Goal: Task Accomplishment & Management: Manage account settings

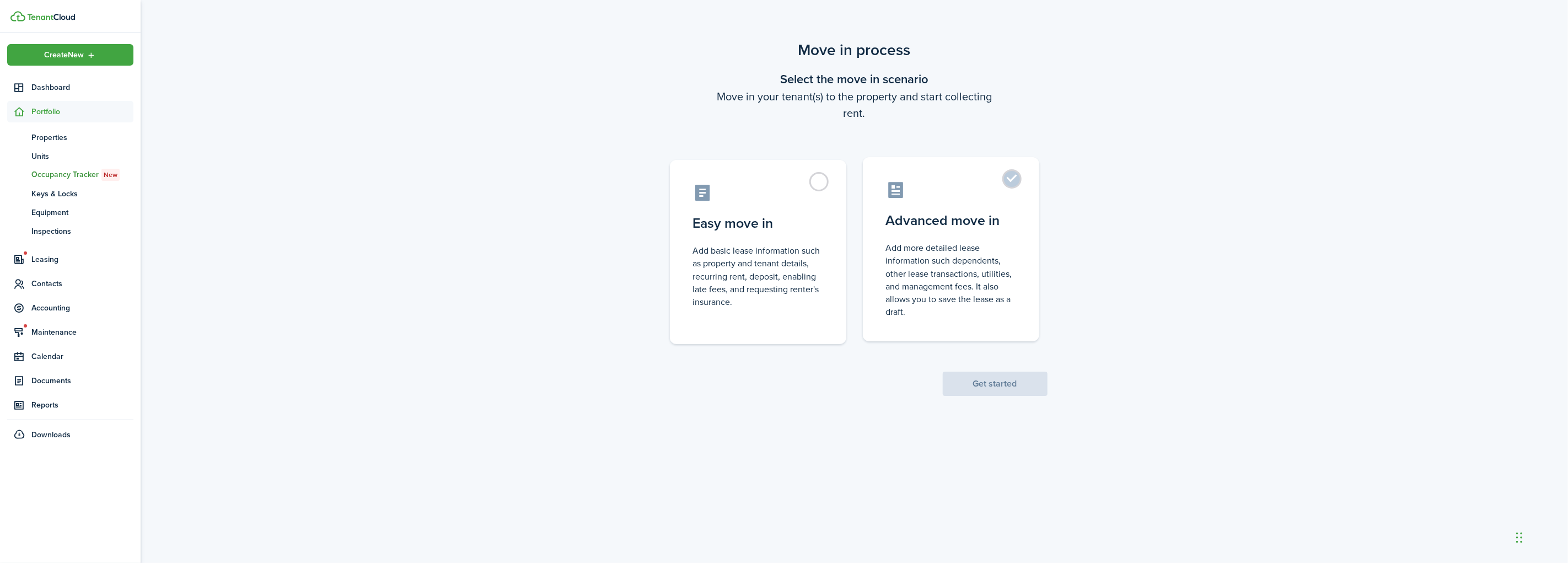
click at [898, 180] on control-radio-card-icon at bounding box center [951, 190] width 130 height 19
radio input "true"
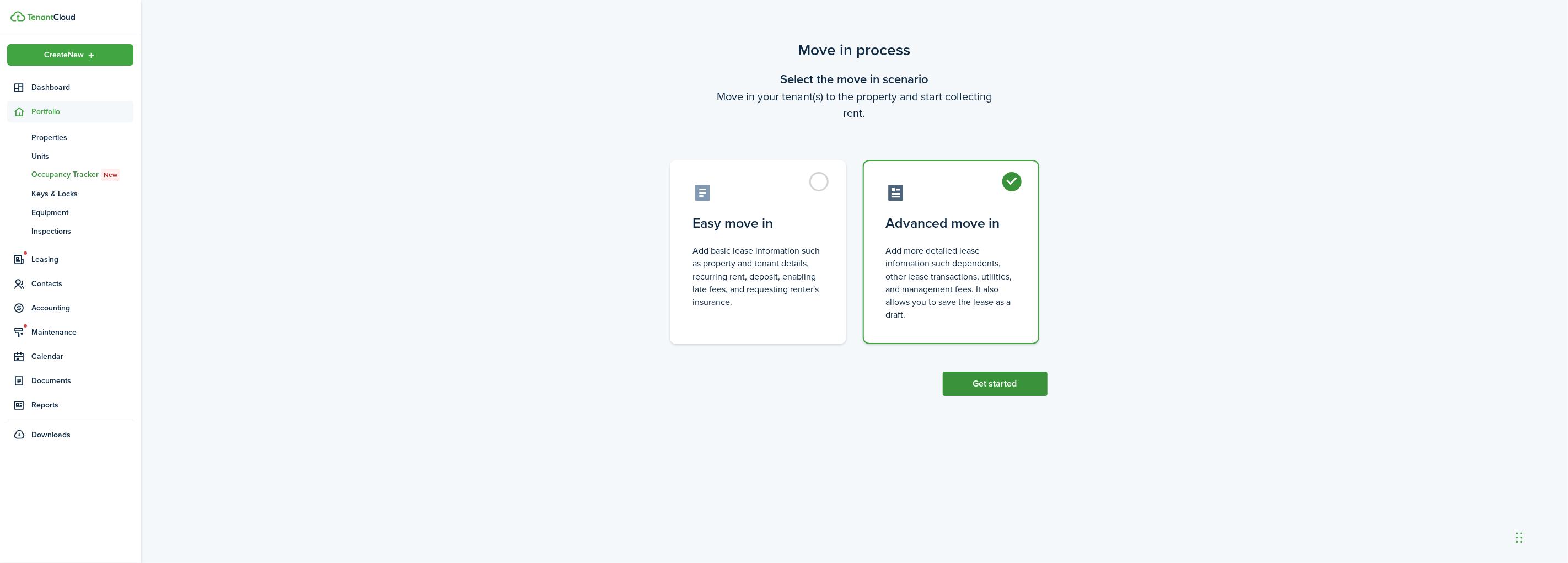
click at [987, 383] on button "Get started" at bounding box center [995, 383] width 105 height 24
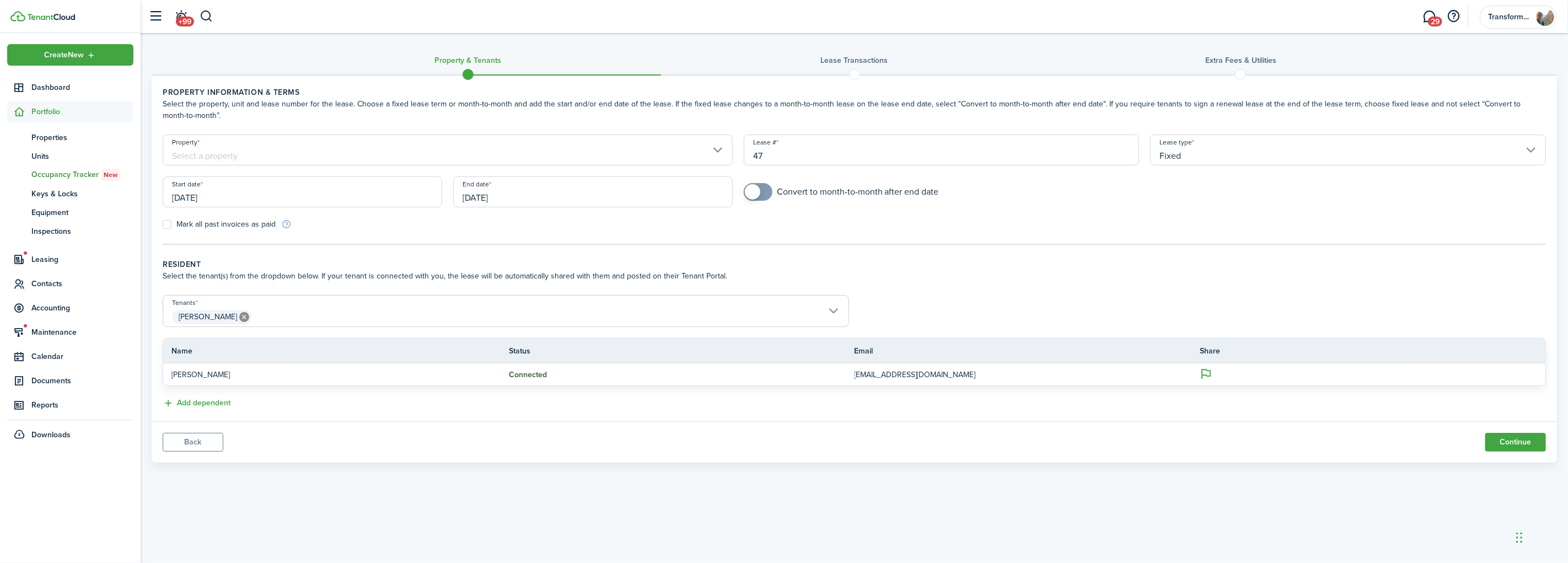
click at [362, 155] on input "Property" at bounding box center [447, 150] width 570 height 31
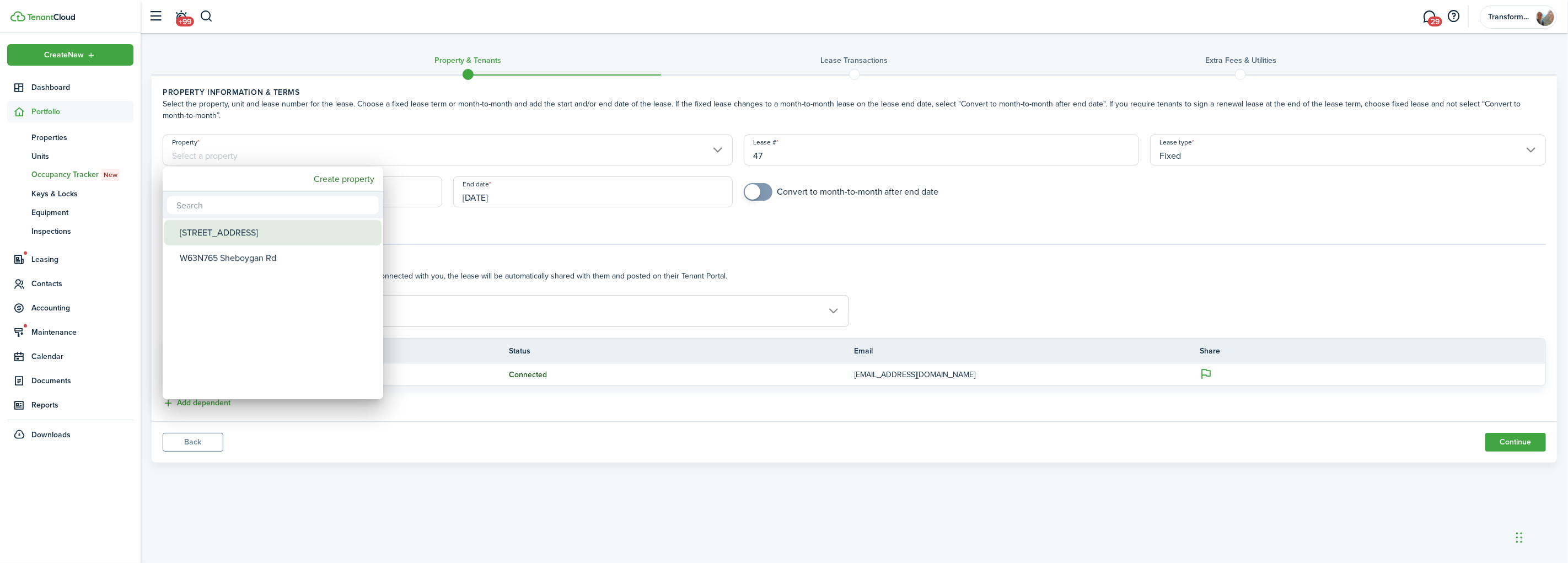
click at [267, 232] on div "[STREET_ADDRESS]" at bounding box center [277, 233] width 195 height 26
type input "[STREET_ADDRESS]"
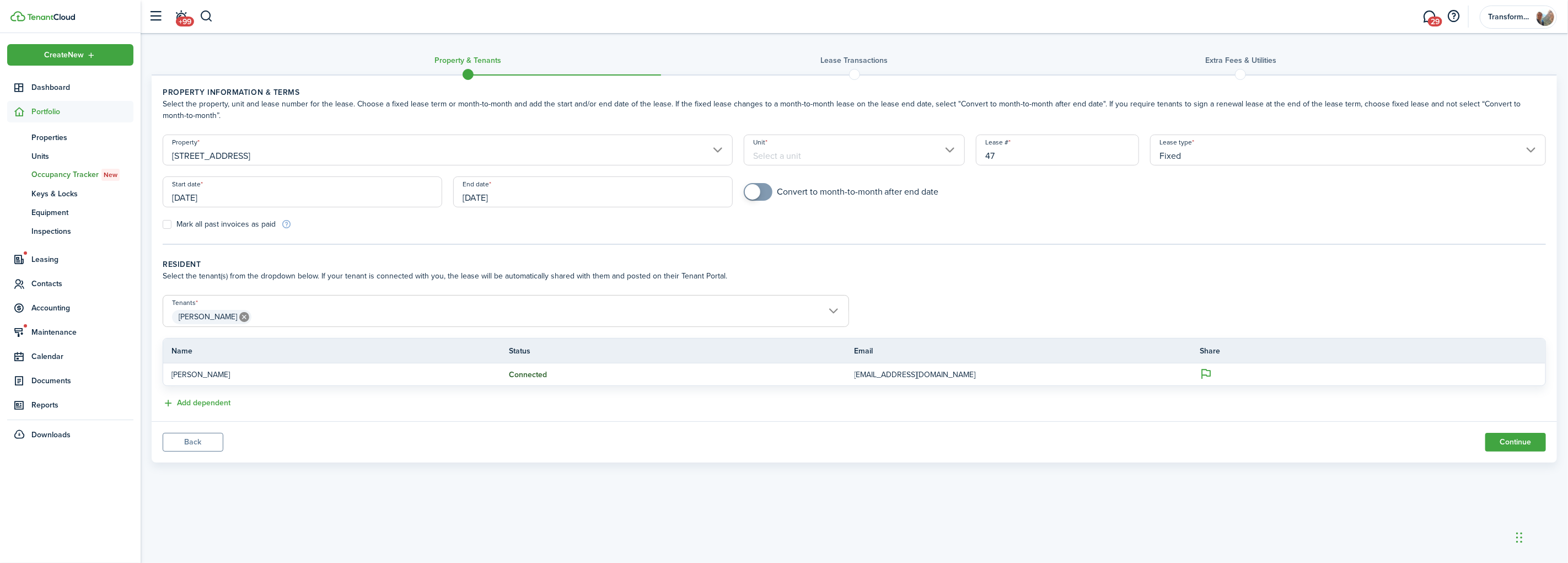
click at [850, 152] on input "Unit" at bounding box center [855, 150] width 222 height 31
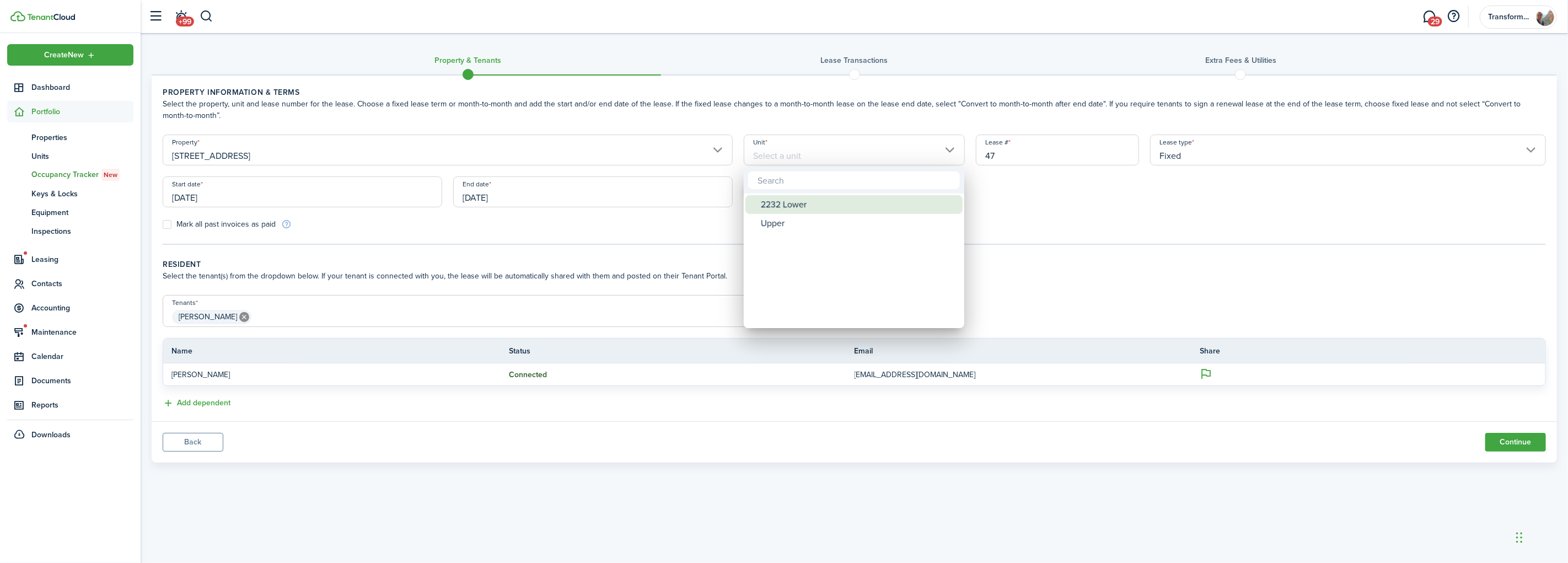
click at [761, 213] on div "2232 Lower" at bounding box center [858, 205] width 195 height 19
type input "2232 Lower"
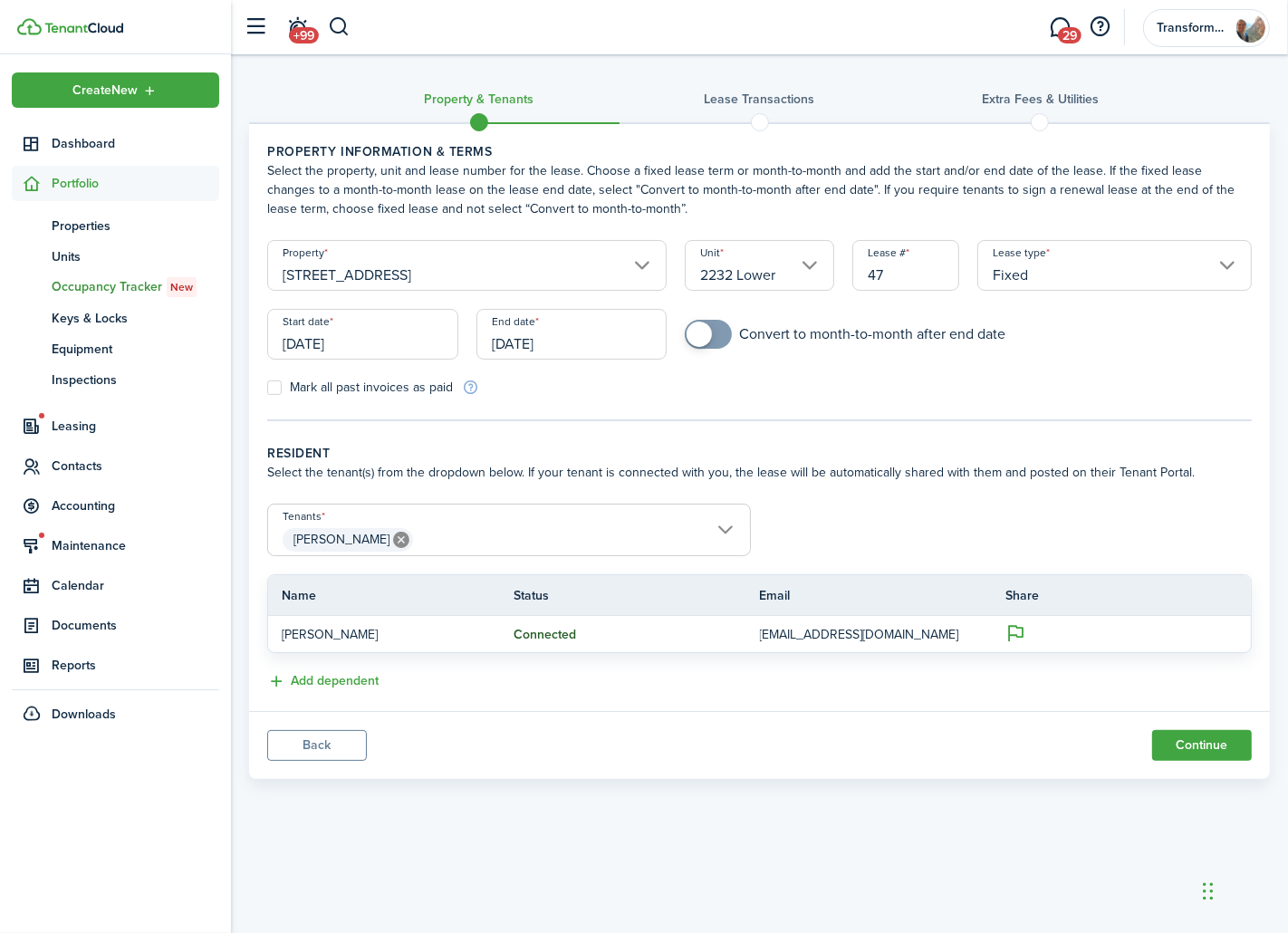
drag, startPoint x: 893, startPoint y: 276, endPoint x: 817, endPoint y: 274, distance: 76.1
click at [817, 274] on form "Property [STREET_ADDRESS] Lease type Fixed Start date [DATE] End date [DATE] Co…" at bounding box center [759, 318] width 1003 height 157
click at [944, 276] on input "2025_2232" at bounding box center [905, 265] width 107 height 51
type input "2025_2232-Lower"
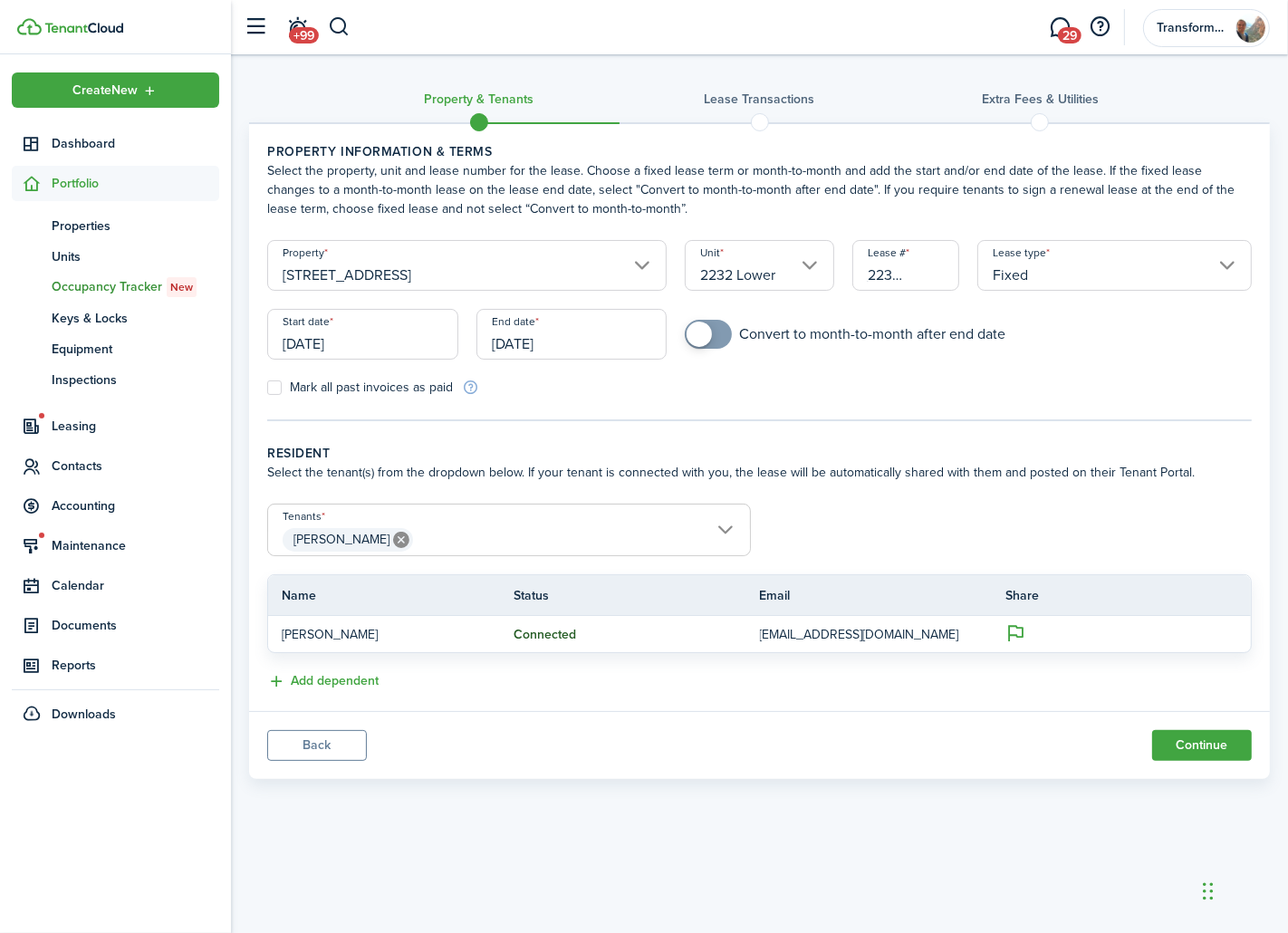
click at [1083, 354] on div "Convert to month-to-month after end date" at bounding box center [968, 343] width 585 height 47
click at [1042, 273] on input "Fixed" at bounding box center [1114, 265] width 274 height 51
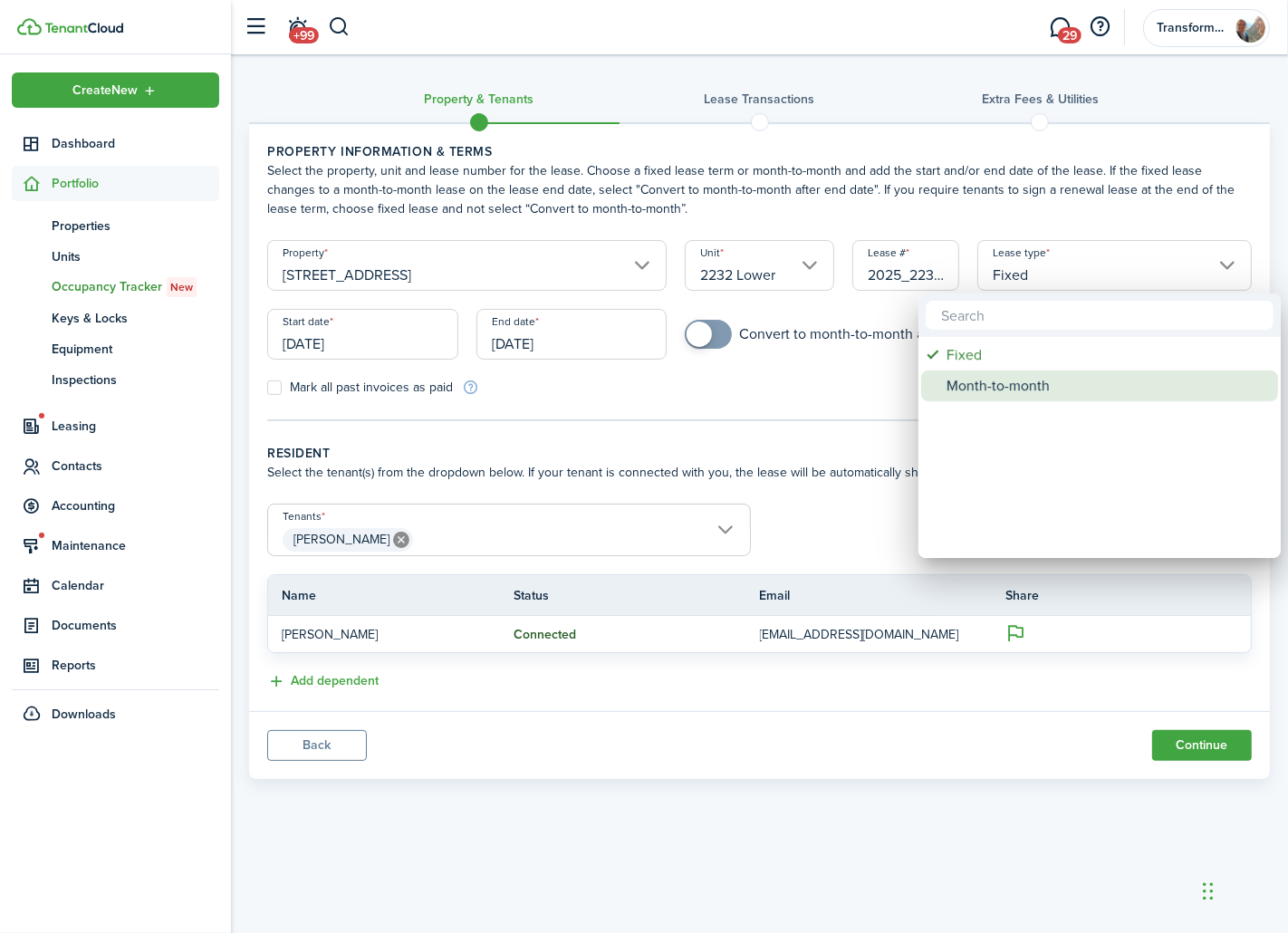
click at [996, 376] on div "Month-to-month" at bounding box center [1107, 385] width 321 height 31
type input "Month-to-month"
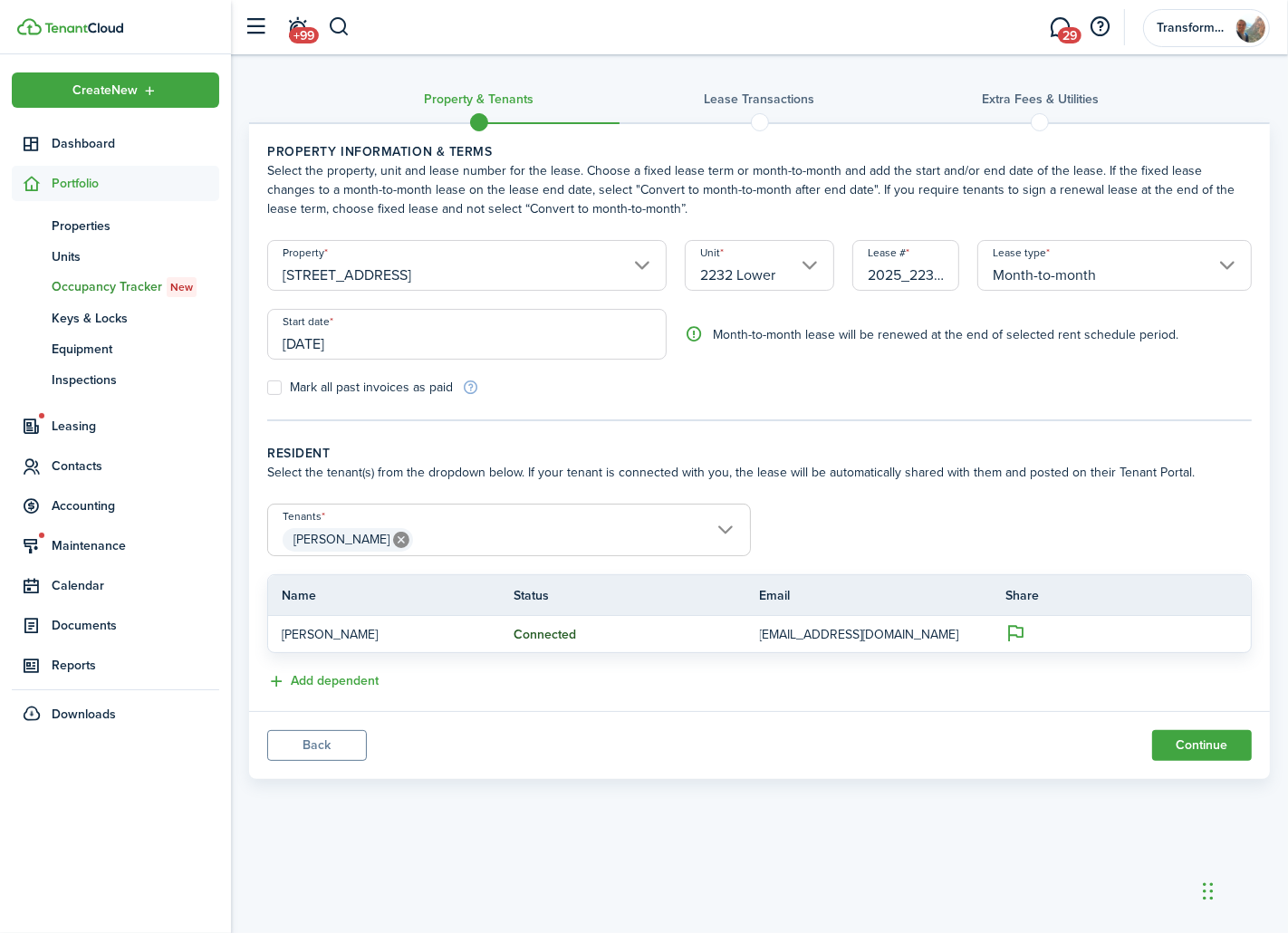
click at [565, 351] on input "[DATE]" at bounding box center [466, 334] width 399 height 51
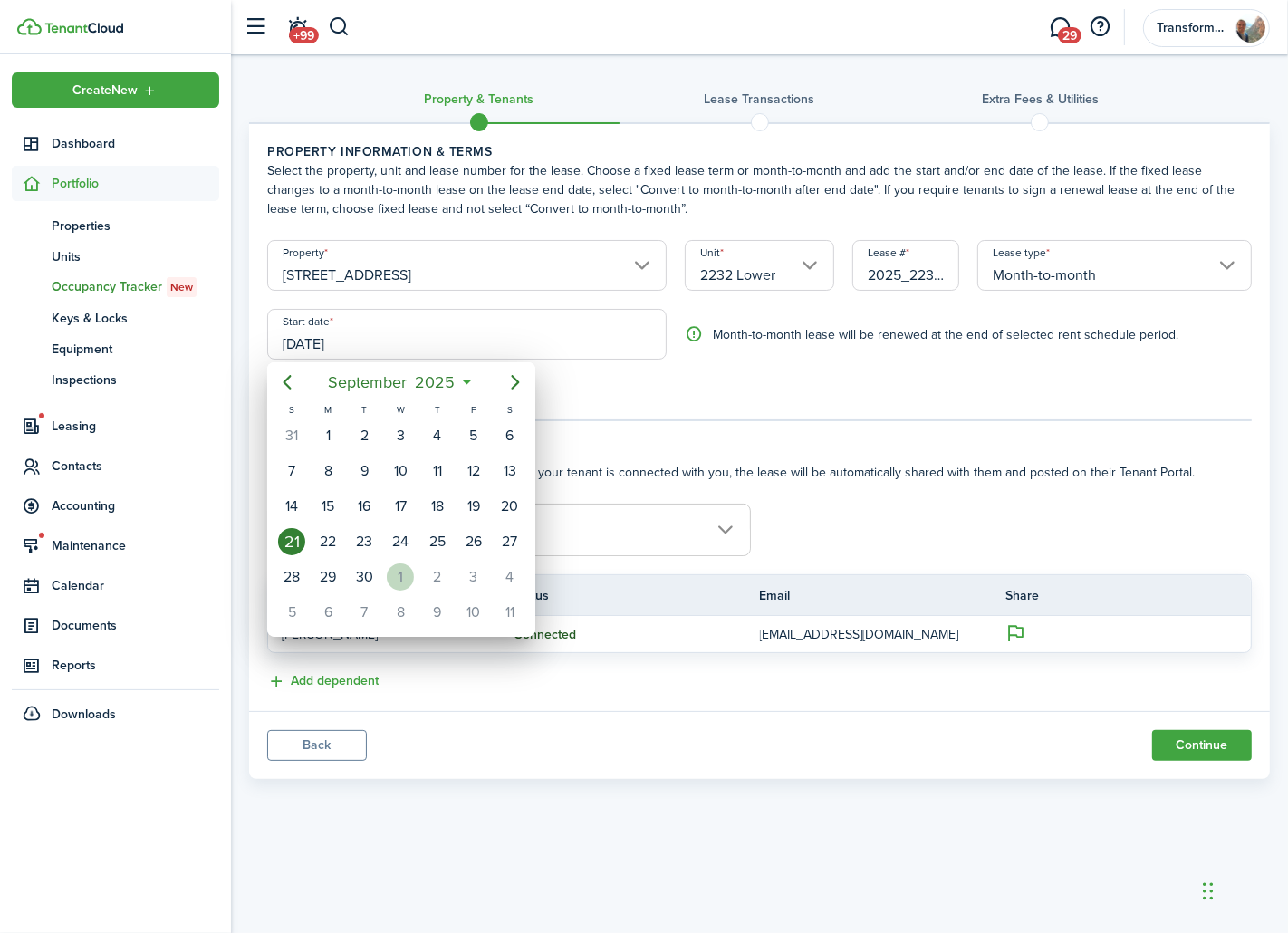
click at [400, 576] on div "1" at bounding box center [400, 576] width 27 height 27
type input "[DATE]"
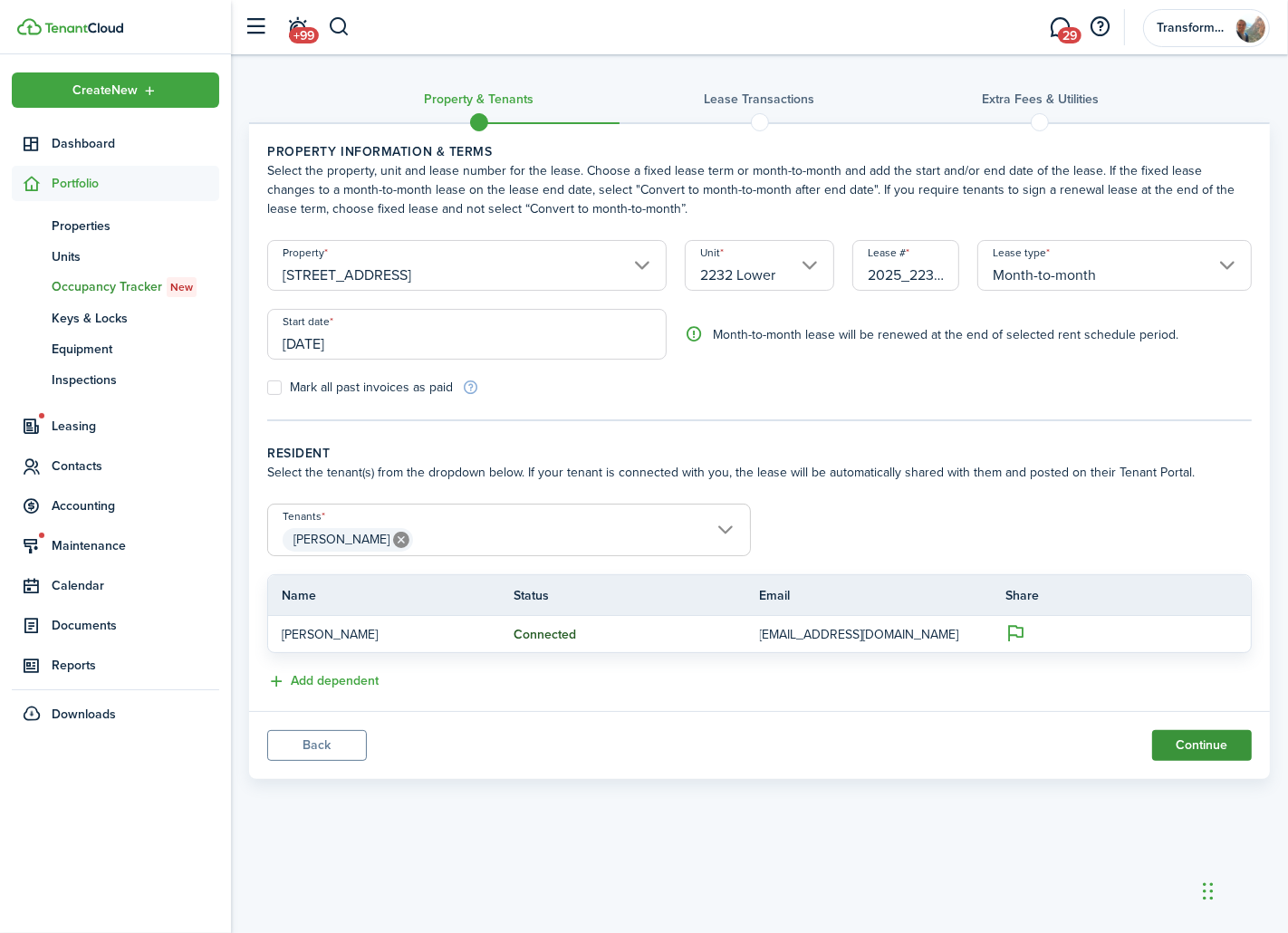
click at [1228, 747] on button "Continue" at bounding box center [1202, 745] width 100 height 31
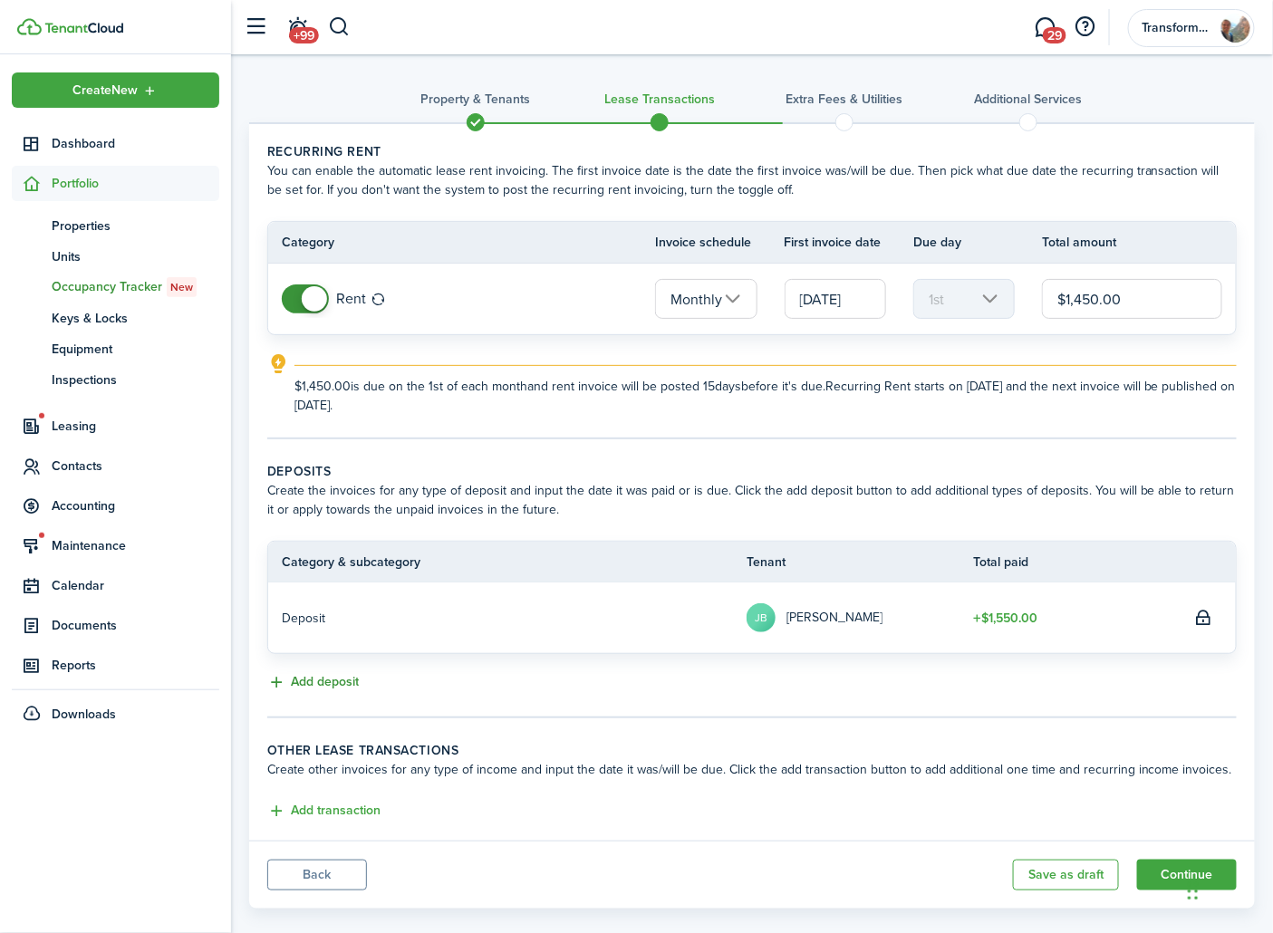
scroll to position [22, 0]
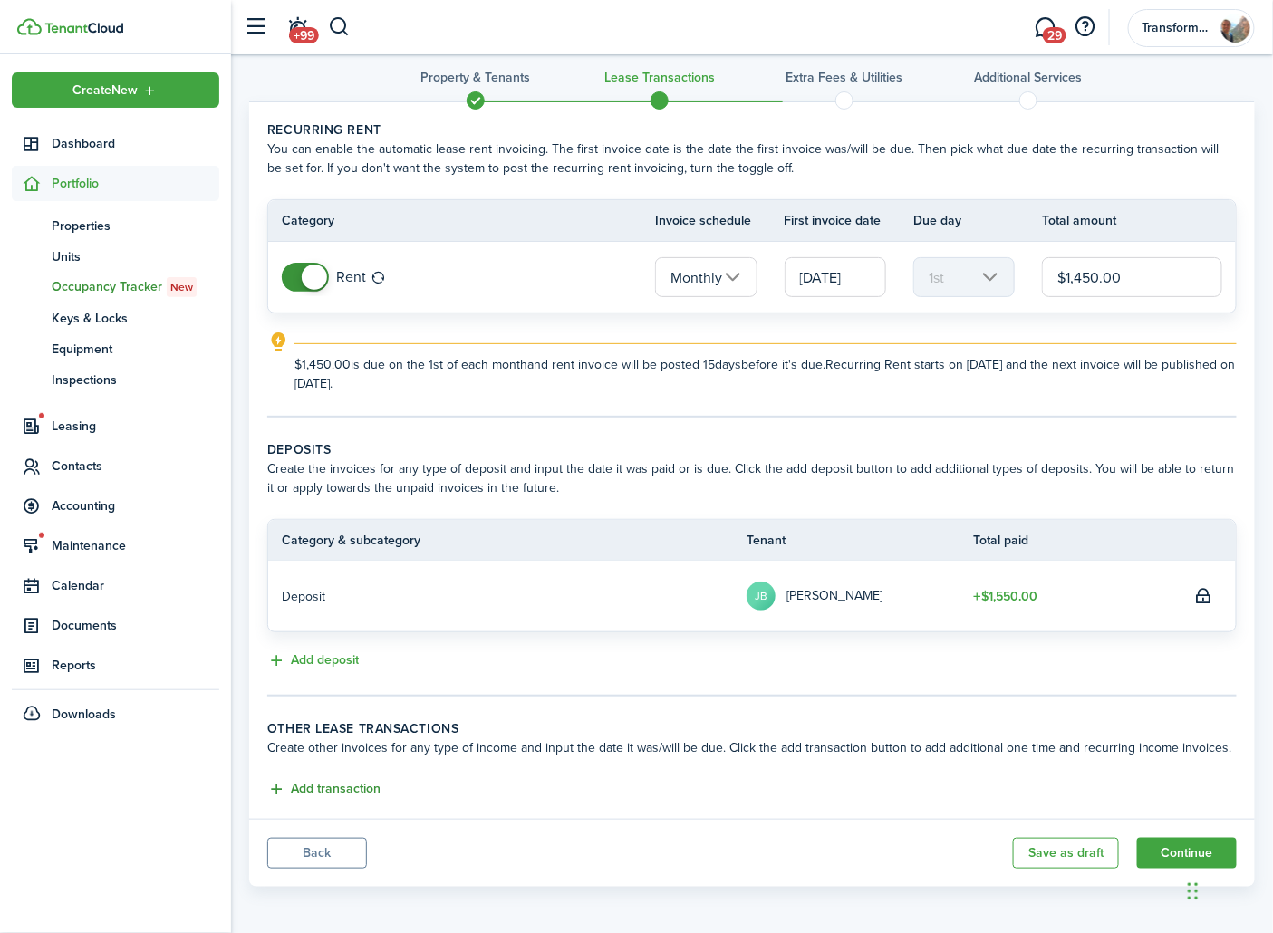
click at [327, 788] on button "Add transaction" at bounding box center [323, 789] width 113 height 21
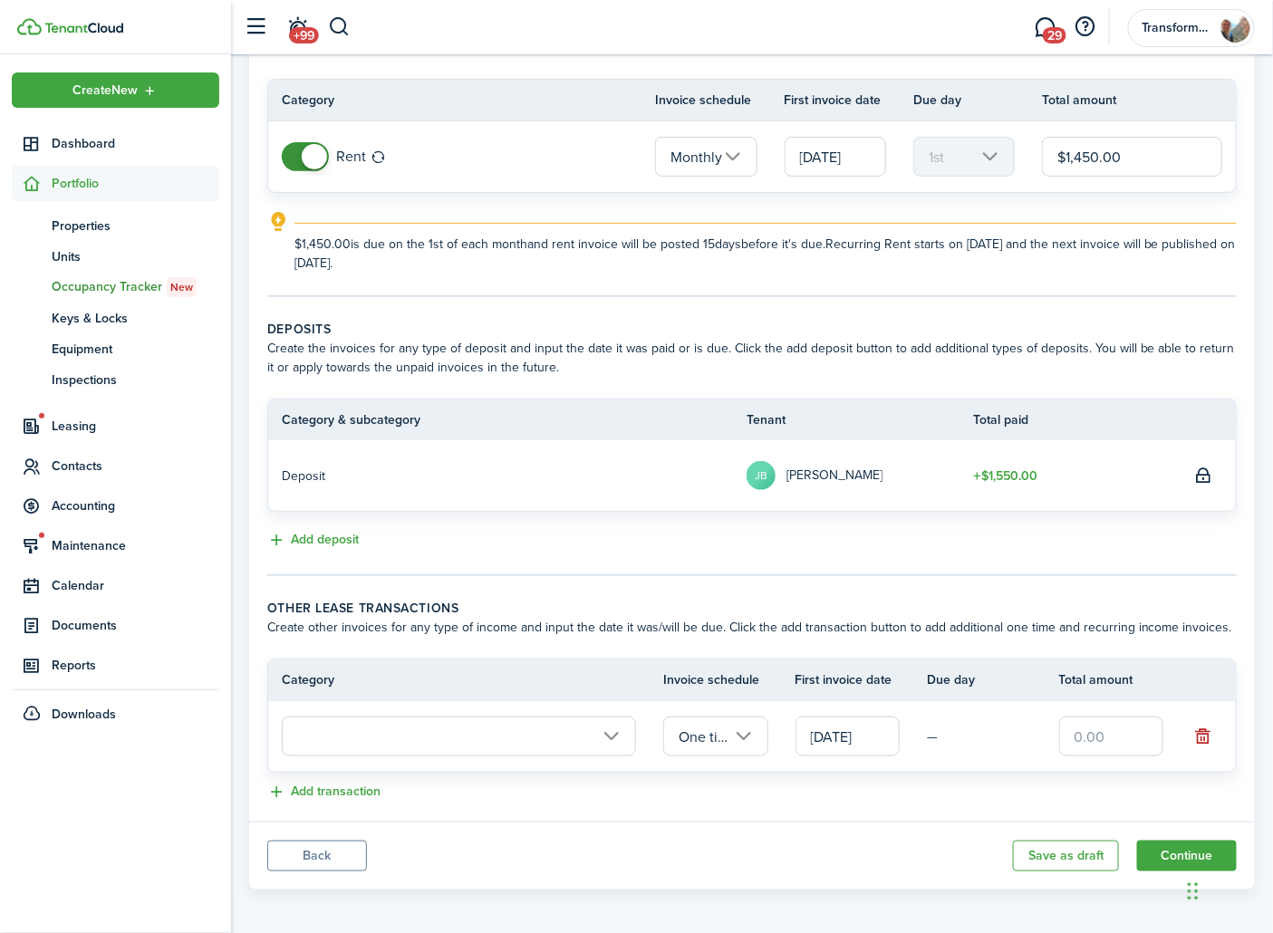
scroll to position [146, 0]
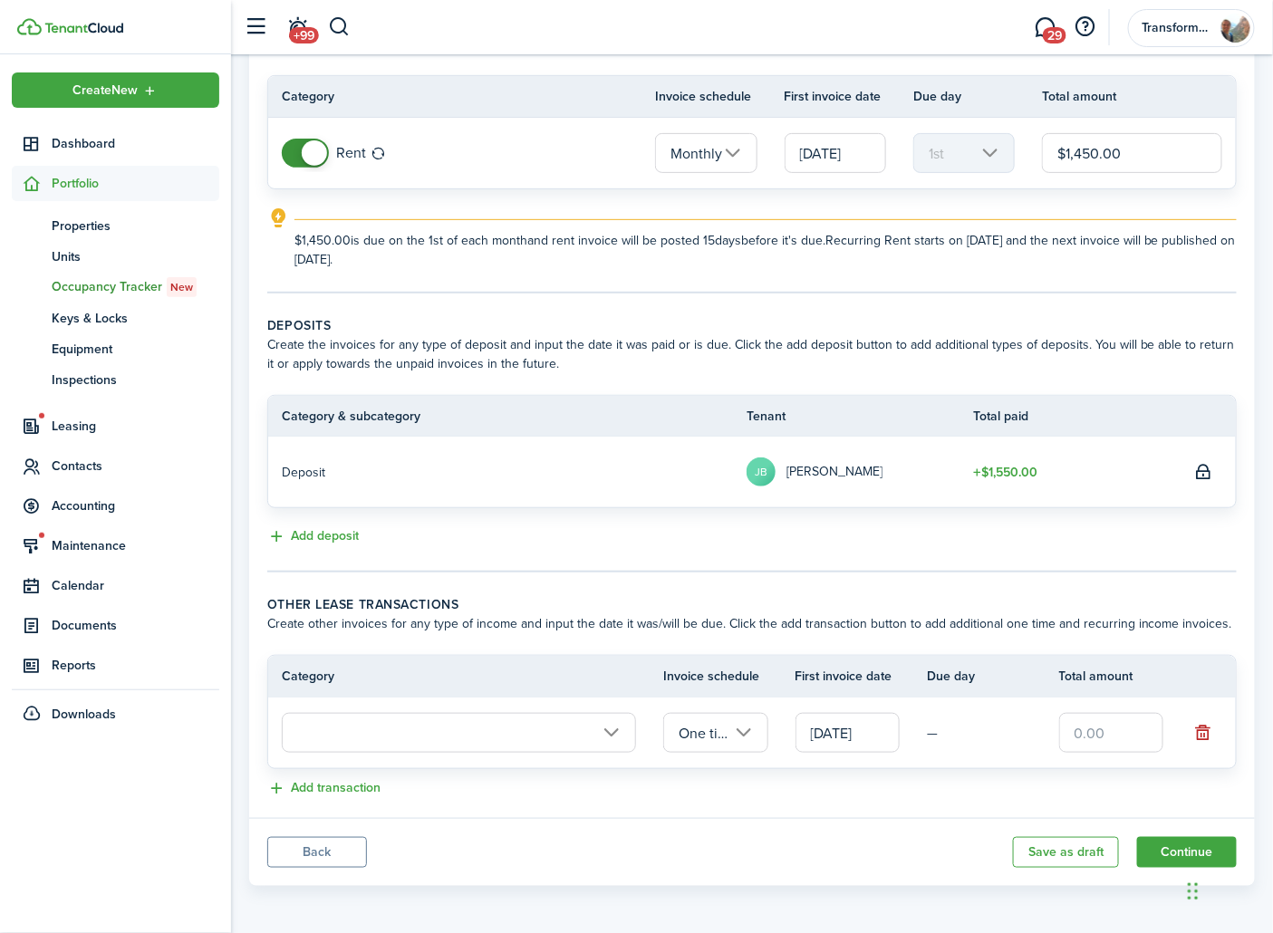
click at [571, 743] on input "text" at bounding box center [459, 733] width 354 height 40
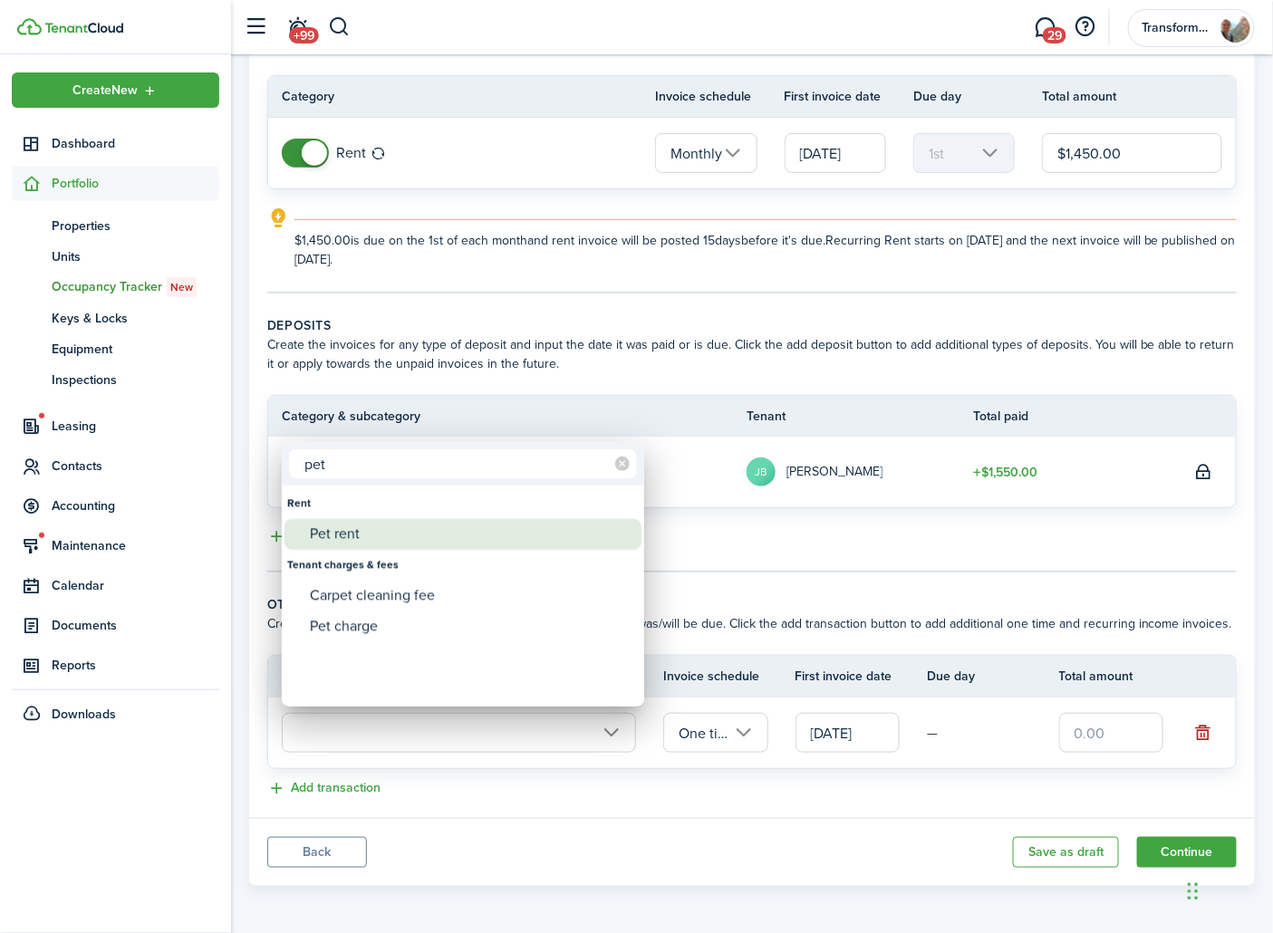
type input "pet"
click at [381, 533] on div "Pet rent" at bounding box center [470, 534] width 321 height 31
type input "Rent / Pet rent"
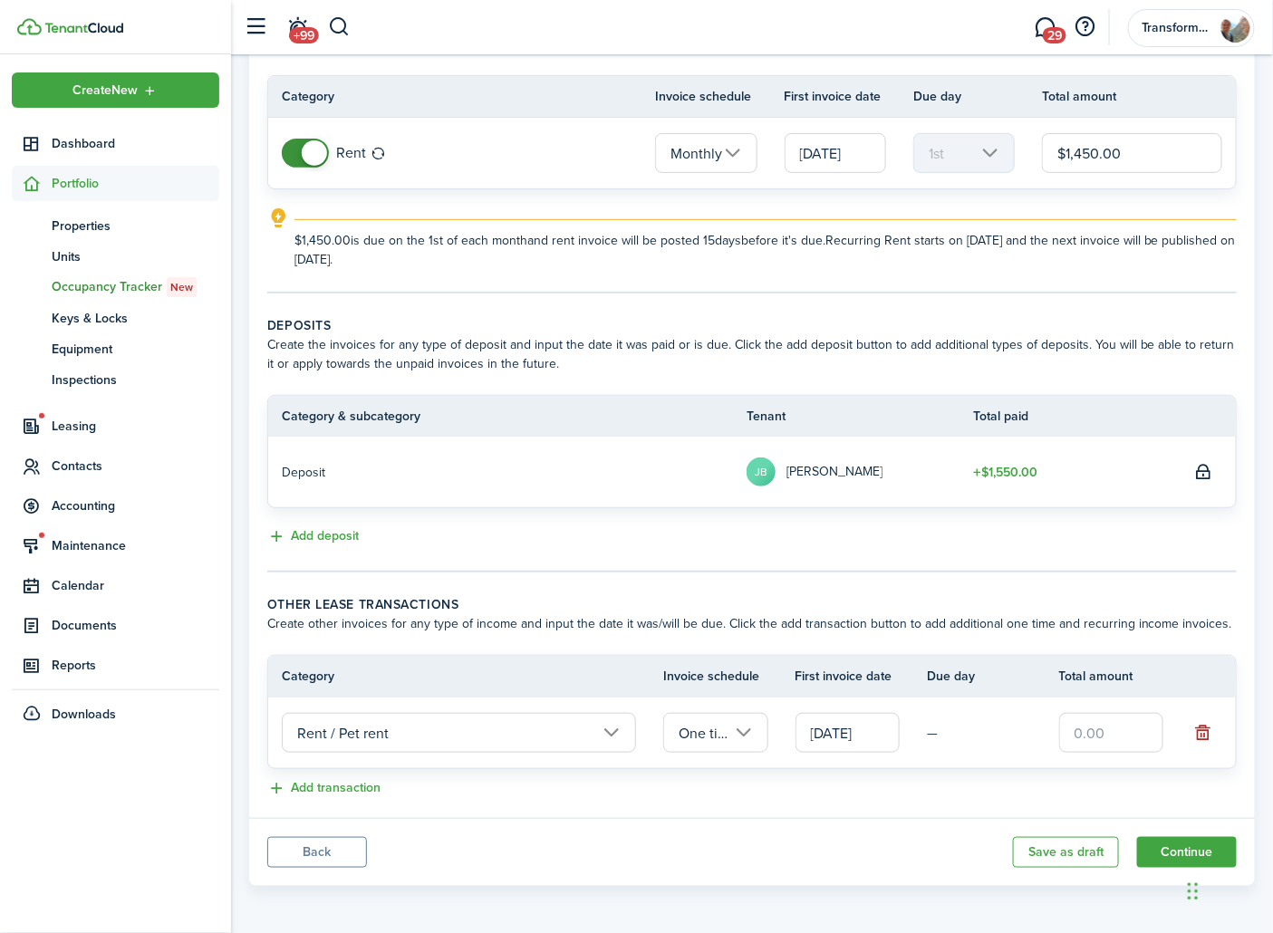
click at [726, 726] on input "One time" at bounding box center [715, 733] width 104 height 40
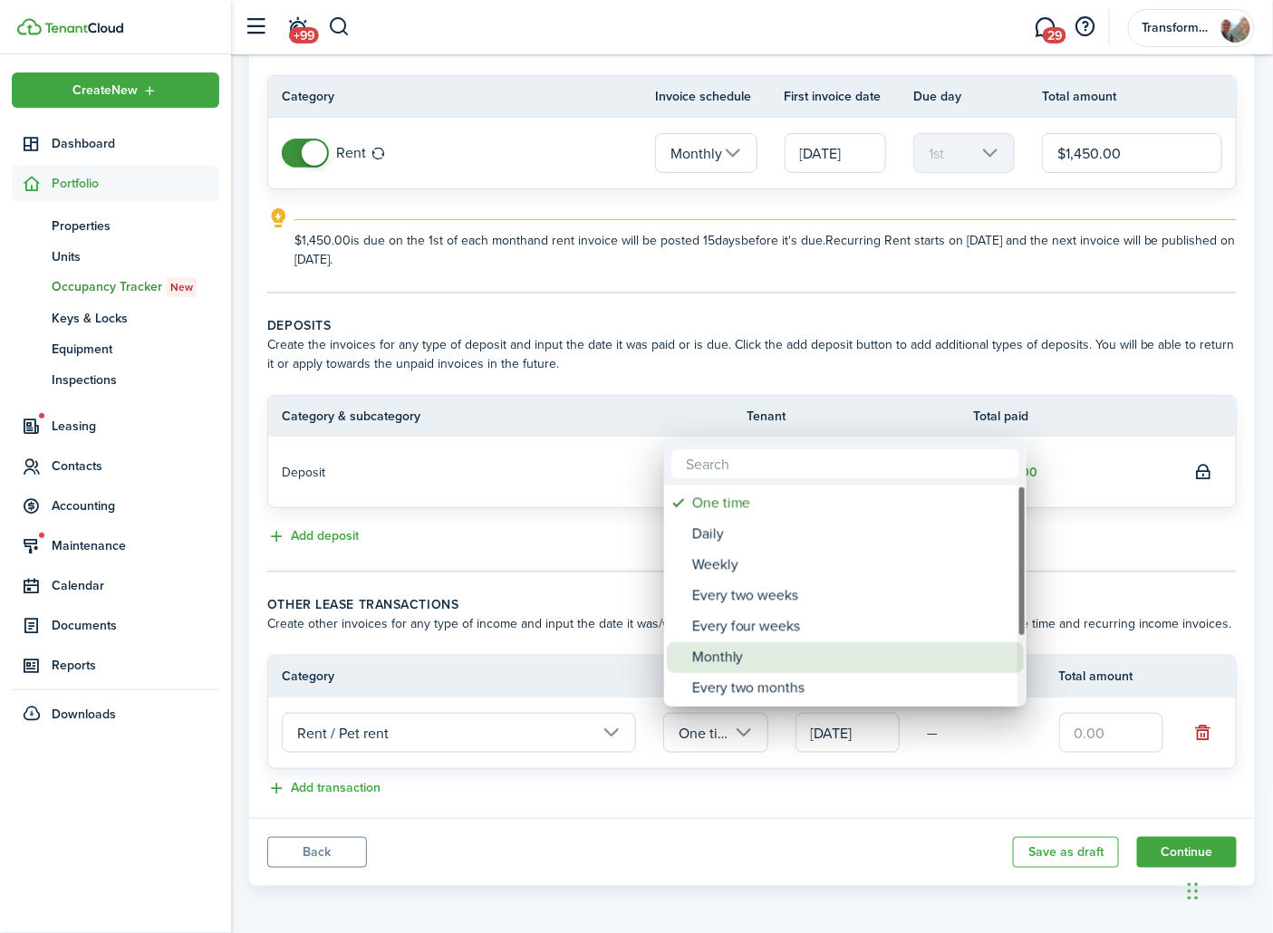
click at [783, 646] on div "Monthly" at bounding box center [852, 657] width 321 height 31
type input "Monthly"
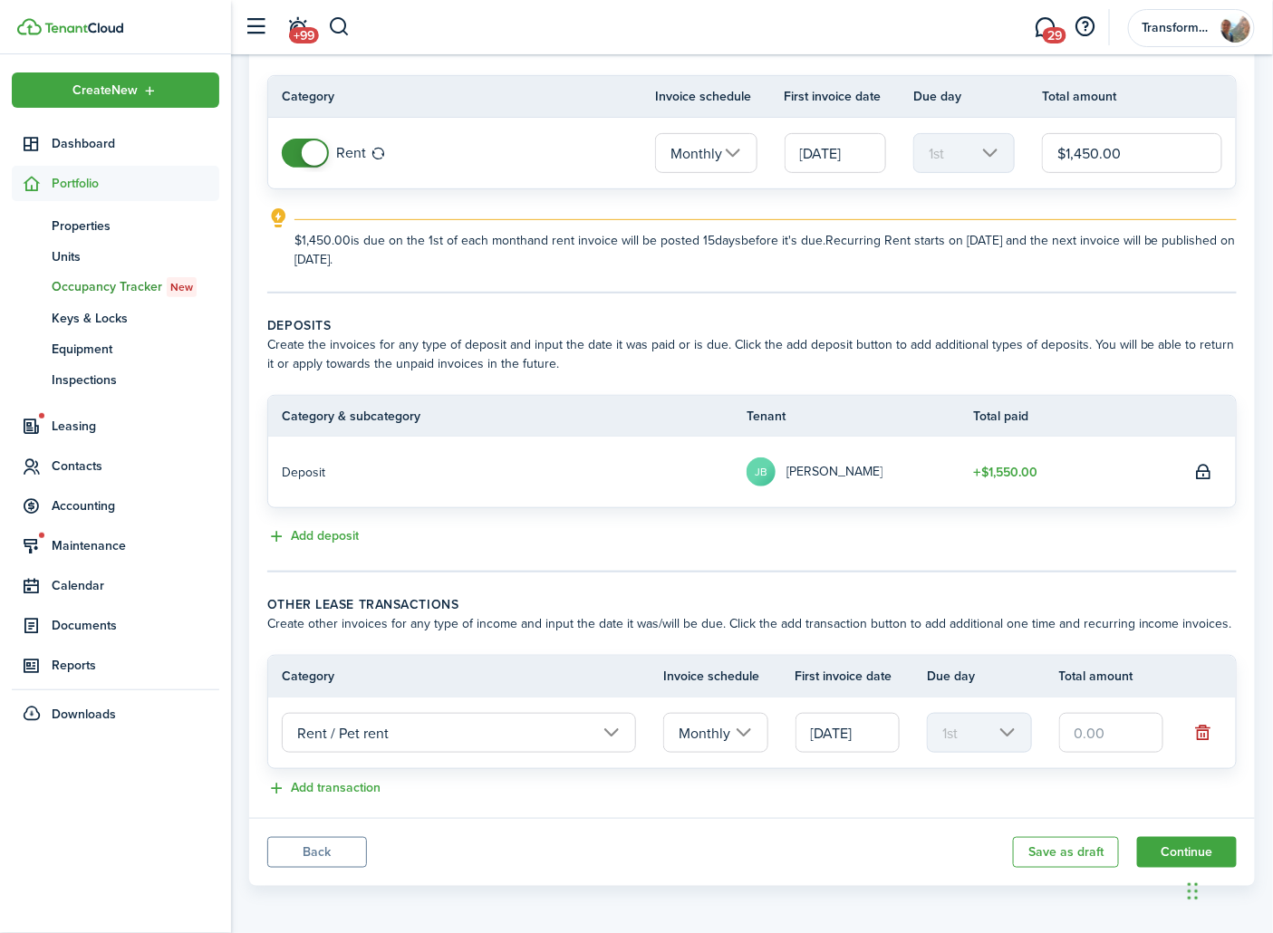
click at [1115, 740] on input "text" at bounding box center [1111, 733] width 104 height 40
type input "$35.00"
click at [921, 803] on panel-main-body "Recurring rent You can enable the automatic lease rent invoicing. The first inv…" at bounding box center [751, 398] width 1005 height 840
click at [1180, 838] on button "Continue" at bounding box center [1187, 852] width 100 height 31
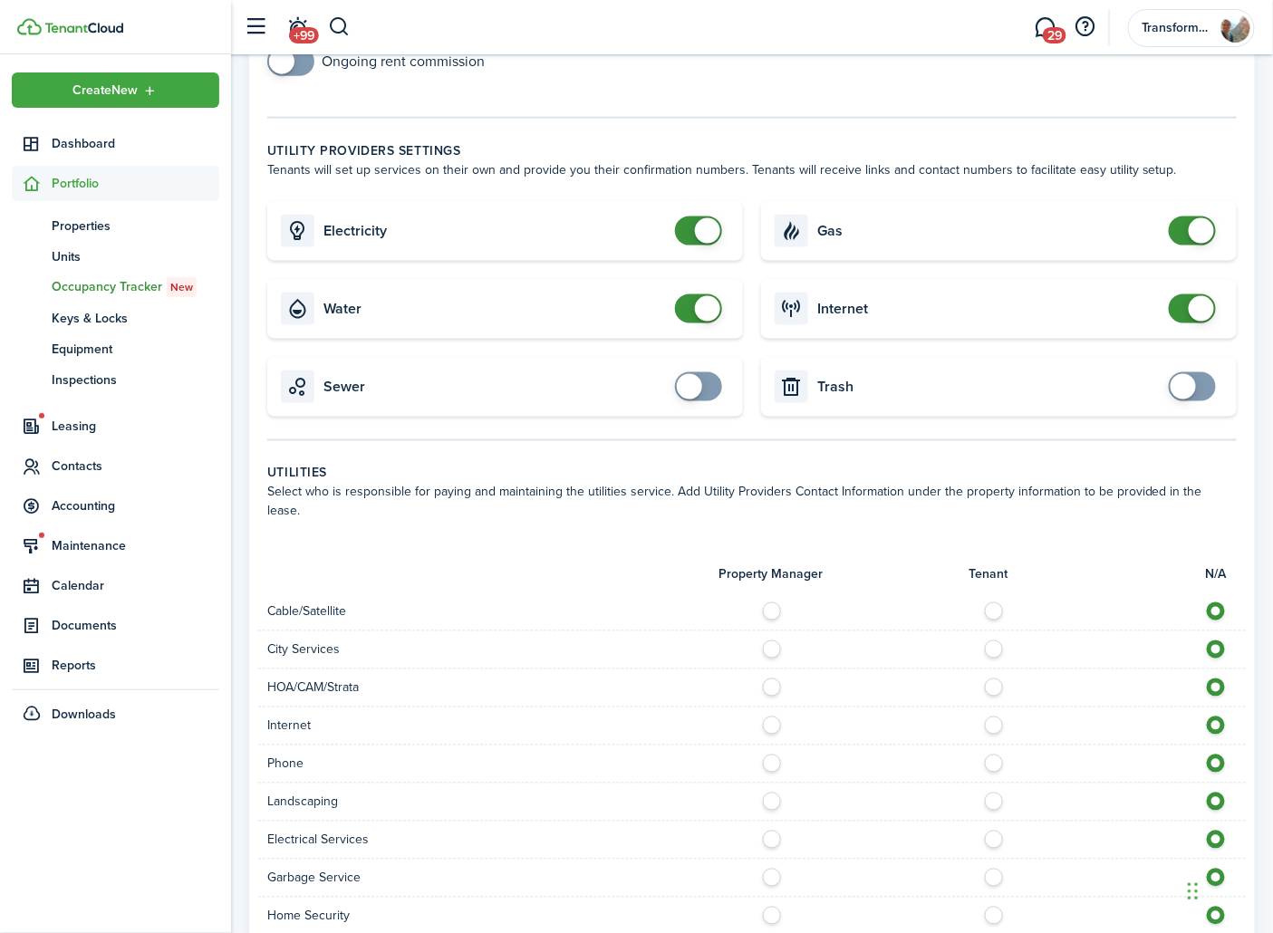
scroll to position [704, 0]
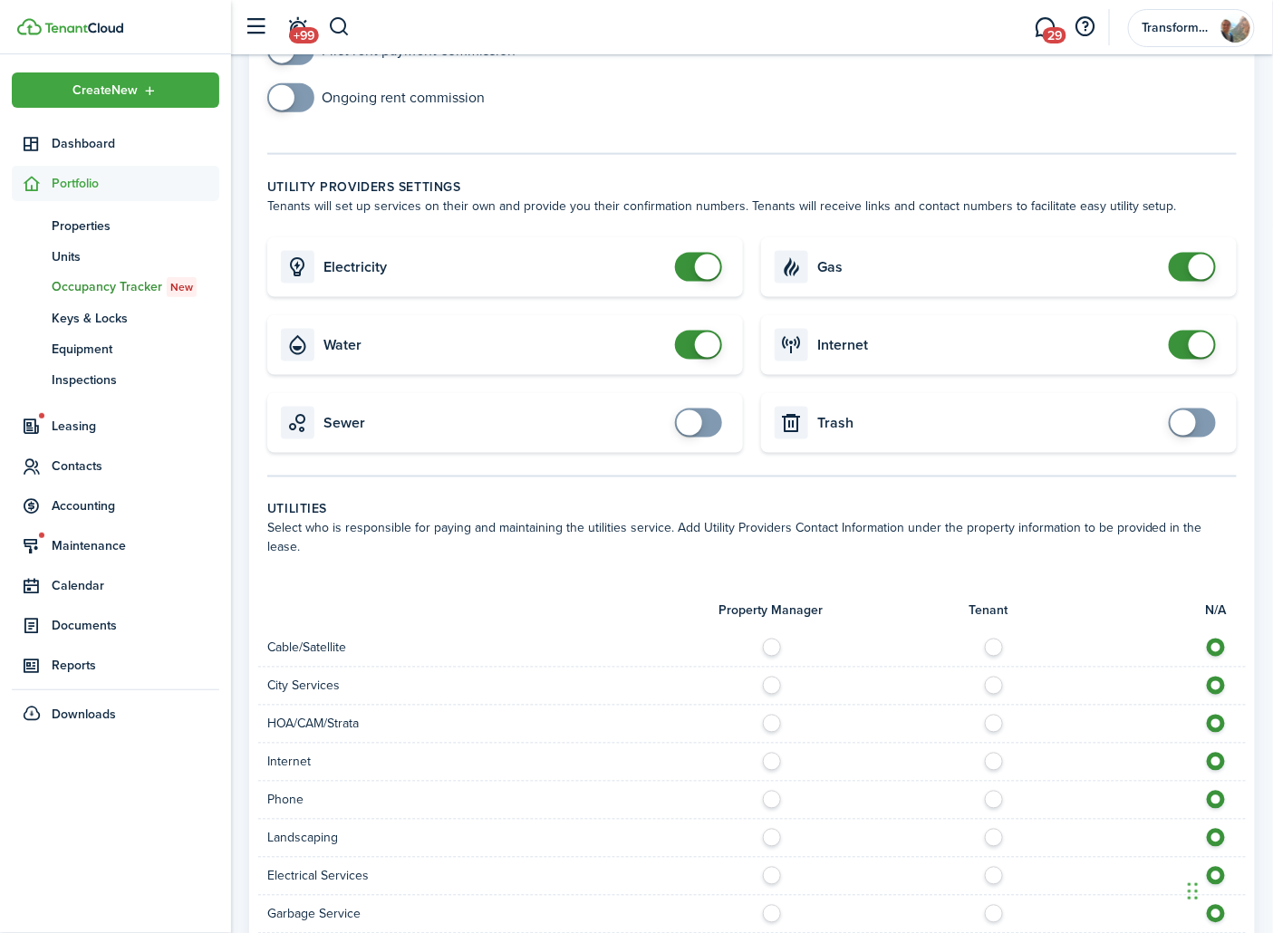
click at [870, 197] on wizard-step-header-description "Tenants will set up services on their own and provide you their confirmation nu…" at bounding box center [751, 206] width 969 height 19
click at [387, 266] on card-title "Electricity" at bounding box center [494, 267] width 342 height 16
click at [360, 266] on card-title "Electricity" at bounding box center [494, 267] width 342 height 16
checkbox input "false"
click at [689, 257] on span at bounding box center [698, 267] width 18 height 29
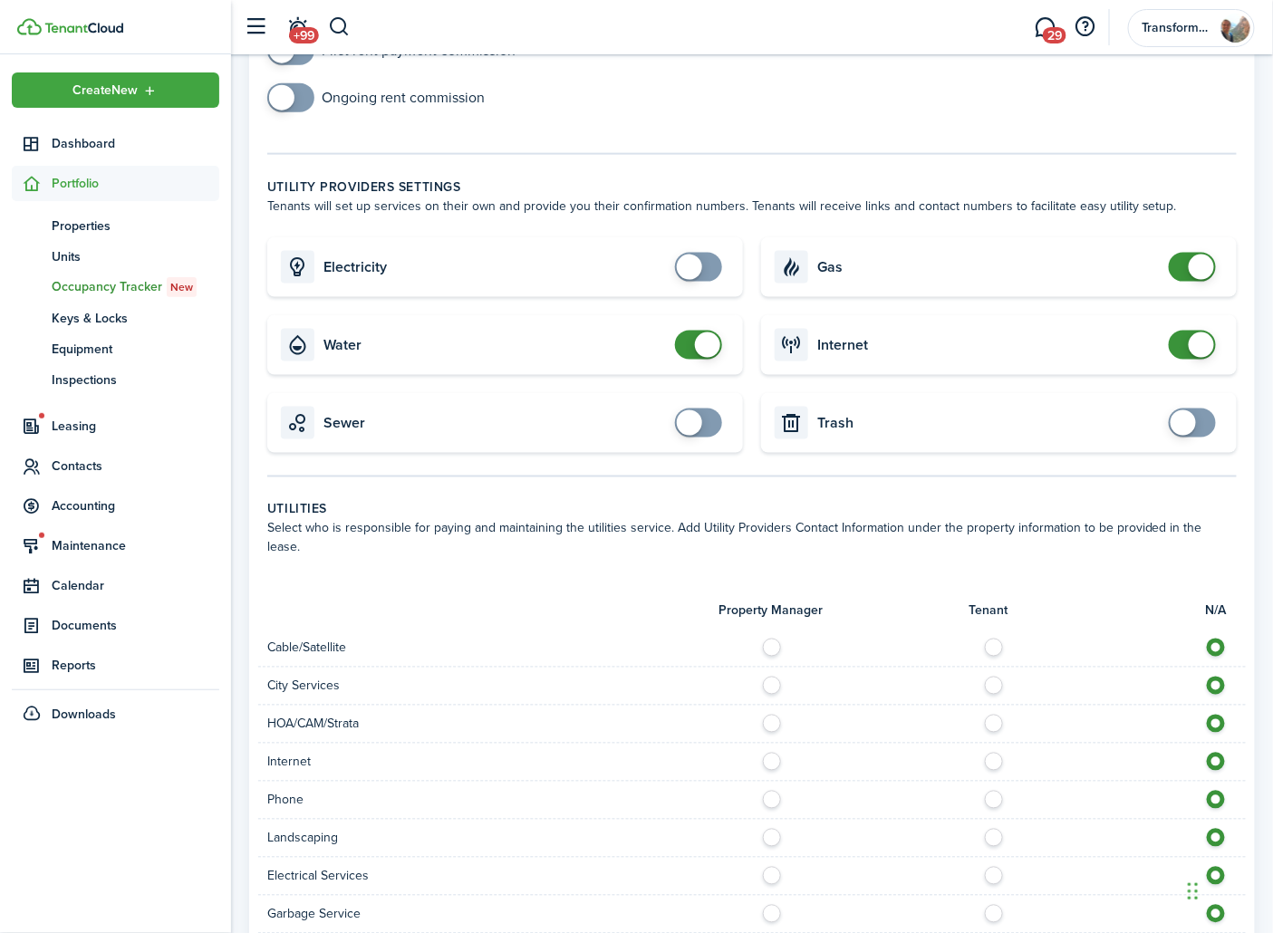
checkbox input "false"
click at [699, 337] on span at bounding box center [707, 344] width 25 height 25
click at [1200, 340] on span at bounding box center [1200, 344] width 25 height 25
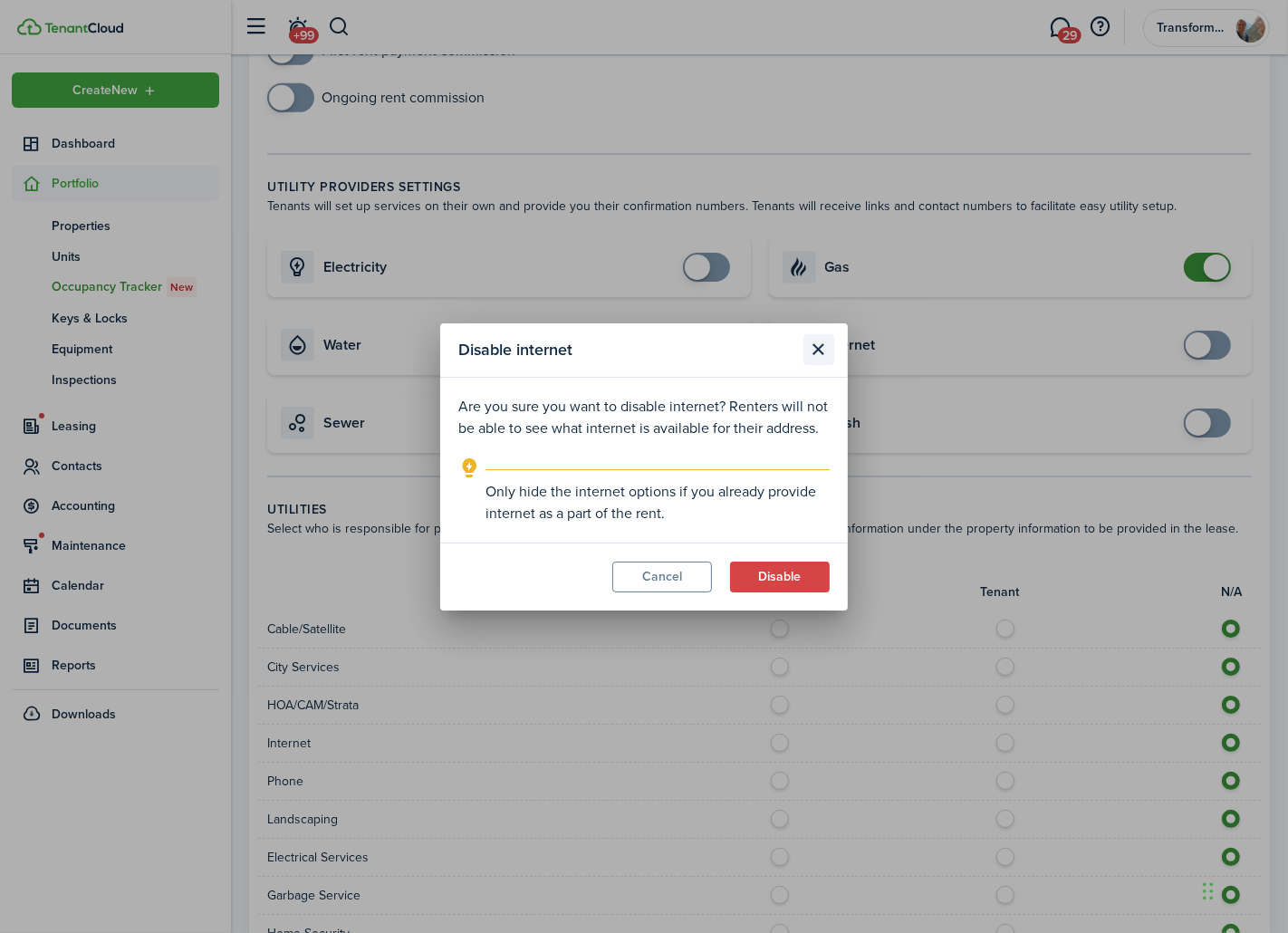
click at [826, 348] on button "Close modal" at bounding box center [818, 349] width 31 height 31
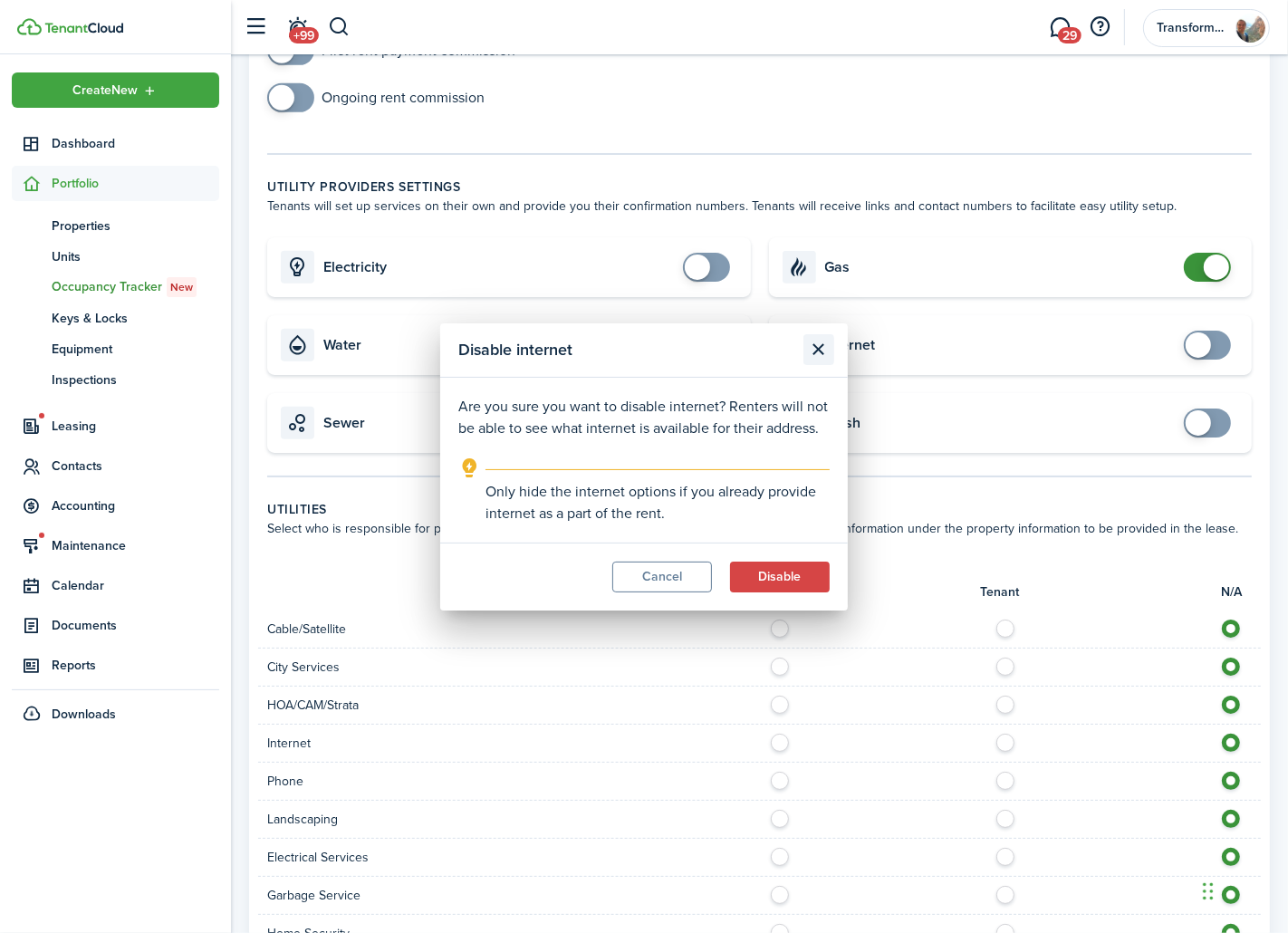
checkbox input "true"
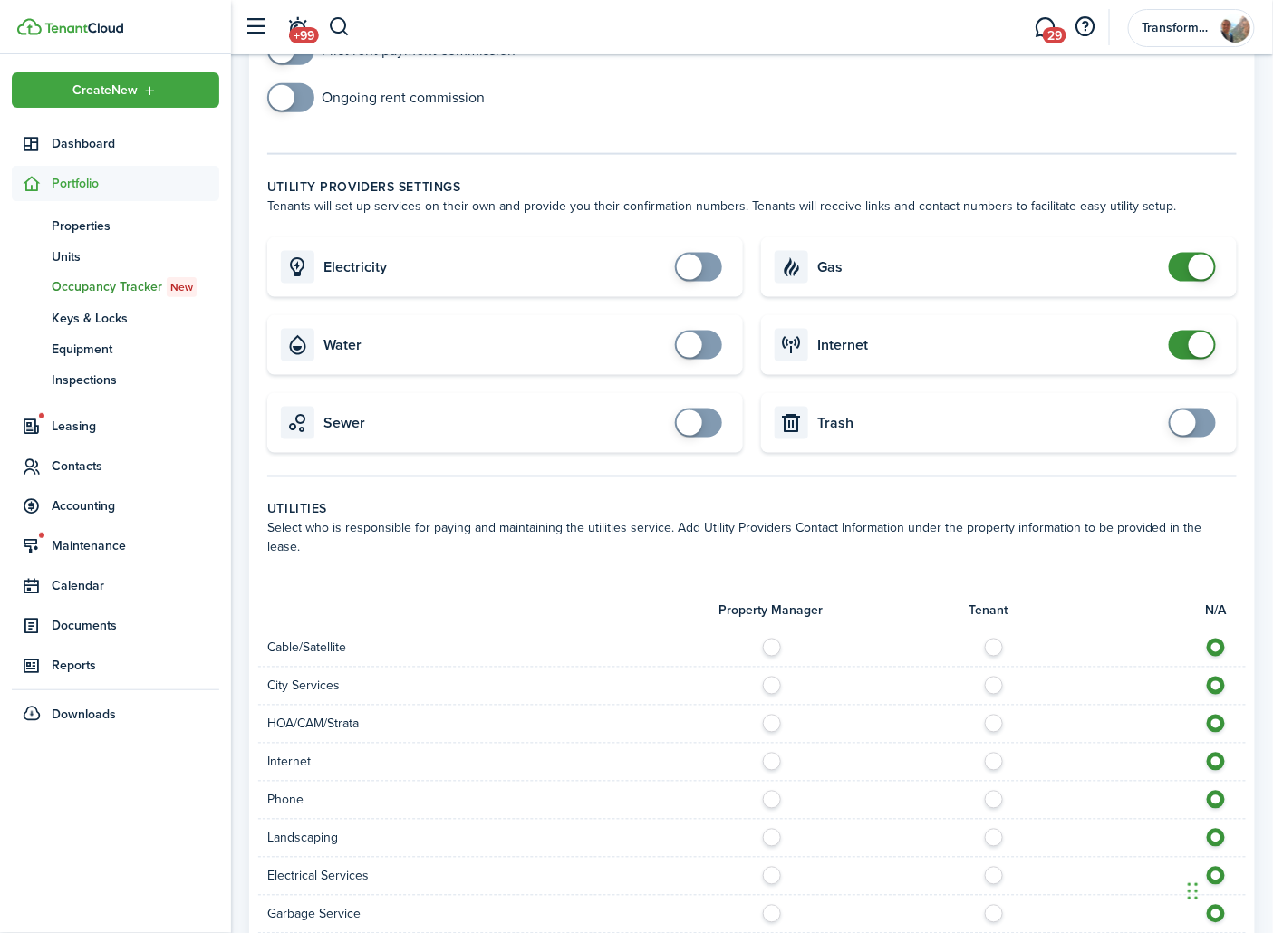
checkbox input "false"
click at [1191, 255] on span at bounding box center [1200, 267] width 25 height 25
checkbox input "true"
click at [700, 265] on span at bounding box center [689, 267] width 25 height 25
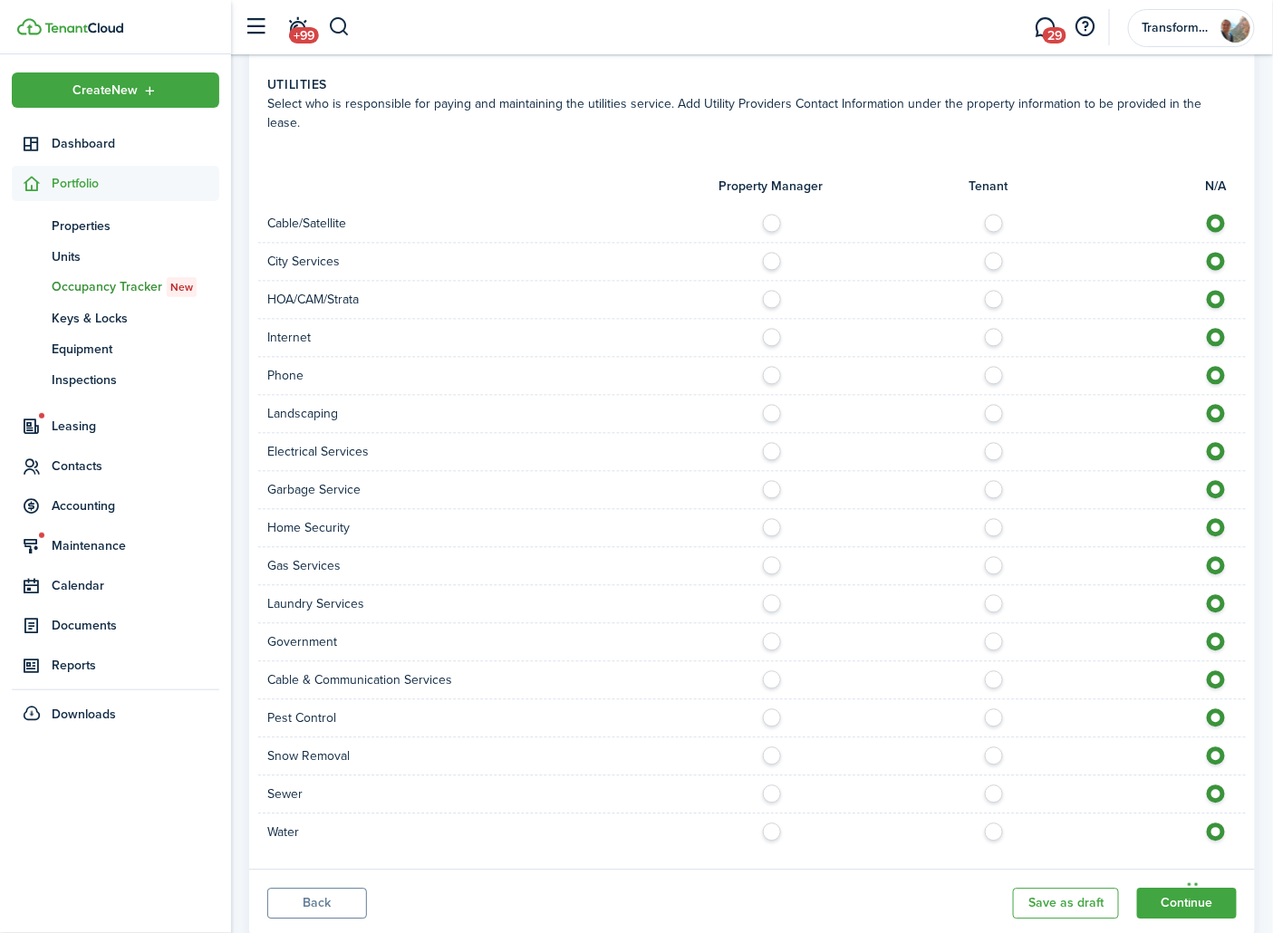
scroll to position [1161, 0]
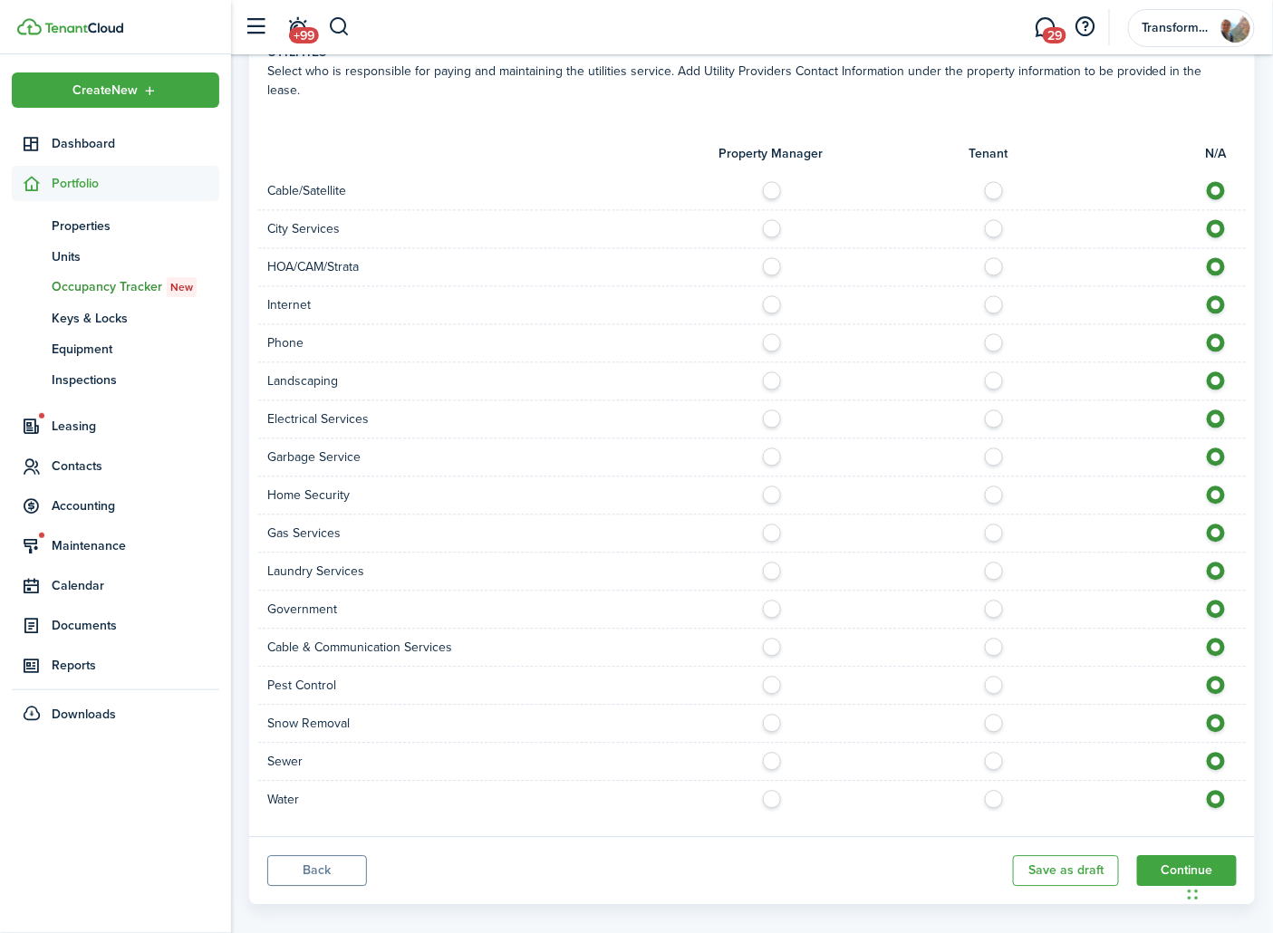
click at [772, 219] on label at bounding box center [777, 223] width 32 height 9
radio input "true"
click at [990, 409] on label at bounding box center [999, 413] width 32 height 9
radio input "true"
click at [765, 447] on label at bounding box center [777, 451] width 32 height 9
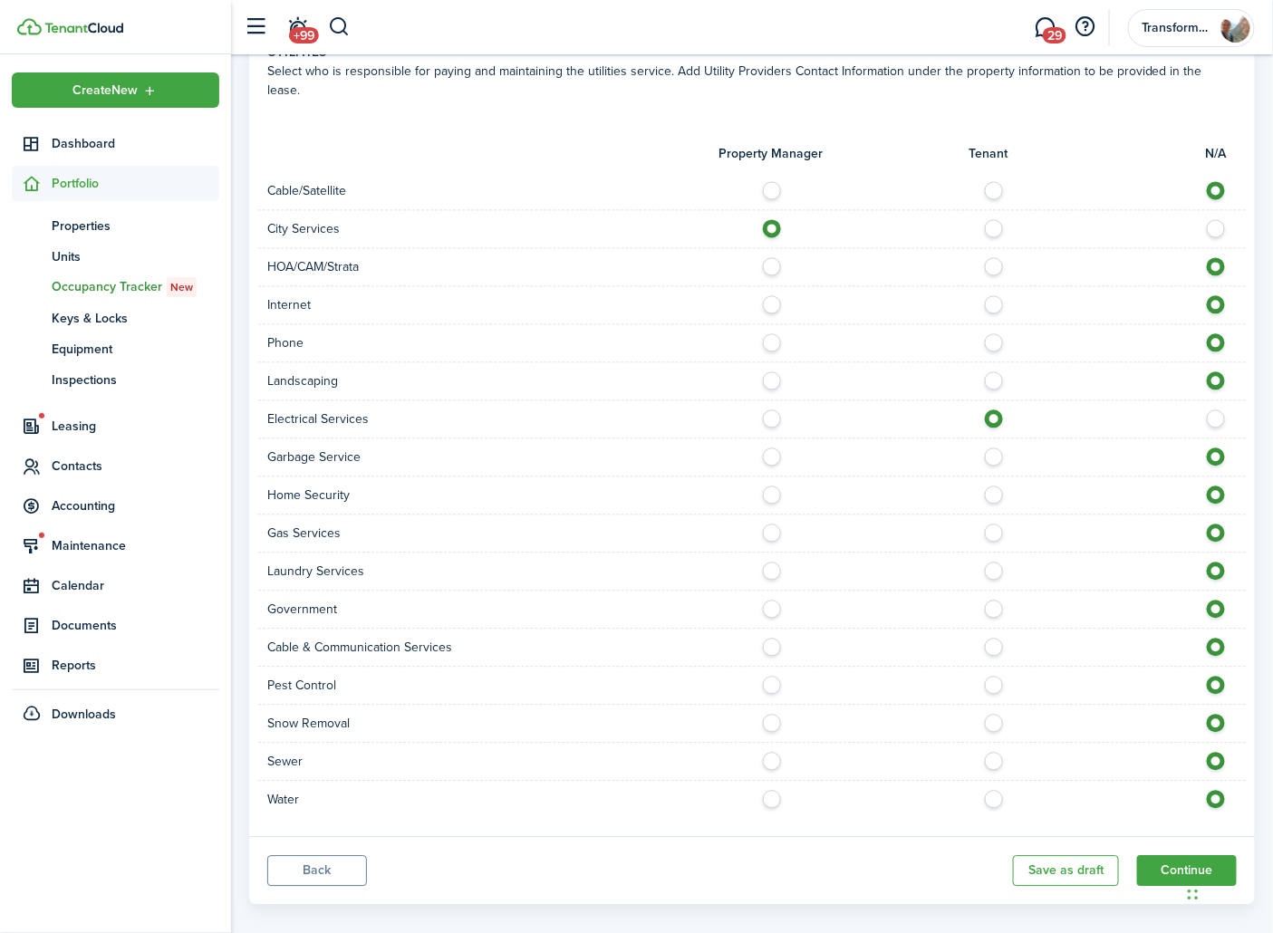
radio input "true"
click at [773, 752] on label at bounding box center [777, 756] width 32 height 9
radio input "true"
click at [774, 790] on label at bounding box center [777, 794] width 32 height 9
radio input "true"
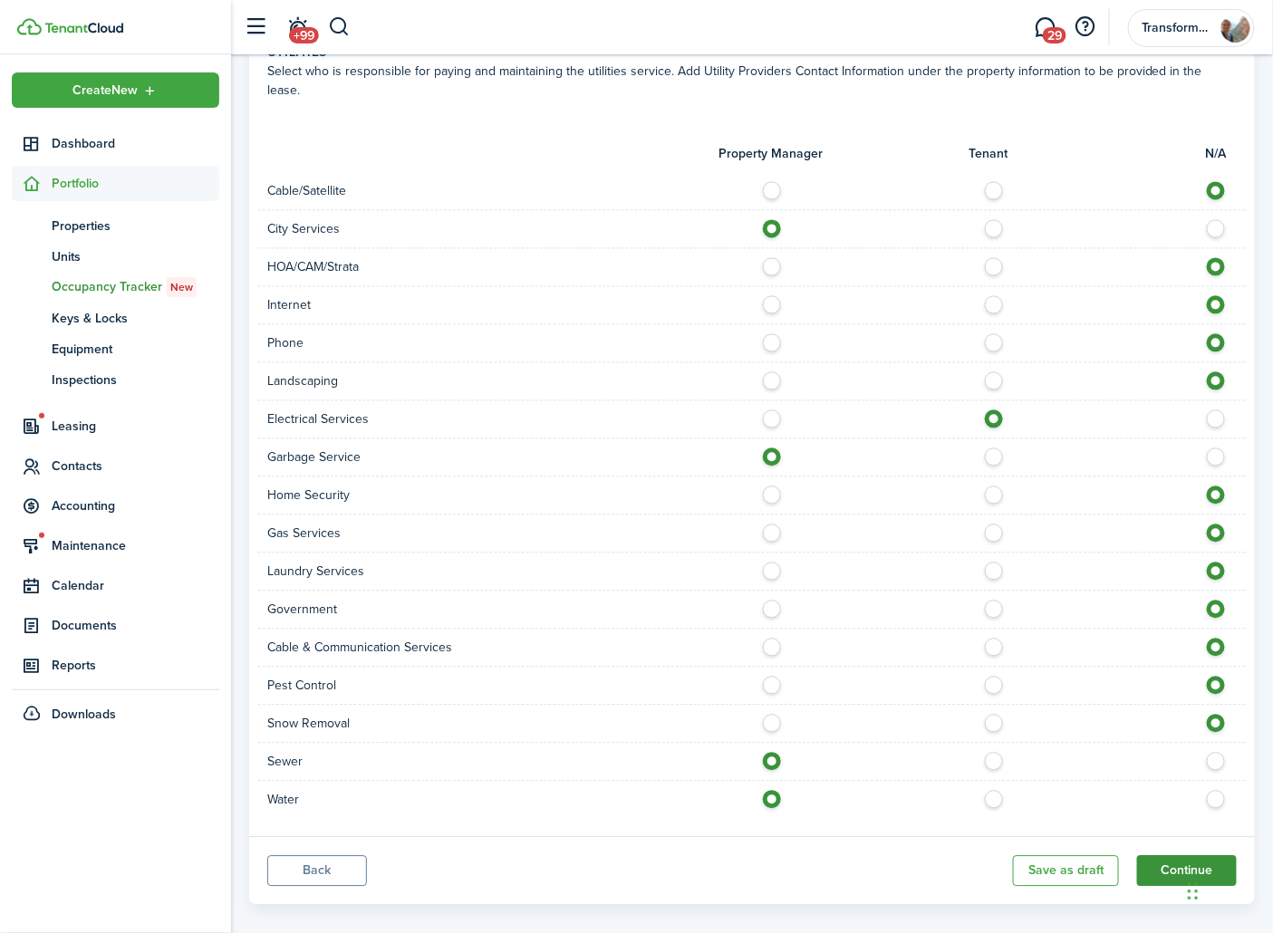
click at [1148, 855] on button "Continue" at bounding box center [1187, 870] width 100 height 31
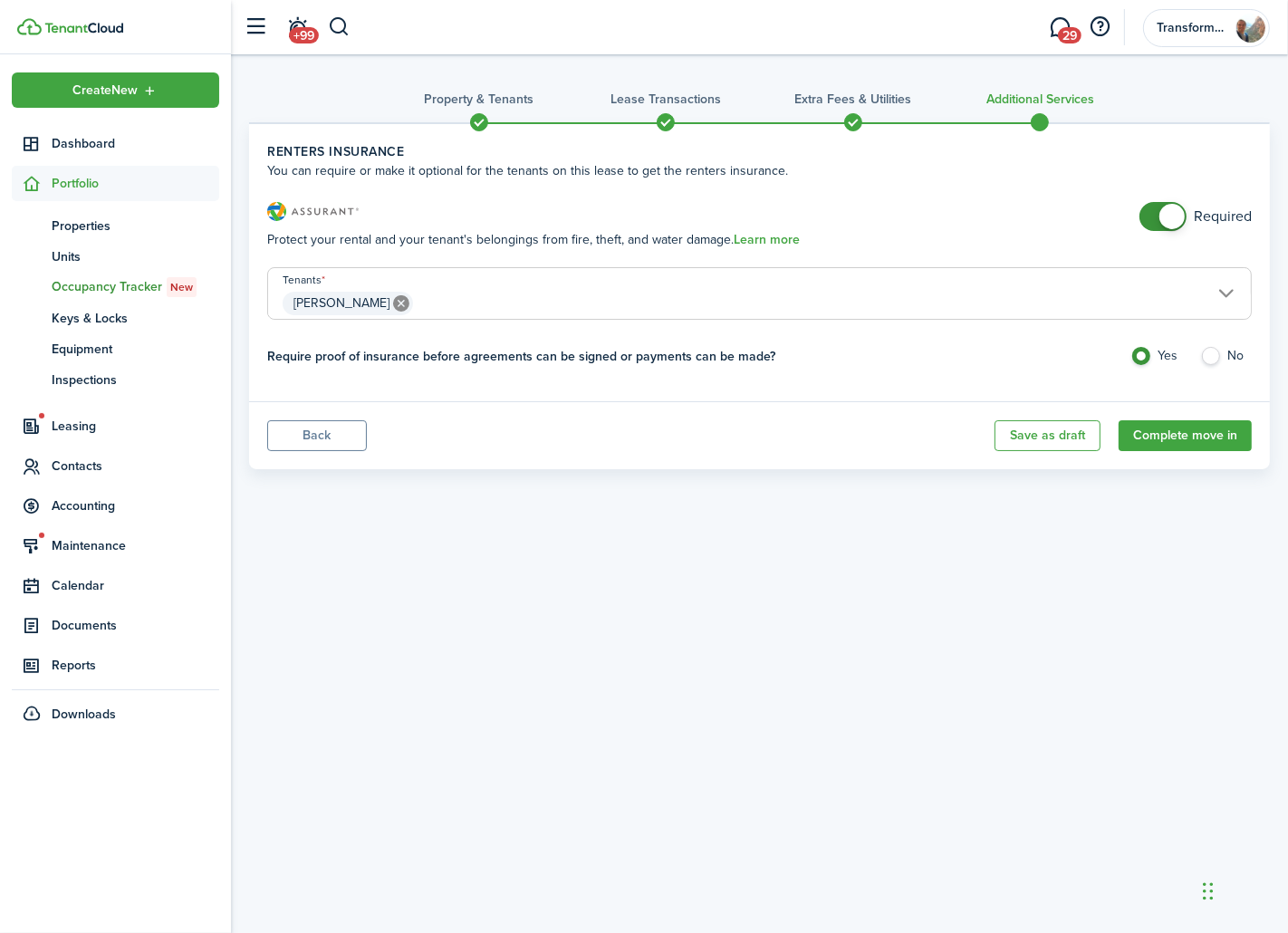
click at [1211, 356] on label "No" at bounding box center [1226, 360] width 52 height 27
radio input "false"
radio input "true"
click at [1181, 202] on input "checkbox" at bounding box center [1195, 216] width 112 height 29
checkbox input "false"
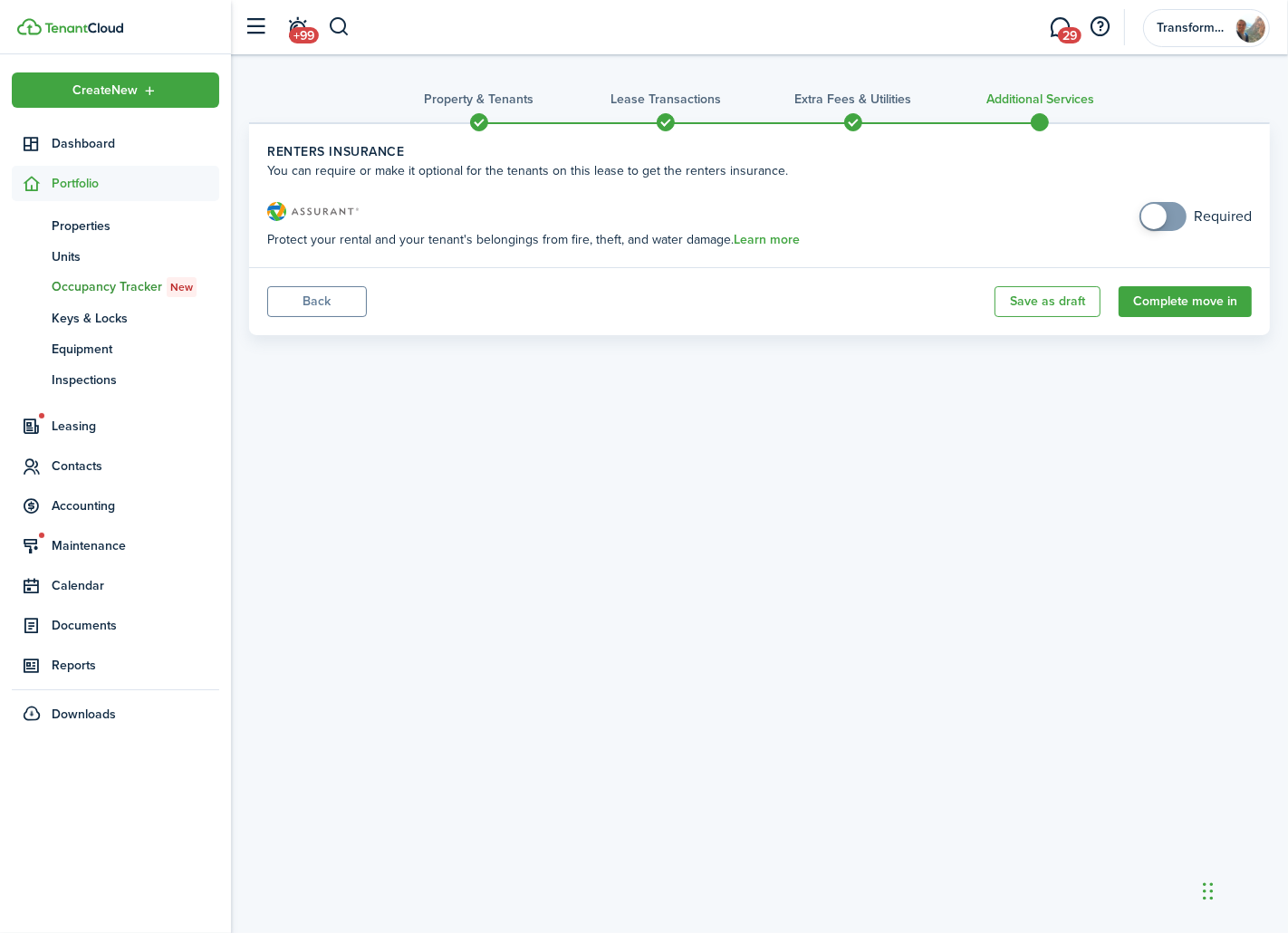
click at [666, 123] on span at bounding box center [665, 122] width 27 height 27
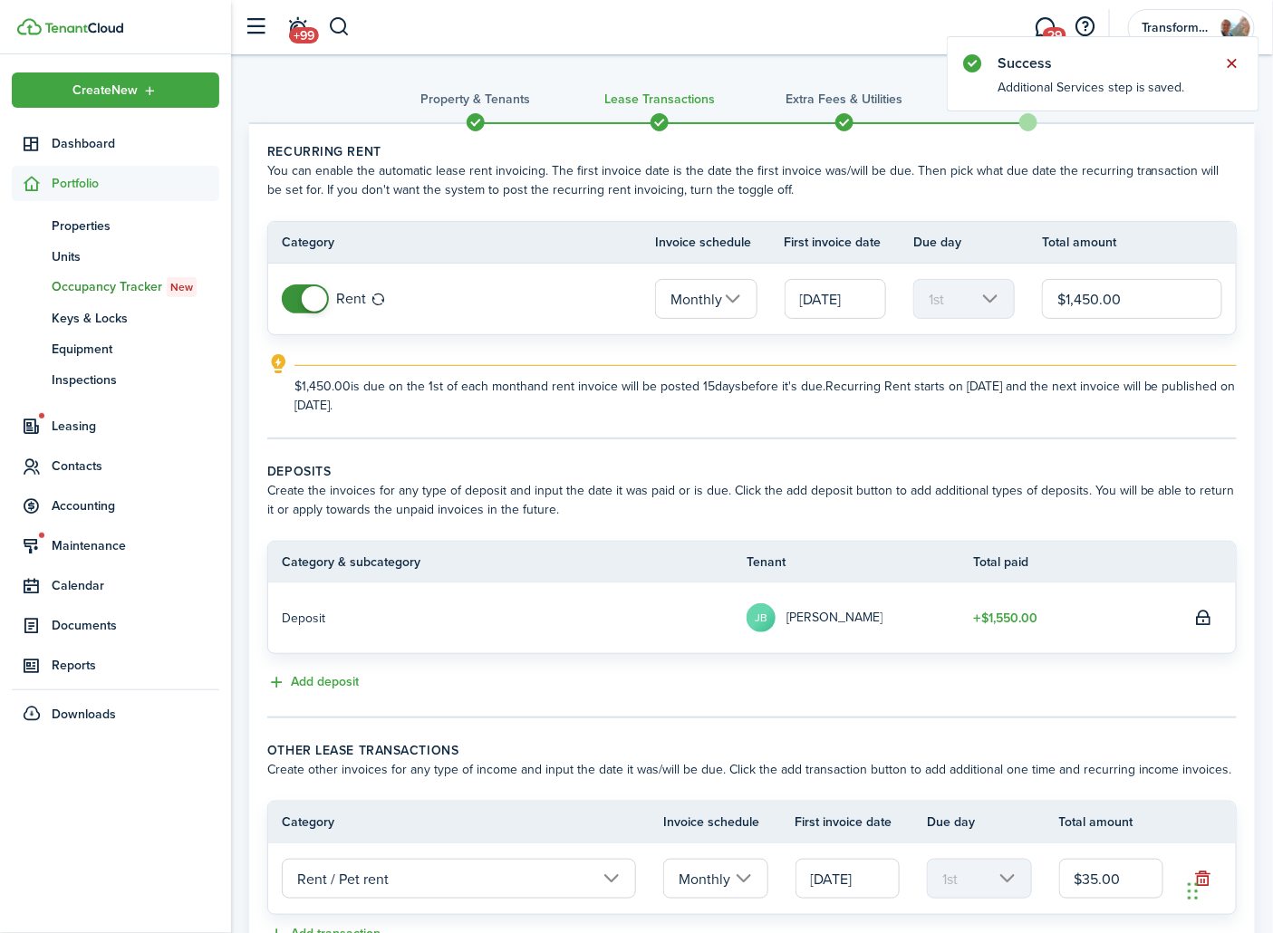
click at [1235, 56] on button "Close notify" at bounding box center [1231, 63] width 25 height 25
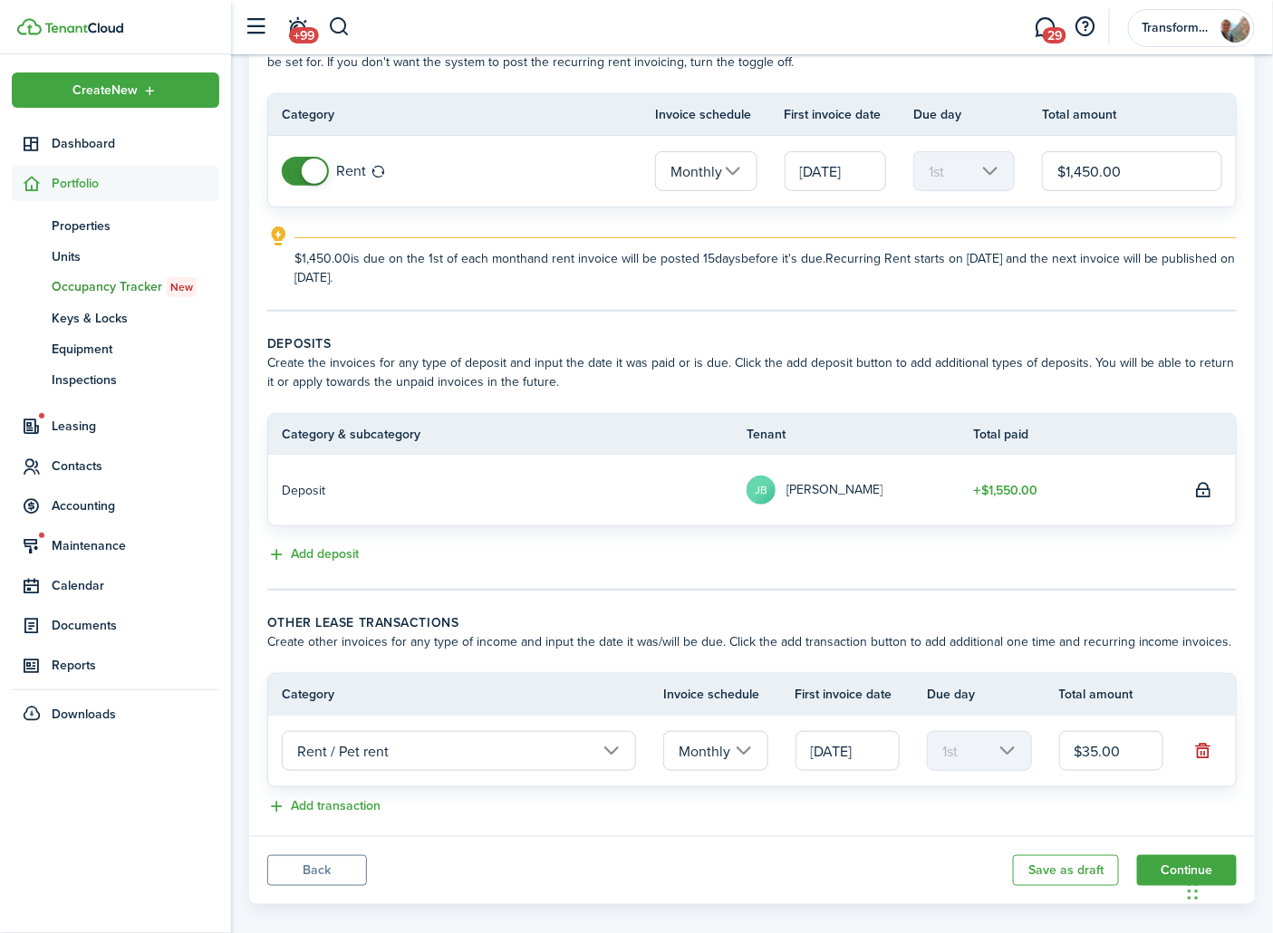
scroll to position [146, 0]
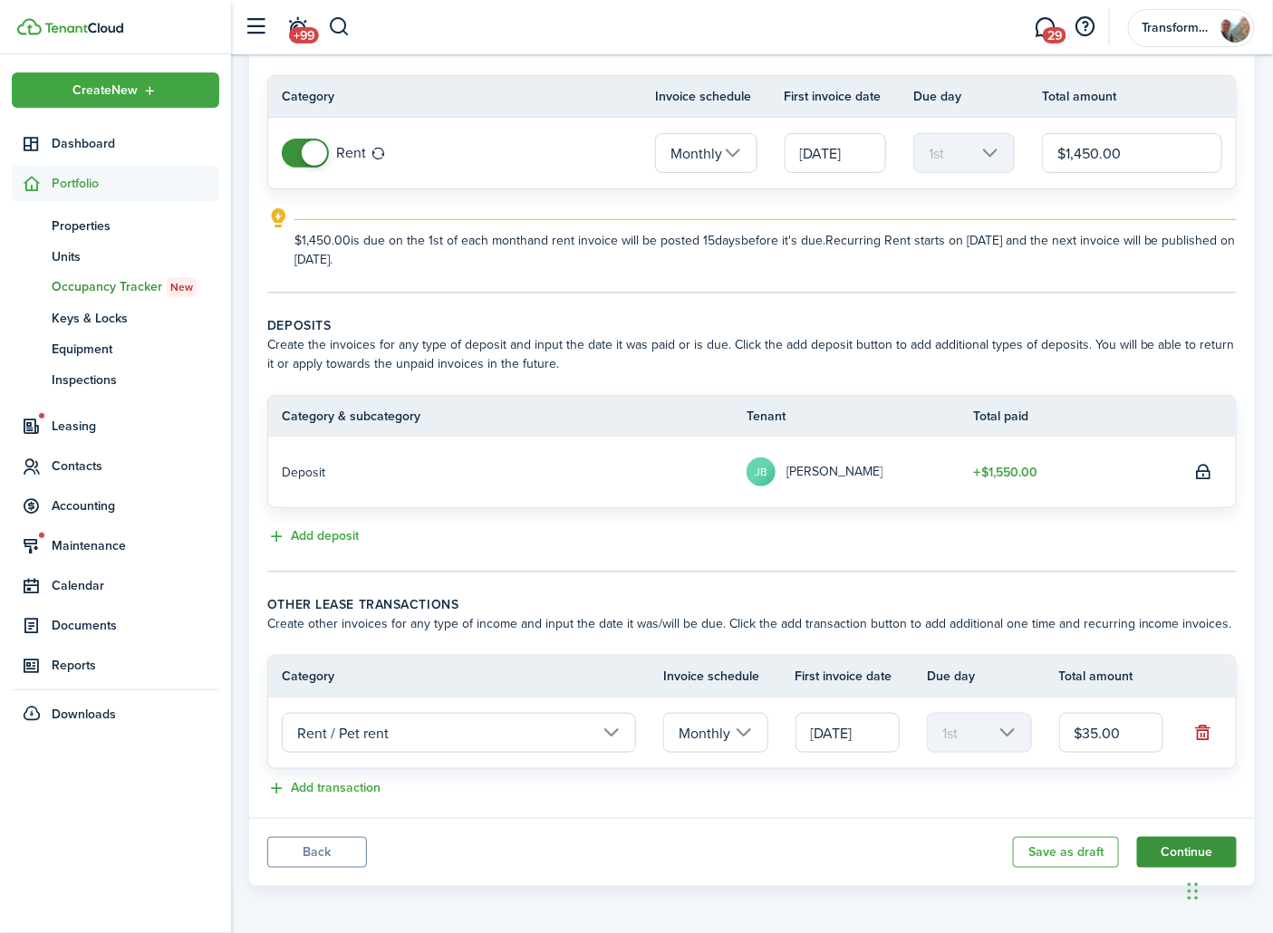
click at [1175, 855] on button "Continue" at bounding box center [1187, 852] width 100 height 31
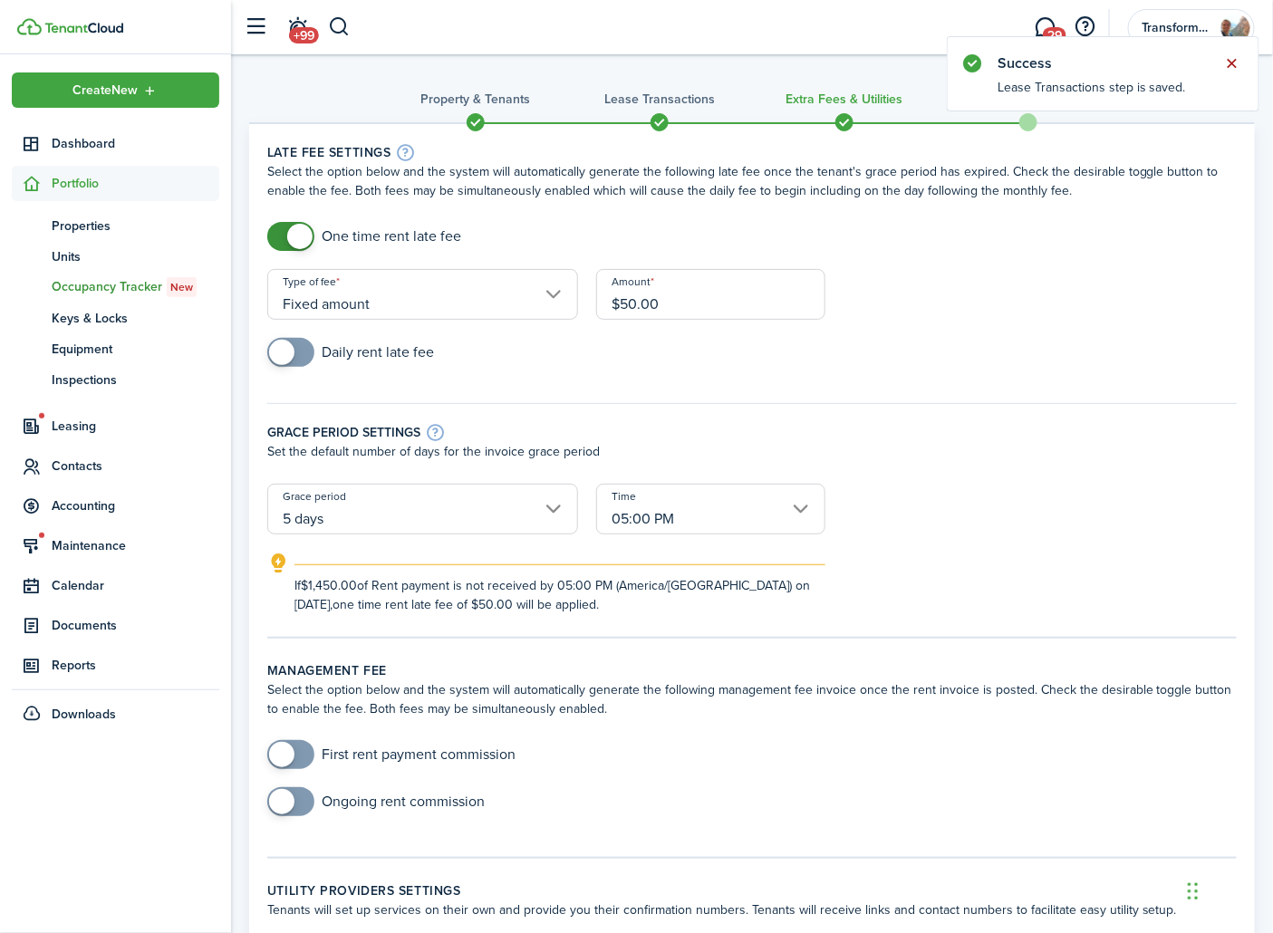
click at [1226, 61] on button "Close notify" at bounding box center [1231, 63] width 25 height 25
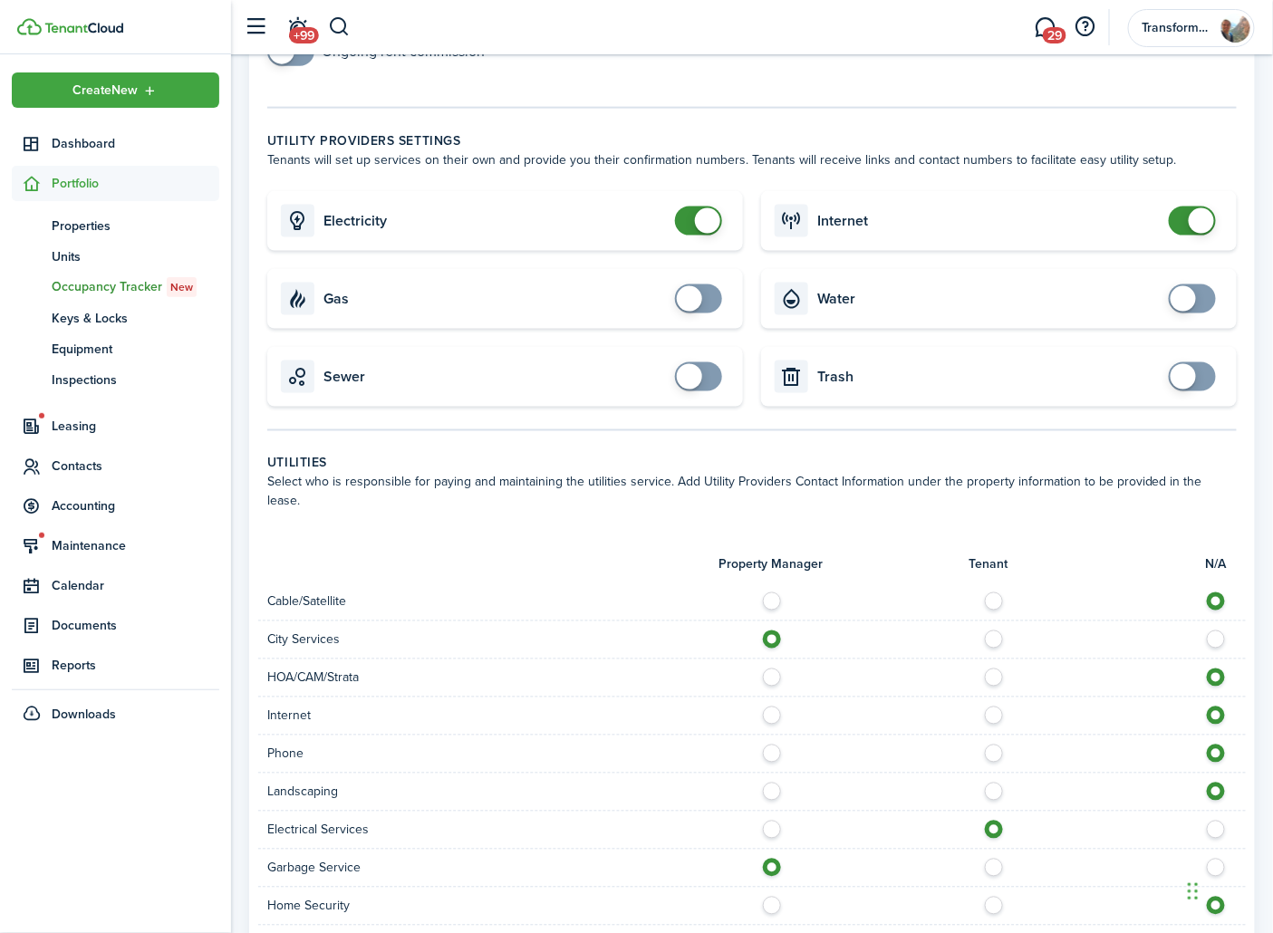
scroll to position [1161, 0]
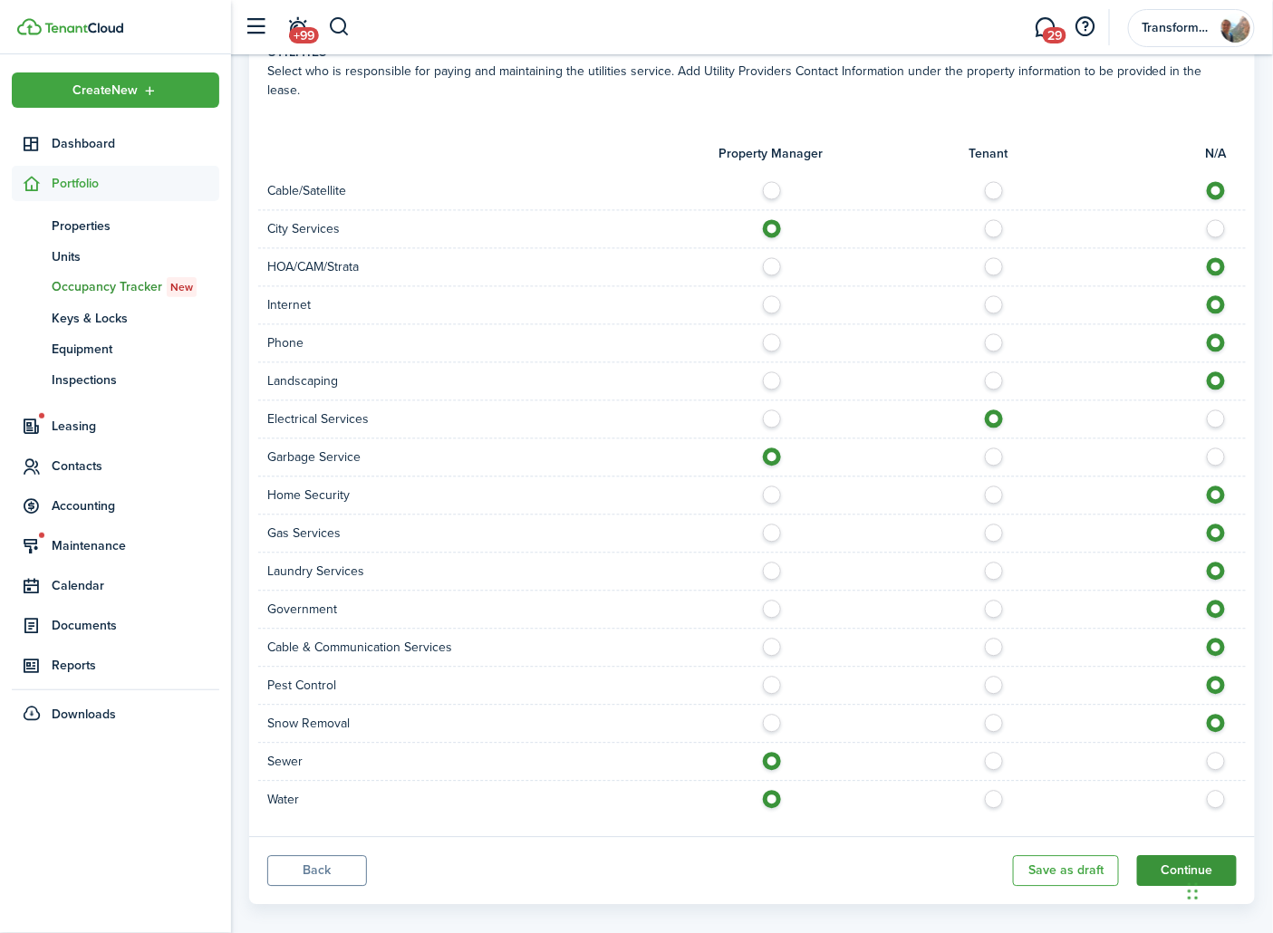
click at [1161, 860] on button "Continue" at bounding box center [1187, 870] width 100 height 31
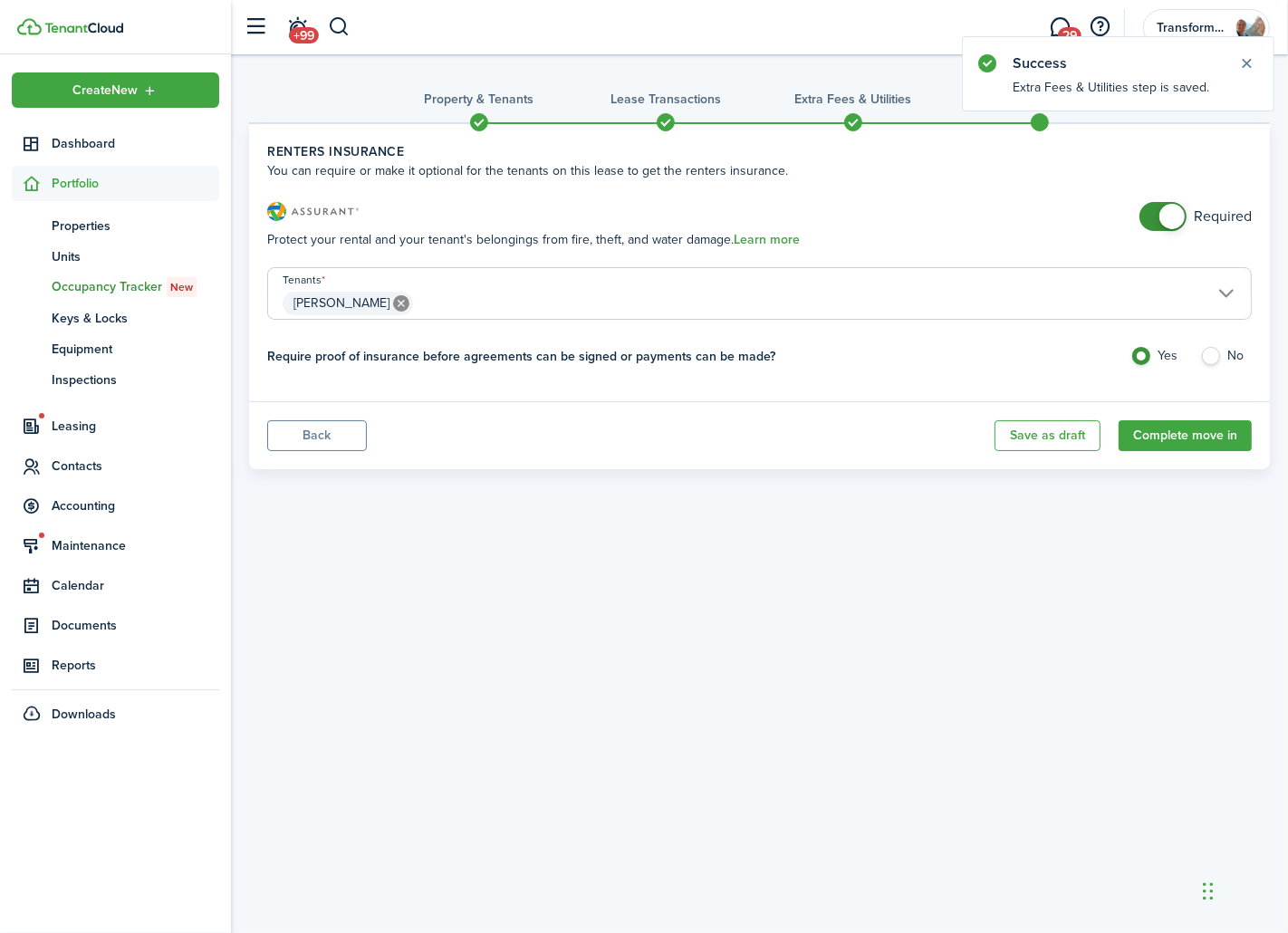
checkbox input "false"
click at [1154, 219] on span at bounding box center [1163, 216] width 18 height 29
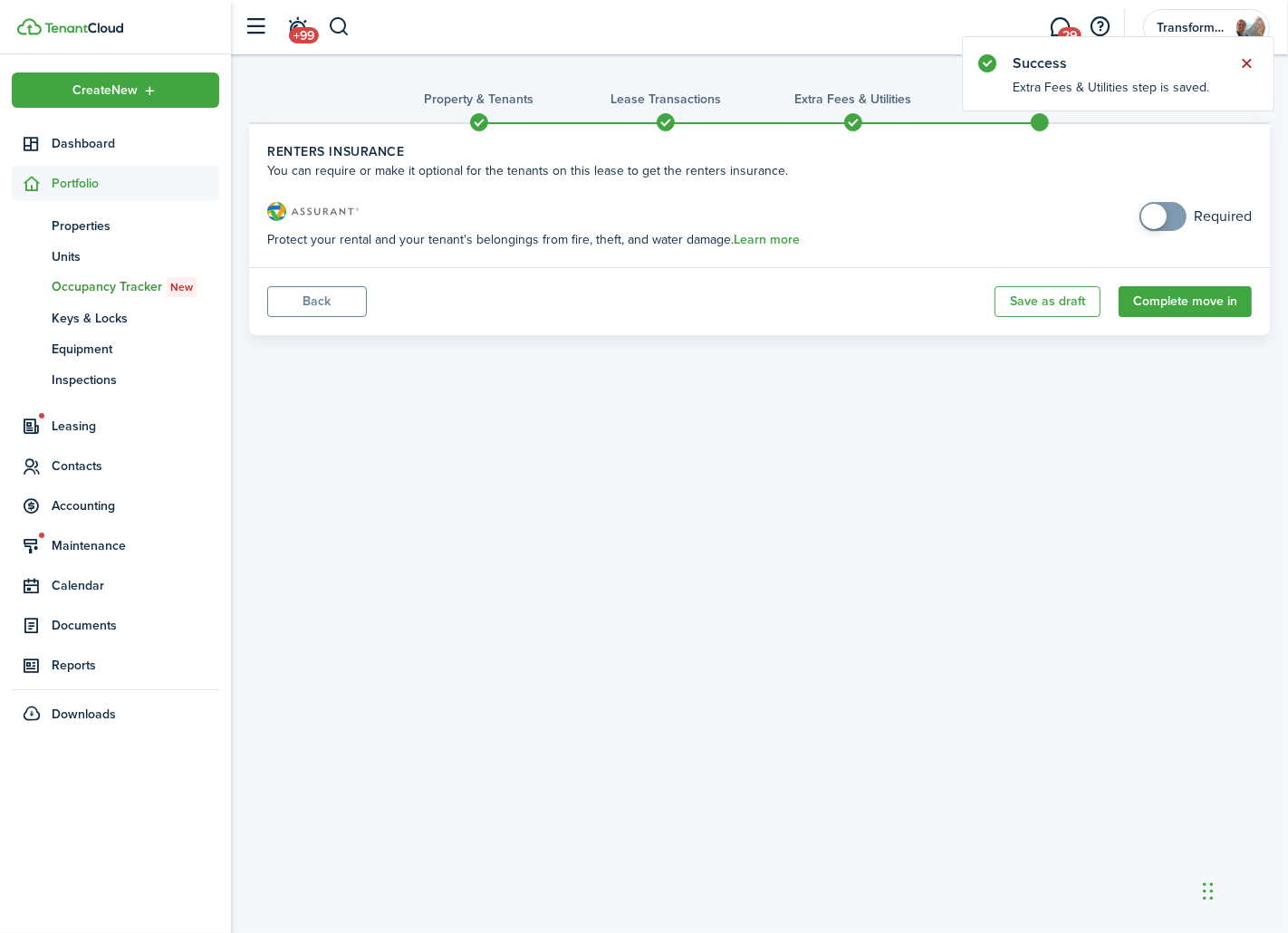
click at [1250, 57] on button "Close notify" at bounding box center [1247, 63] width 25 height 25
drag, startPoint x: 1197, startPoint y: 866, endPoint x: 1164, endPoint y: 842, distance: 40.2
click at [1159, 836] on div "Chat Widget" at bounding box center [1191, 826] width 91 height 87
drag, startPoint x: 1157, startPoint y: 824, endPoint x: 1177, endPoint y: 852, distance: 35.0
click at [1177, 852] on div "Chat Widget" at bounding box center [1212, 855] width 91 height 87
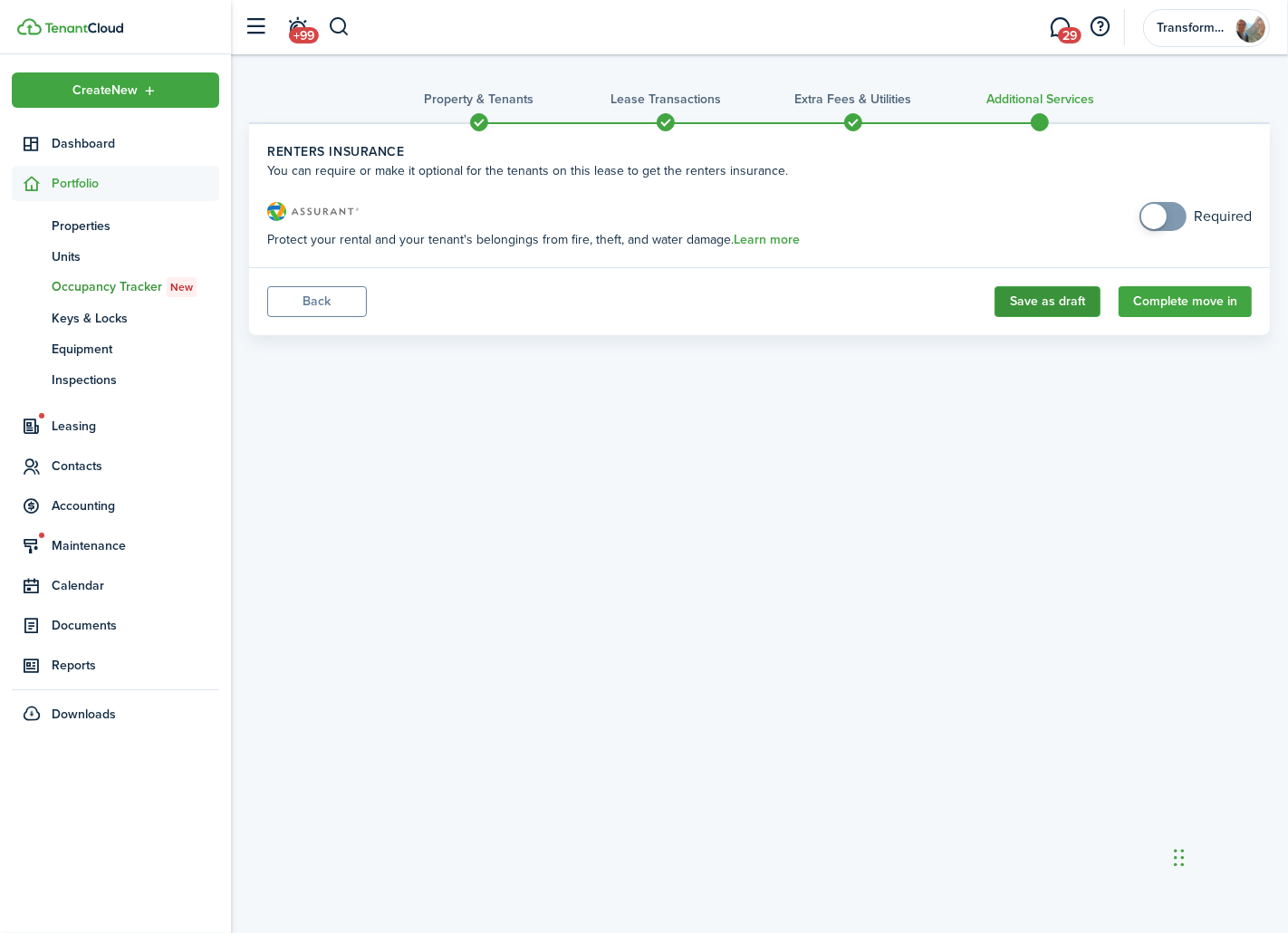
click at [1062, 303] on button "Save as draft" at bounding box center [1048, 301] width 106 height 31
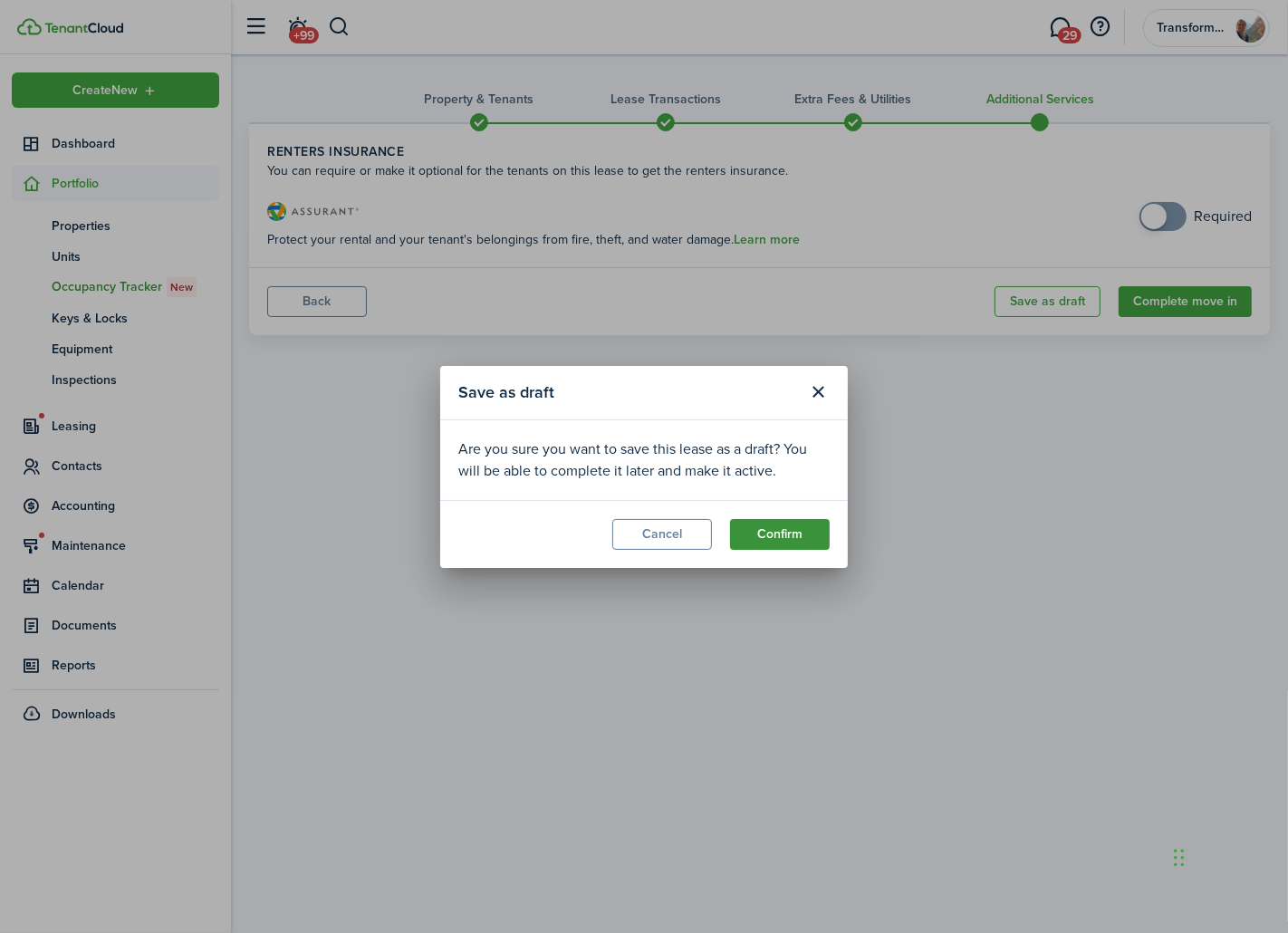
click at [824, 524] on button "Confirm" at bounding box center [780, 534] width 100 height 31
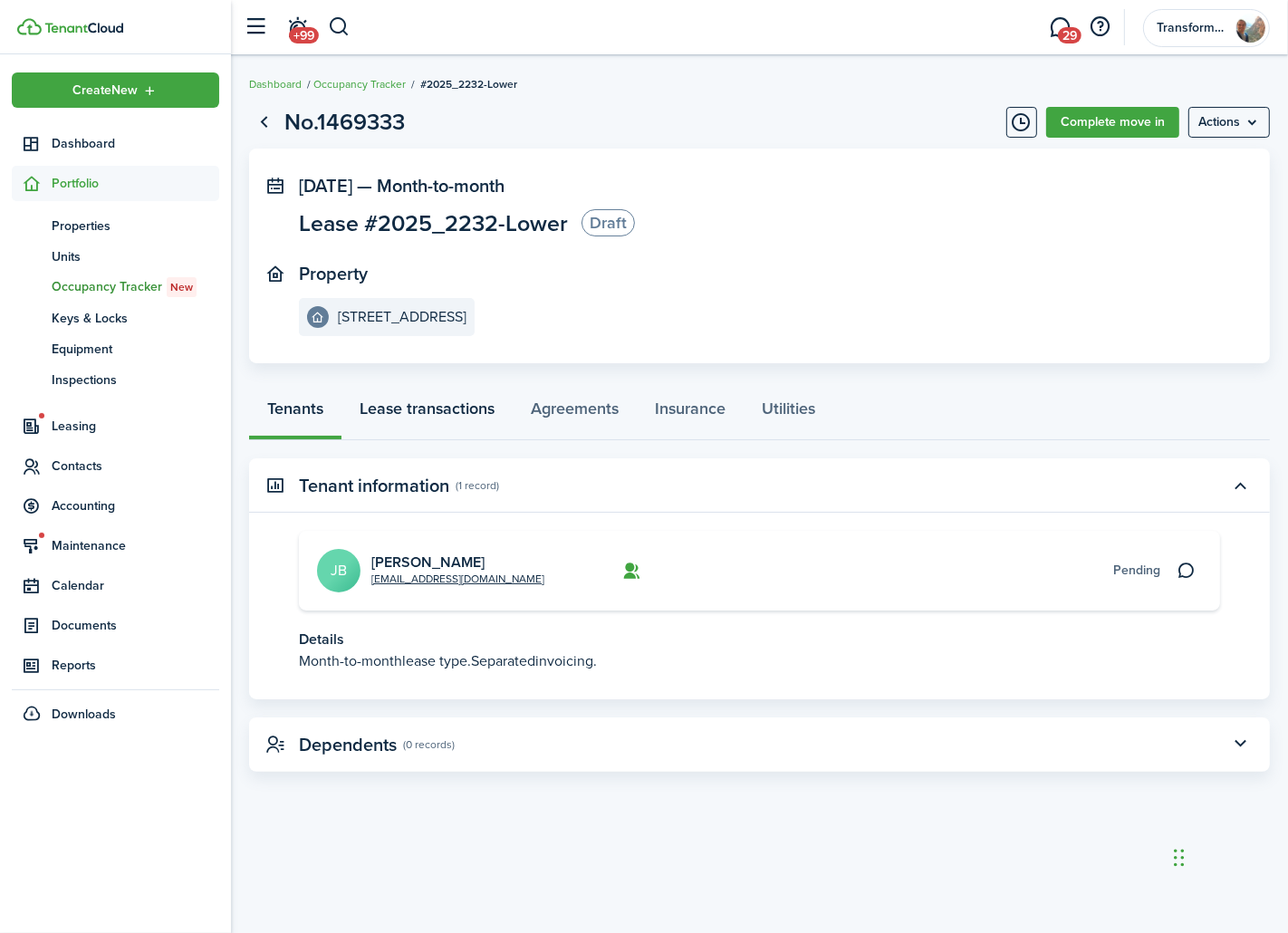
click at [467, 415] on link "Lease transactions" at bounding box center [426, 413] width 171 height 54
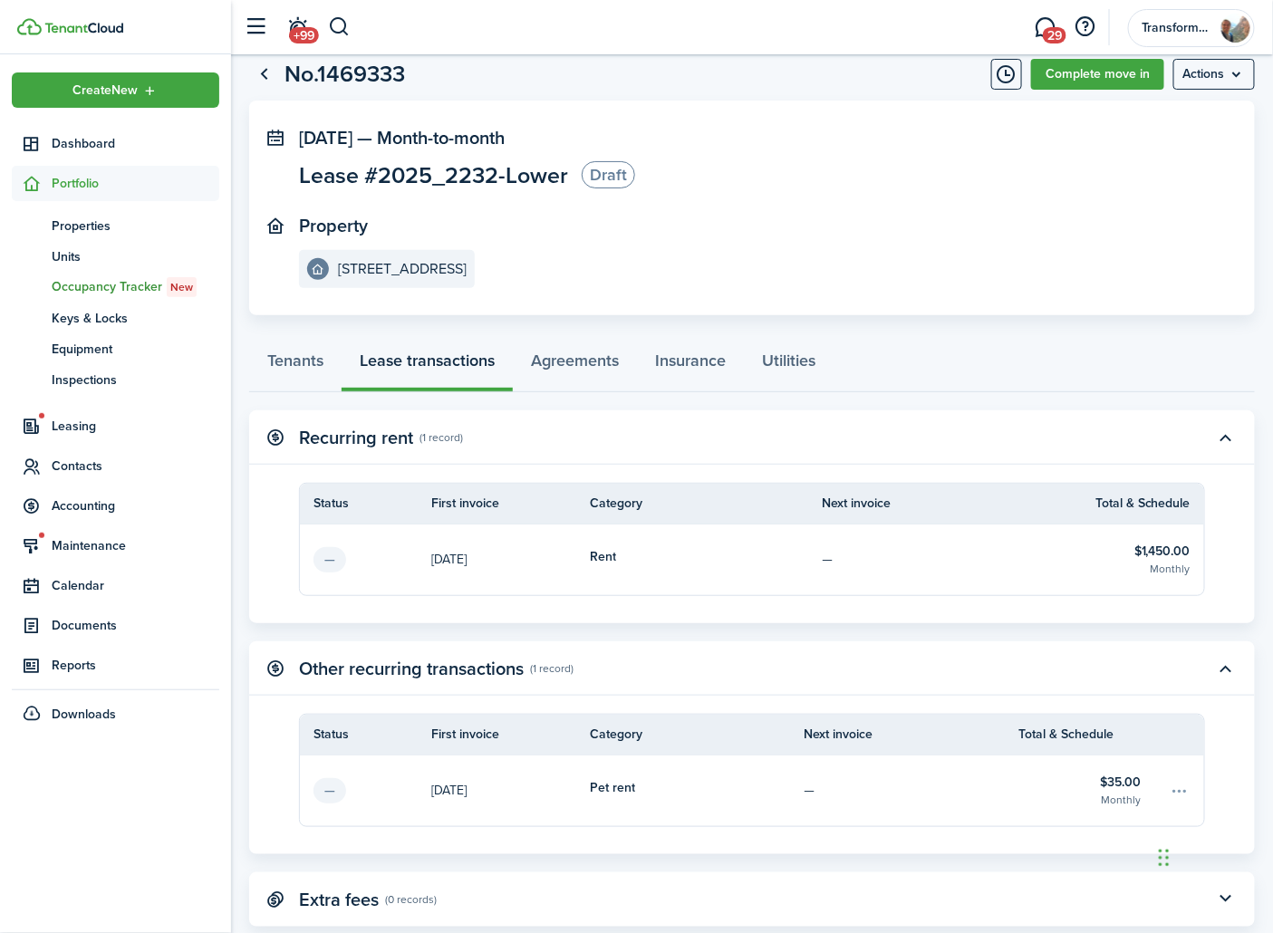
scroll to position [91, 0]
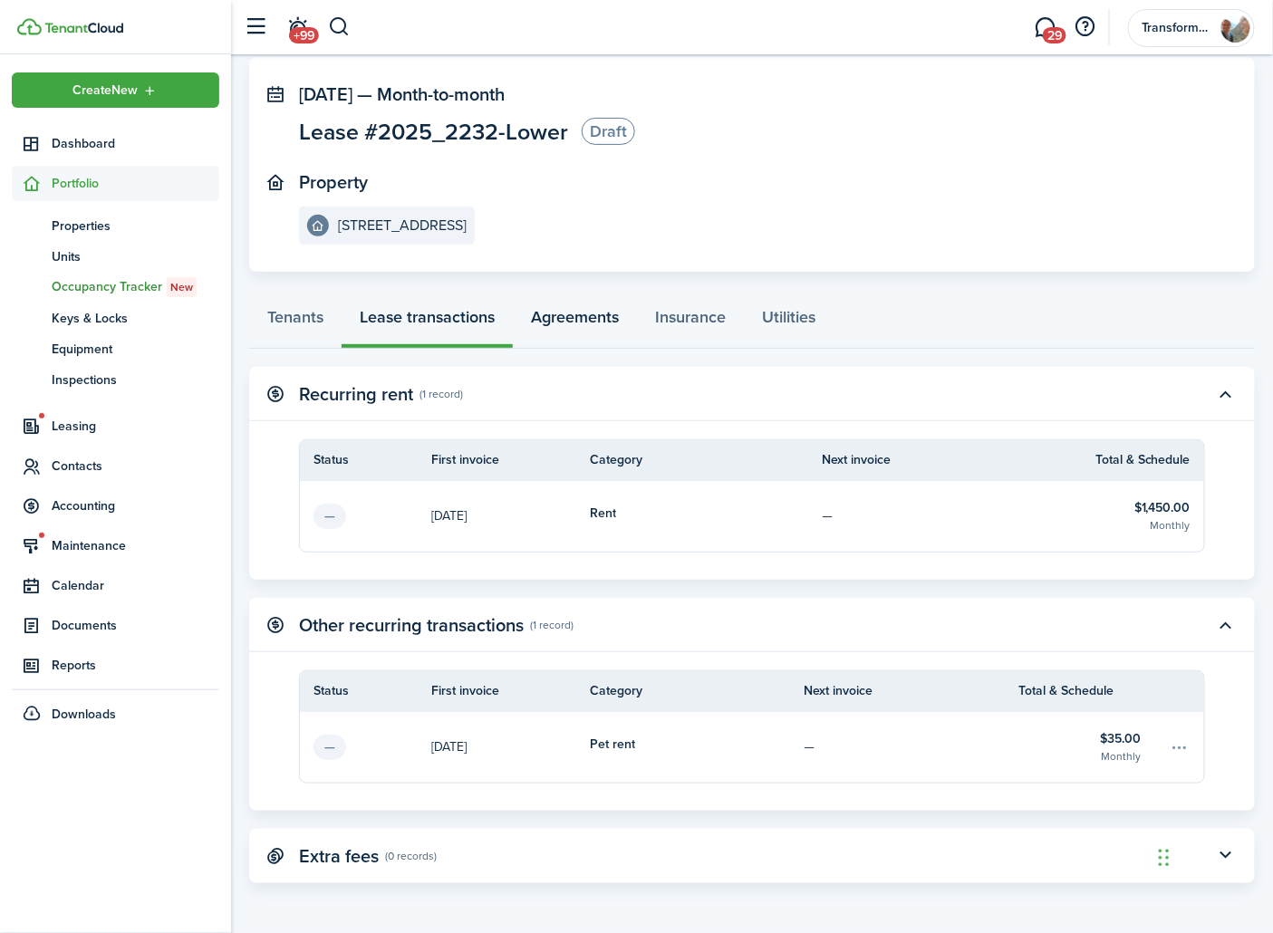
click at [577, 322] on link "Agreements" at bounding box center [575, 321] width 124 height 54
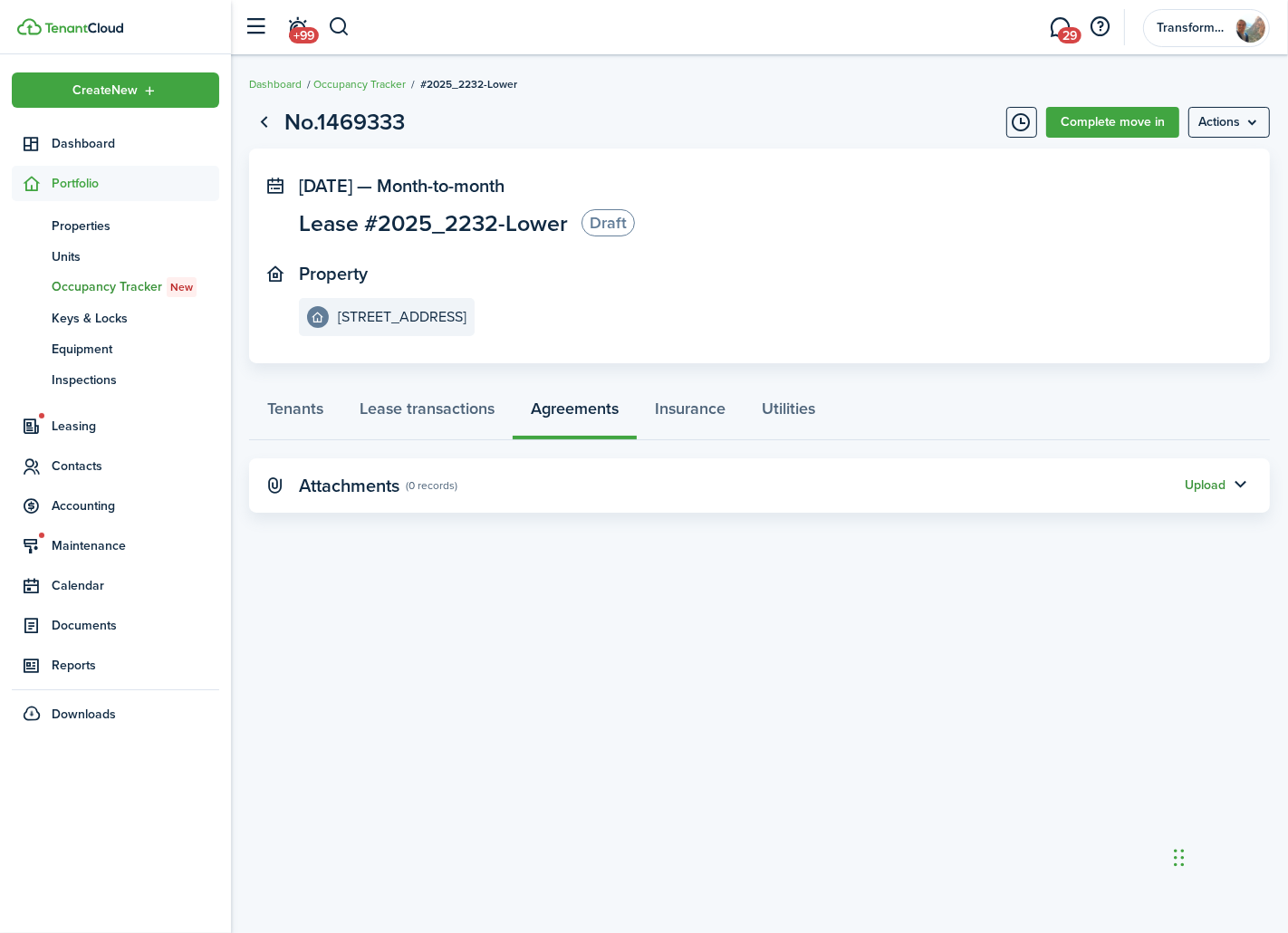
click at [1215, 487] on button "Upload" at bounding box center [1205, 485] width 41 height 14
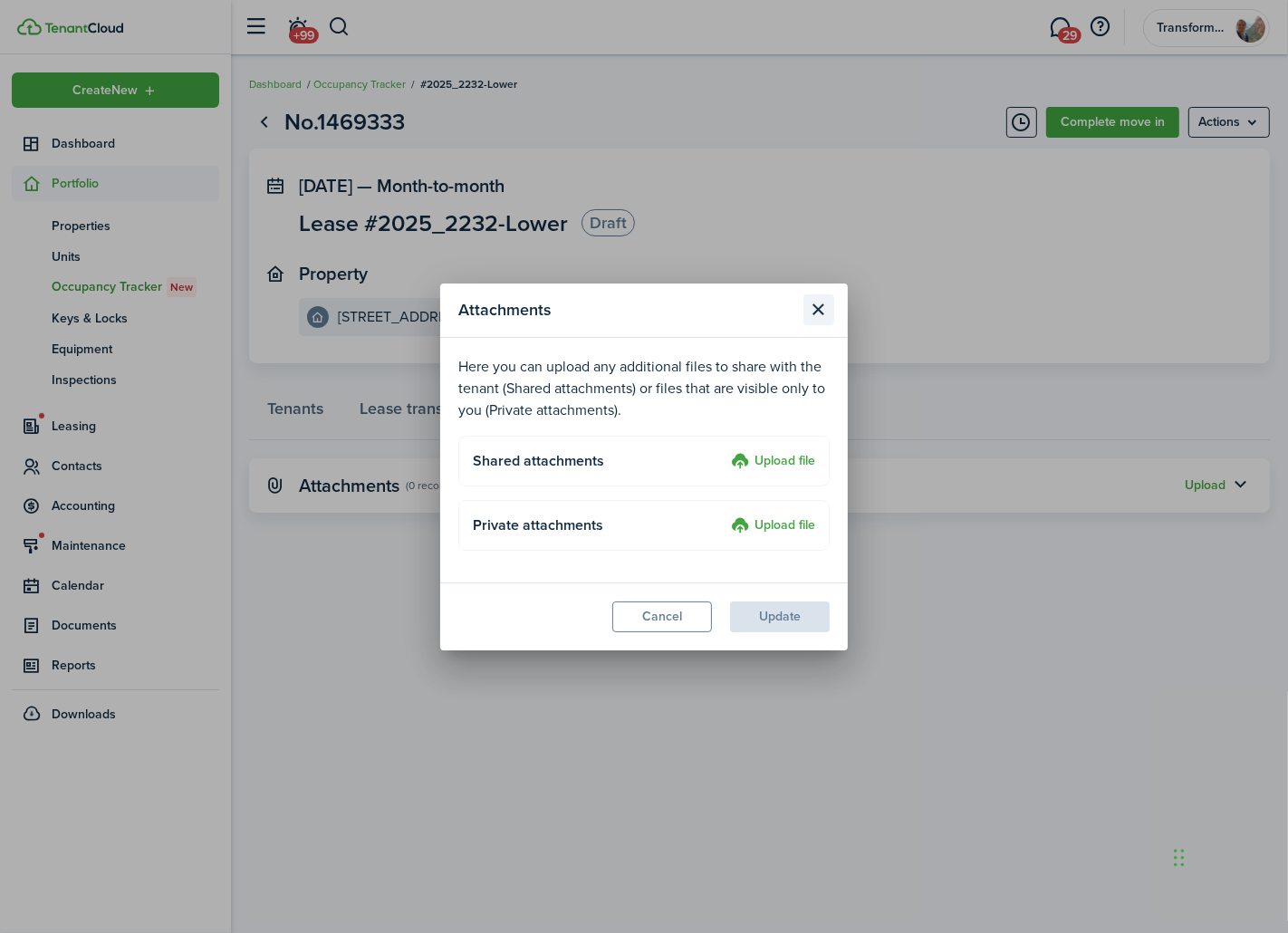
click at [819, 315] on button "Close modal" at bounding box center [818, 309] width 31 height 31
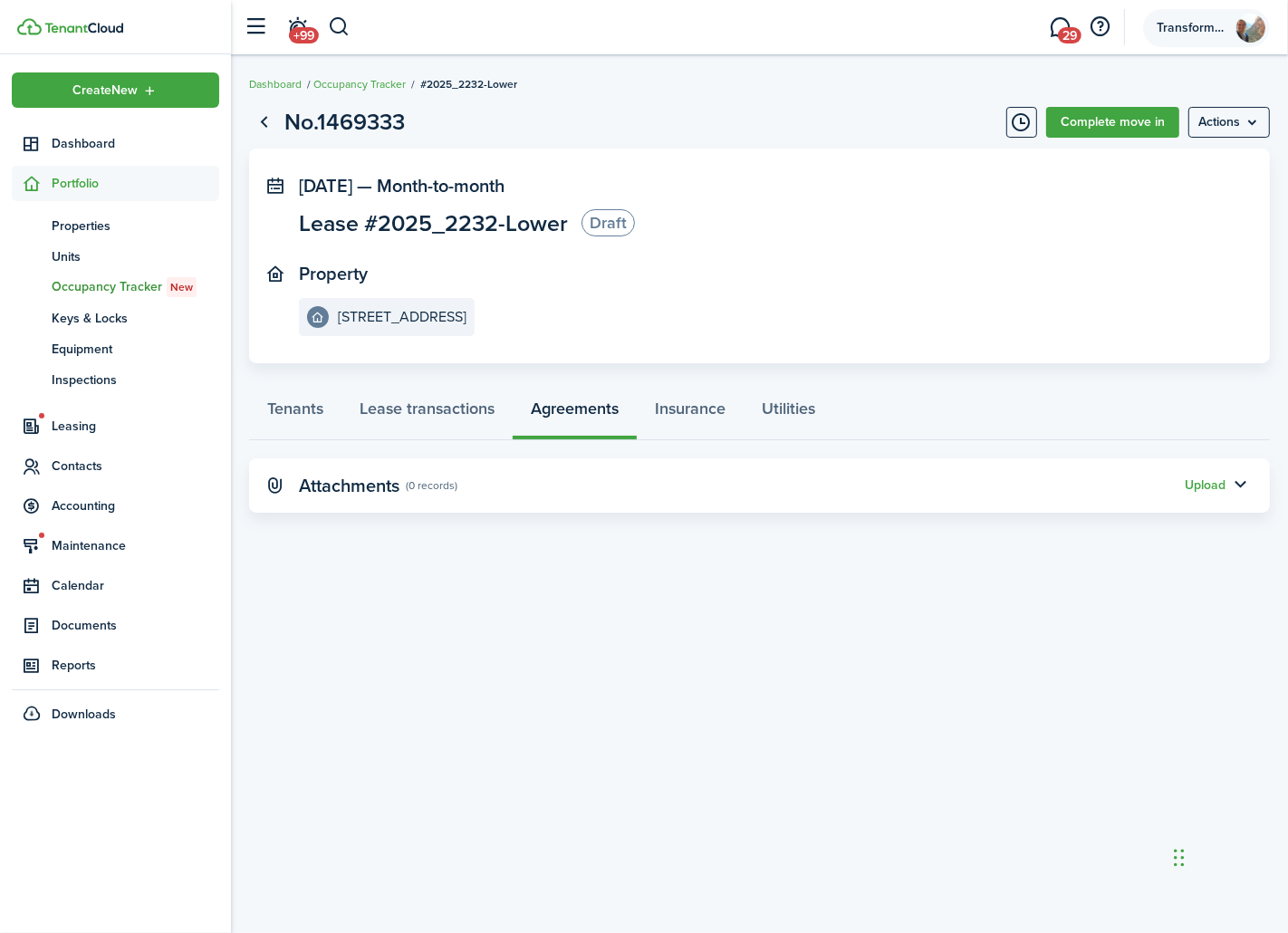
click at [1214, 22] on span "Transformative Realty LLC" at bounding box center [1193, 28] width 72 height 13
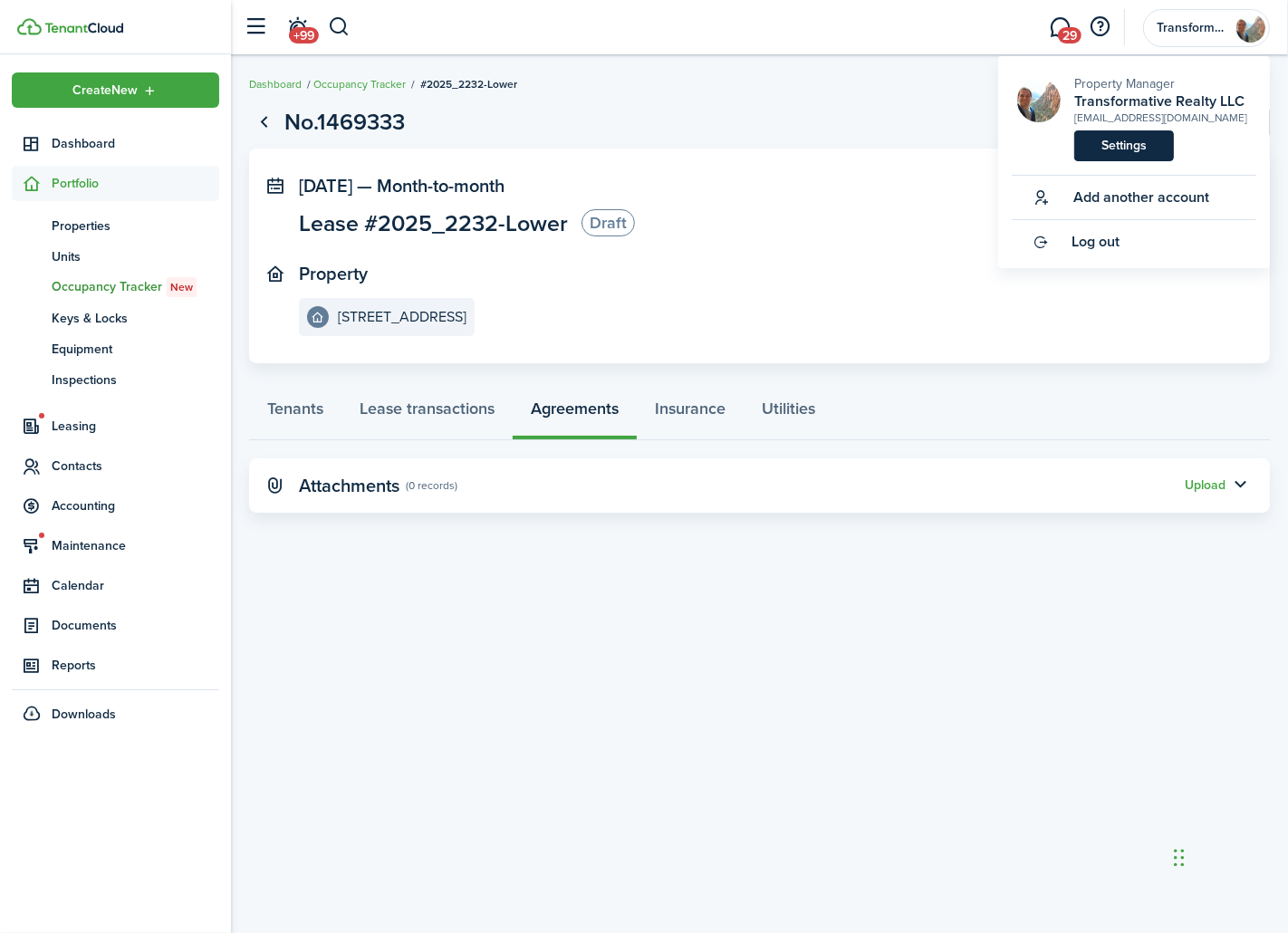
click at [1128, 149] on link "Settings" at bounding box center [1124, 145] width 100 height 31
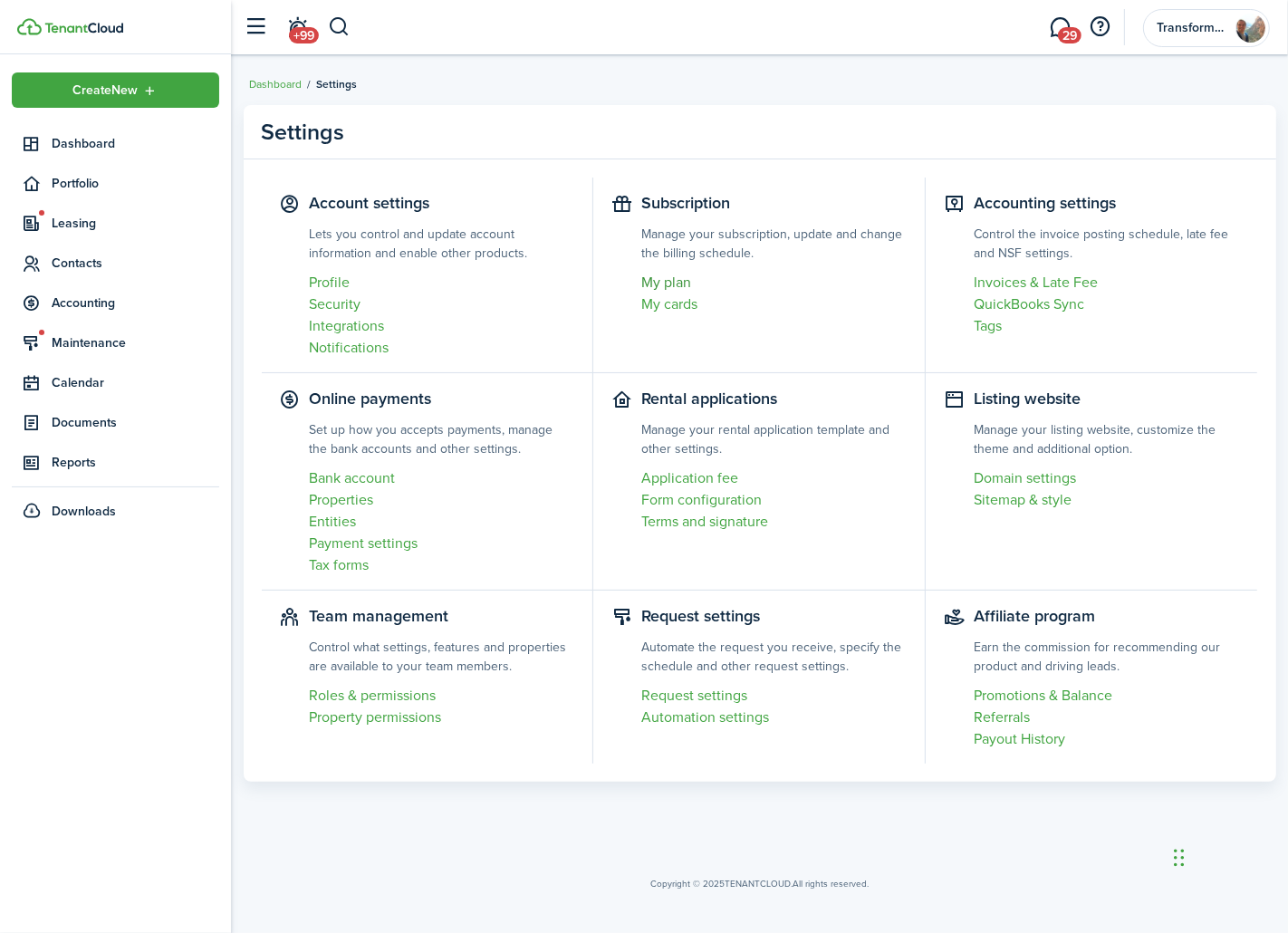
click at [682, 276] on link "My plan" at bounding box center [773, 283] width 265 height 22
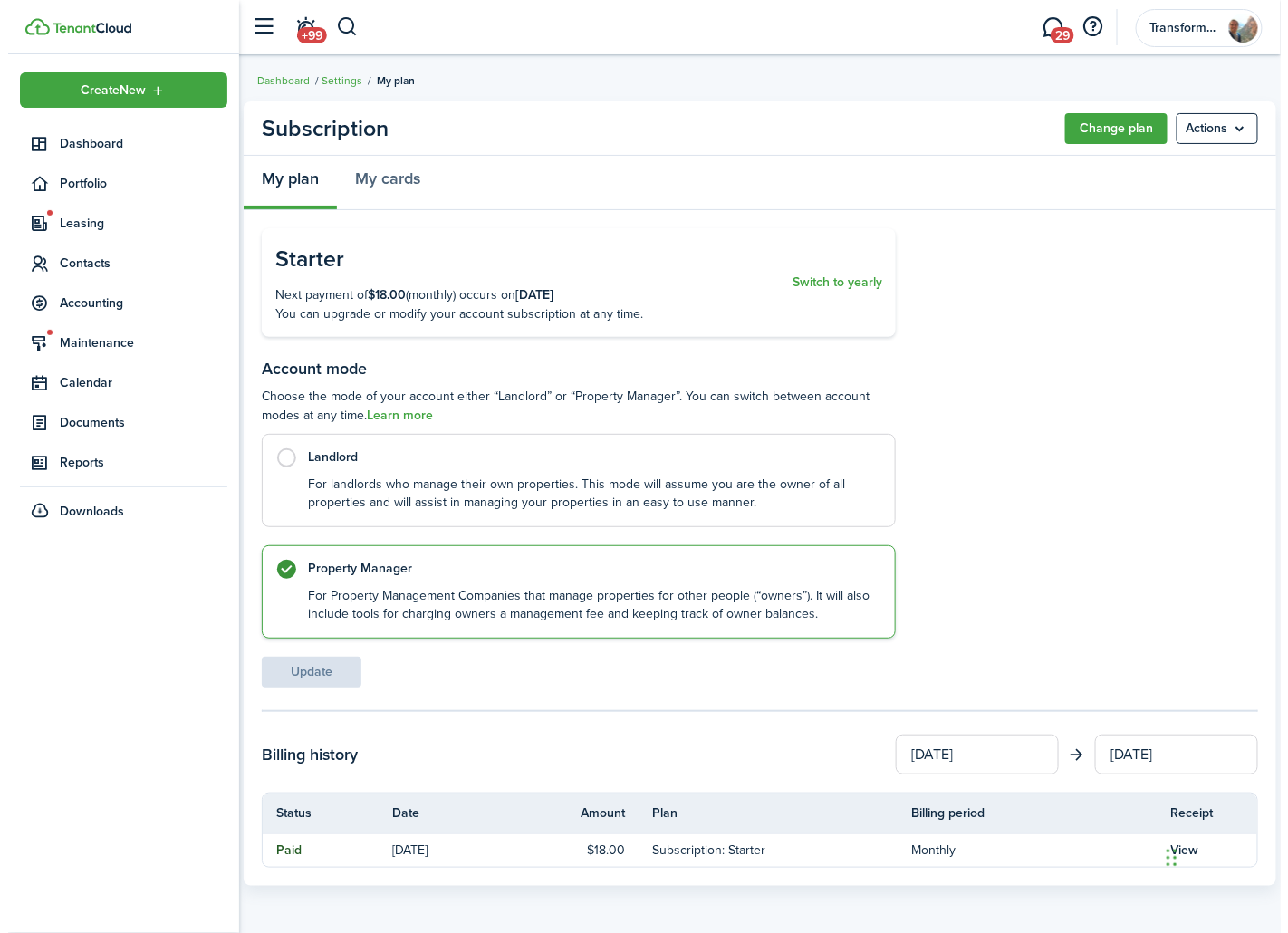
scroll to position [5, 0]
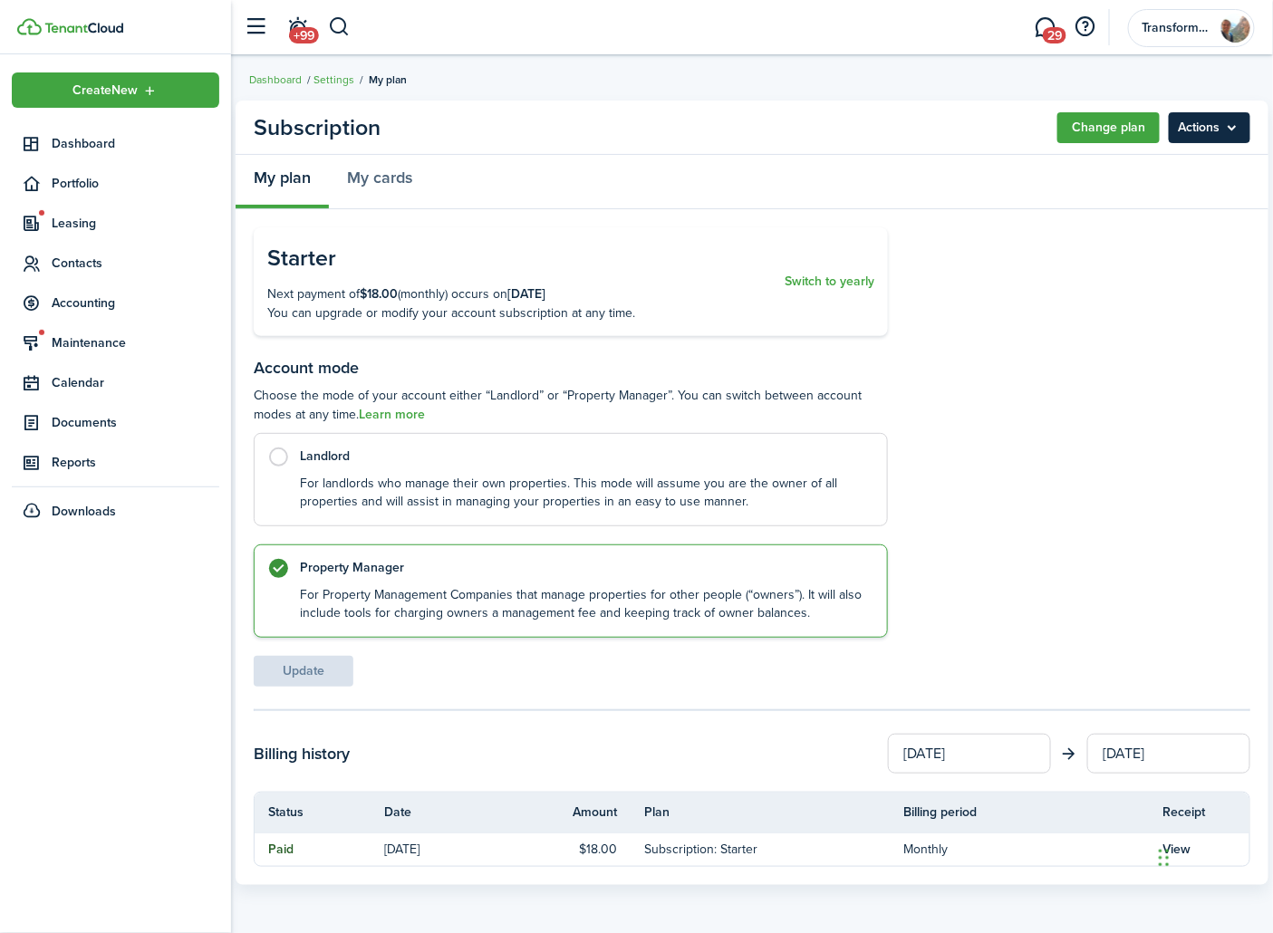
click at [1210, 121] on menu-btn "Actions" at bounding box center [1209, 127] width 82 height 31
click at [1142, 130] on button "Change plan" at bounding box center [1108, 127] width 102 height 31
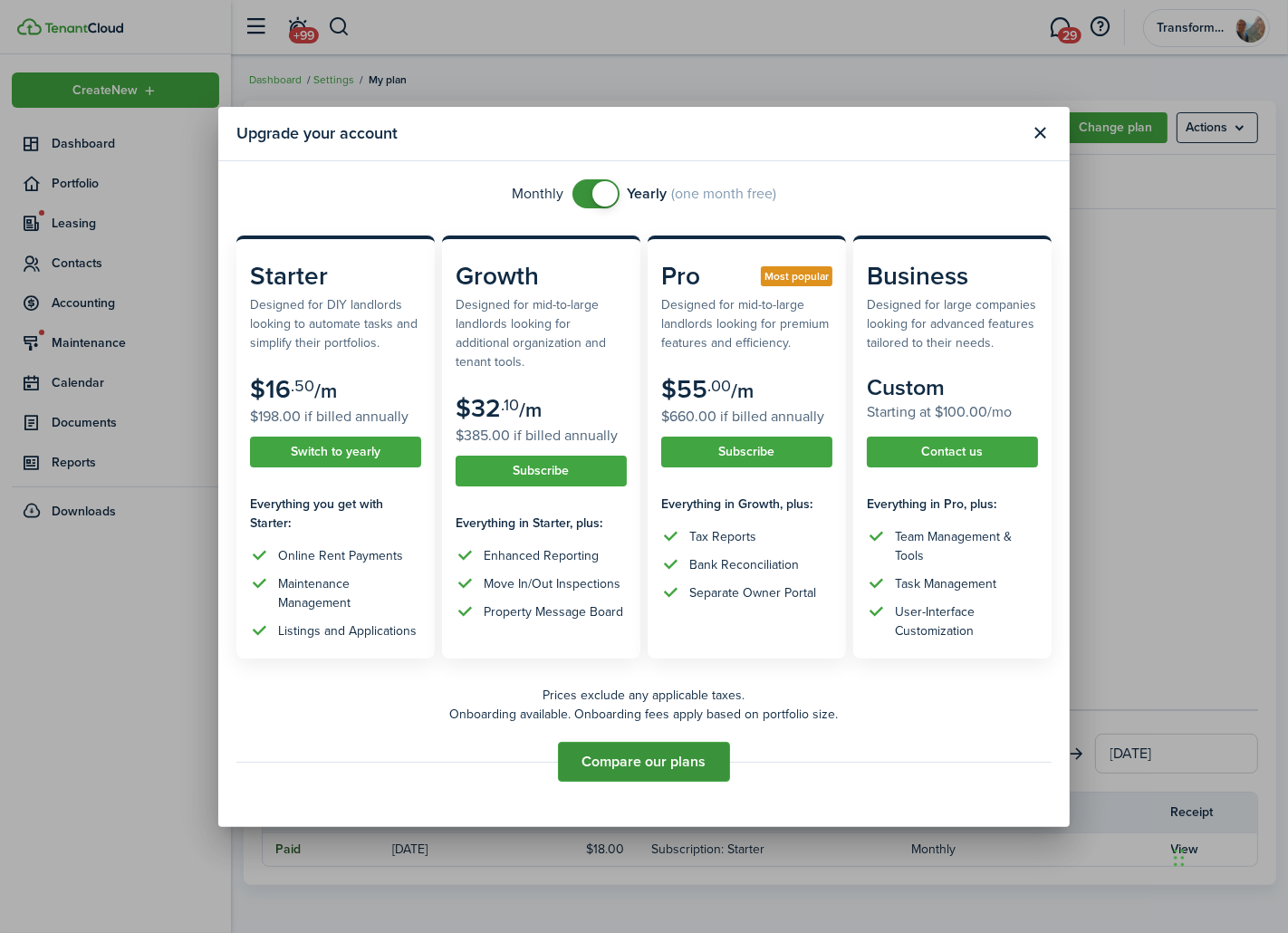
click at [705, 757] on button "Compare our plans" at bounding box center [644, 762] width 172 height 40
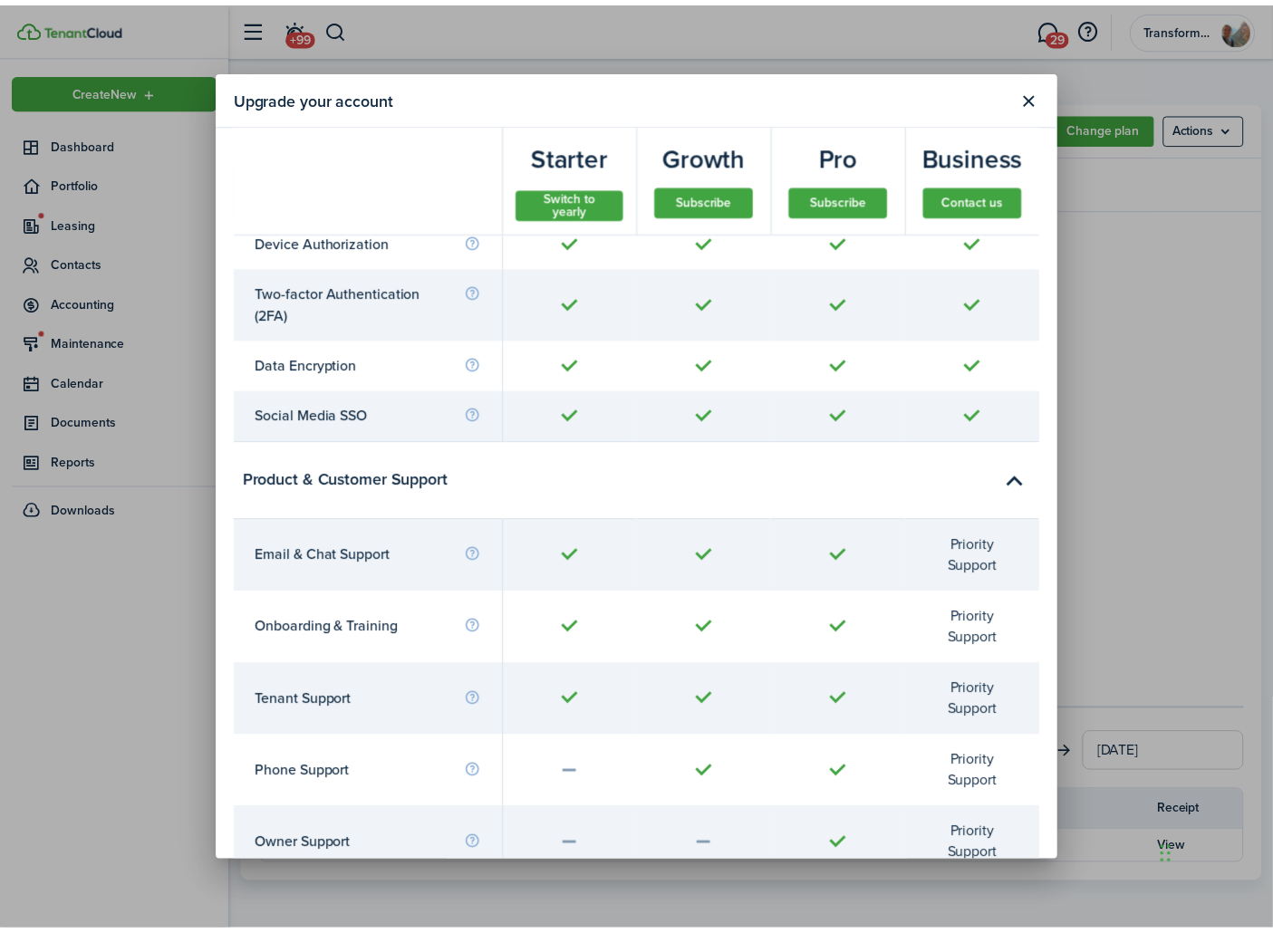
scroll to position [7512, 0]
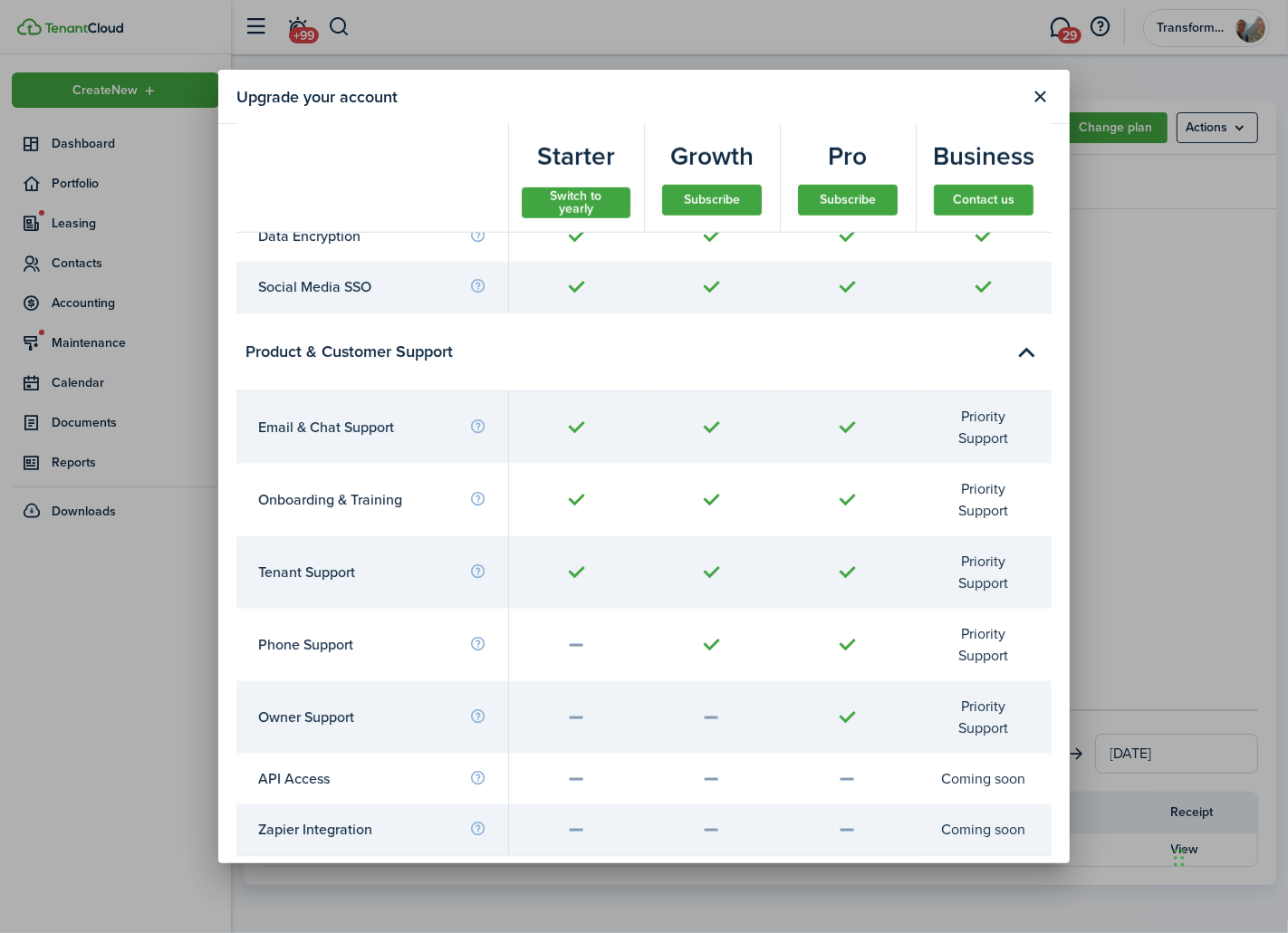
click at [1159, 617] on div "Upgrade your account Monthly Yearly (one month free) Starter Designed for DIY l…" at bounding box center [644, 466] width 1288 height 933
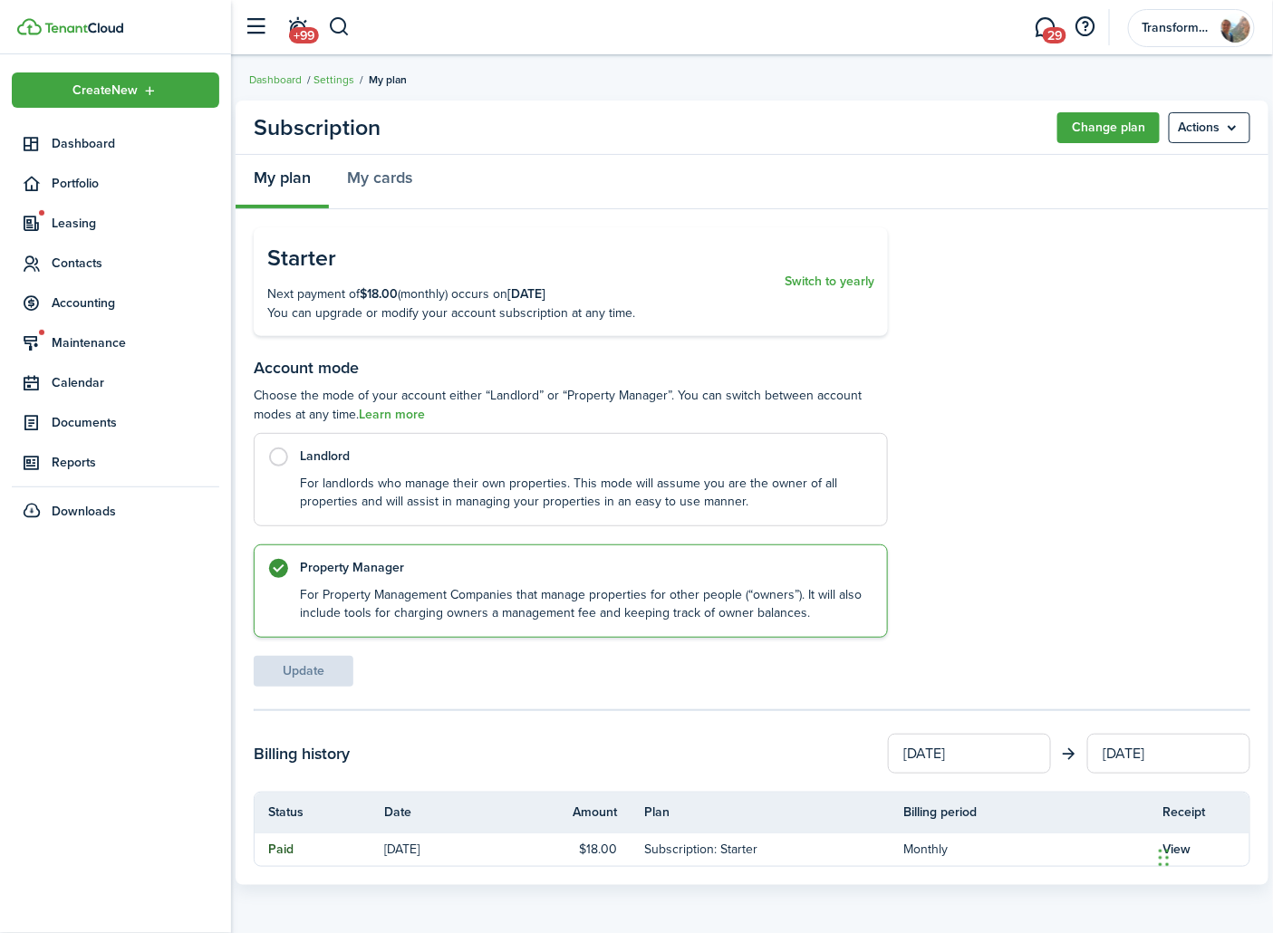
scroll to position [0, 0]
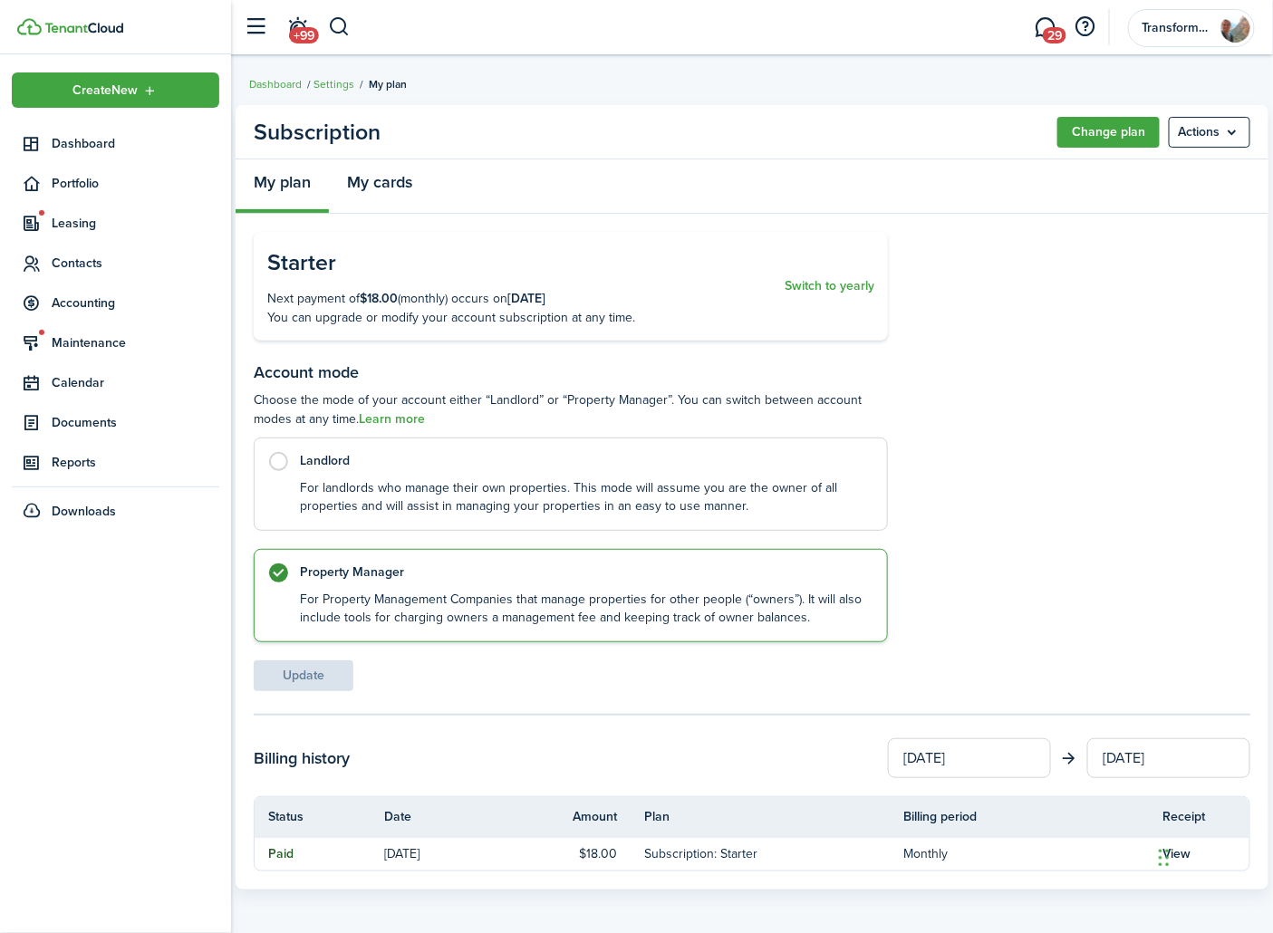
click at [409, 178] on link "My cards" at bounding box center [379, 186] width 101 height 54
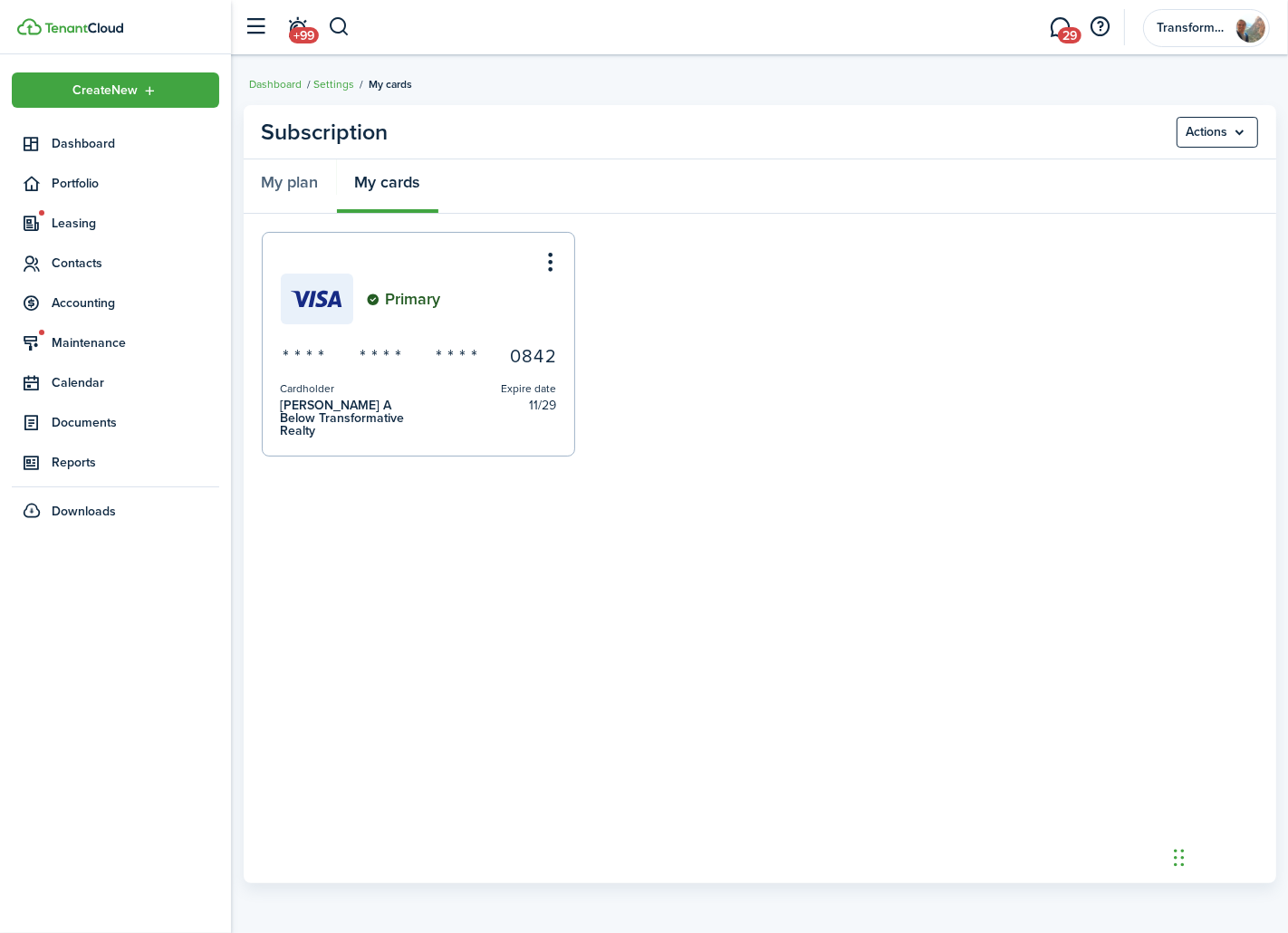
click at [783, 395] on ul "Primary * * * * * * * * * * * * 0 8 4 2 Cardholder [PERSON_NAME] A Below Transf…" at bounding box center [760, 344] width 996 height 225
click at [100, 138] on span "Dashboard" at bounding box center [136, 143] width 168 height 19
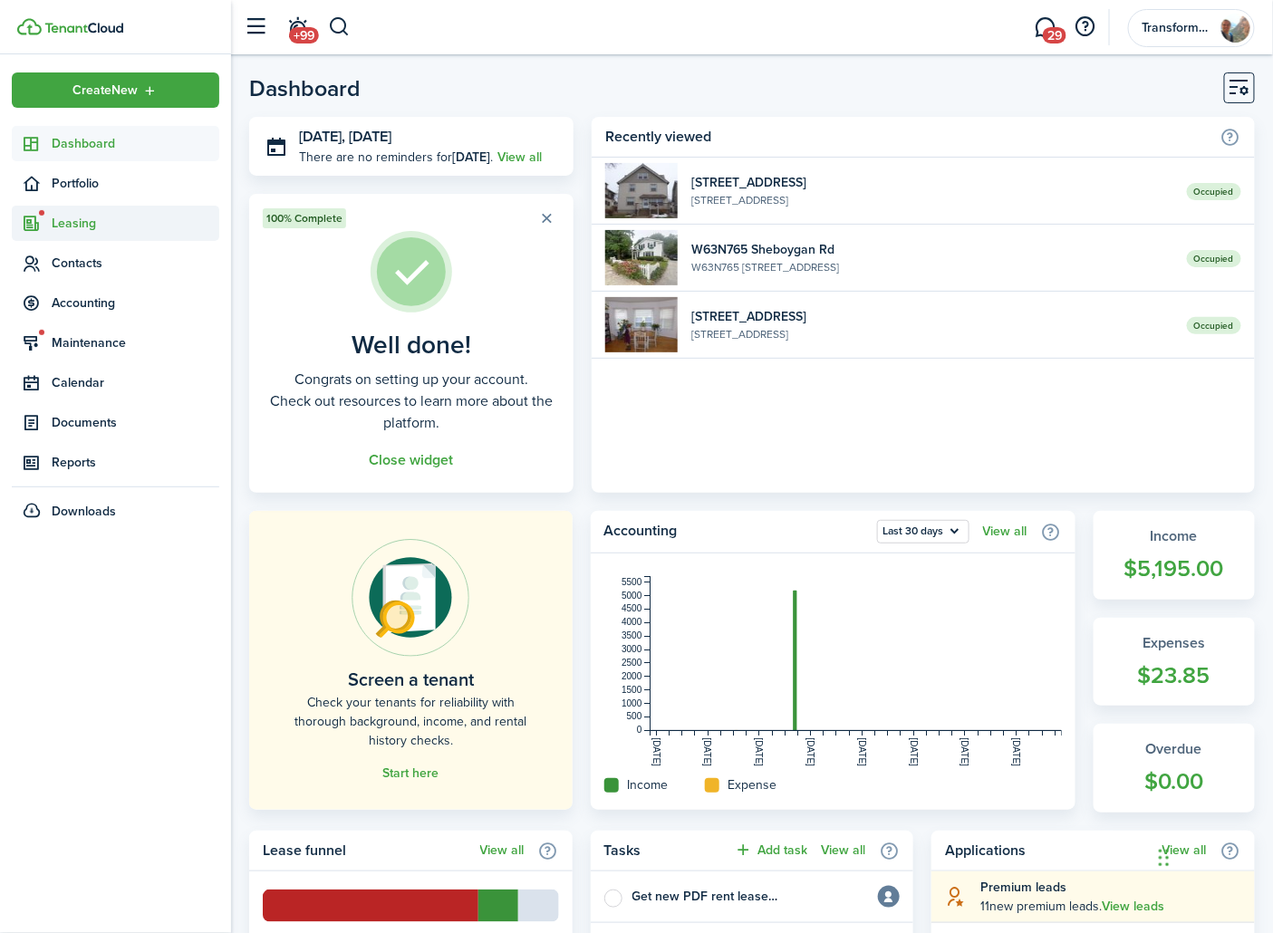
click at [91, 217] on span "Leasing" at bounding box center [136, 223] width 168 height 19
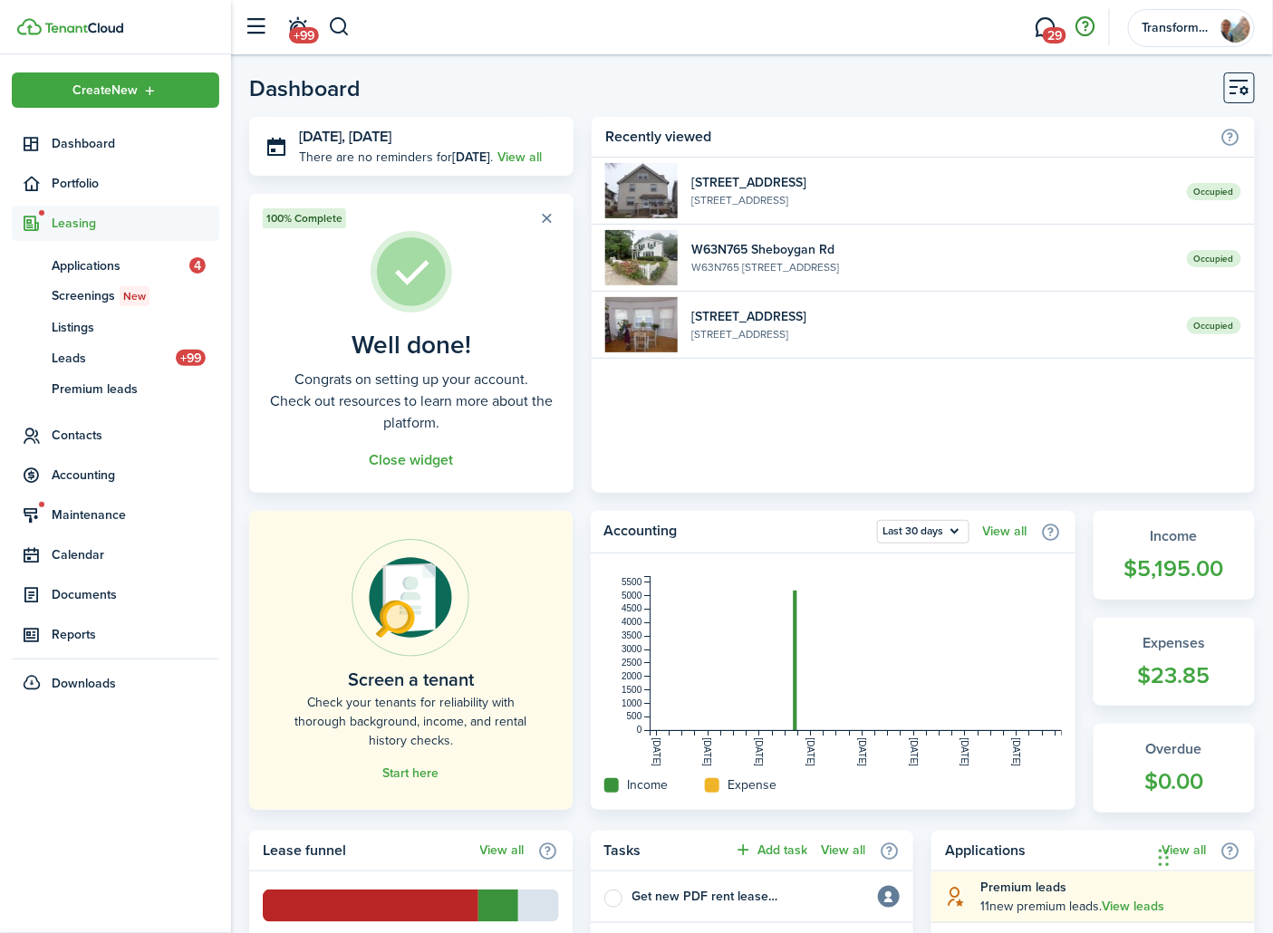
click at [1098, 28] on button "button" at bounding box center [1085, 27] width 31 height 31
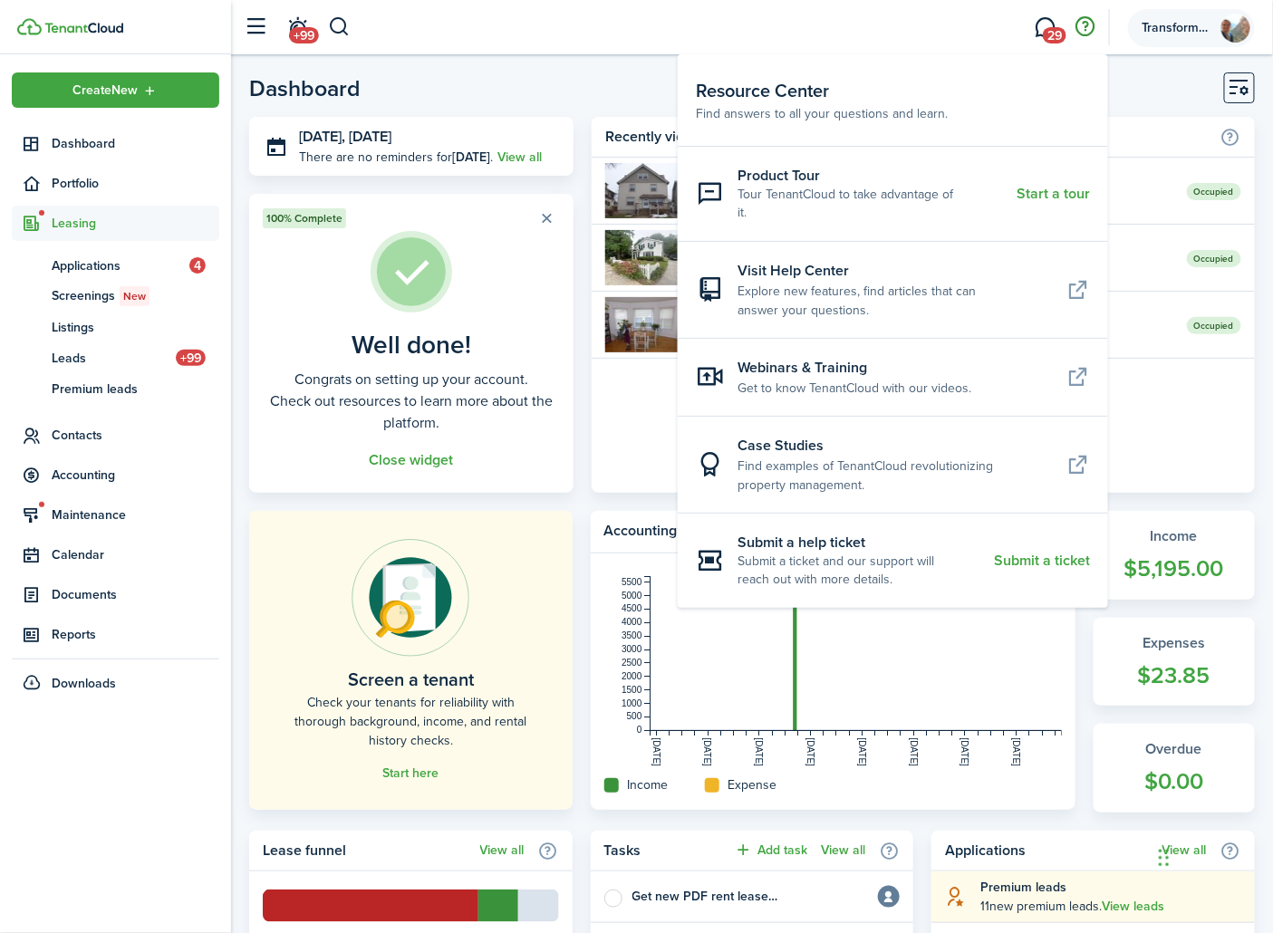
click at [1234, 33] on img at bounding box center [1235, 28] width 29 height 29
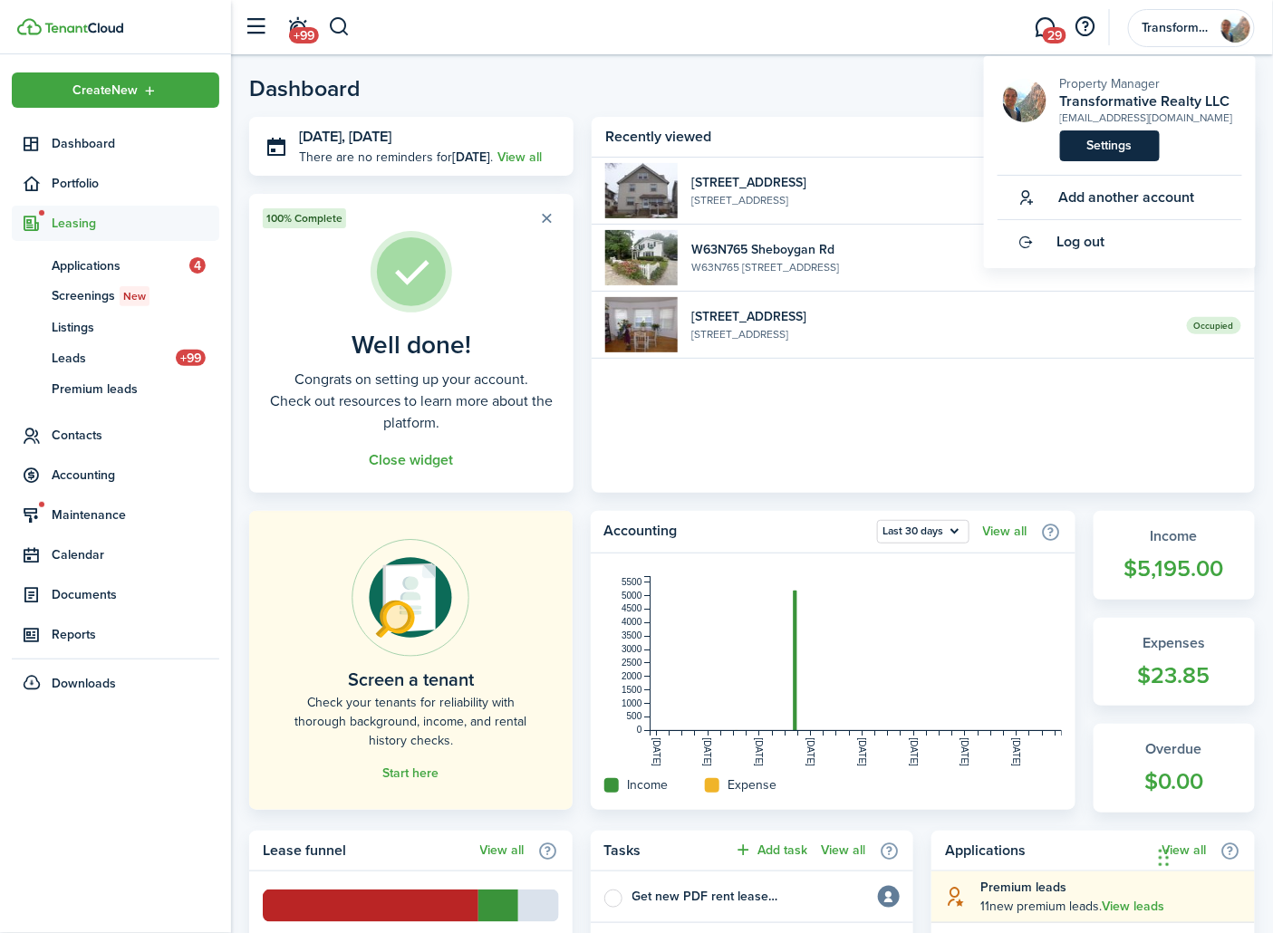
click at [1110, 139] on link "Settings" at bounding box center [1110, 145] width 100 height 31
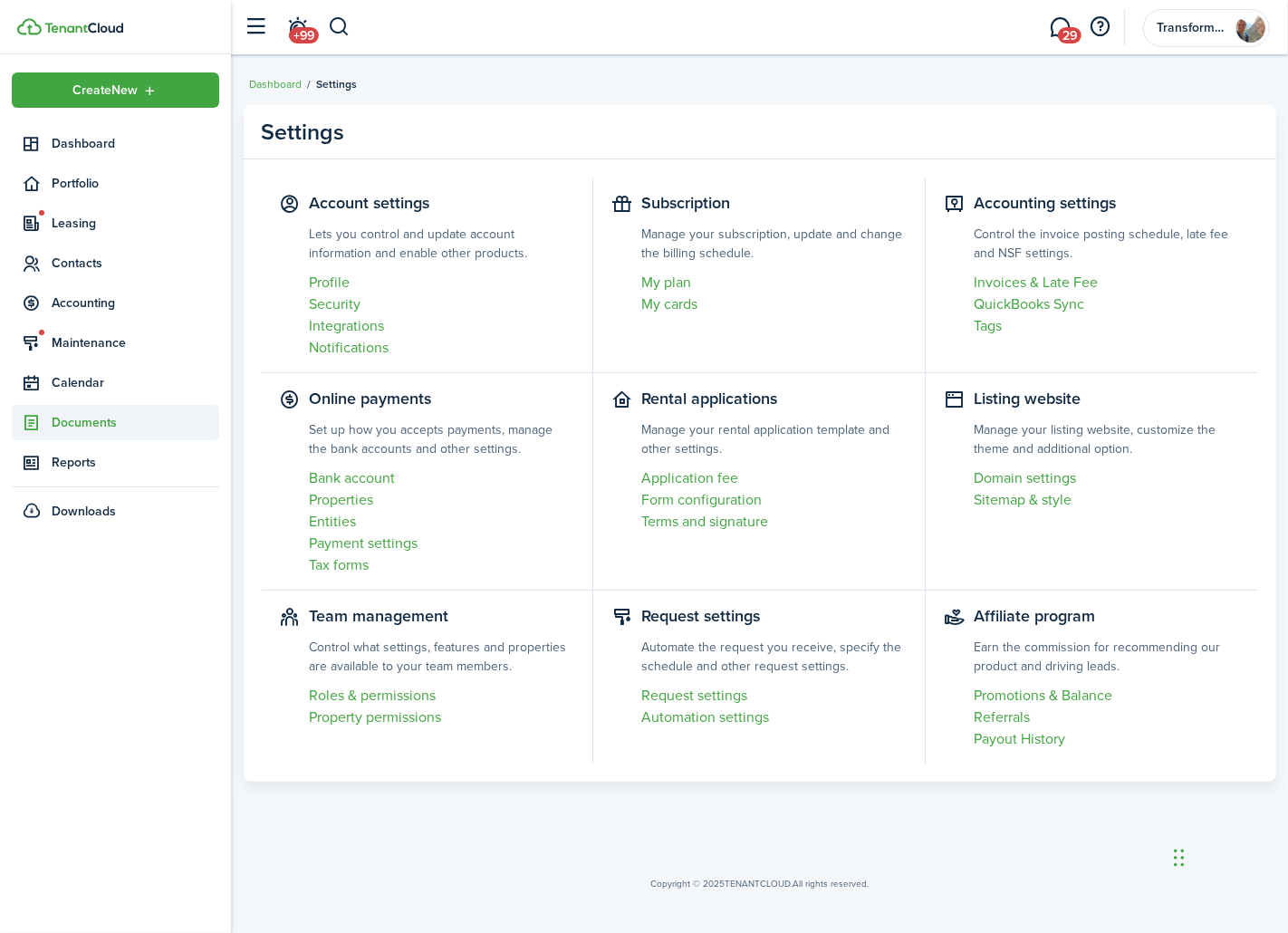
click at [145, 429] on span "Documents" at bounding box center [136, 422] width 168 height 19
click at [141, 459] on span "Landlord forms" at bounding box center [136, 465] width 168 height 19
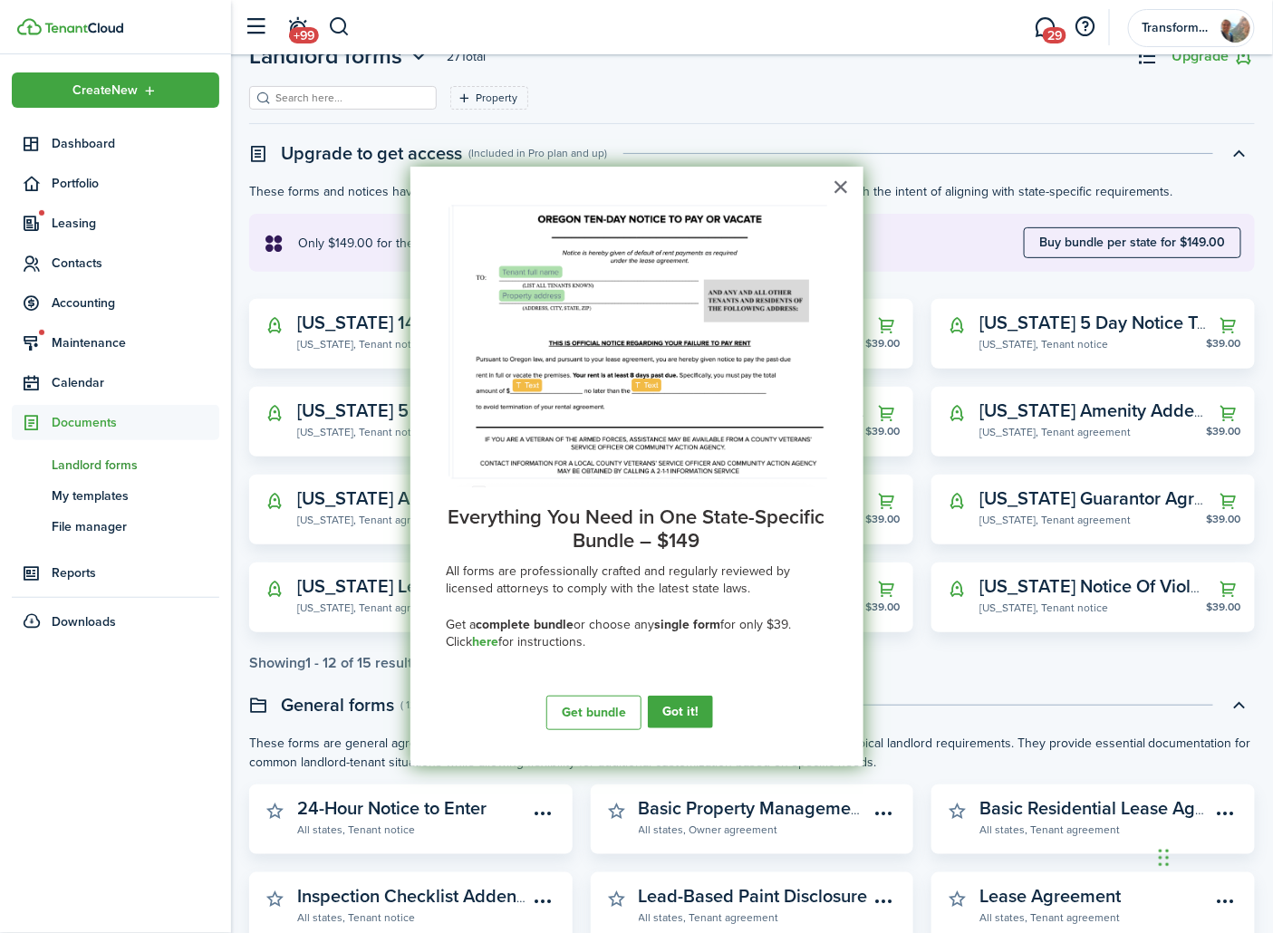
scroll to position [101, 0]
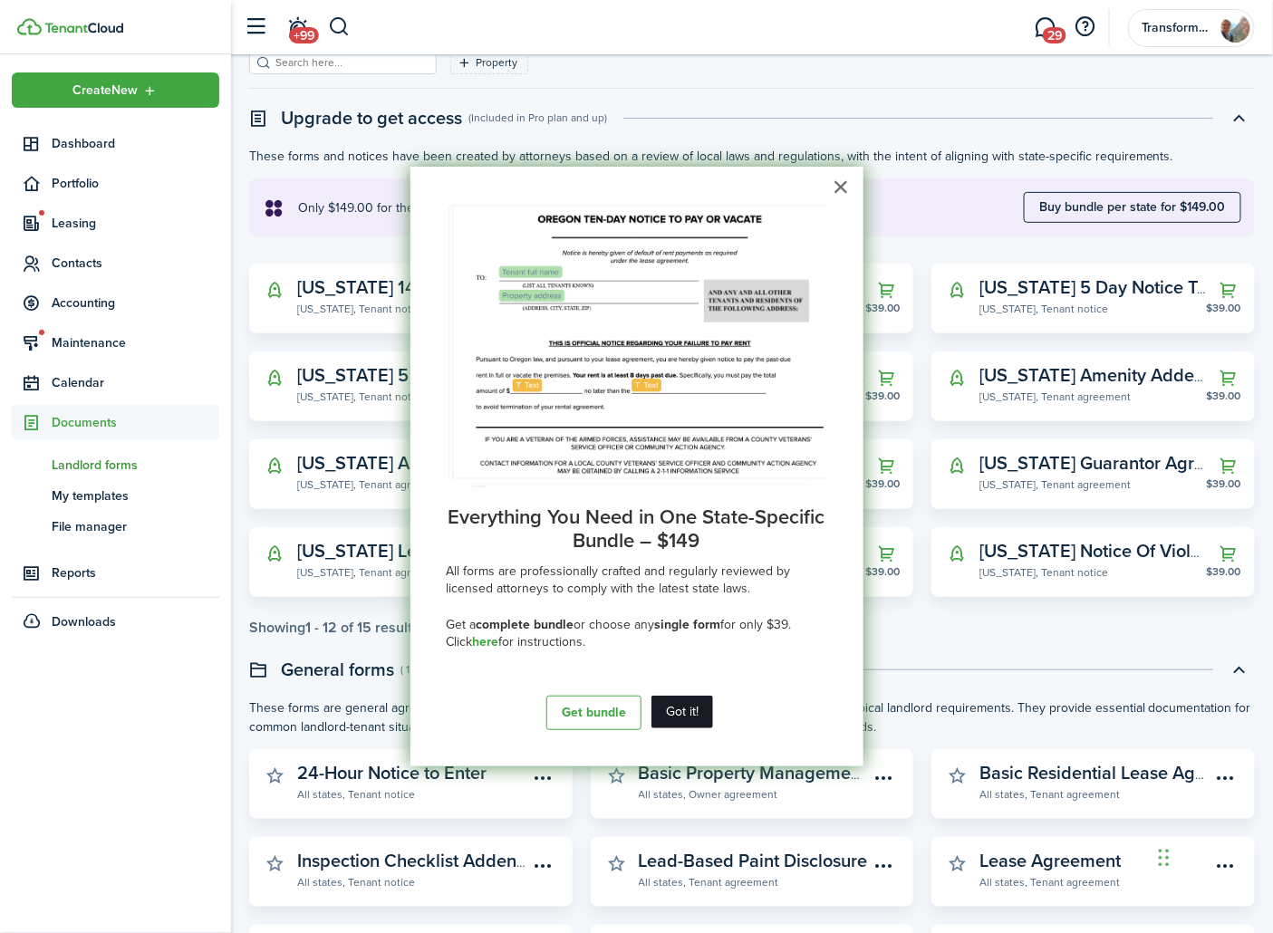
click at [696, 709] on button "Got it!" at bounding box center [682, 712] width 62 height 33
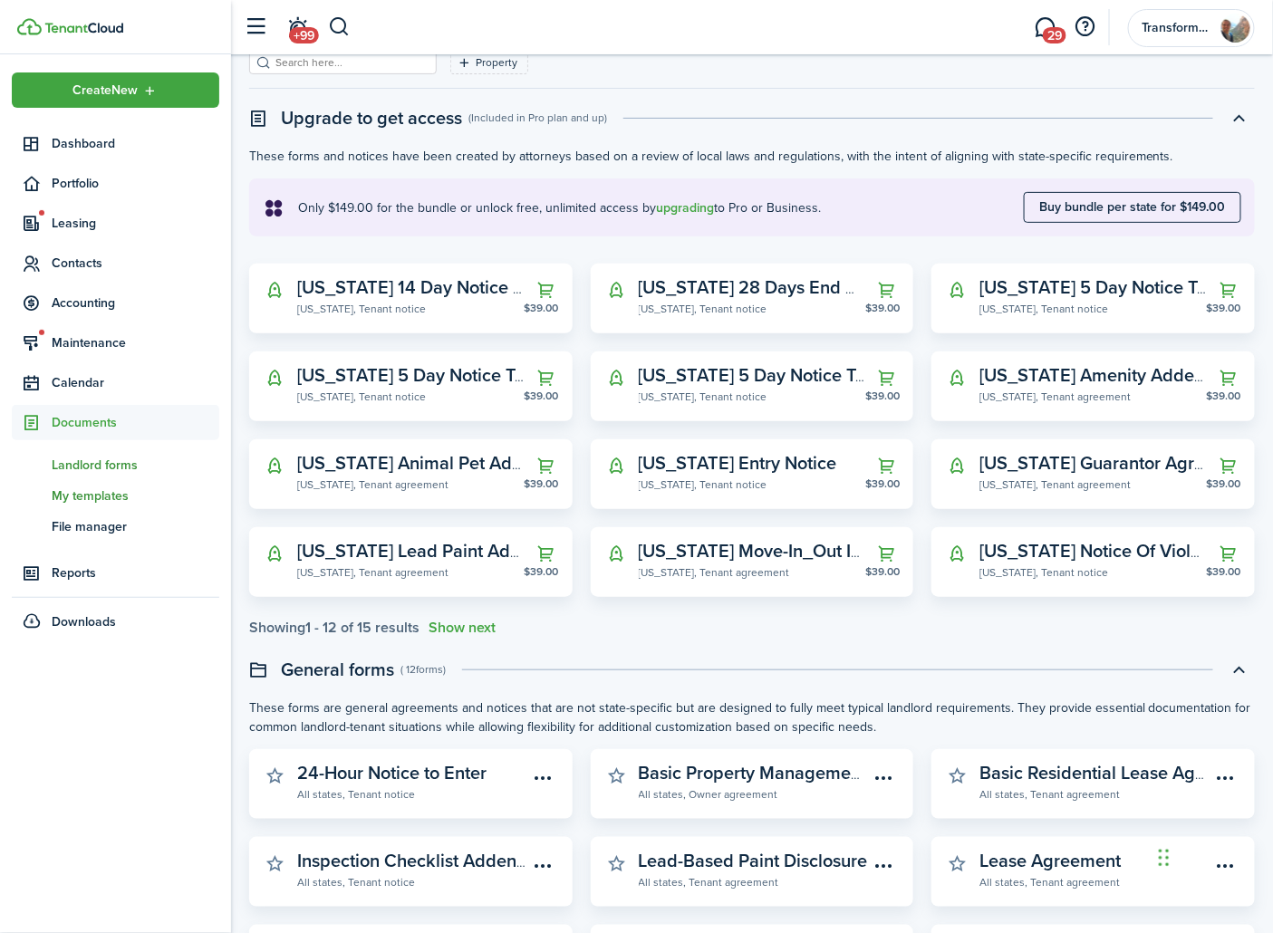
click at [114, 492] on span "My templates" at bounding box center [136, 495] width 168 height 19
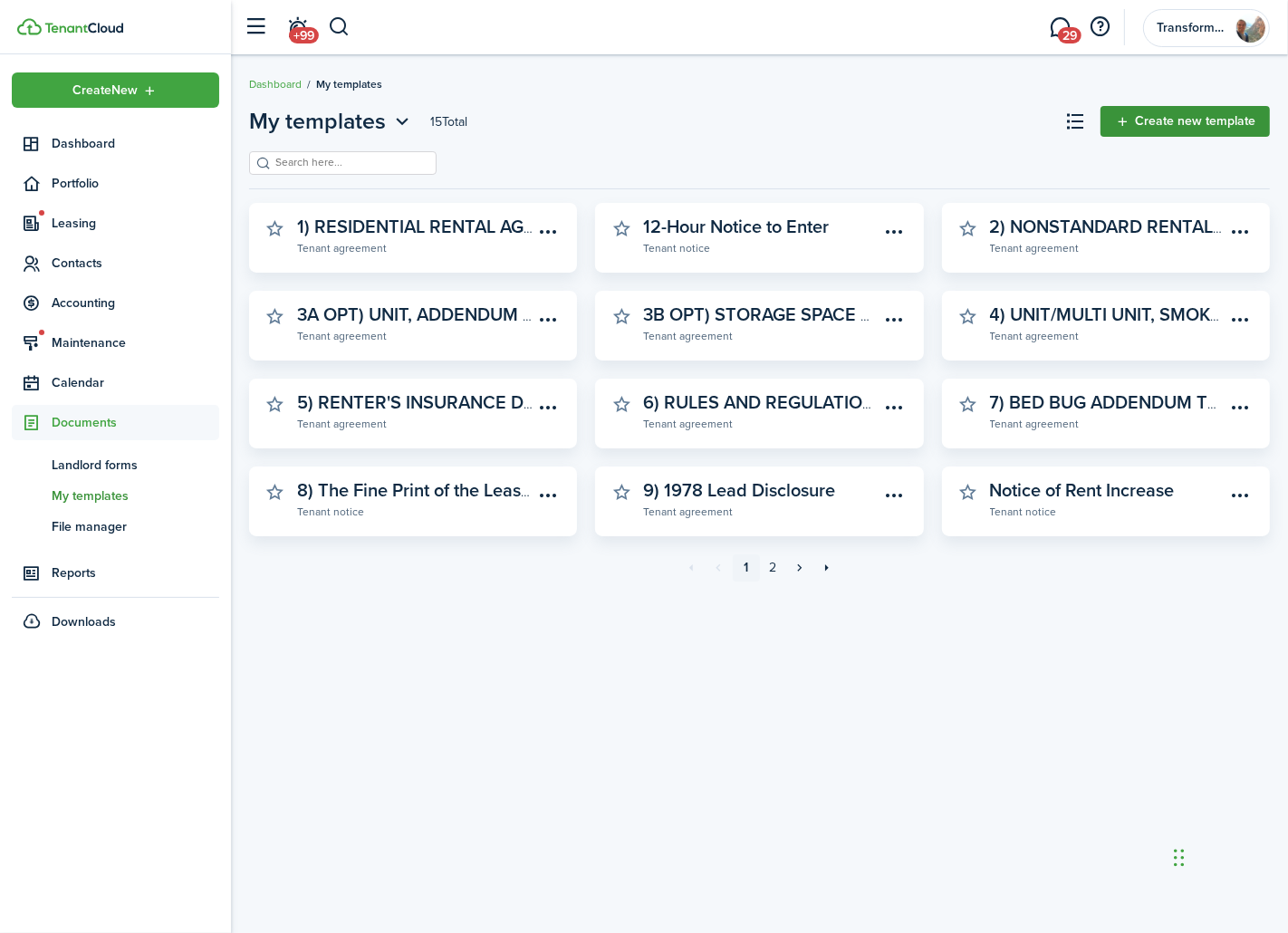
click at [1134, 120] on link "Create new template" at bounding box center [1185, 121] width 169 height 31
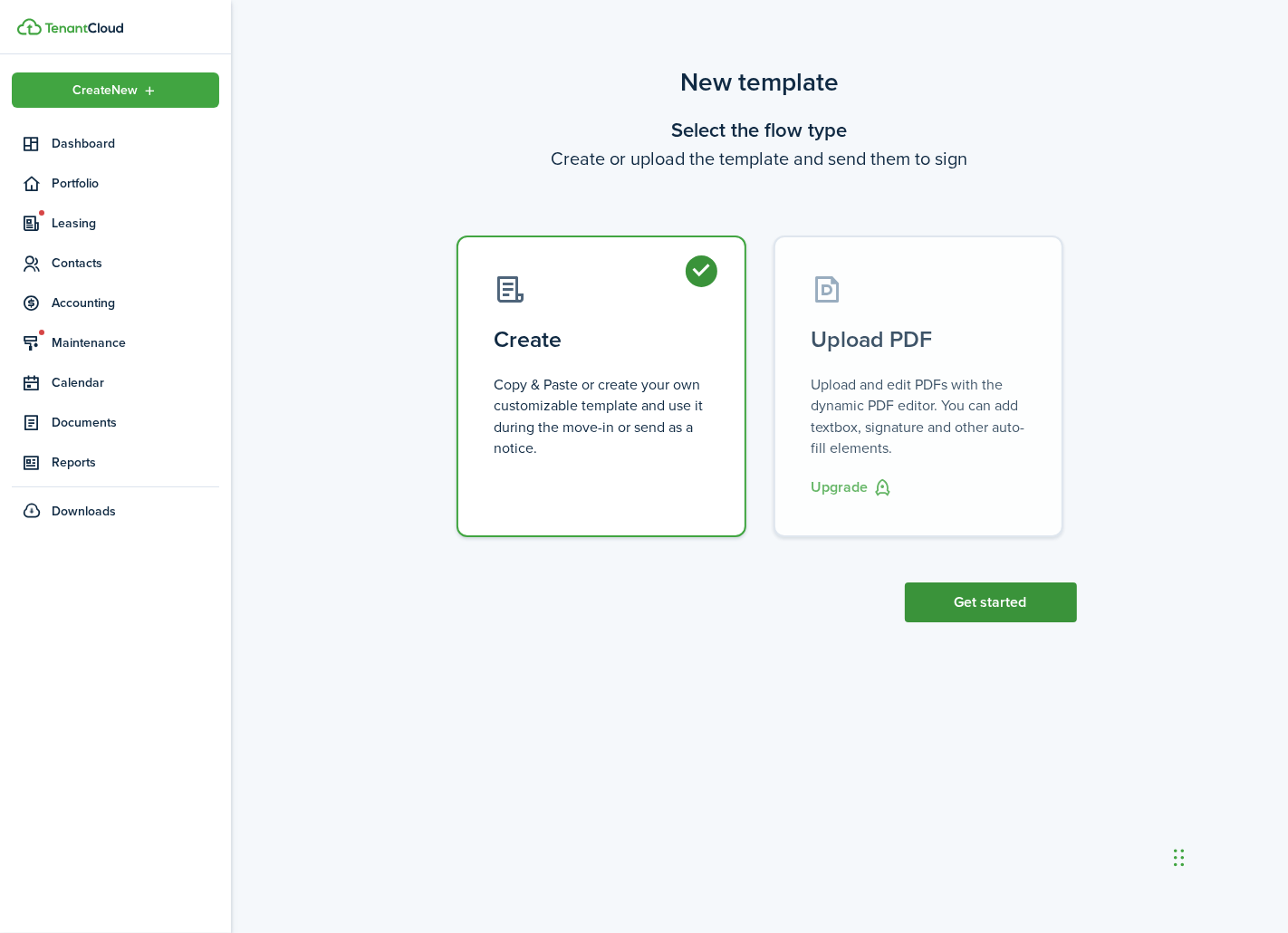
click at [990, 601] on button "Get started" at bounding box center [991, 602] width 172 height 40
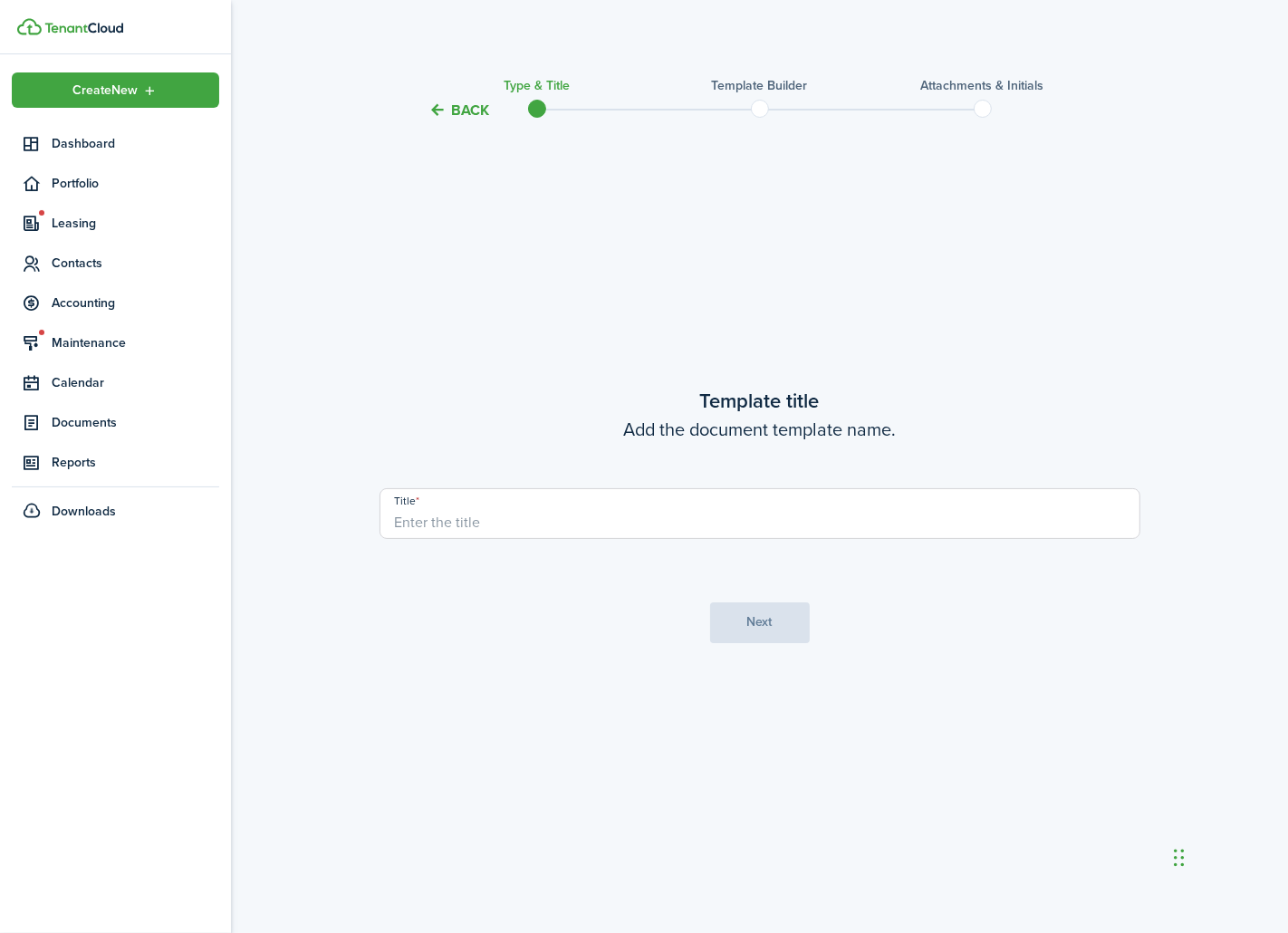
click at [801, 539] on div "Title" at bounding box center [759, 522] width 779 height 69
click at [799, 524] on input "Title" at bounding box center [760, 513] width 761 height 51
click at [466, 103] on button "Back" at bounding box center [459, 110] width 61 height 19
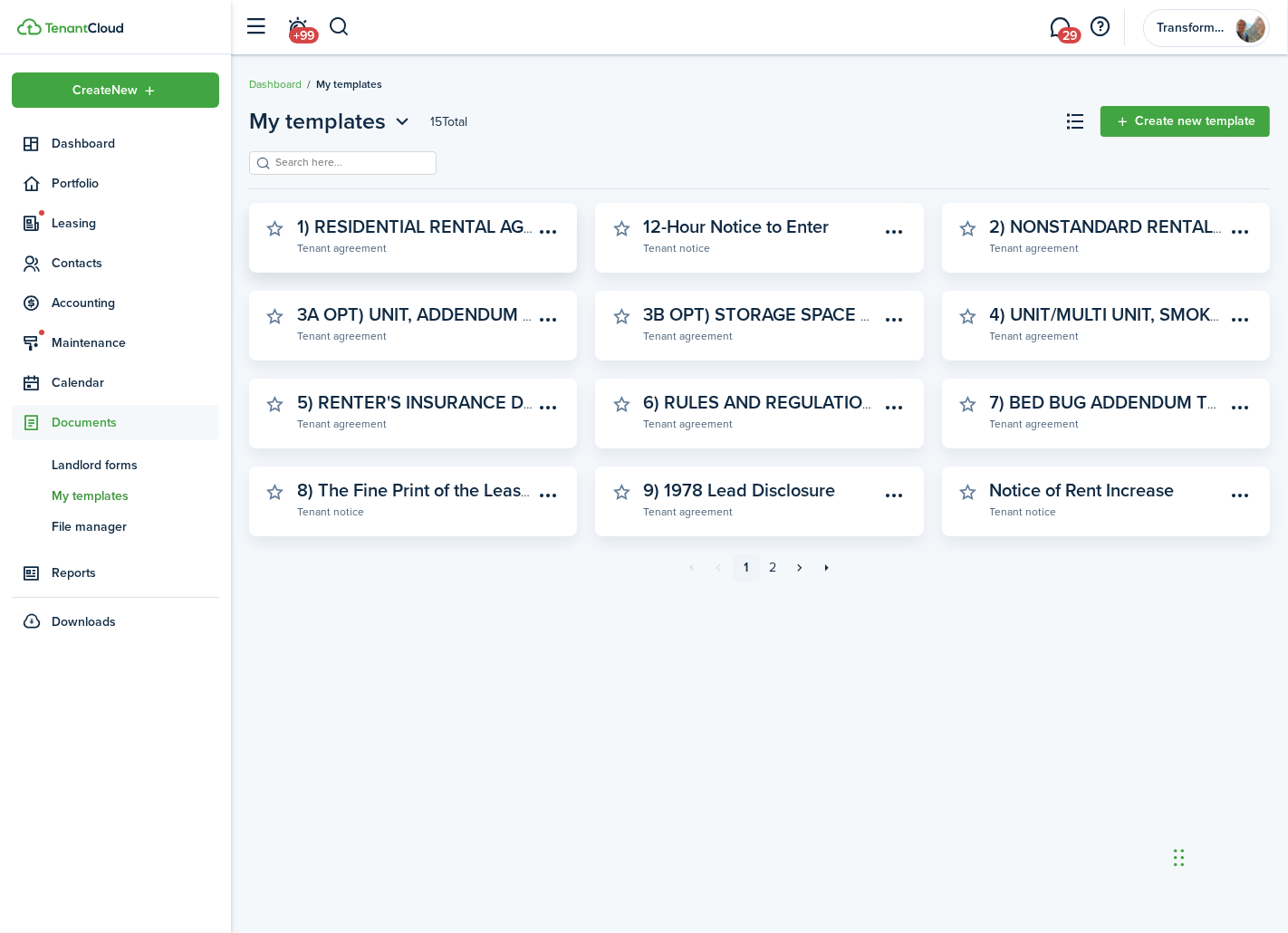
click at [465, 233] on widget-stats-description "1) RESIDENTIAL RENTAL AGREEMENT" at bounding box center [452, 226] width 310 height 27
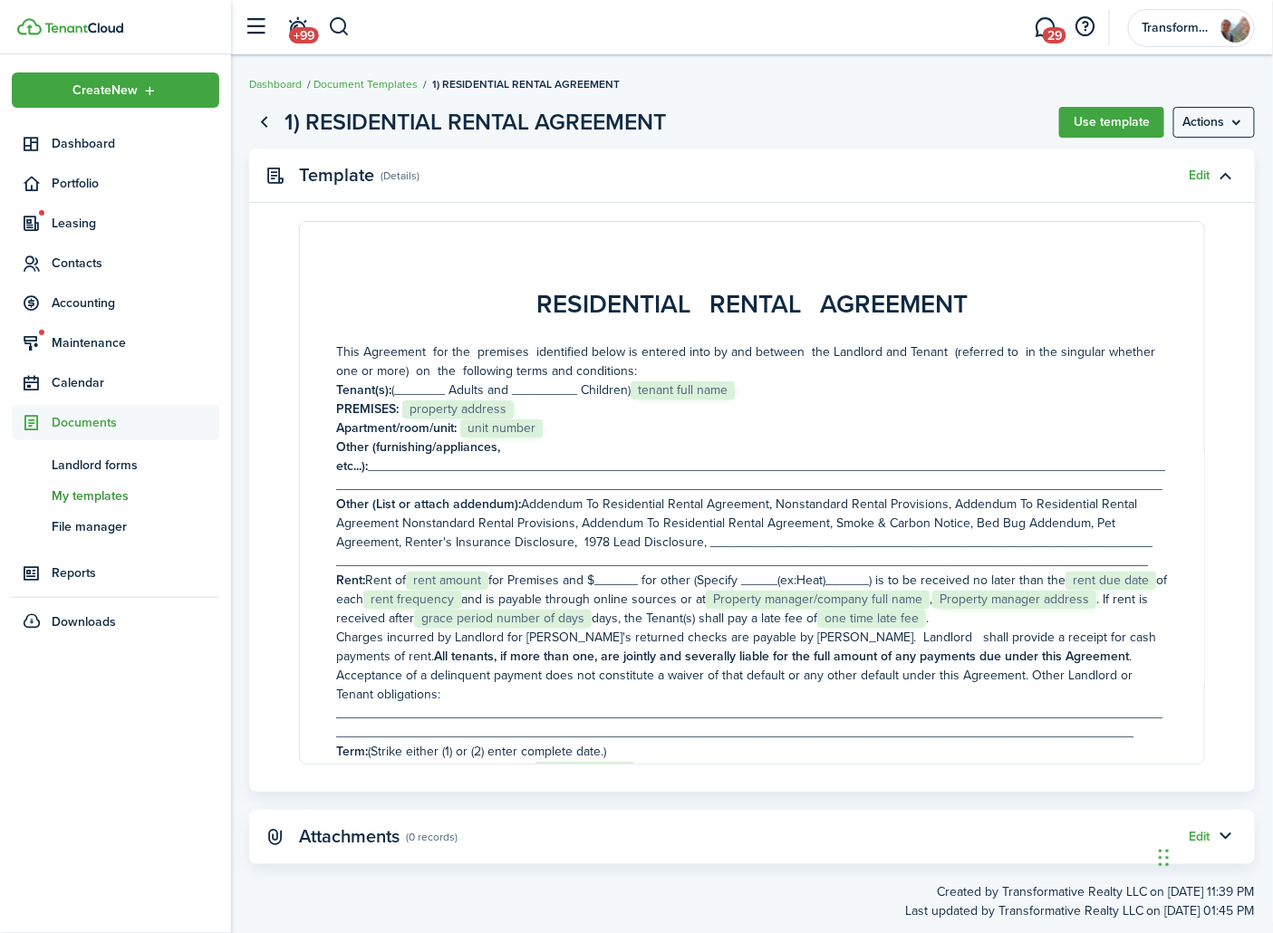
click at [1224, 233] on panel-main-body "RESIDENTIAL RENTAL AGREEMENT This Agreement for the premises identified below i…" at bounding box center [751, 506] width 1005 height 571
click at [1235, 120] on menu-btn "Actions" at bounding box center [1214, 122] width 82 height 31
click at [1127, 195] on button "Preview" at bounding box center [1176, 194] width 159 height 32
click at [1074, 119] on button "Use template" at bounding box center [1111, 122] width 105 height 31
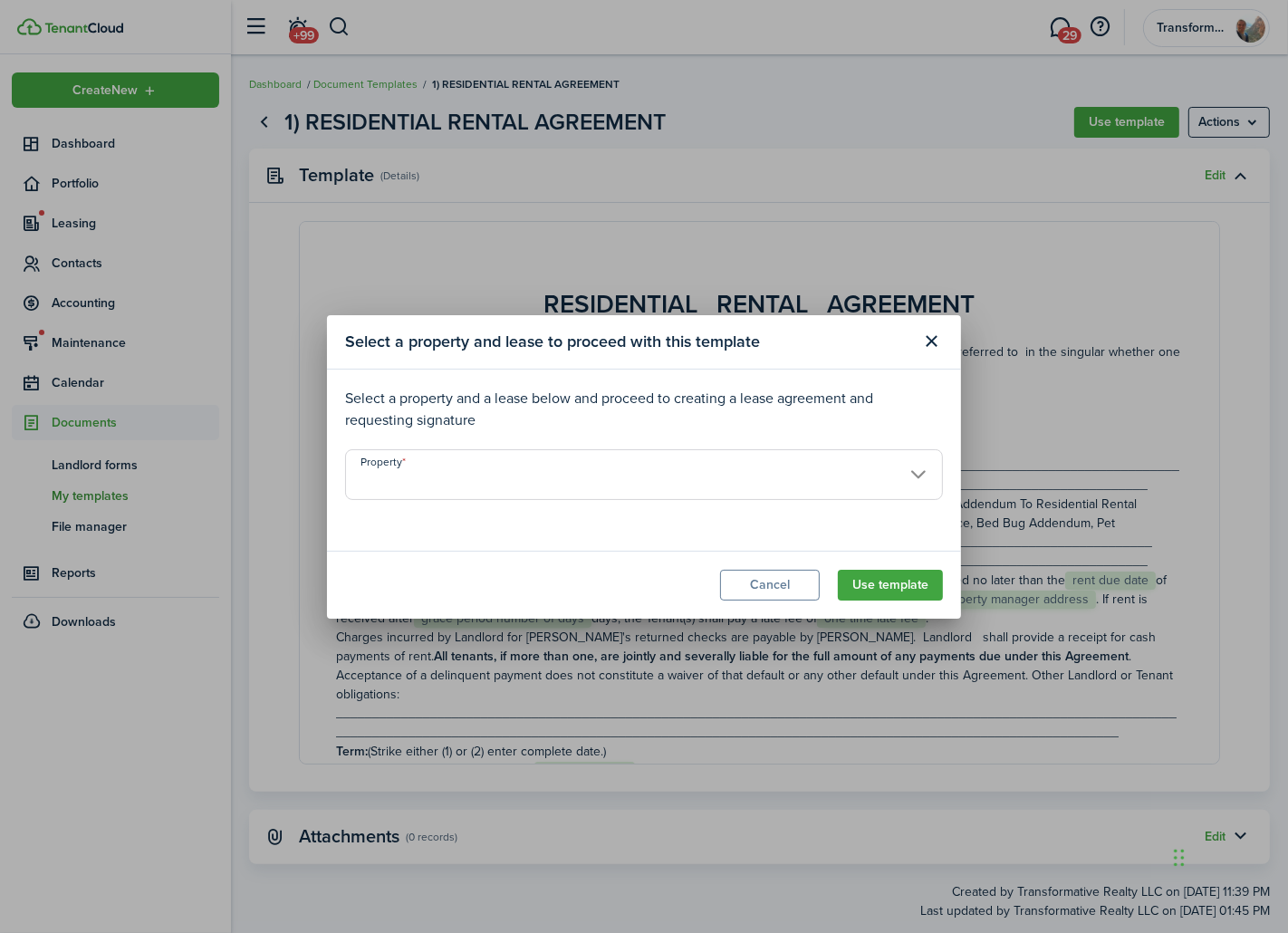
click at [464, 477] on input "Property" at bounding box center [644, 474] width 598 height 51
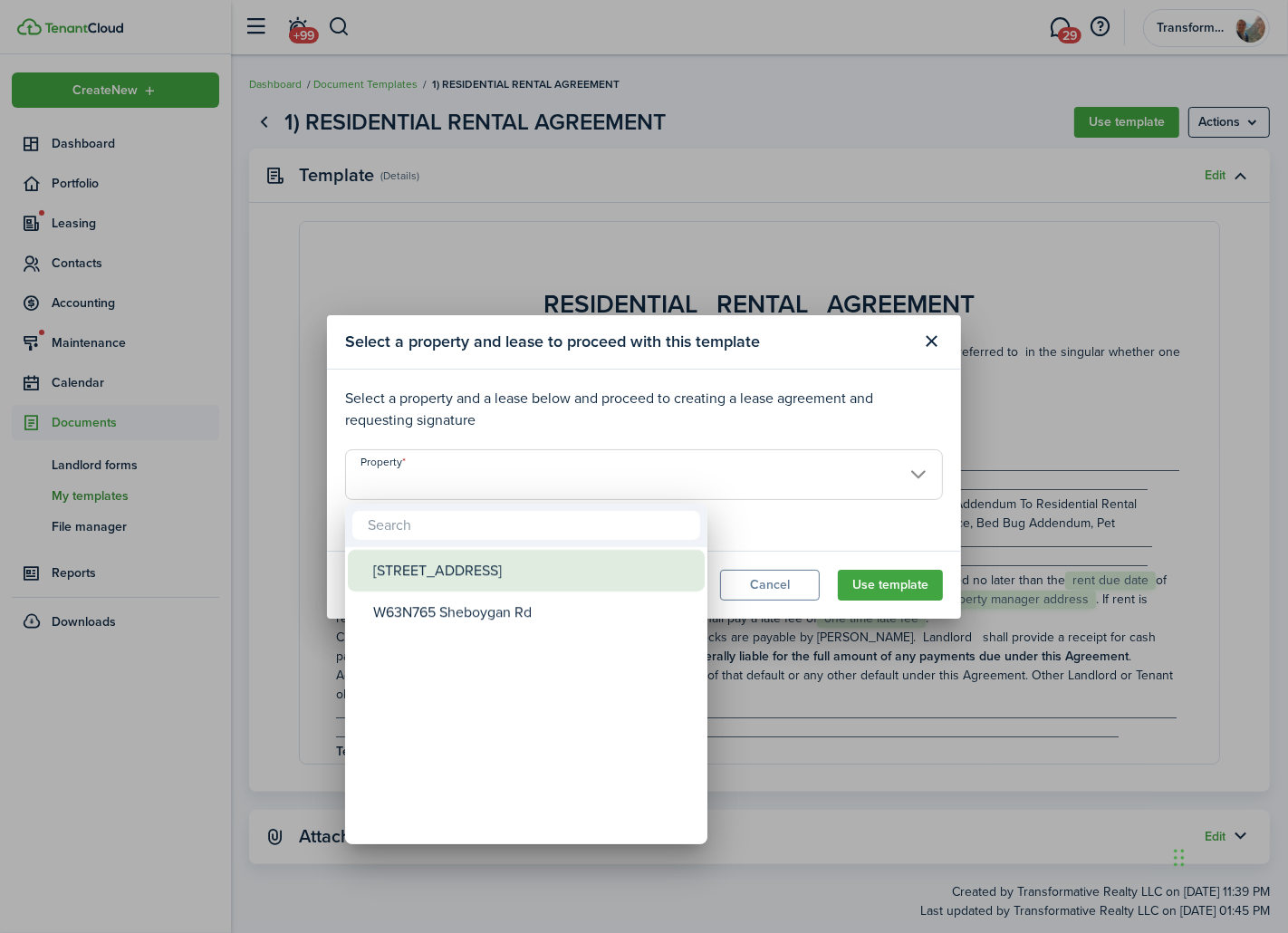
click at [450, 572] on div "[STREET_ADDRESS]" at bounding box center [533, 571] width 321 height 42
type input "[STREET_ADDRESS]"
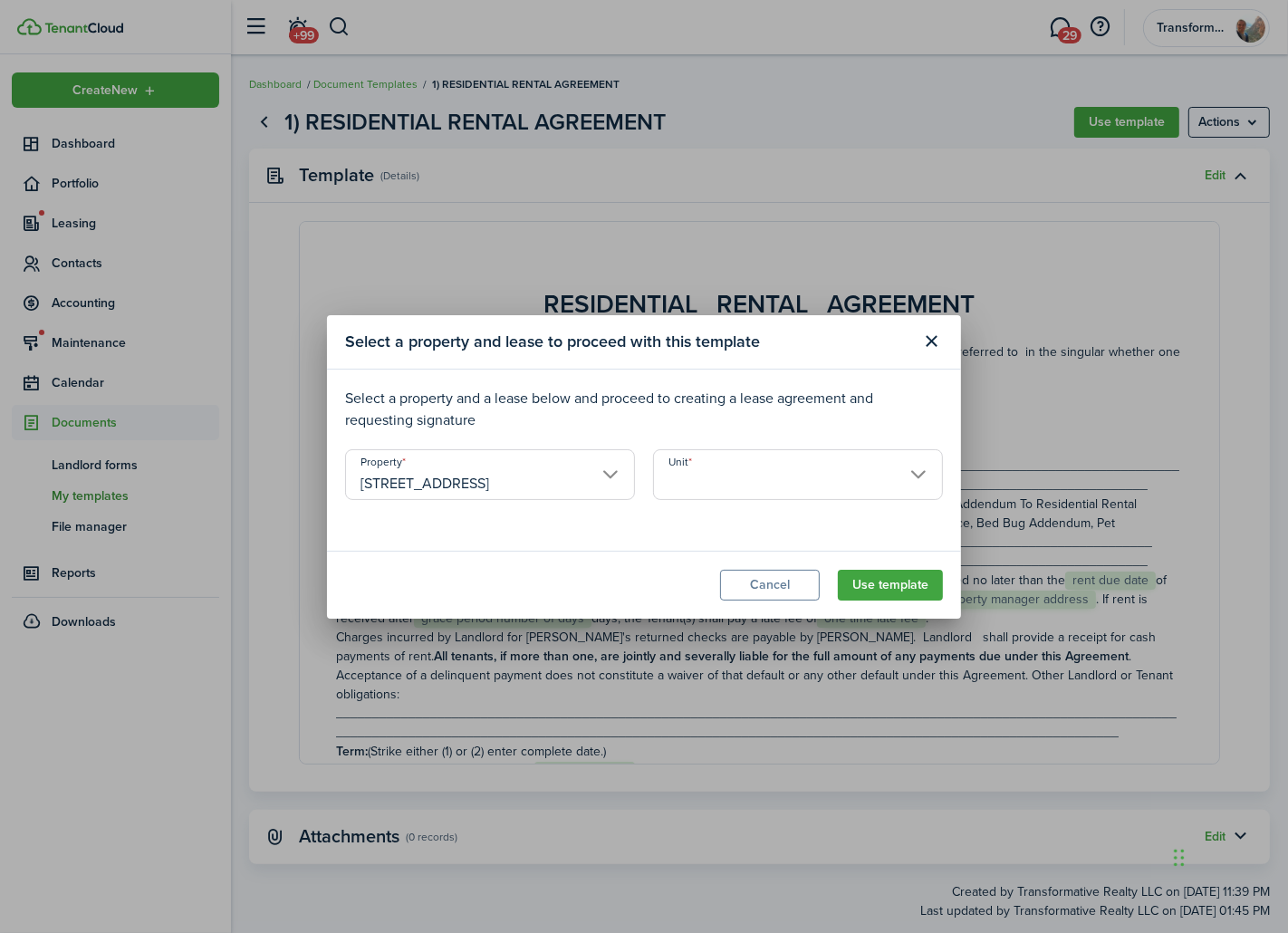
click at [693, 481] on input "Unit" at bounding box center [798, 474] width 290 height 51
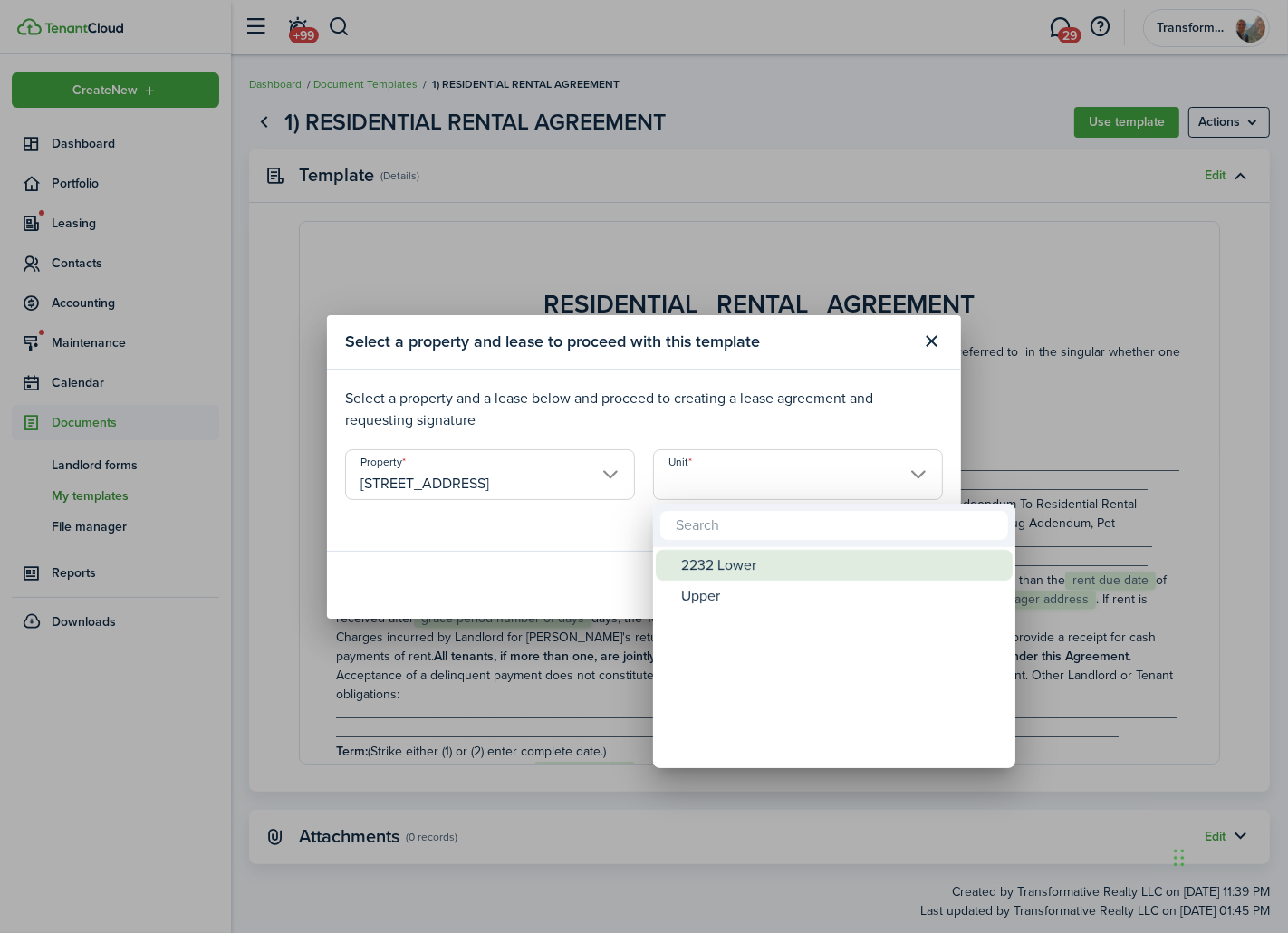
click at [718, 572] on div "2232 Lower" at bounding box center [841, 565] width 321 height 31
type input "2232 Lower"
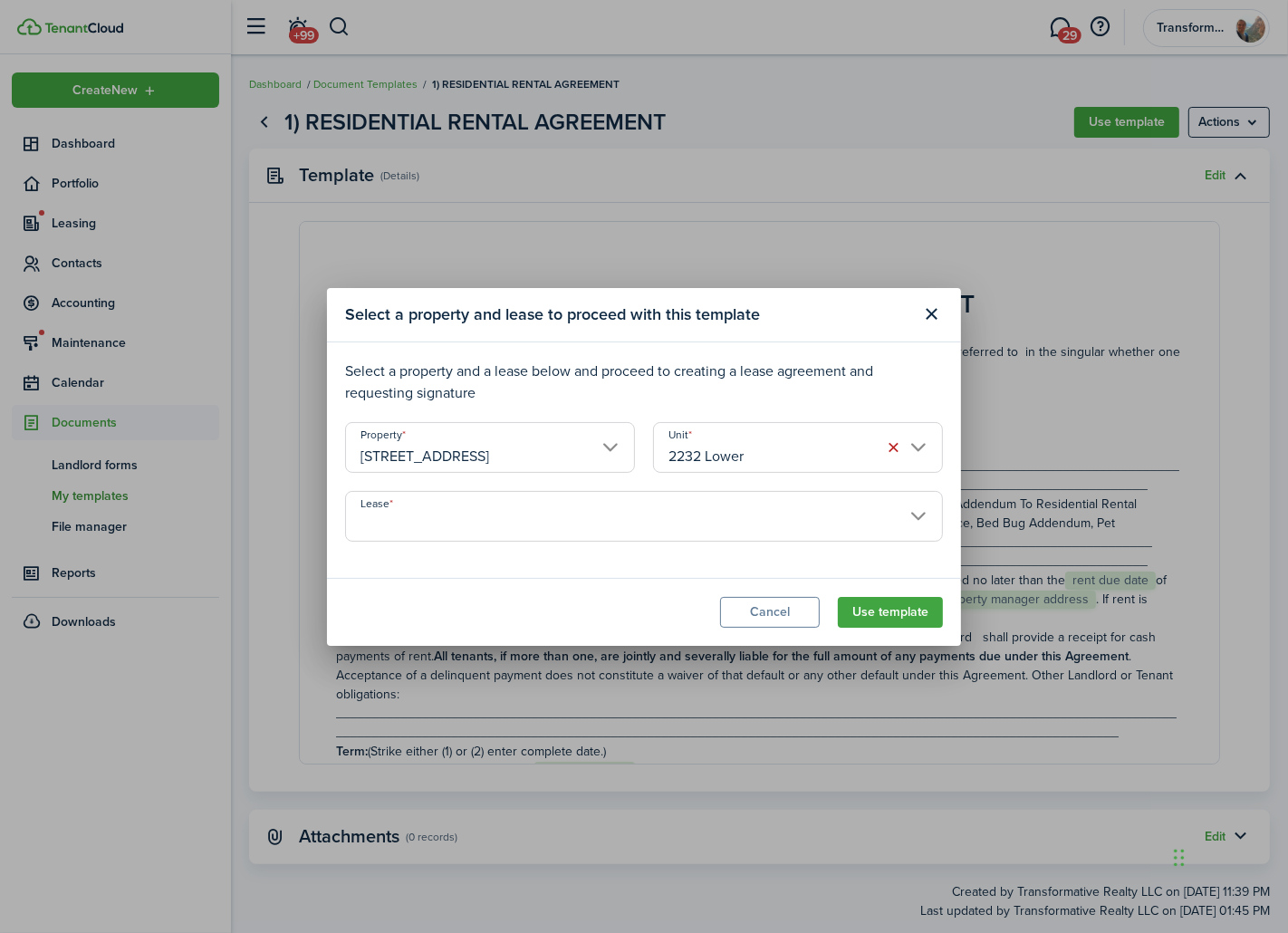
click at [636, 539] on input "Lease" at bounding box center [644, 516] width 598 height 51
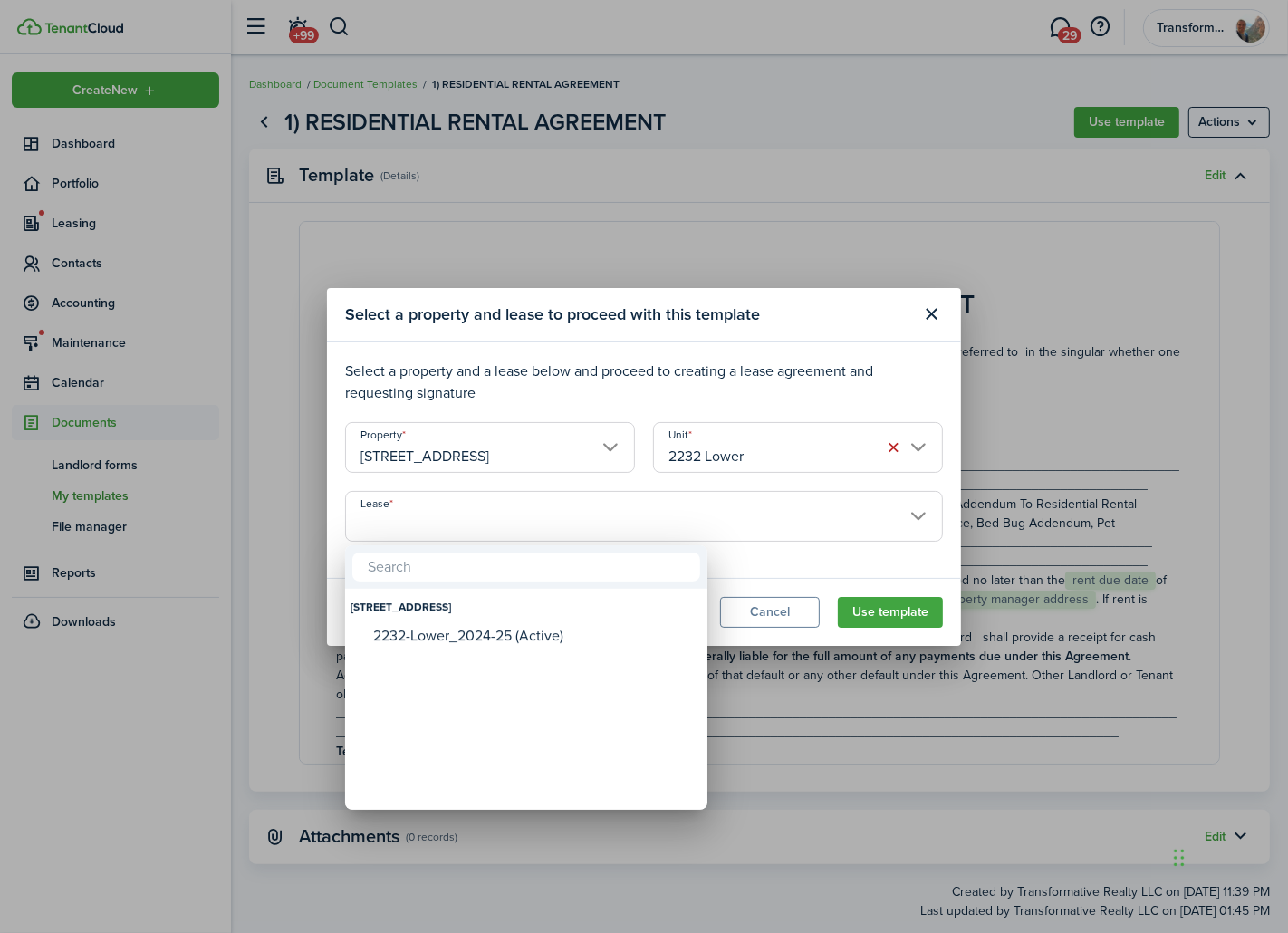
click at [630, 532] on div at bounding box center [644, 466] width 1578 height 1223
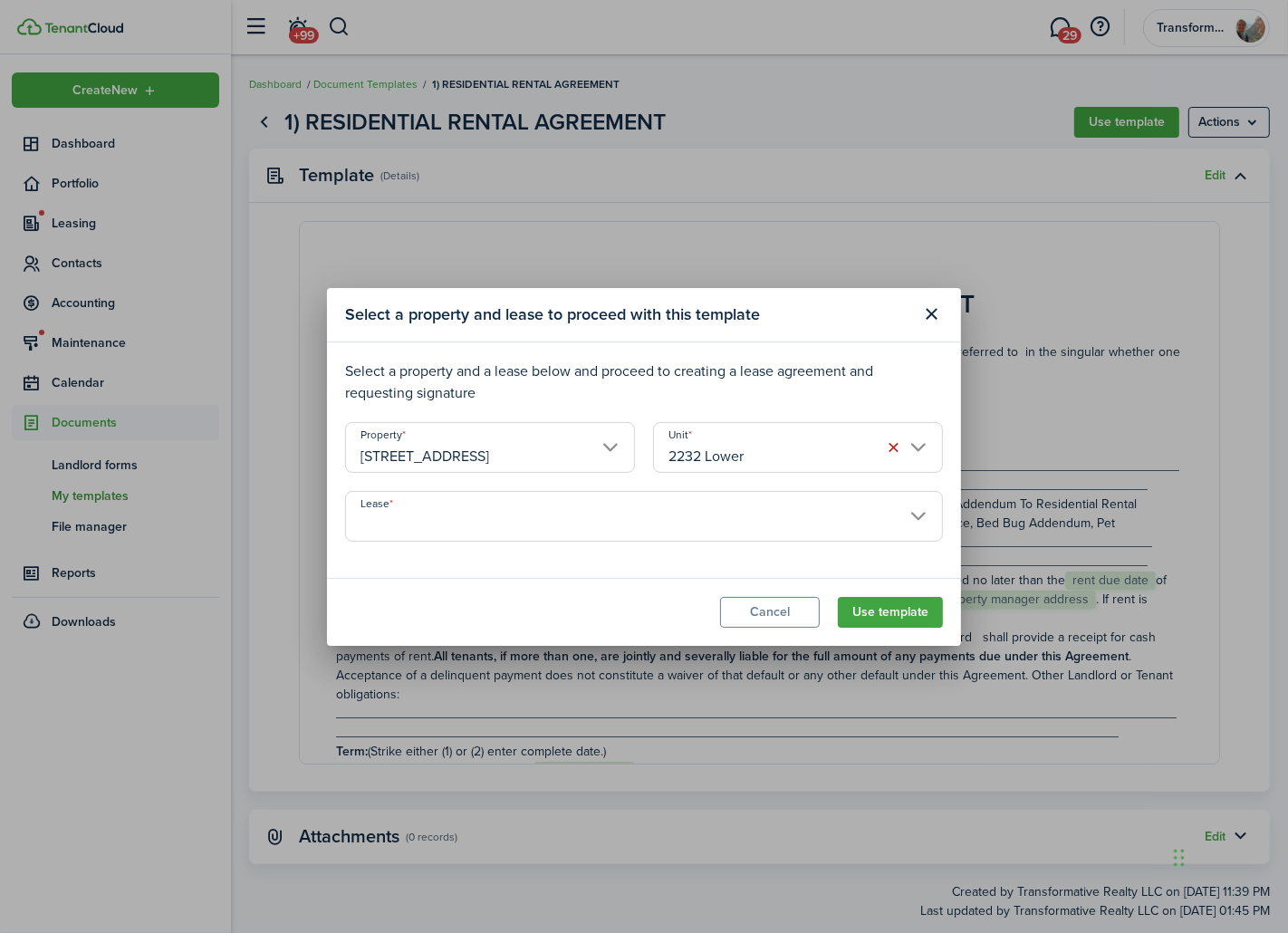
click at [630, 532] on input "Lease" at bounding box center [644, 516] width 598 height 51
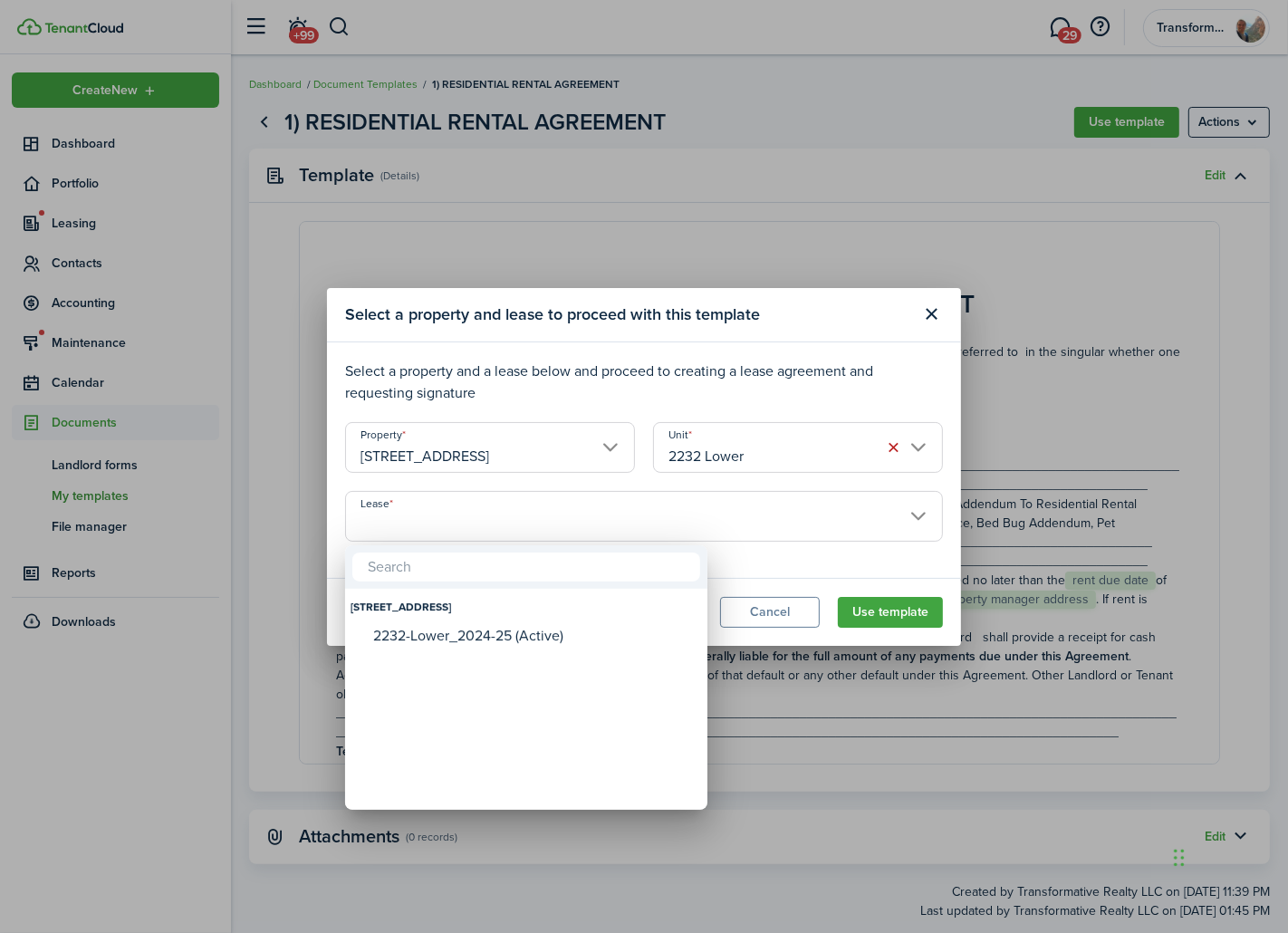
click at [630, 532] on div at bounding box center [644, 466] width 1578 height 1223
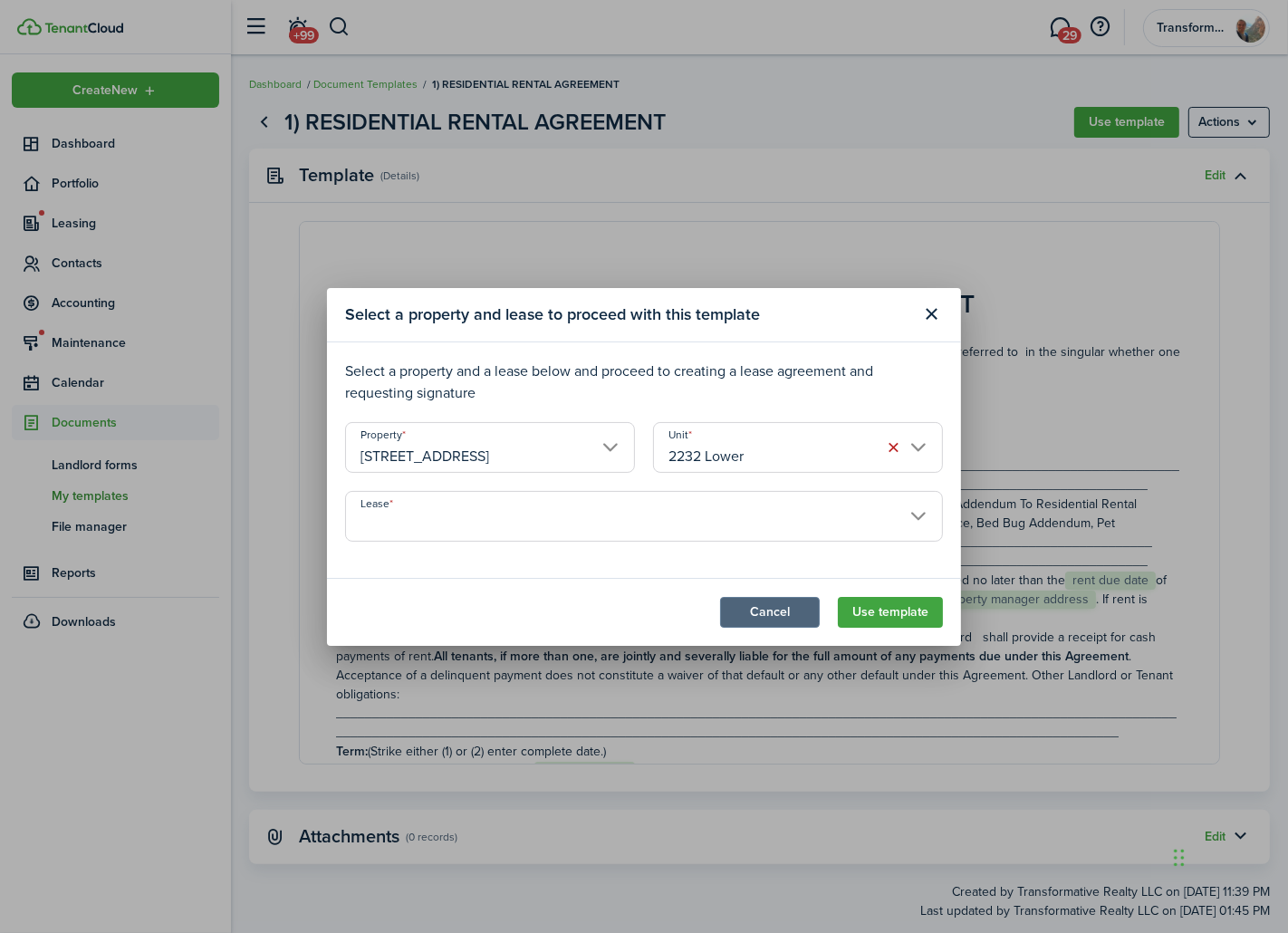
click at [771, 610] on button "Cancel" at bounding box center [770, 612] width 100 height 31
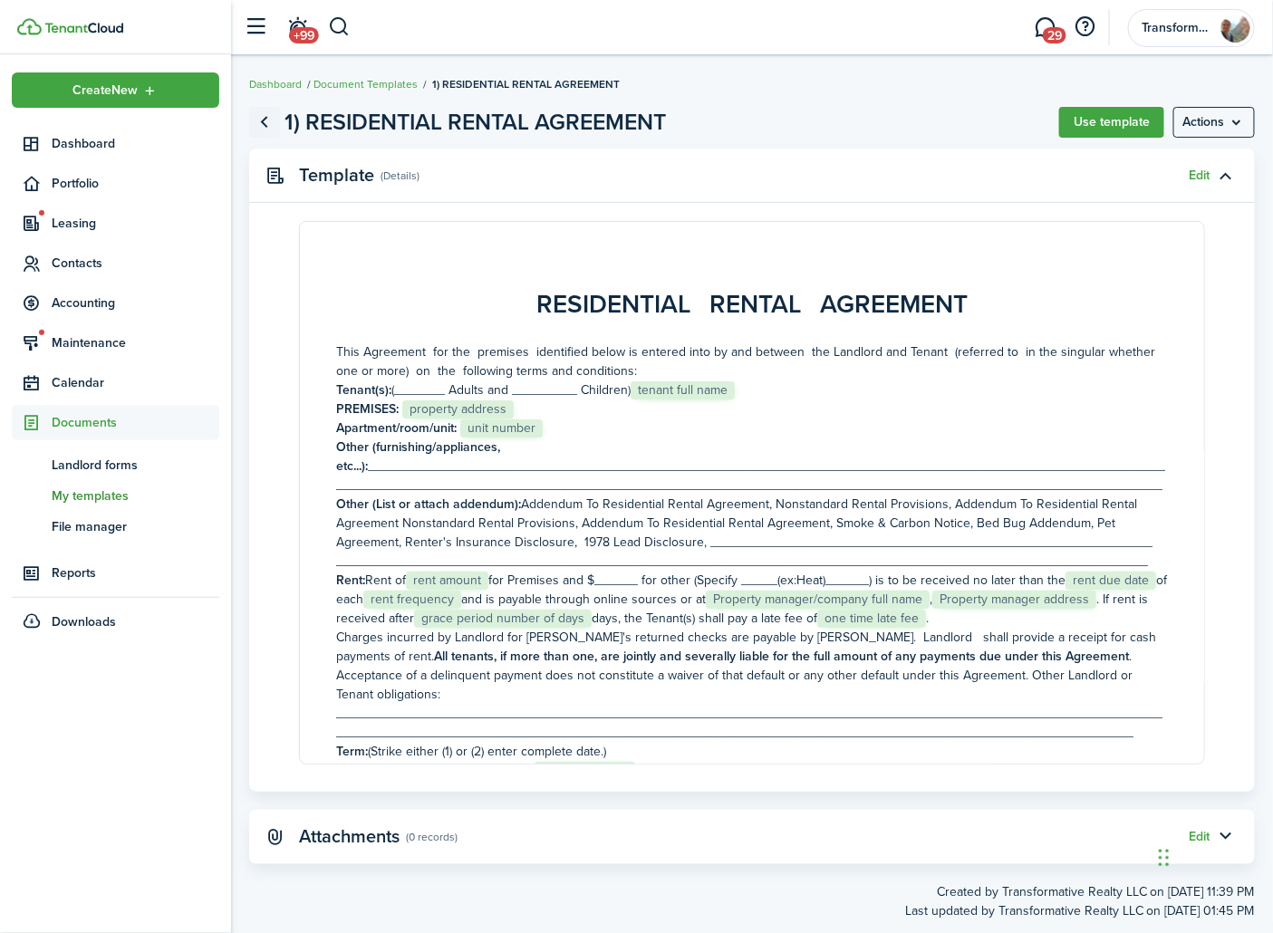
click at [263, 121] on link "Go back" at bounding box center [264, 122] width 31 height 31
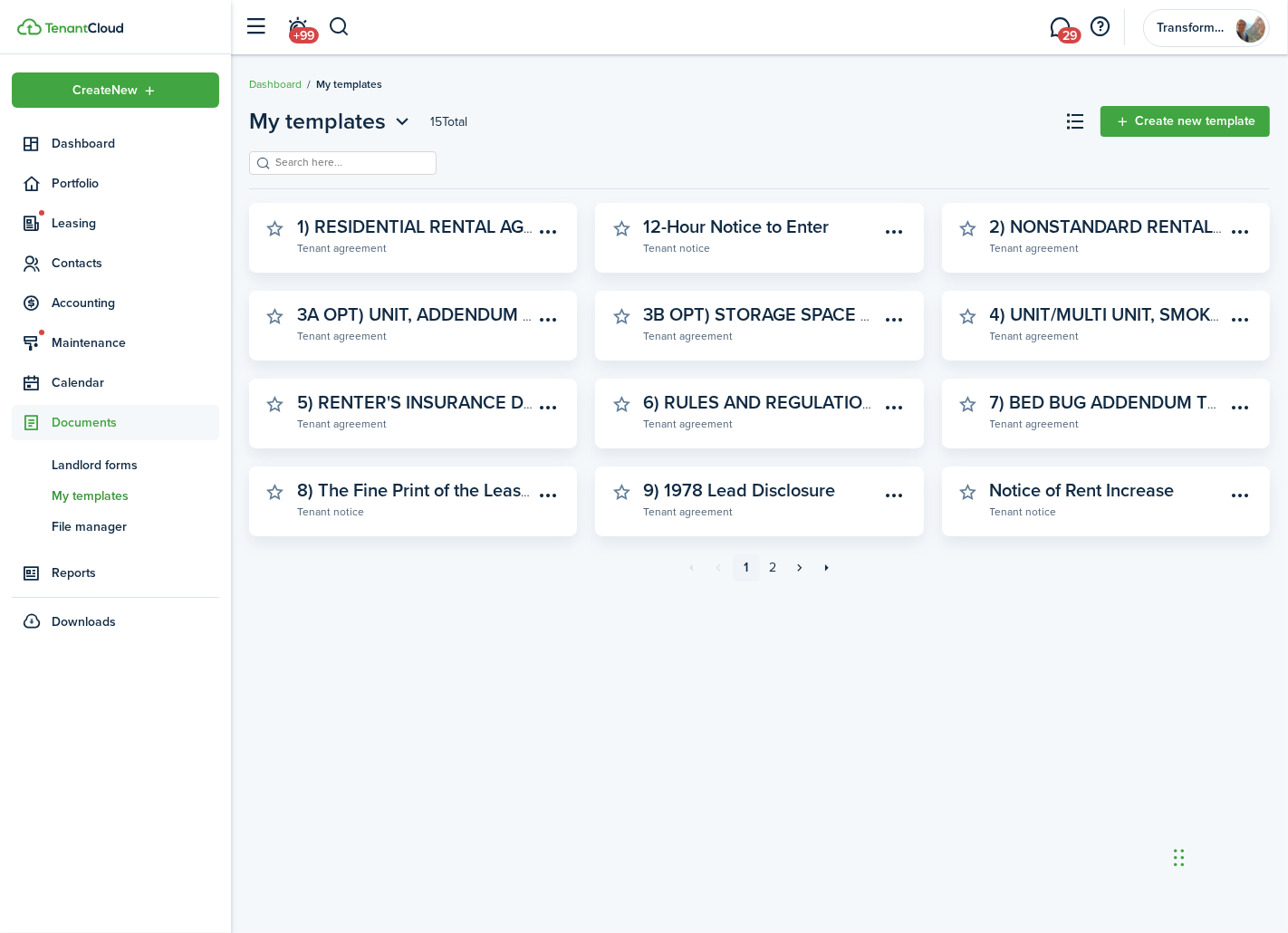
click at [130, 428] on span "Documents" at bounding box center [136, 422] width 168 height 19
click at [132, 139] on span "Dashboard" at bounding box center [136, 143] width 168 height 19
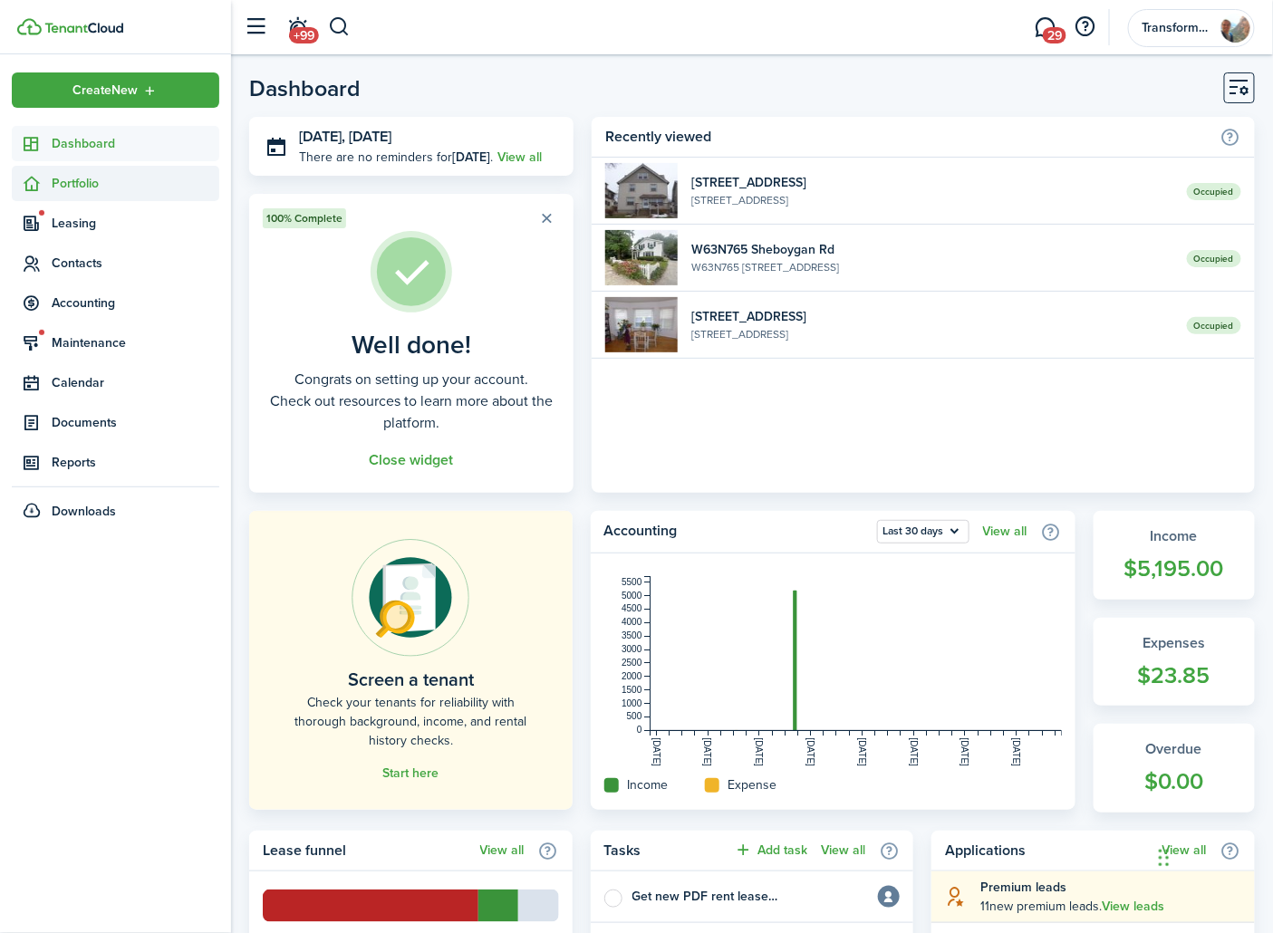
click at [132, 193] on span "Portfolio" at bounding box center [115, 183] width 207 height 35
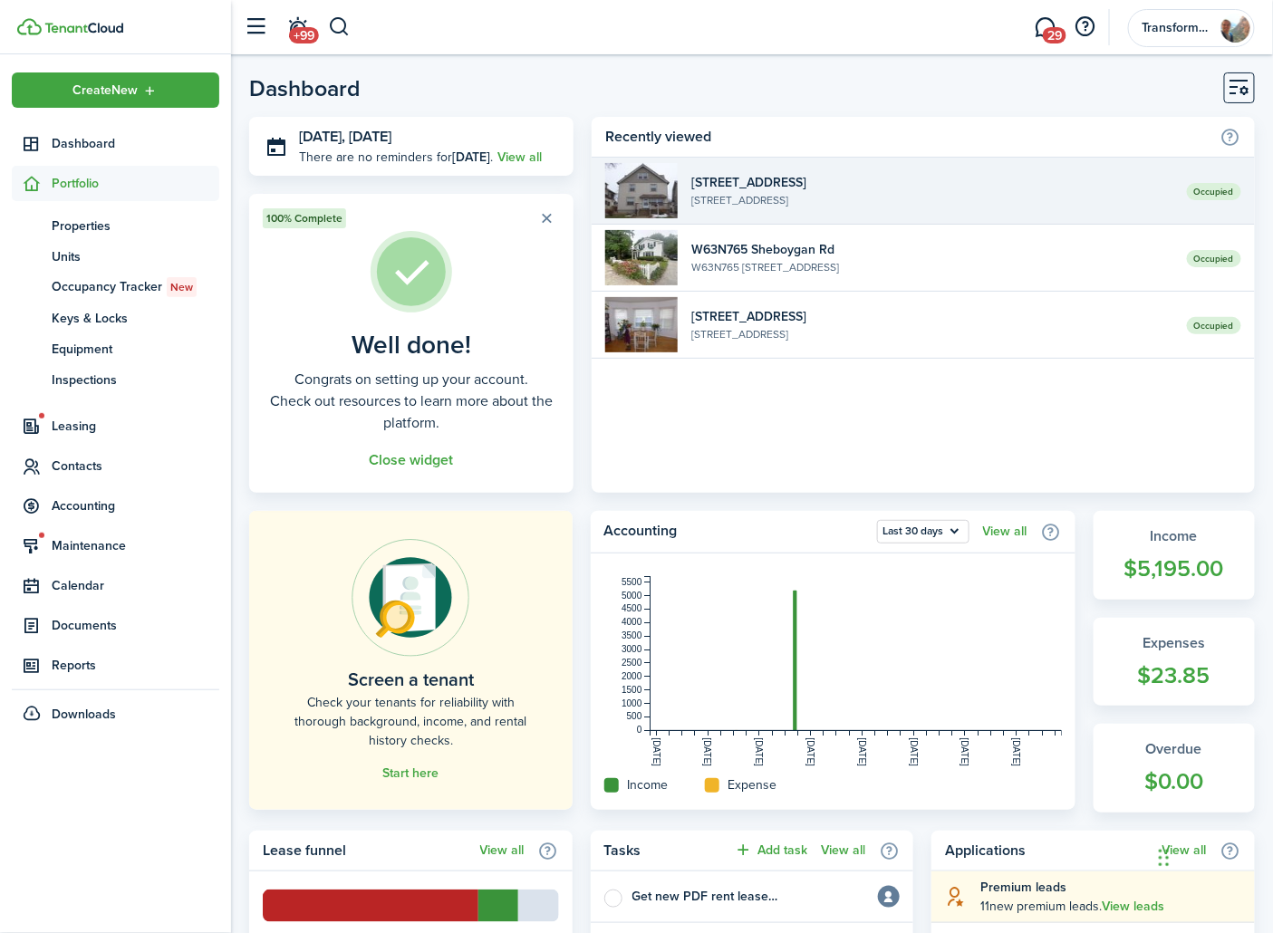
click at [804, 190] on widget-list-item-title "[STREET_ADDRESS]" at bounding box center [932, 182] width 482 height 19
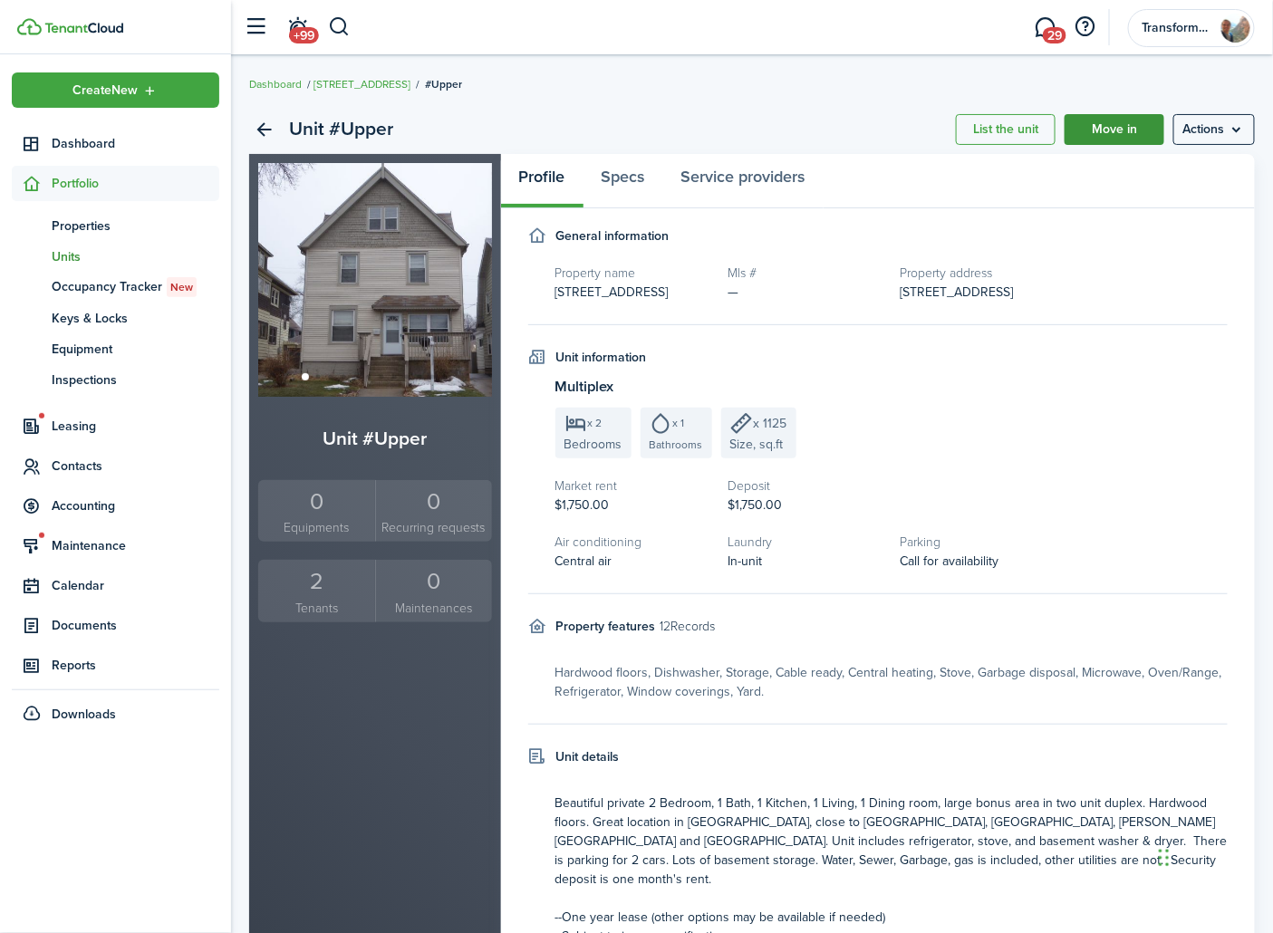
click at [1145, 131] on link "Move in" at bounding box center [1114, 129] width 100 height 31
click at [639, 181] on link "Specs" at bounding box center [623, 181] width 80 height 54
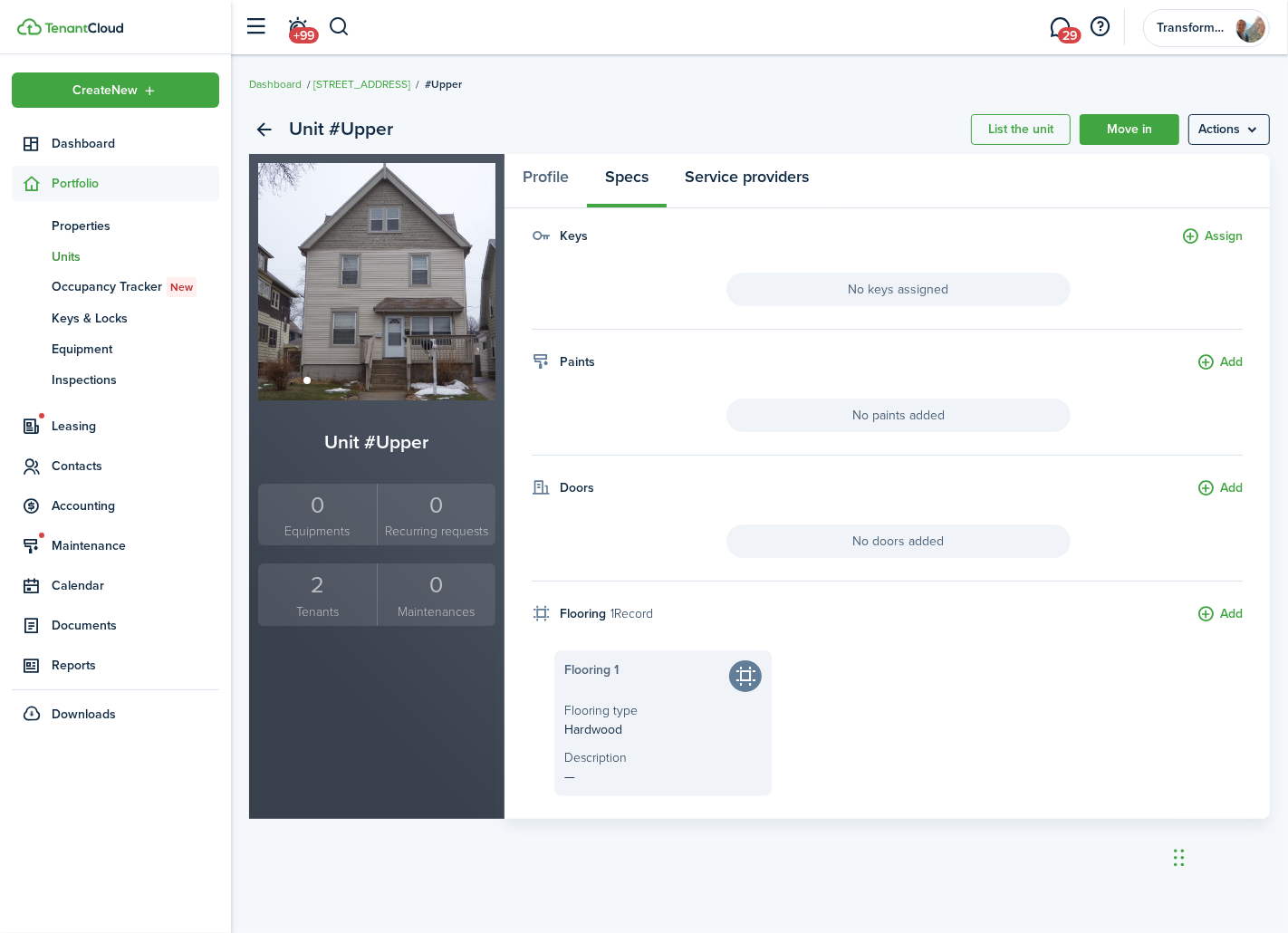
click at [721, 178] on link "Service providers" at bounding box center [747, 181] width 160 height 54
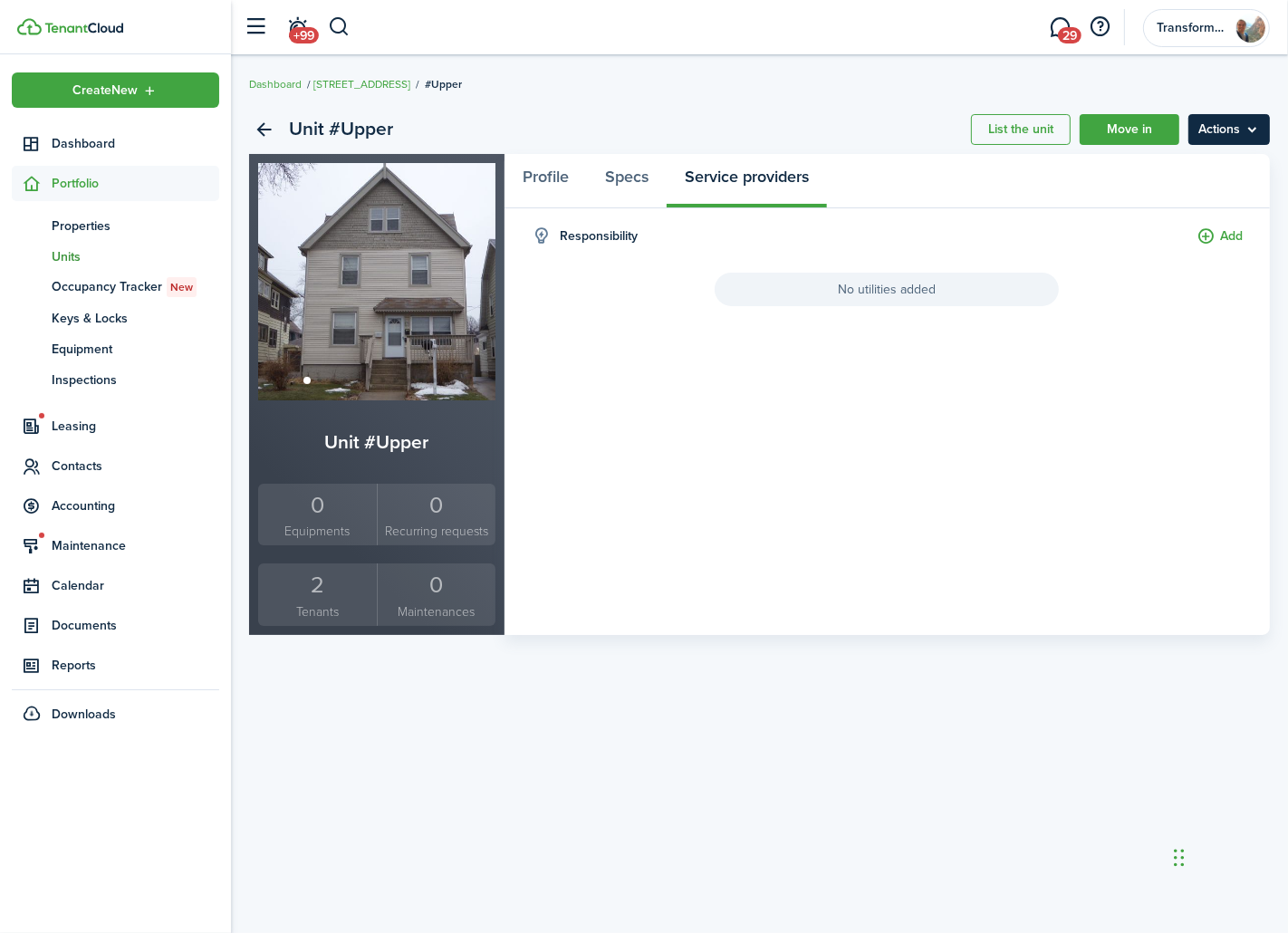
click at [1239, 127] on menu-btn "Actions" at bounding box center [1229, 129] width 82 height 31
click at [789, 94] on breadcrumb "Dashboard [STREET_ADDRESS]" at bounding box center [759, 75] width 1021 height 42
click at [323, 590] on div "2" at bounding box center [318, 585] width 110 height 34
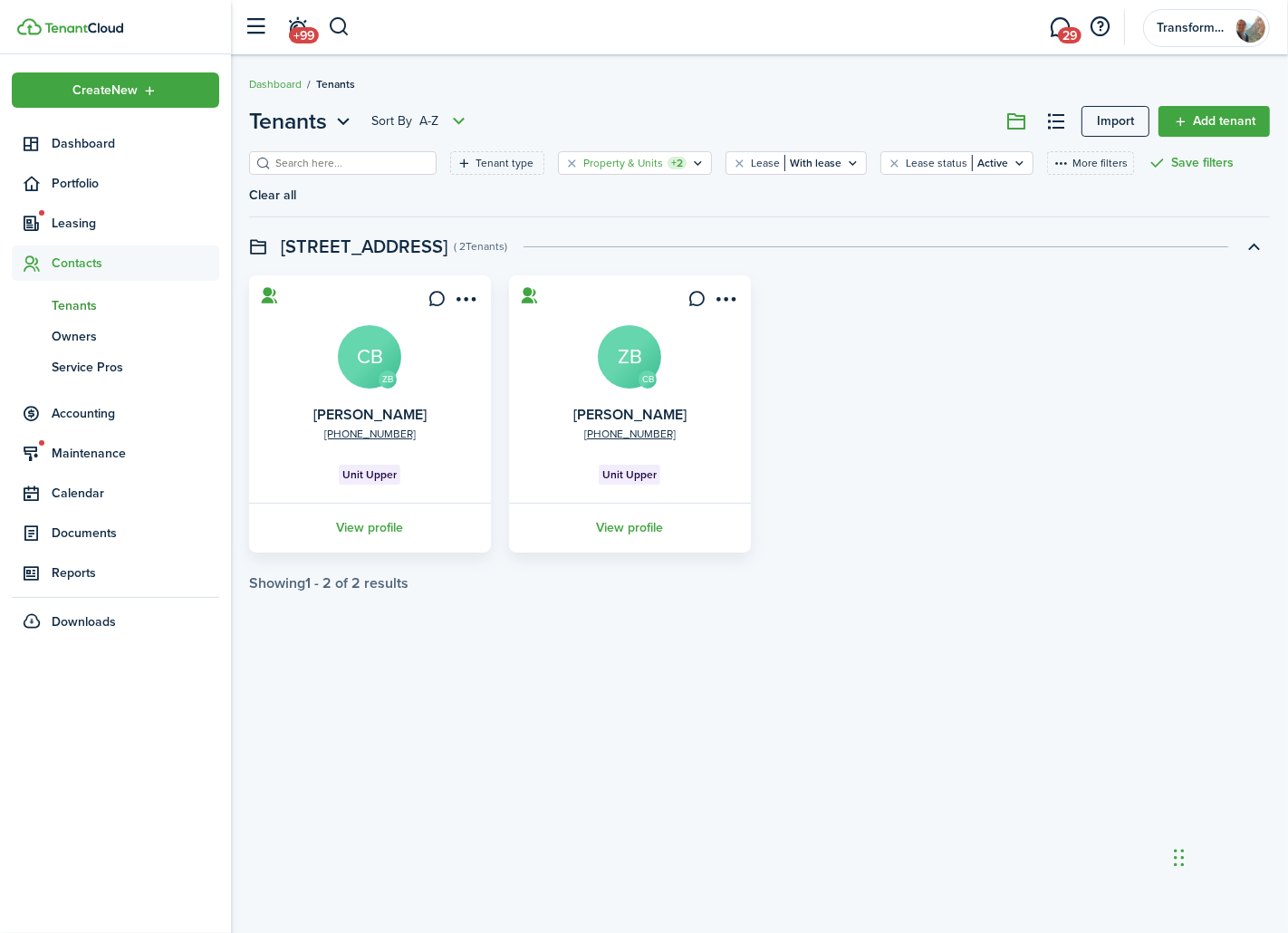
click at [661, 166] on div "Property & Units +2" at bounding box center [634, 163] width 103 height 16
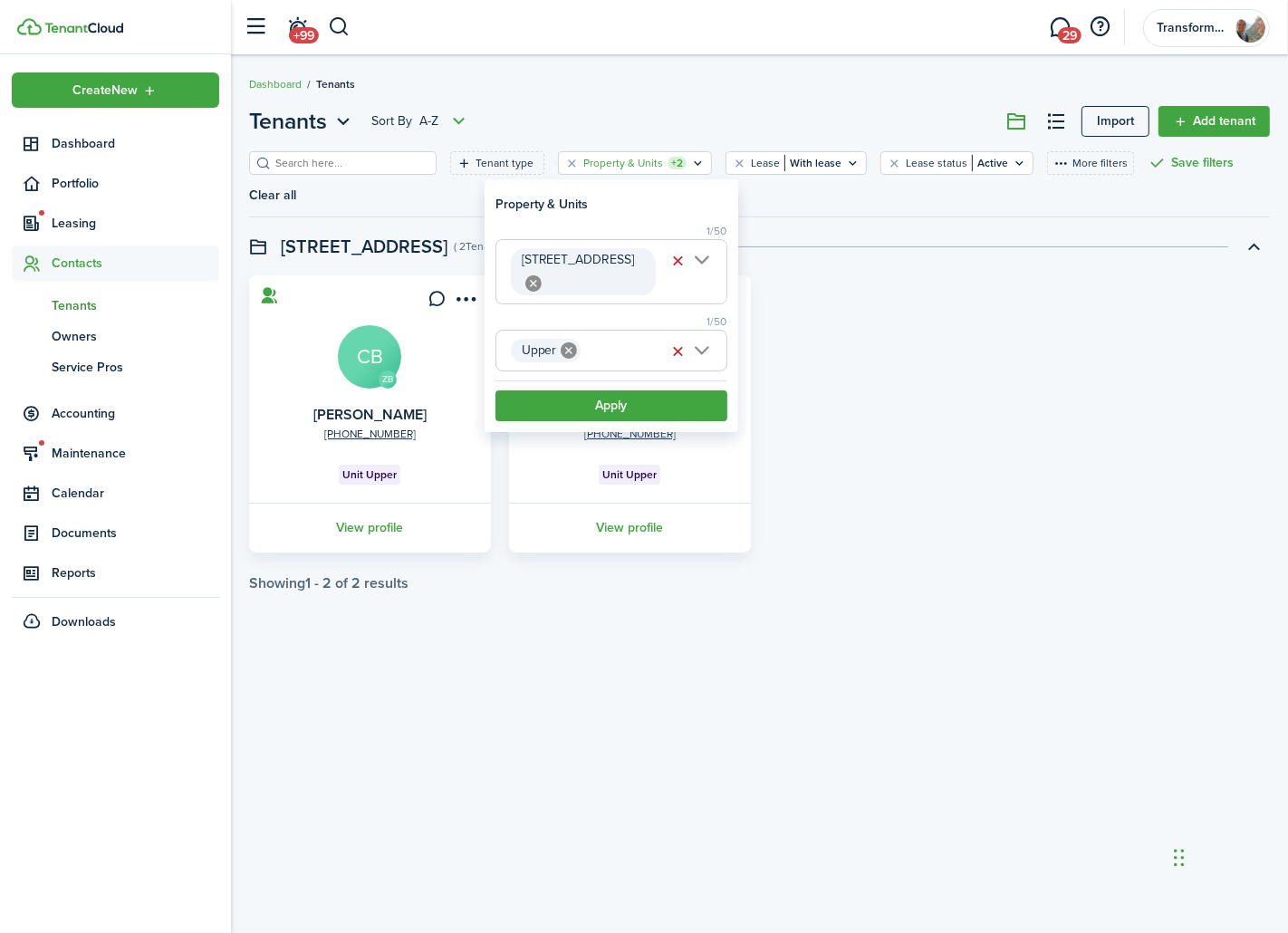
click at [701, 331] on span "Upper" at bounding box center [611, 351] width 230 height 40
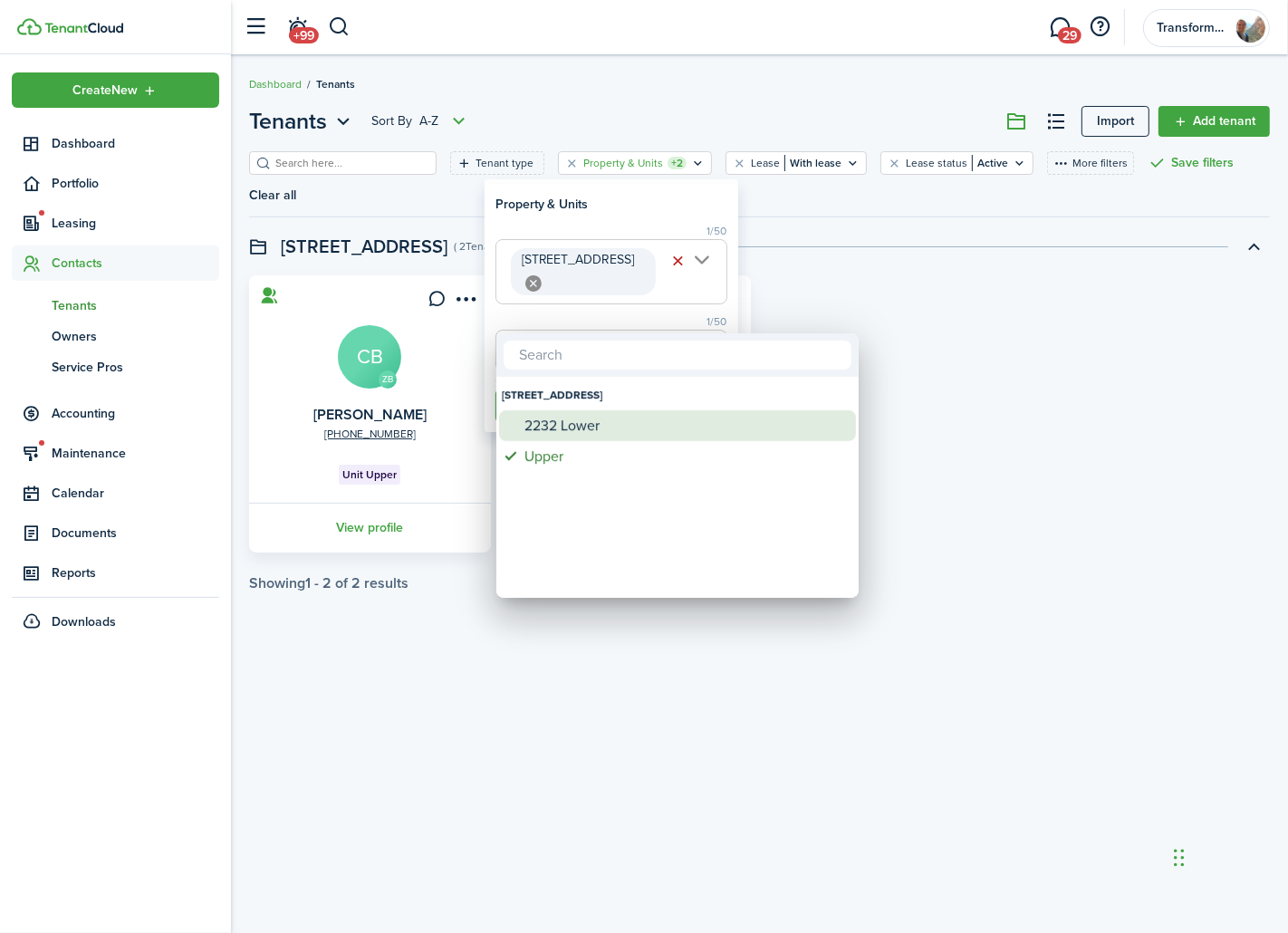
click at [562, 430] on div "2232 Lower" at bounding box center [684, 425] width 321 height 31
type input "Upper, [STREET_ADDRESS]"
click at [1031, 411] on div at bounding box center [644, 466] width 1578 height 1223
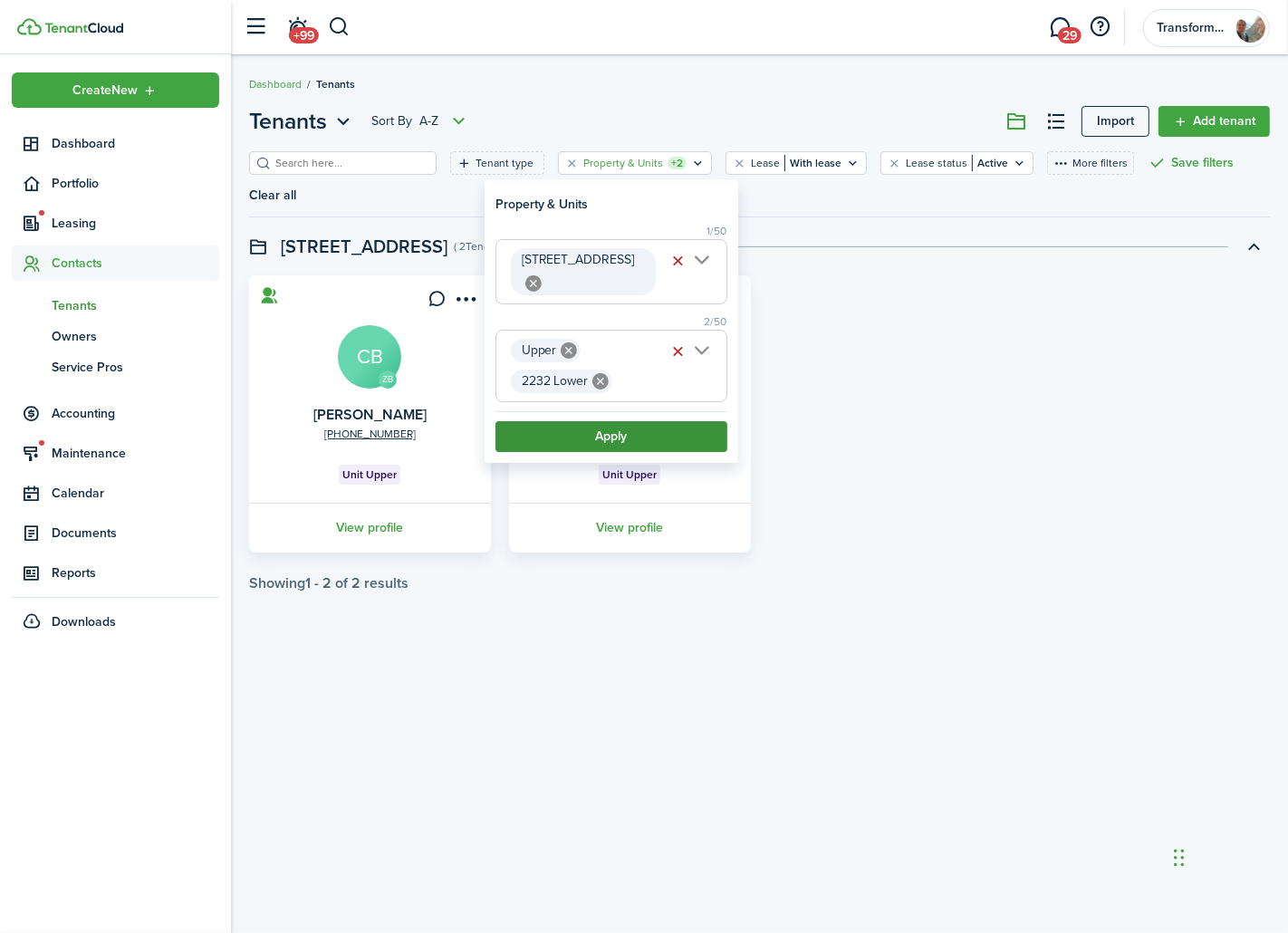
click at [608, 421] on button "Apply" at bounding box center [611, 436] width 232 height 31
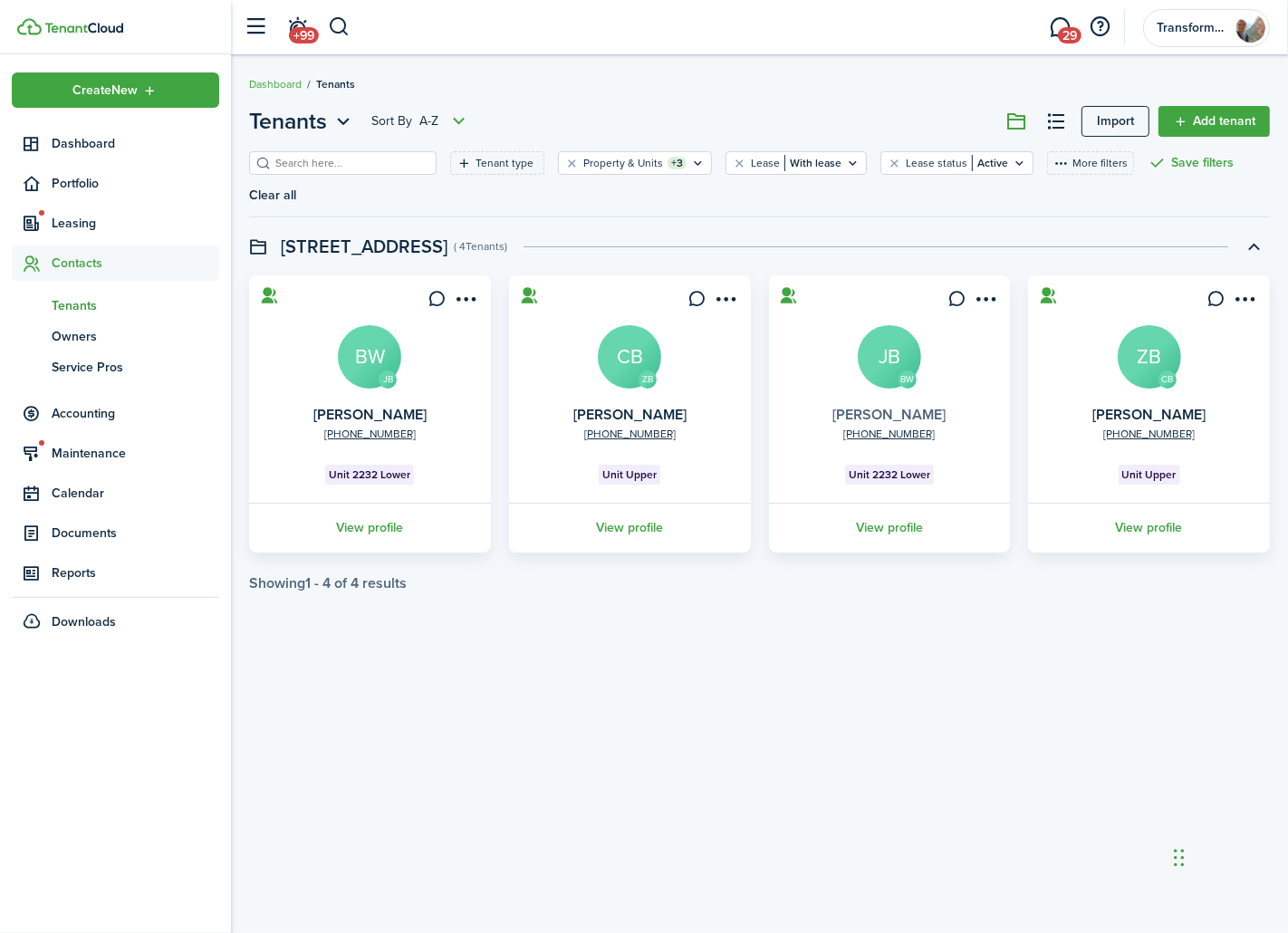
click at [899, 410] on link "[PERSON_NAME]" at bounding box center [888, 414] width 113 height 21
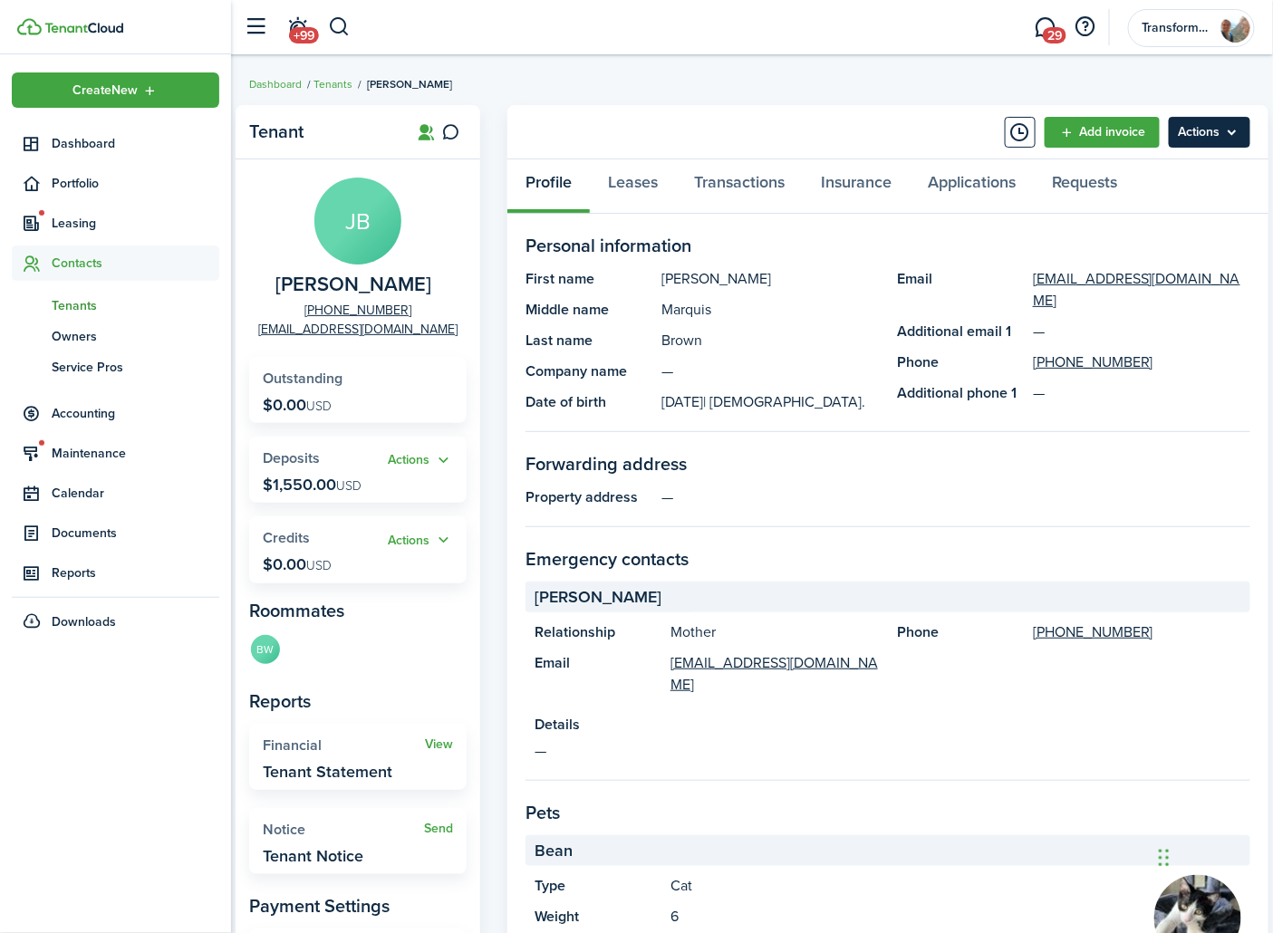
click at [1216, 137] on menu-btn "Actions" at bounding box center [1209, 132] width 82 height 31
click at [720, 130] on panel-main-header "Add invoice Actions" at bounding box center [887, 132] width 761 height 54
click at [646, 182] on link "Leases" at bounding box center [633, 186] width 86 height 54
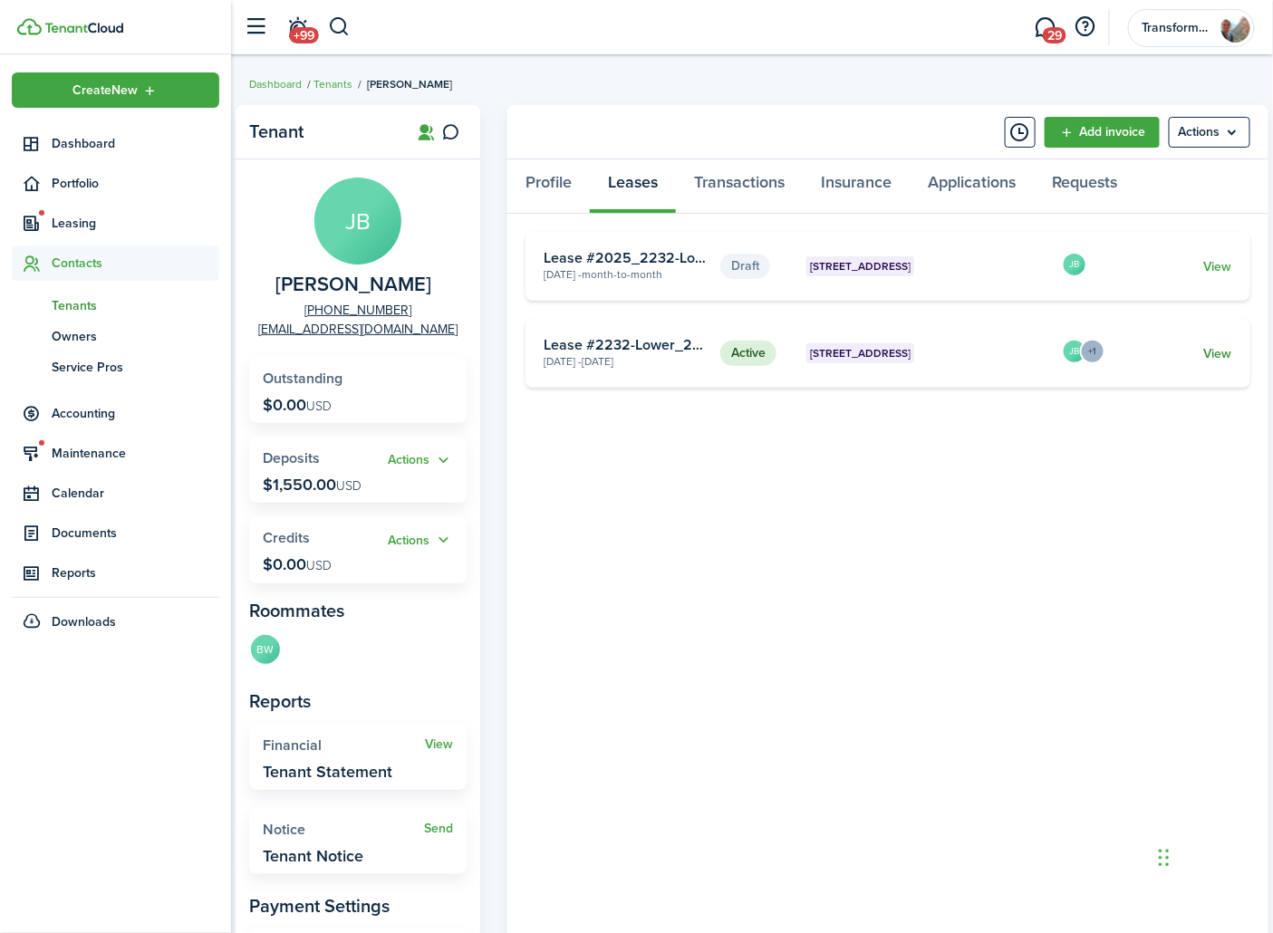
click at [1226, 357] on link "View" at bounding box center [1218, 353] width 28 height 19
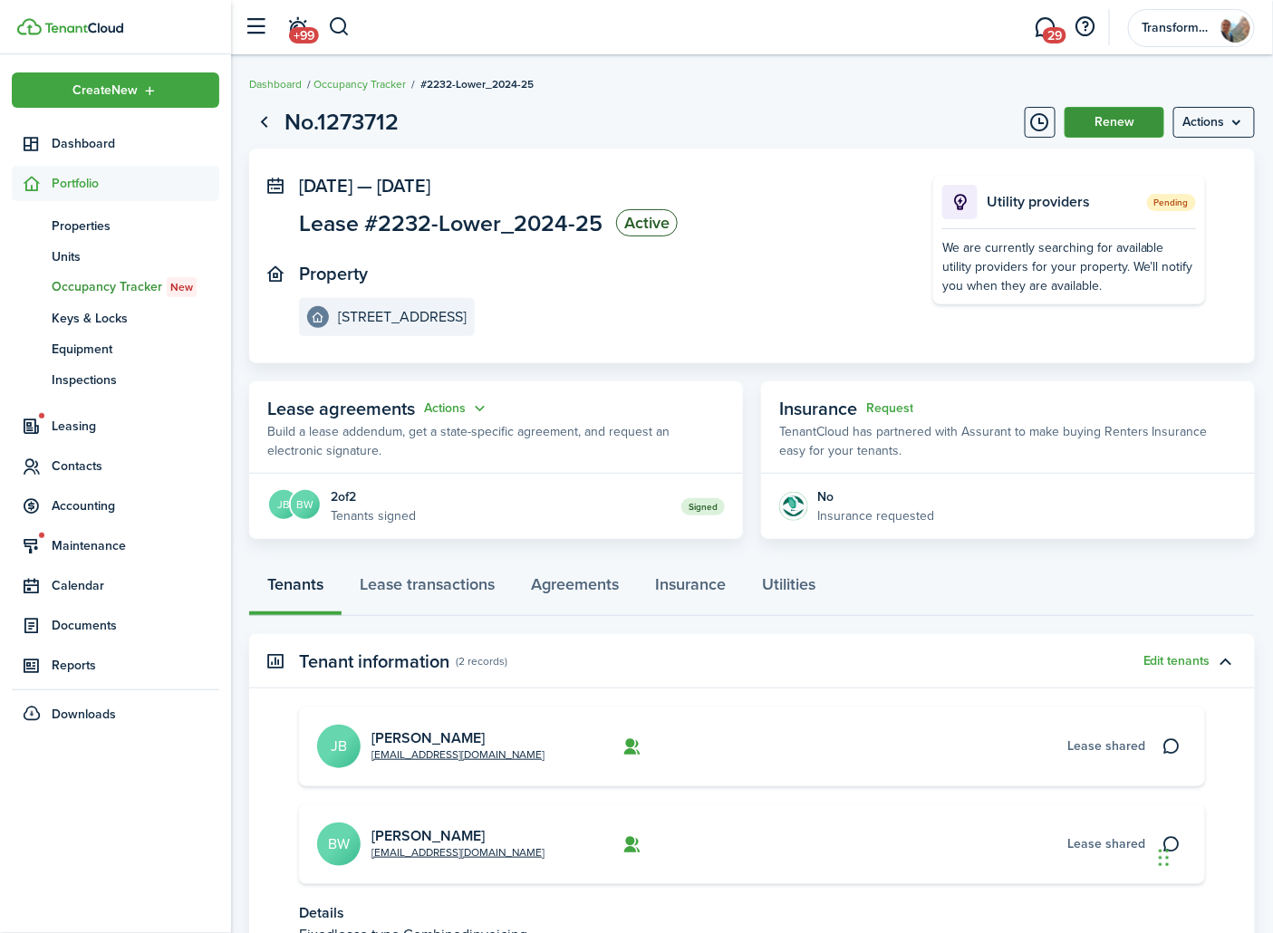
click at [1103, 129] on button "Renew" at bounding box center [1114, 122] width 100 height 31
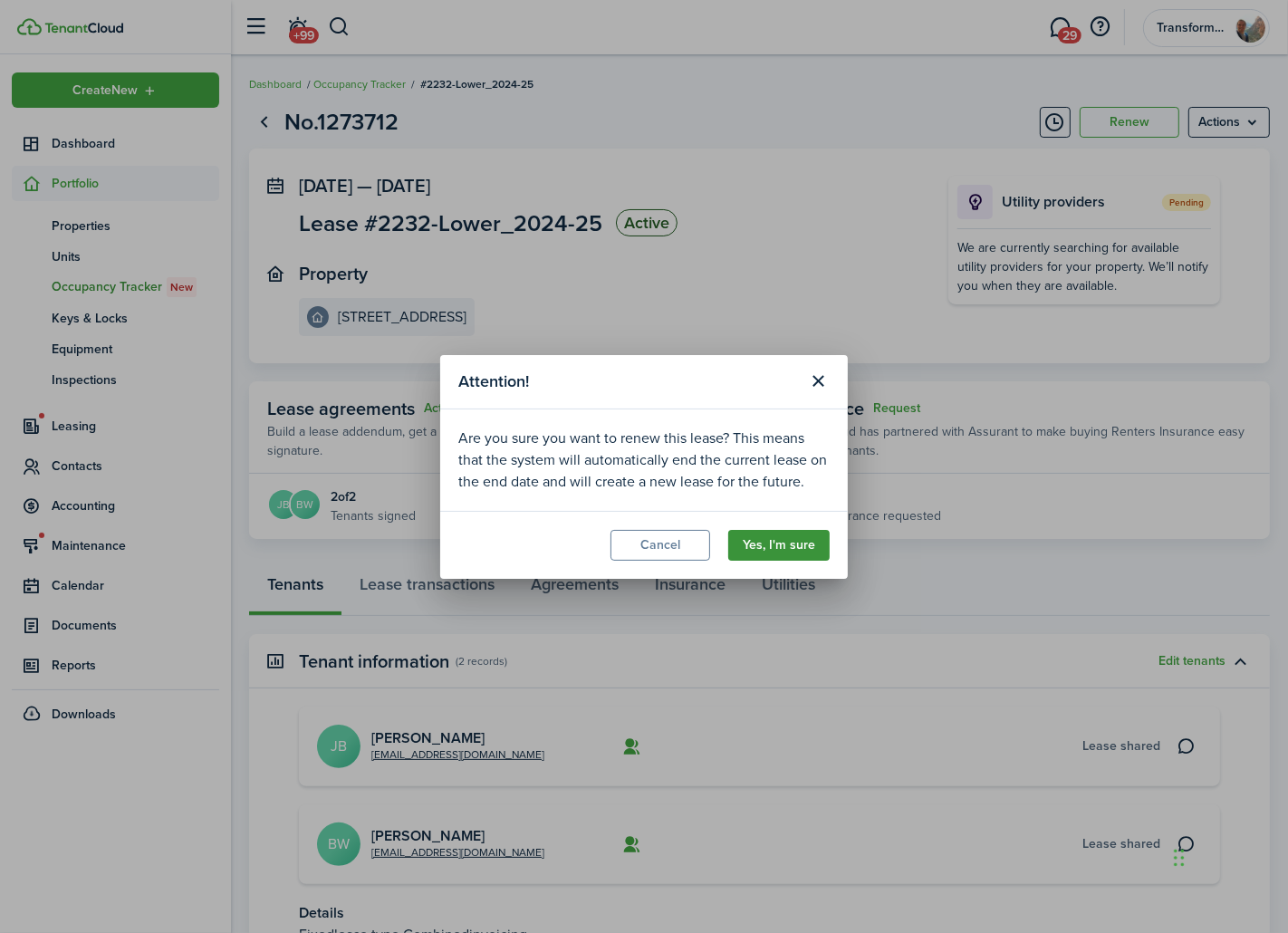
click at [783, 538] on button "Yes, I'm sure" at bounding box center [778, 545] width 101 height 31
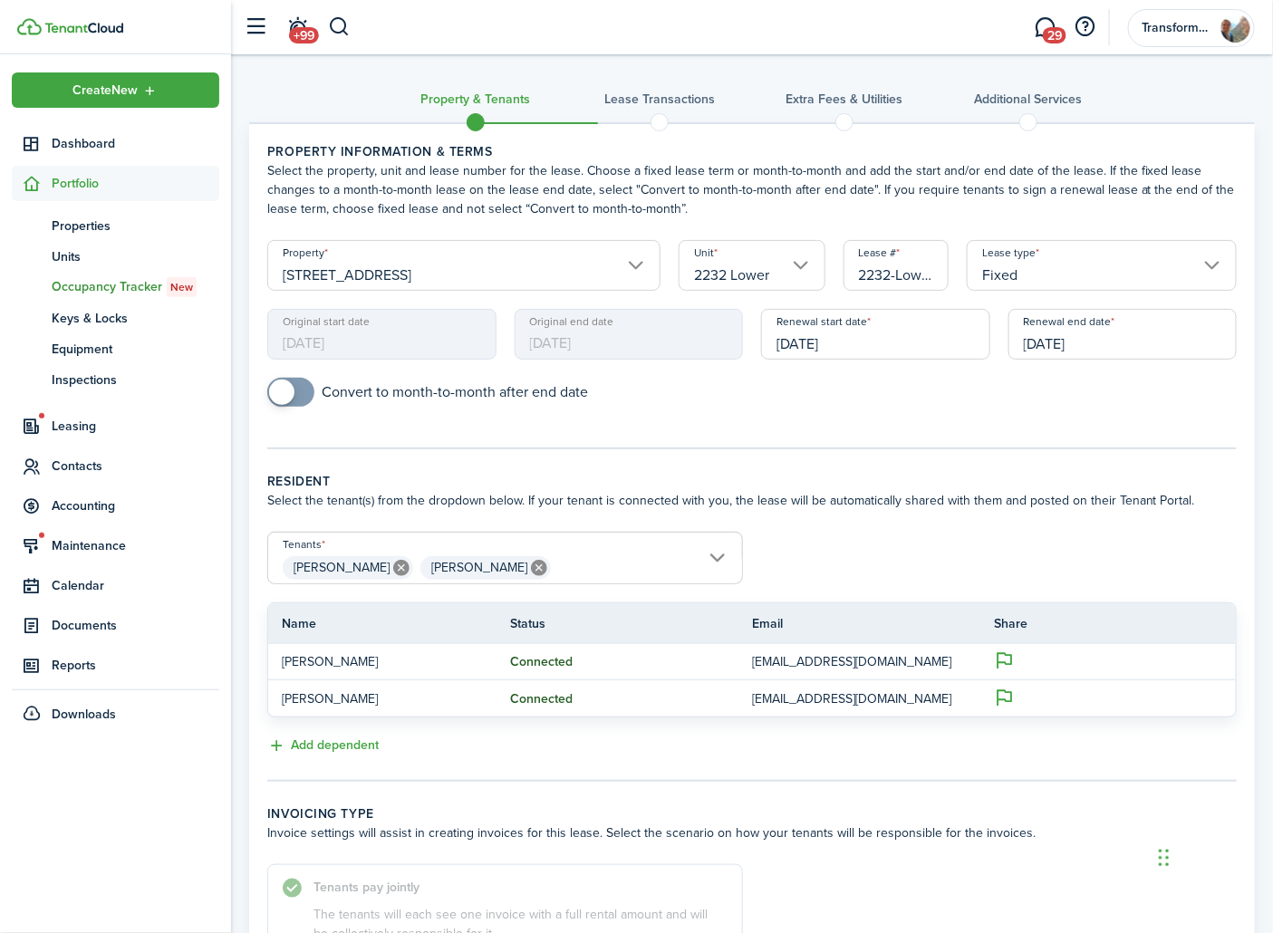
click at [531, 566] on icon at bounding box center [539, 568] width 16 height 16
type input "[PERSON_NAME]"
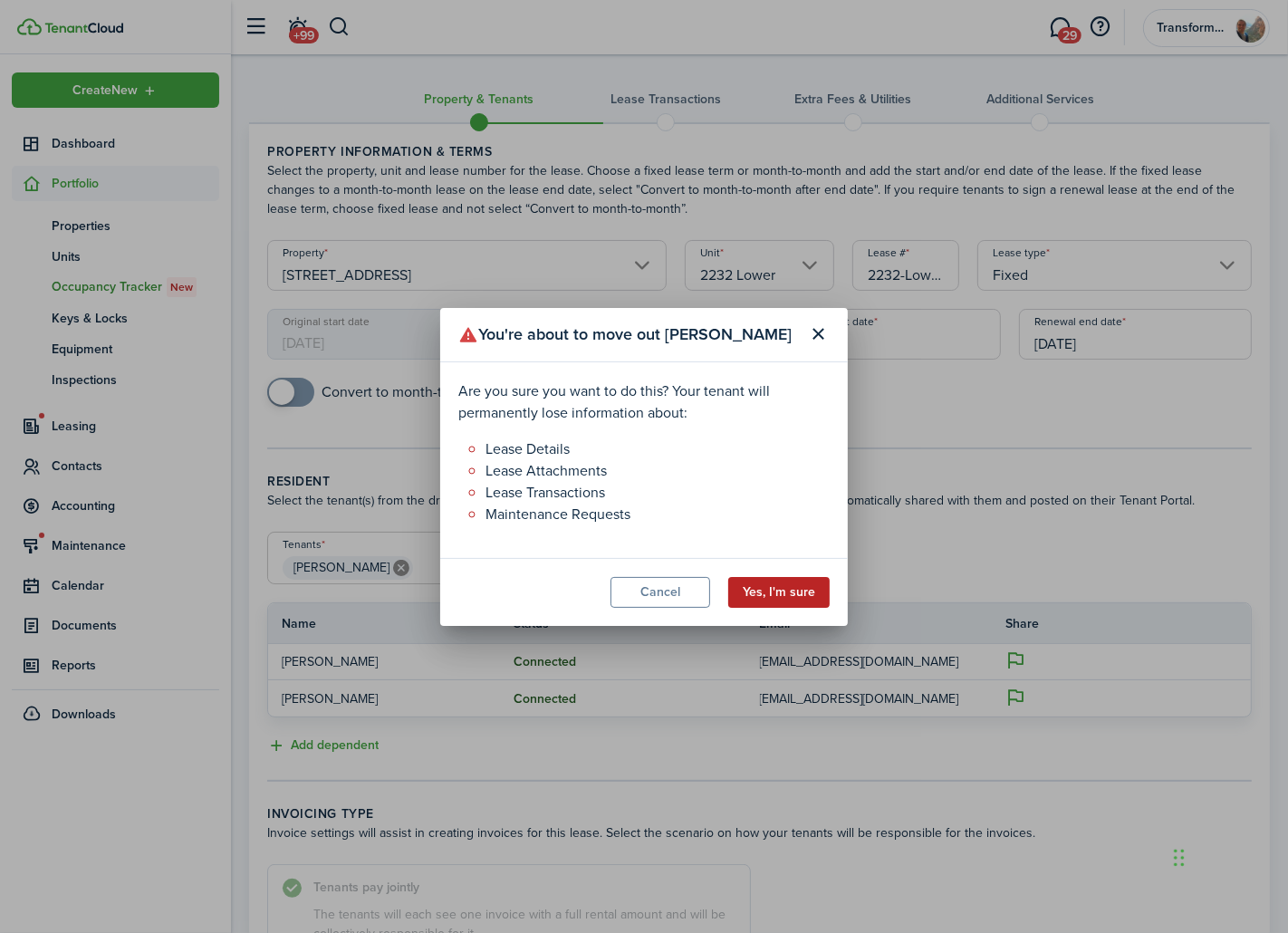
click at [756, 598] on button "Yes, I'm sure" at bounding box center [778, 592] width 101 height 31
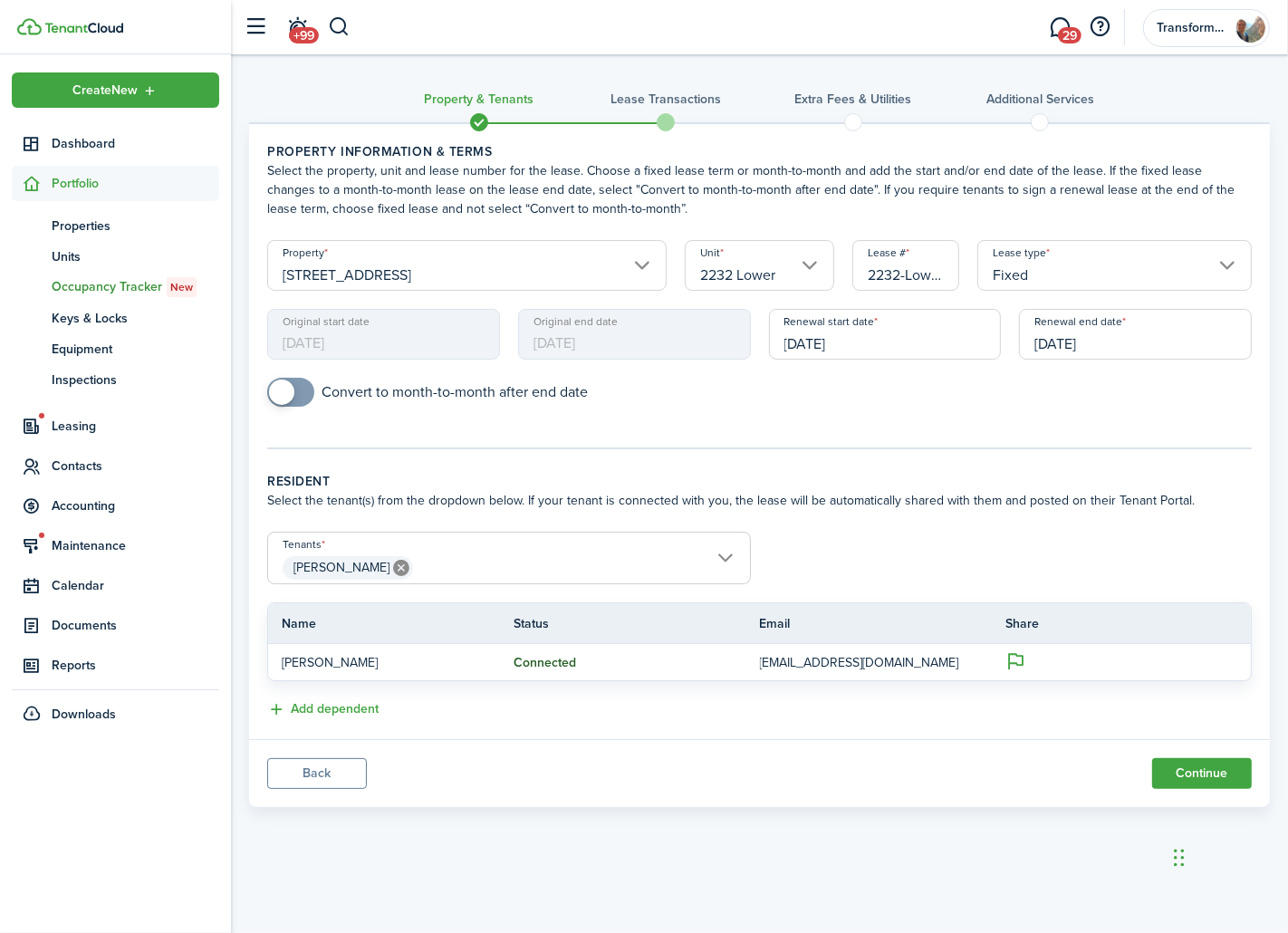
click at [1013, 270] on input "Fixed" at bounding box center [1114, 265] width 274 height 51
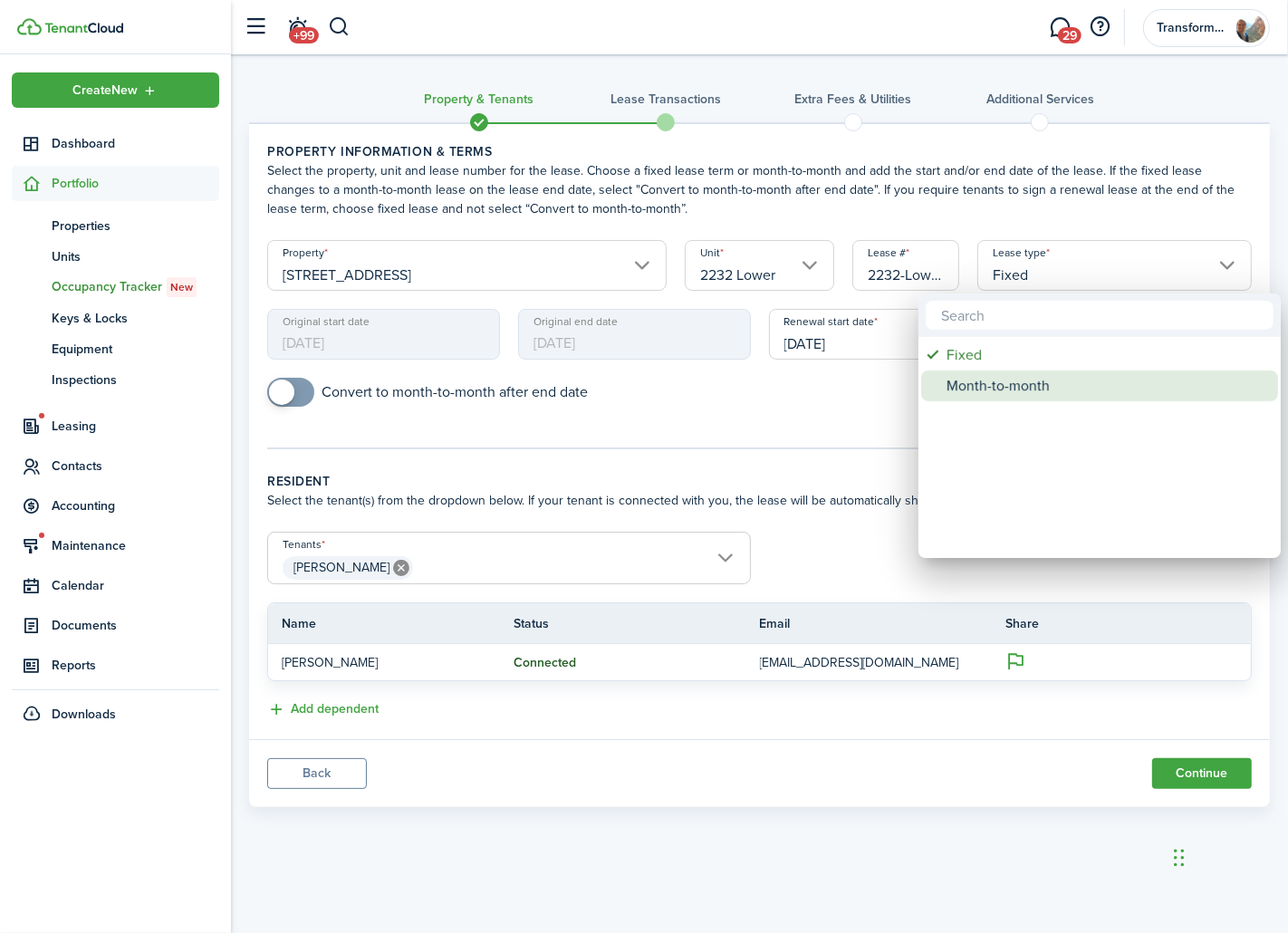
click at [996, 384] on div "Month-to-month" at bounding box center [1107, 385] width 321 height 31
type input "Month-to-month"
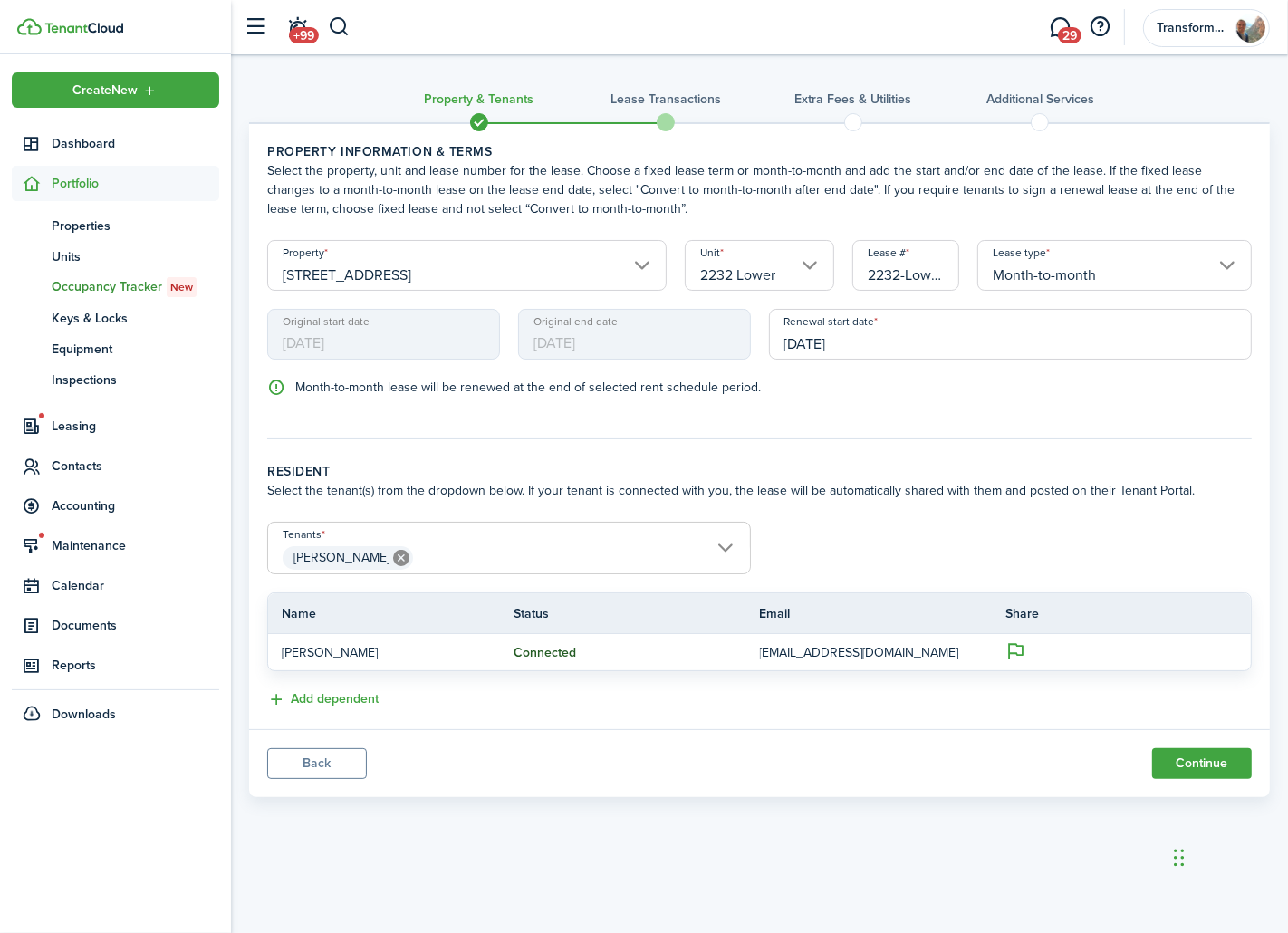
click at [962, 419] on tc-wizard-step "Property information & terms Select the property, unit and lease number for the…" at bounding box center [759, 290] width 985 height 297
click at [1193, 766] on button "Continue" at bounding box center [1202, 763] width 100 height 31
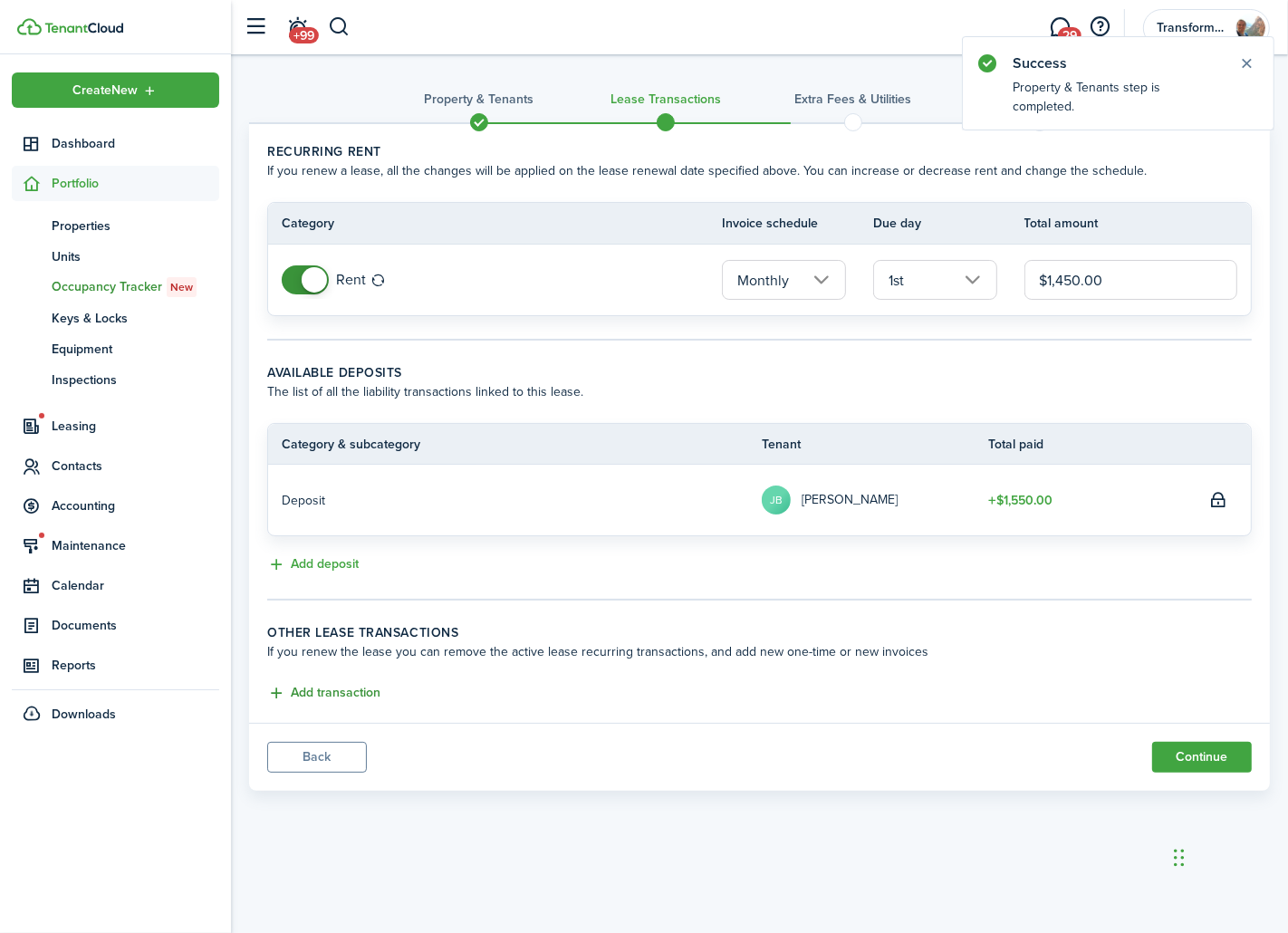
click at [369, 689] on button "Add transaction" at bounding box center [323, 693] width 113 height 21
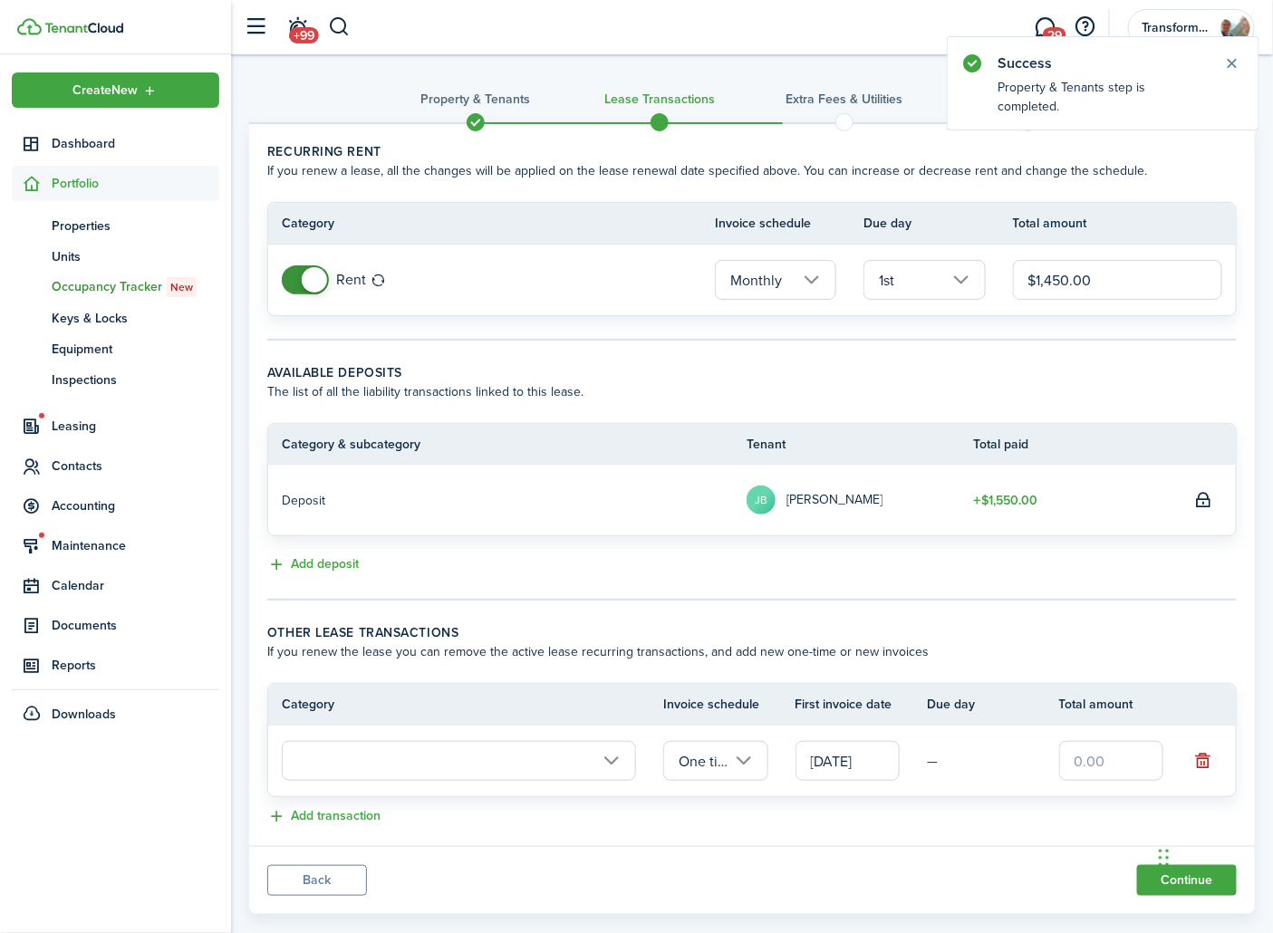
click at [514, 758] on input "text" at bounding box center [459, 761] width 354 height 40
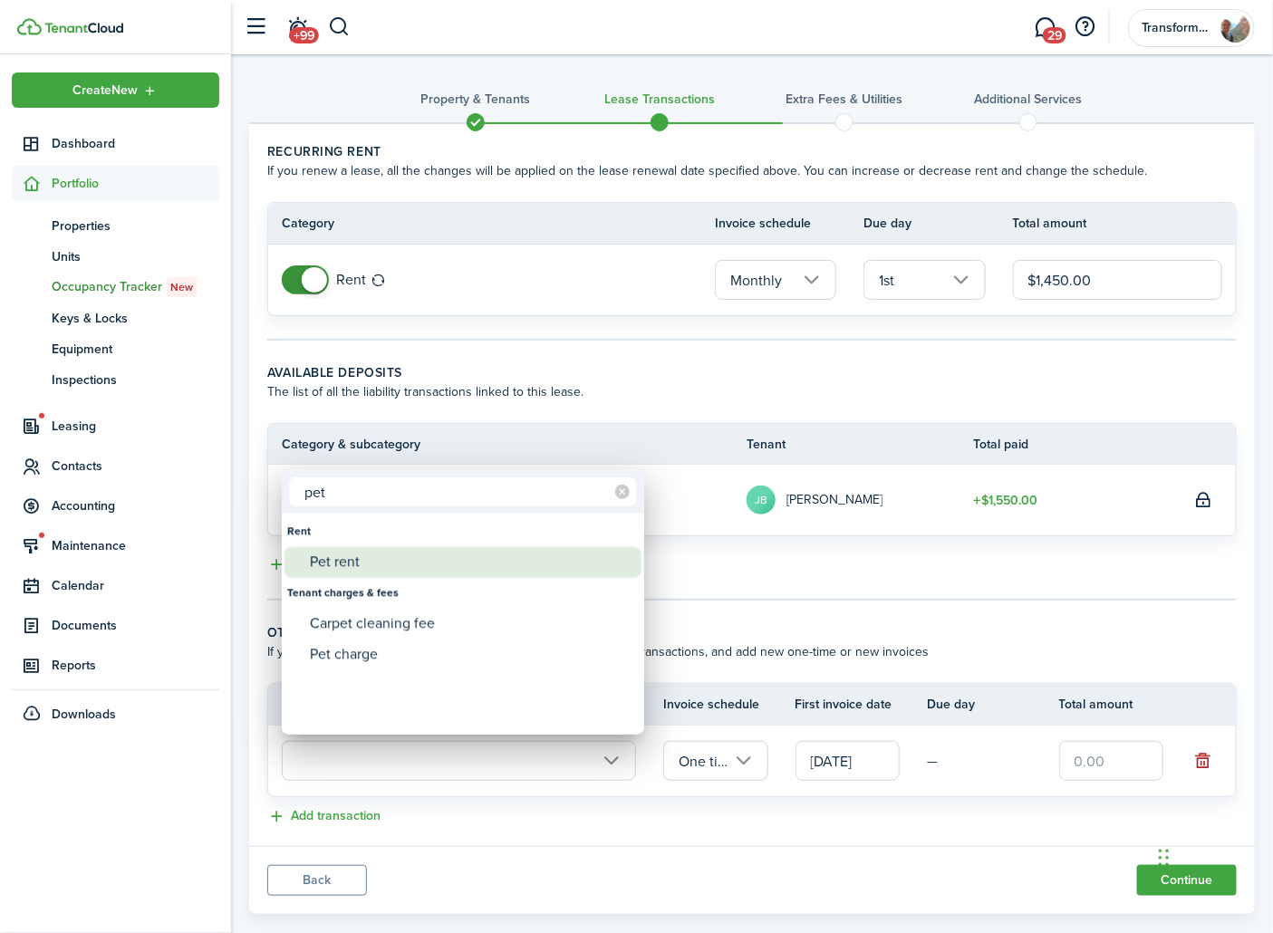
type input "pet"
click at [375, 554] on div "Pet rent" at bounding box center [470, 562] width 321 height 31
type input "Rent / Pet rent"
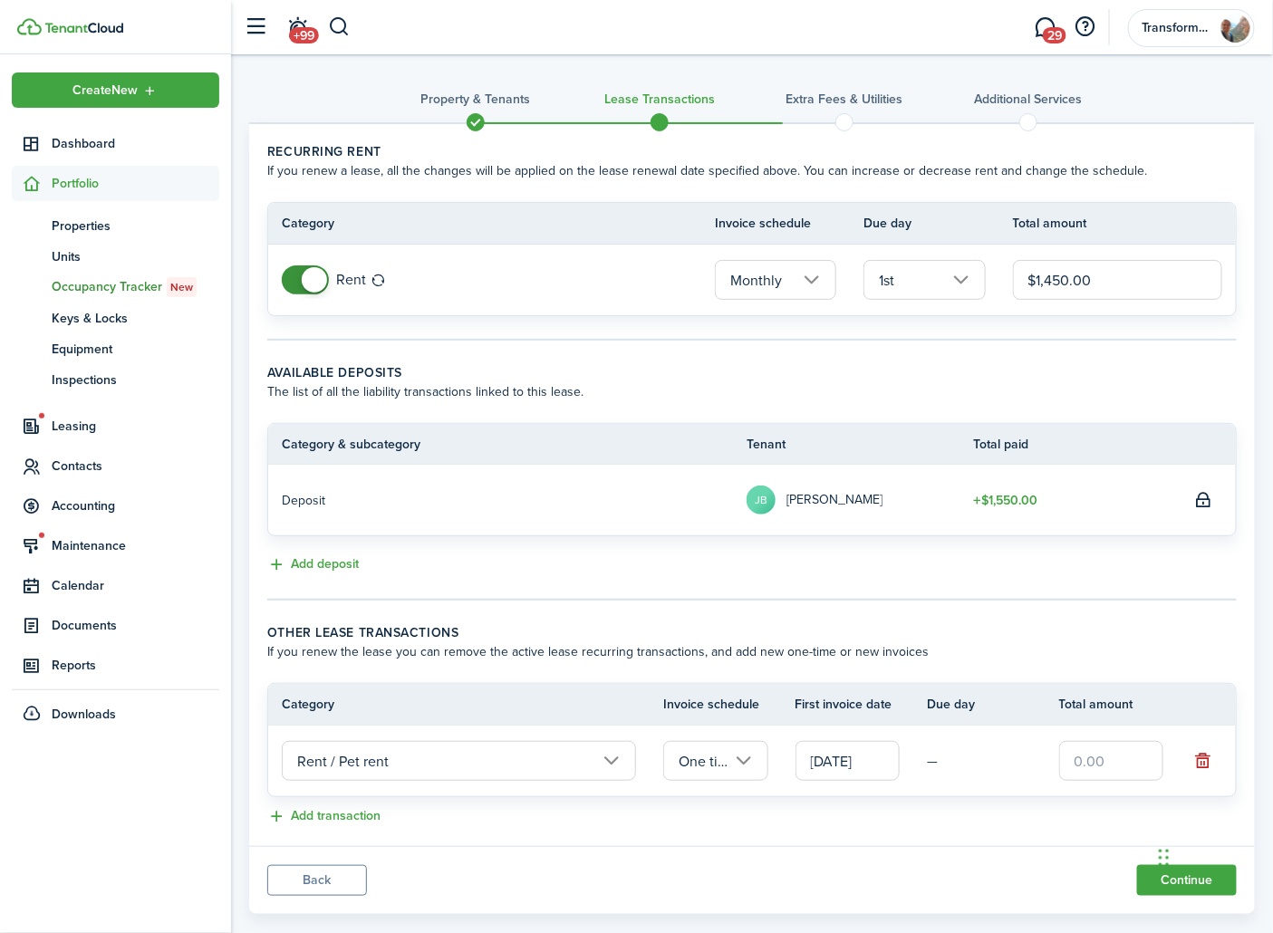
click at [738, 768] on input "One time" at bounding box center [715, 761] width 104 height 40
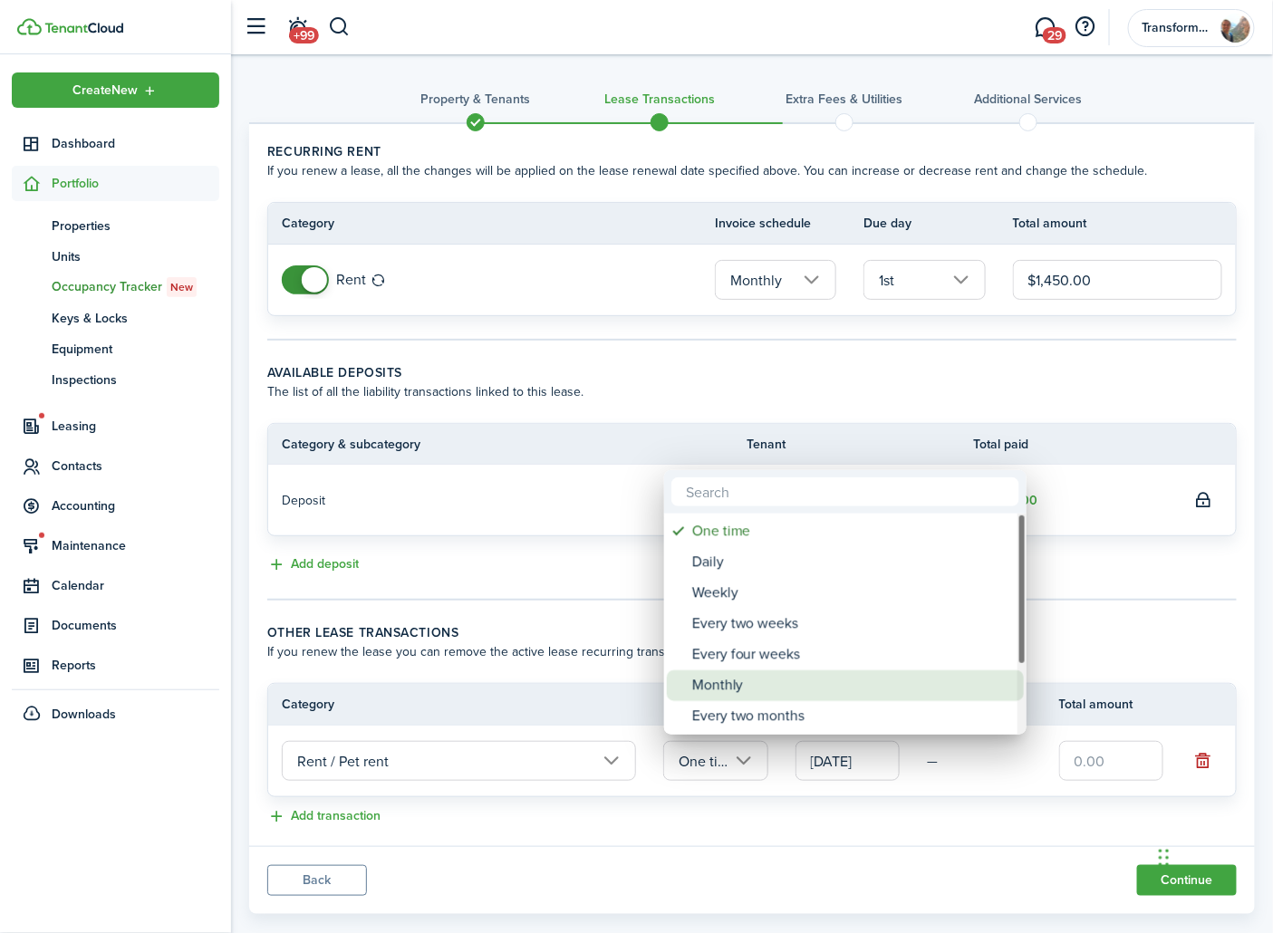
click at [756, 670] on div "Monthly" at bounding box center [852, 685] width 321 height 31
type input "Monthly"
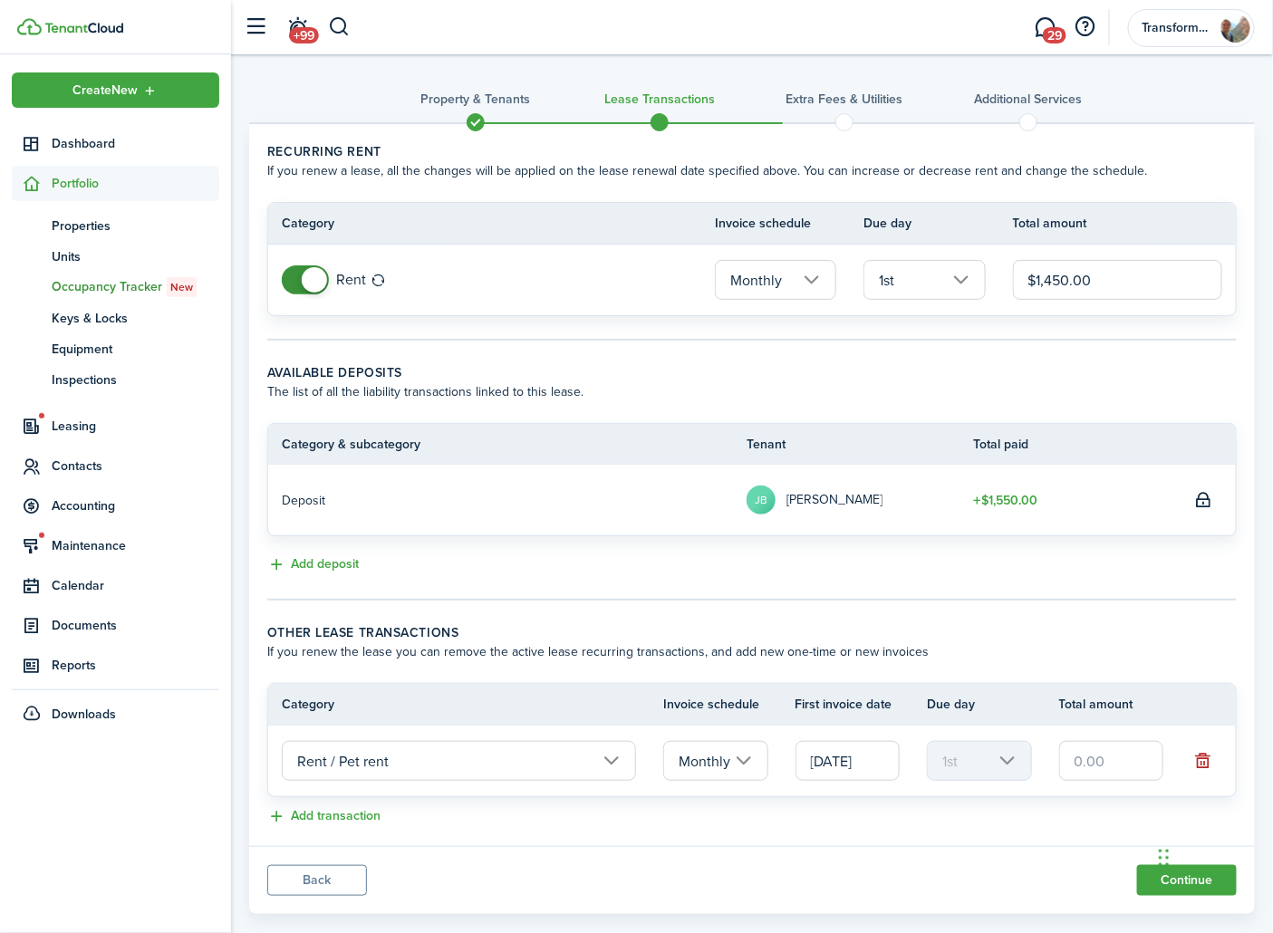
click at [1090, 758] on input "text" at bounding box center [1111, 761] width 104 height 40
type input "$35.00"
click at [1061, 813] on div "Add transaction" at bounding box center [751, 817] width 969 height 22
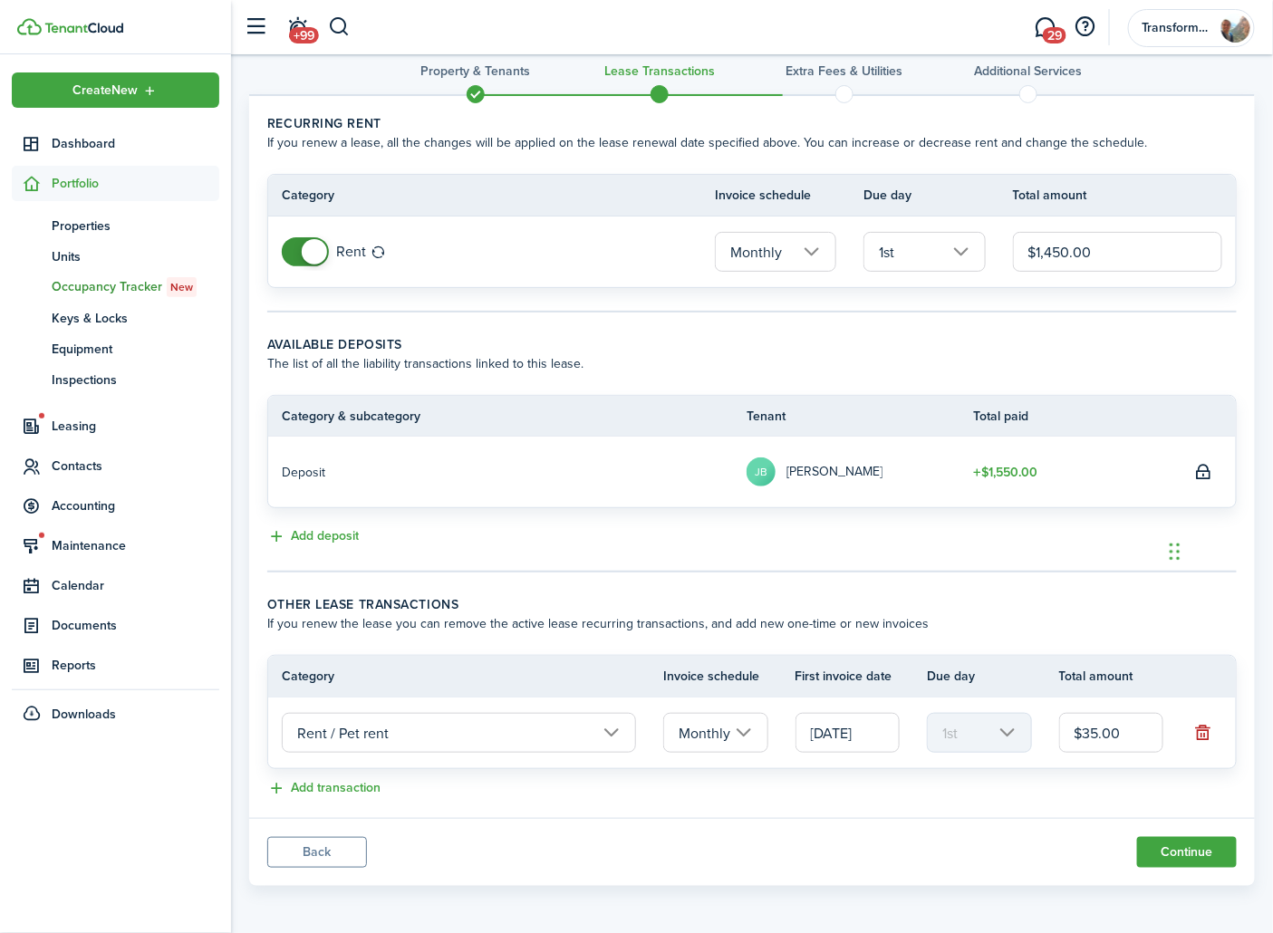
drag, startPoint x: 1166, startPoint y: 870, endPoint x: 1170, endPoint y: 790, distance: 79.8
click at [1191, 567] on div "Chat Widget" at bounding box center [1209, 549] width 91 height 87
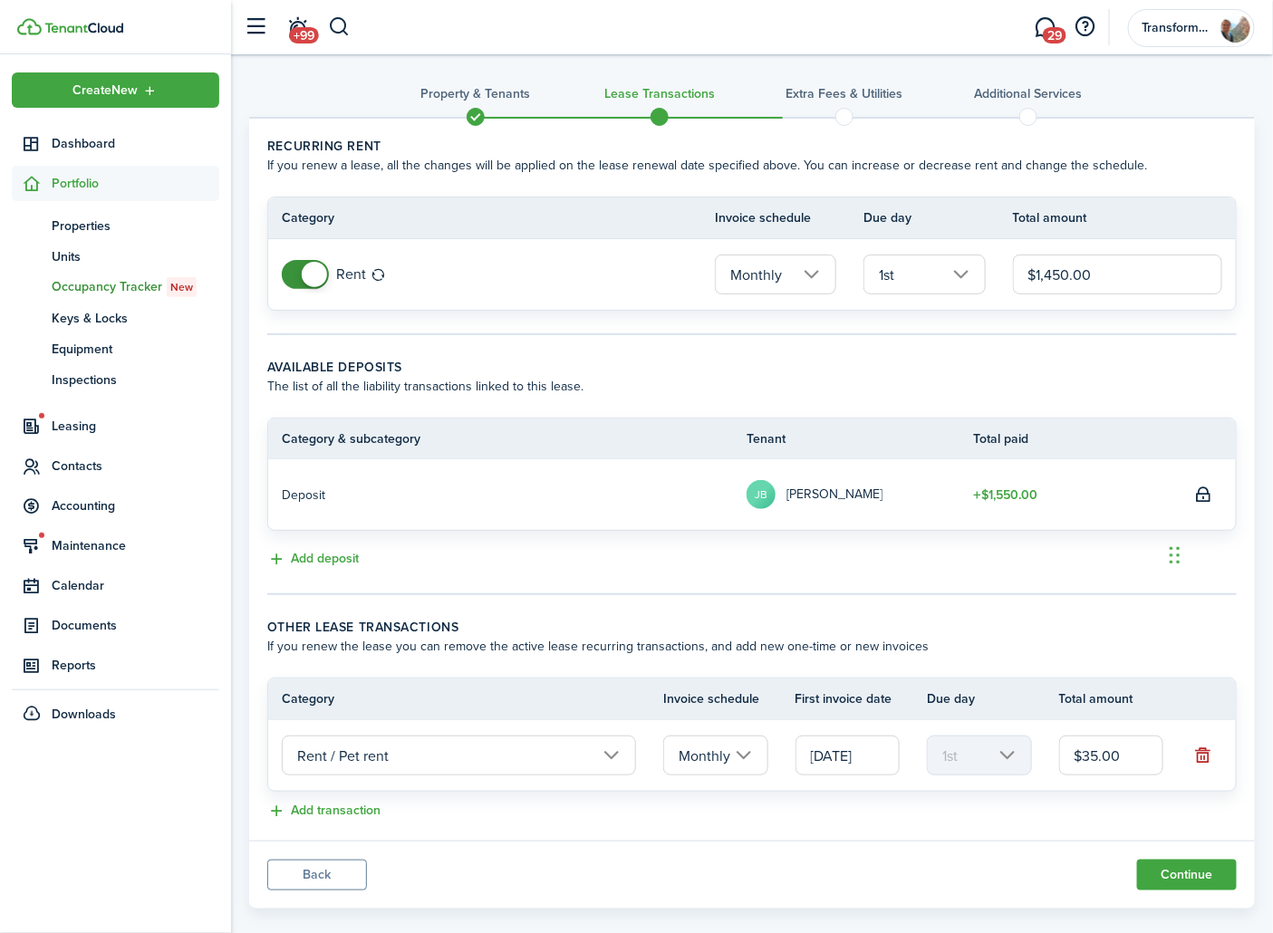
scroll to position [0, 0]
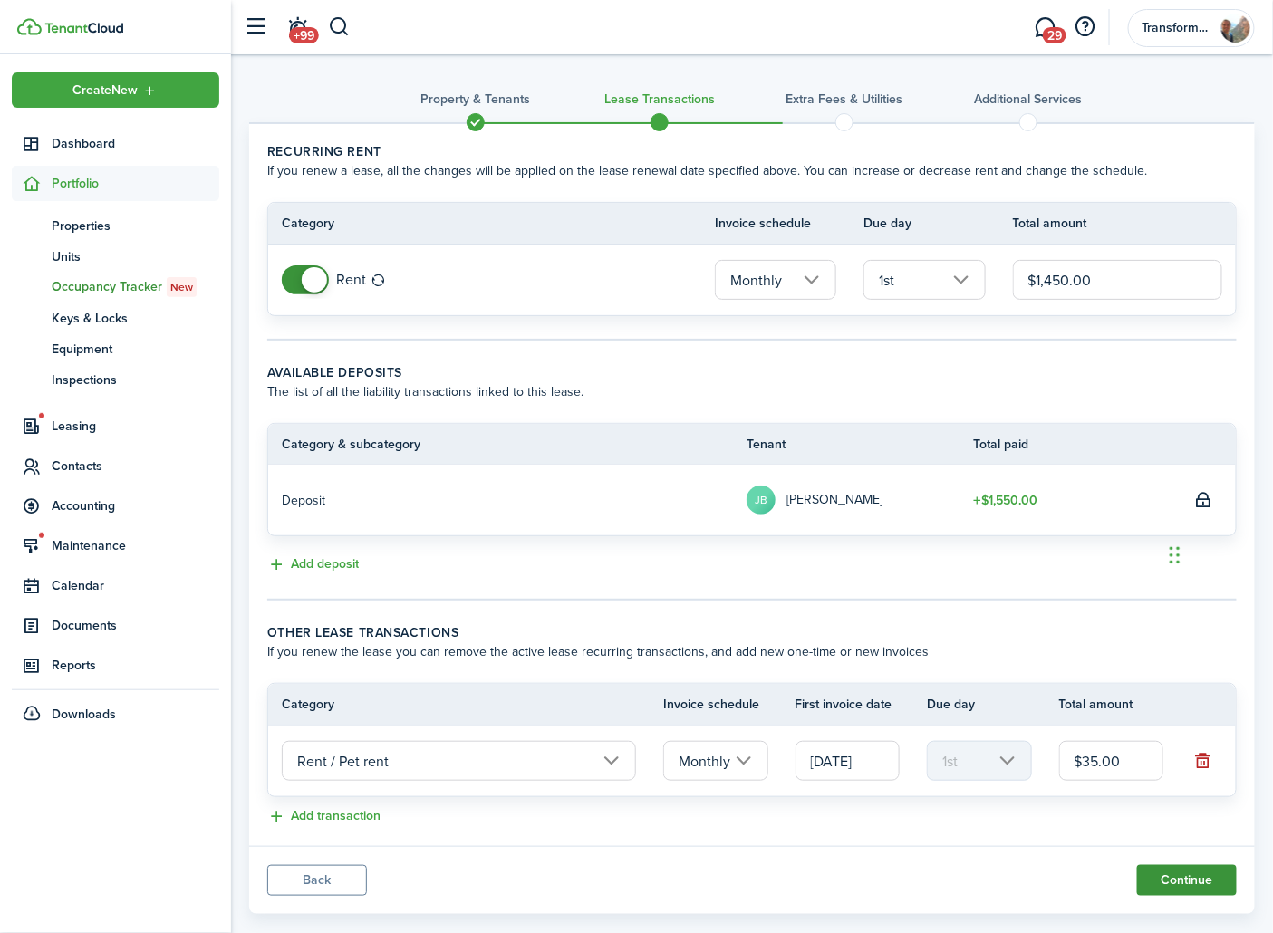
click at [1156, 868] on button "Continue" at bounding box center [1187, 880] width 100 height 31
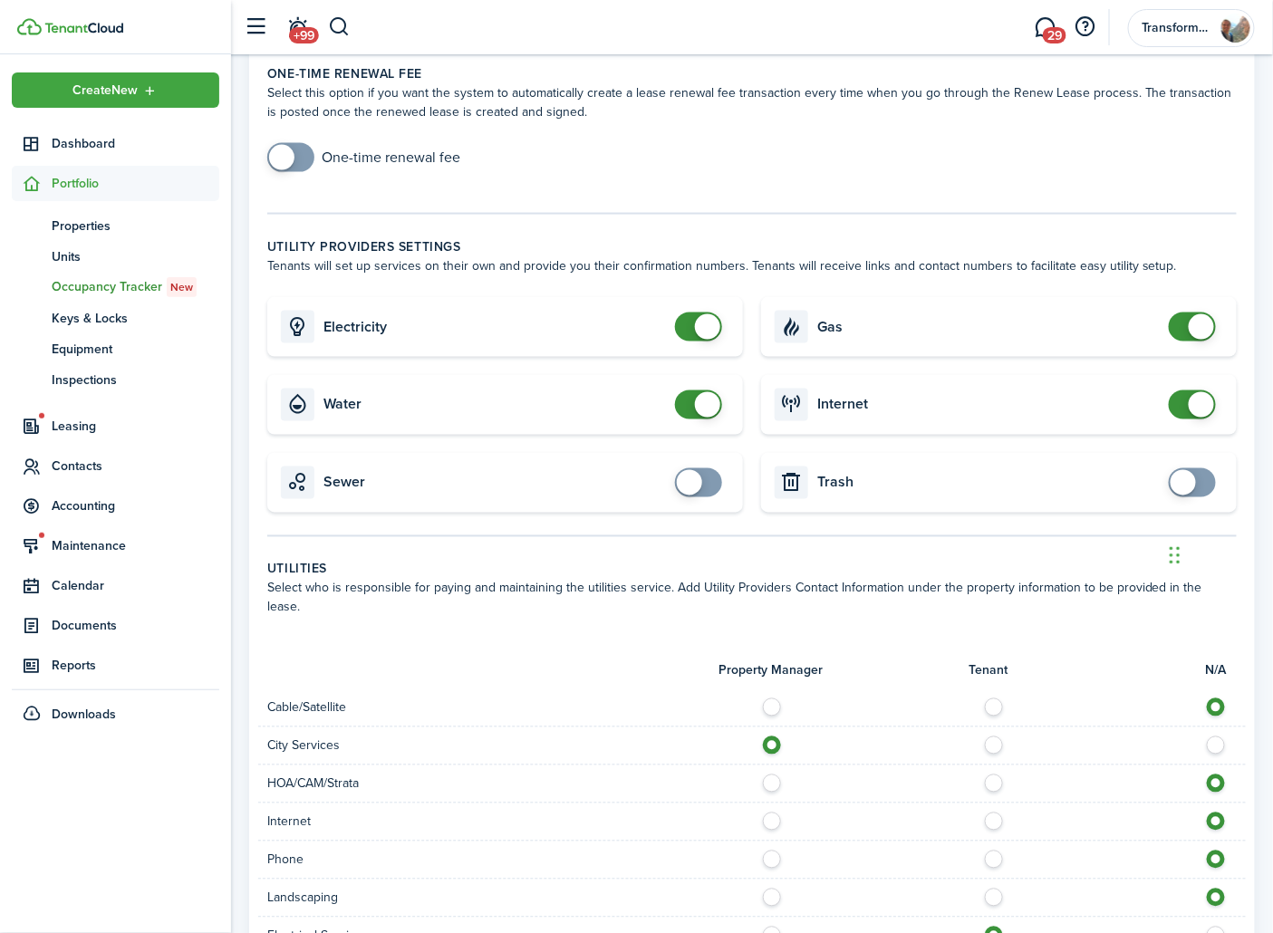
scroll to position [804, 0]
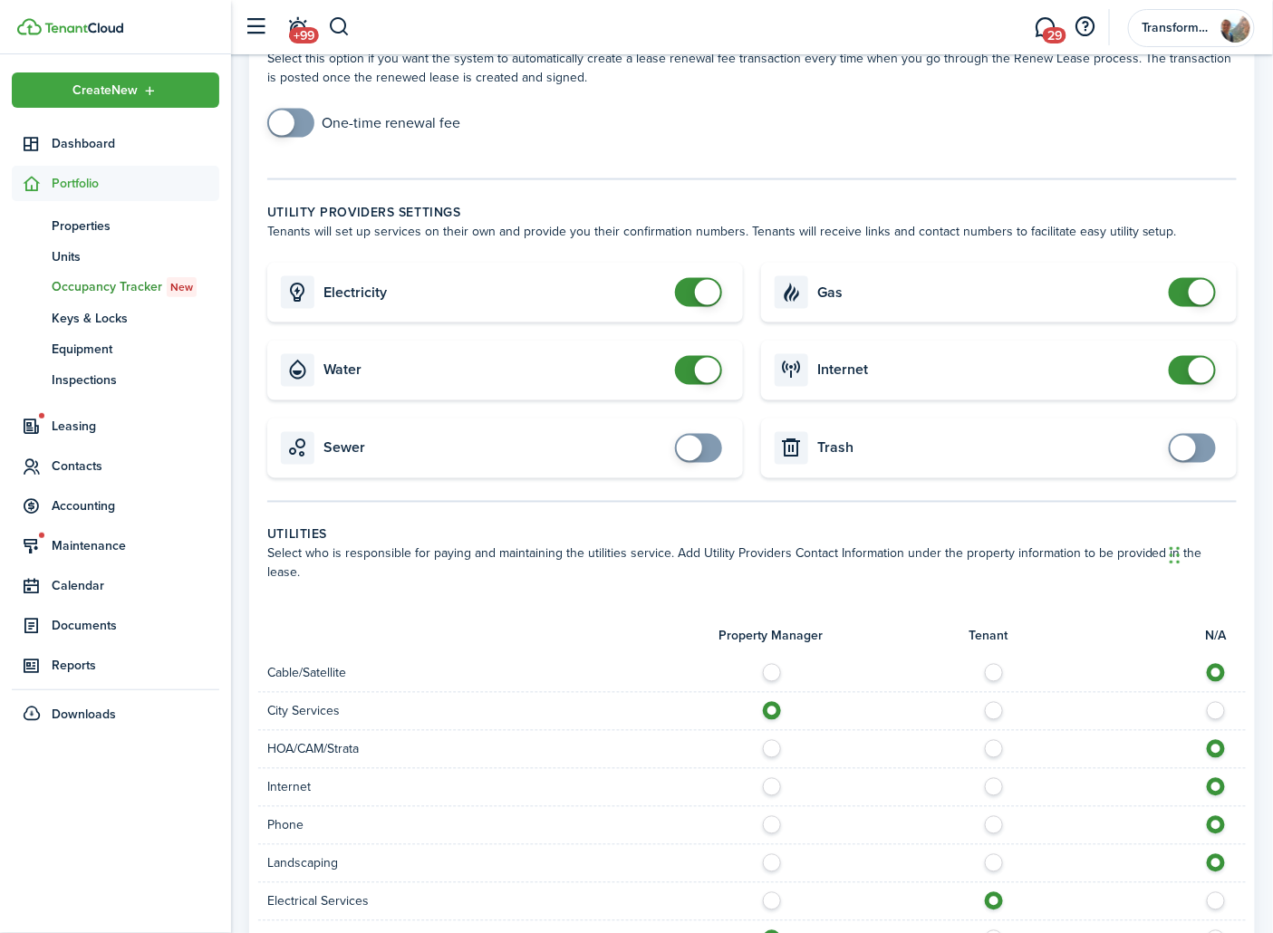
checkbox input "false"
click at [716, 369] on span at bounding box center [707, 370] width 25 height 25
checkbox input "false"
click at [712, 281] on span at bounding box center [707, 292] width 25 height 25
checkbox input "false"
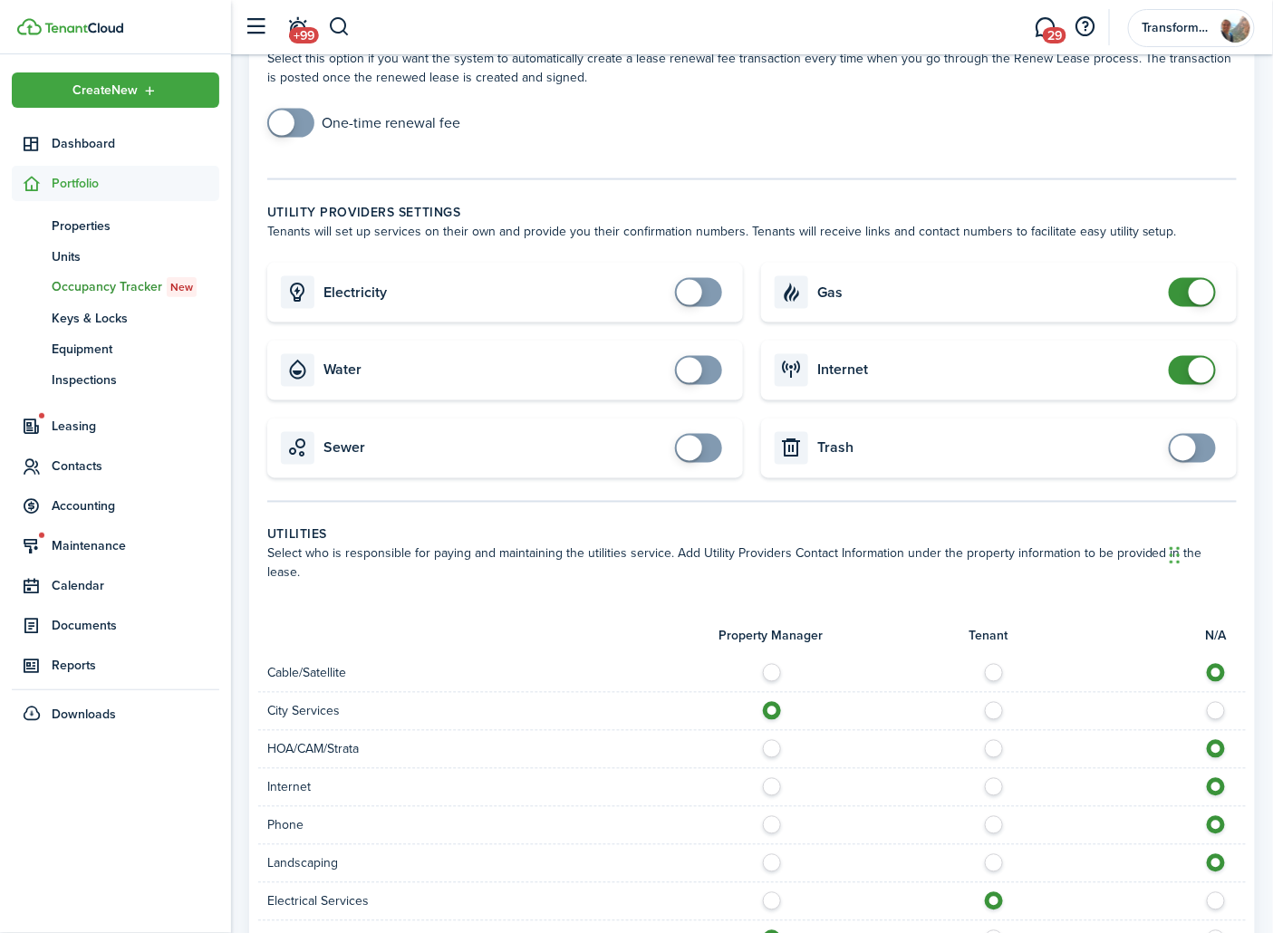
click at [1194, 360] on span at bounding box center [1200, 370] width 25 height 25
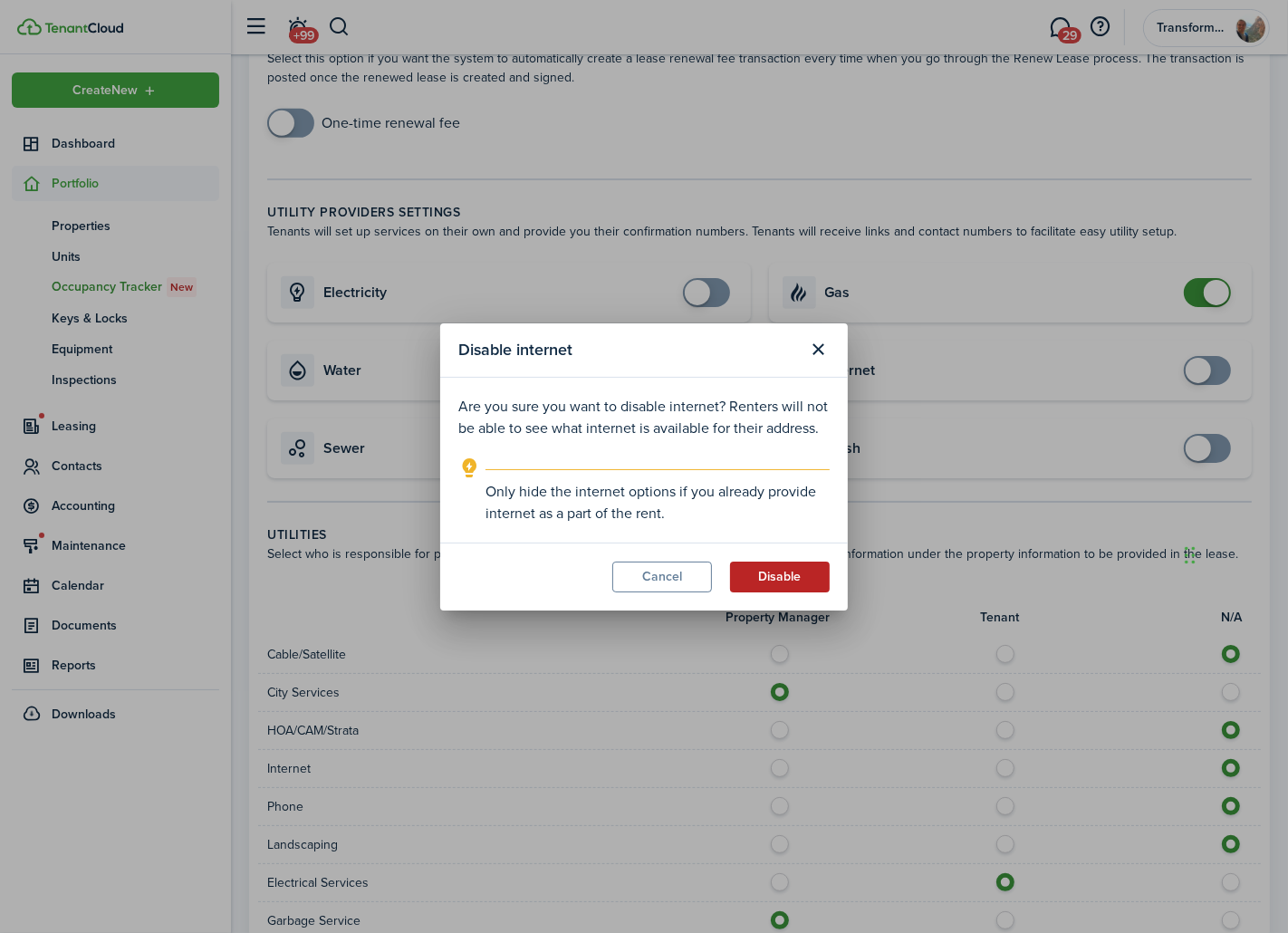
click at [790, 572] on button "Disable" at bounding box center [780, 577] width 100 height 31
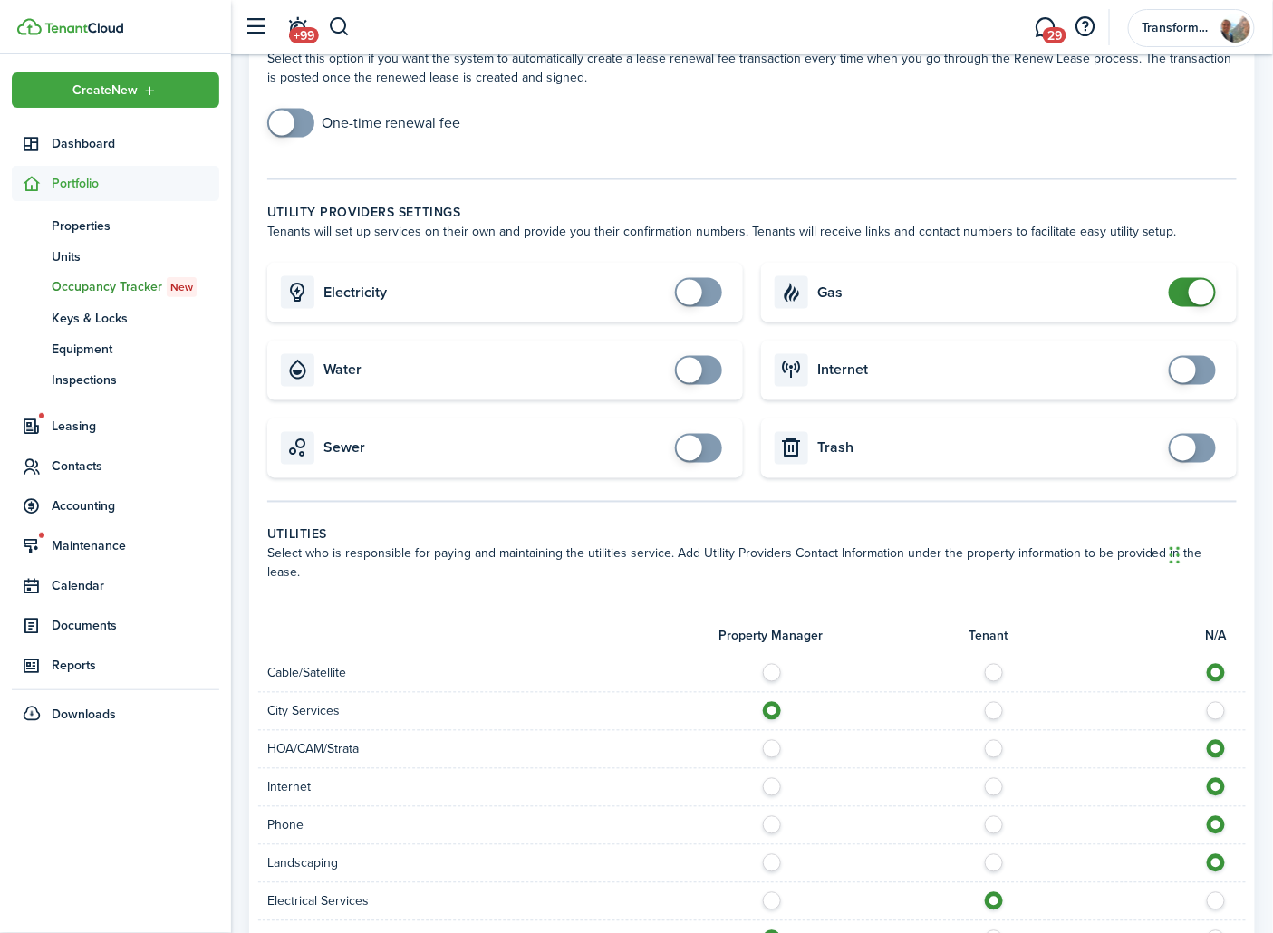
checkbox input "false"
click at [1200, 287] on span at bounding box center [1200, 292] width 25 height 25
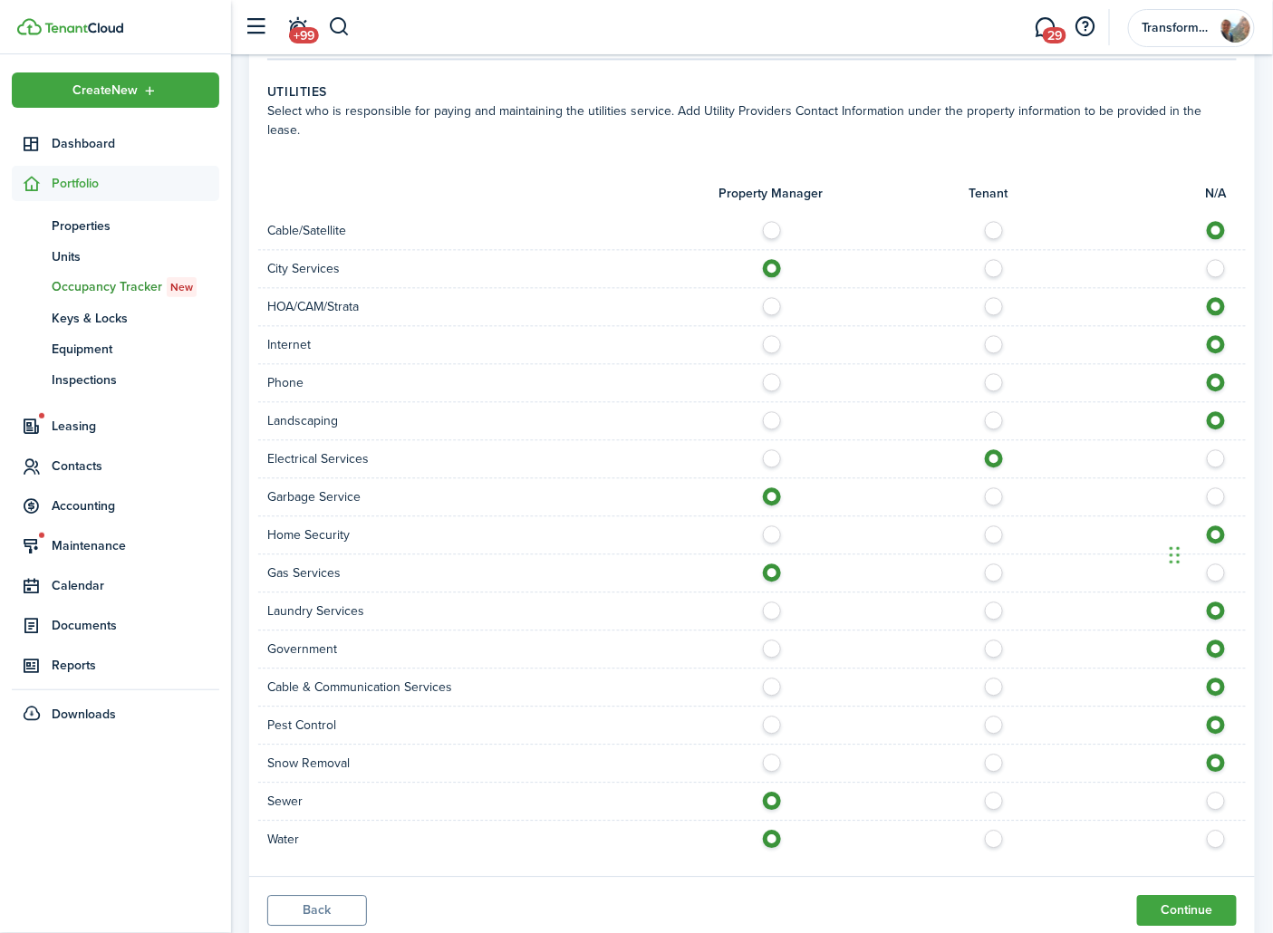
scroll to position [1286, 0]
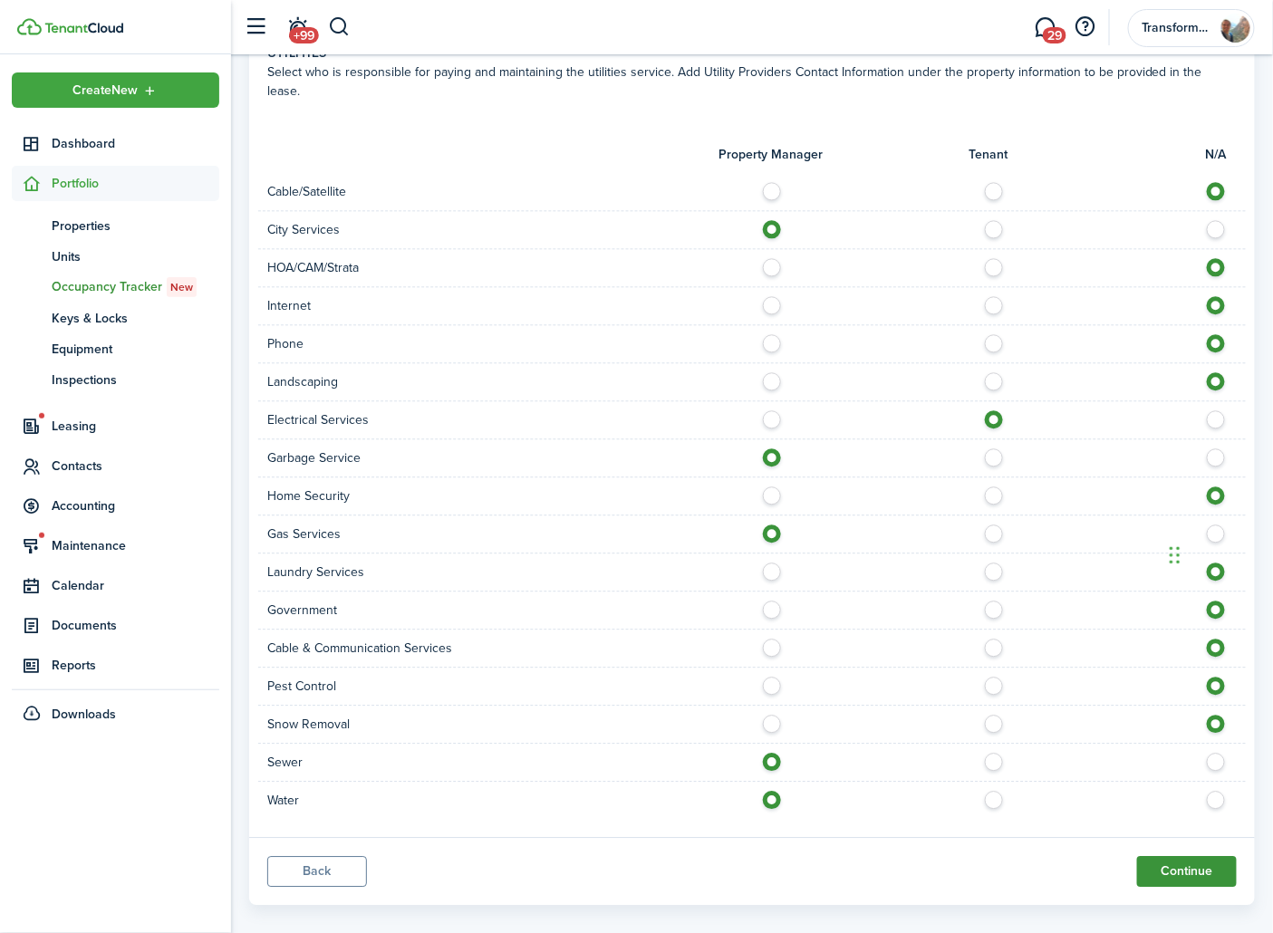
click at [1174, 856] on button "Continue" at bounding box center [1187, 871] width 100 height 31
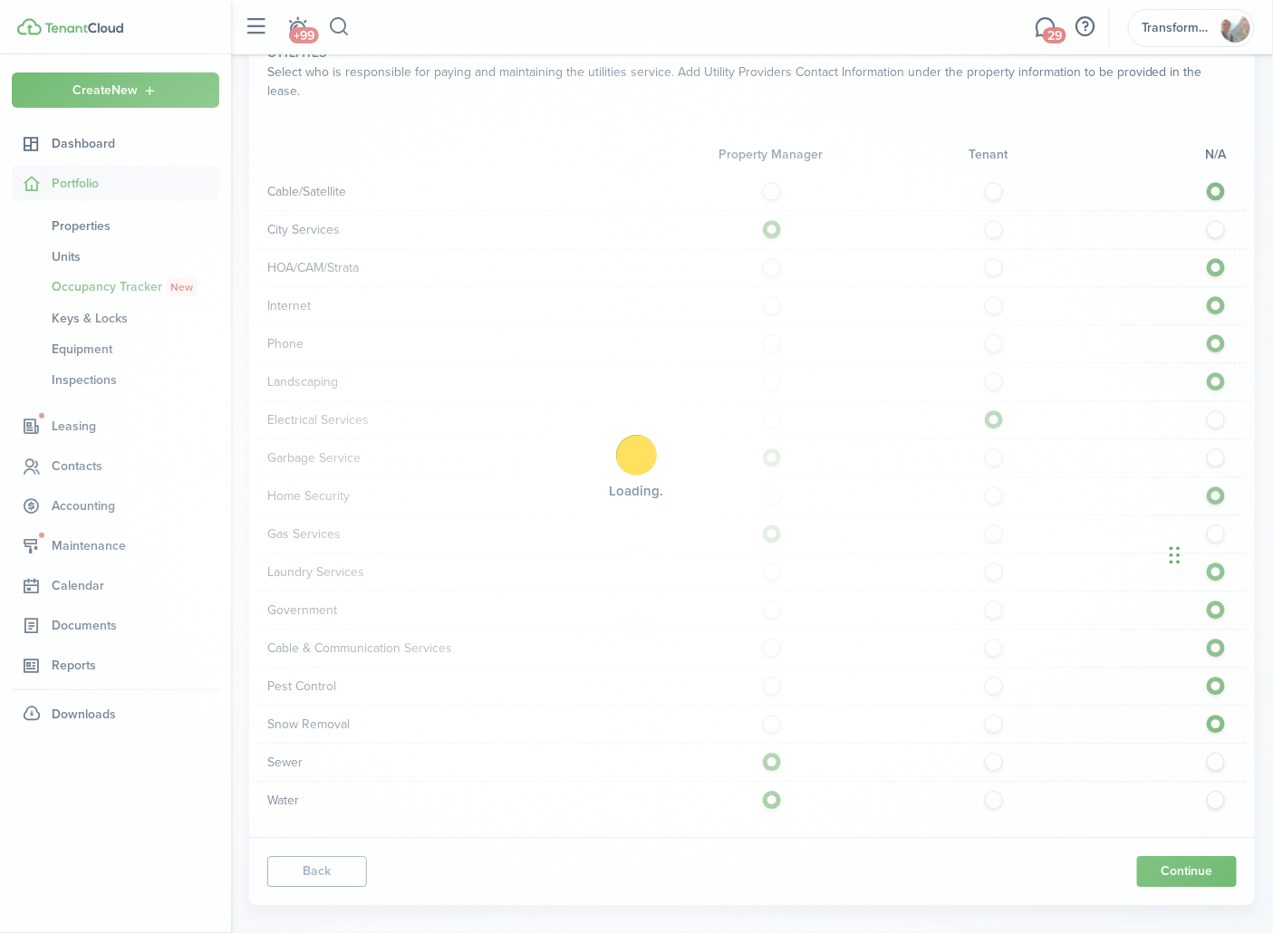
scroll to position [0, 0]
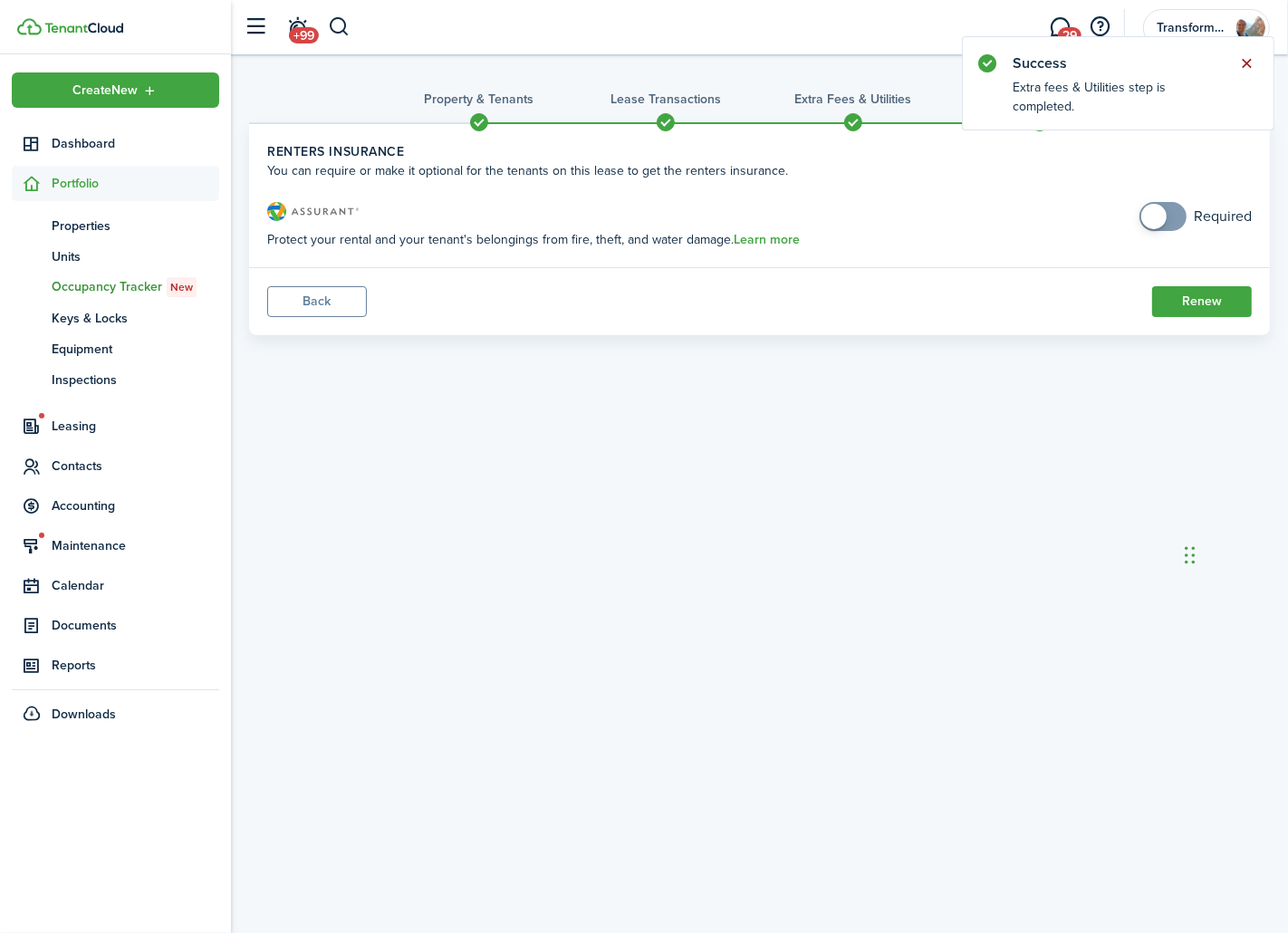
click at [1253, 60] on button "Close notify" at bounding box center [1247, 63] width 25 height 25
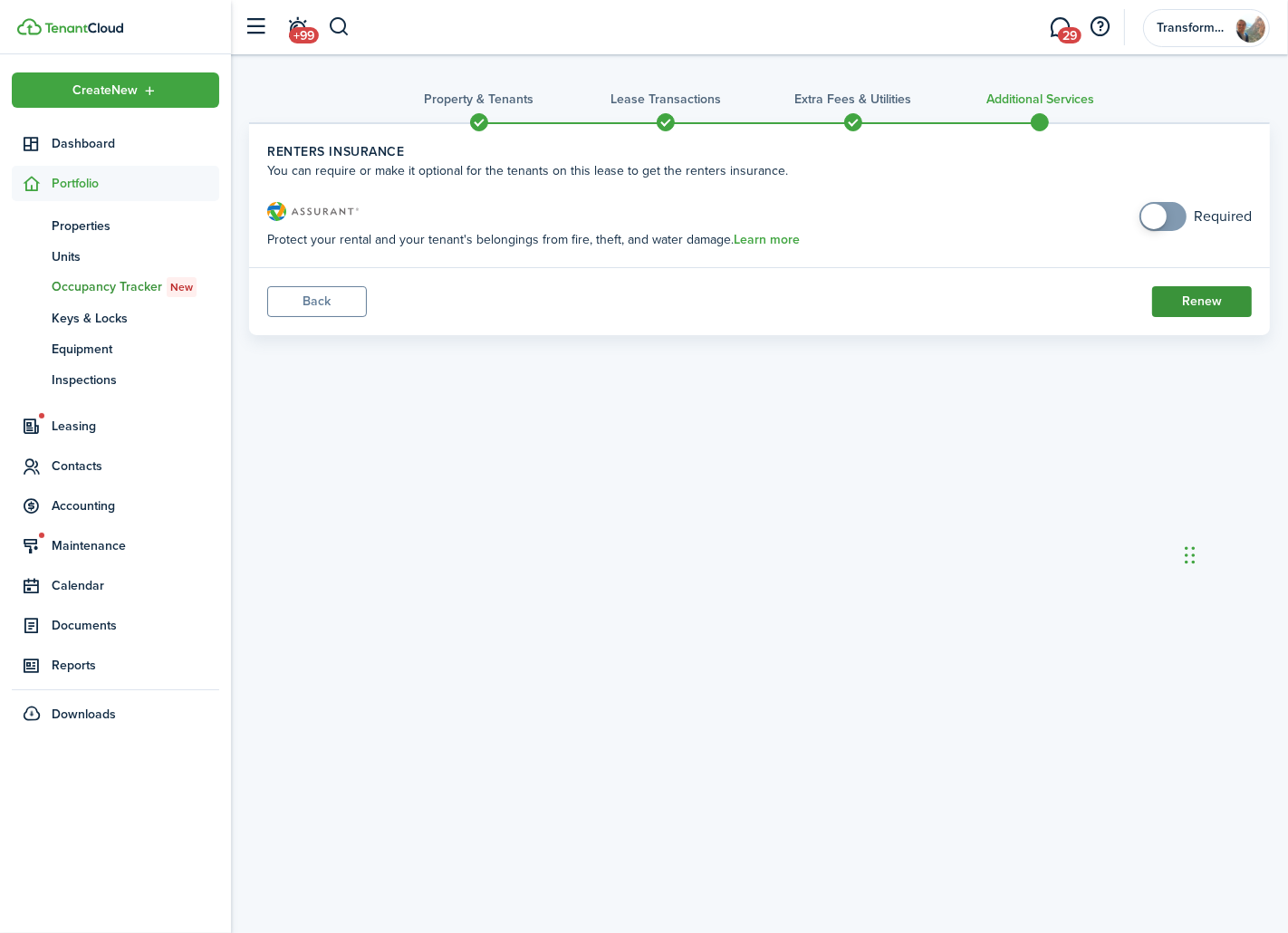
click at [1194, 304] on button "Renew" at bounding box center [1202, 301] width 100 height 31
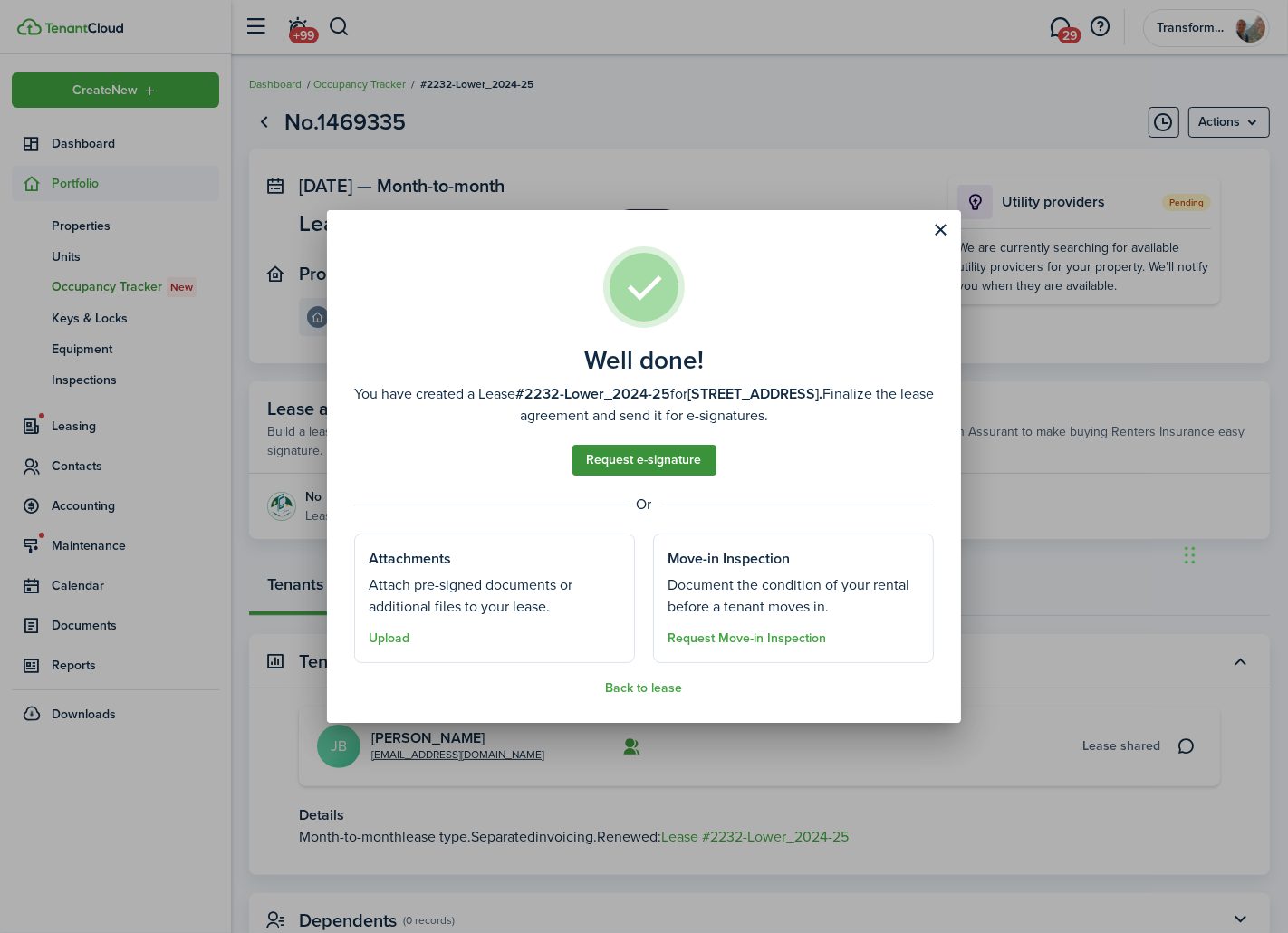
click at [699, 455] on link "Request e-signature" at bounding box center [644, 460] width 144 height 31
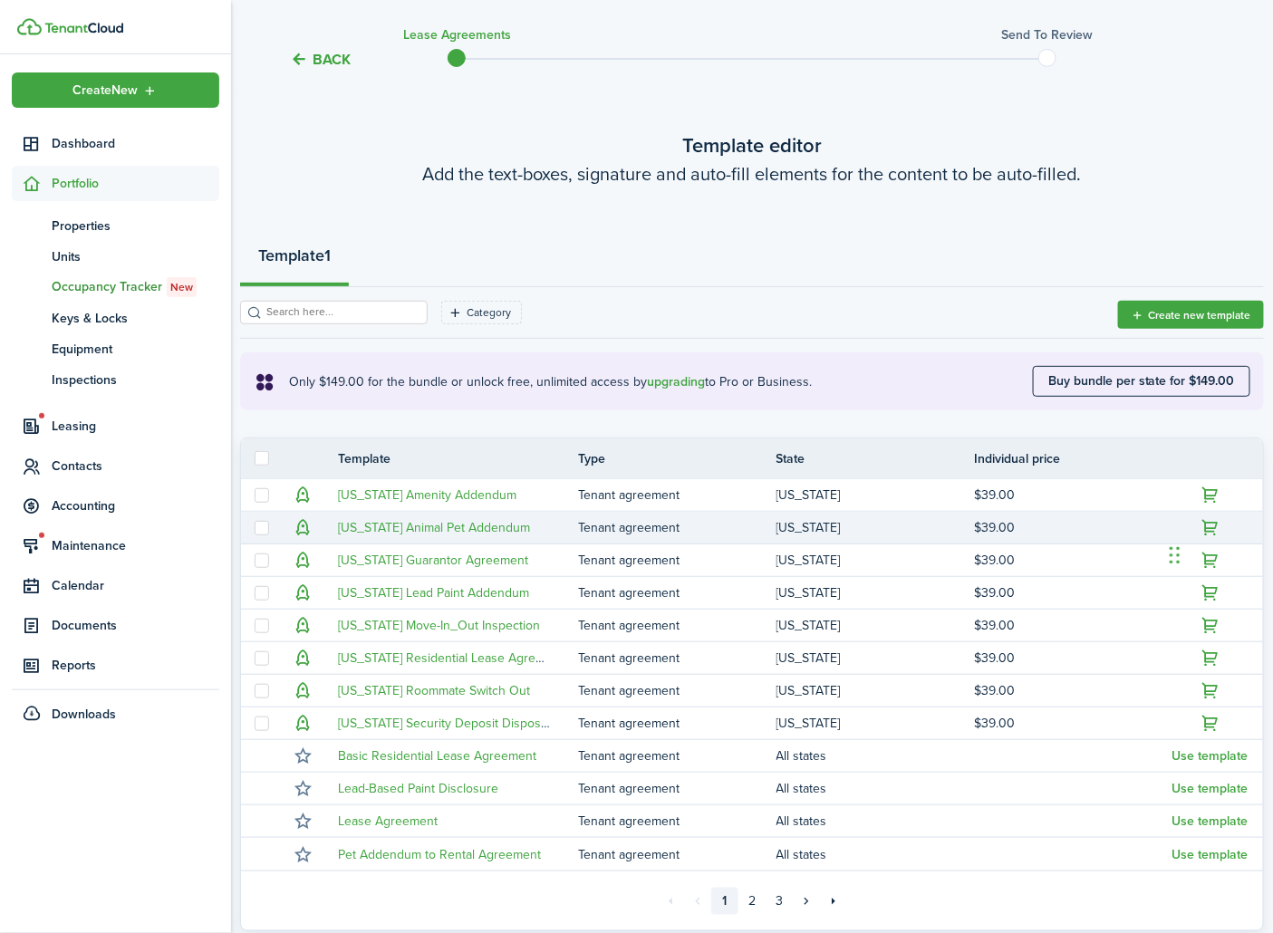
scroll to position [101, 0]
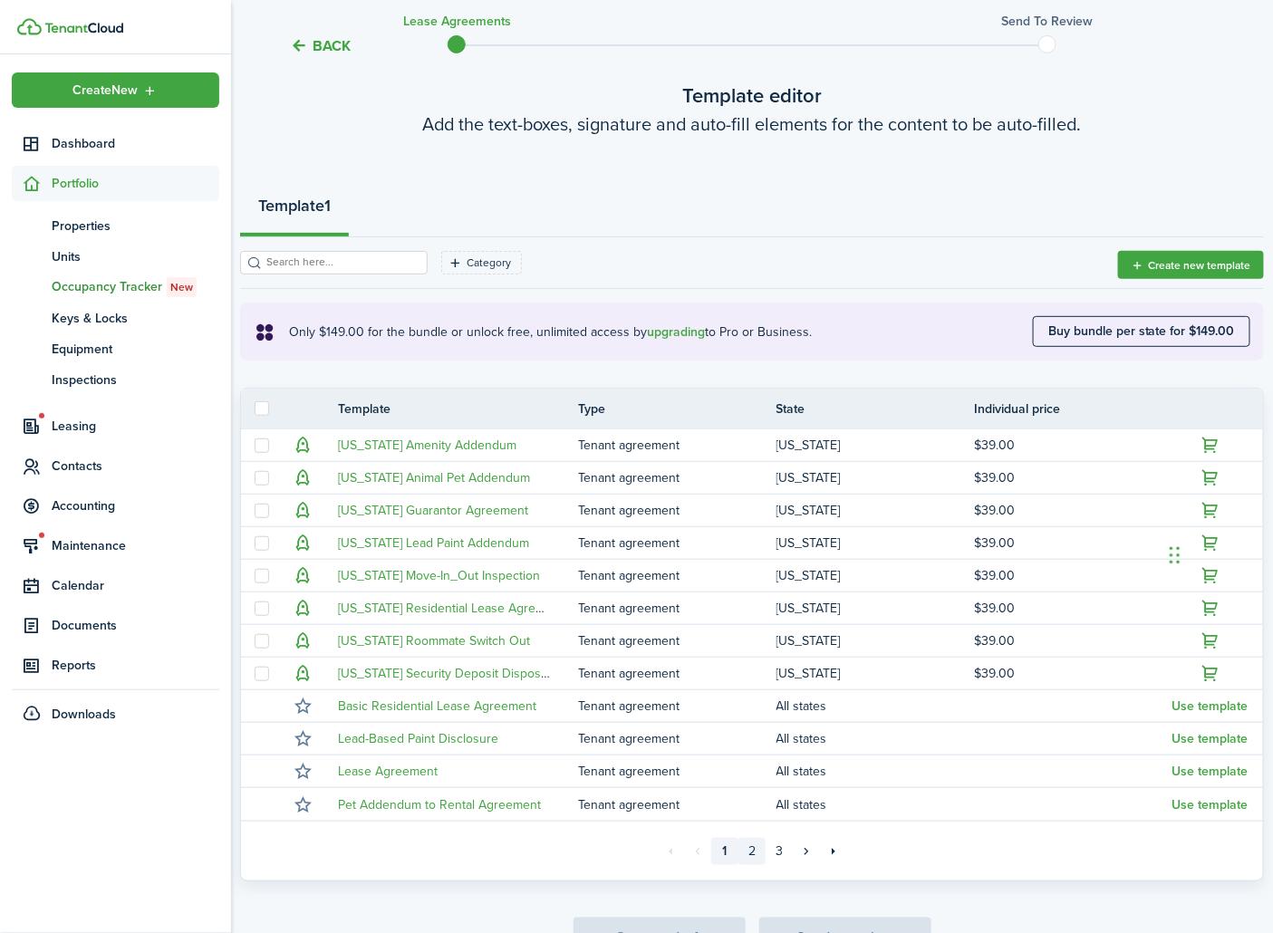
click at [762, 852] on link "2" at bounding box center [751, 851] width 27 height 27
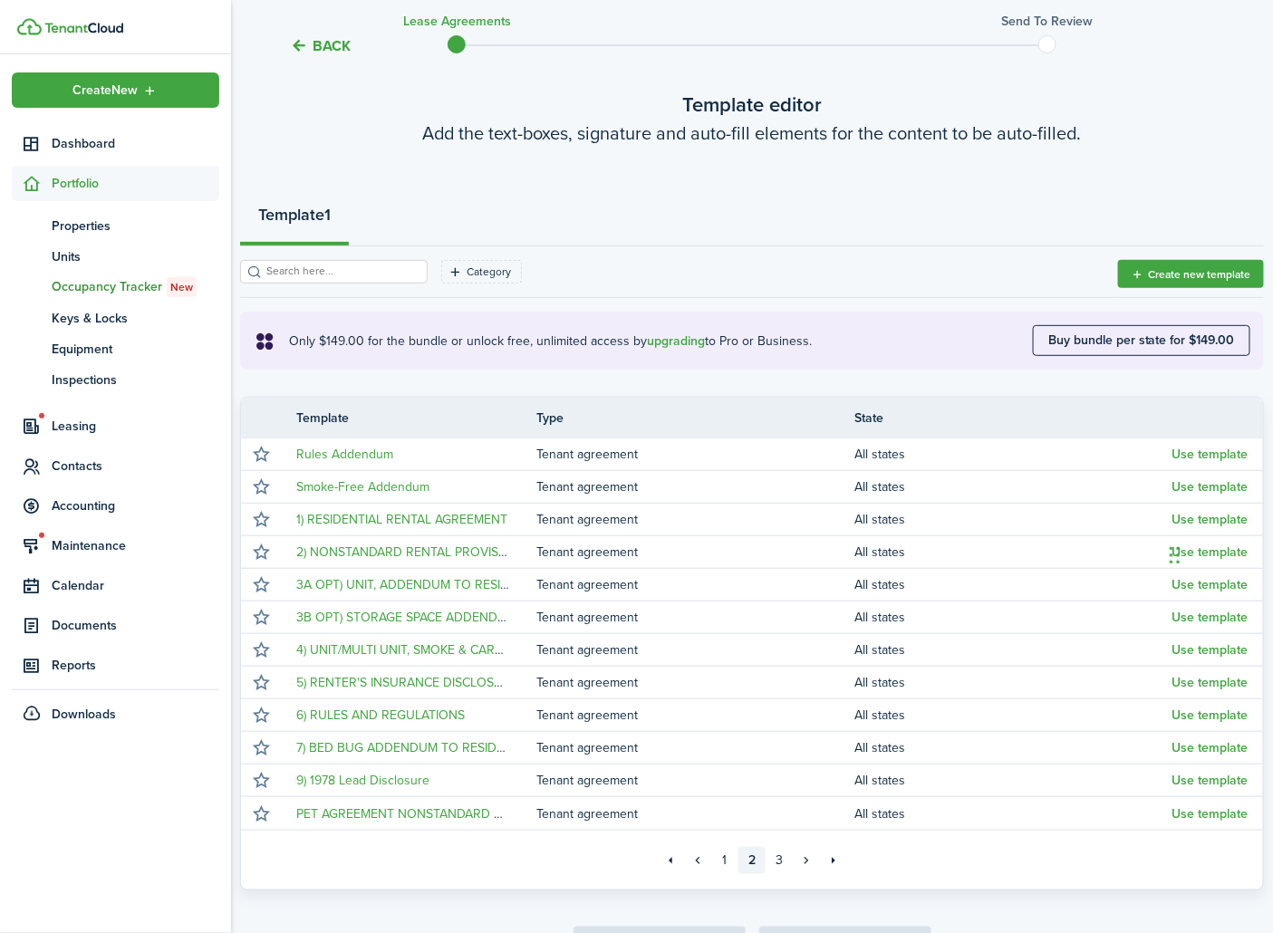
scroll to position [101, 0]
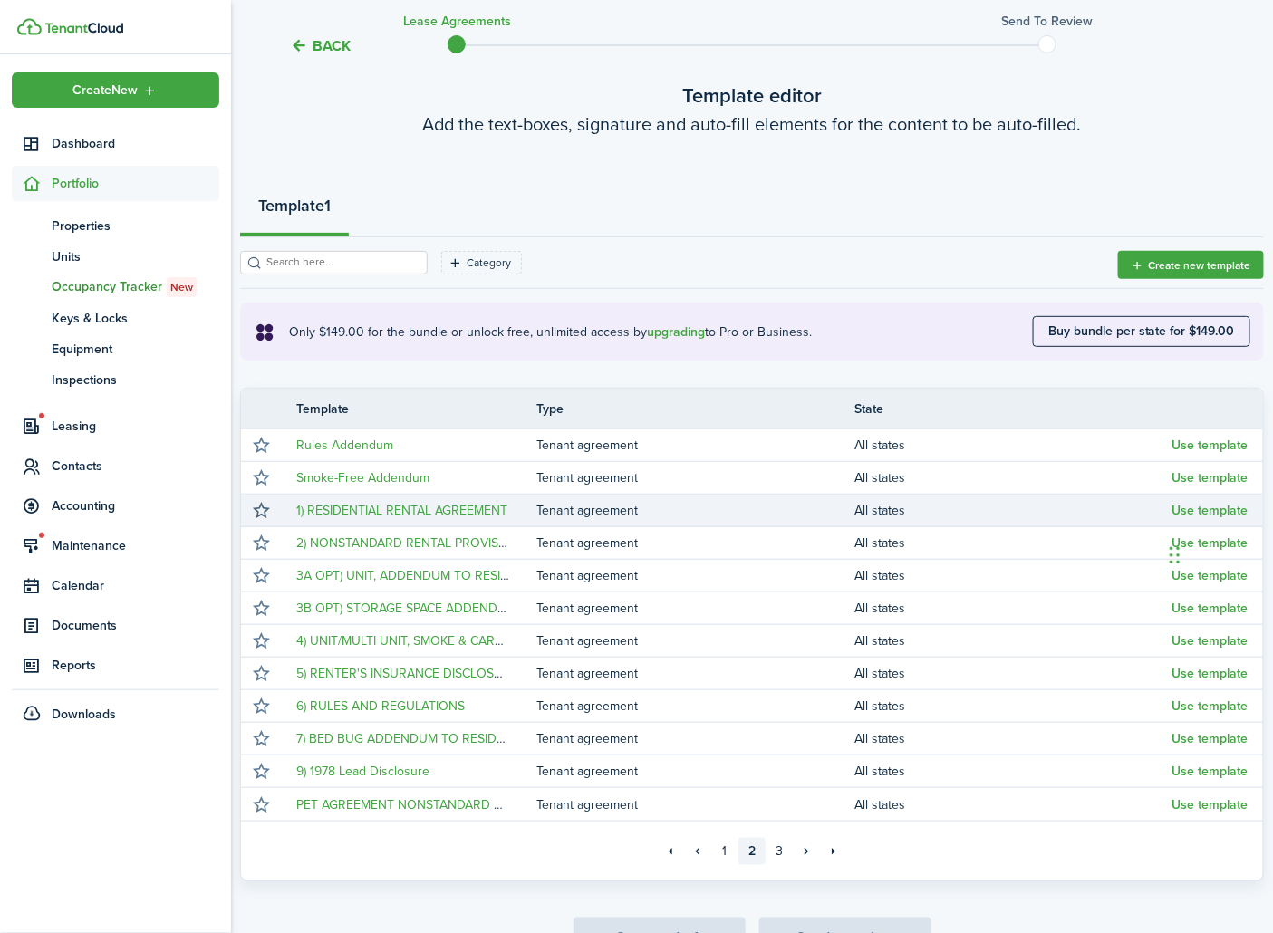
click at [259, 511] on button "button" at bounding box center [261, 510] width 25 height 25
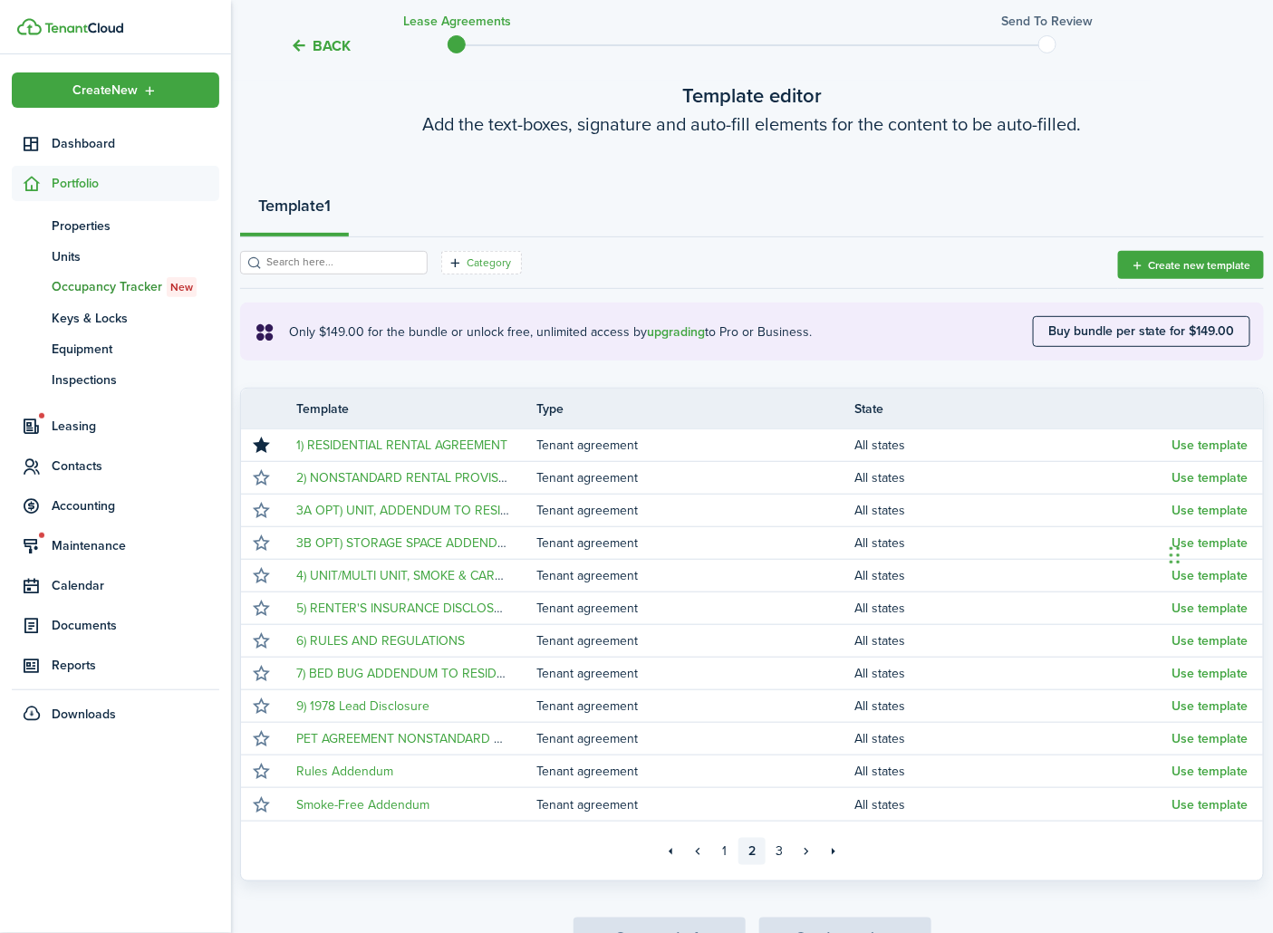
click at [466, 256] on filter-tag-label "Category" at bounding box center [488, 263] width 44 height 16
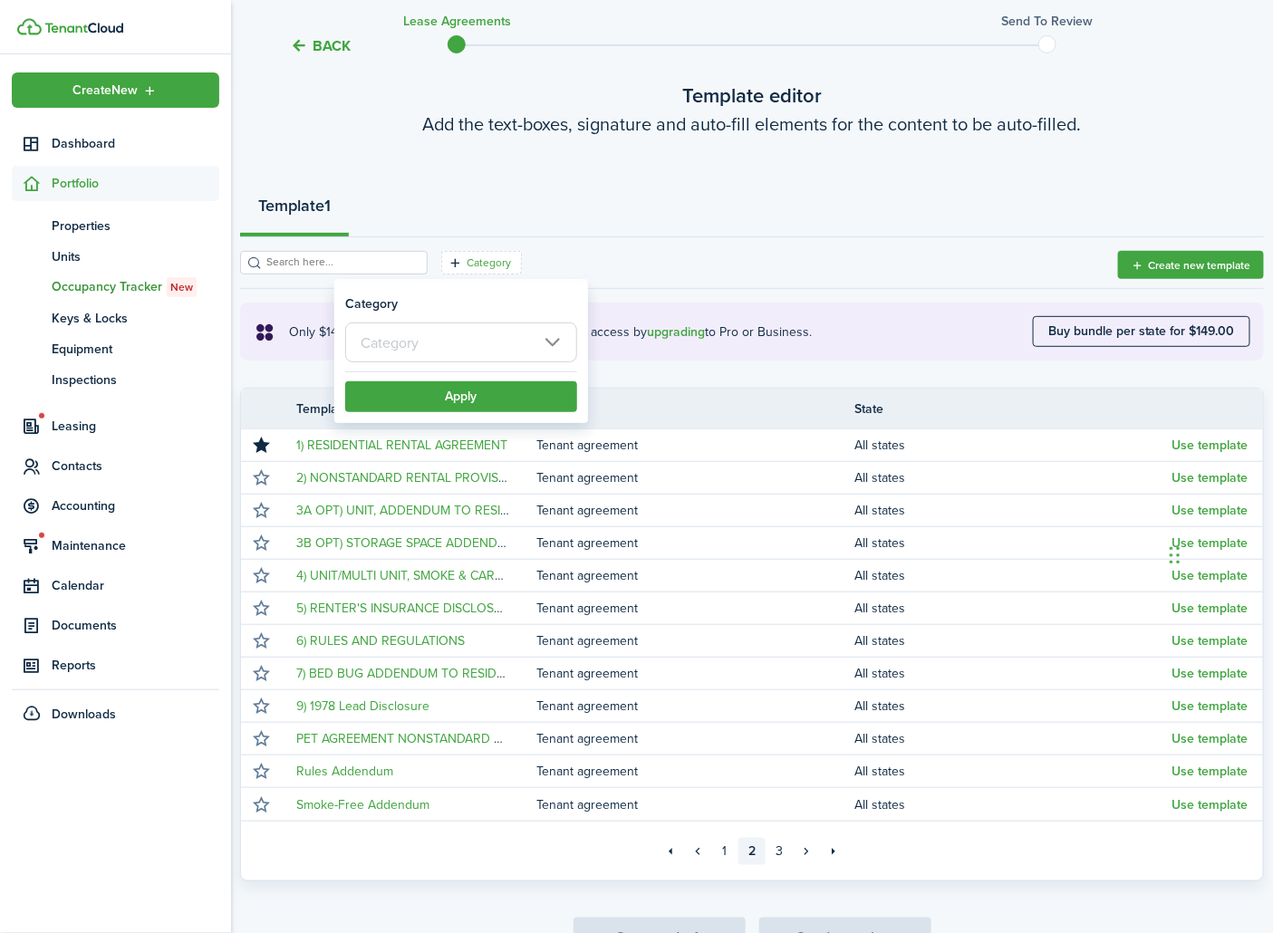
click at [457, 365] on div at bounding box center [461, 346] width 232 height 49
click at [457, 351] on input "text" at bounding box center [461, 342] width 232 height 40
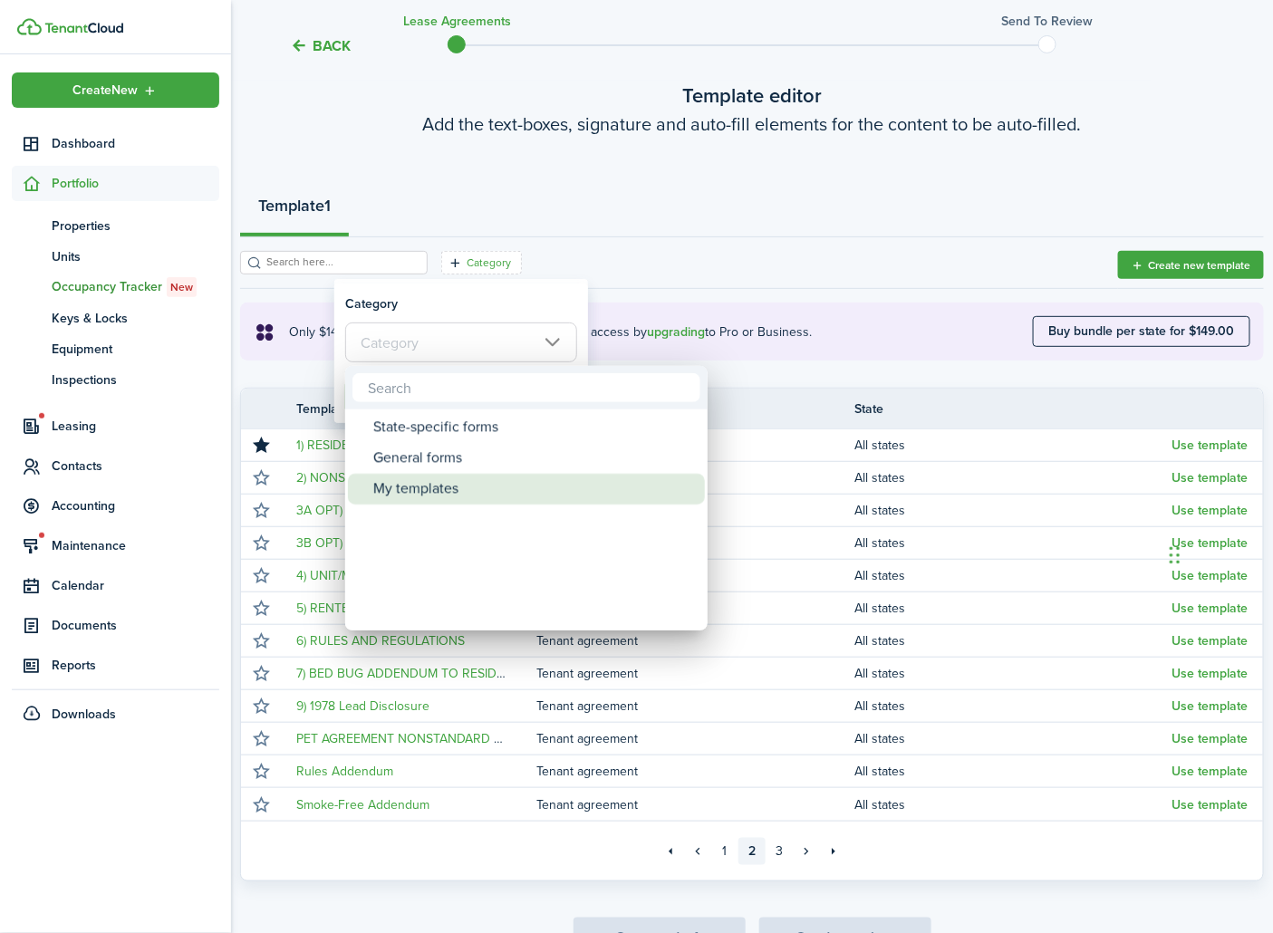
click at [446, 489] on div "My templates" at bounding box center [533, 489] width 321 height 31
type input "My templates"
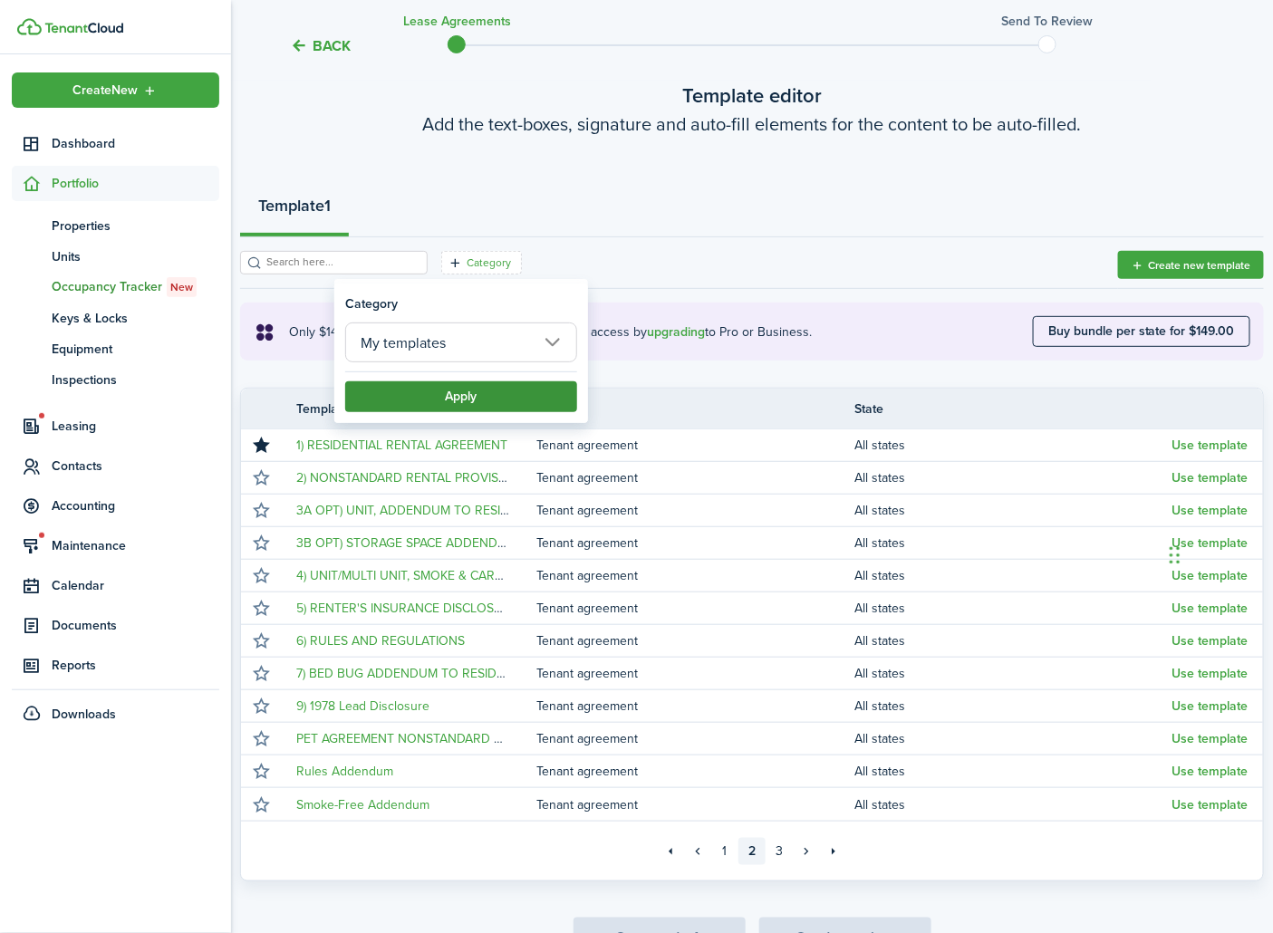
click at [471, 382] on button "Apply" at bounding box center [461, 396] width 232 height 31
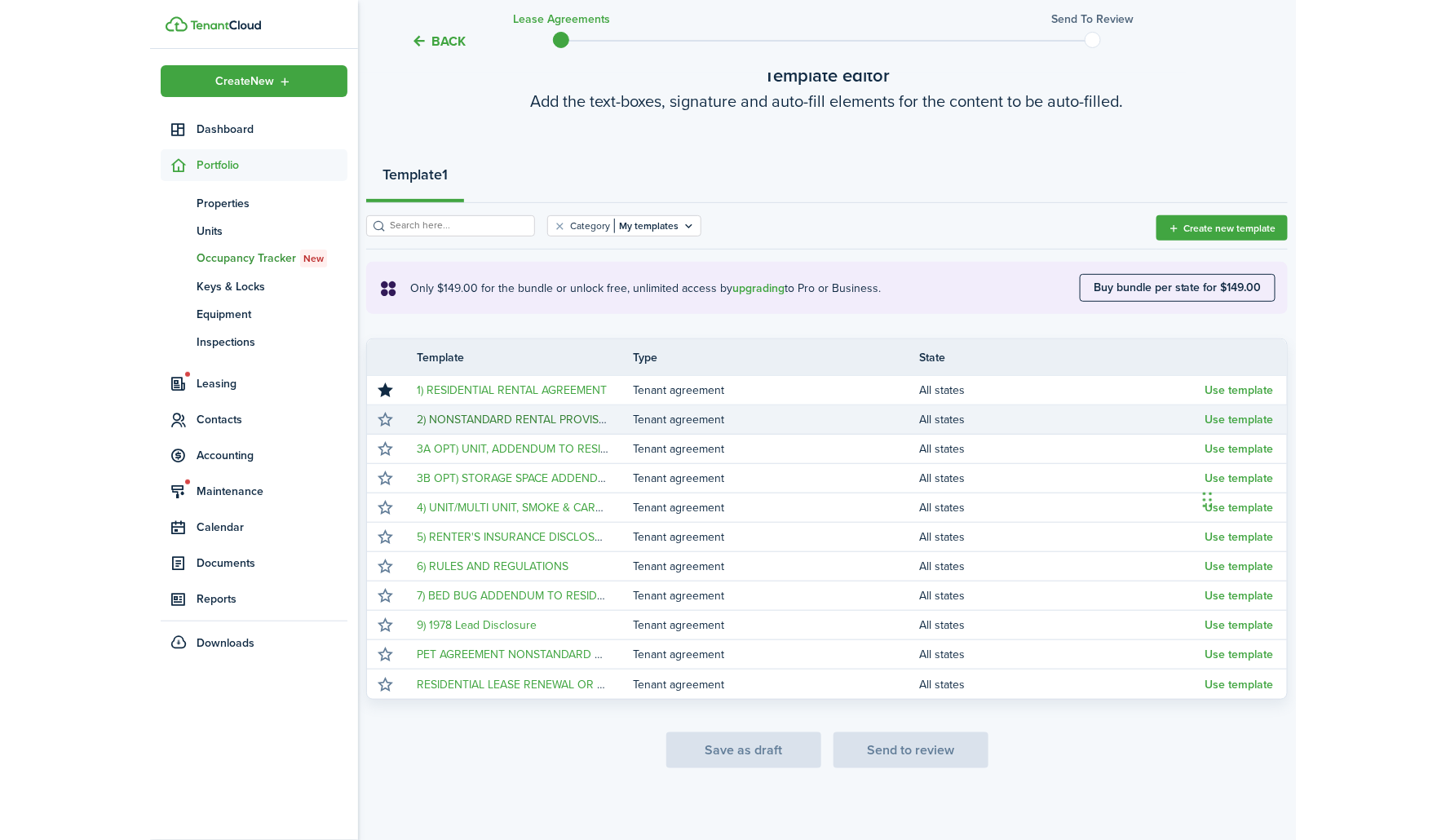
scroll to position [107, 0]
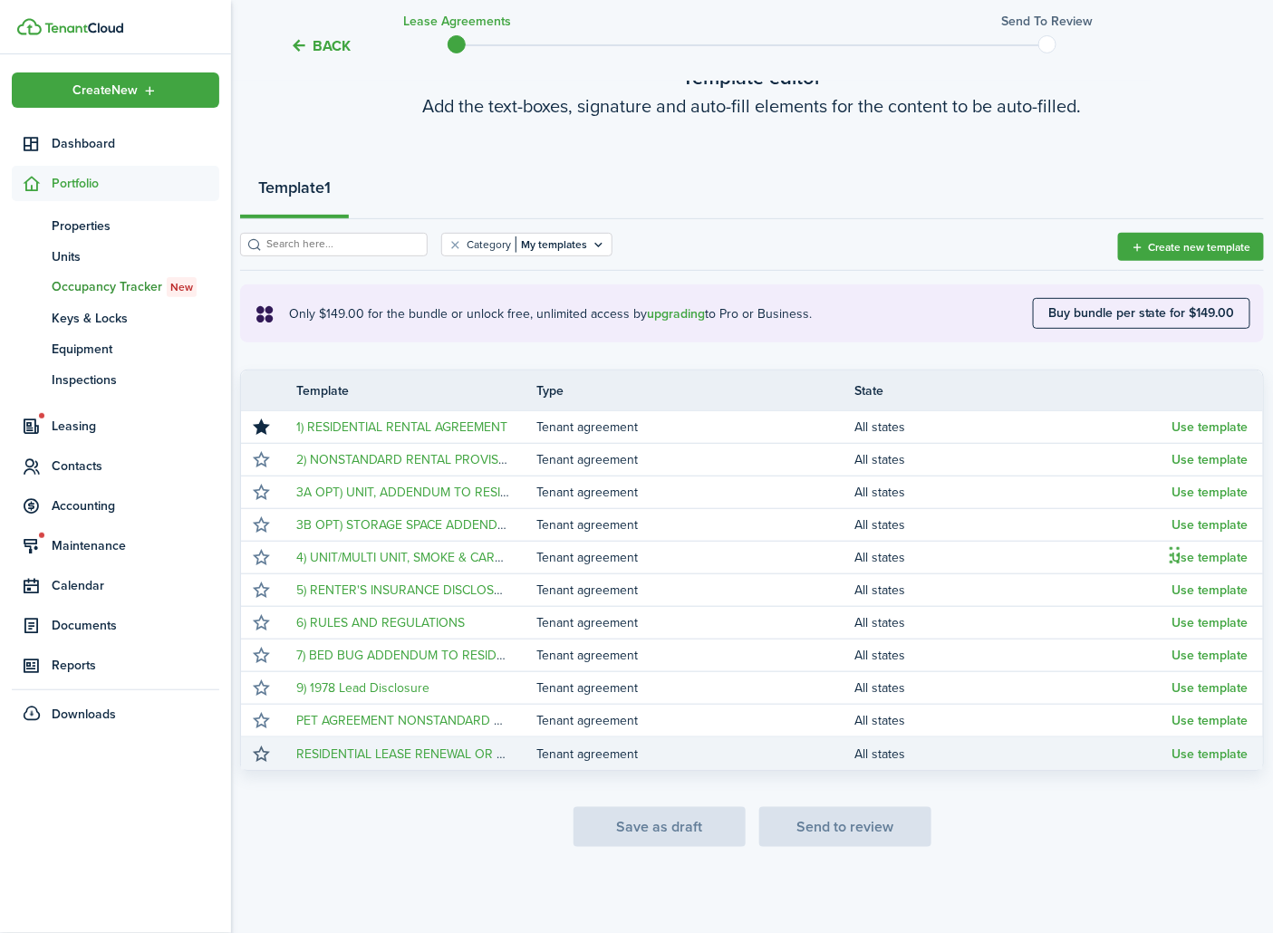
click at [258, 753] on button "button" at bounding box center [261, 753] width 25 height 25
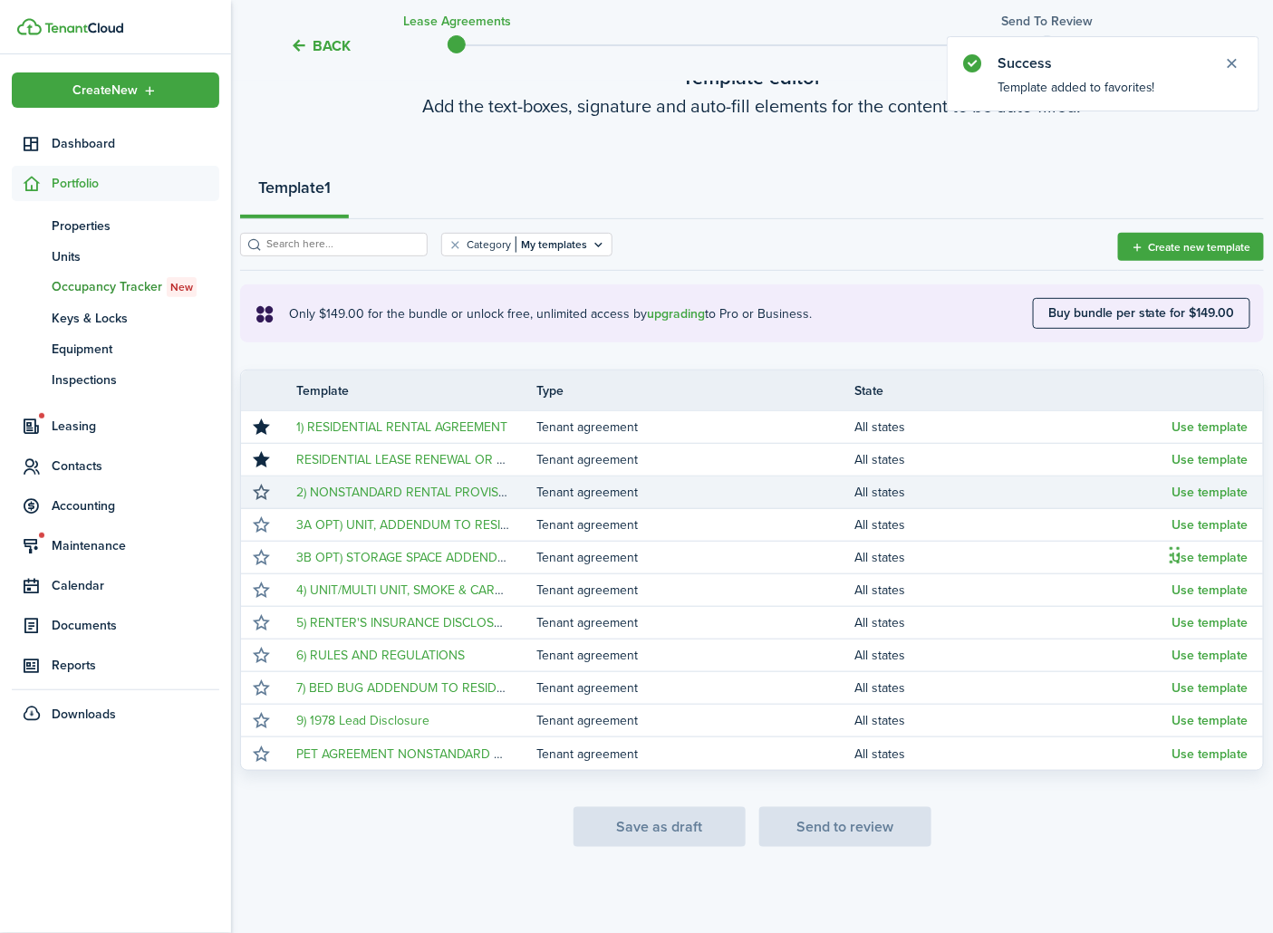
click at [264, 495] on button "button" at bounding box center [261, 492] width 25 height 25
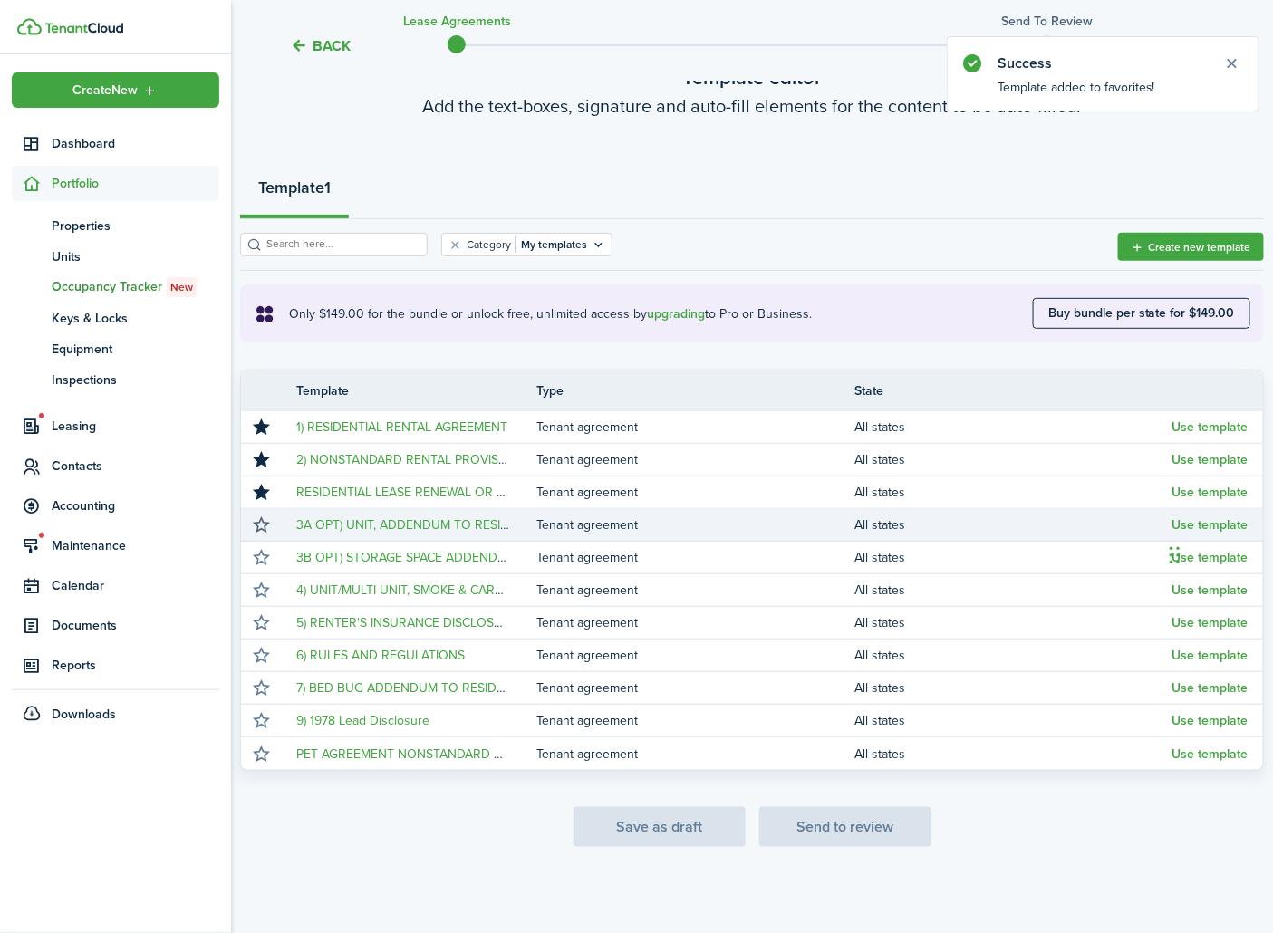
click at [263, 523] on button "button" at bounding box center [261, 525] width 25 height 25
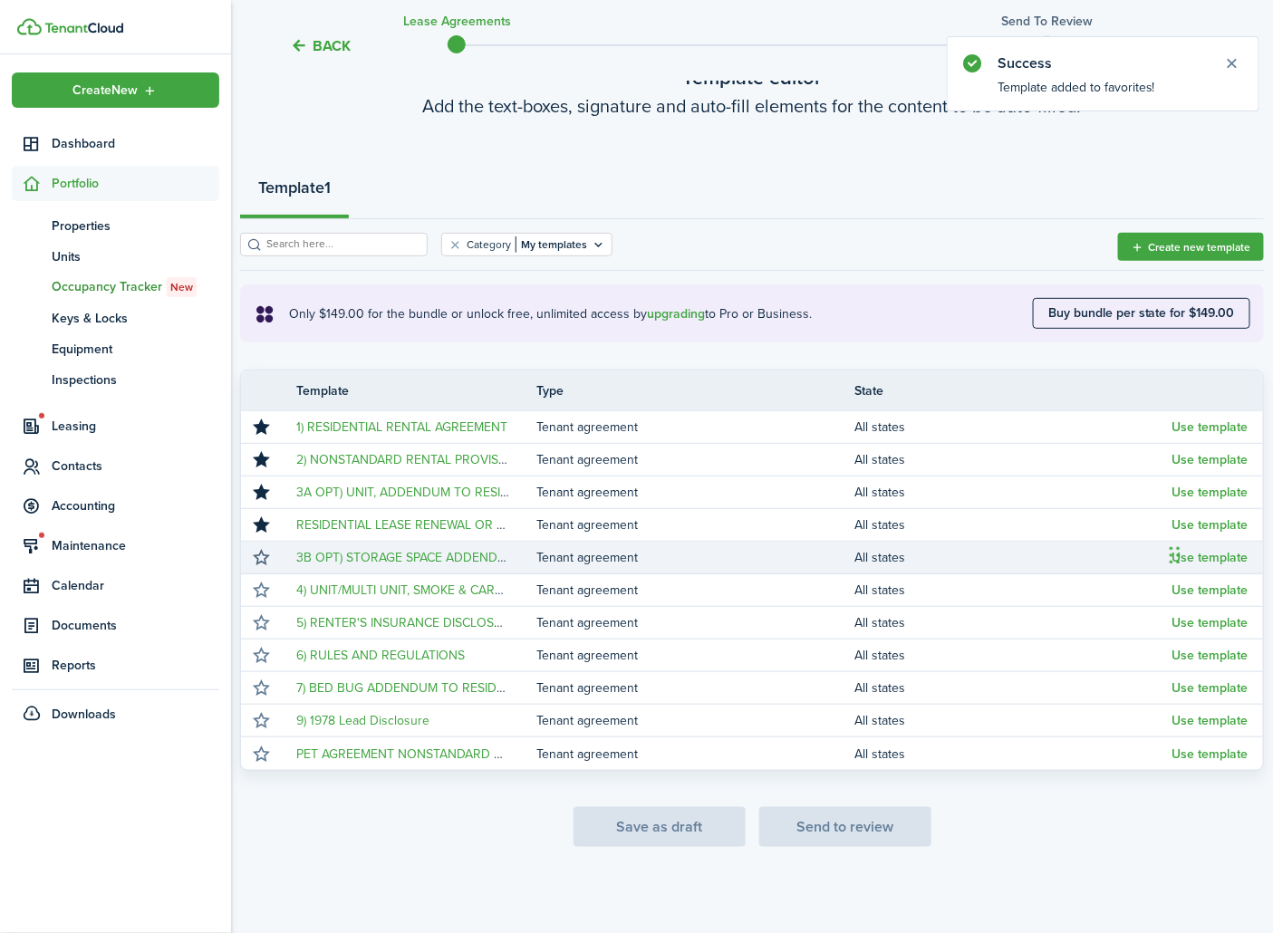
click at [263, 559] on button "button" at bounding box center [261, 557] width 25 height 25
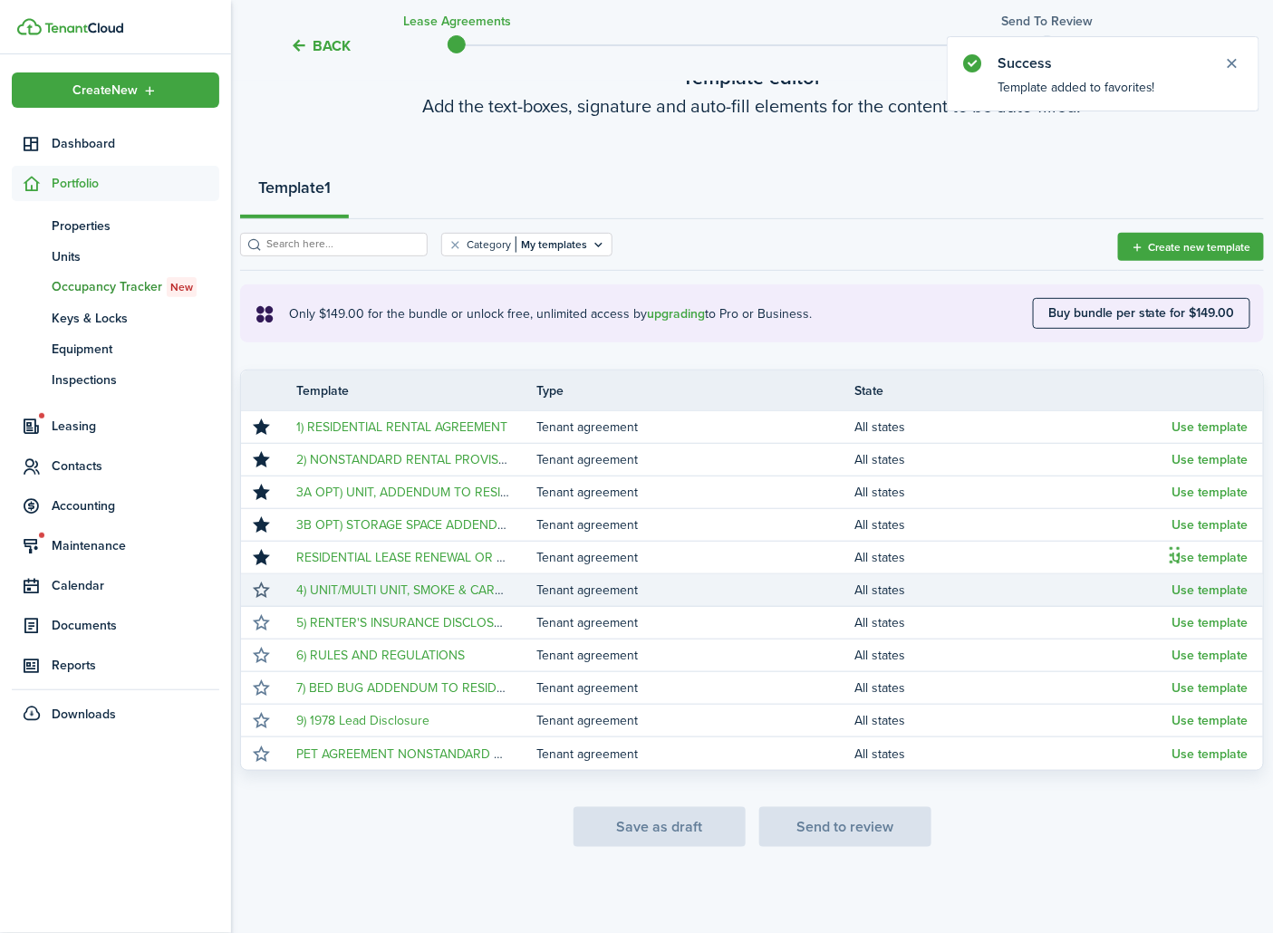
click at [261, 591] on button "button" at bounding box center [261, 590] width 25 height 25
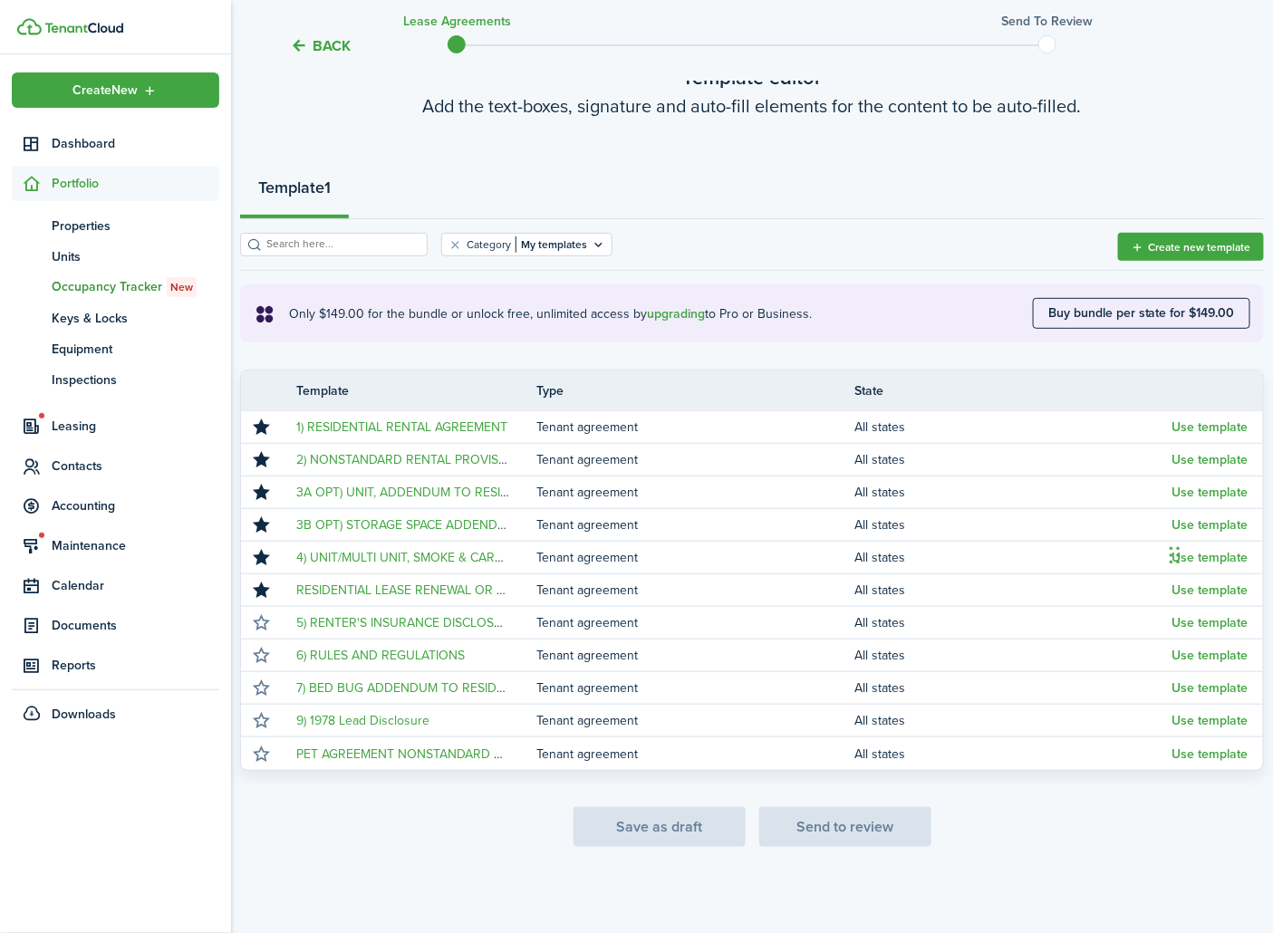
click at [264, 622] on button "button" at bounding box center [261, 622] width 25 height 25
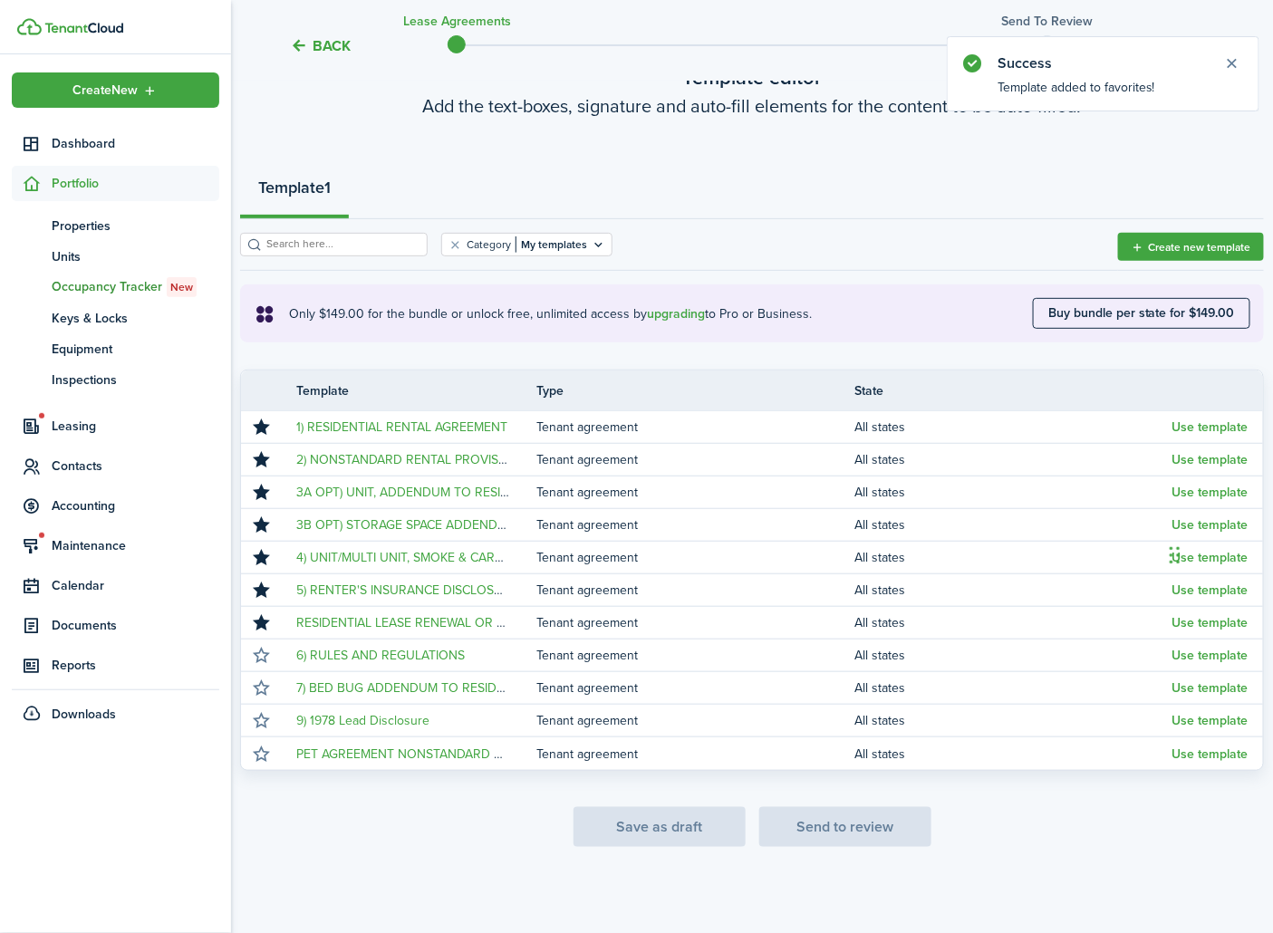
click at [263, 658] on button "button" at bounding box center [261, 655] width 25 height 25
click at [263, 691] on button "button" at bounding box center [261, 688] width 25 height 25
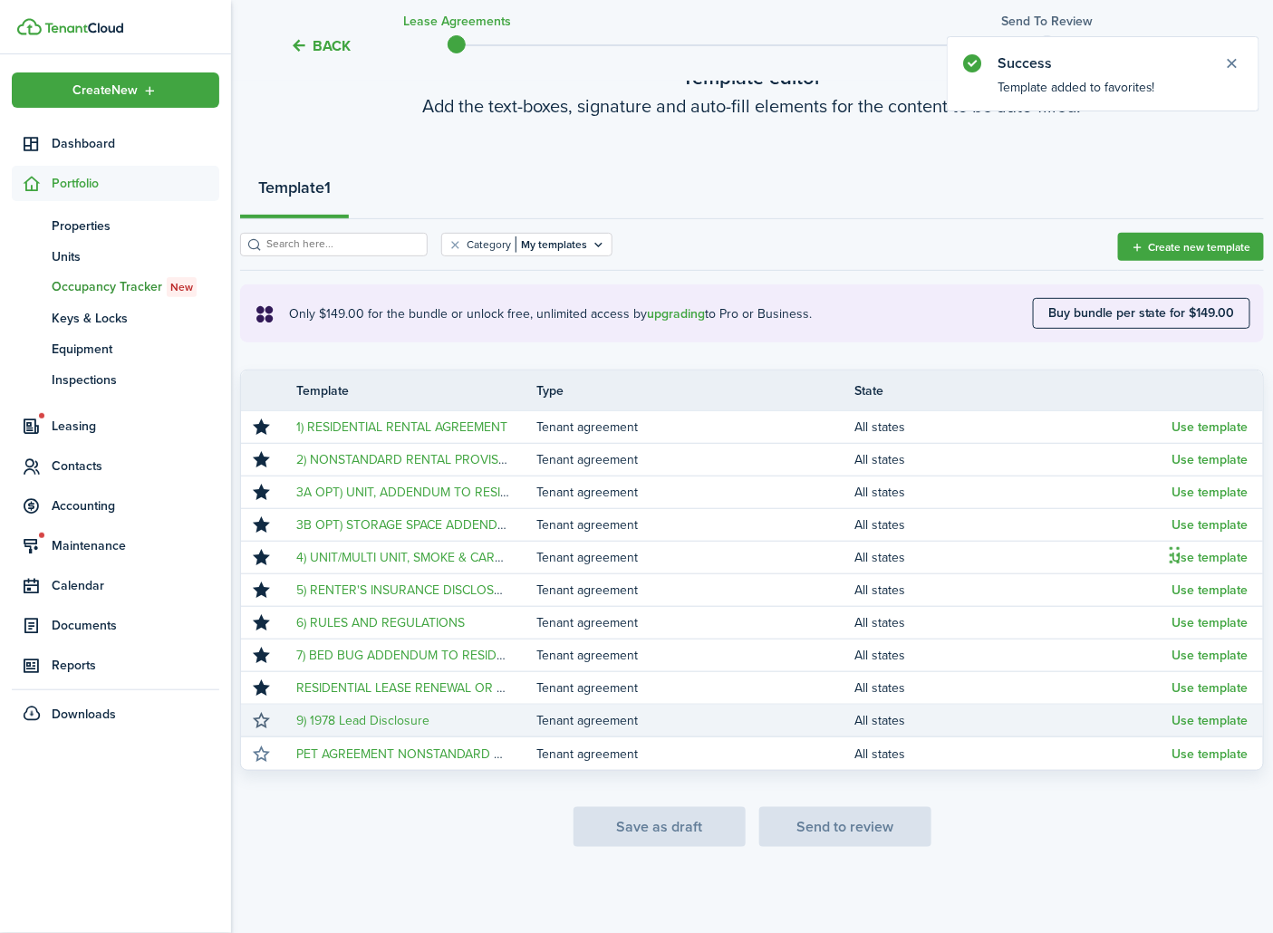
click at [259, 720] on button "button" at bounding box center [261, 720] width 25 height 25
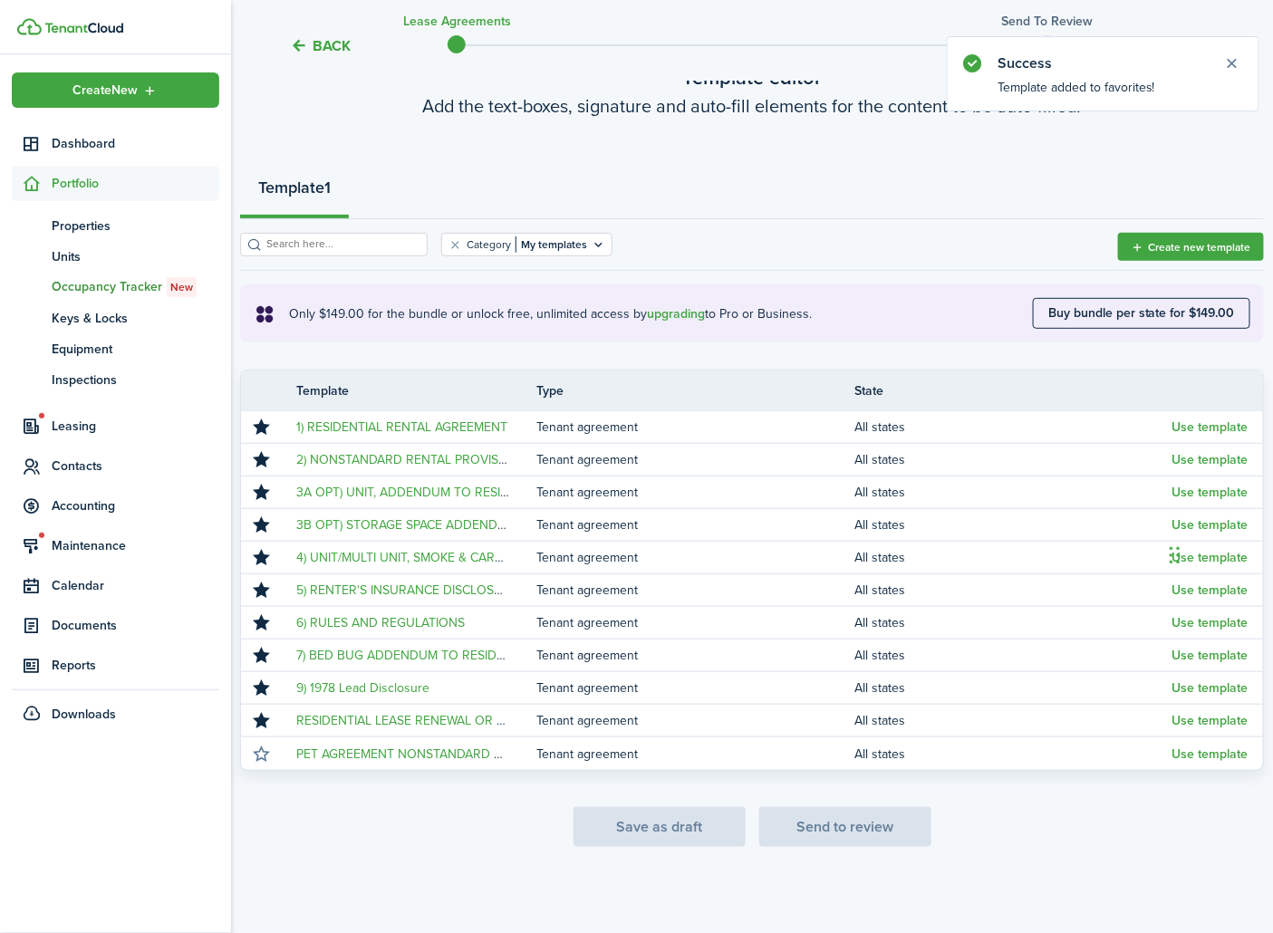
click at [263, 756] on button "button" at bounding box center [261, 753] width 25 height 25
click at [303, 803] on lease-agreement-wizard-select-templates "Template editor Add the text-boxes, signature and auto-fill elements for the co…" at bounding box center [752, 454] width 1024 height 784
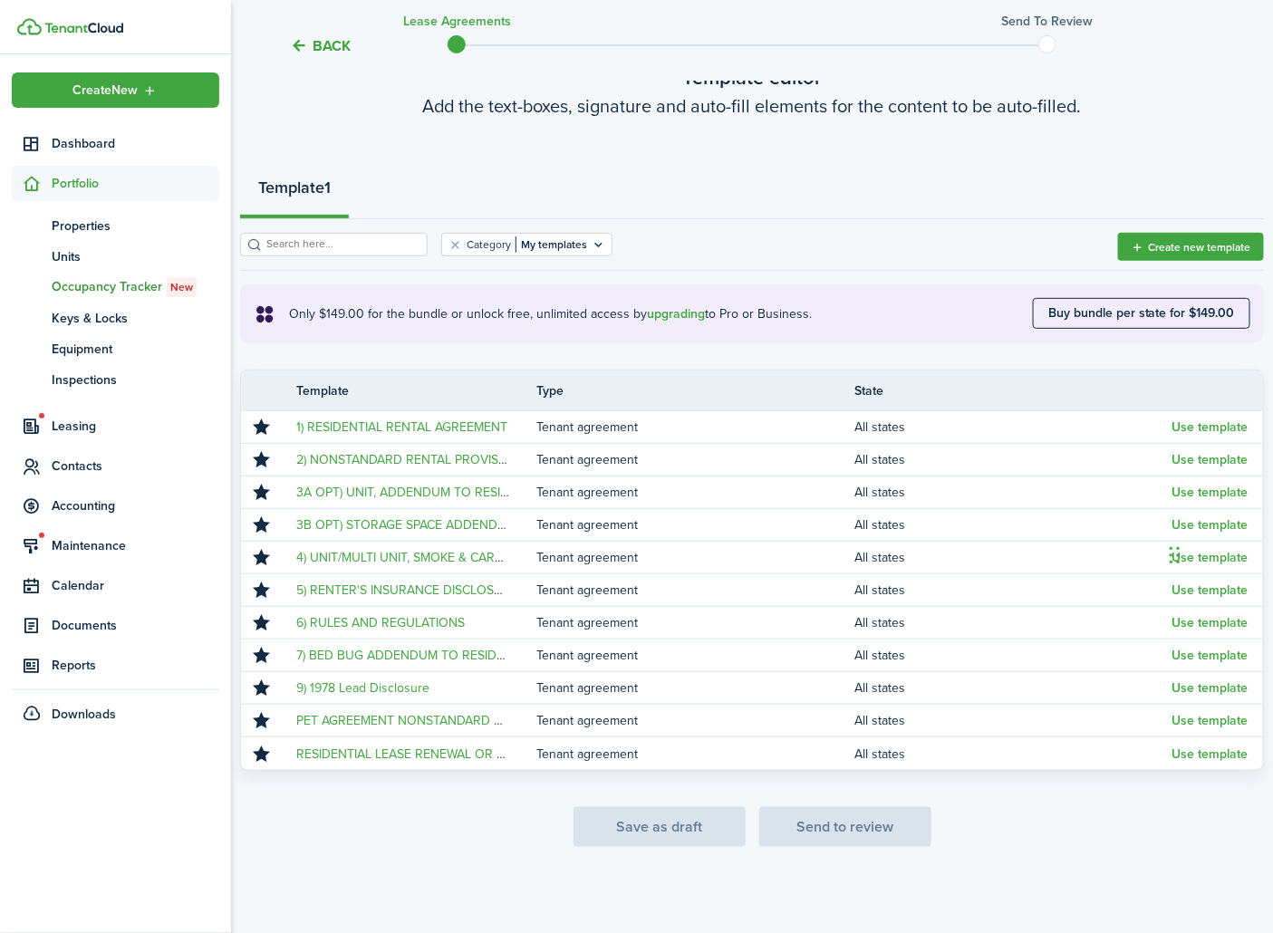
click at [1035, 848] on tc-wizard-step "Template editor Add the text-boxes, signature and auto-fill elements for the co…" at bounding box center [752, 454] width 1024 height 857
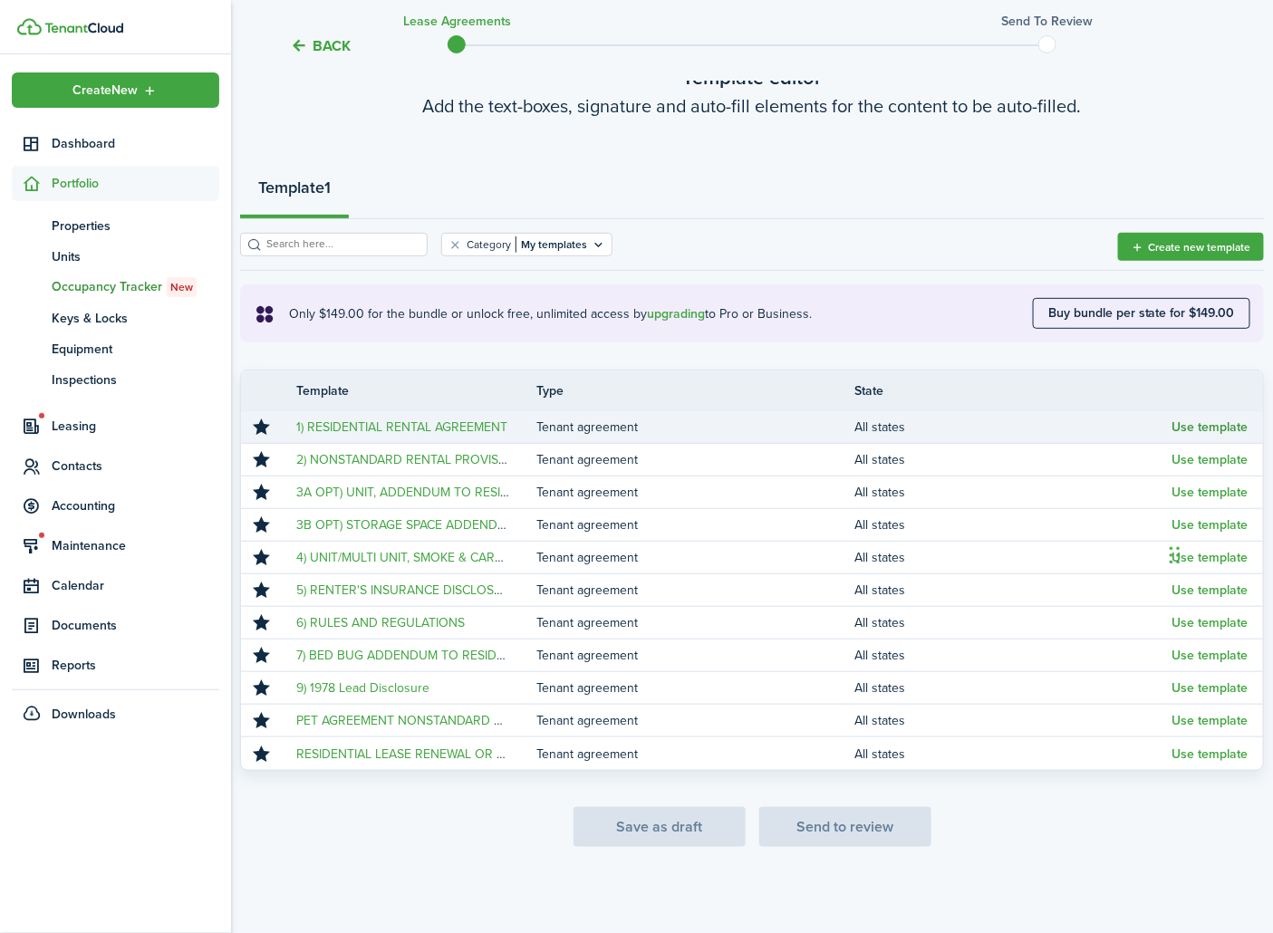
click at [1210, 428] on button "Use template" at bounding box center [1210, 427] width 76 height 14
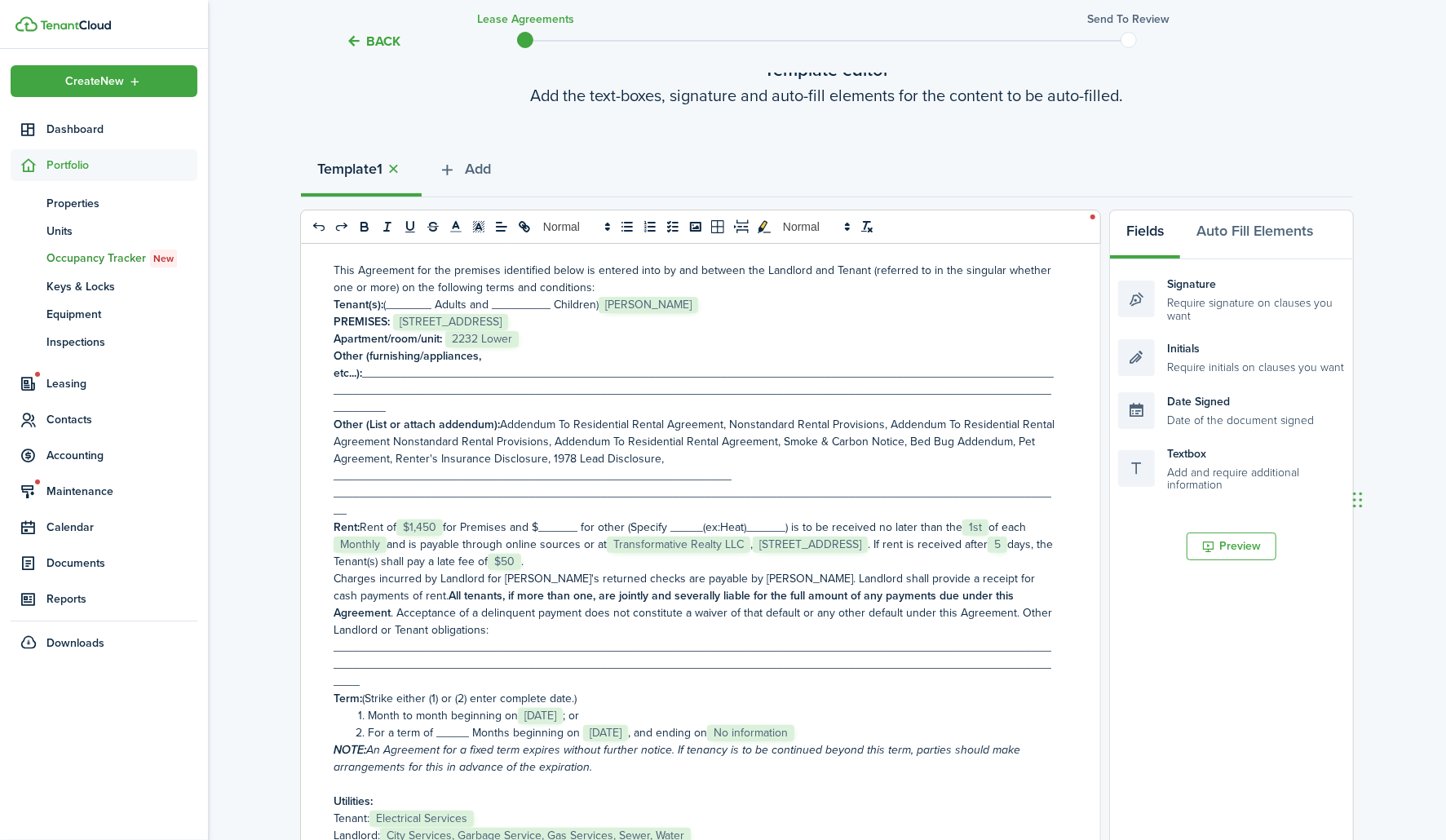
scroll to position [181, 0]
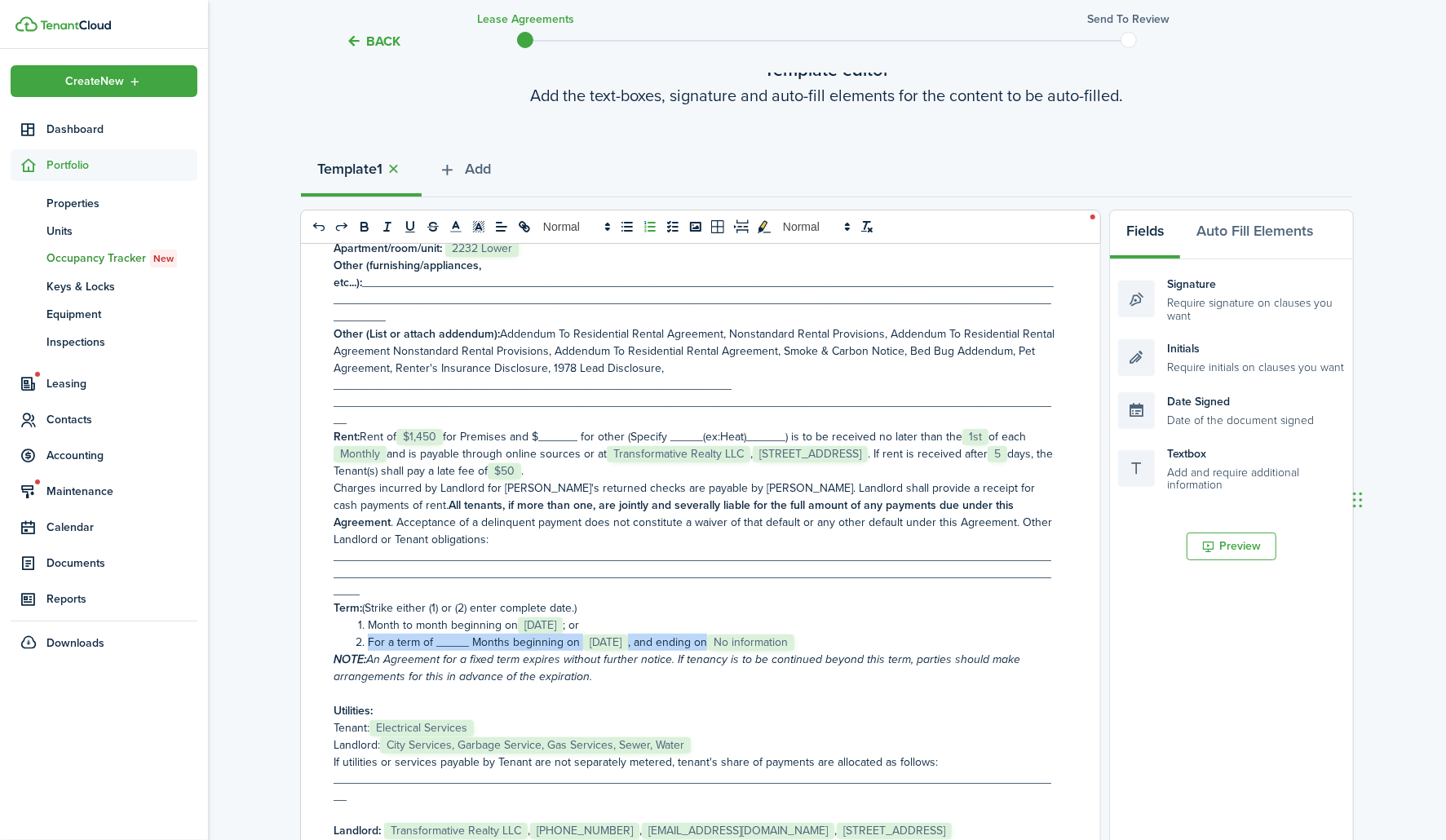
drag, startPoint x: 828, startPoint y: 640, endPoint x: 360, endPoint y: 649, distance: 468.1
click at [360, 649] on li "For a term of _____ Months beginning on ﻿﻿﻿﻿﻿ [DATE] ﻿﻿﻿﻿﻿ , and ending on ﻿﻿﻿﻿…" at bounding box center [702, 642] width 705 height 17
click at [429, 229] on icon "strike" at bounding box center [433, 227] width 14 height 14
click at [928, 631] on li "Month to month beginning on ﻿﻿﻿﻿ [DATE] ﻿﻿﻿﻿; or" at bounding box center [702, 625] width 705 height 17
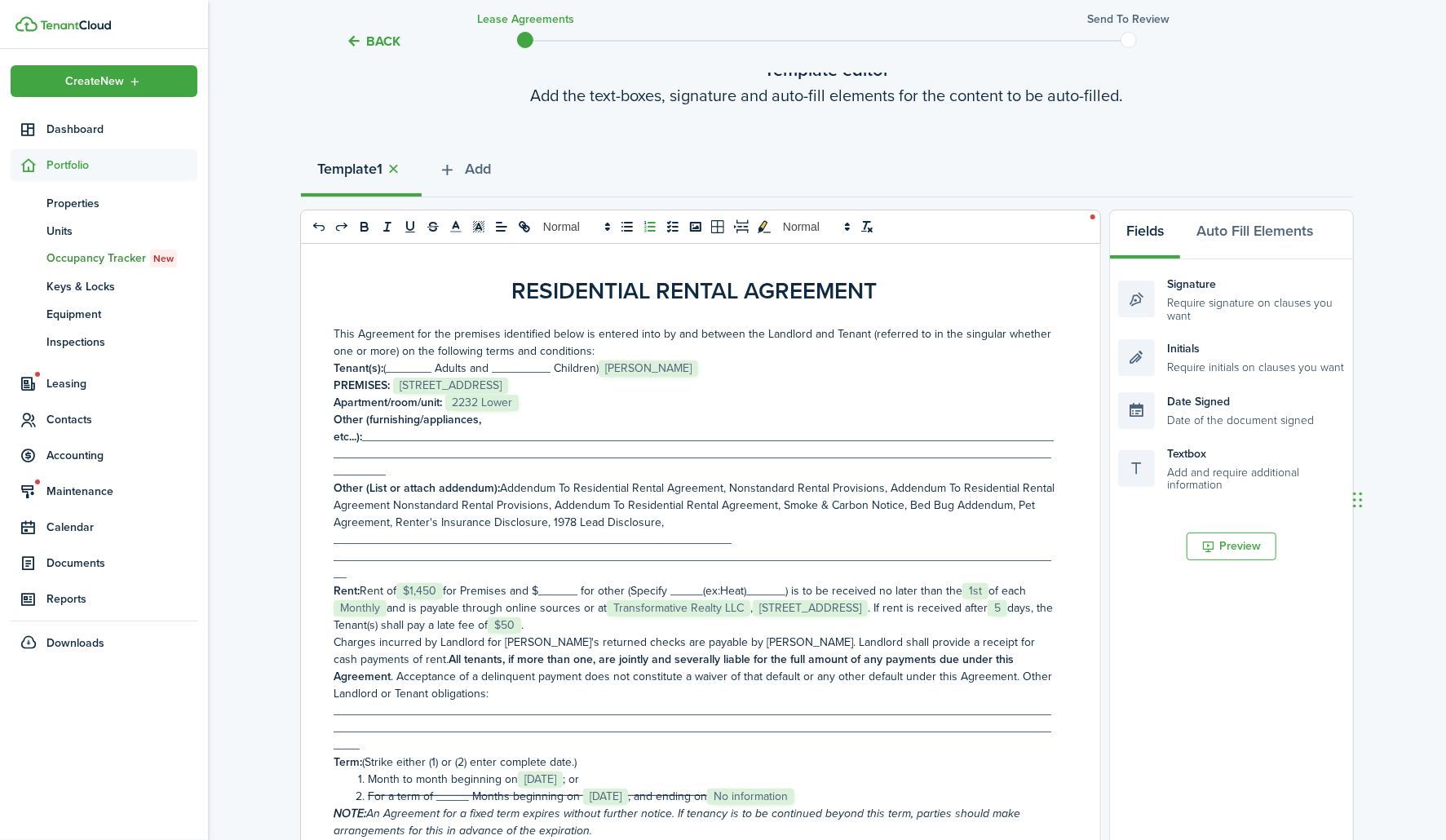
scroll to position [0, 0]
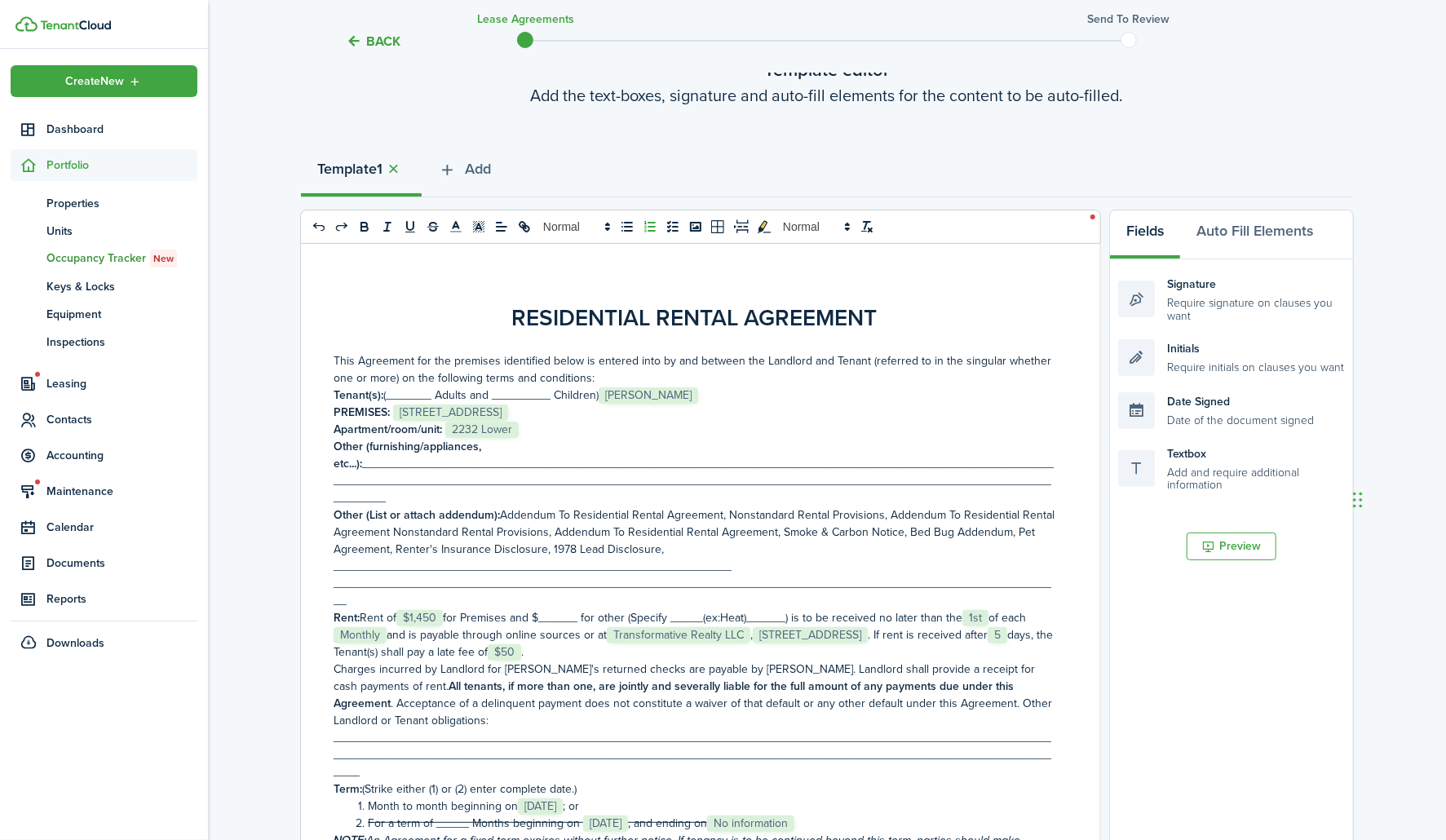
click at [411, 393] on p "Tenant(s): (_______ Adults and _________ Children) ﻿ [PERSON_NAME] ﻿" at bounding box center [694, 394] width 722 height 17
click at [524, 393] on p "Tenant(s): (____1___ Adults and _________ Children) ﻿ [PERSON_NAME] ﻿" at bounding box center [694, 394] width 722 height 17
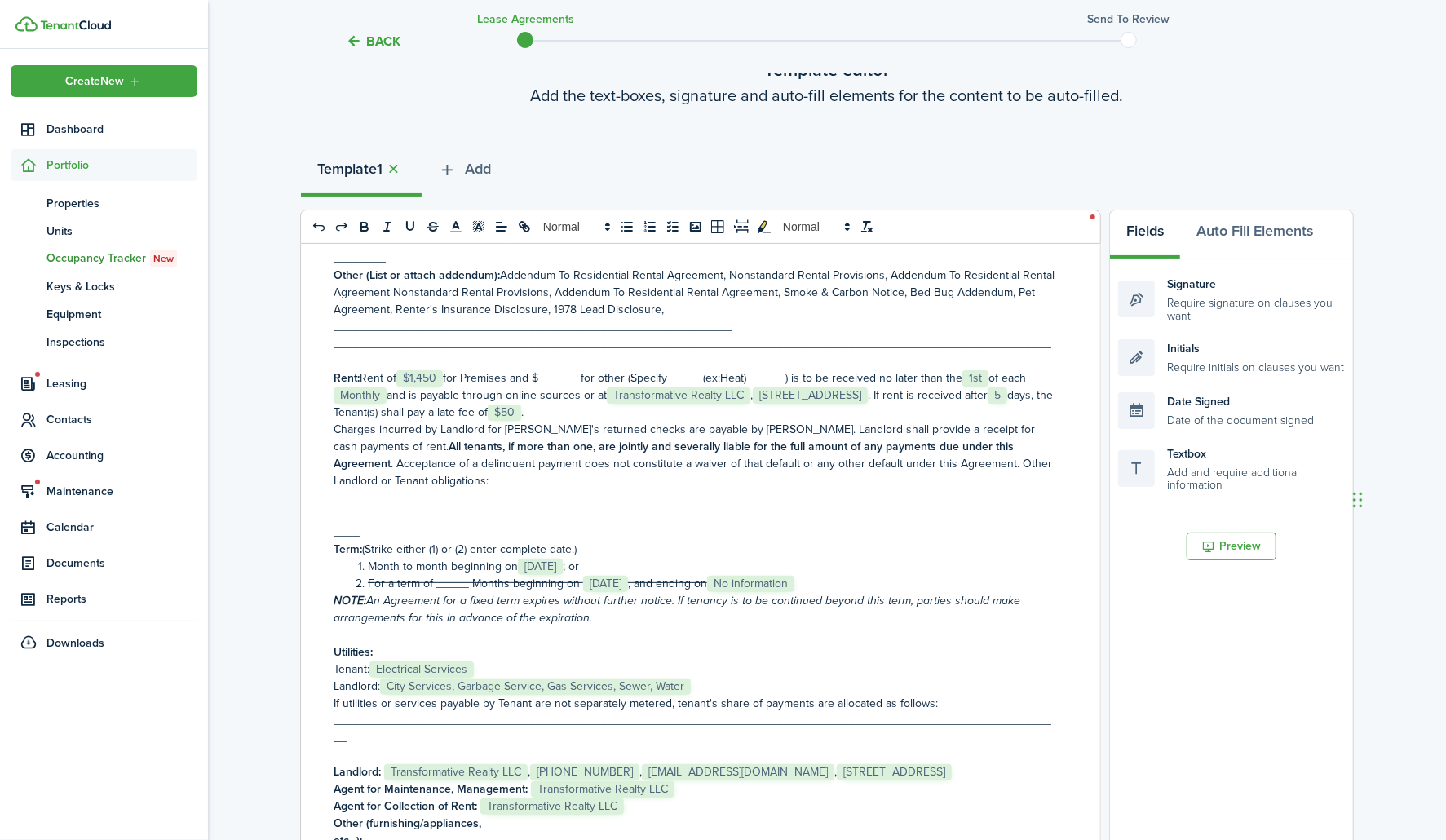
scroll to position [272, 0]
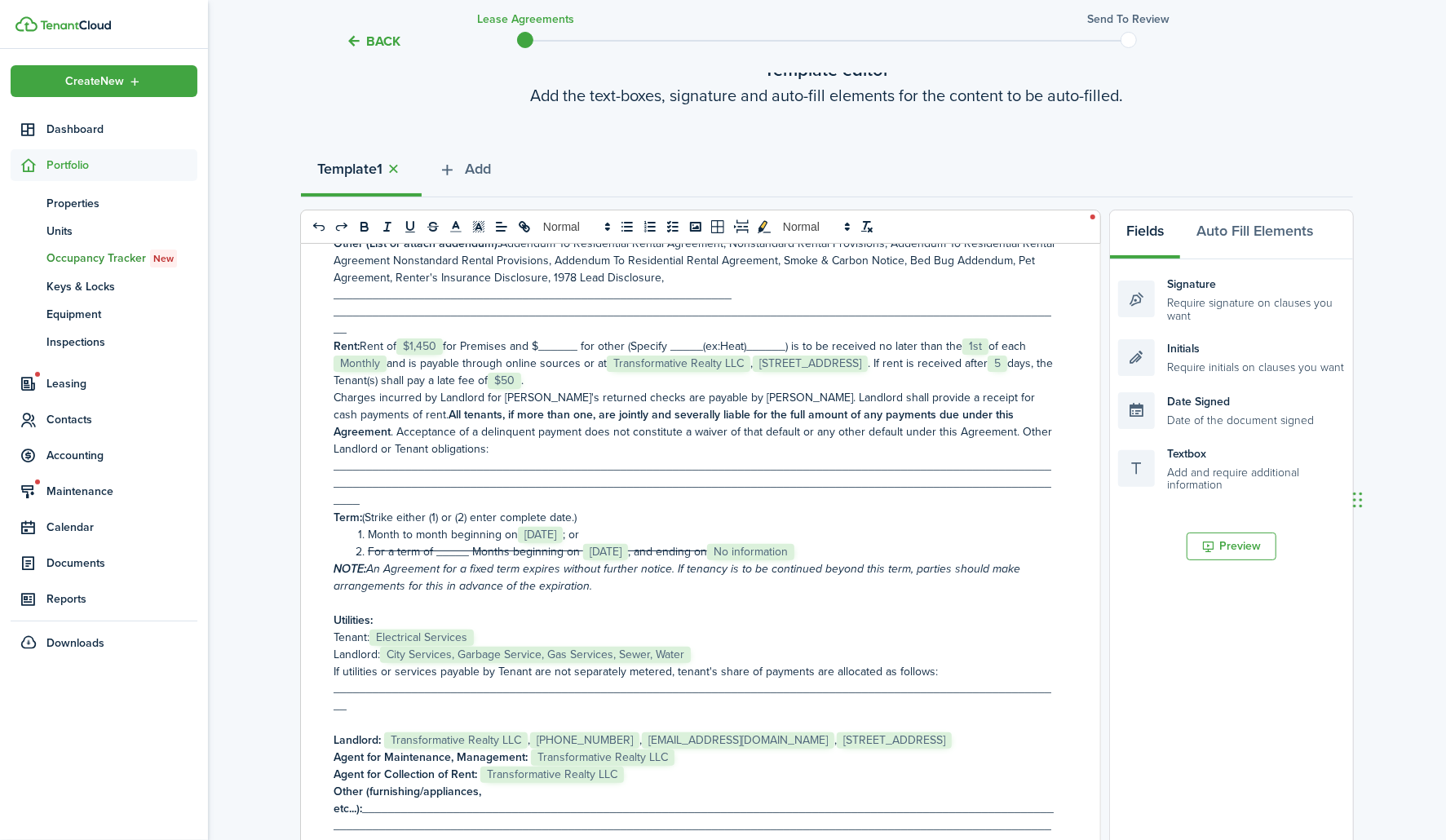
click at [555, 345] on p "Rent: Rent of ﻿ $1,450 ﻿ for Premises and $______ for other (Specify _____(ex:H…" at bounding box center [694, 363] width 722 height 51
click at [623, 345] on p "Rent: Rent of ﻿ $1,450 ﻿ for Premises and $__35____ for other (Specify _____(ex…" at bounding box center [694, 363] width 722 height 51
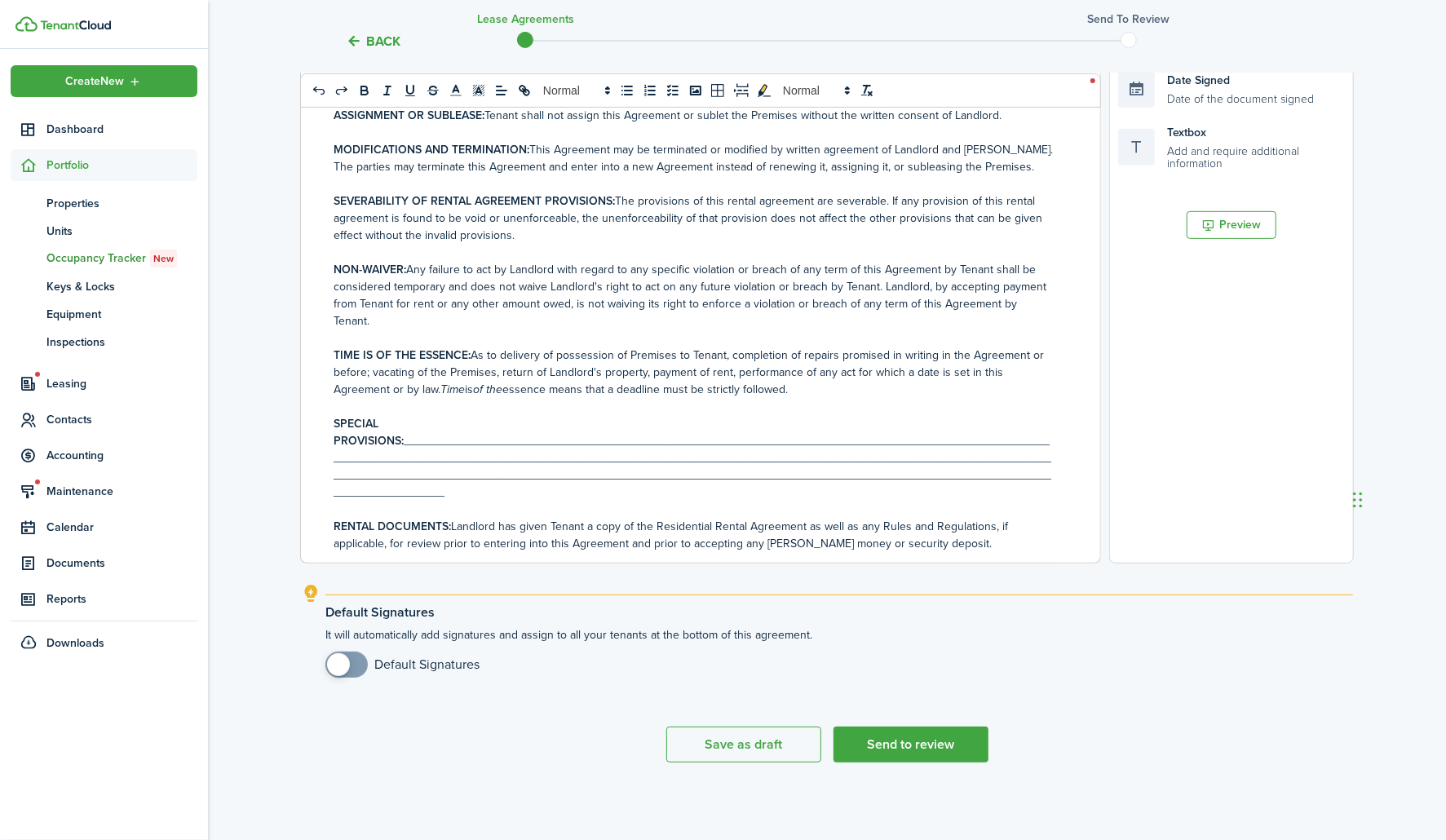
scroll to position [3823, 0]
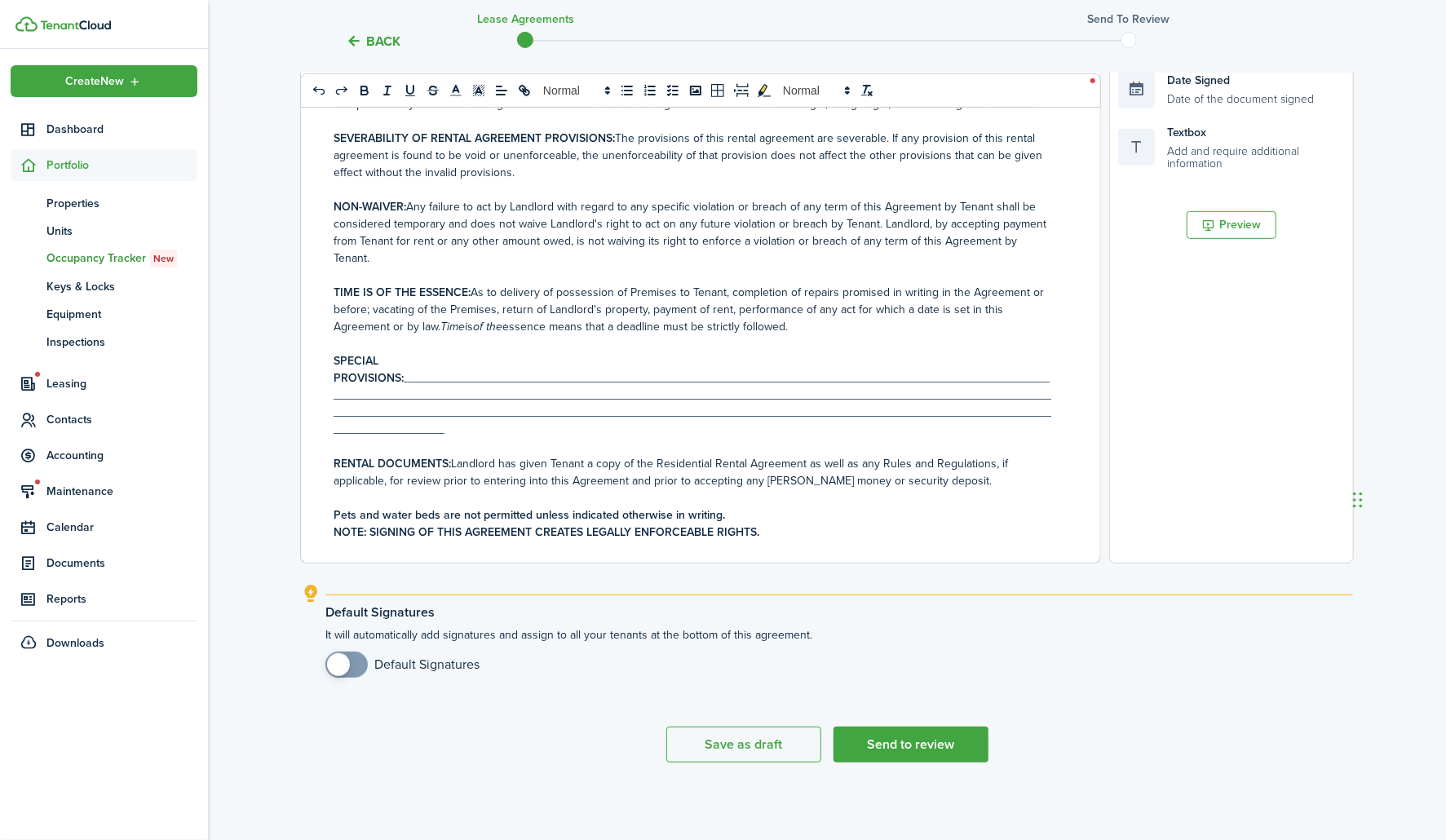
checkbox input "true"
click at [355, 665] on span at bounding box center [347, 664] width 16 height 26
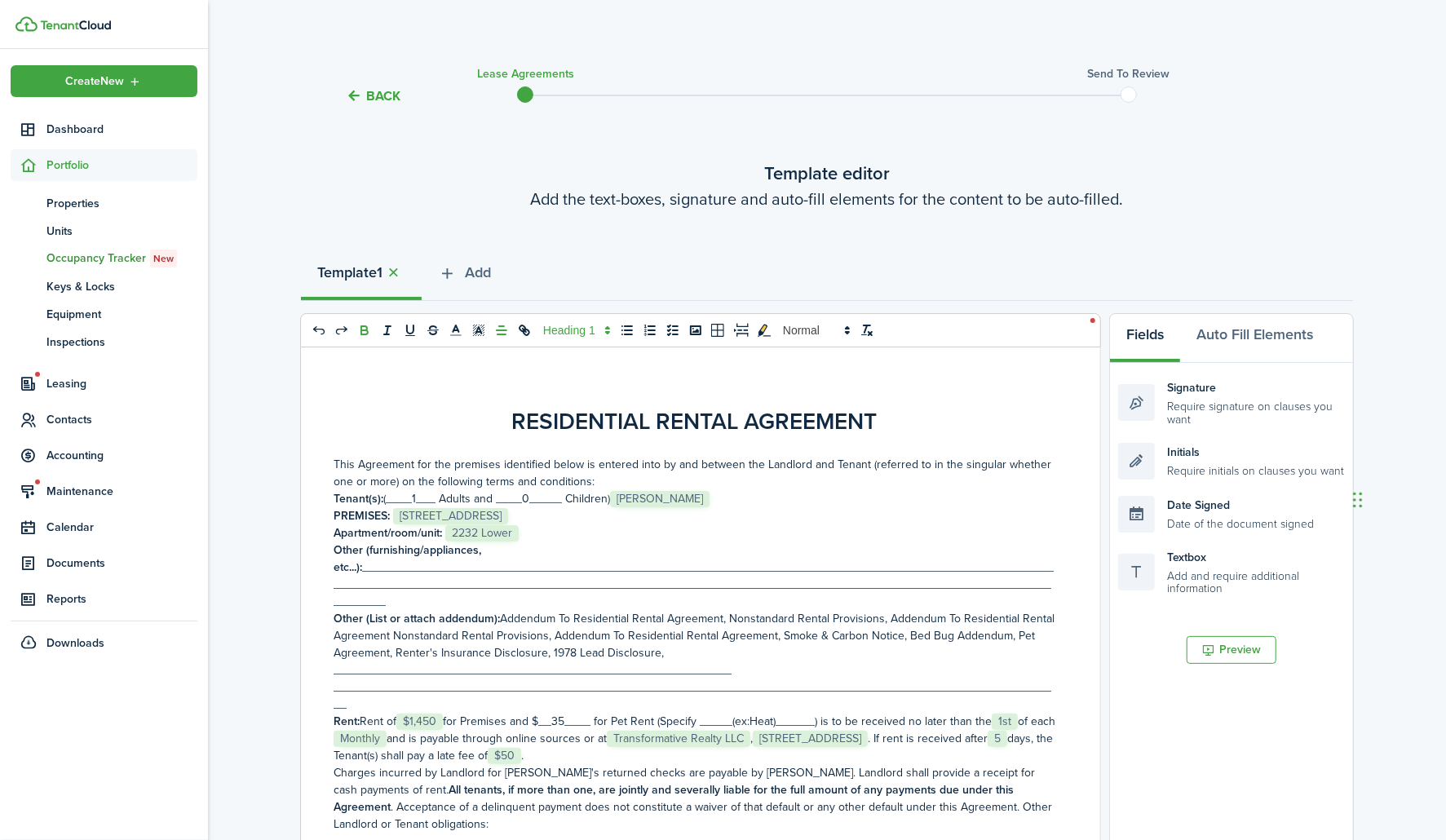
scroll to position [0, 0]
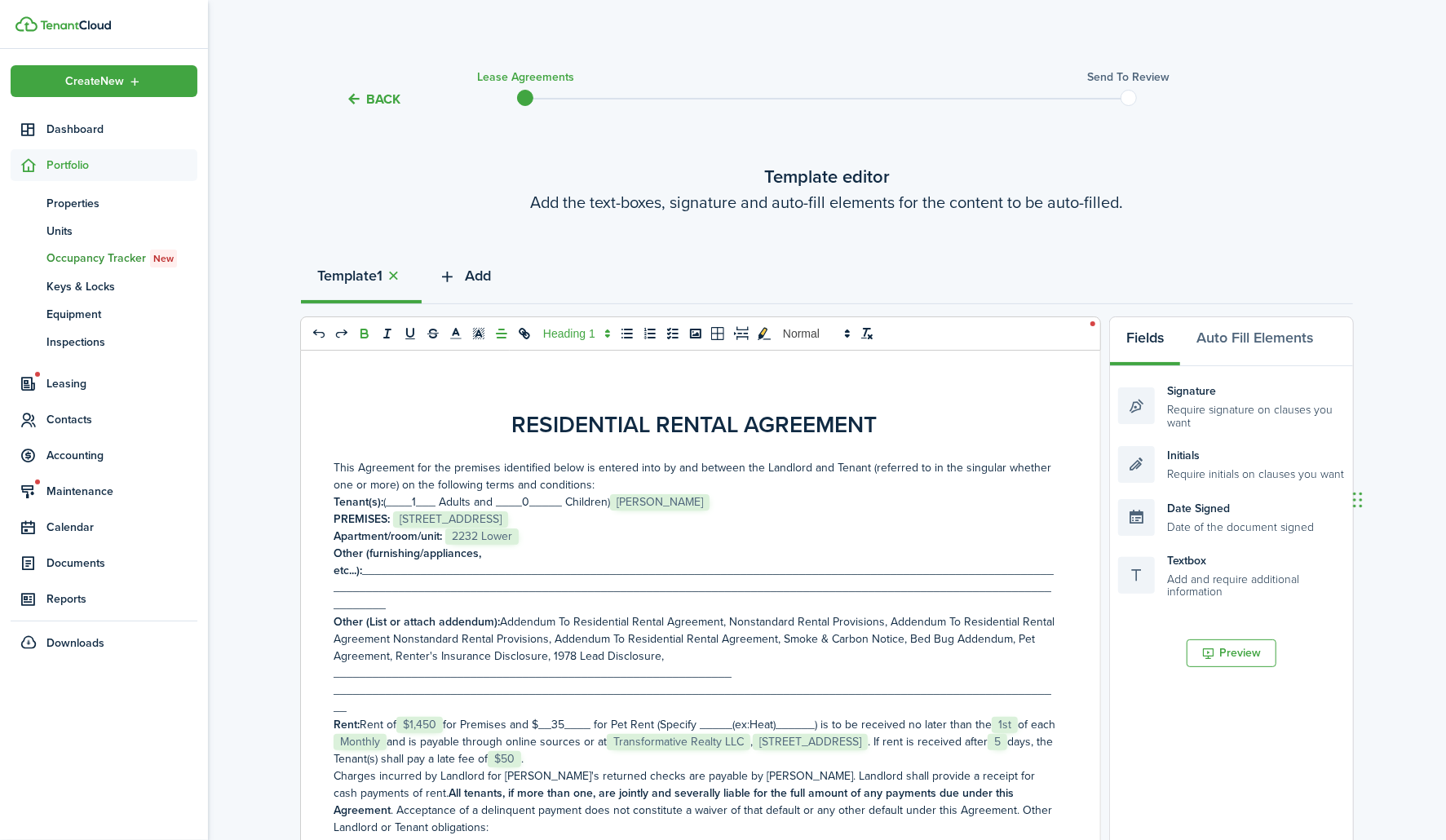
click at [481, 272] on span "Add" at bounding box center [477, 275] width 26 height 22
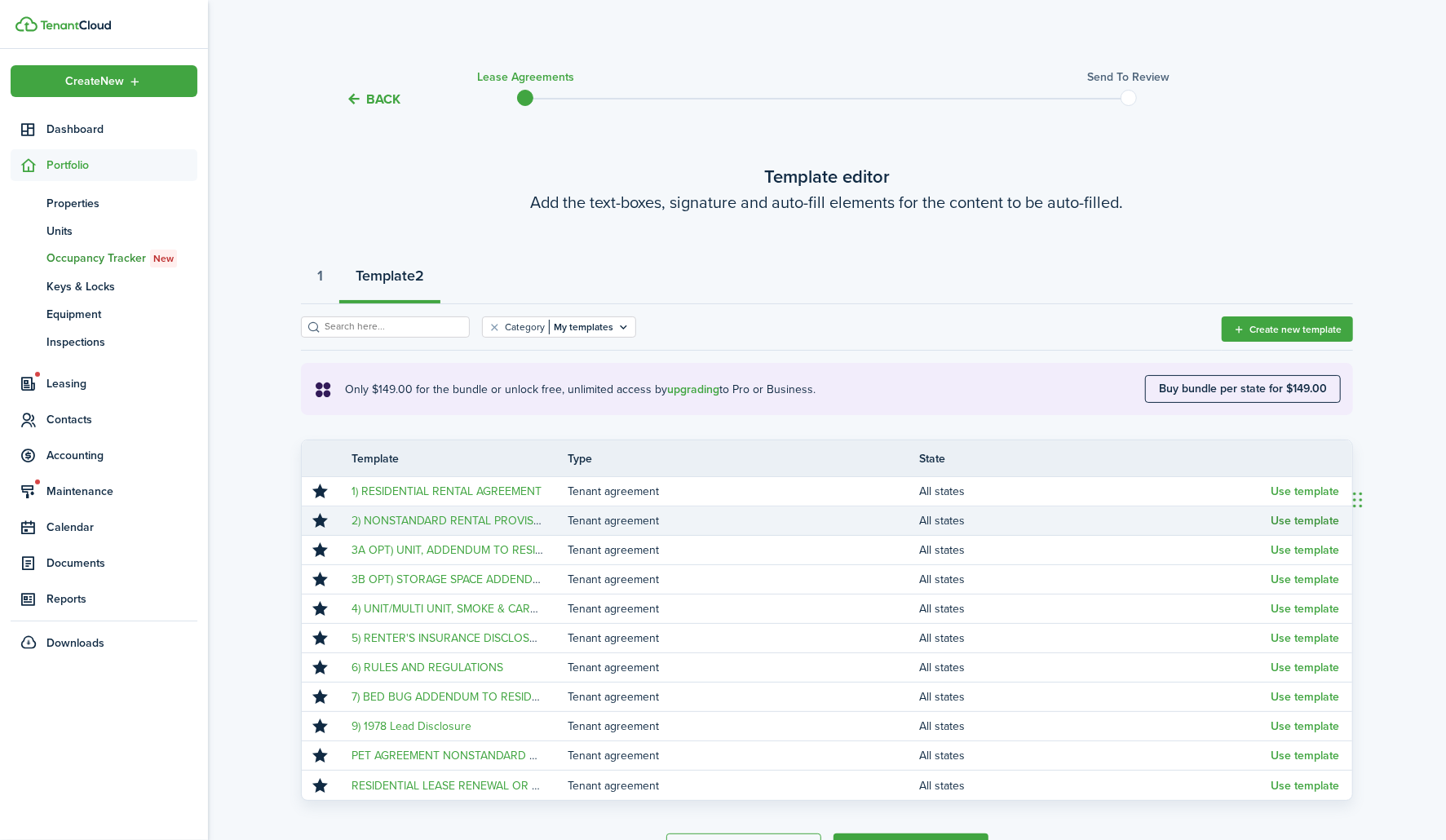
click at [1286, 523] on button "Use template" at bounding box center [1305, 521] width 68 height 13
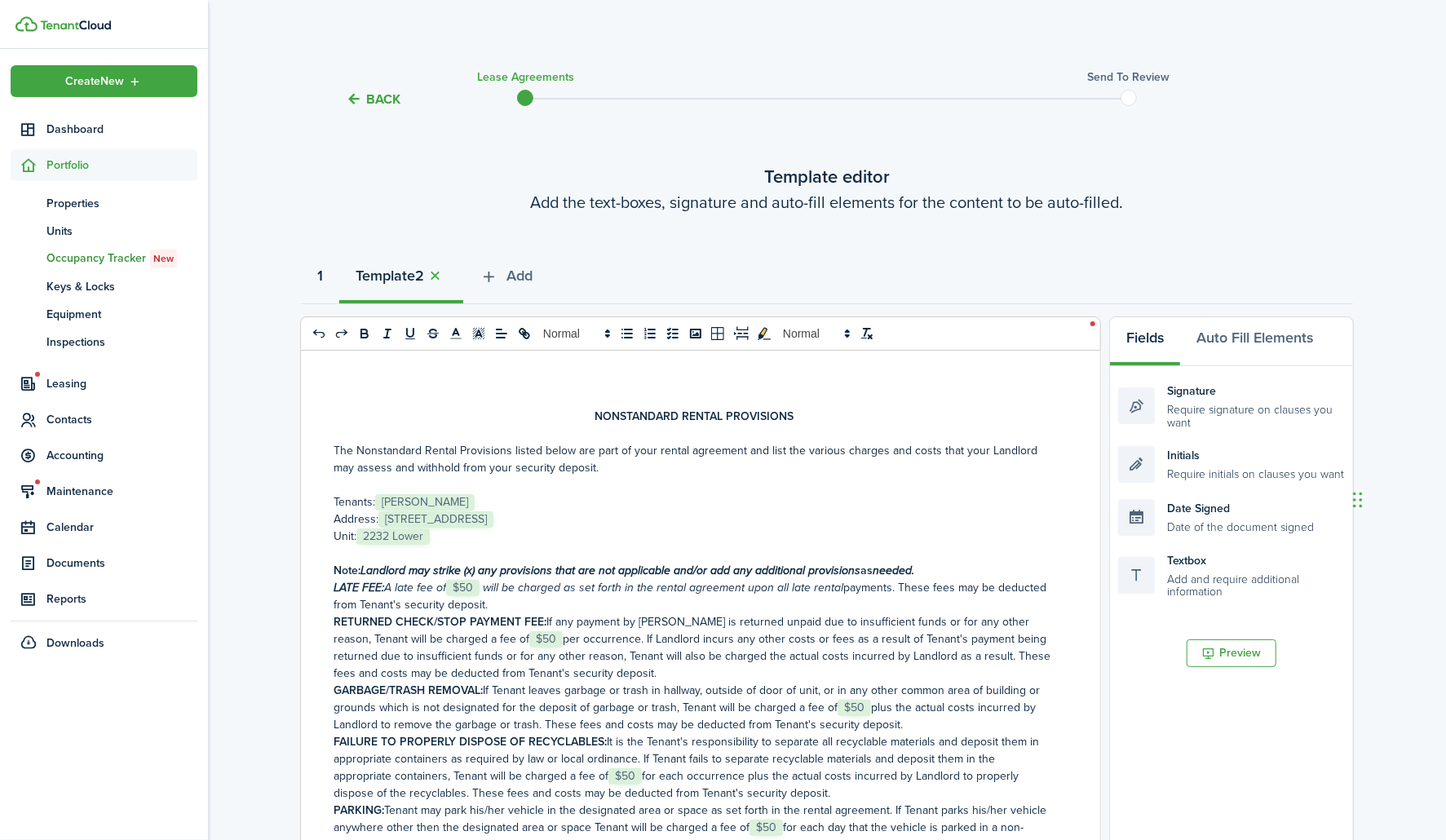
click at [323, 271] on strong "1" at bounding box center [320, 275] width 5 height 22
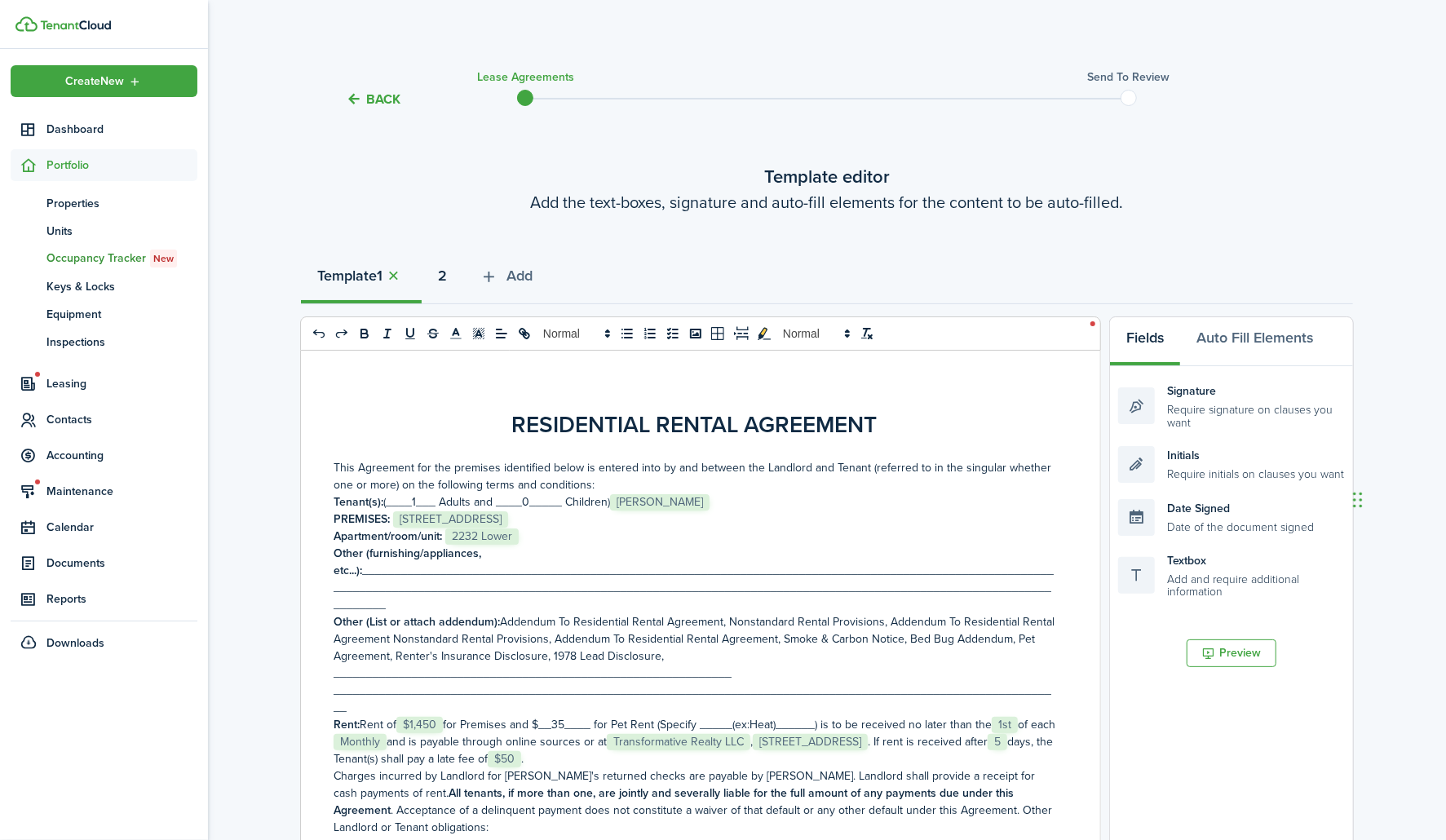
click at [447, 272] on strong "2" at bounding box center [442, 275] width 9 height 22
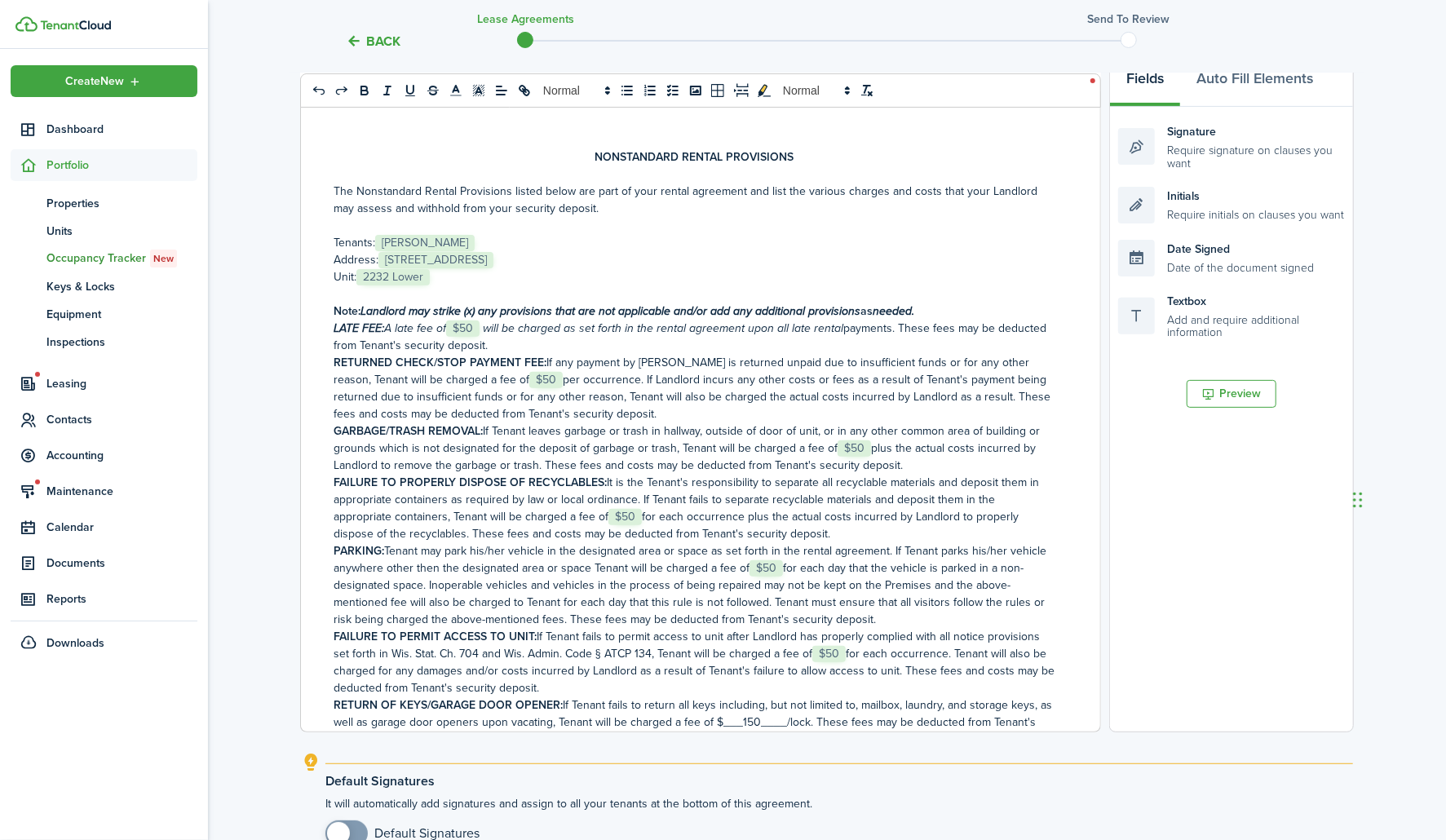
scroll to position [429, 0]
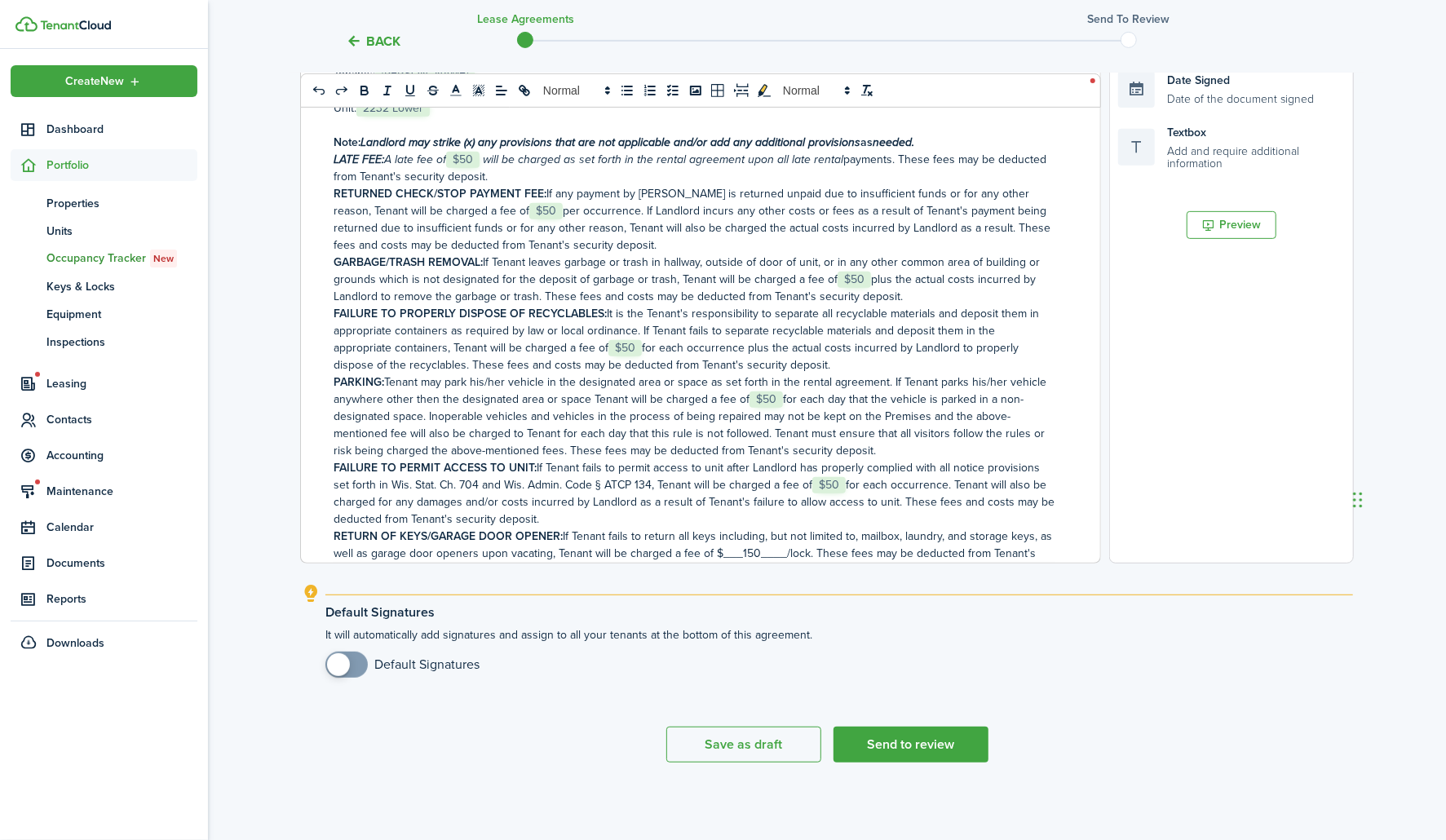
checkbox input "true"
click at [335, 659] on span at bounding box center [338, 664] width 23 height 23
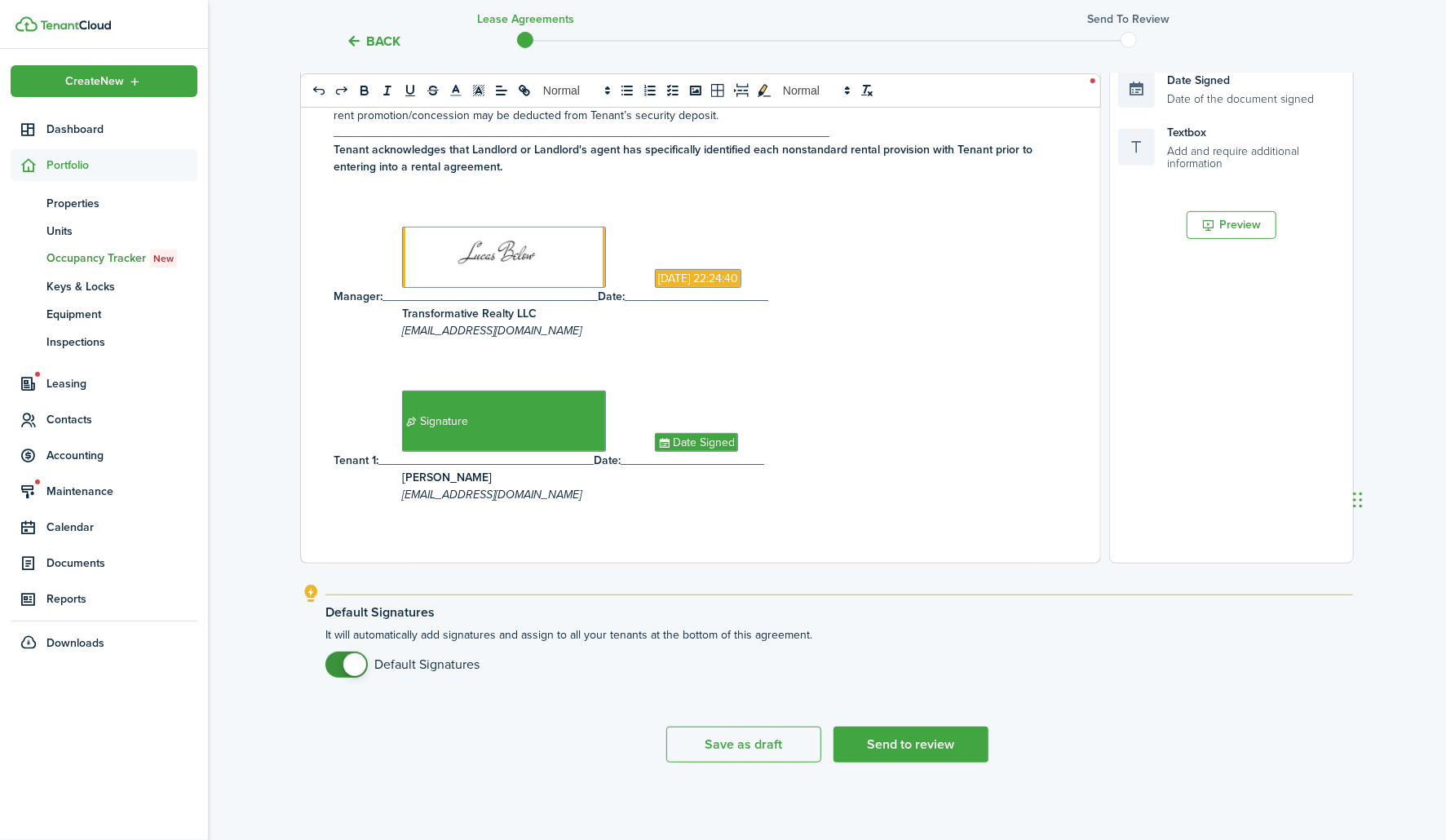
scroll to position [0, 0]
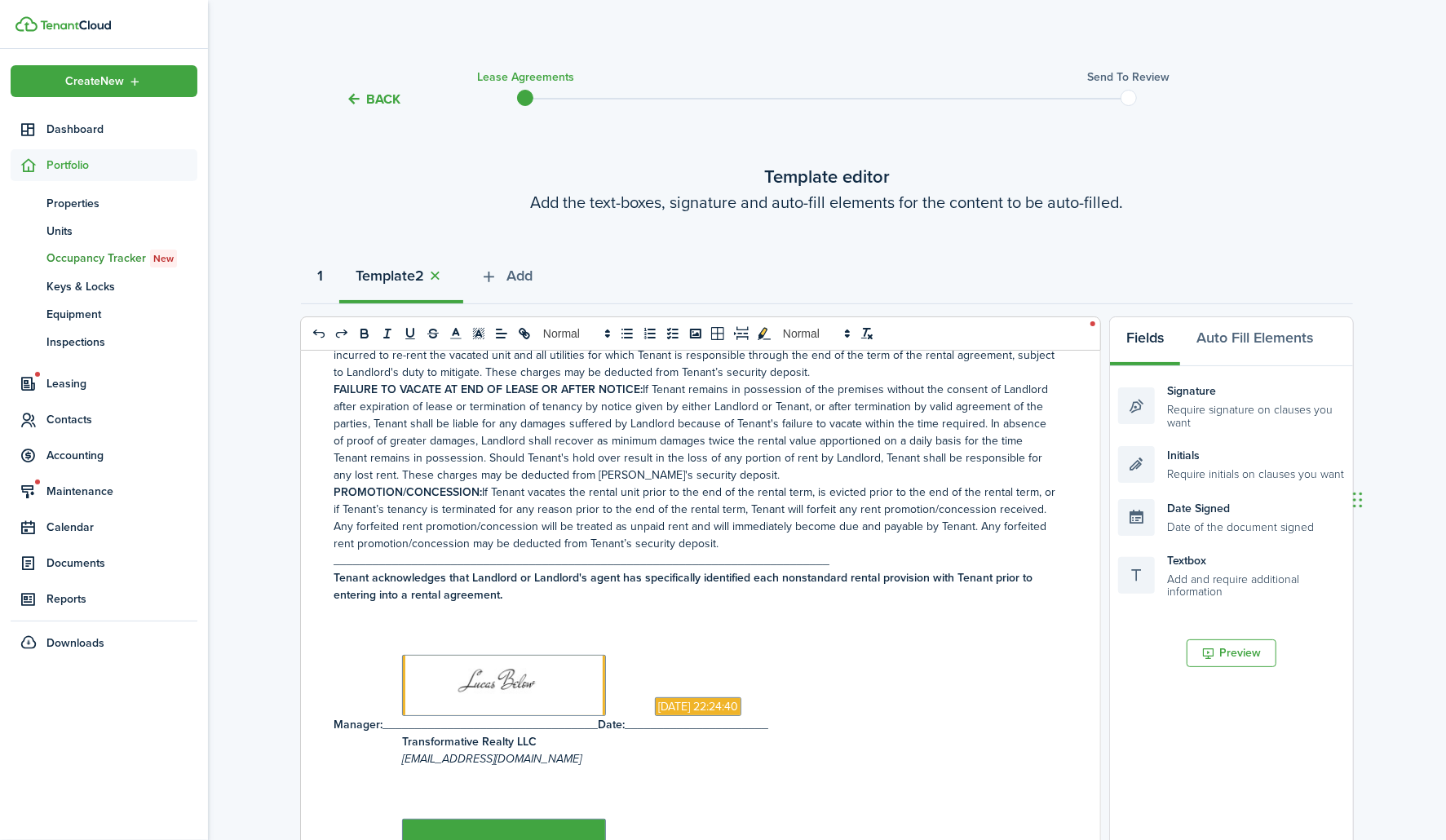
click at [330, 271] on button "1" at bounding box center [320, 280] width 39 height 49
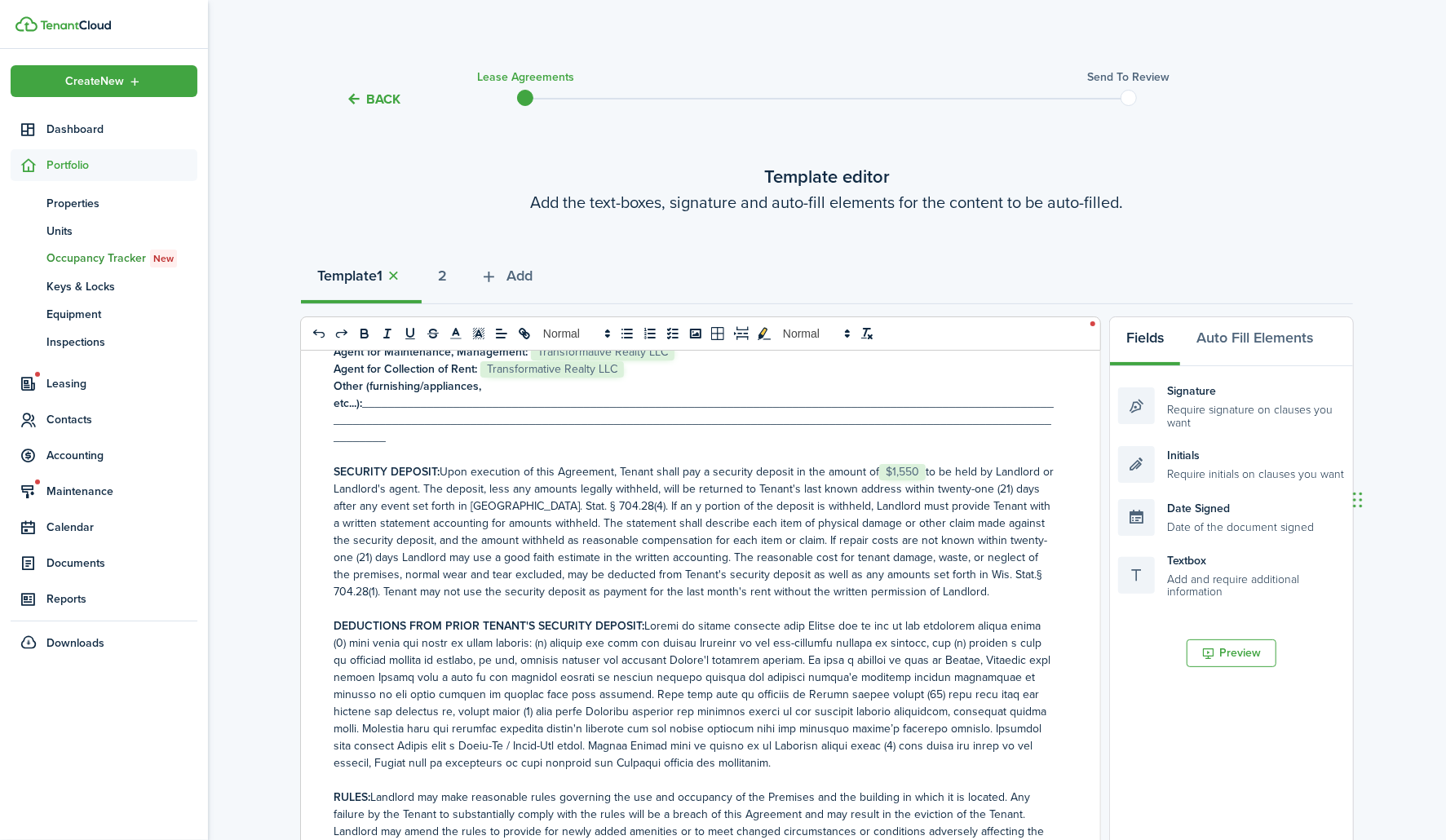
scroll to position [816, 0]
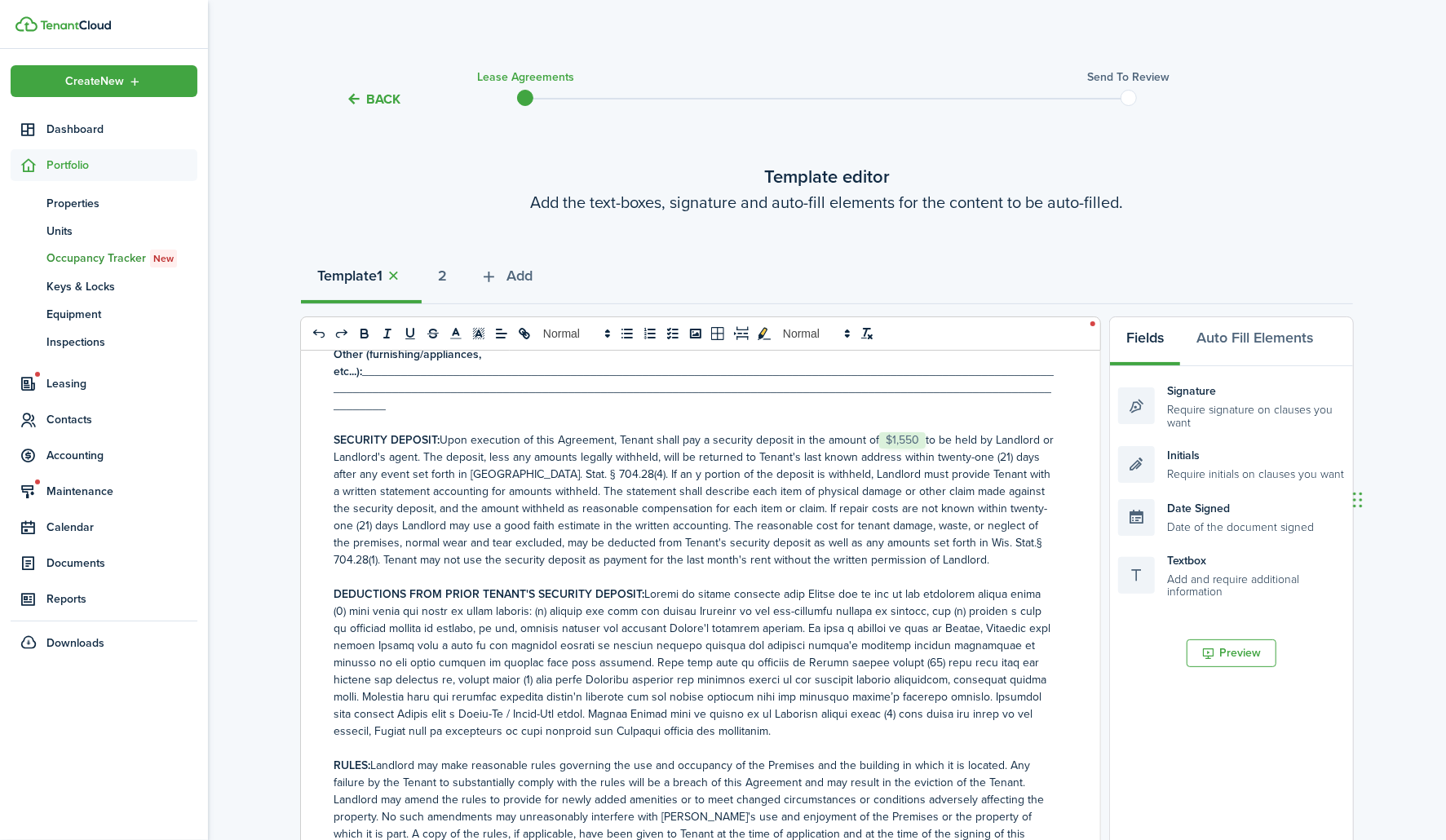
click at [903, 448] on span "$1,550" at bounding box center [902, 440] width 47 height 16
click at [917, 424] on select "Select size 8px 9px 10px 11px 12px 13px 14px 15px 16px 17px 18px 19px 20px 21px…" at bounding box center [901, 426] width 81 height 29
click at [918, 585] on p at bounding box center [694, 576] width 722 height 17
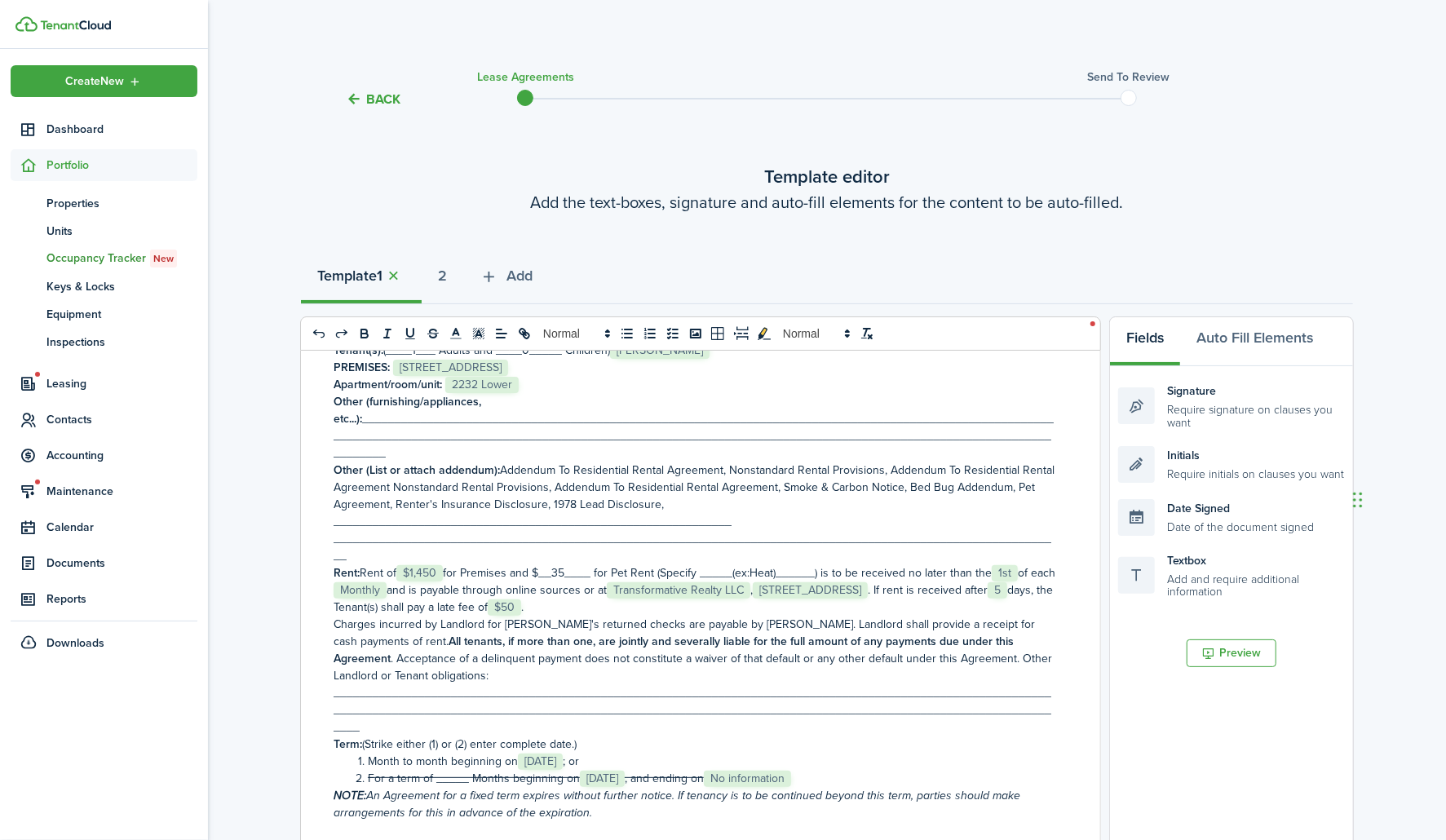
scroll to position [0, 0]
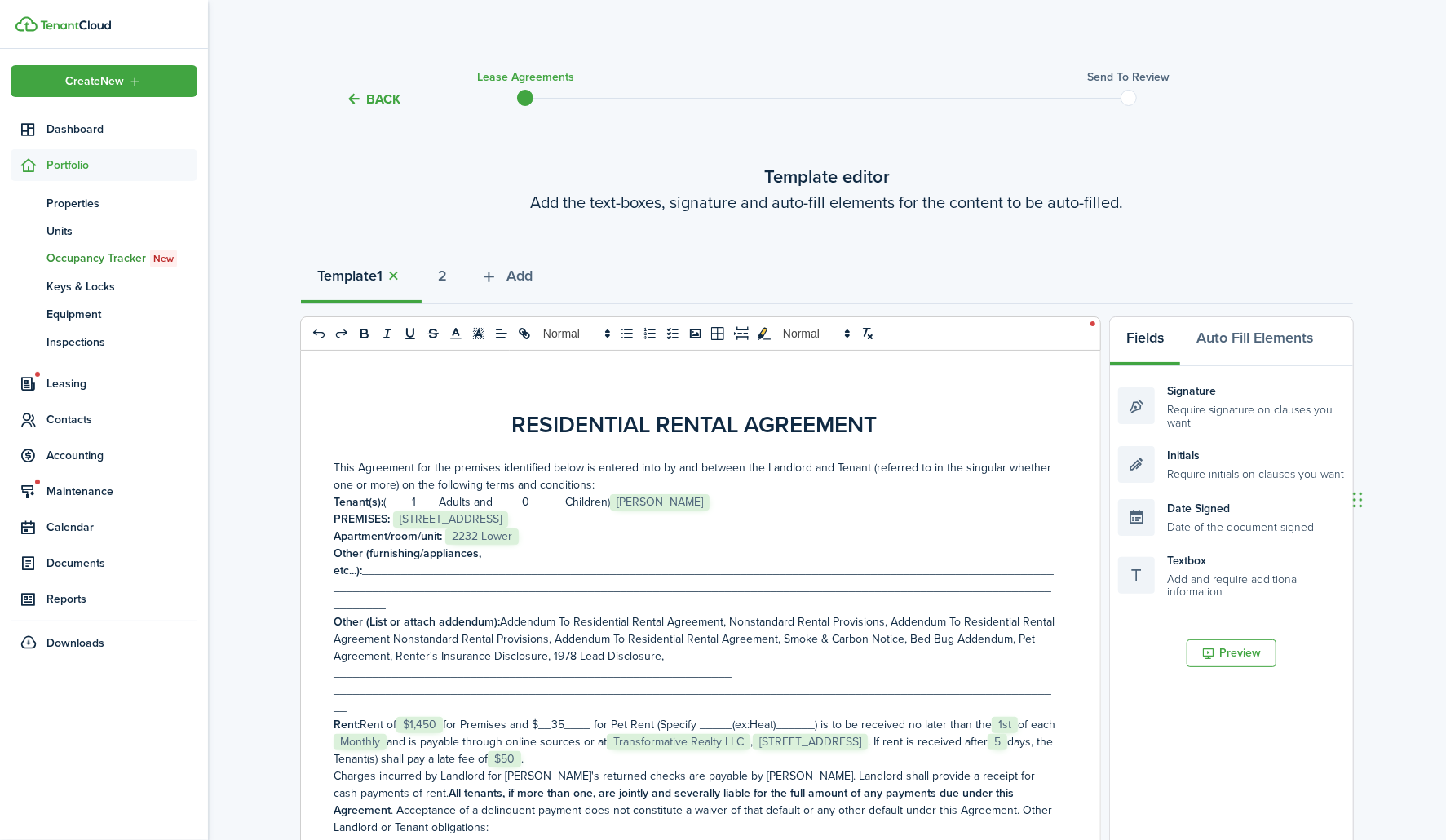
click at [1150, 324] on button "Fields" at bounding box center [1145, 341] width 70 height 49
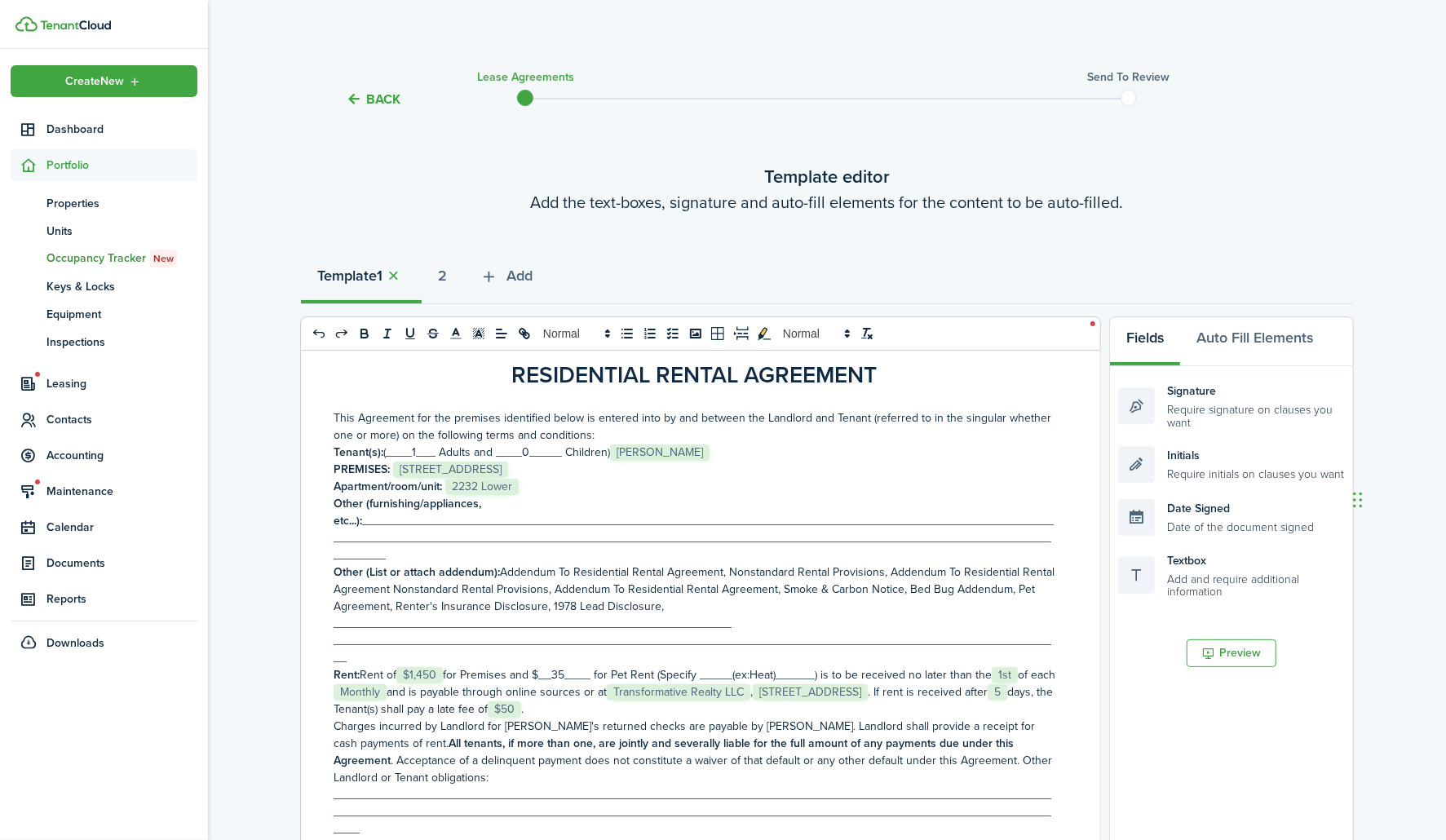
scroll to position [91, 0]
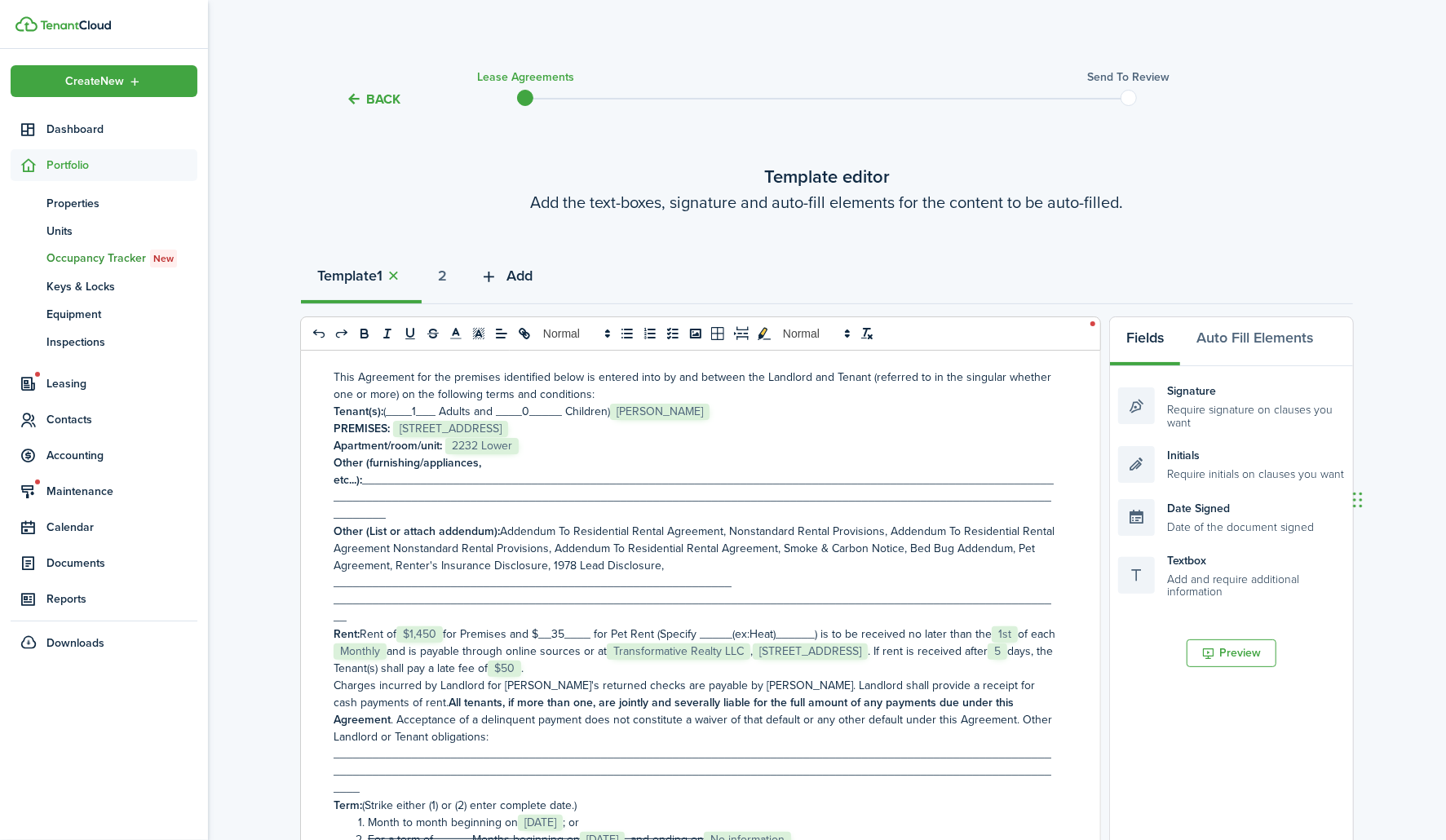
click at [498, 277] on icon "button" at bounding box center [489, 276] width 19 height 18
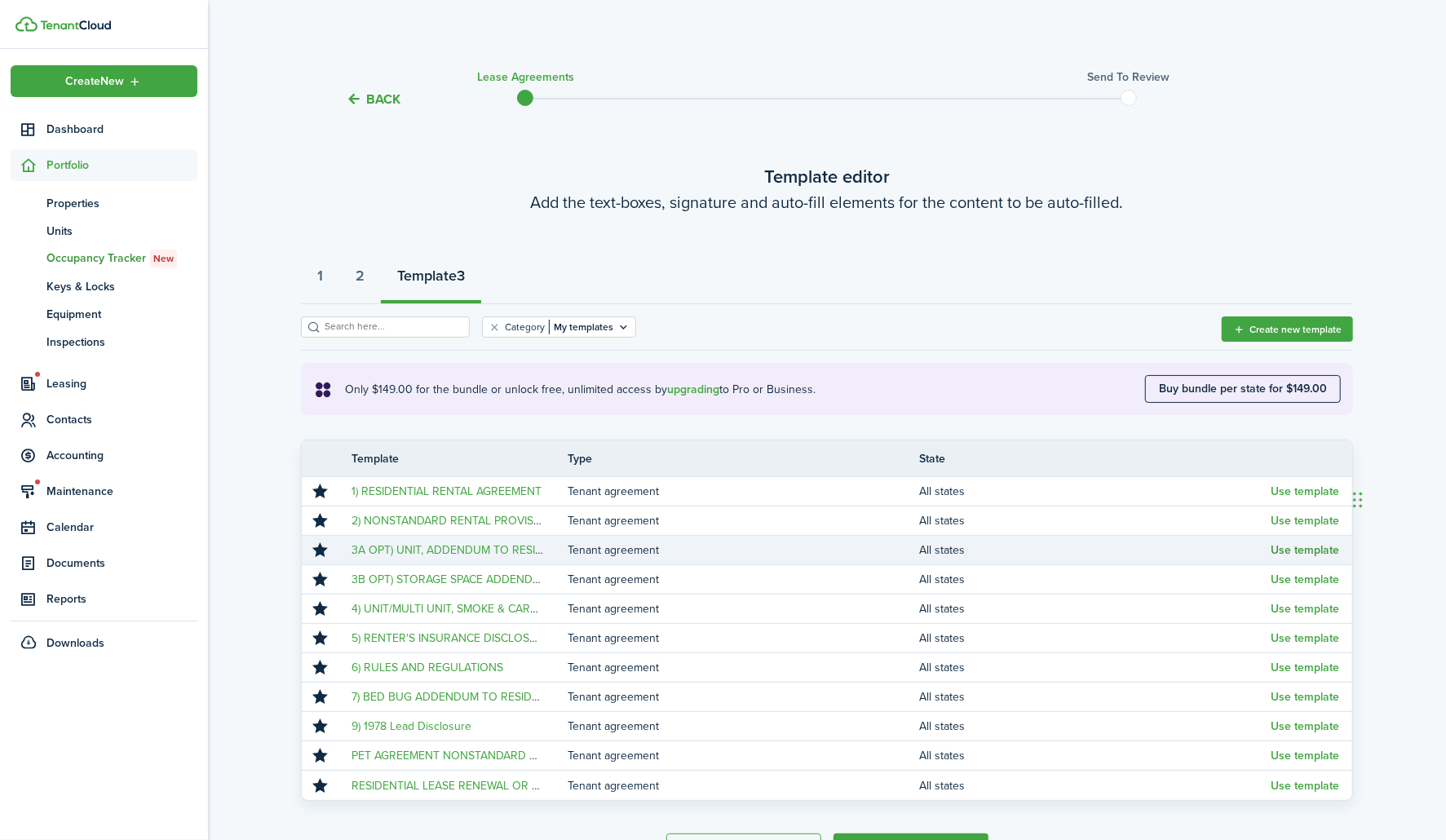
click at [1333, 551] on button "Use template" at bounding box center [1305, 550] width 68 height 13
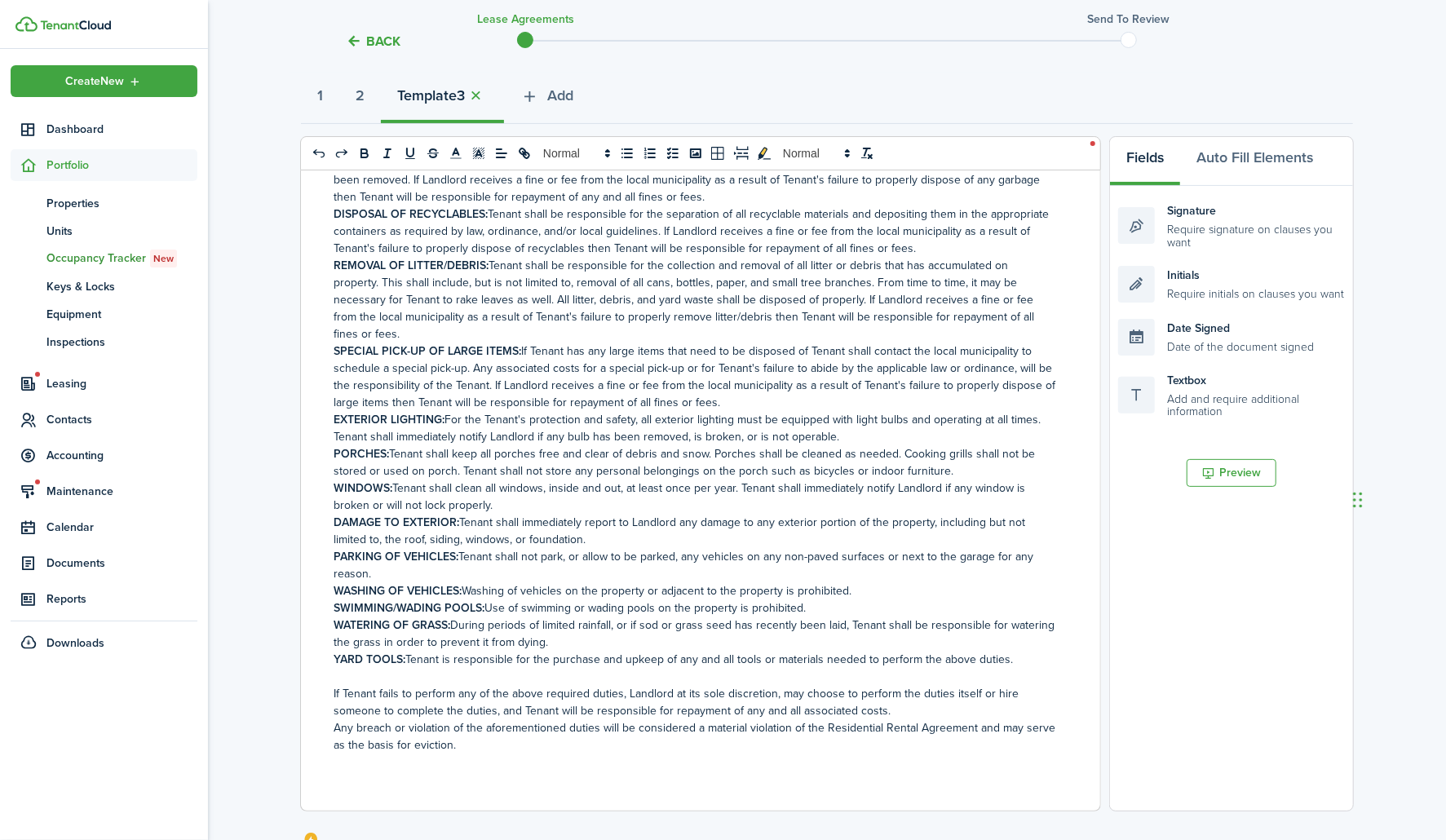
scroll to position [272, 0]
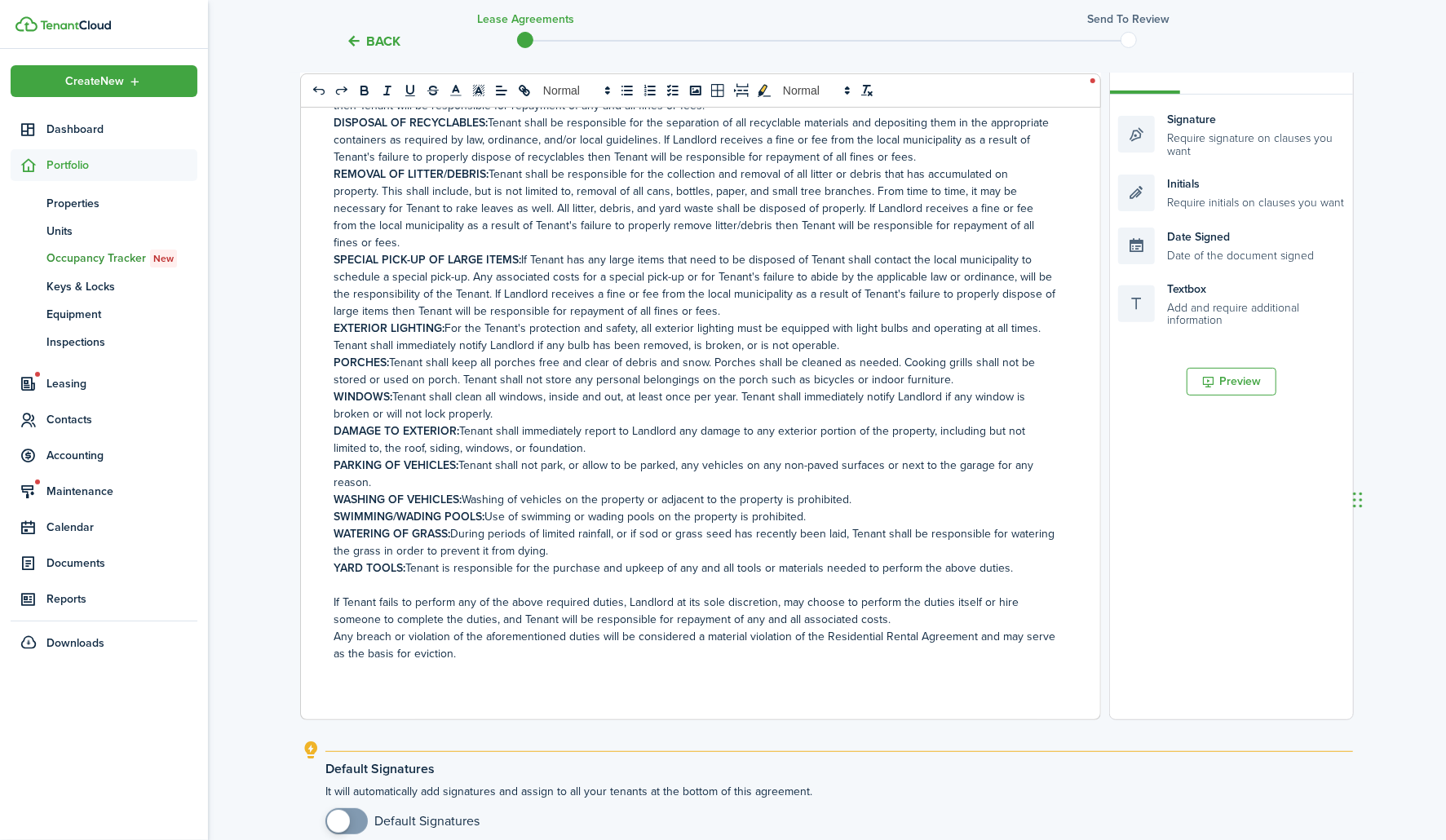
checkbox input "true"
click at [355, 817] on span at bounding box center [347, 821] width 16 height 26
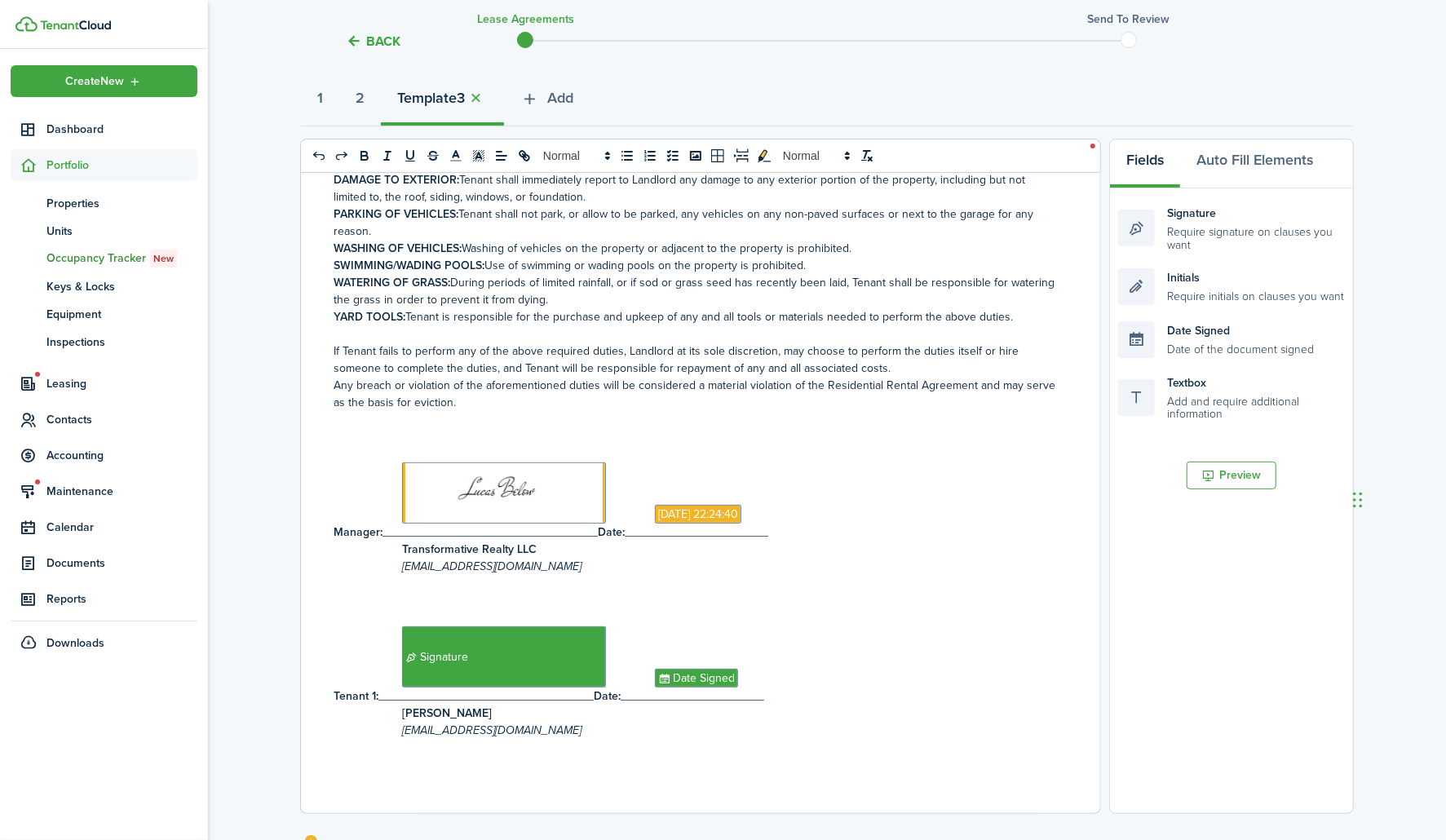
scroll to position [0, 0]
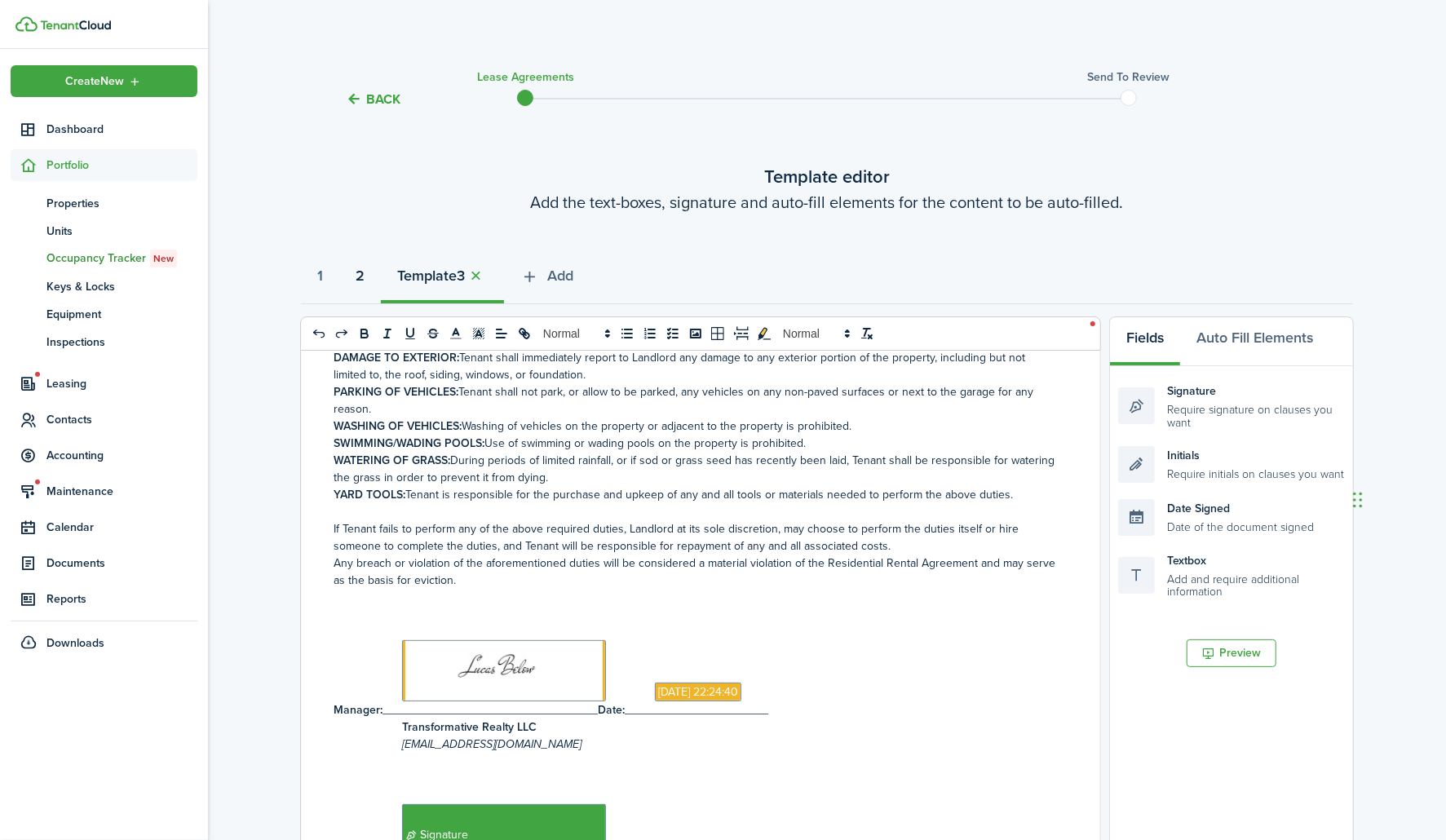
click at [374, 273] on button "2" at bounding box center [360, 280] width 41 height 49
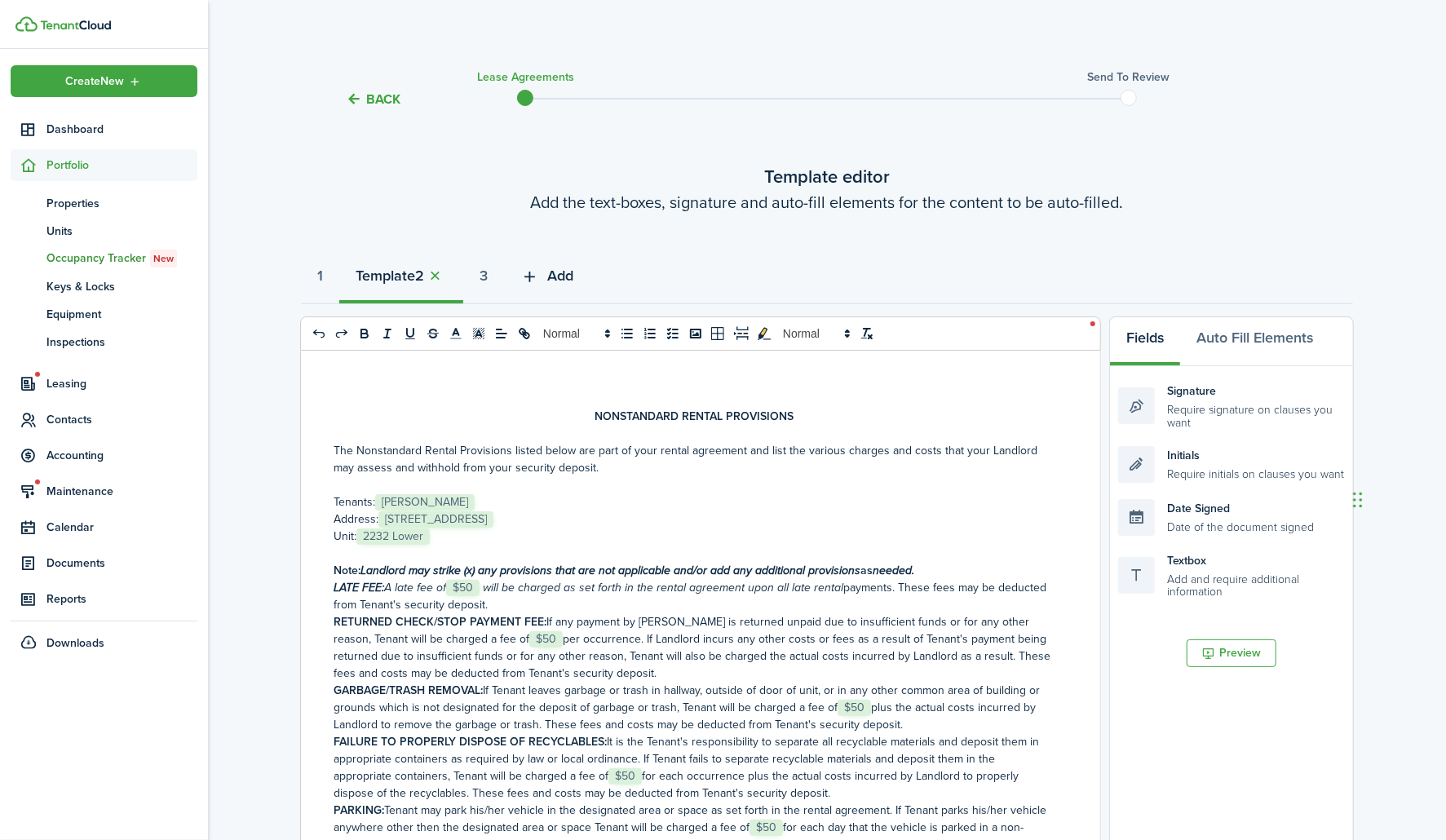
click at [556, 272] on button "Add" at bounding box center [547, 280] width 86 height 49
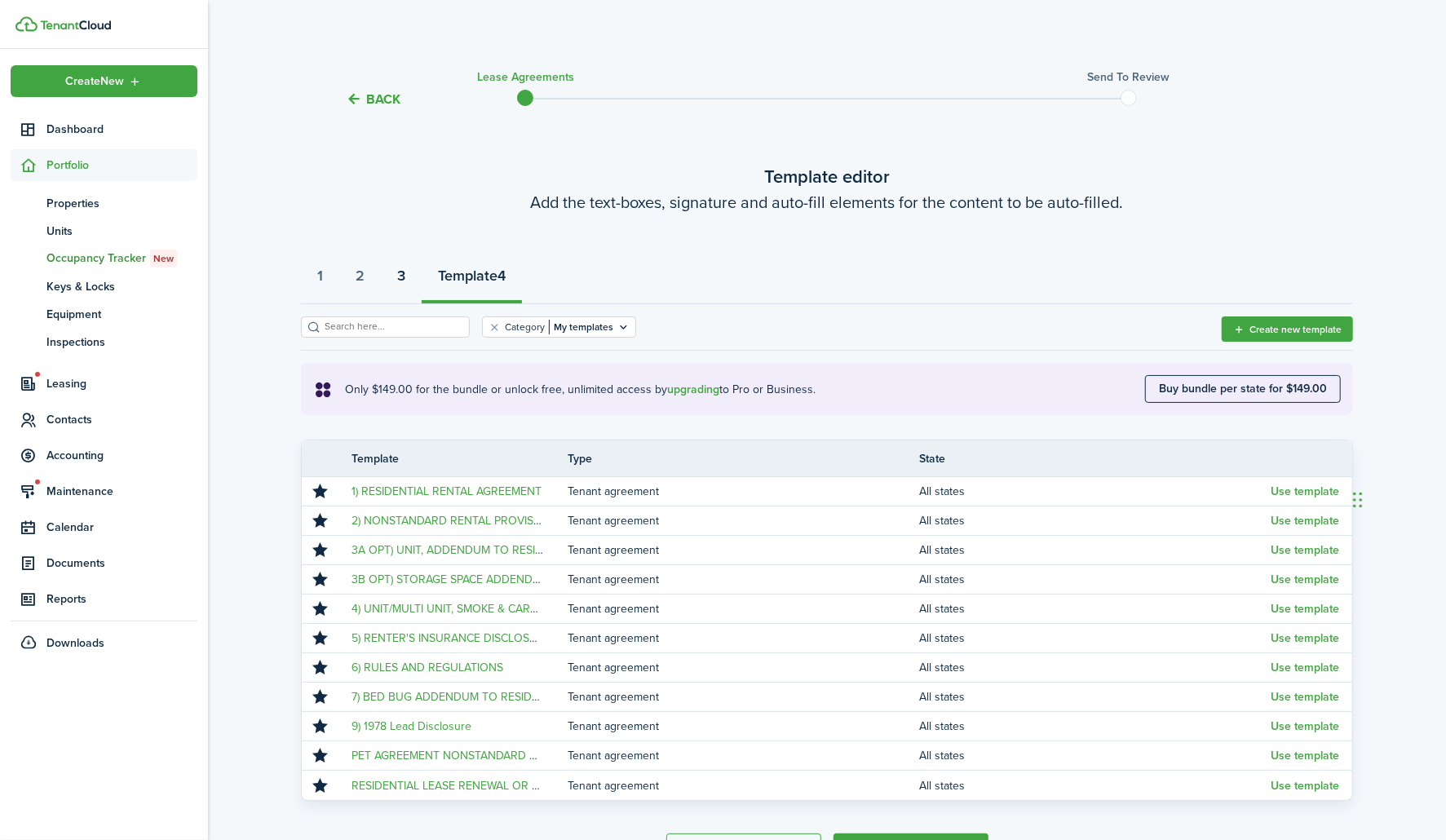
click at [405, 274] on strong "3" at bounding box center [401, 275] width 8 height 22
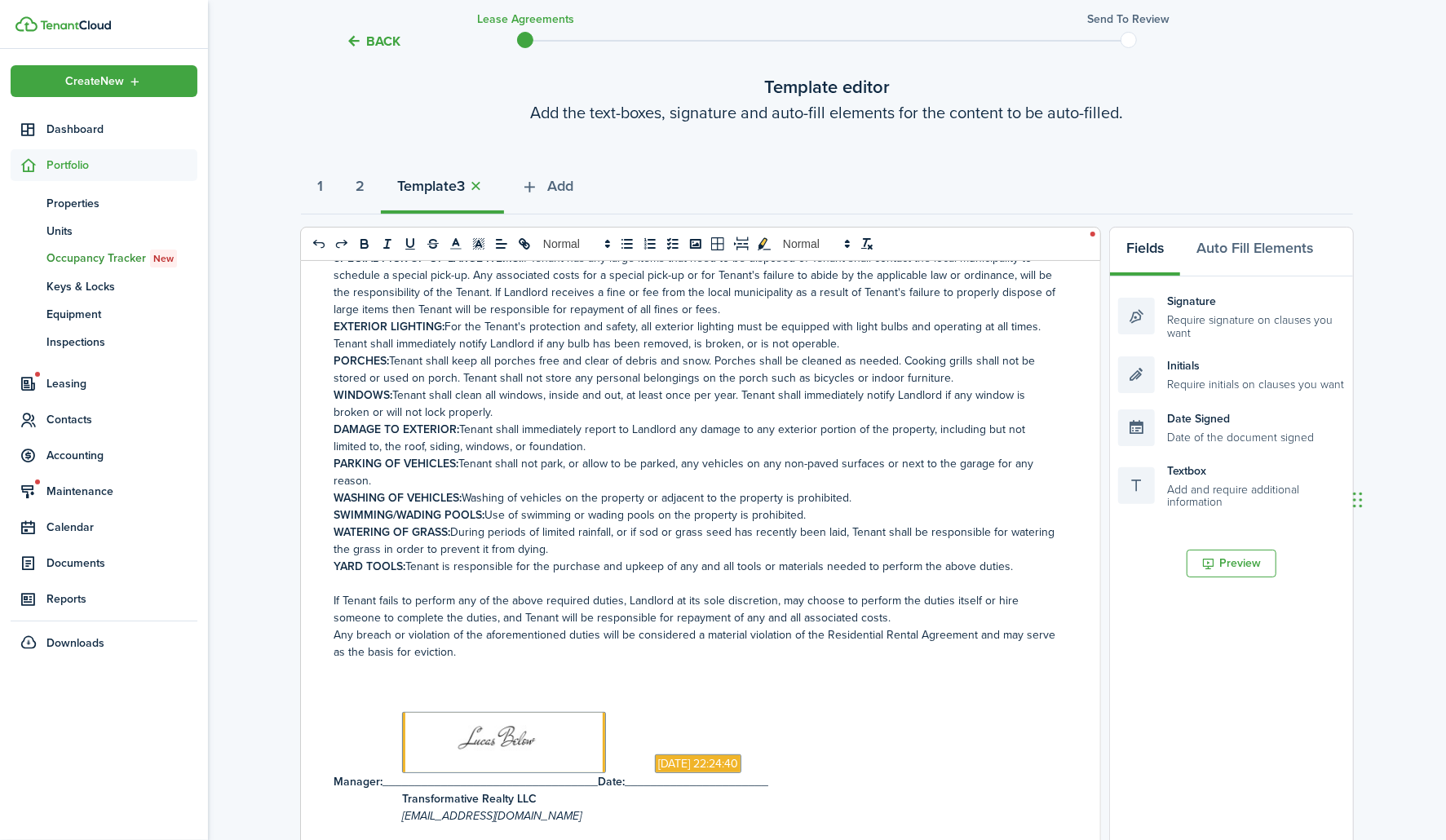
scroll to position [66, 0]
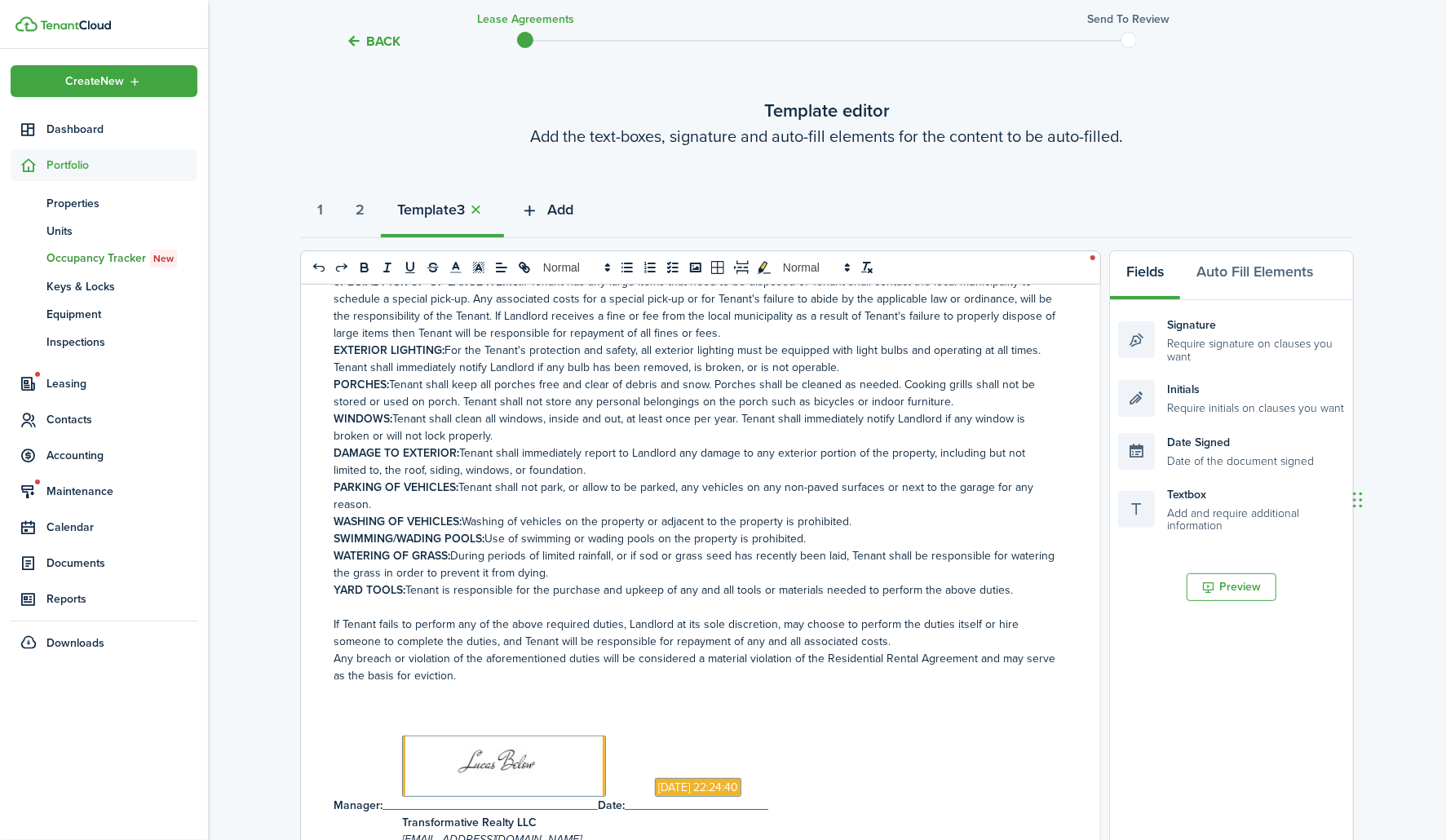
click at [539, 205] on icon "button" at bounding box center [529, 211] width 19 height 18
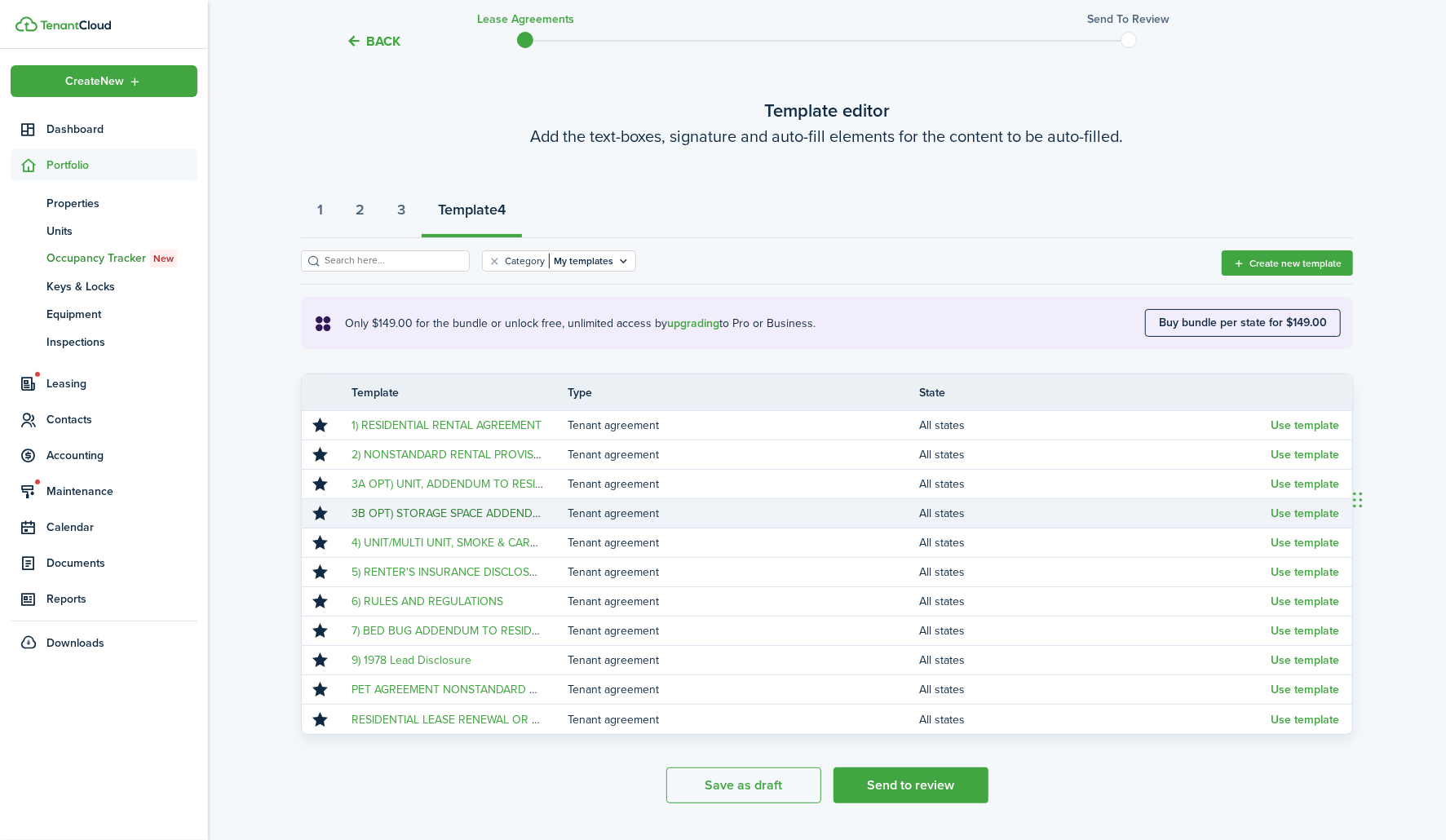
click at [429, 515] on link "3B OPT) STORAGE SPACE ADDENDUM TO RESIDENTIAL RENTAL AGREEMENT" at bounding box center [551, 513] width 401 height 17
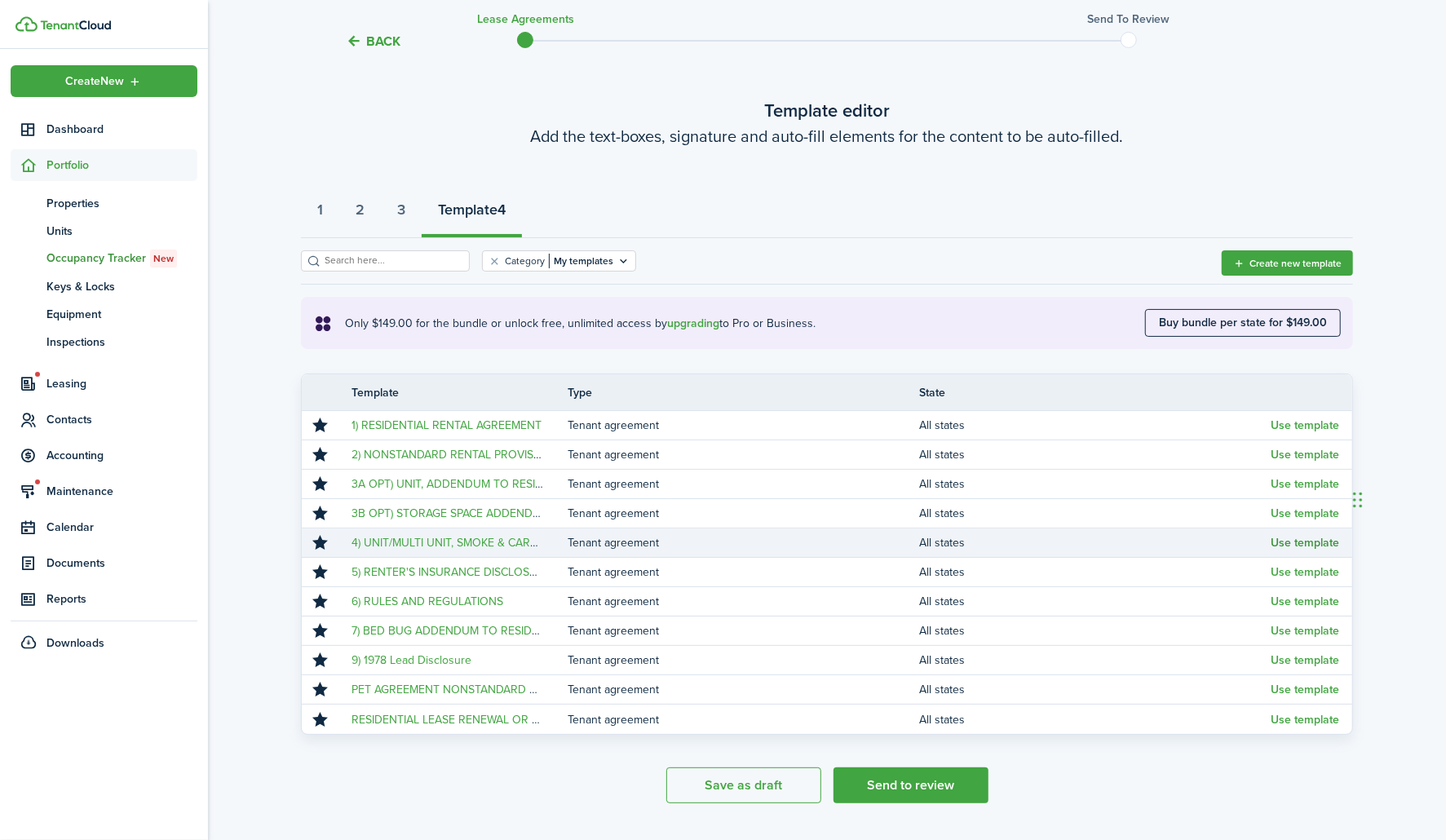
click at [1293, 543] on button "Use template" at bounding box center [1305, 543] width 68 height 13
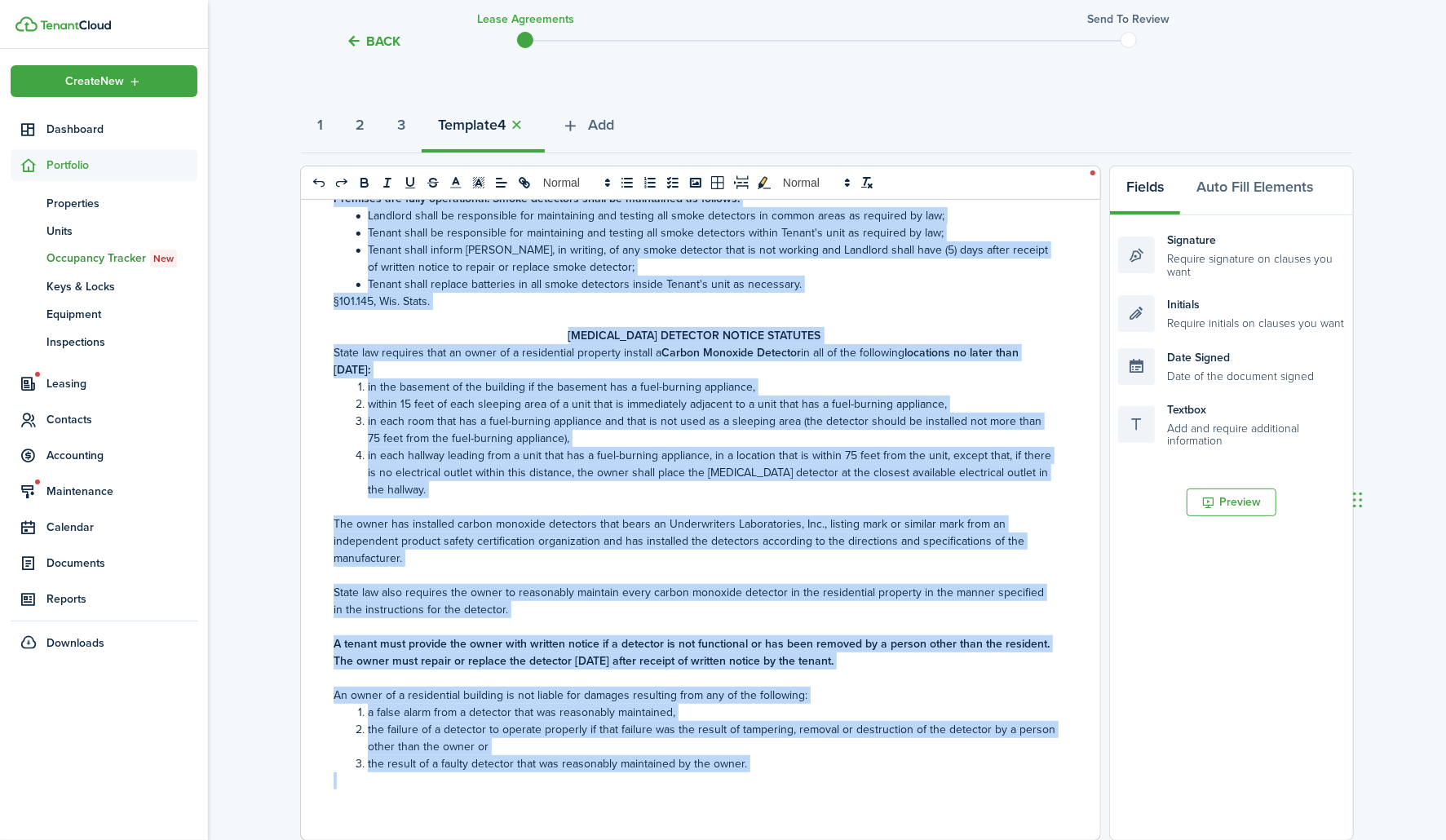
scroll to position [429, 0]
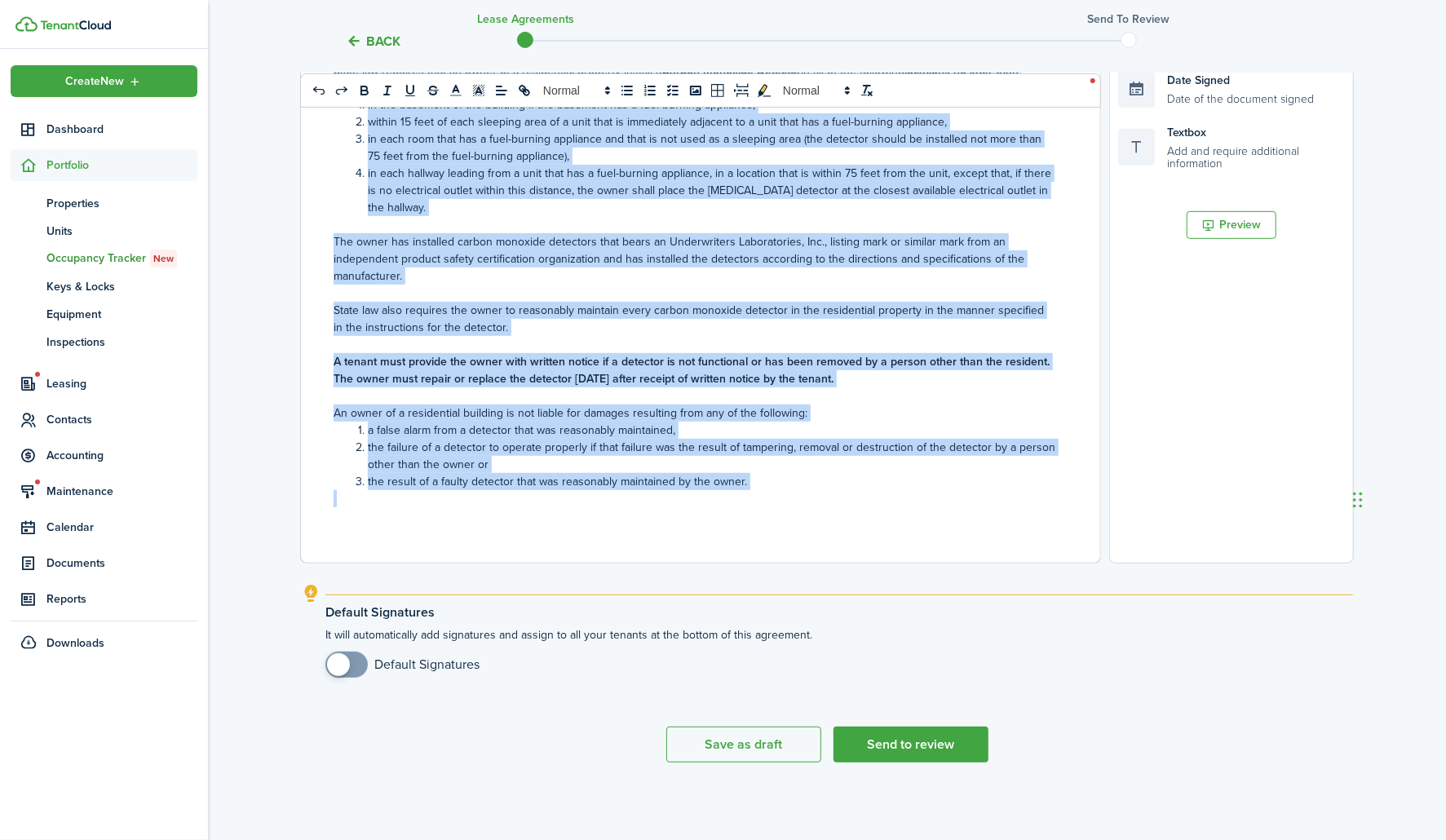
drag, startPoint x: 673, startPoint y: 434, endPoint x: 780, endPoint y: 495, distance: 123.2
click at [780, 495] on div "SMOKE & [MEDICAL_DATA] DETECTOR NOTICE Single and Two­-Family Dwellings Tenant(…" at bounding box center [694, 242] width 787 height 640
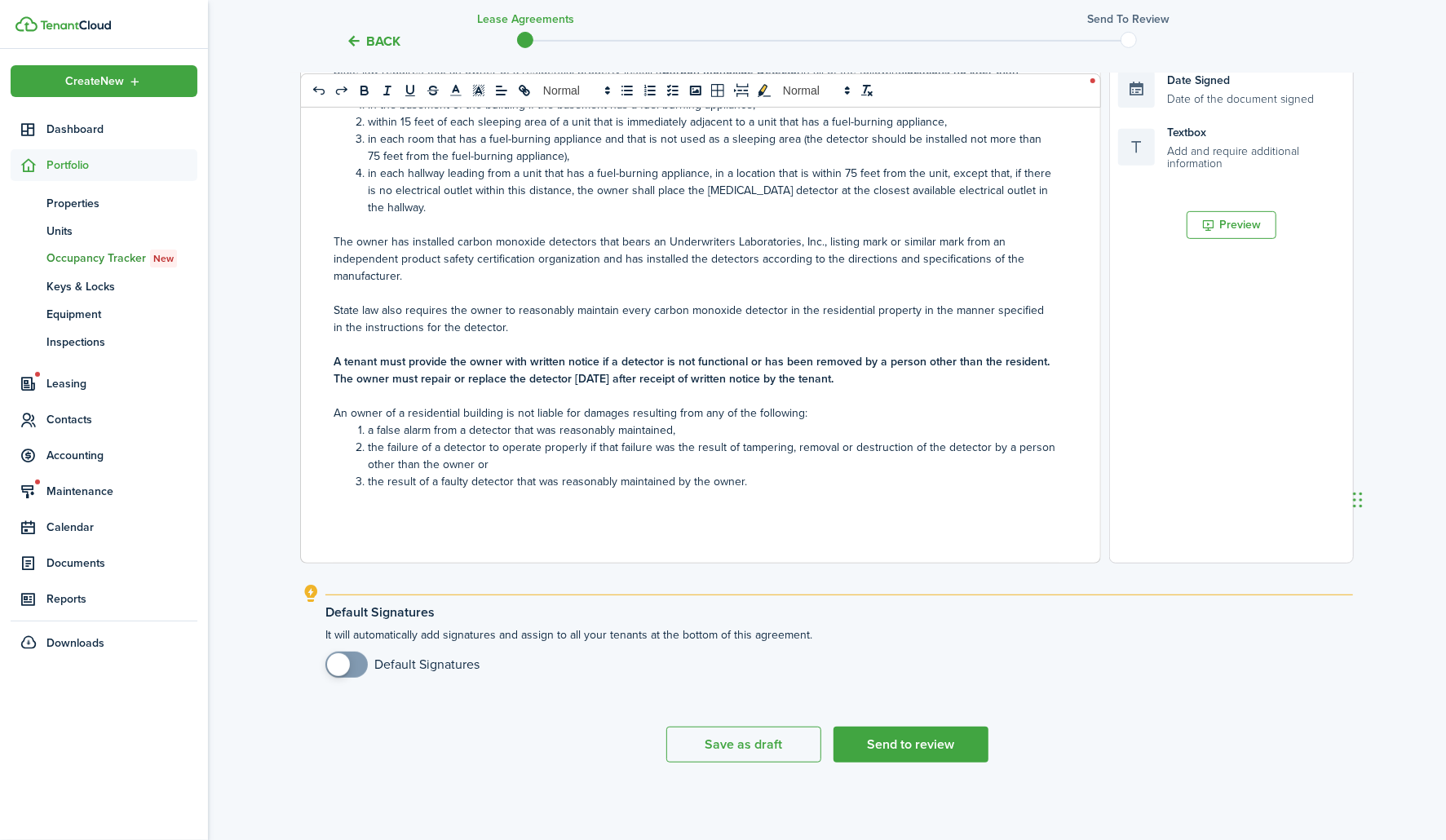
scroll to position [124, 0]
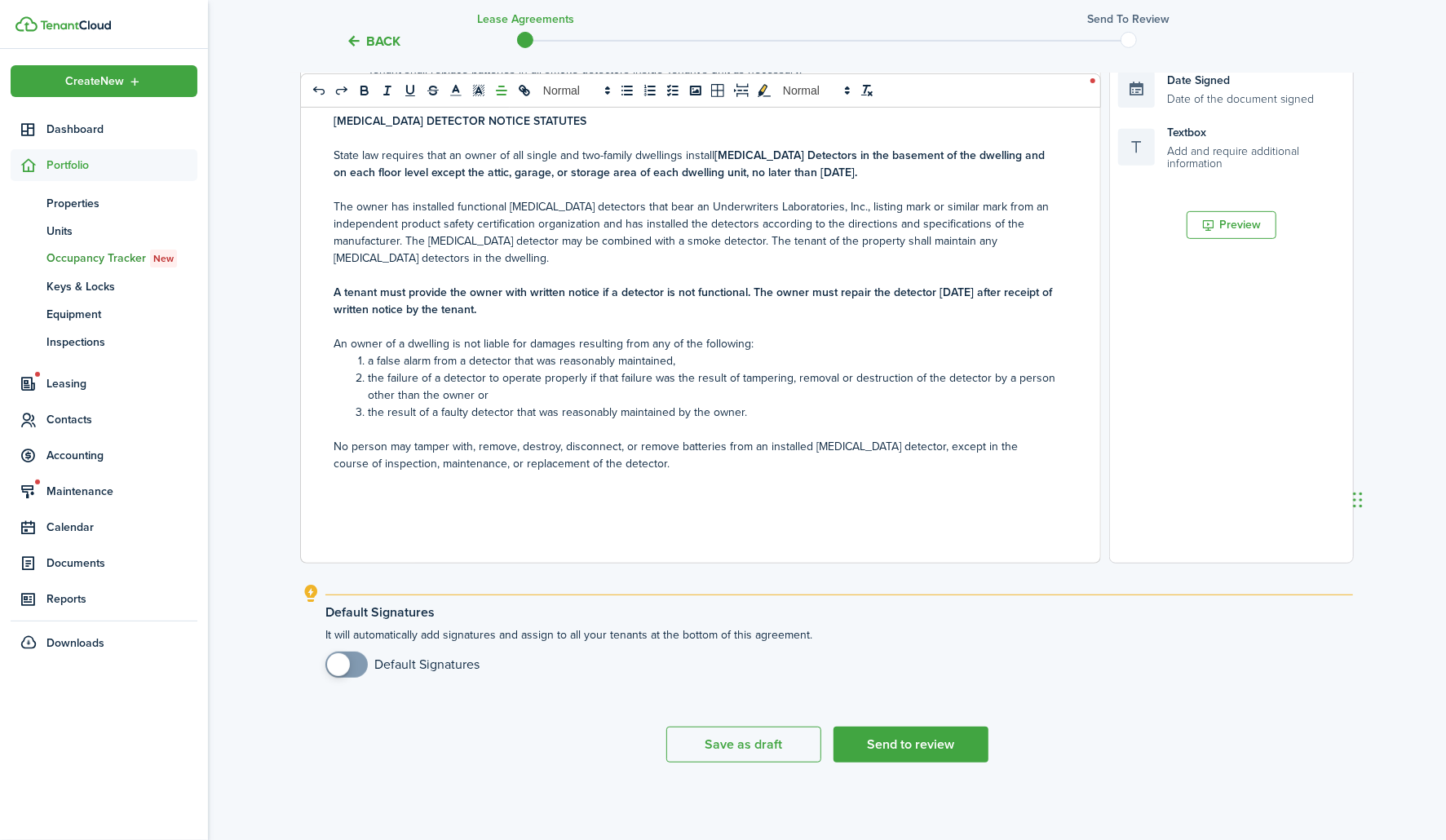
drag, startPoint x: 705, startPoint y: 510, endPoint x: 418, endPoint y: 512, distance: 287.0
click at [418, 512] on div "SMOKE & CARBON MONOXIDE DETECTOR NOTICE Single and Two­-Family Dwellings Tenant…" at bounding box center [694, 242] width 787 height 640
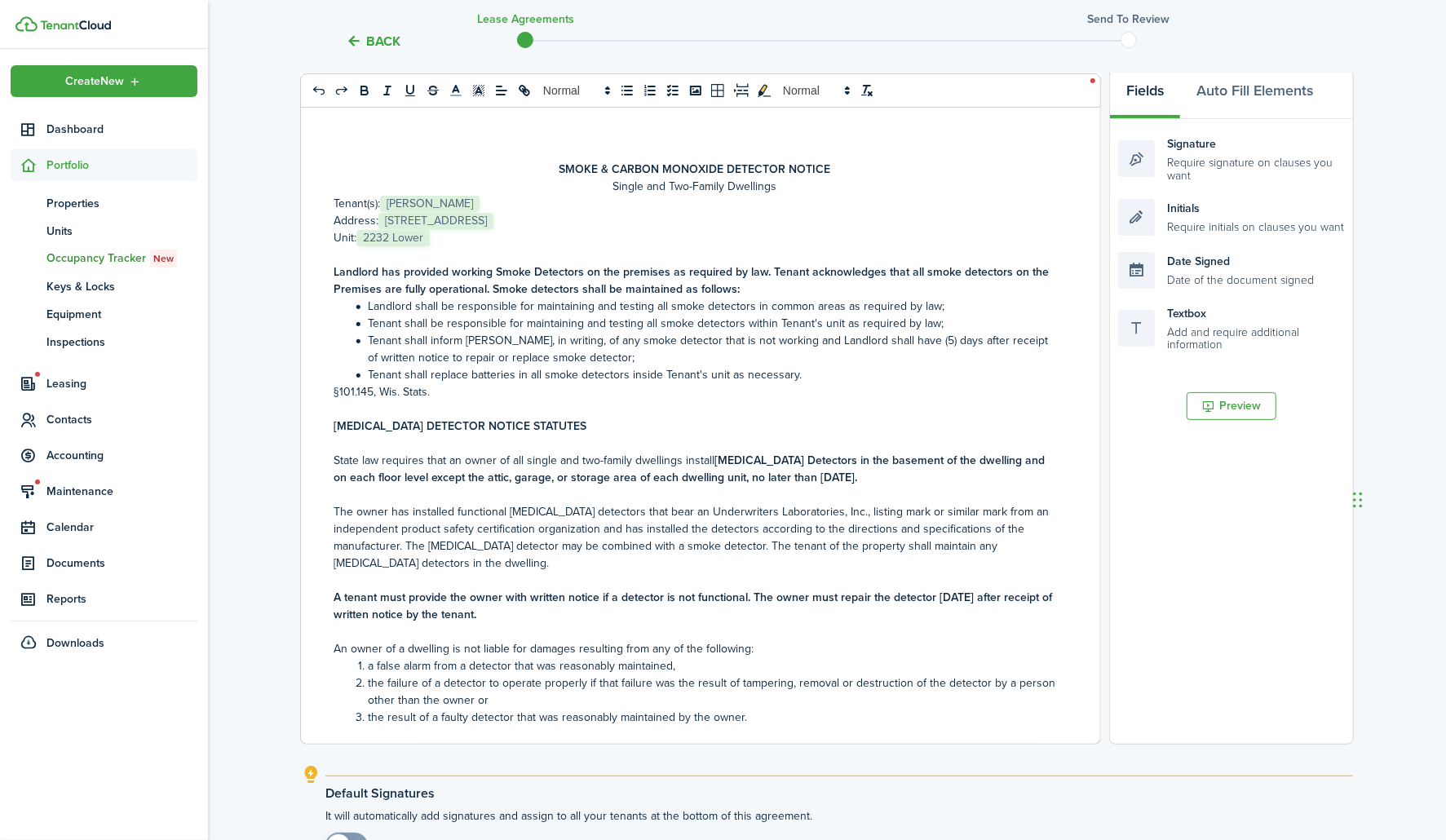
scroll to position [338, 0]
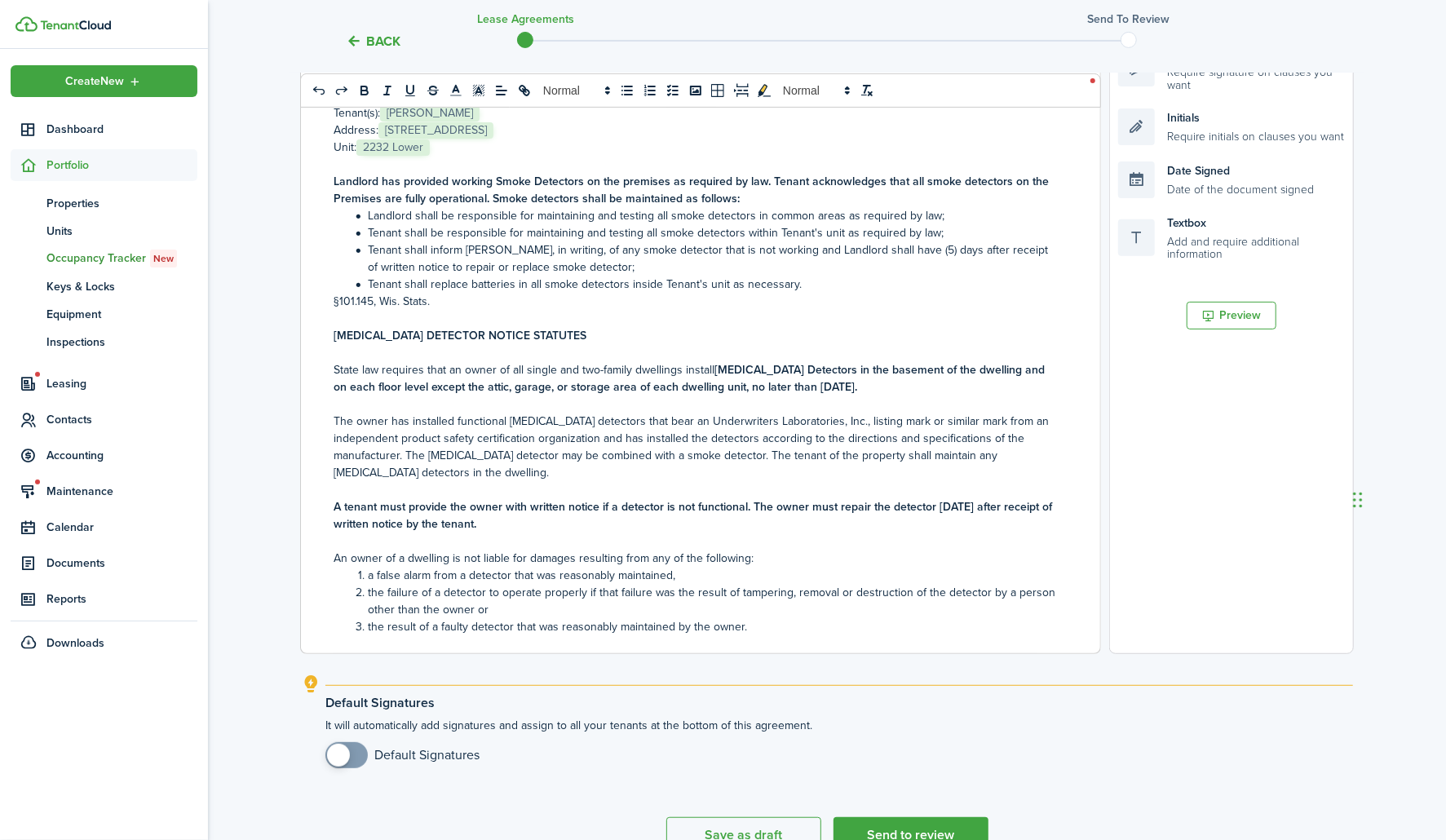
checkbox input "true"
click at [355, 753] on span at bounding box center [347, 754] width 16 height 26
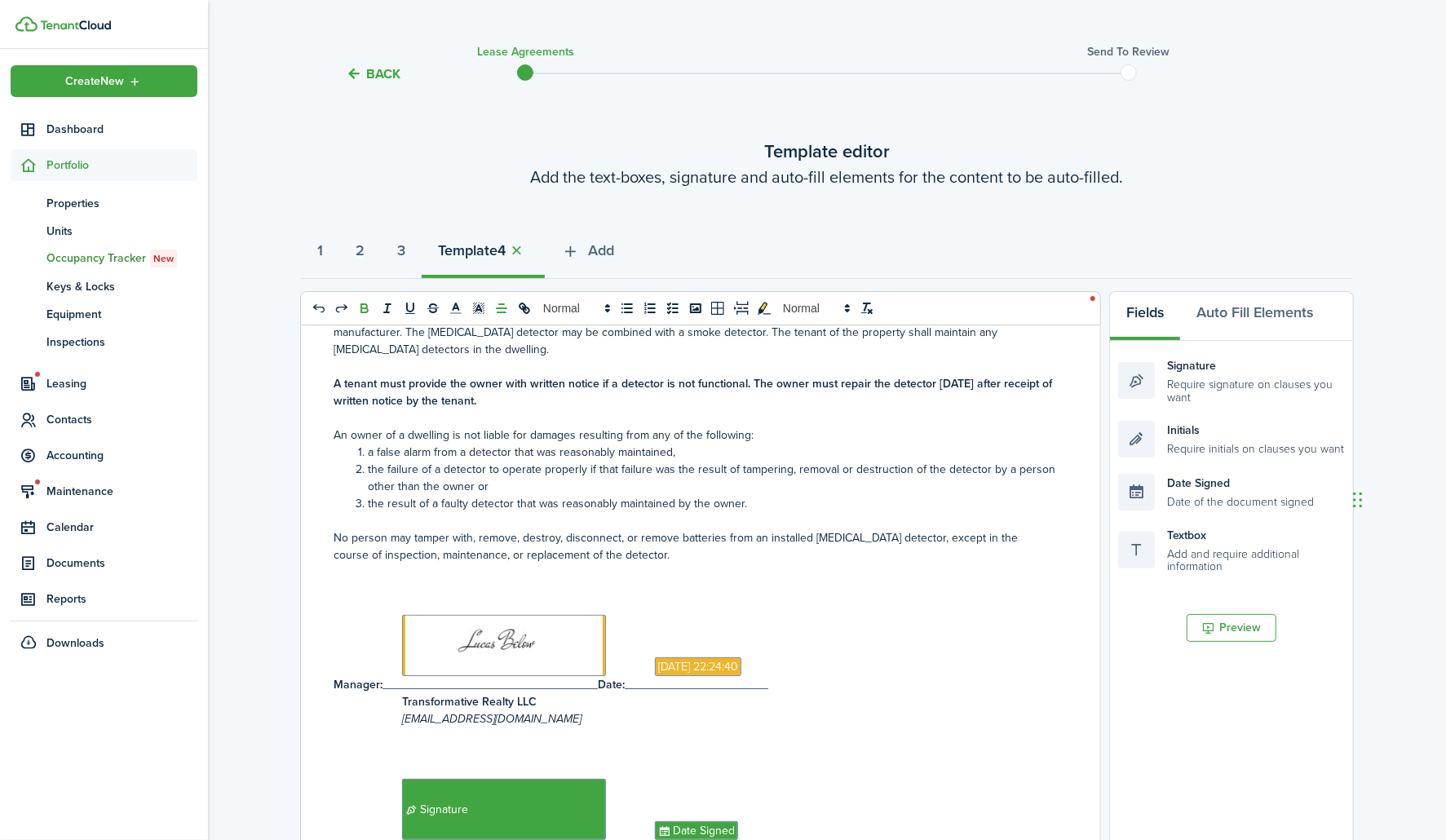
scroll to position [0, 0]
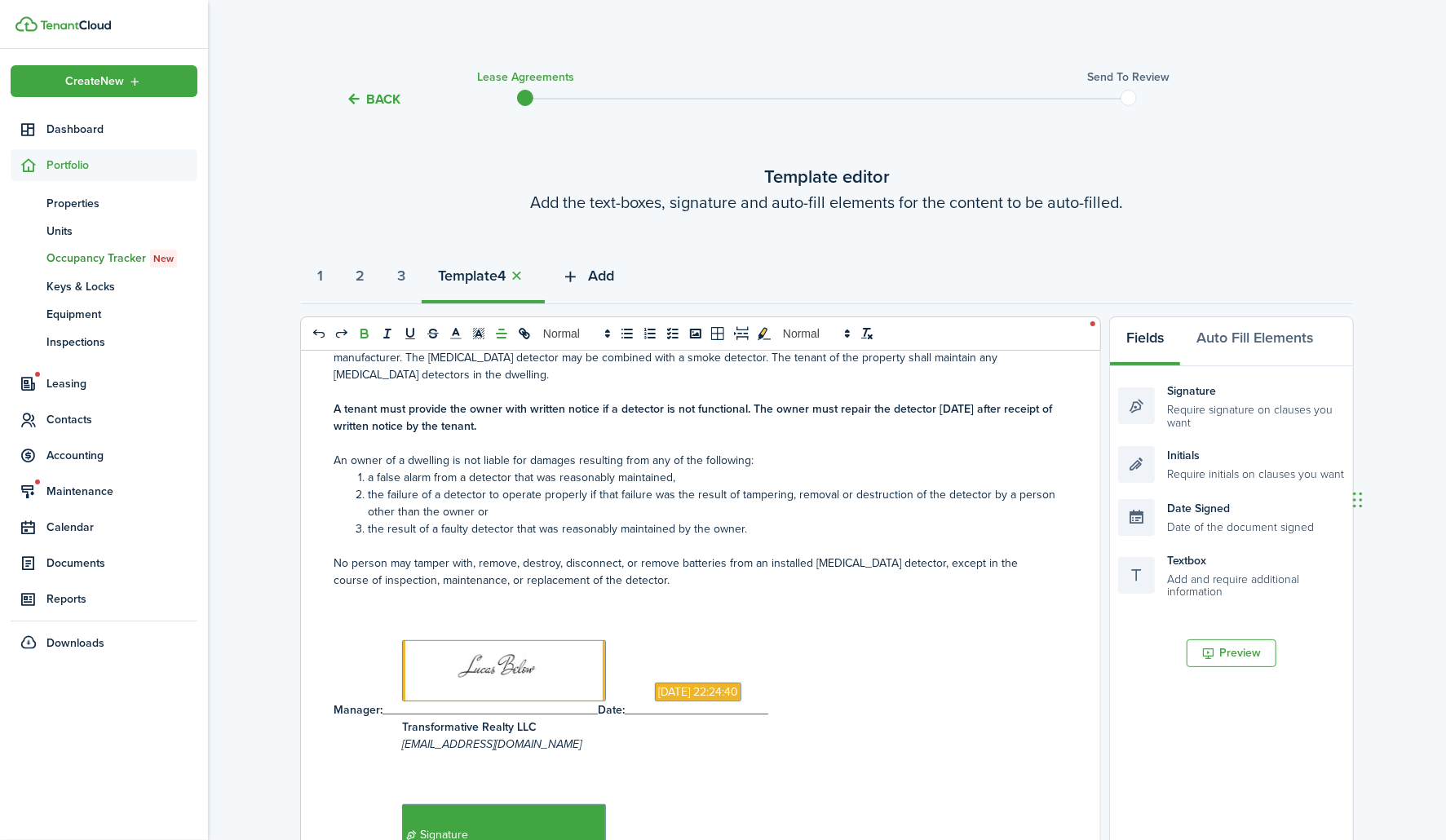
click at [580, 270] on icon "button" at bounding box center [570, 276] width 19 height 18
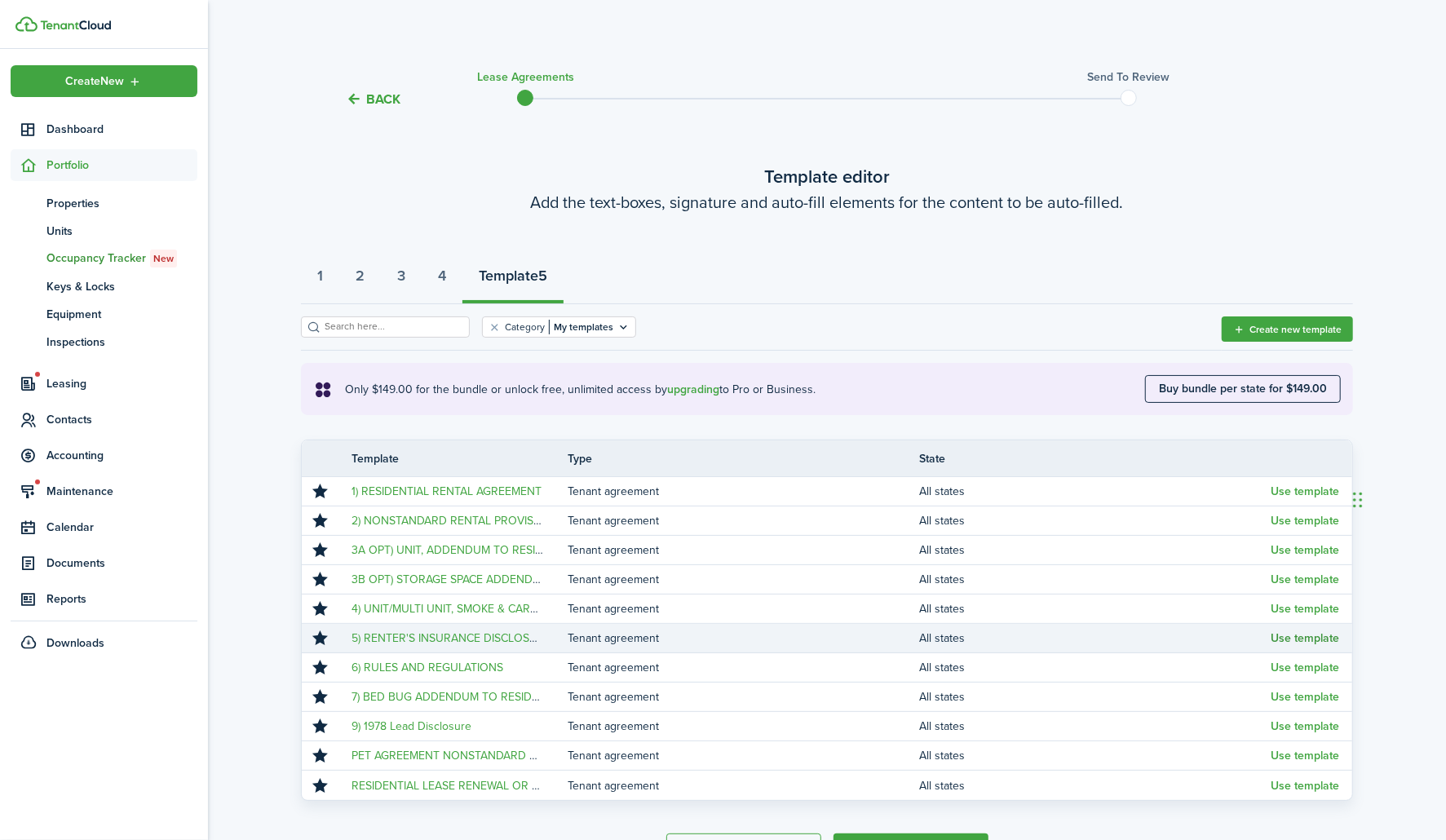
click at [1279, 633] on button "Use template" at bounding box center [1305, 638] width 68 height 13
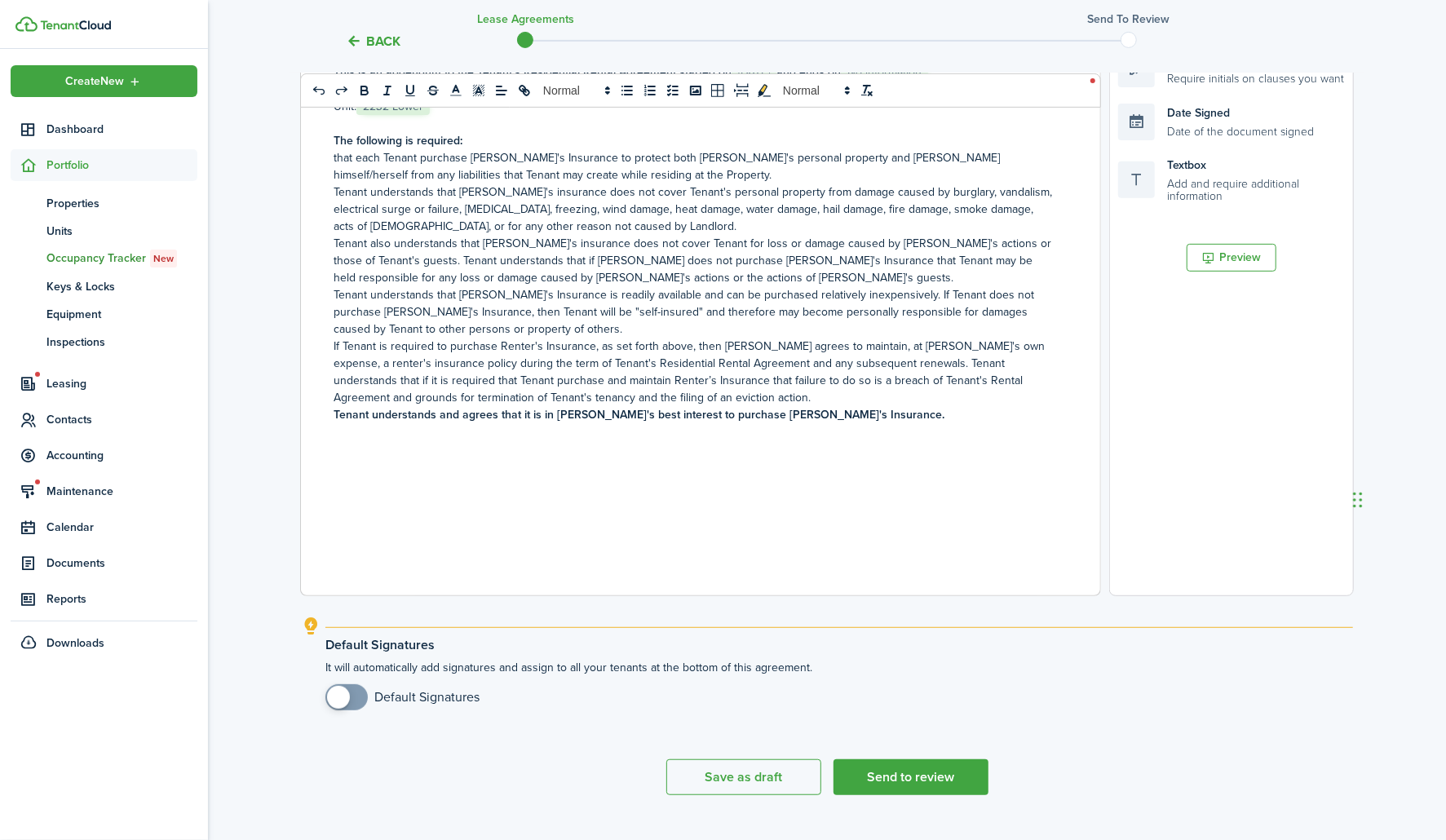
scroll to position [429, 0]
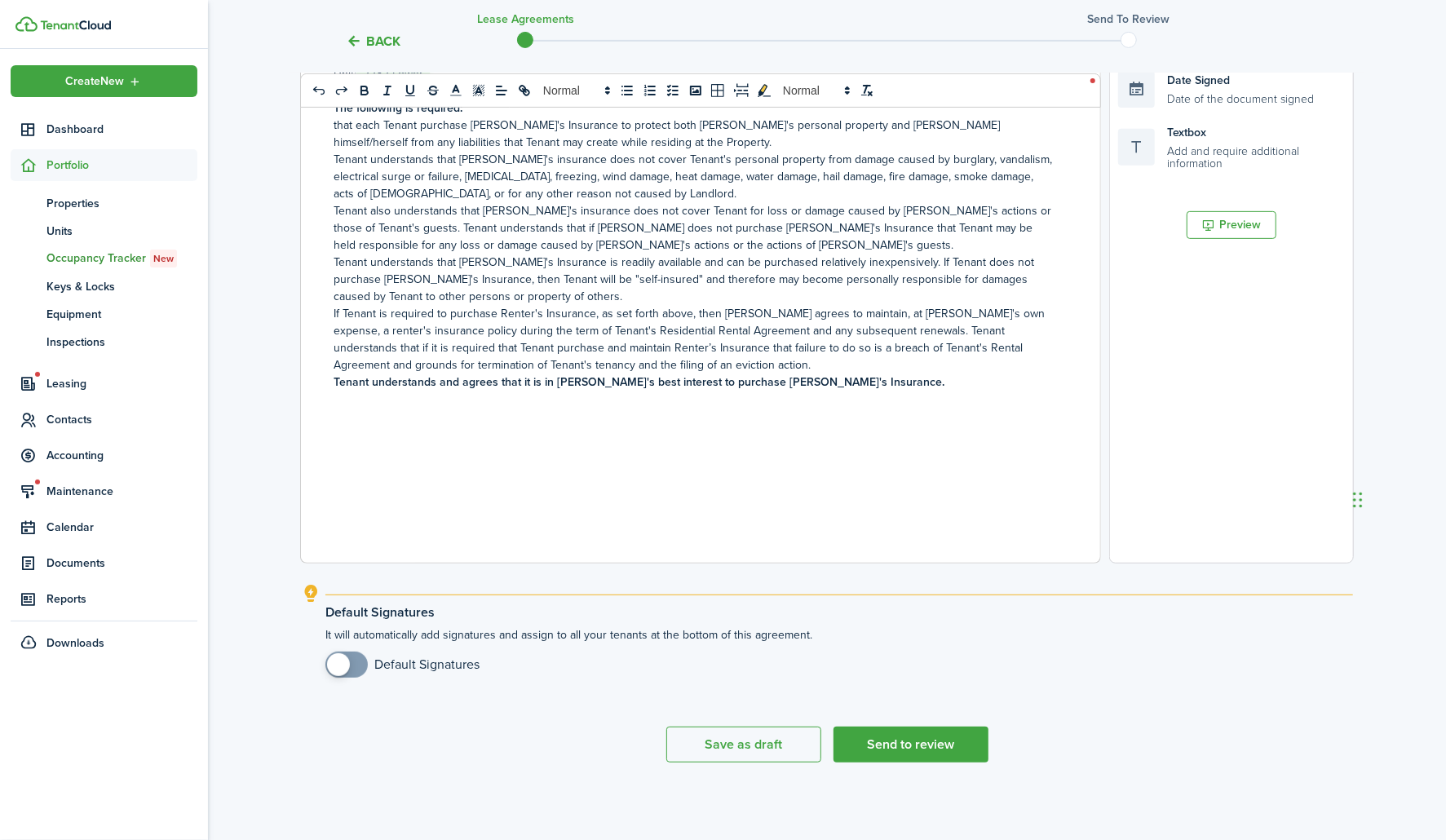
checkbox input "true"
click at [331, 665] on span at bounding box center [338, 664] width 23 height 23
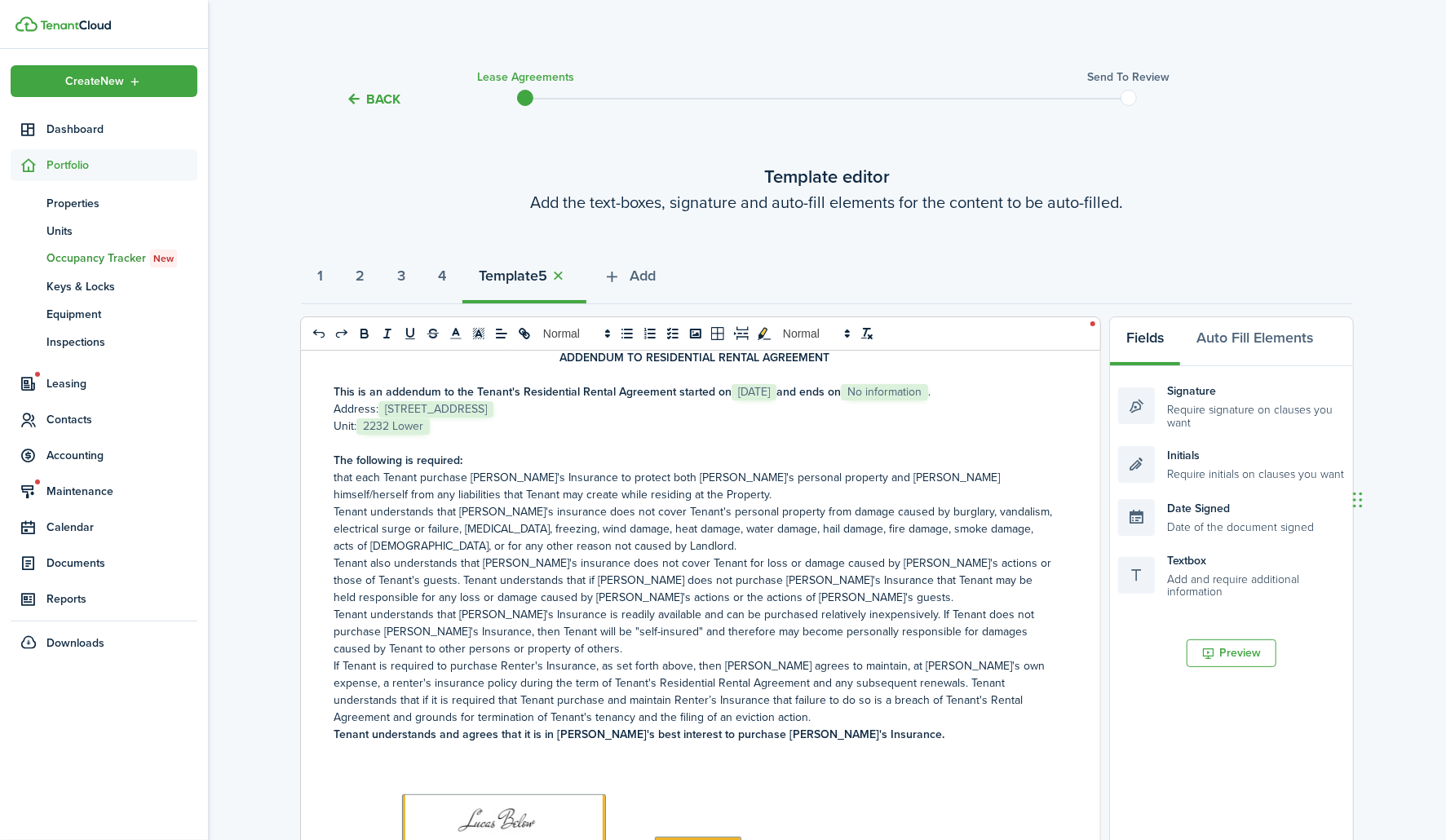
scroll to position [0, 0]
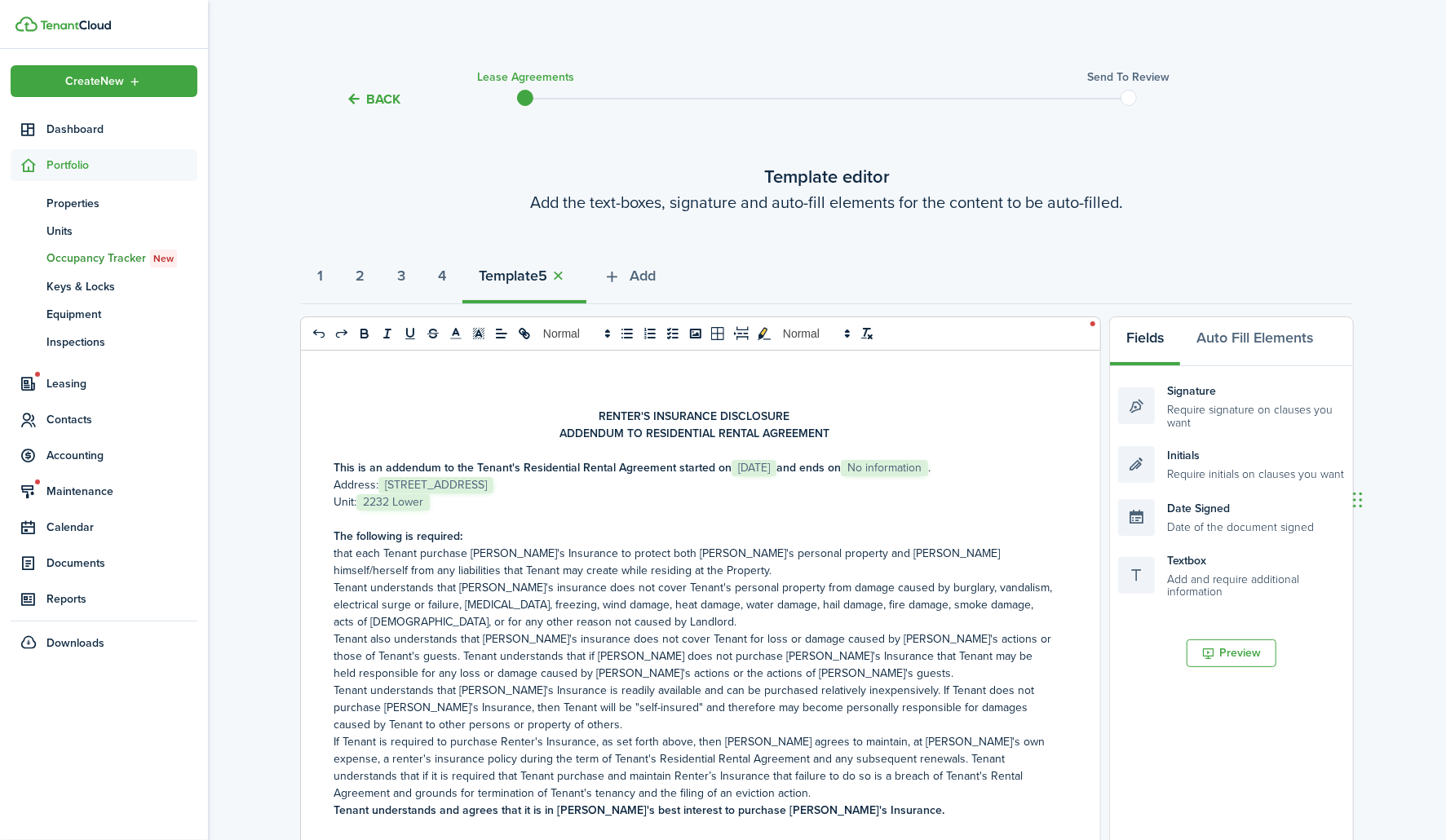
click at [841, 233] on lease-agreement-wizard-select-templates "Template editor Add the text-boxes, signature and auto-fill elements for the co…" at bounding box center [827, 676] width 1052 height 1027
click at [655, 274] on span "Add" at bounding box center [642, 275] width 26 height 22
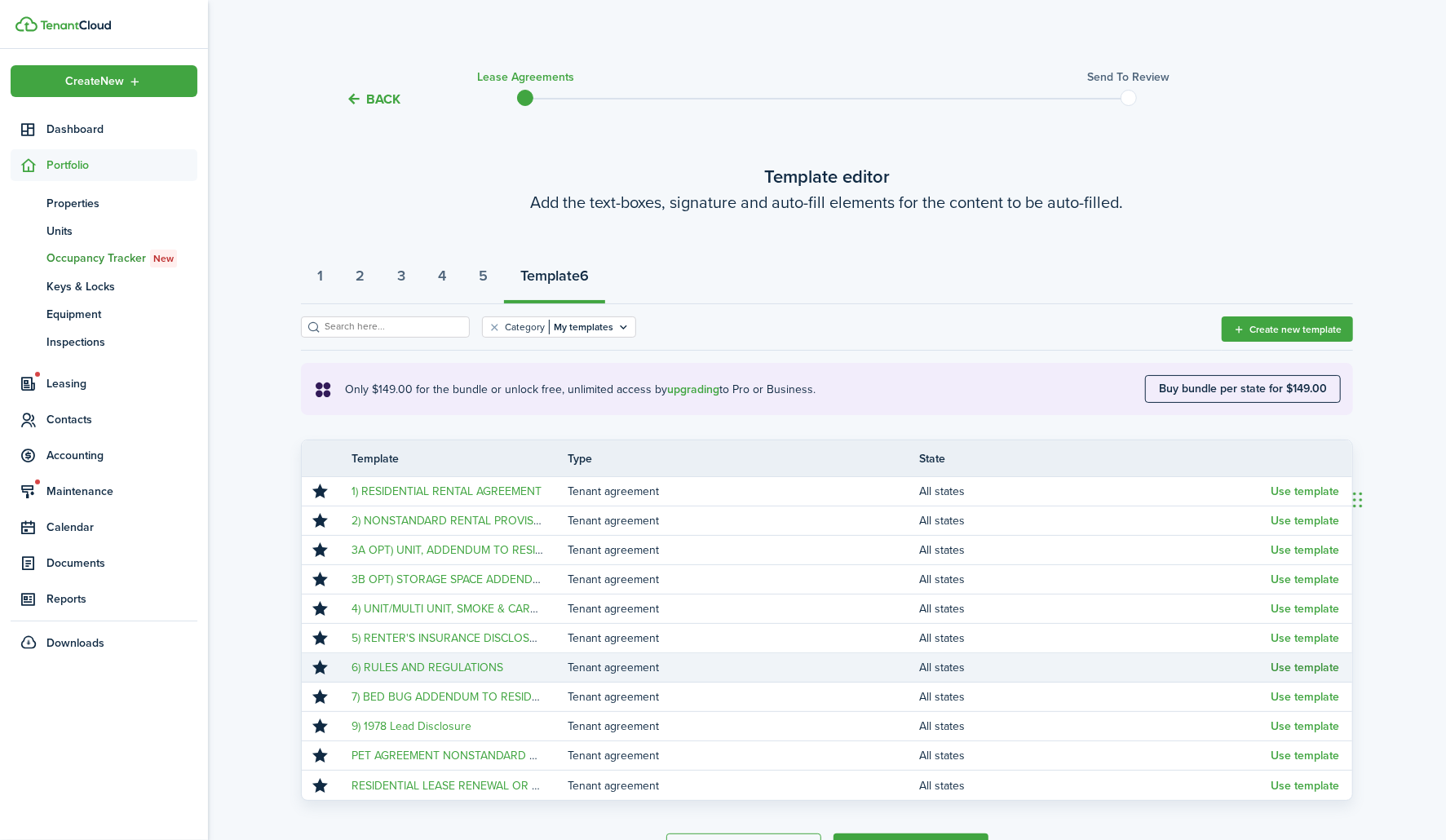
click at [1324, 666] on button "Use template" at bounding box center [1305, 668] width 68 height 13
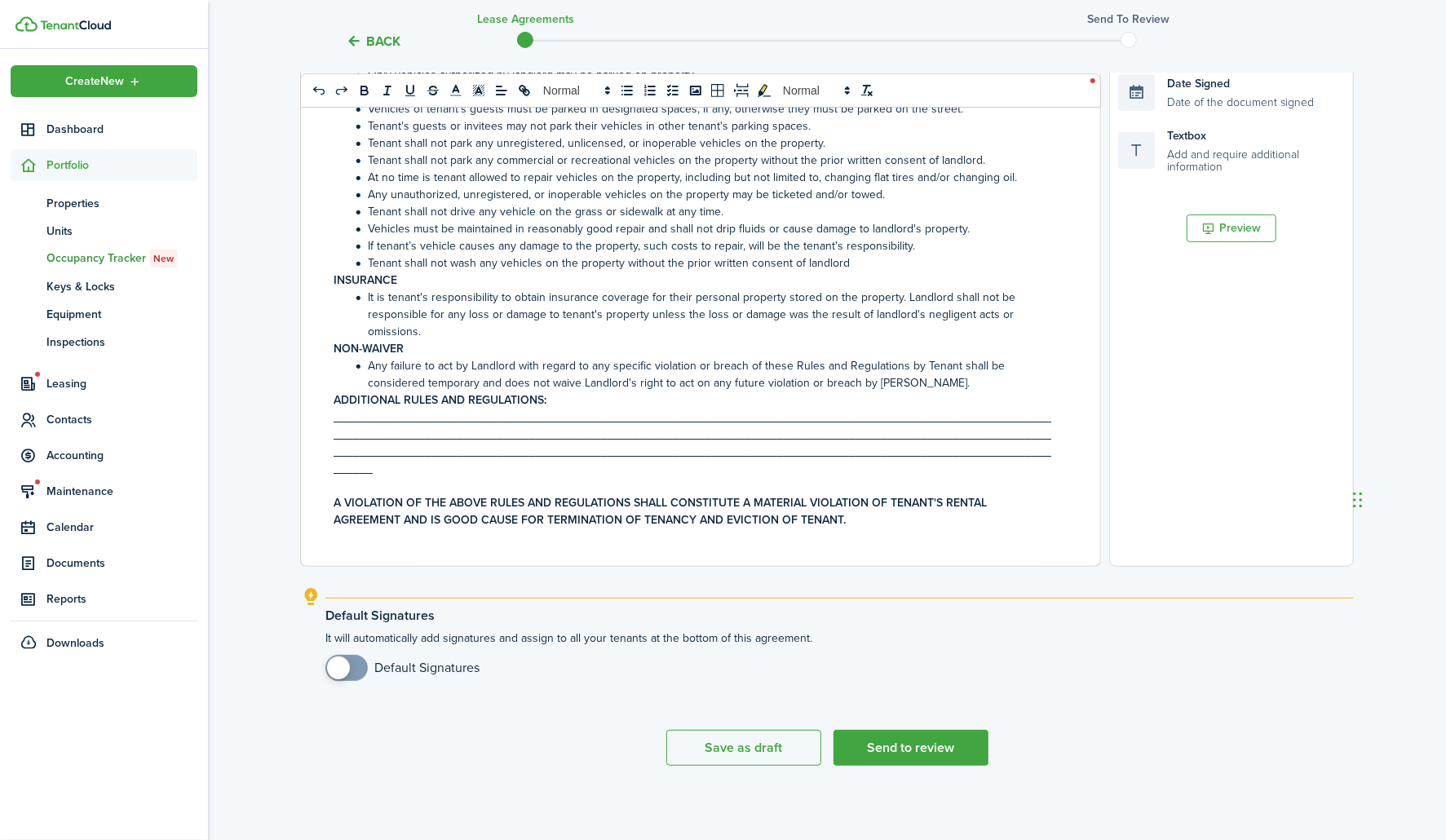
scroll to position [429, 0]
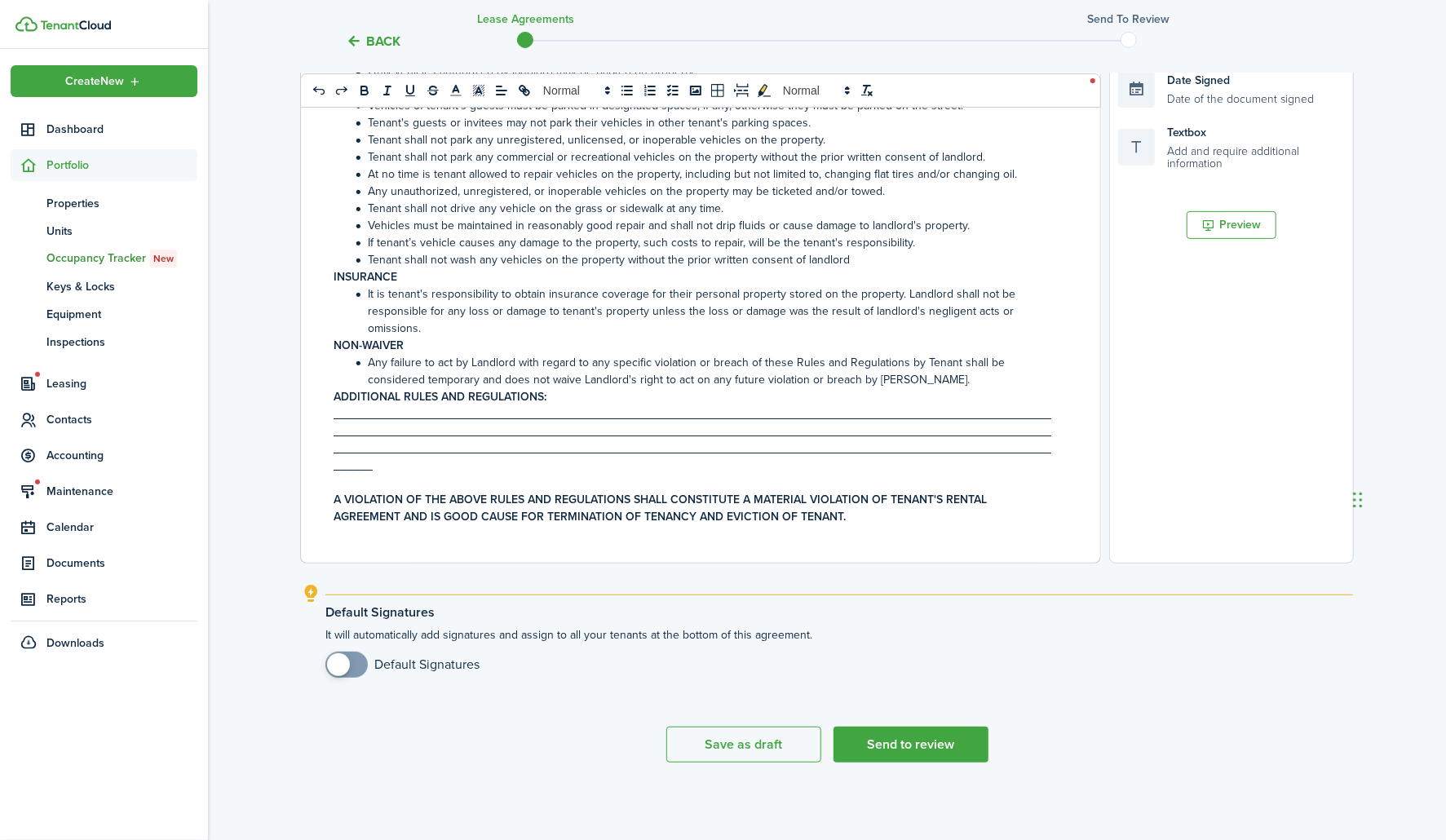
checkbox input "true"
click at [340, 662] on span at bounding box center [338, 664] width 23 height 23
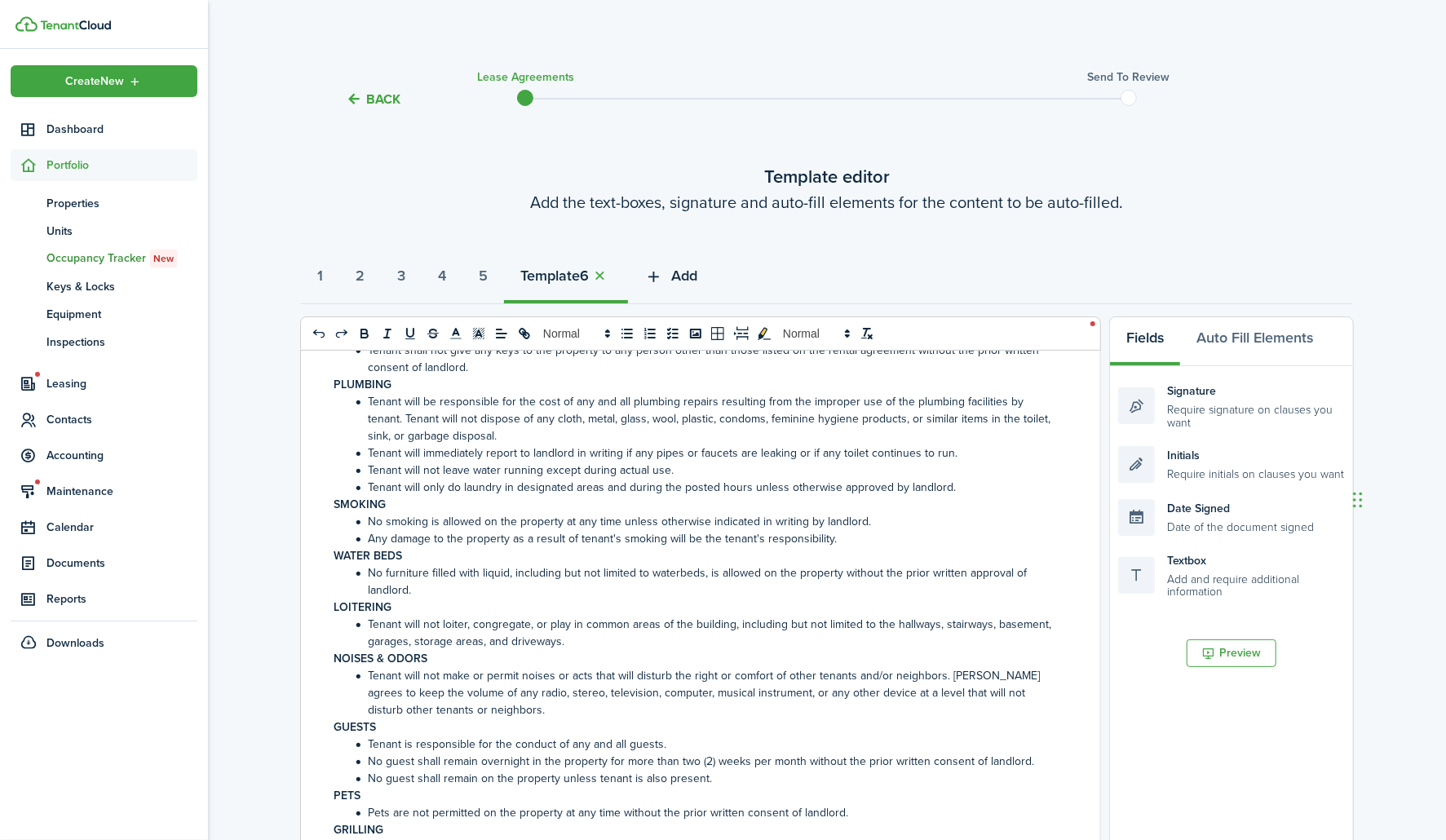
scroll to position [982, 0]
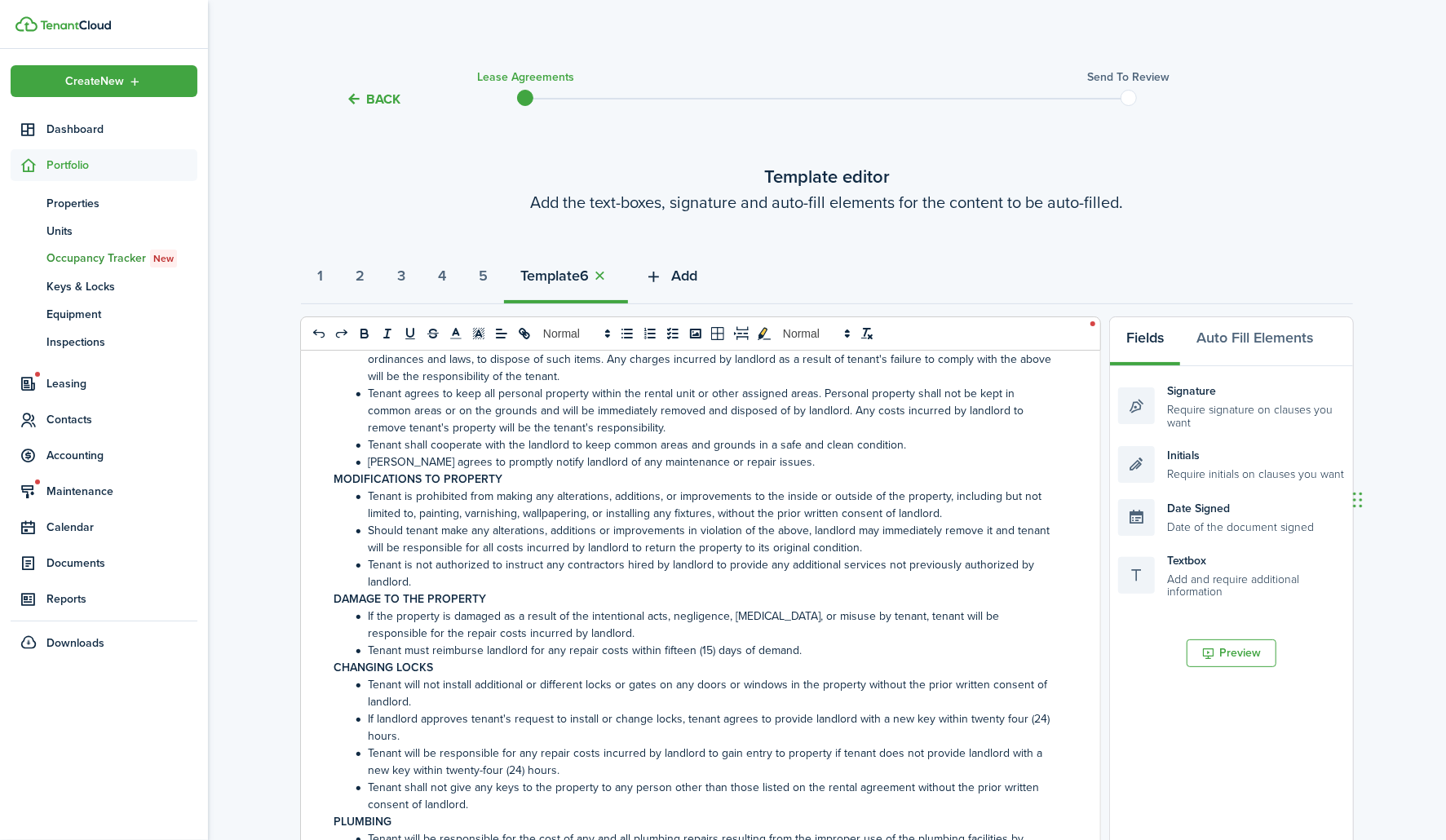
click at [687, 272] on button "Add" at bounding box center [670, 280] width 86 height 49
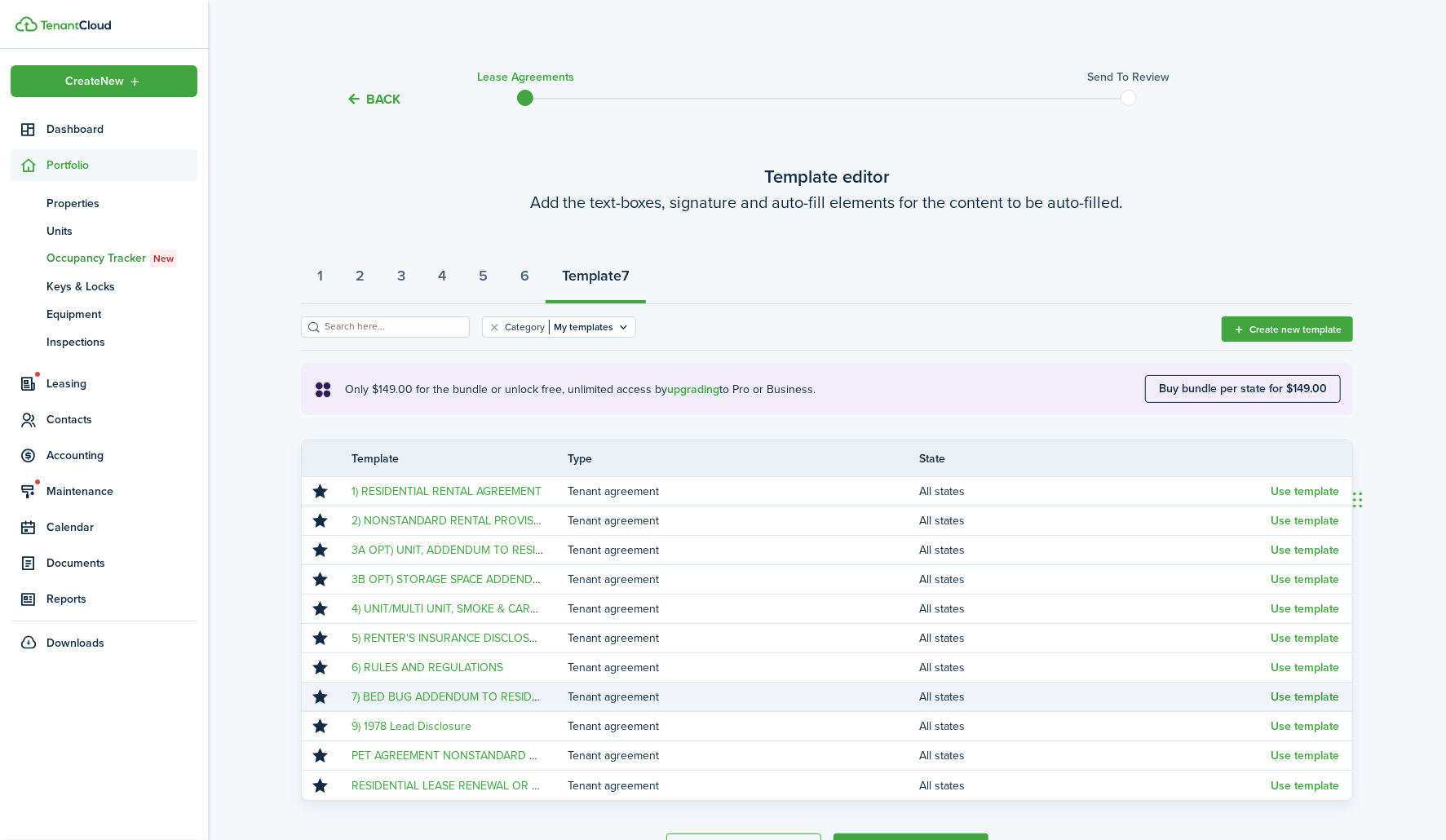
click at [1285, 697] on button "Use template" at bounding box center [1305, 697] width 68 height 13
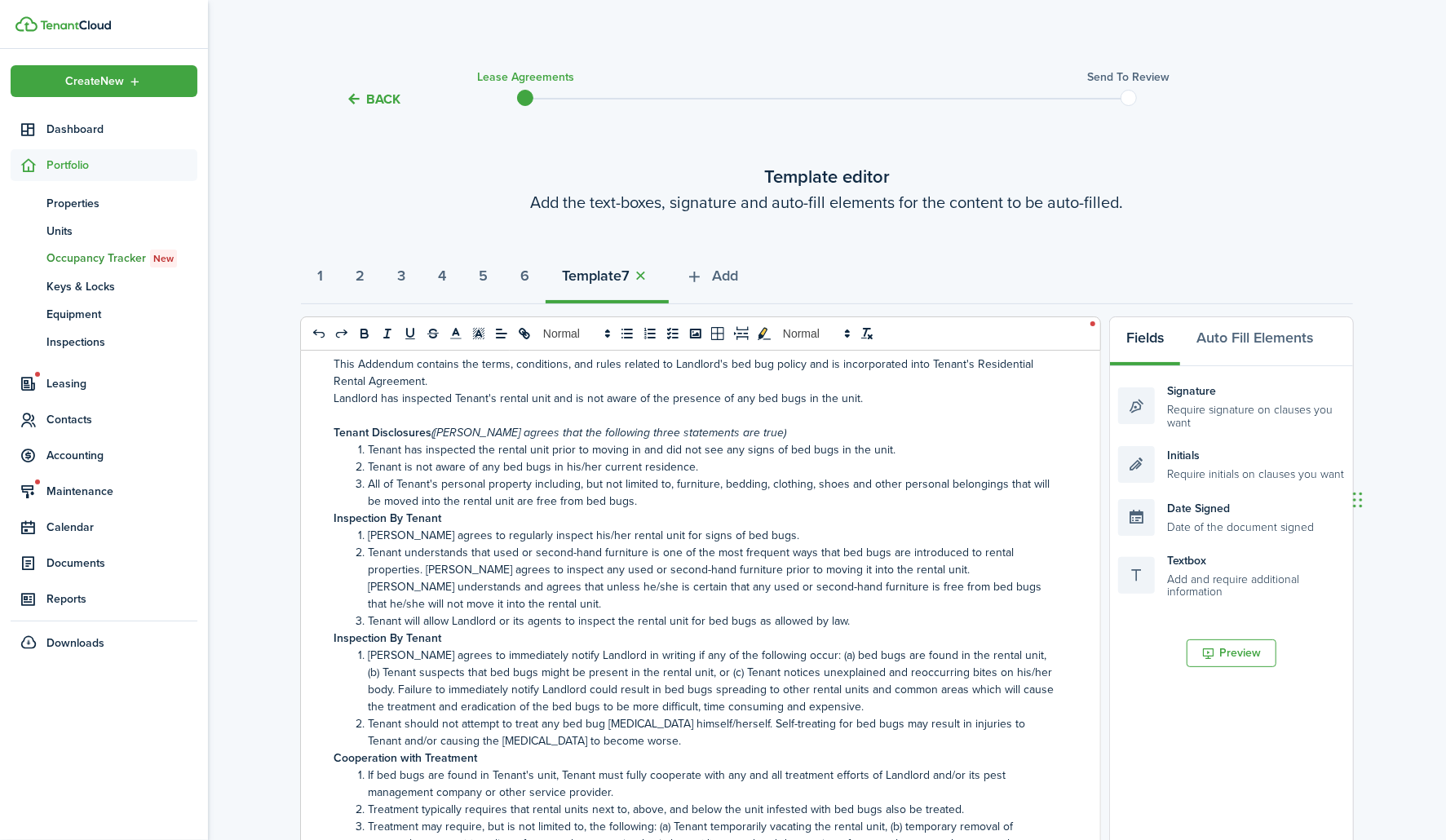
scroll to position [0, 0]
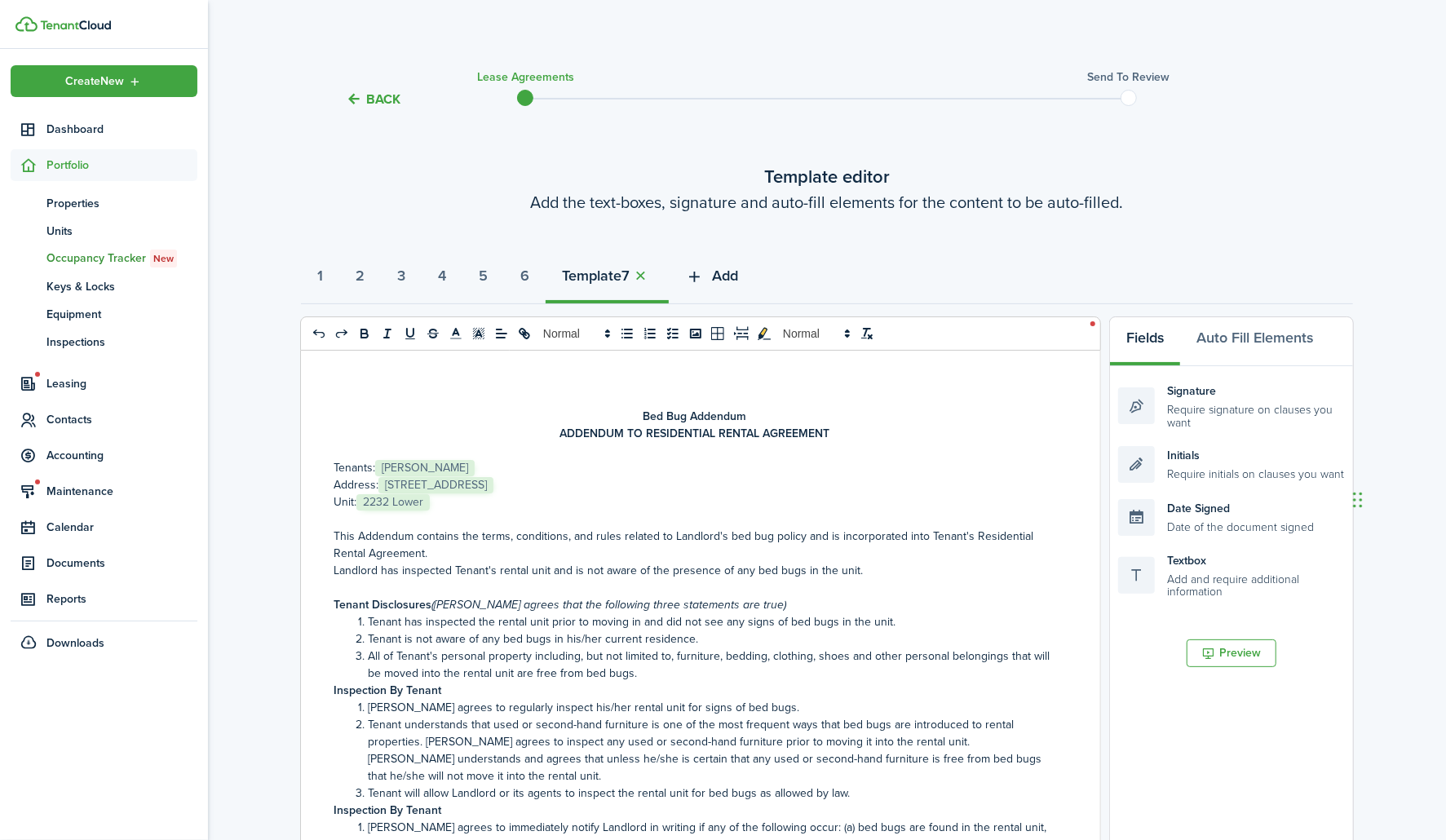
click at [738, 273] on span "Add" at bounding box center [725, 275] width 26 height 22
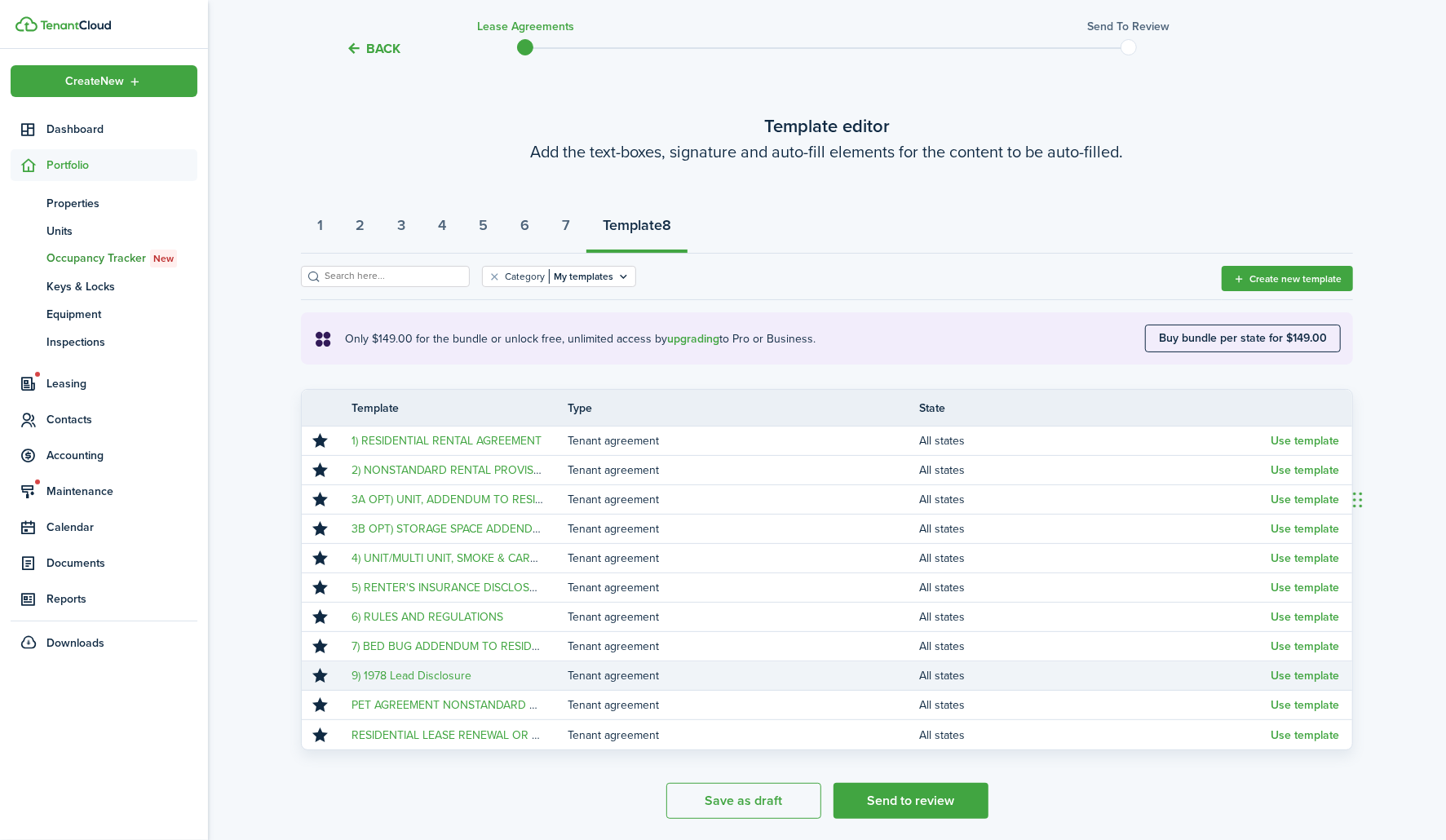
scroll to position [91, 0]
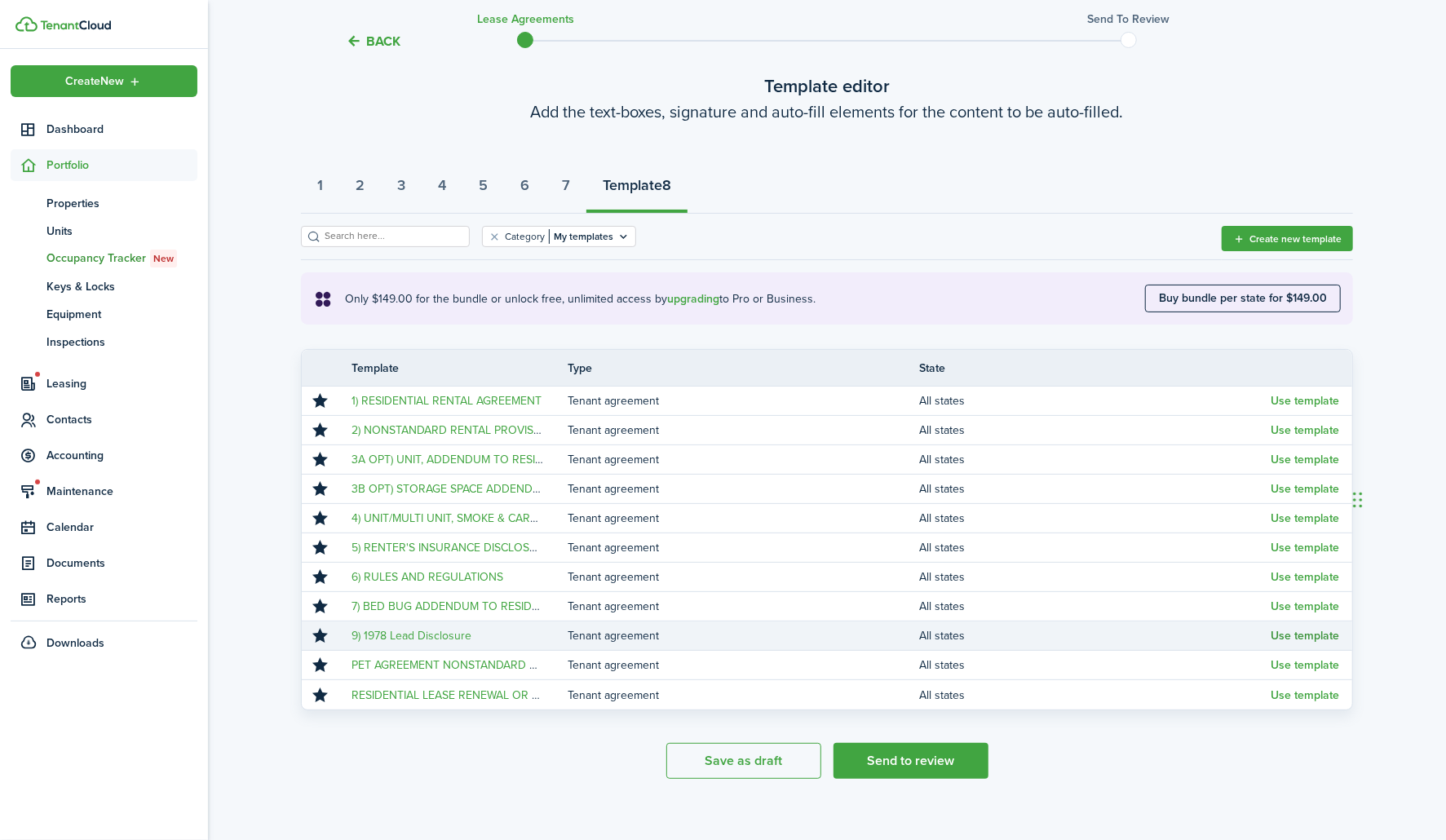
click at [1294, 629] on button "Use template" at bounding box center [1305, 636] width 68 height 13
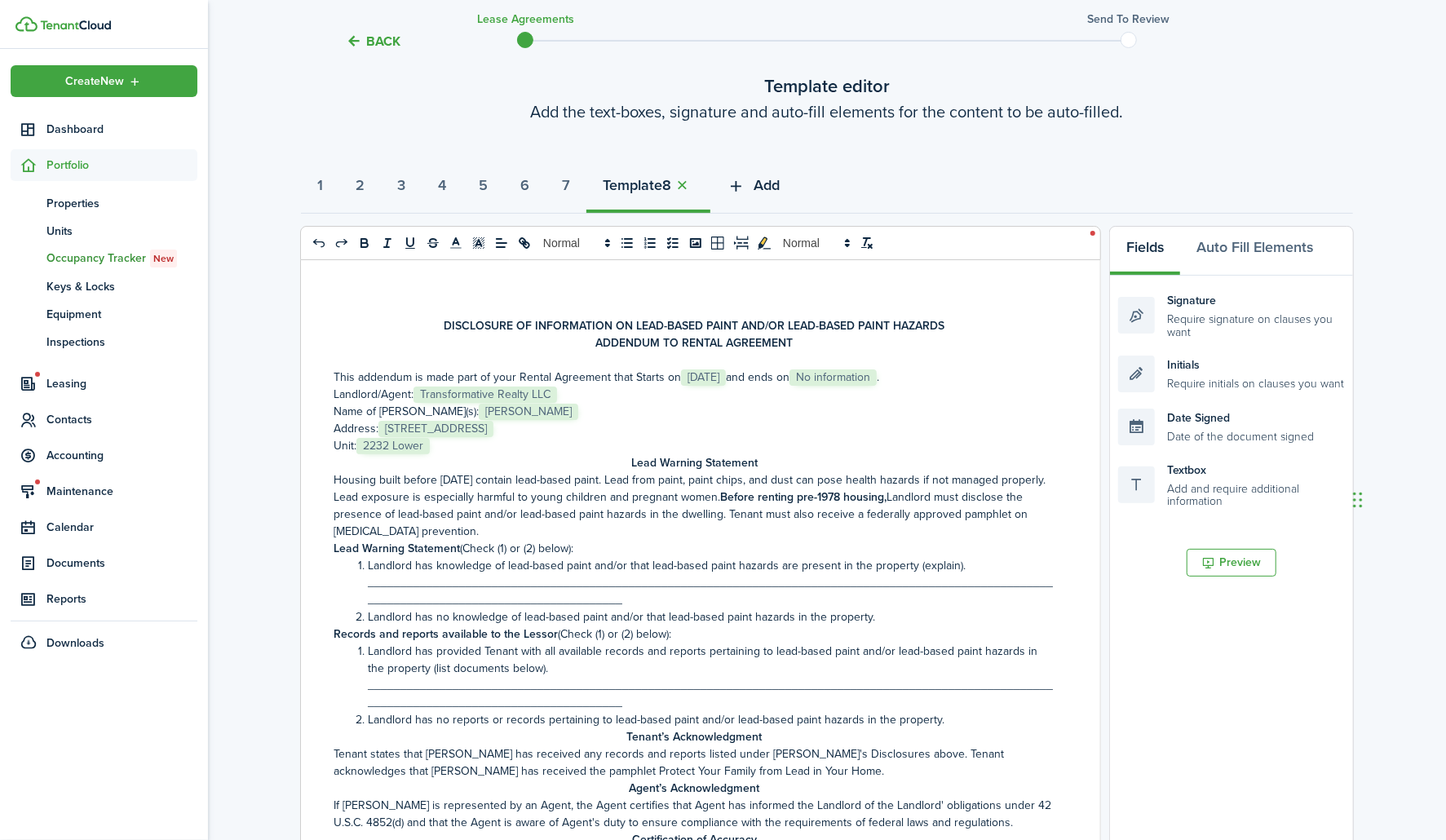
click at [746, 181] on icon "button" at bounding box center [736, 186] width 19 height 18
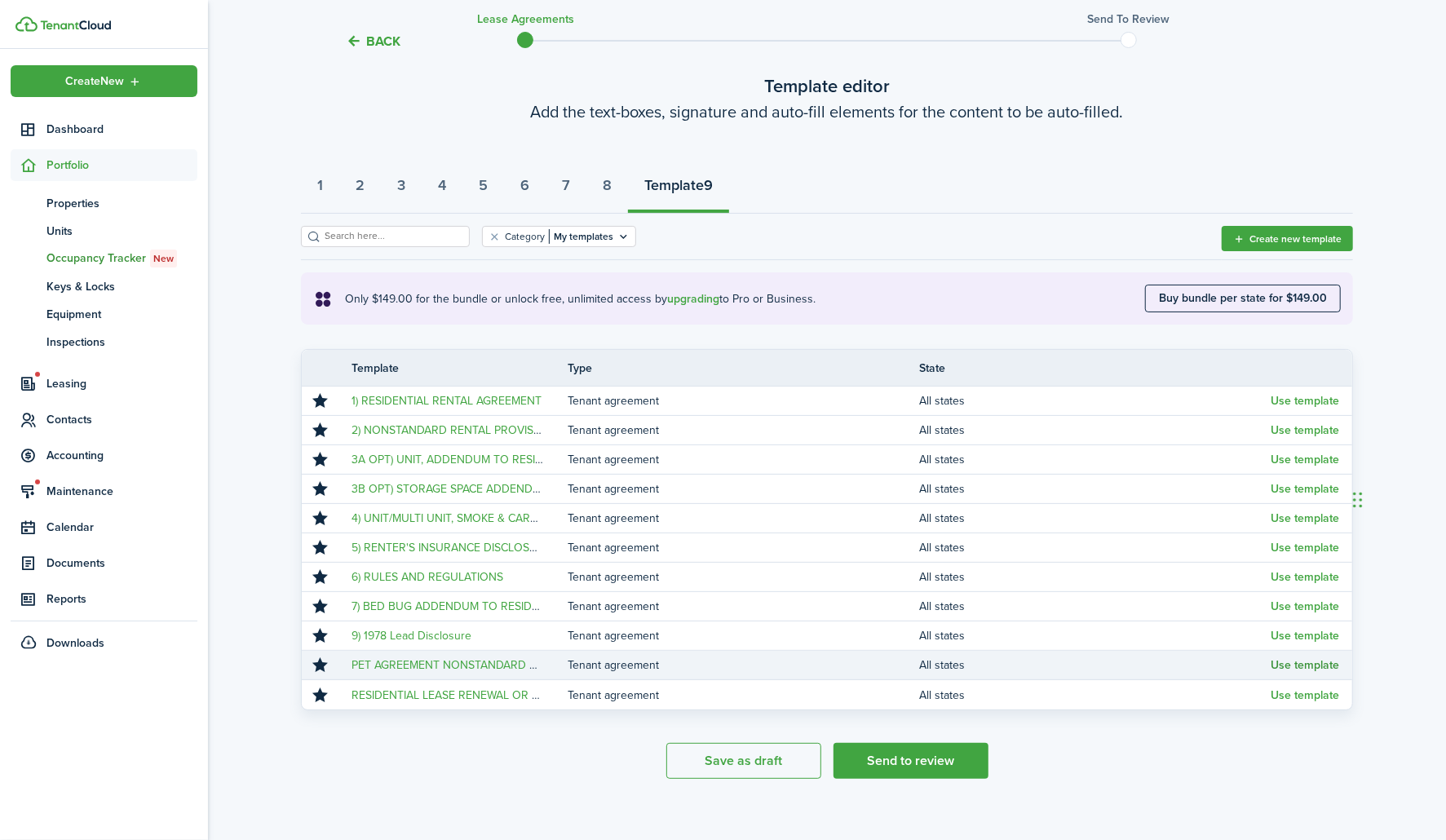
click at [1301, 665] on button "Use template" at bounding box center [1305, 665] width 68 height 13
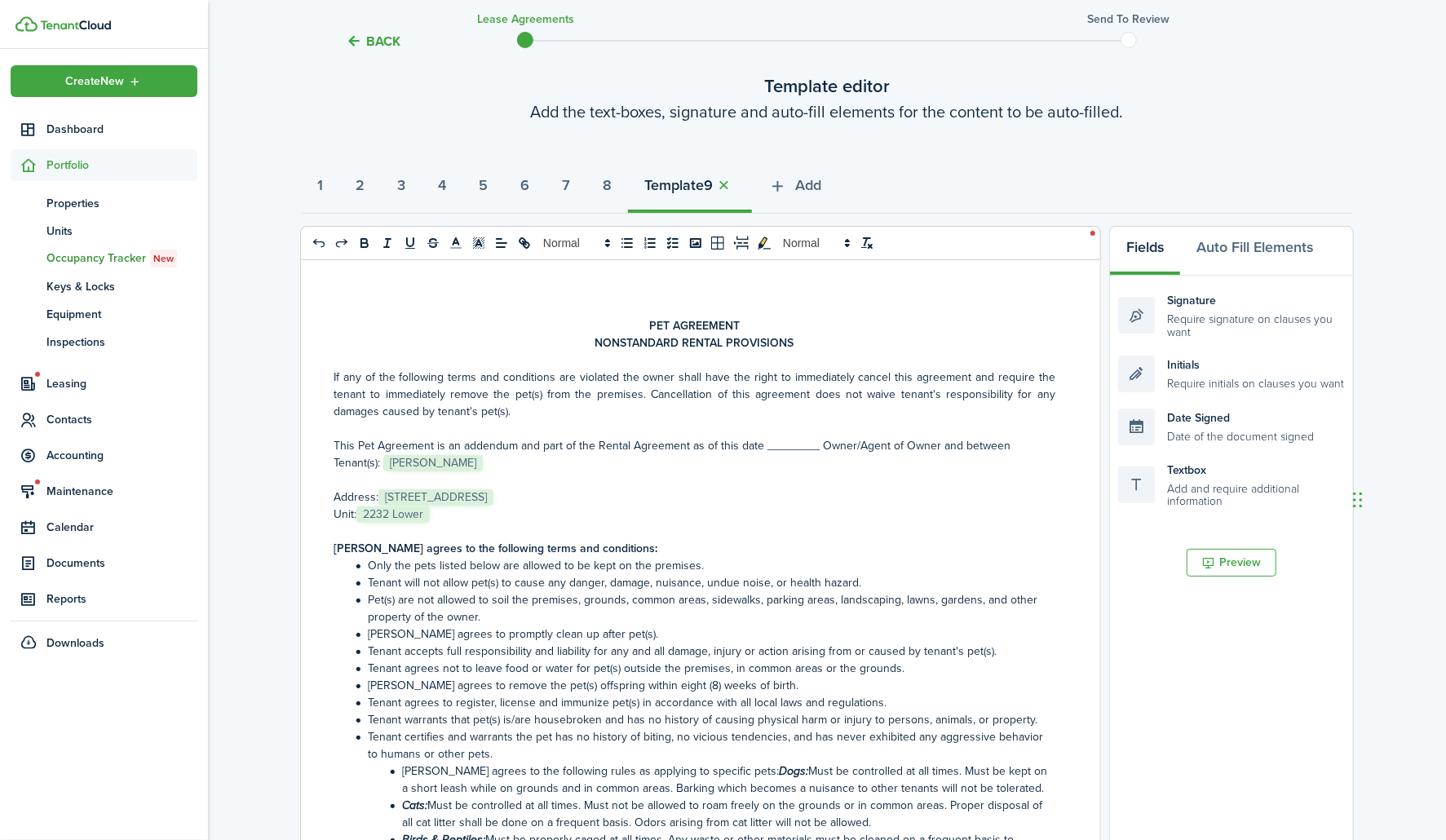
click at [773, 445] on p "This Pet Agreement is an addendum and part of the Rental Agreement as of this d…" at bounding box center [694, 454] width 722 height 34
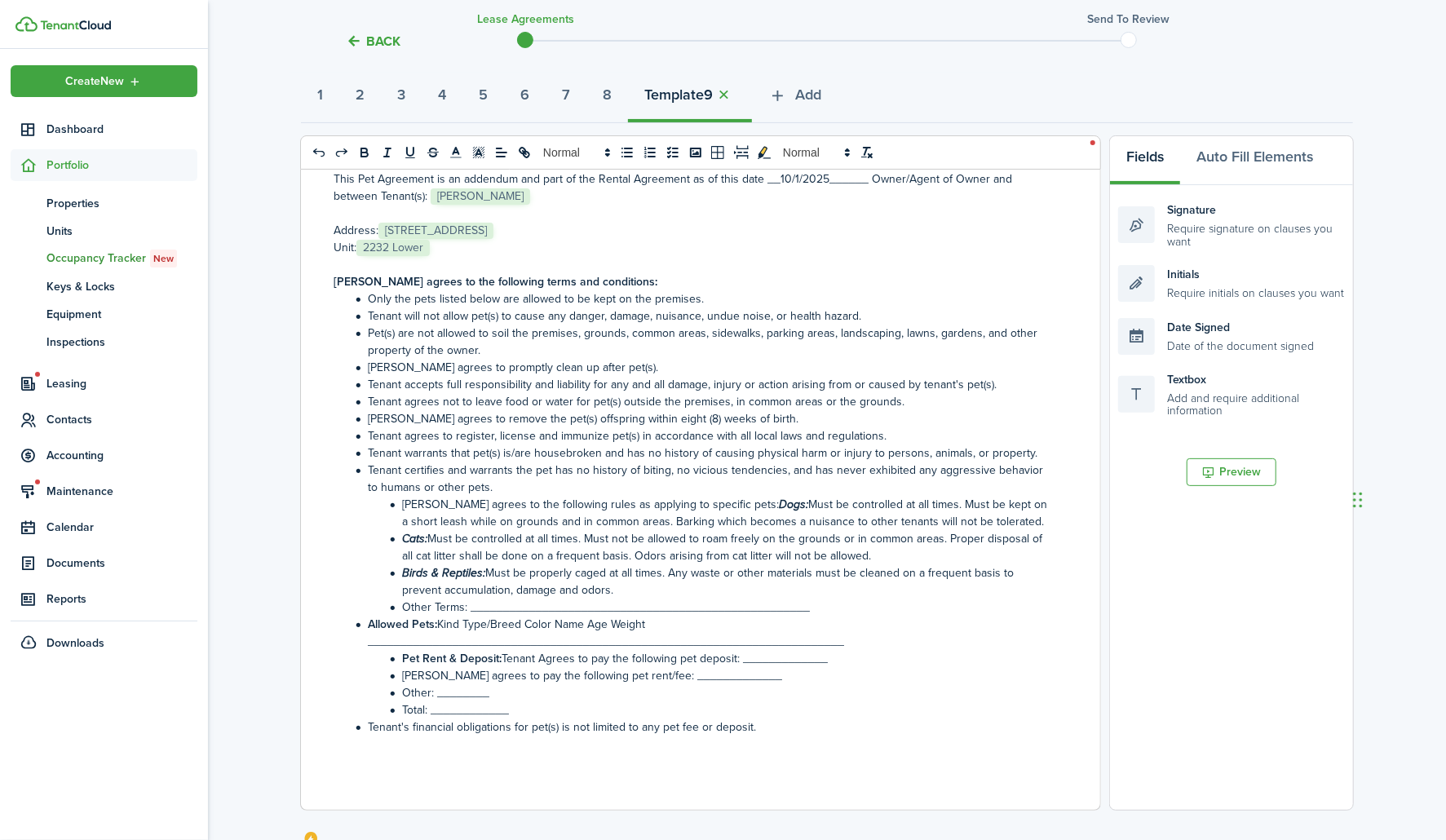
scroll to position [177, 0]
click at [672, 675] on li "[PERSON_NAME] agrees to pay the following pet rent/fee: _____________" at bounding box center [702, 675] width 705 height 17
click at [454, 709] on li "Total: ____________" at bounding box center [702, 709] width 705 height 17
click at [687, 674] on li "[PERSON_NAME] agrees to pay the following pet rent/fee: _____35________" at bounding box center [702, 675] width 705 height 17
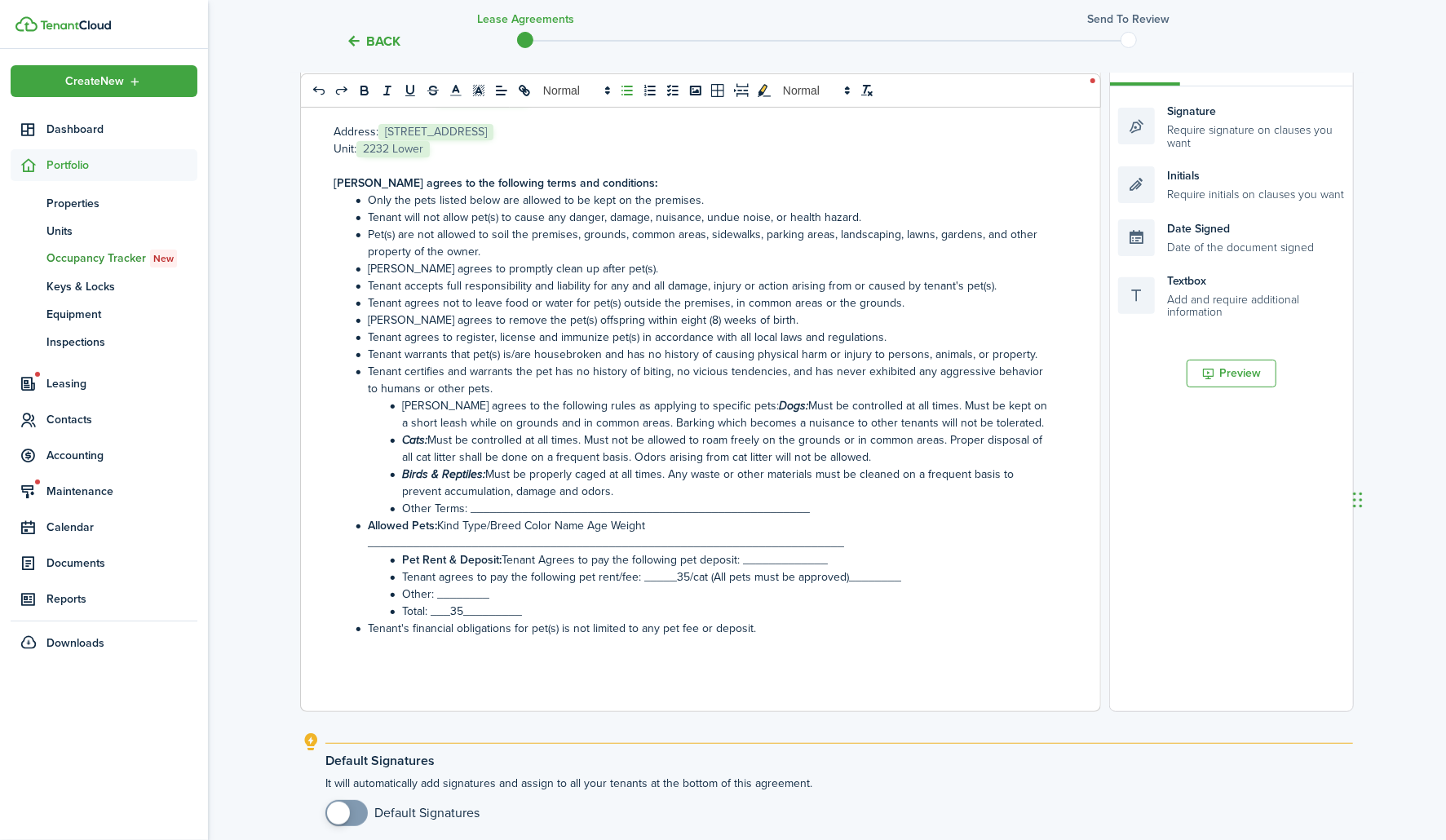
scroll to position [429, 0]
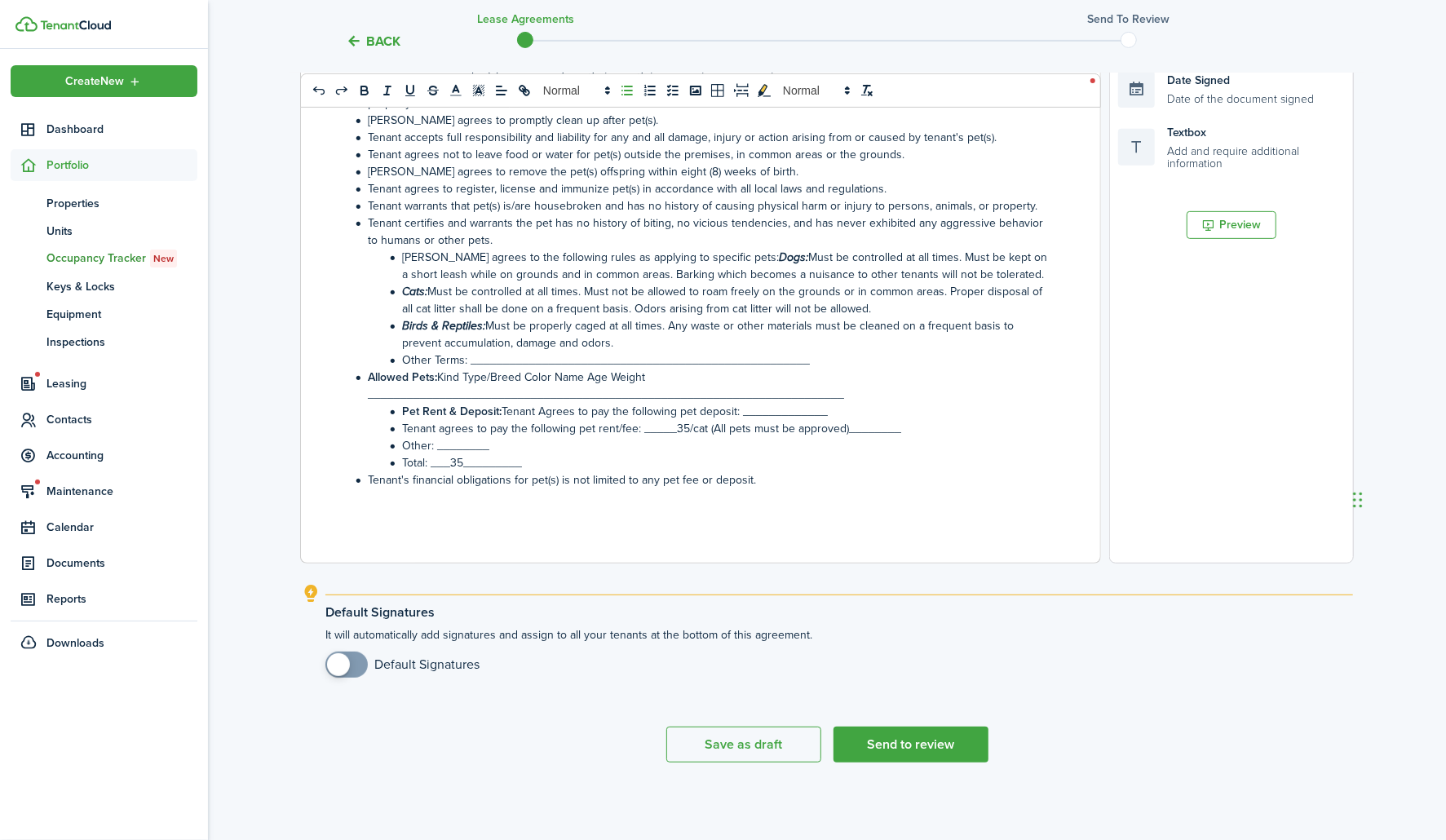
checkbox input "true"
click at [355, 671] on span at bounding box center [347, 664] width 16 height 26
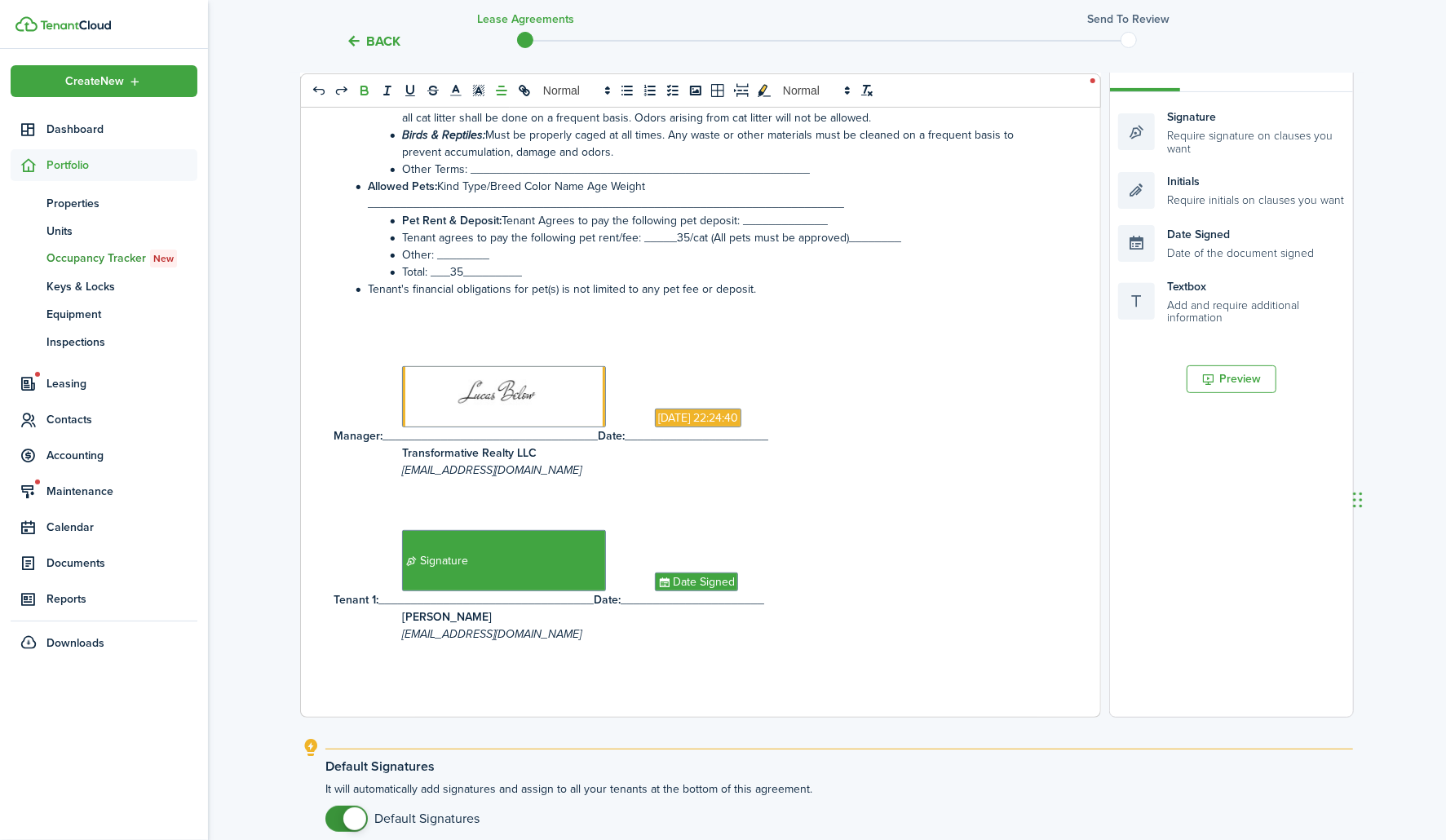
scroll to position [0, 0]
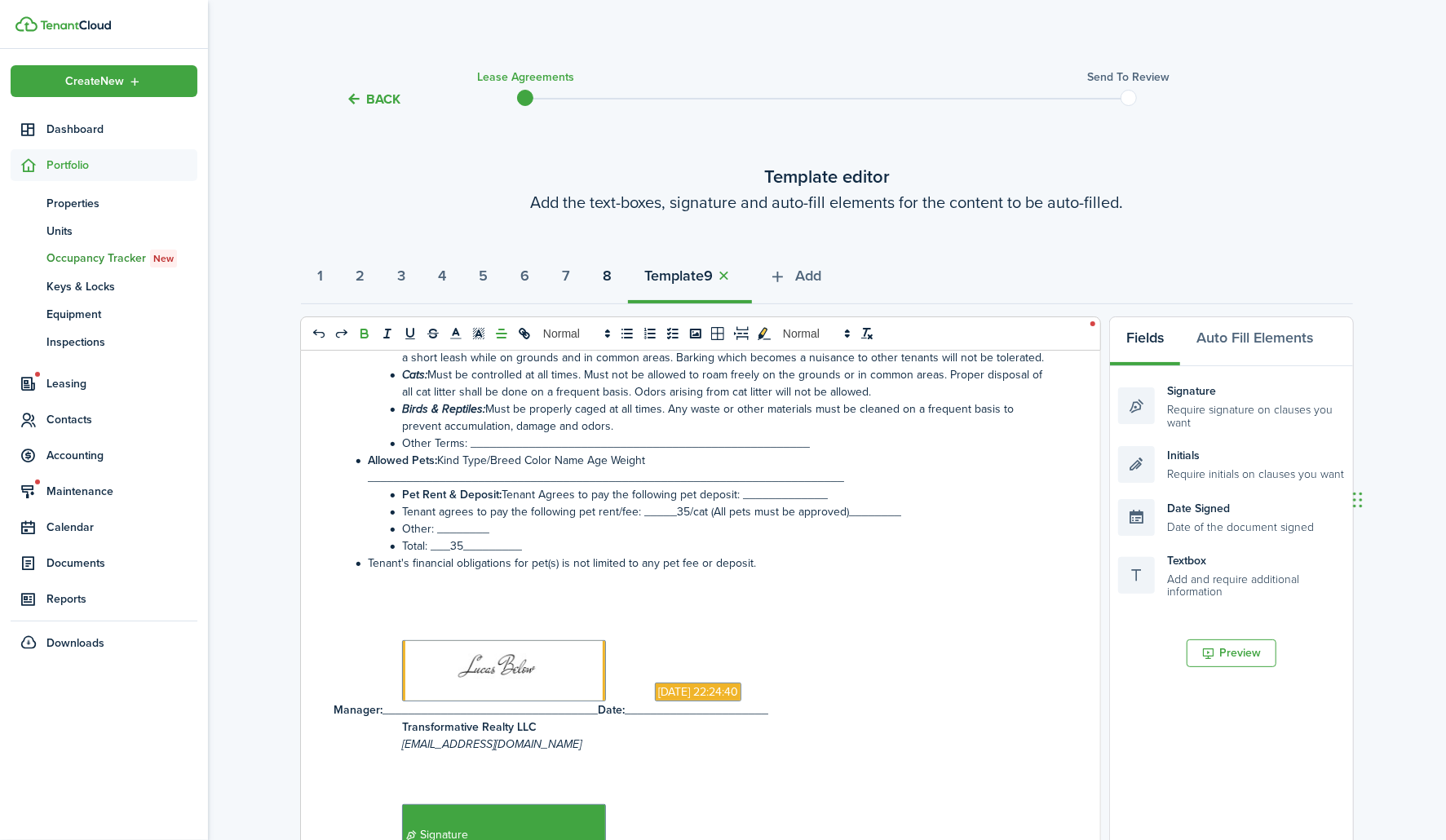
click at [625, 280] on button "8" at bounding box center [607, 280] width 41 height 49
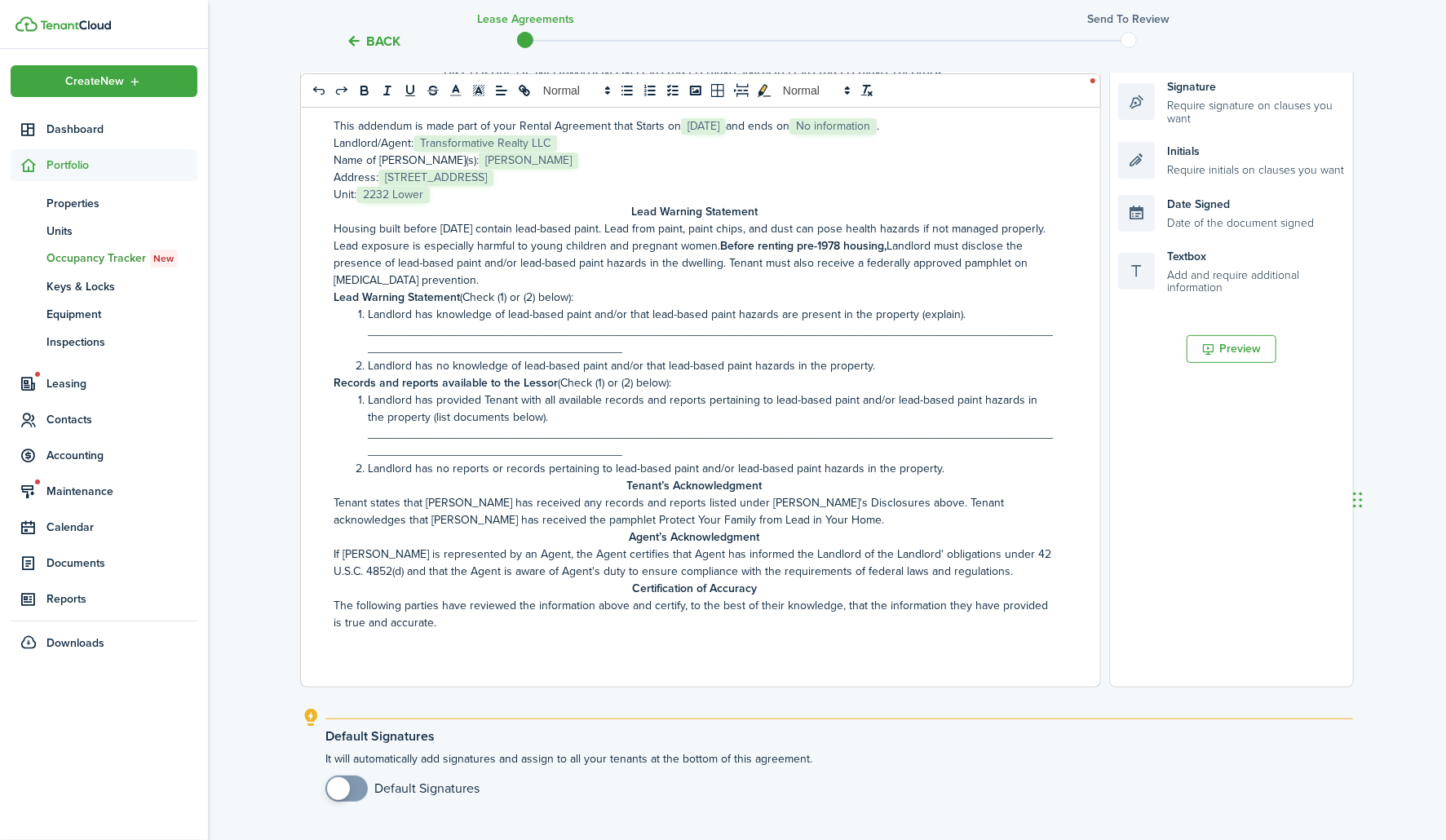
scroll to position [429, 0]
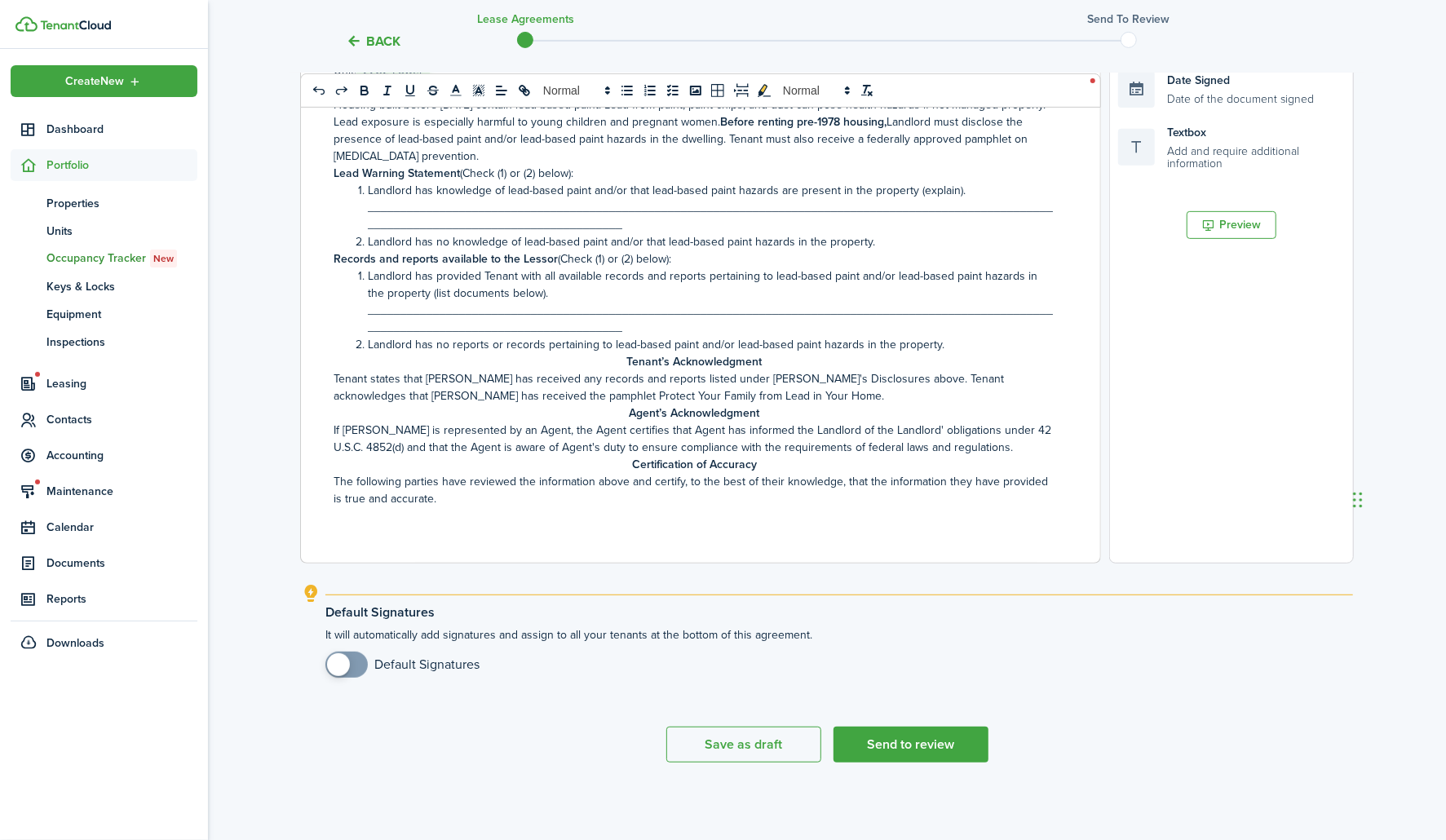
checkbox input "true"
click at [348, 671] on span at bounding box center [347, 664] width 16 height 26
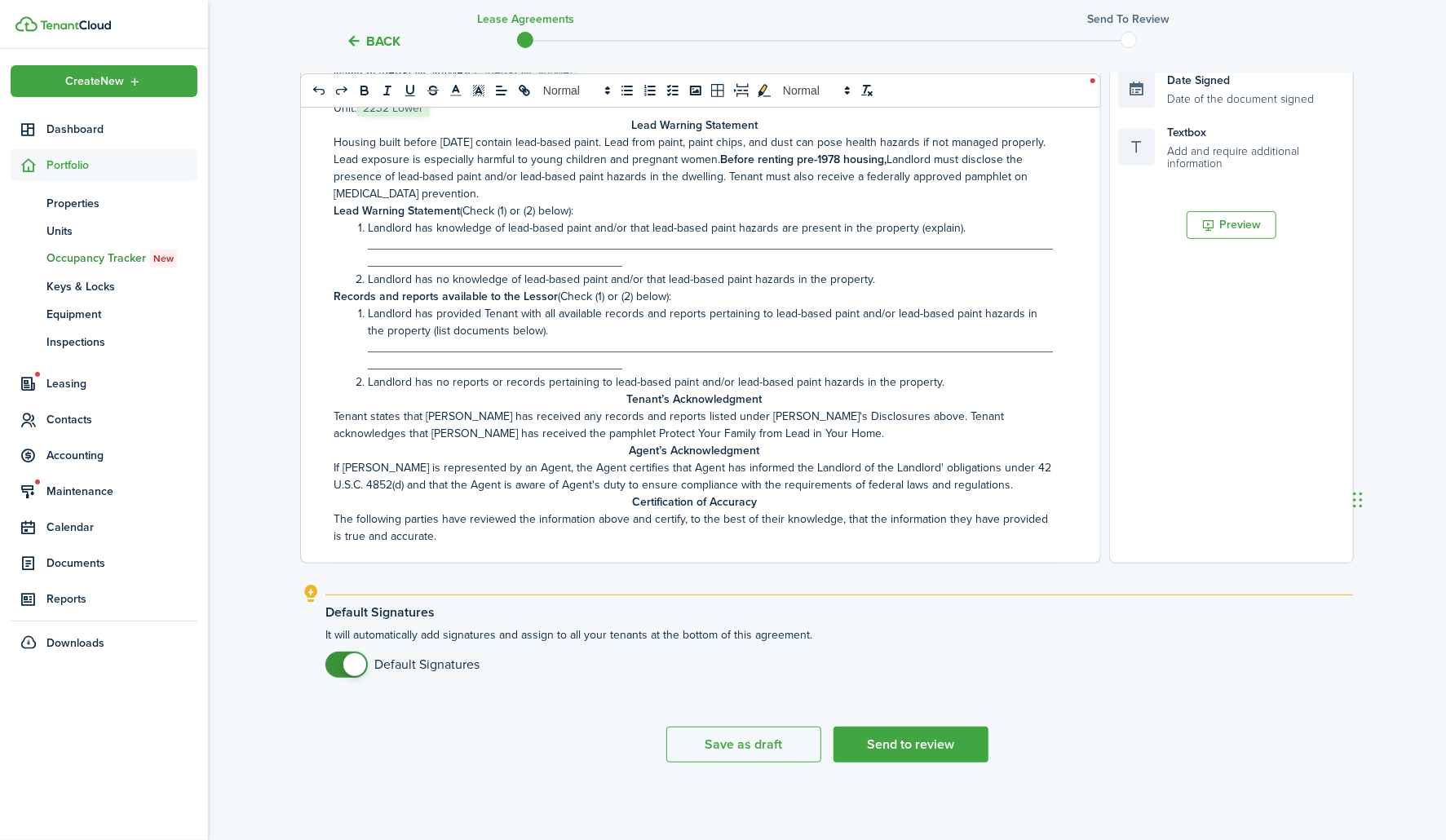
scroll to position [0, 0]
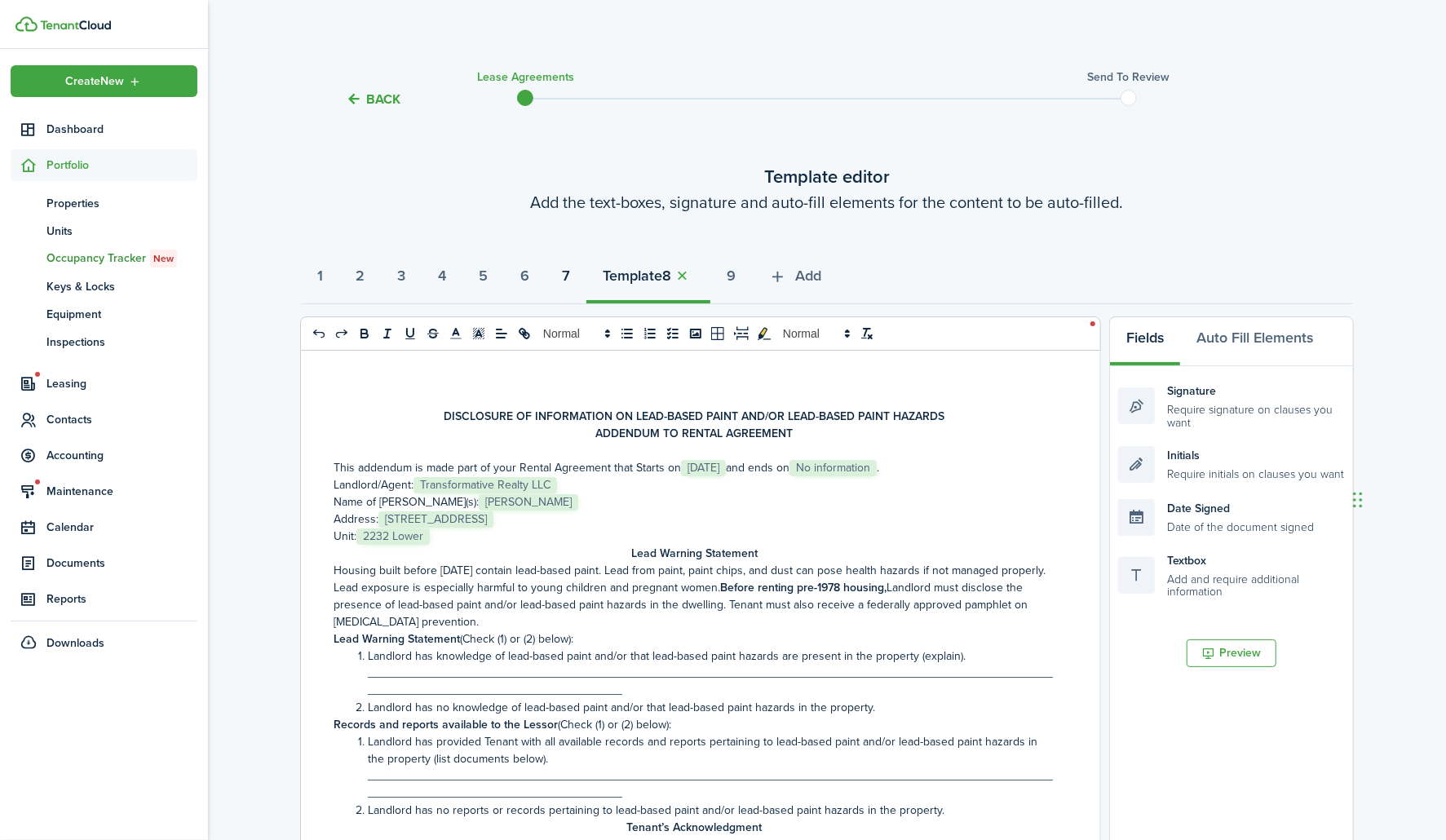
click at [570, 273] on strong "7" at bounding box center [565, 275] width 8 height 22
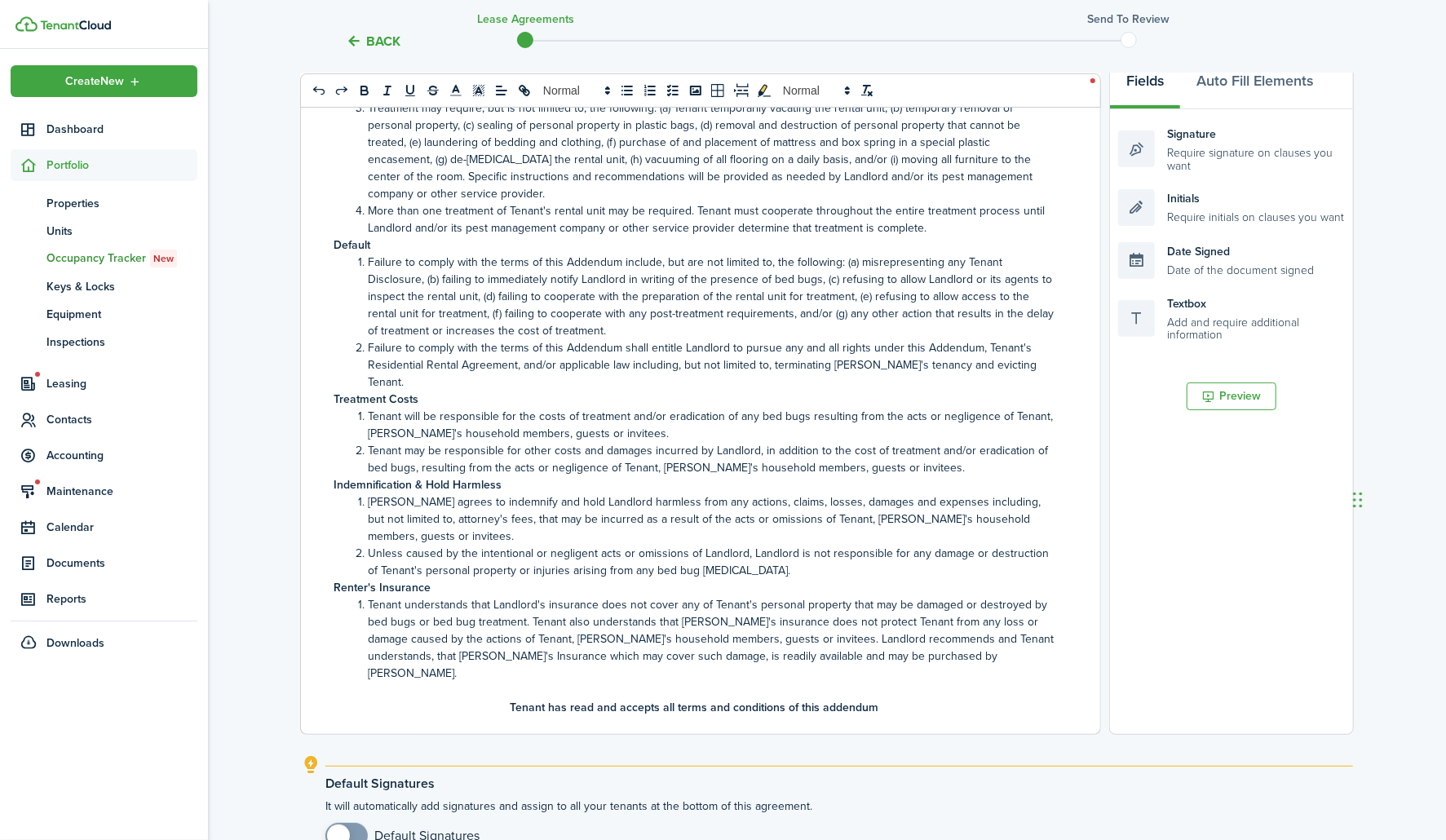
scroll to position [429, 0]
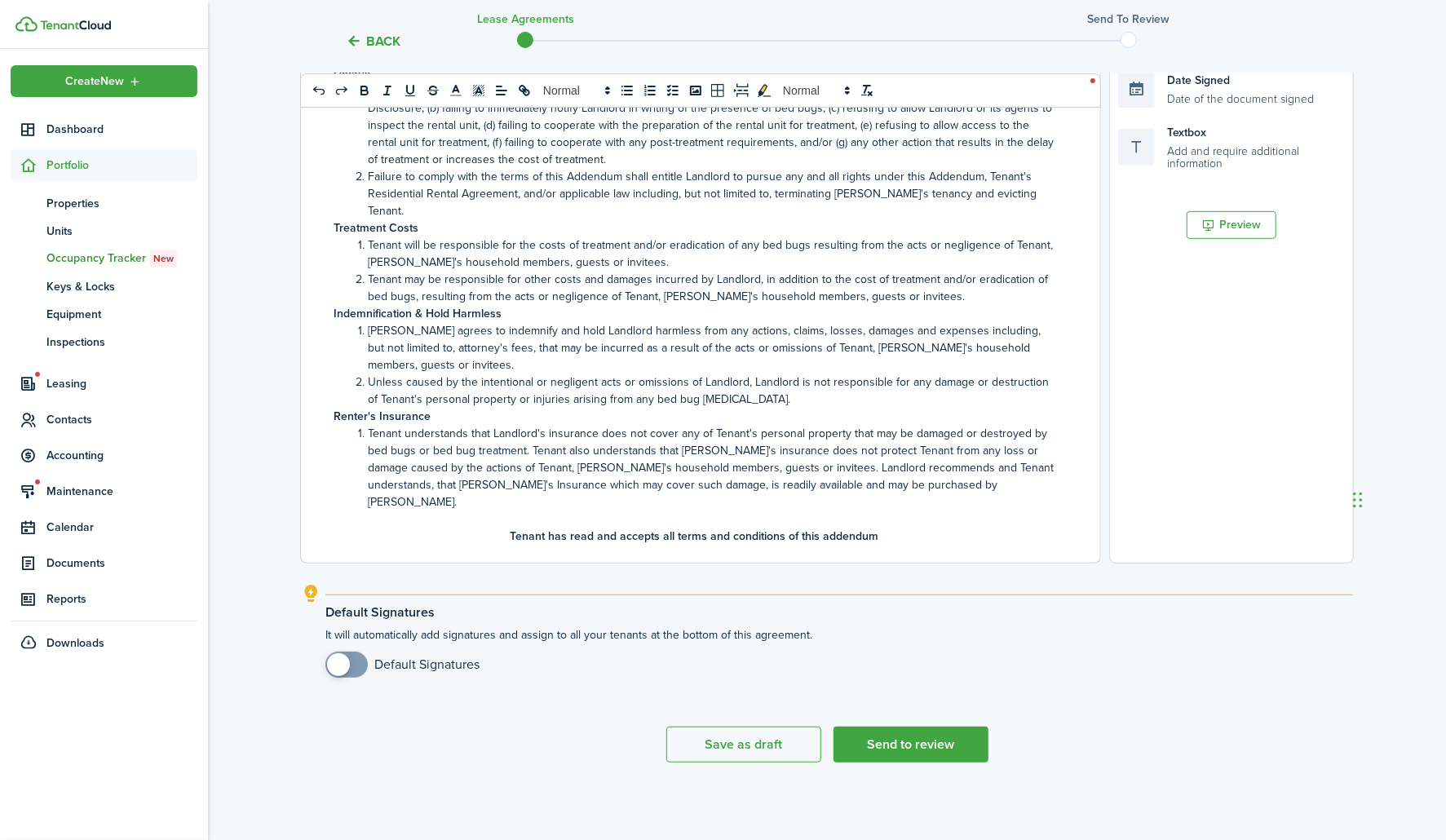
checkbox input "true"
click at [355, 665] on span at bounding box center [347, 664] width 16 height 26
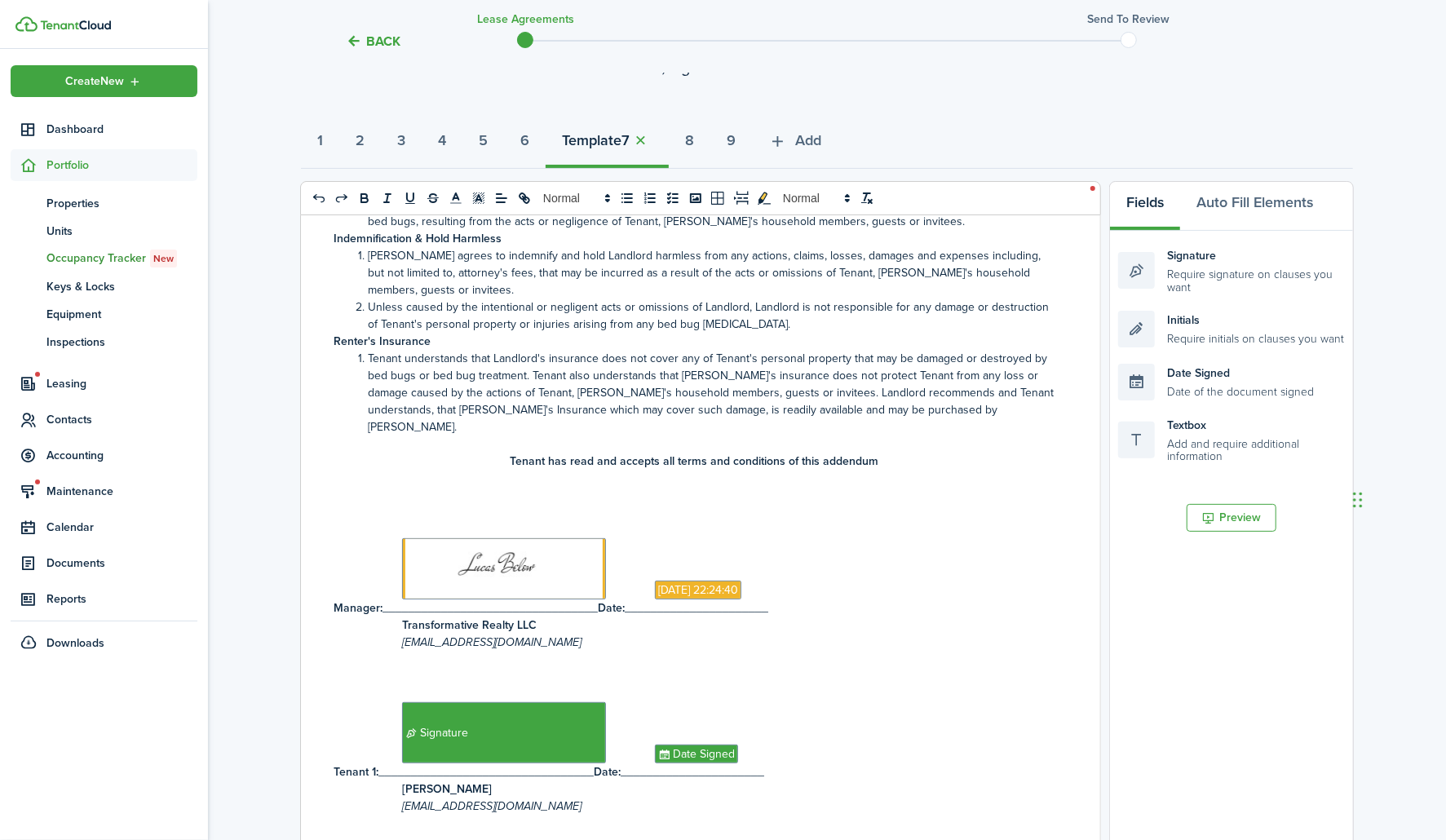
scroll to position [0, 0]
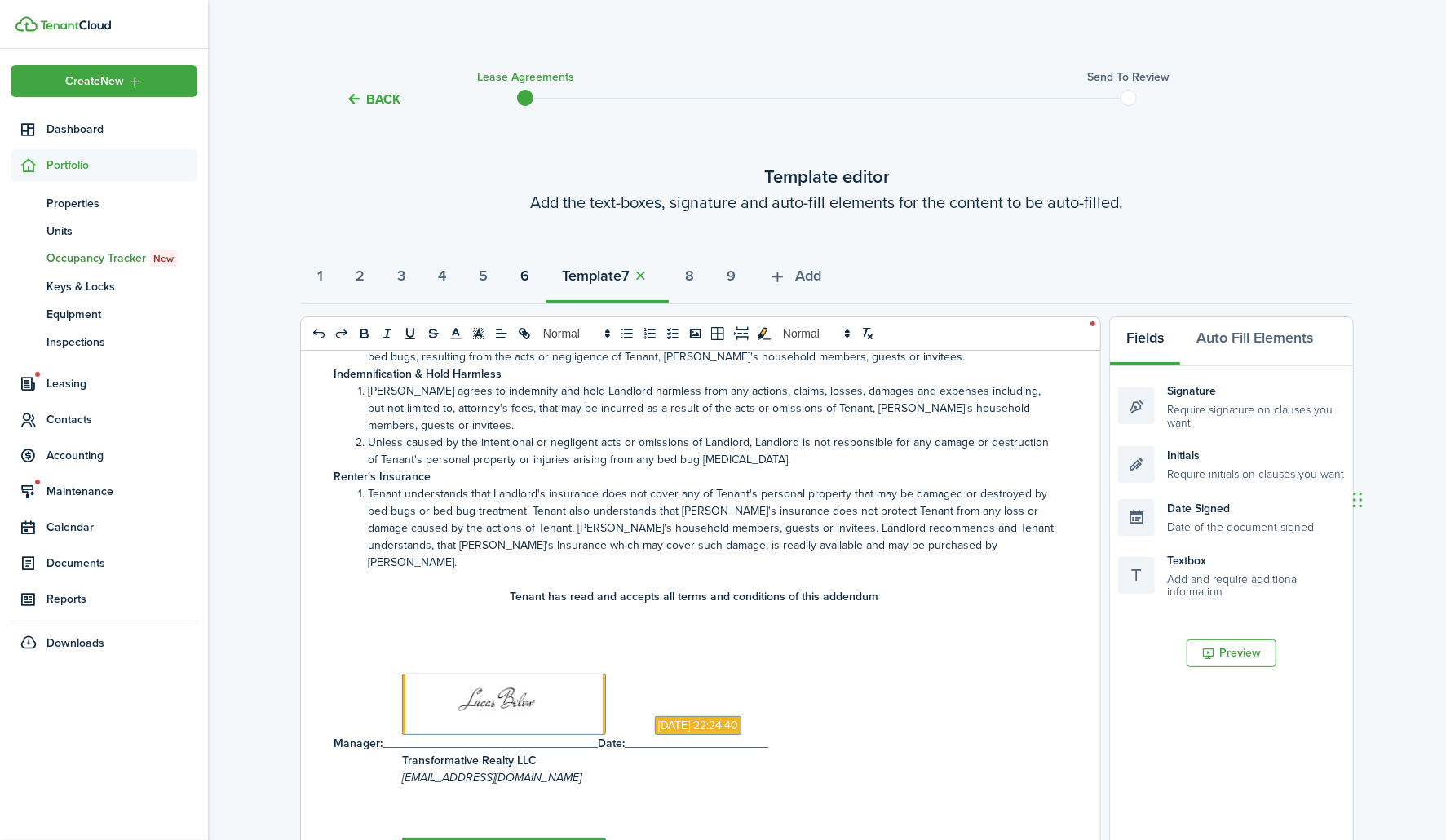
click at [529, 274] on strong "6" at bounding box center [525, 275] width 9 height 22
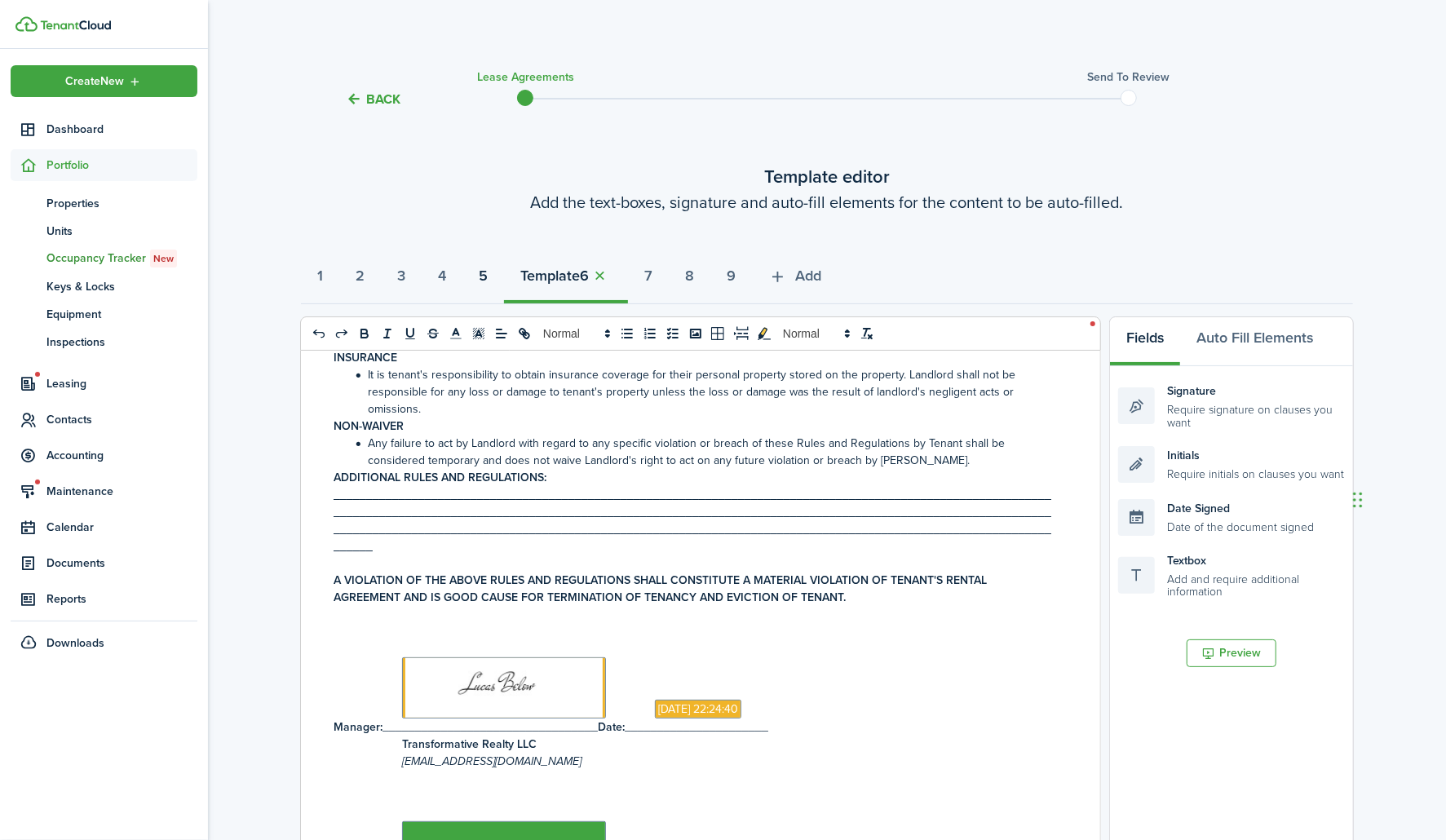
click at [504, 282] on button "5" at bounding box center [484, 280] width 41 height 49
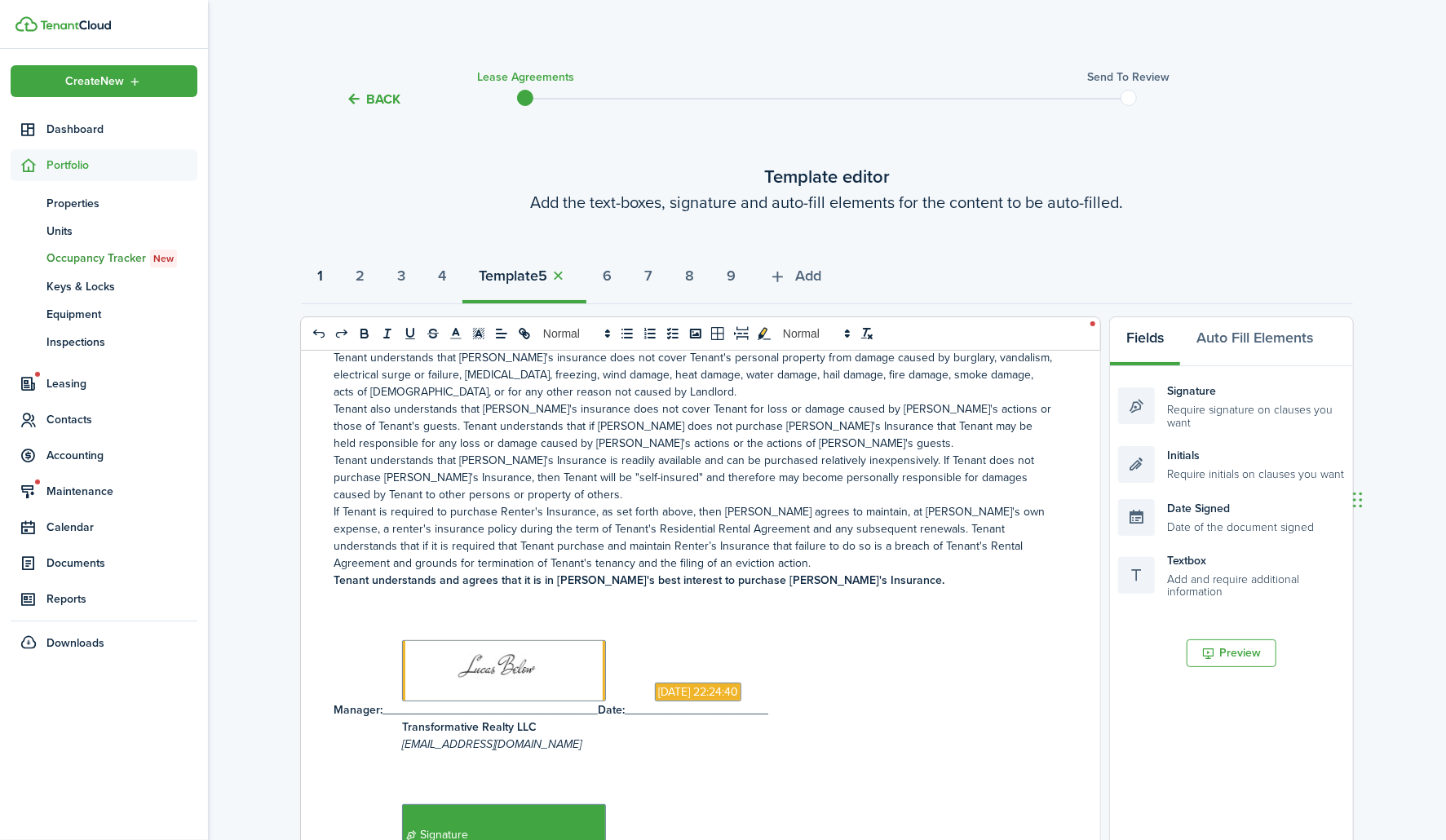
click at [334, 278] on button "1" at bounding box center [320, 280] width 39 height 49
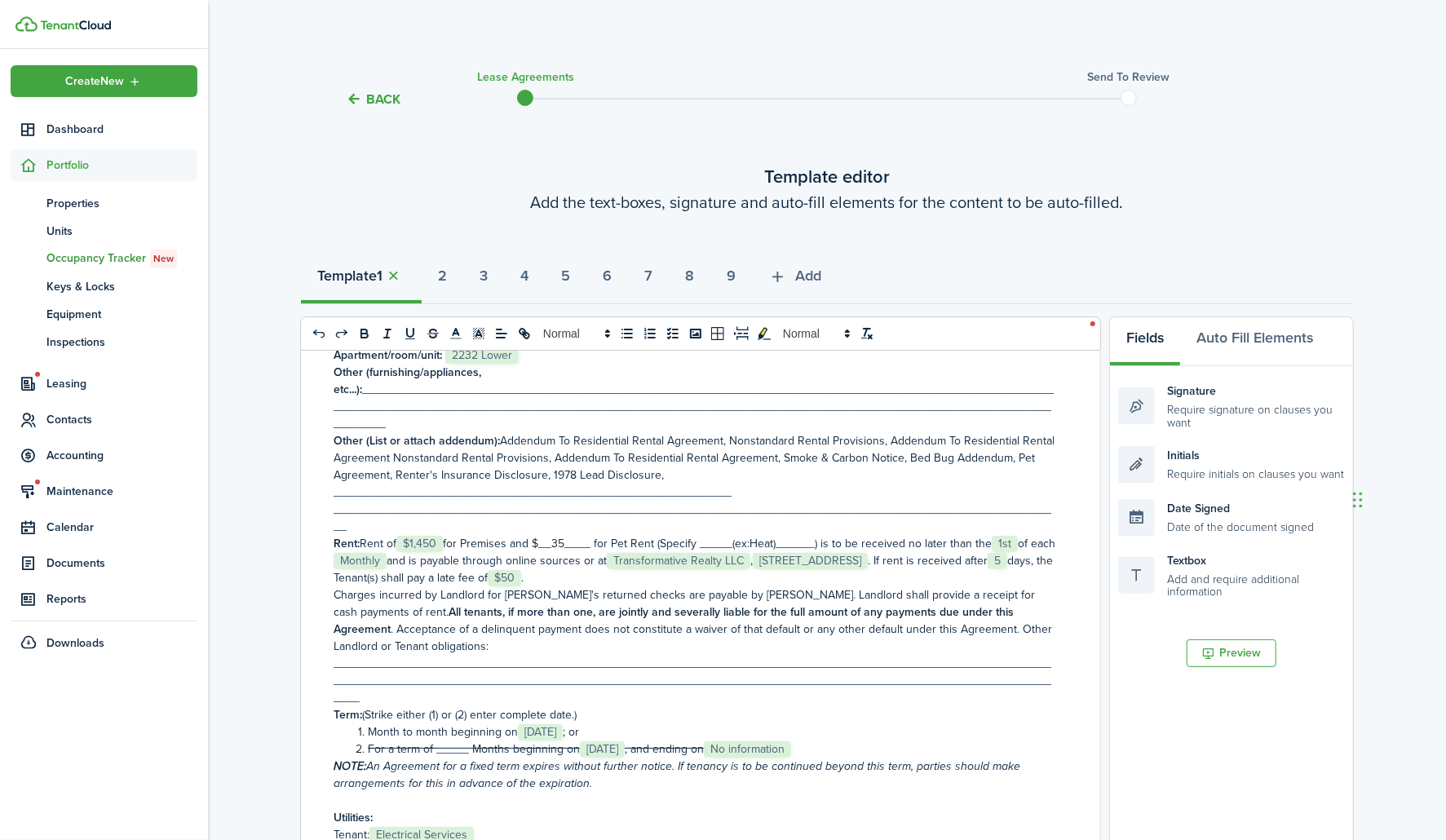
scroll to position [272, 0]
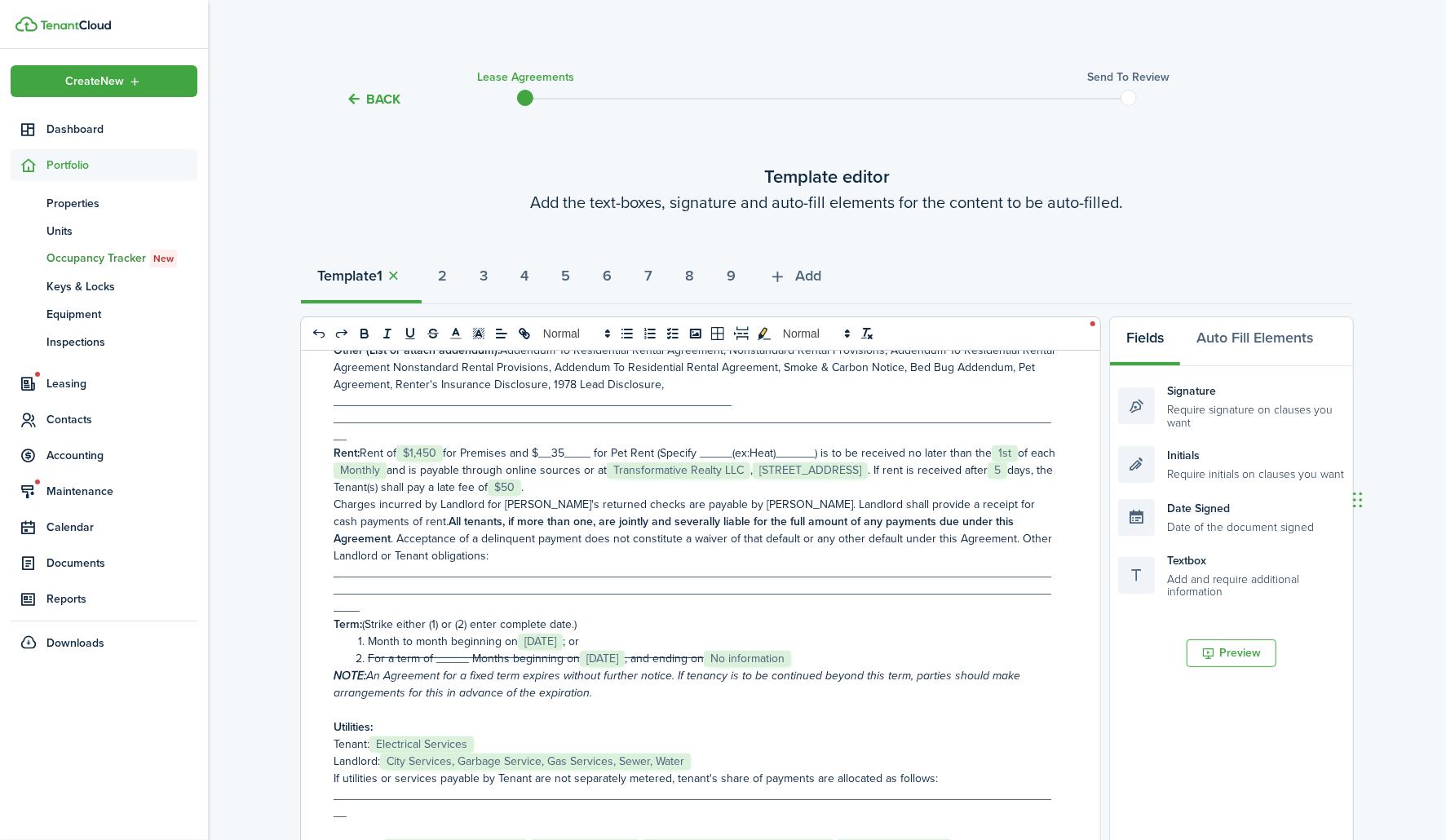
click at [616, 639] on li "Month to month beginning on ﻿﻿﻿﻿ [DATE] ﻿﻿﻿﻿; or" at bounding box center [702, 641] width 705 height 17
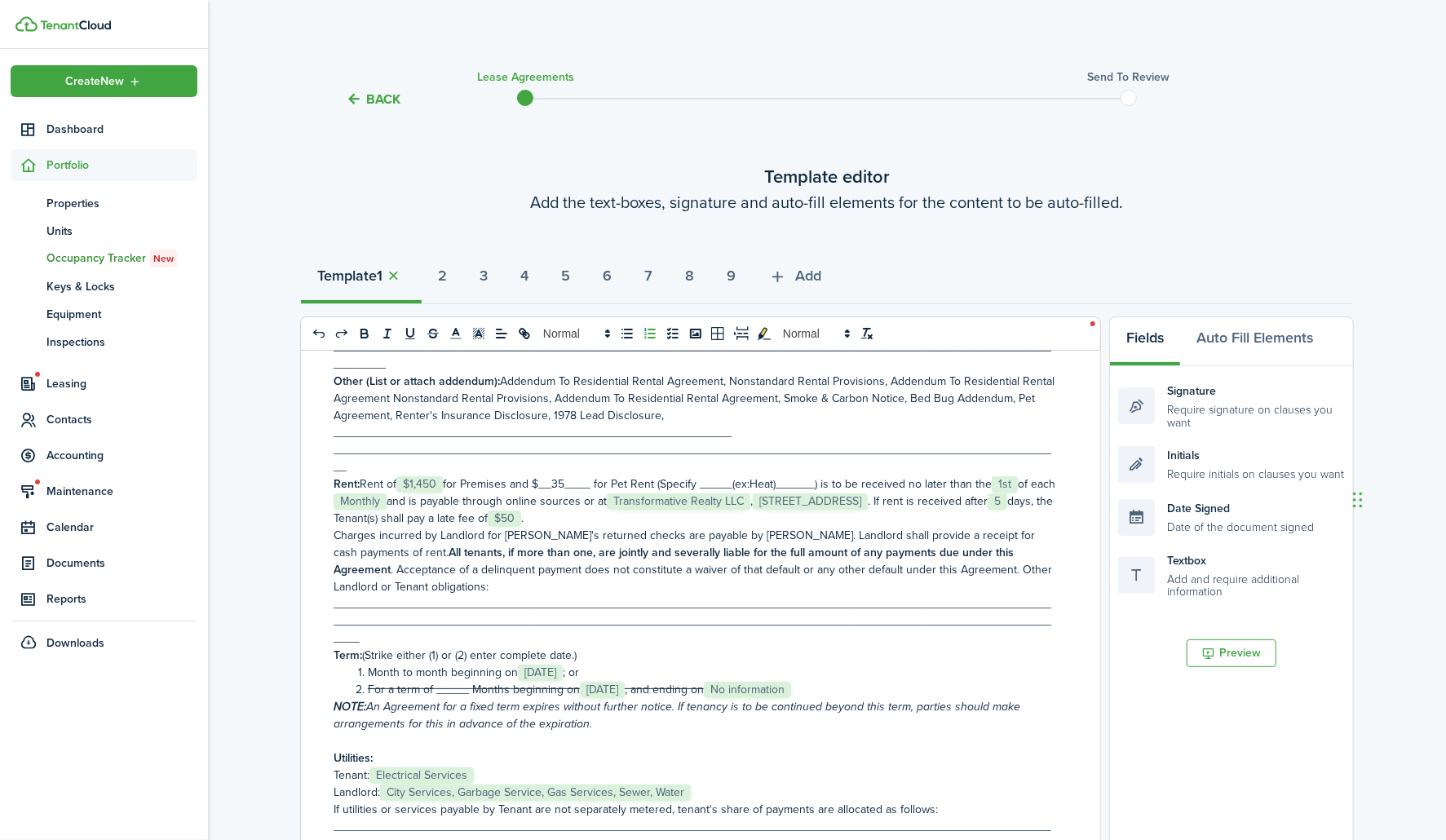
scroll to position [181, 0]
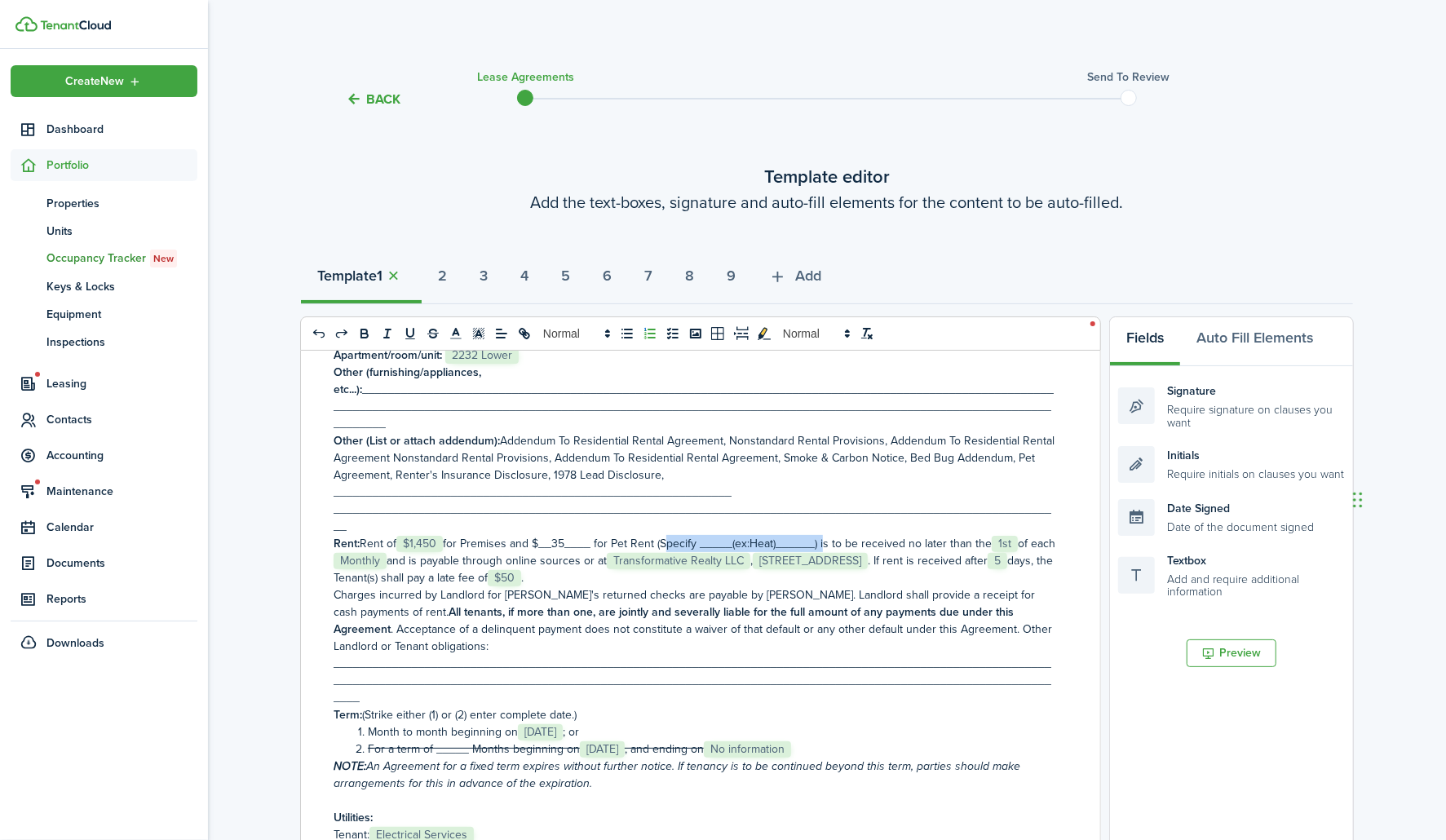
drag, startPoint x: 819, startPoint y: 544, endPoint x: 659, endPoint y: 543, distance: 160.0
click at [659, 543] on p "Rent: Rent of ﻿ $1,450 ﻿ for Premises and $__35____ for Pet Rent (Specify _____…" at bounding box center [694, 560] width 722 height 51
click at [656, 542] on p "Rent: Rent of ﻿ $1,450 ﻿ for Premises and $__35____ for Pet Rent for 1 cat is t…" at bounding box center [694, 560] width 722 height 51
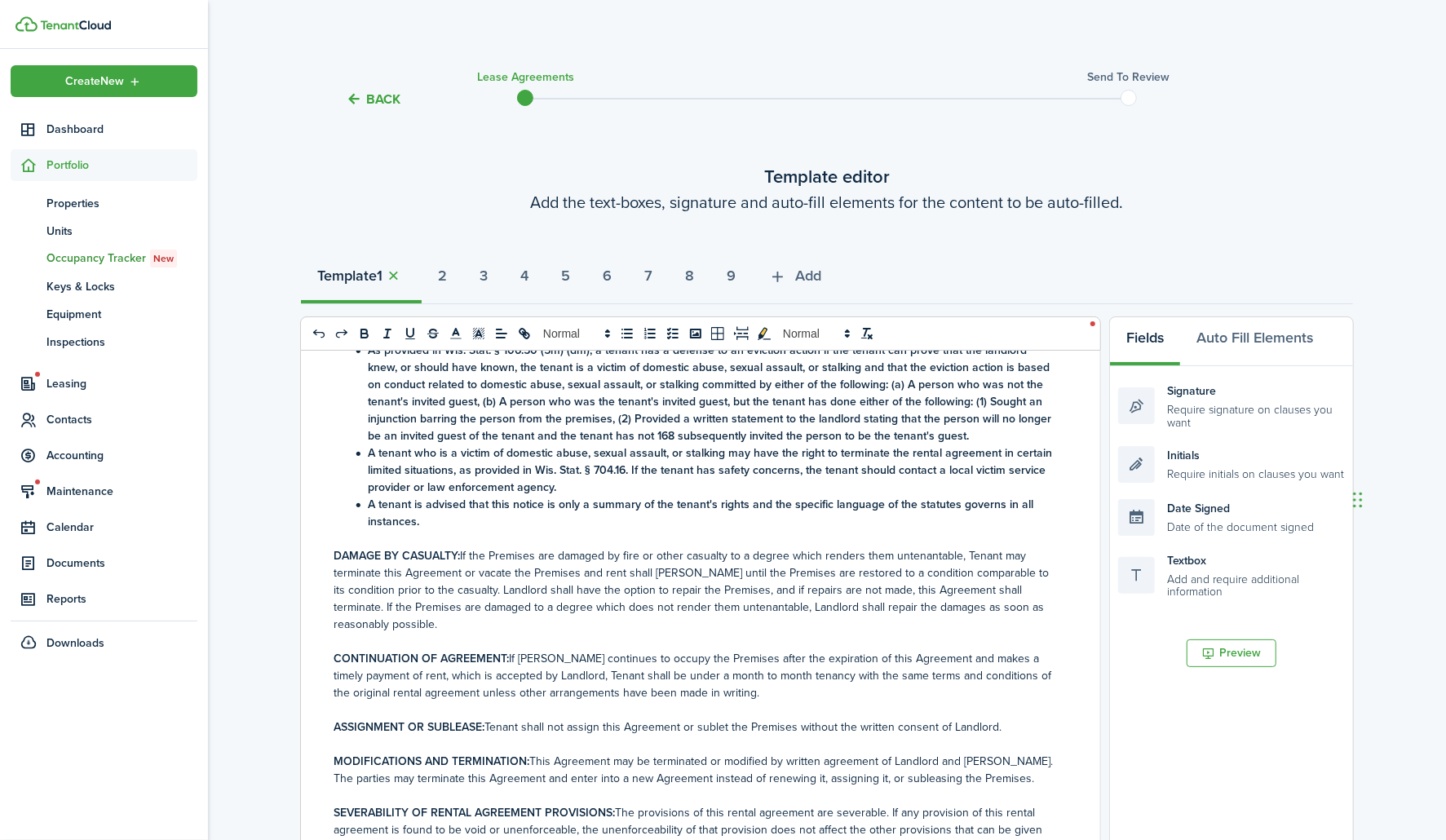
scroll to position [429, 0]
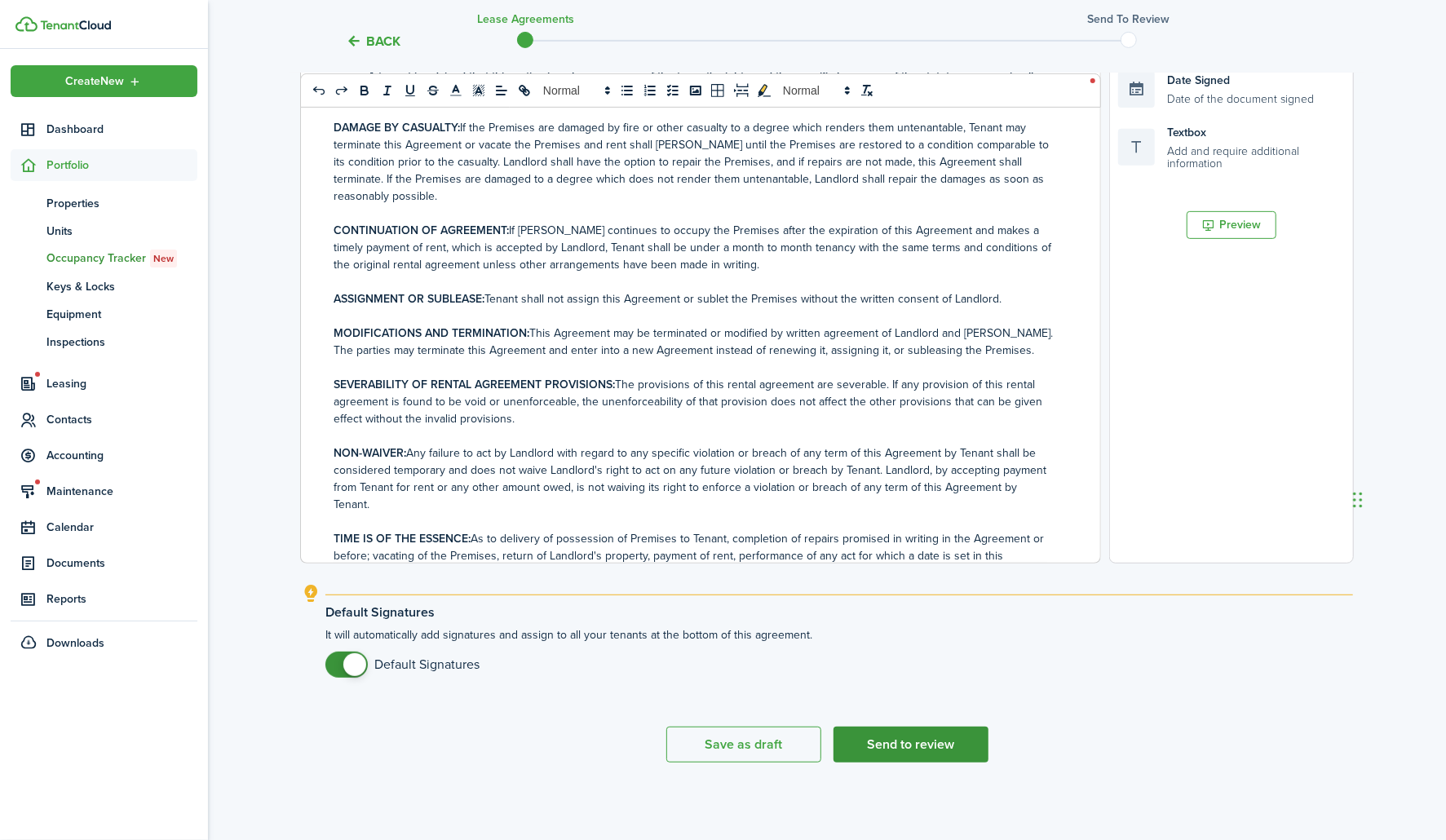
click at [955, 736] on button "Send to review" at bounding box center [911, 745] width 155 height 36
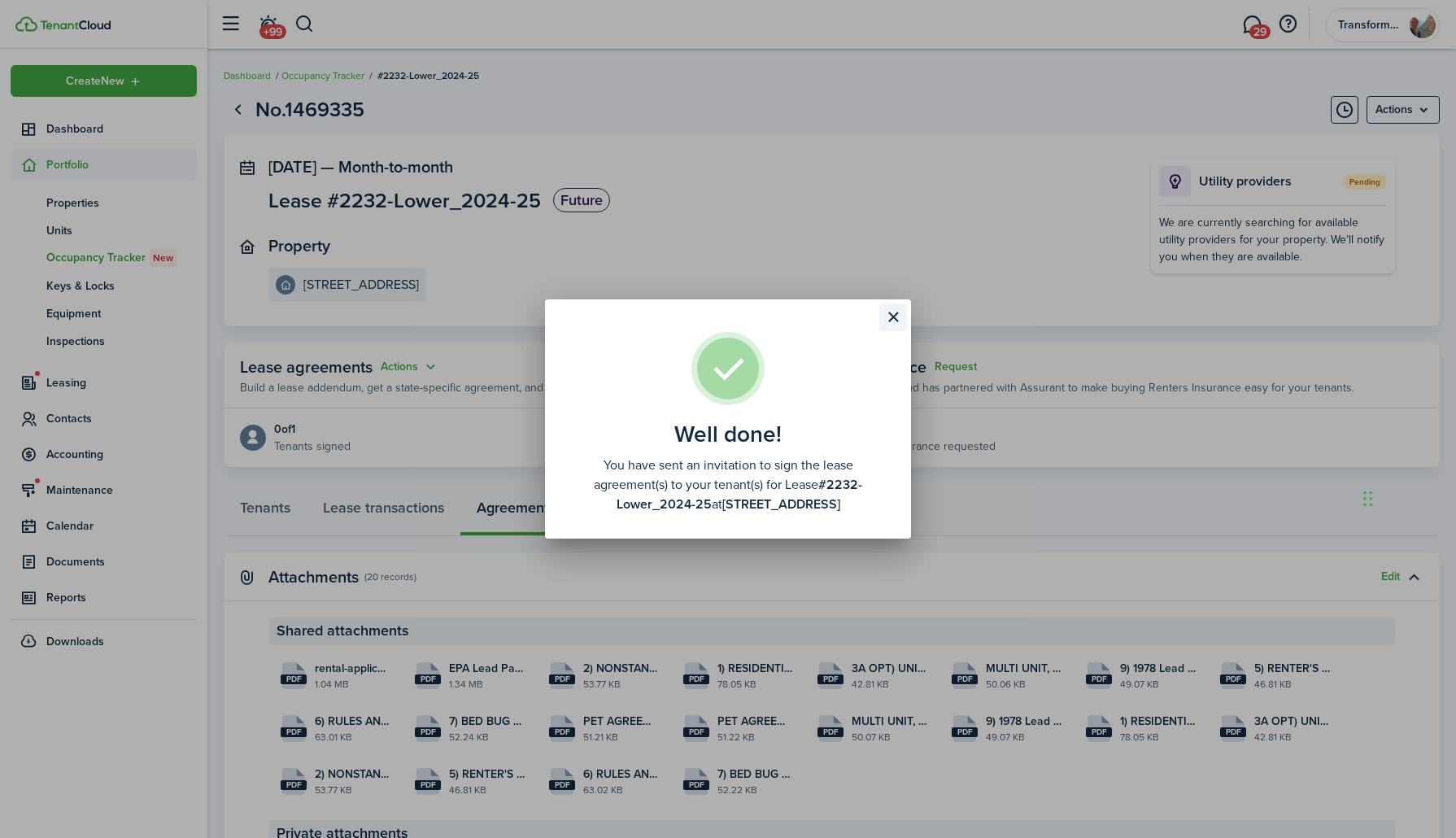
click at [895, 315] on button "Close modal" at bounding box center [893, 317] width 28 height 28
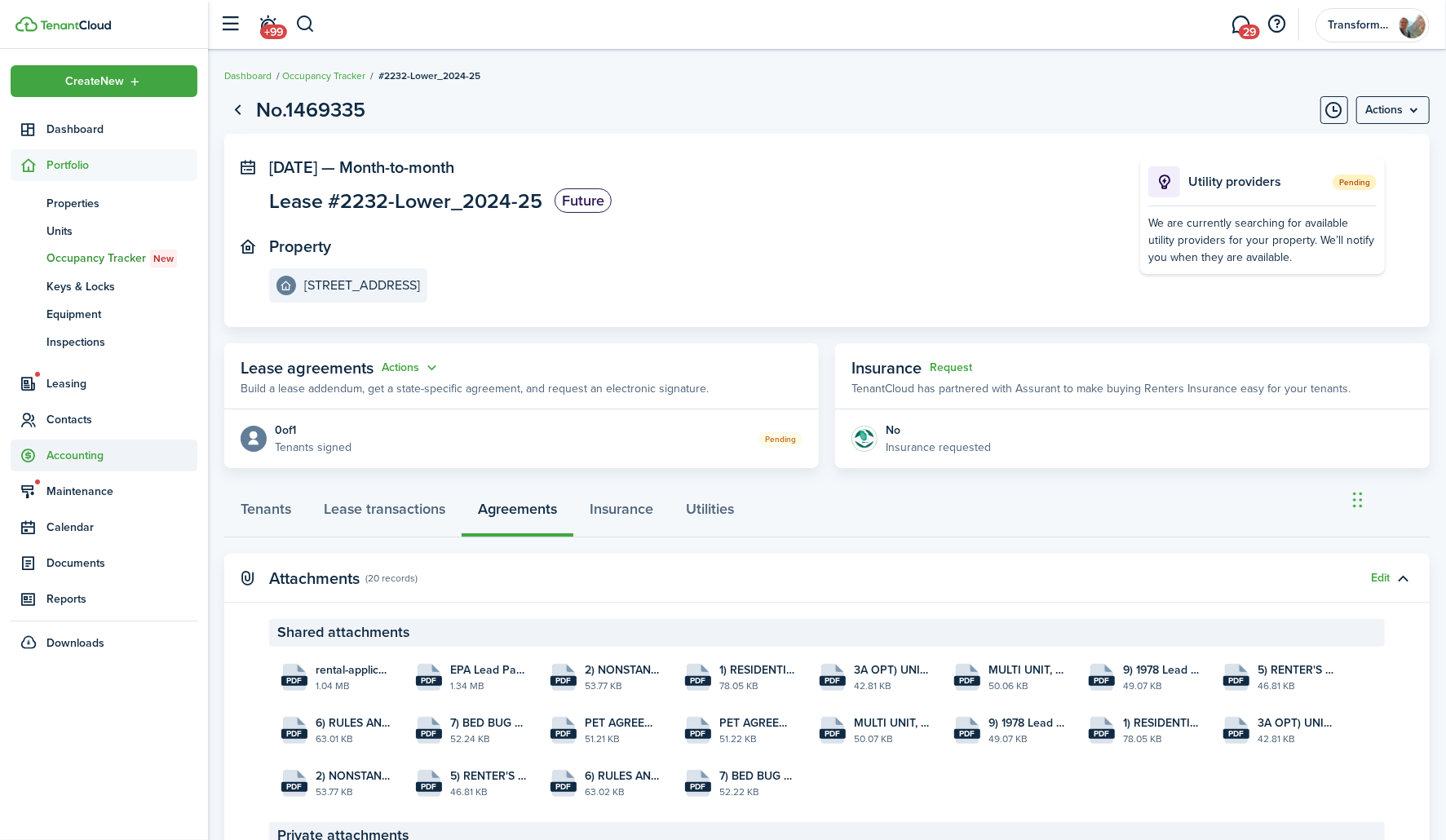
click at [141, 455] on span "Accounting" at bounding box center [122, 455] width 151 height 17
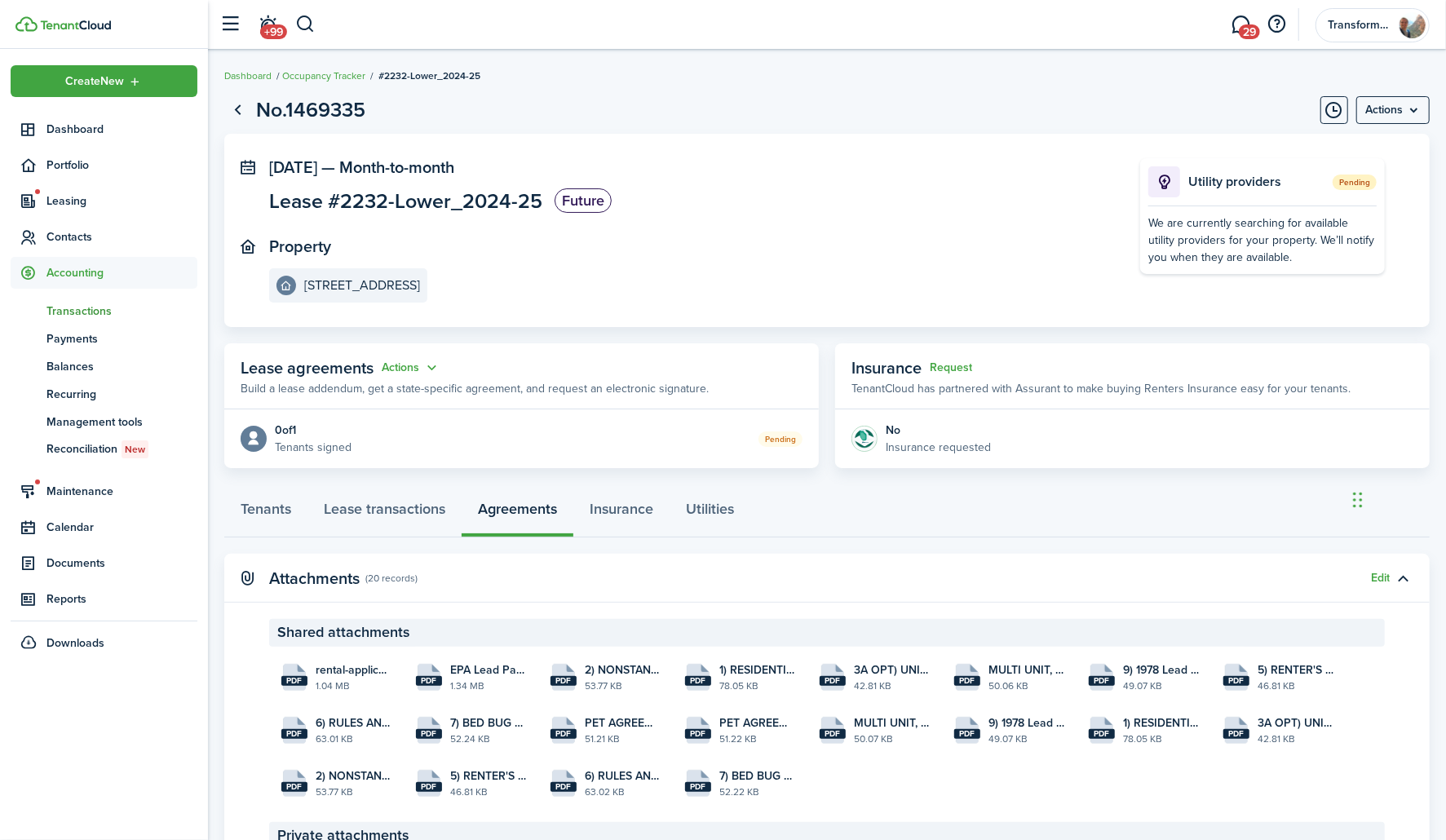
click at [119, 305] on span "Transactions" at bounding box center [122, 311] width 151 height 17
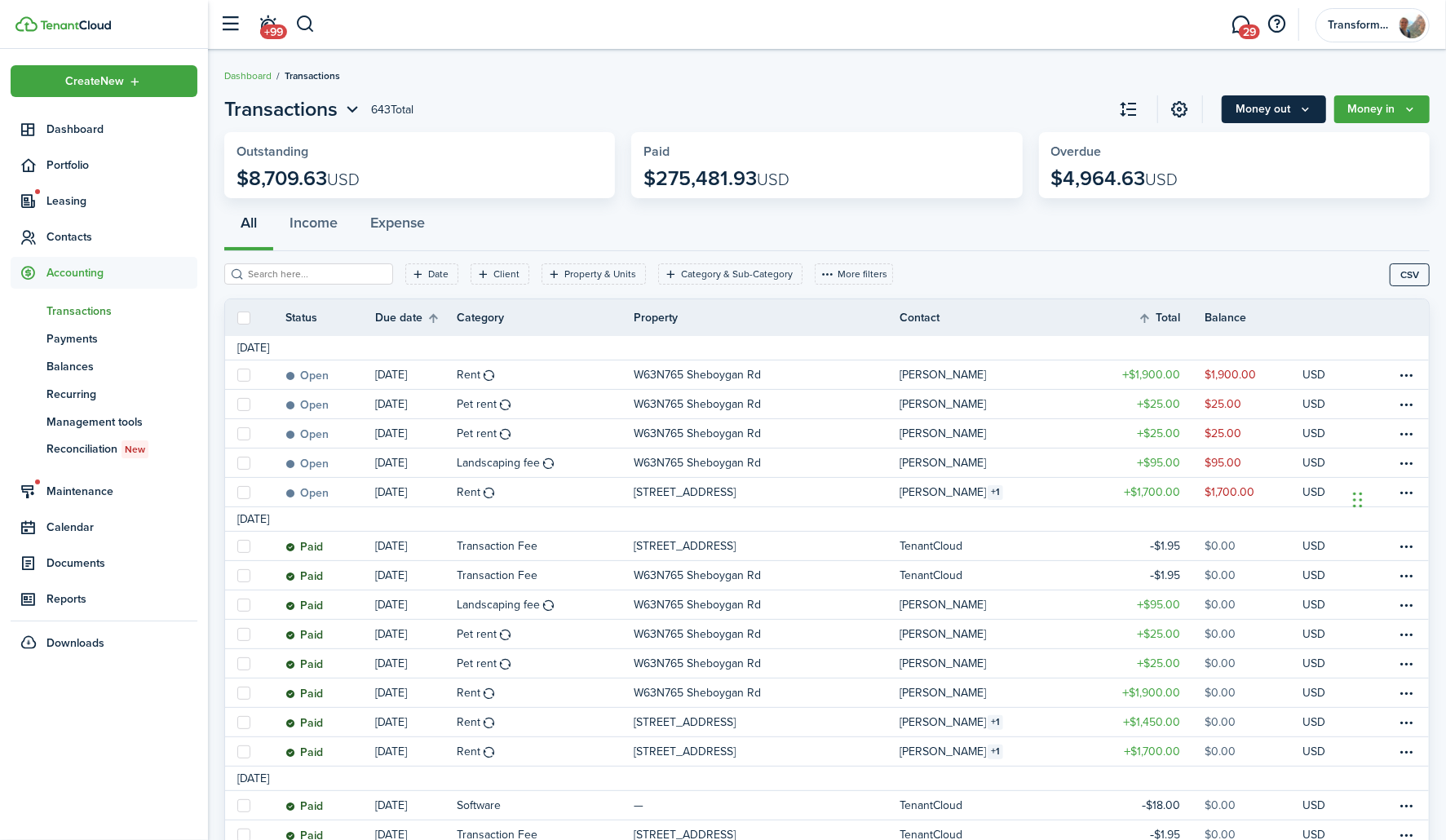
click at [1307, 104] on icon "Money out" at bounding box center [1305, 109] width 14 height 13
click at [1046, 238] on div "All Income Expense" at bounding box center [827, 227] width 1206 height 49
click at [80, 230] on span "Contacts" at bounding box center [122, 237] width 151 height 17
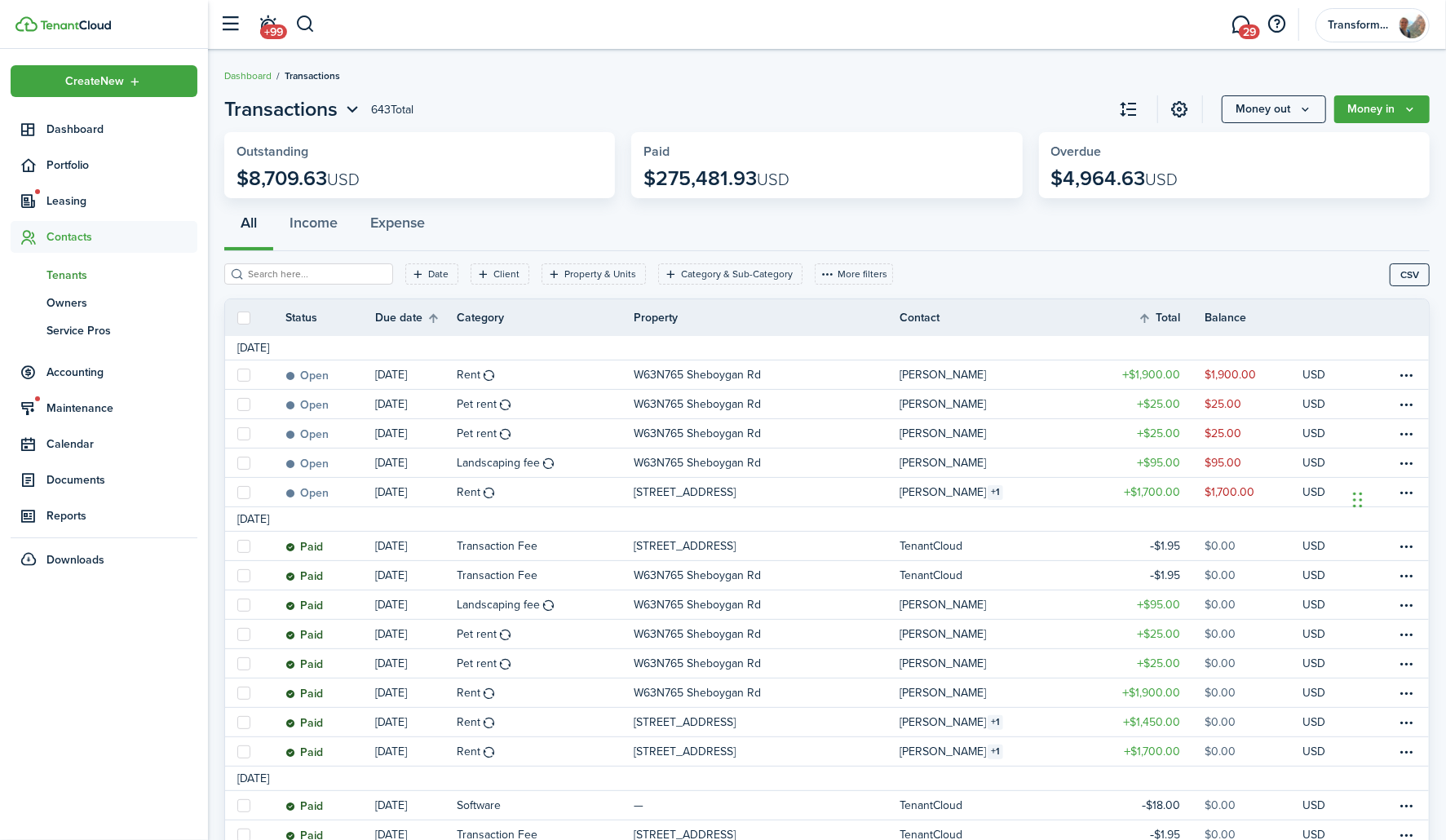
click at [90, 267] on span "Tenants" at bounding box center [122, 275] width 151 height 17
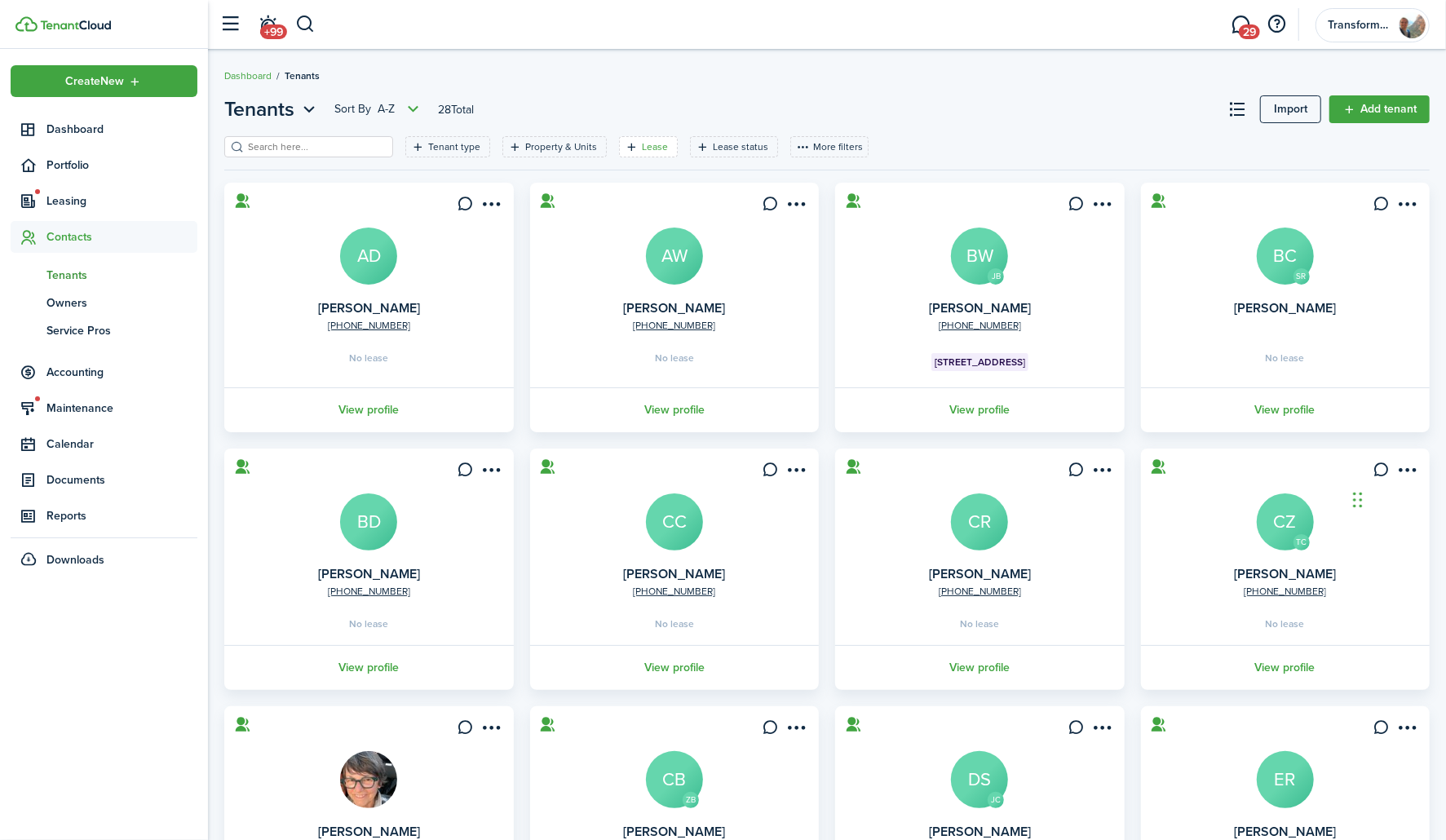
click at [625, 142] on icon "Open filter" at bounding box center [631, 147] width 14 height 13
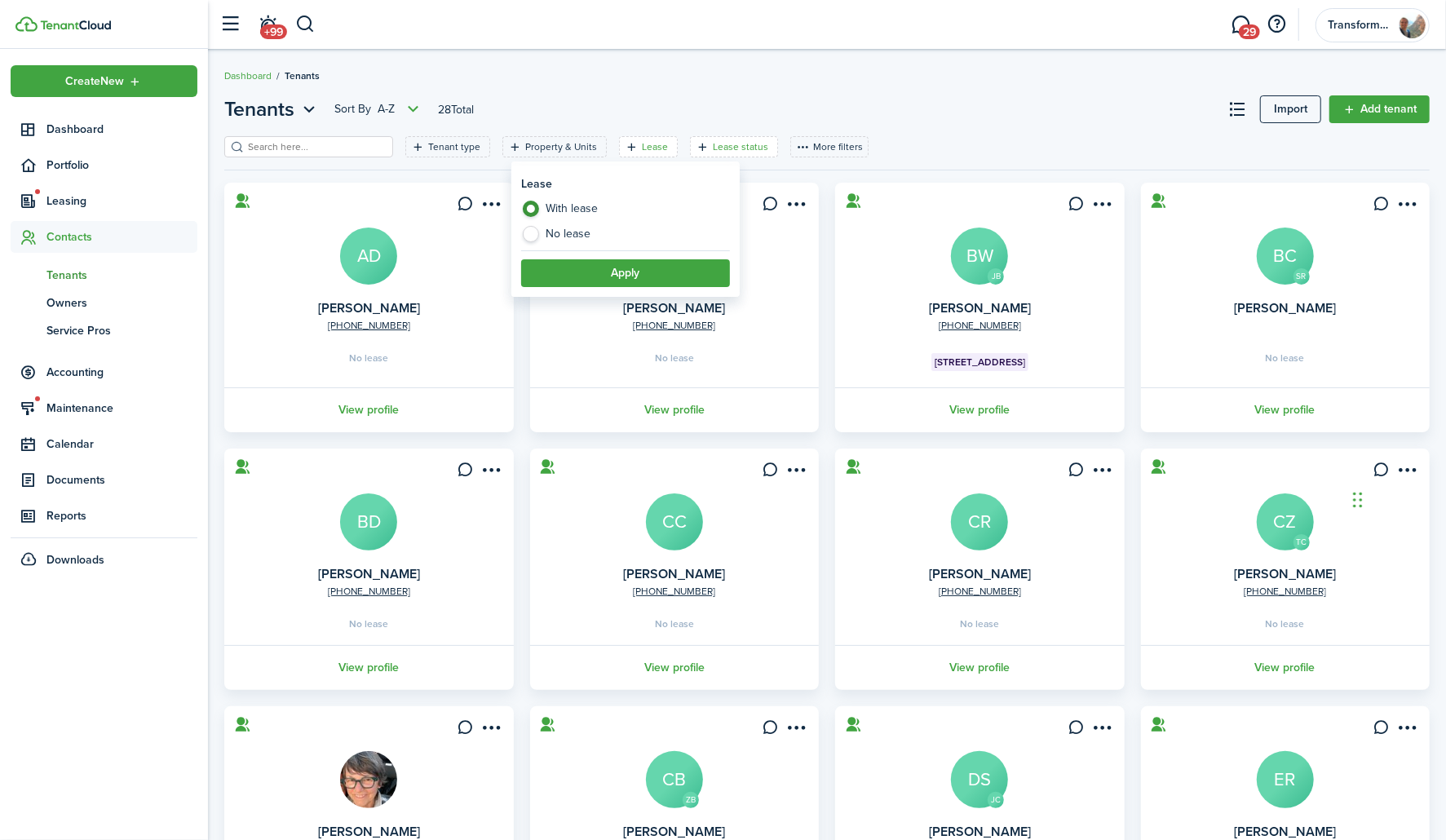
click at [706, 136] on filter-tag "Lease status" at bounding box center [734, 147] width 88 height 22
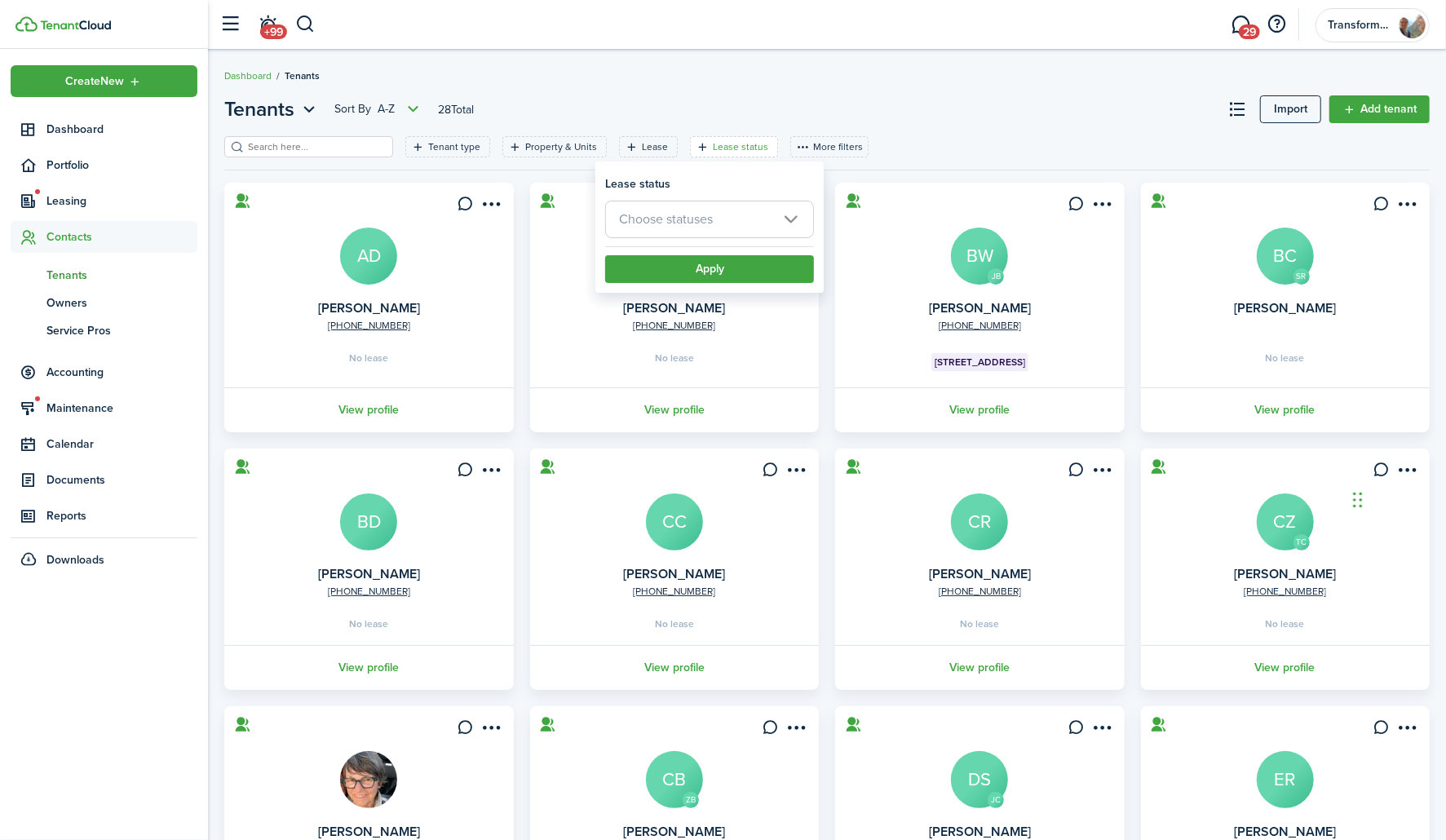
click at [679, 207] on span "Choose statuses" at bounding box center [709, 220] width 207 height 36
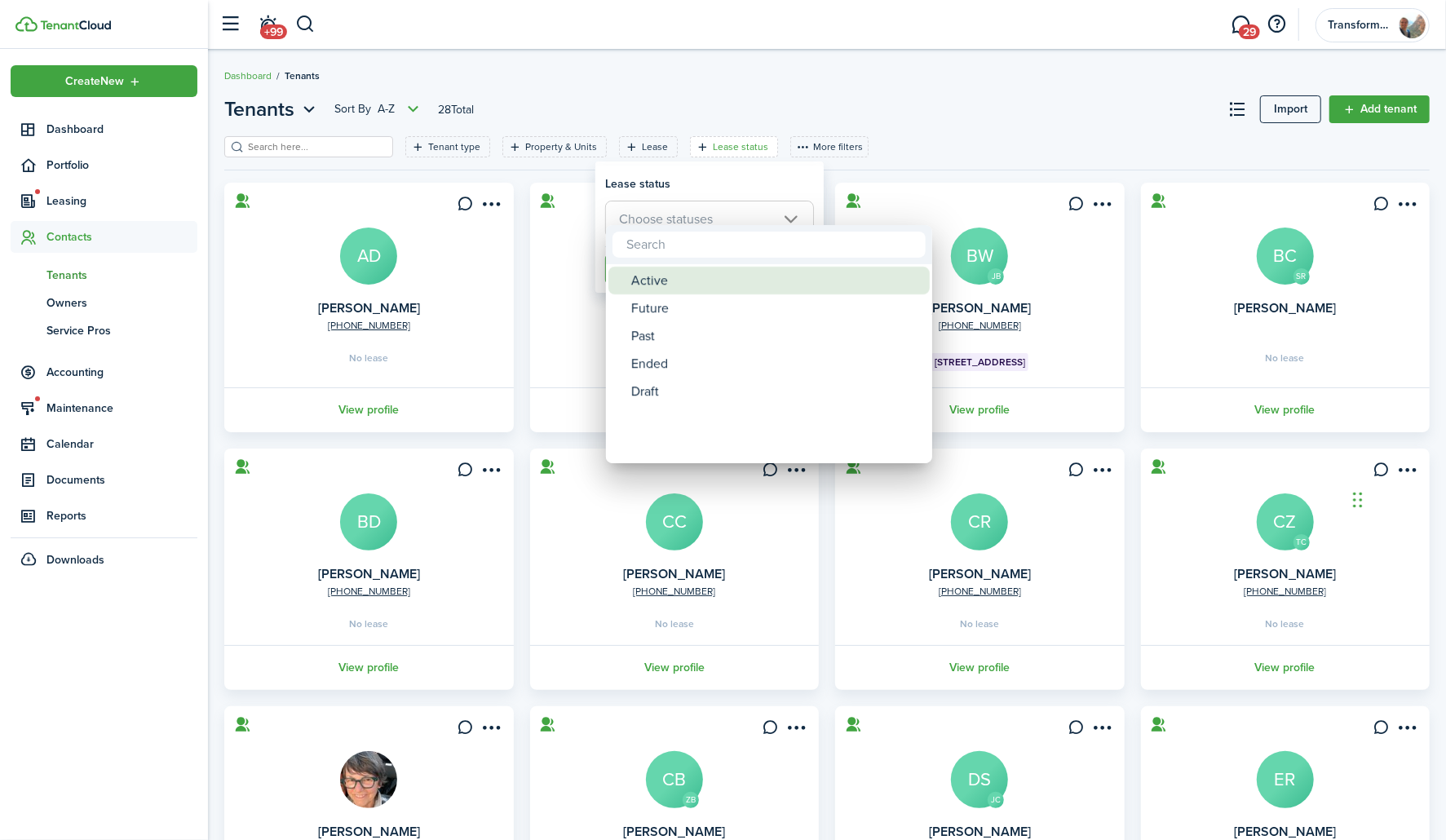
click at [657, 287] on div "Active" at bounding box center [775, 280] width 289 height 28
type input "Active"
click at [748, 177] on div at bounding box center [723, 420] width 1707 height 1101
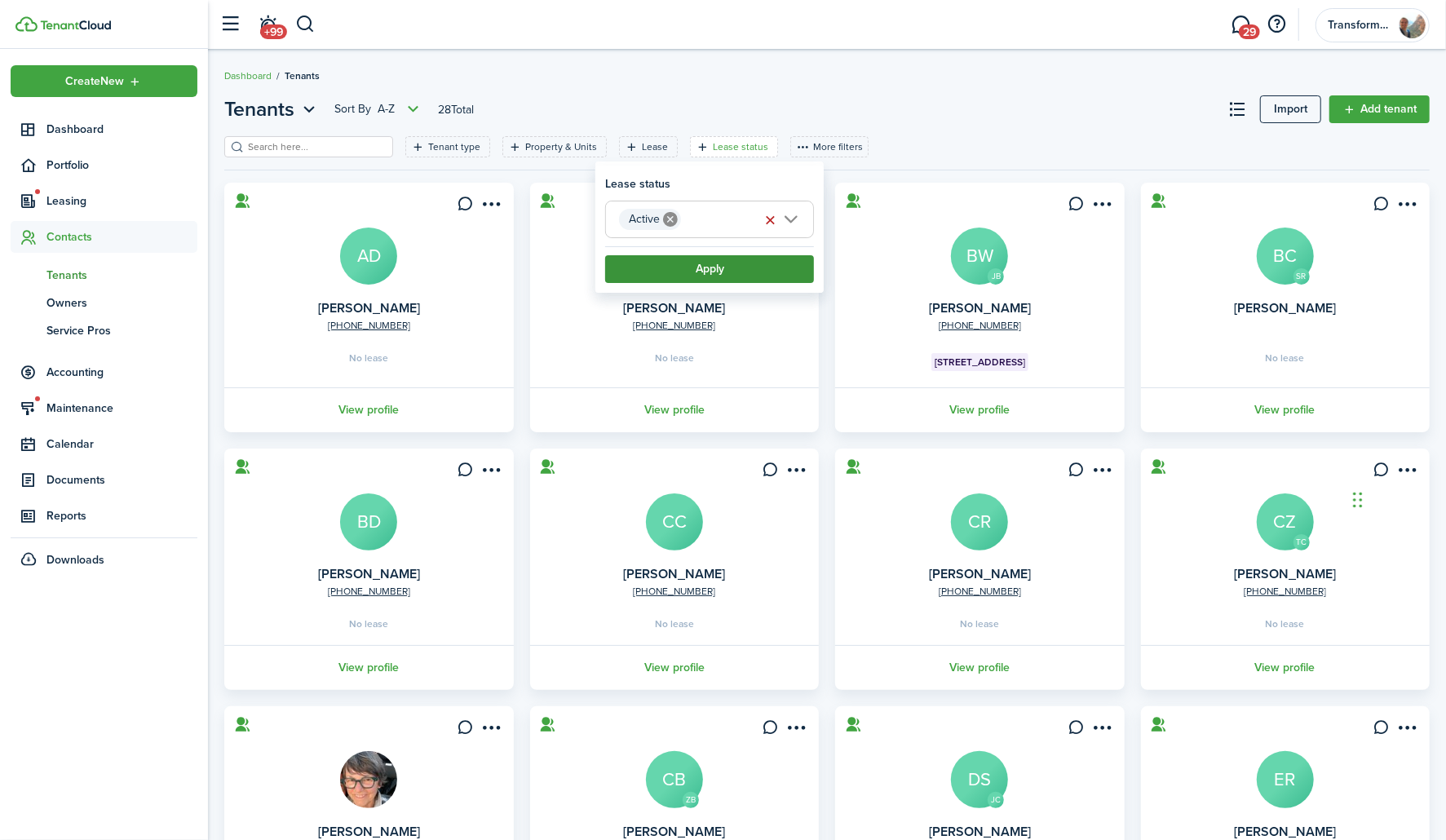
click at [727, 274] on button "Apply" at bounding box center [709, 269] width 209 height 28
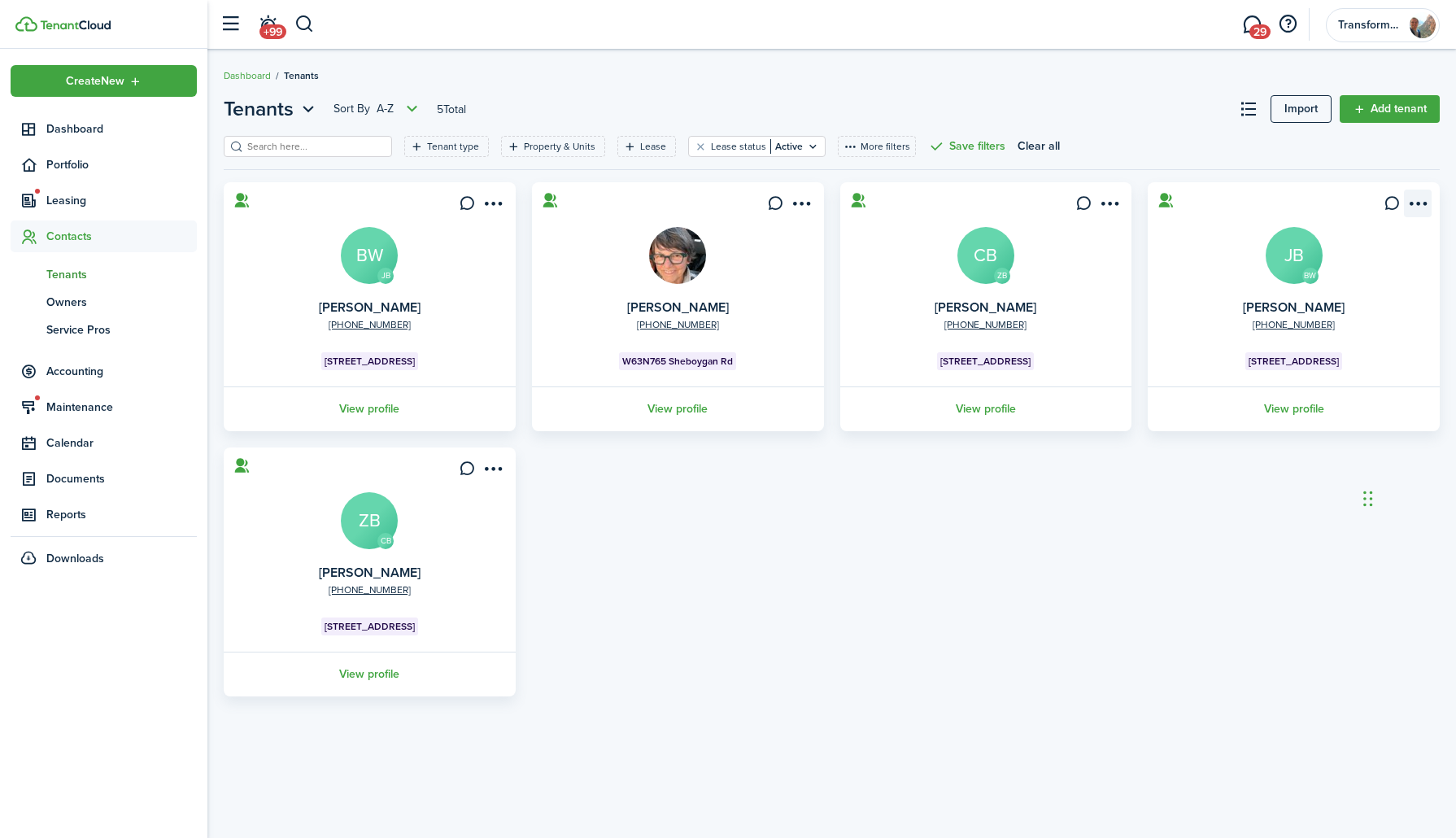
click at [1422, 207] on menu-btn-icon "Open menu" at bounding box center [1417, 203] width 28 height 28
click at [1249, 262] on card "BW [PHONE_NUMBER] [PERSON_NAME] JB [STREET_ADDRESS] Lower View profile" at bounding box center [1293, 306] width 292 height 249
click at [1295, 302] on link "[PERSON_NAME]" at bounding box center [1293, 307] width 101 height 19
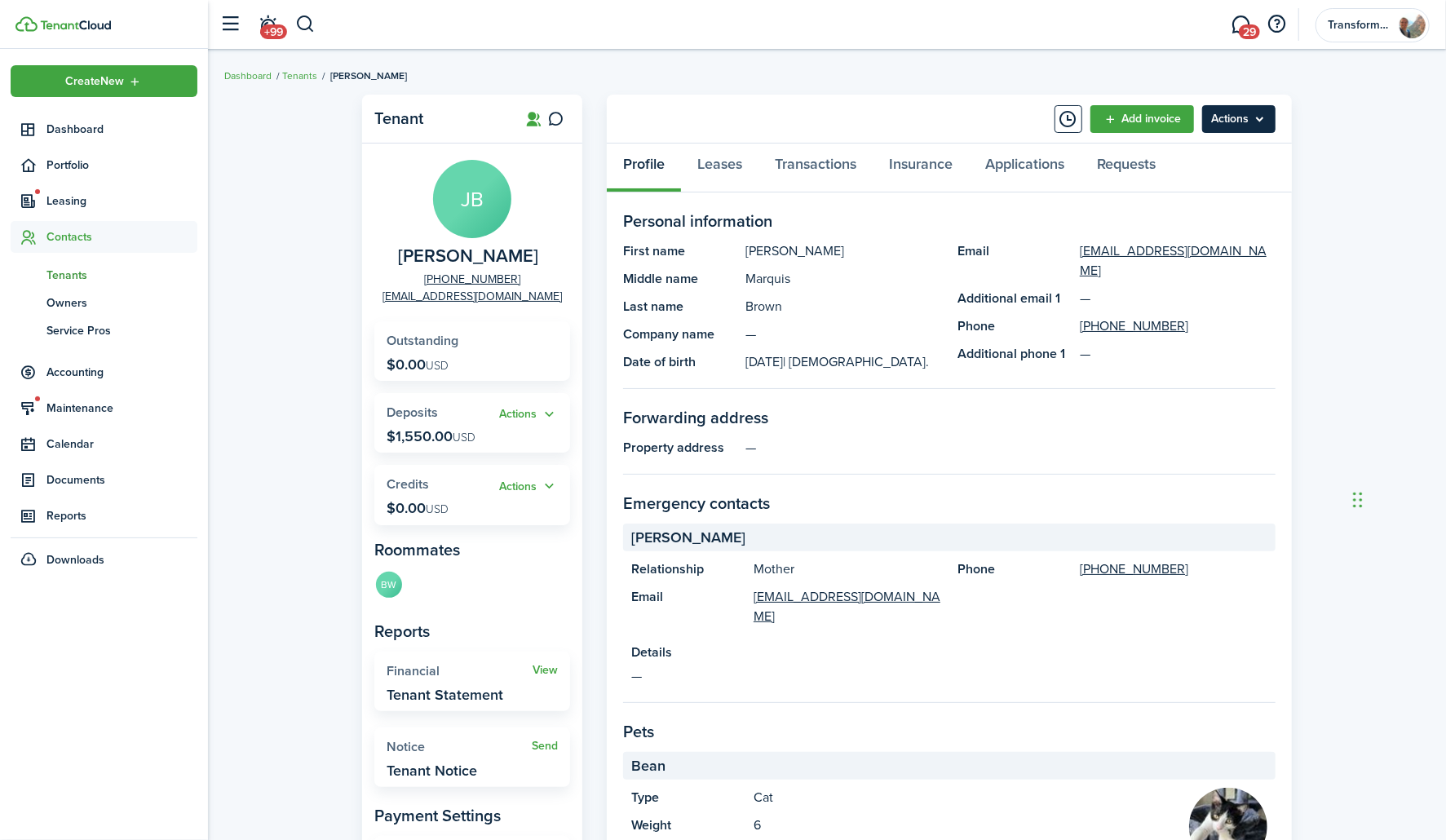
click at [1244, 121] on menu-btn "Actions" at bounding box center [1239, 119] width 74 height 28
click at [1316, 175] on div "Tenant [PERSON_NAME] [PERSON_NAME] [PHONE_NUMBER] [EMAIL_ADDRESS][DOMAIN_NAME] …" at bounding box center [827, 712] width 1238 height 1252
click at [801, 160] on link "Transactions" at bounding box center [815, 167] width 114 height 49
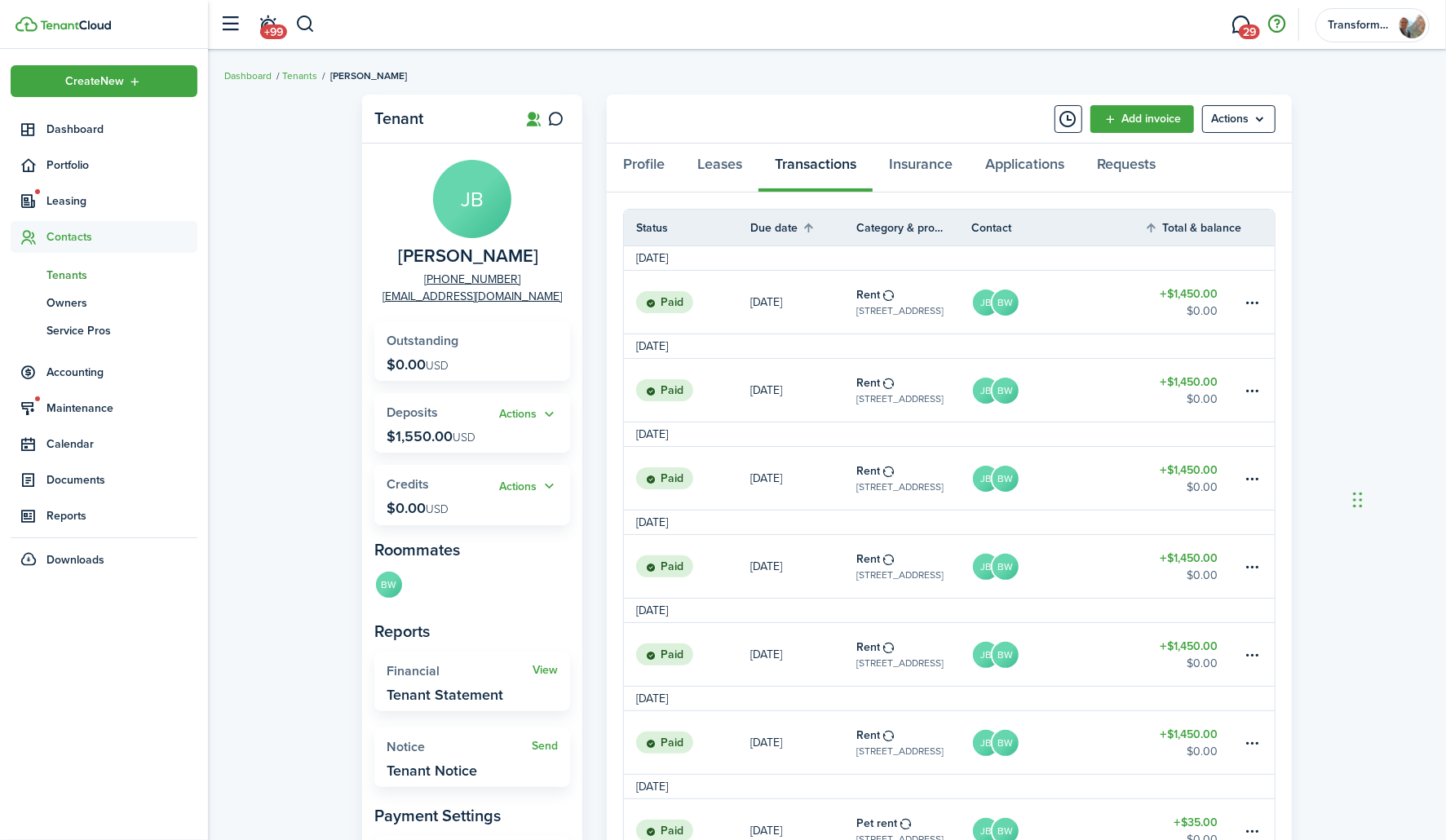
click at [1279, 23] on button "button" at bounding box center [1277, 24] width 28 height 28
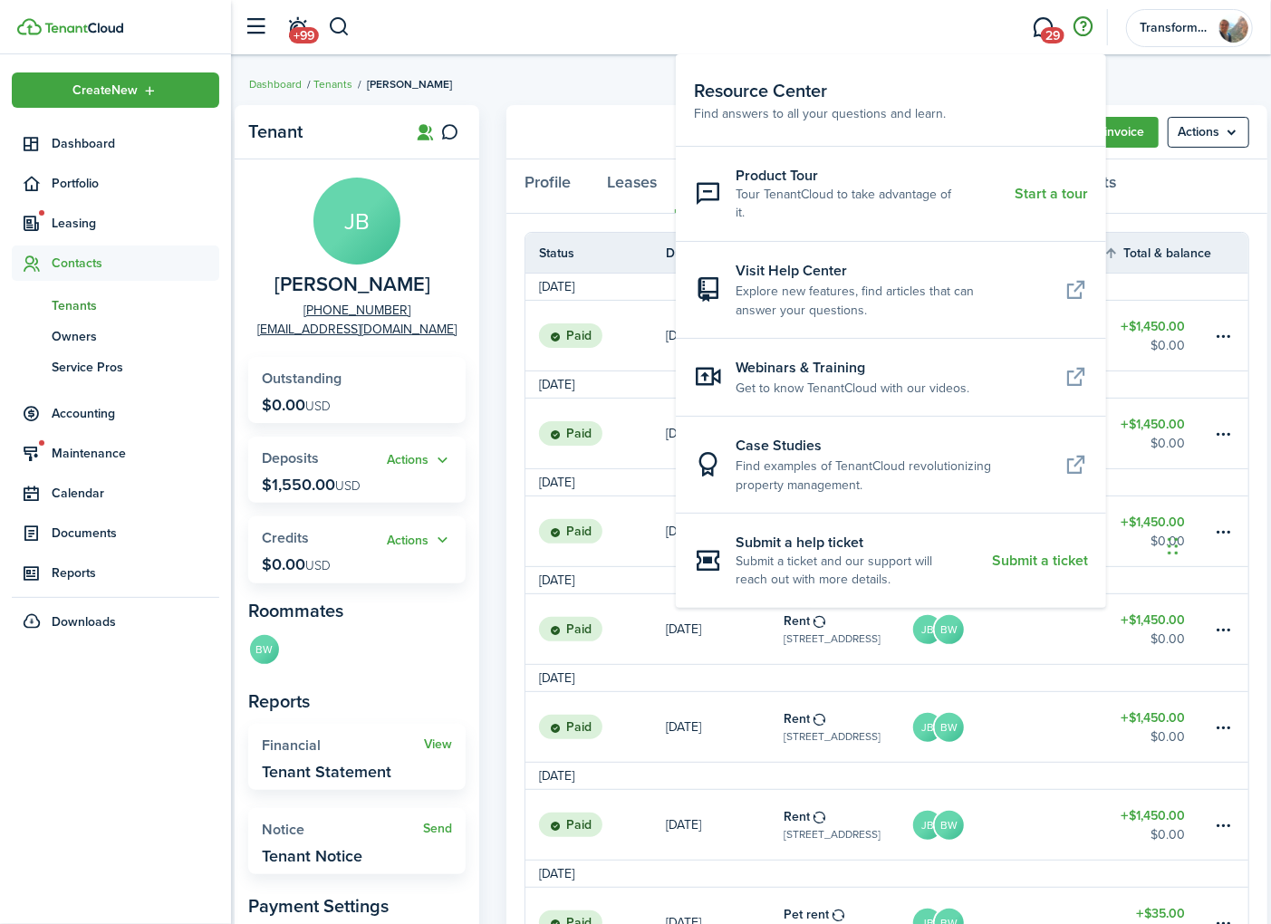
click at [563, 86] on breadcrumb "Dashboard Tenants [PERSON_NAME]" at bounding box center [751, 75] width 1004 height 42
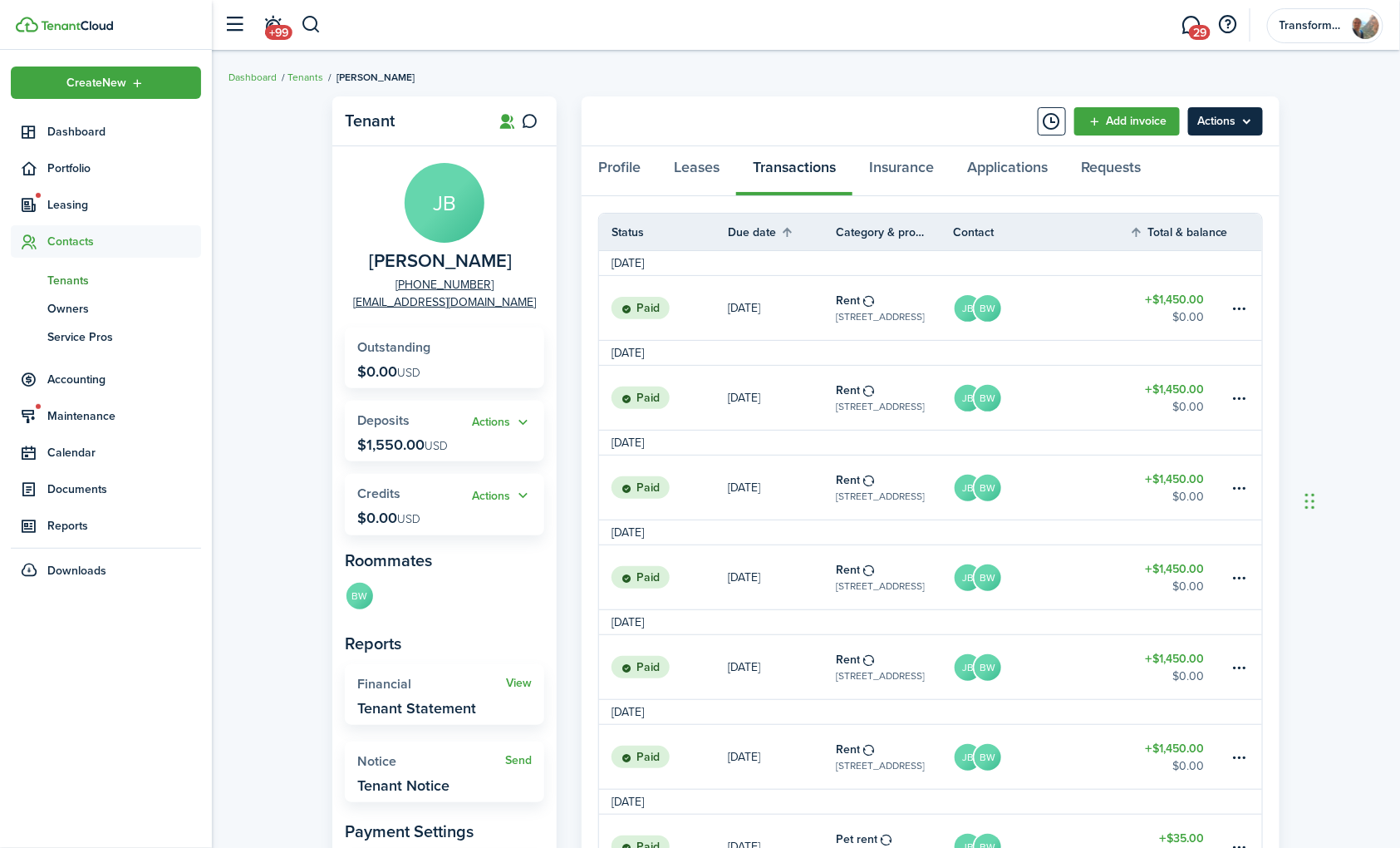
click at [1210, 125] on menu-btn "Actions" at bounding box center [1226, 121] width 75 height 28
click at [1150, 117] on link "Add invoice" at bounding box center [1127, 121] width 106 height 28
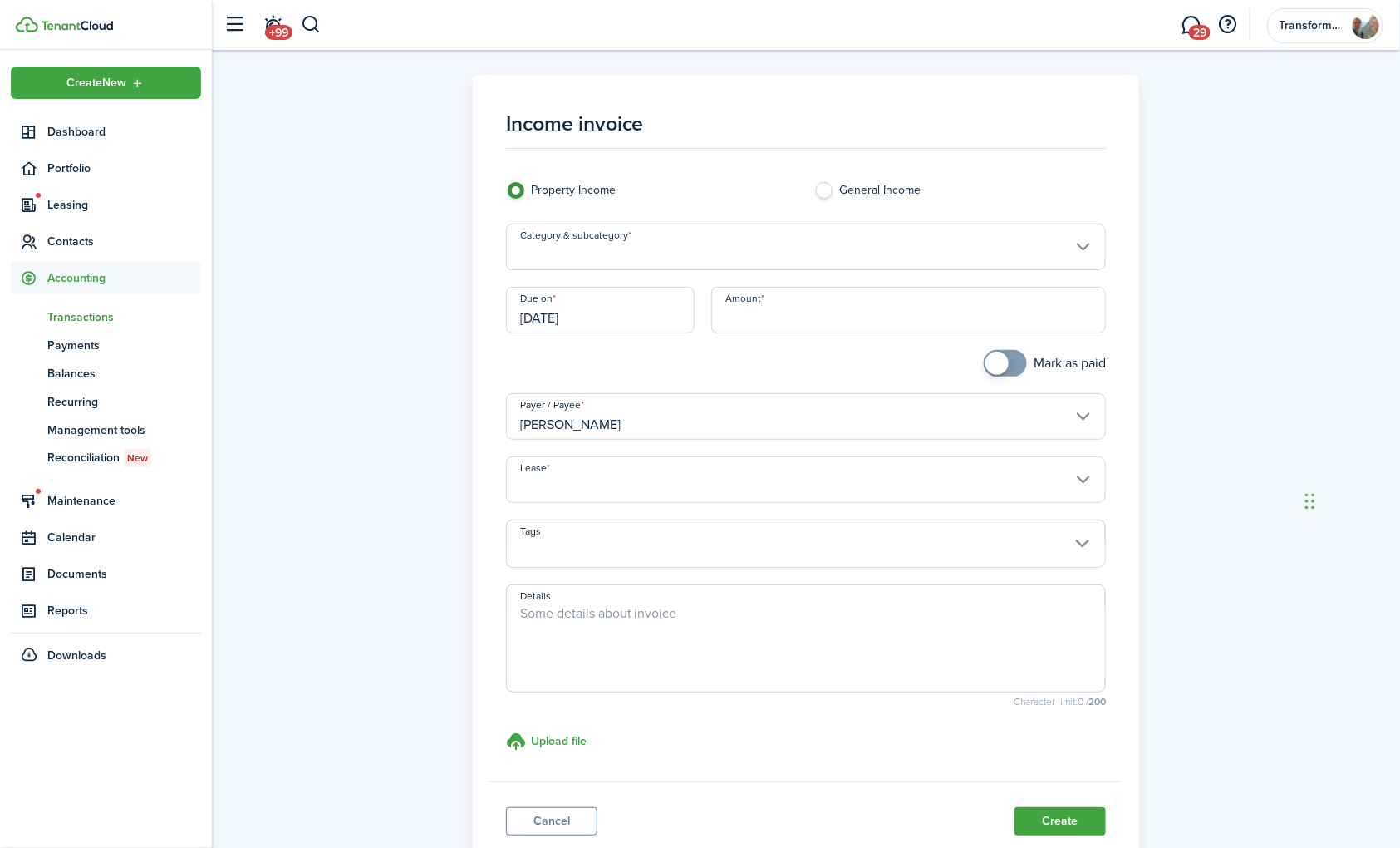
click at [833, 248] on input "Category & subcategory" at bounding box center [806, 247] width 601 height 47
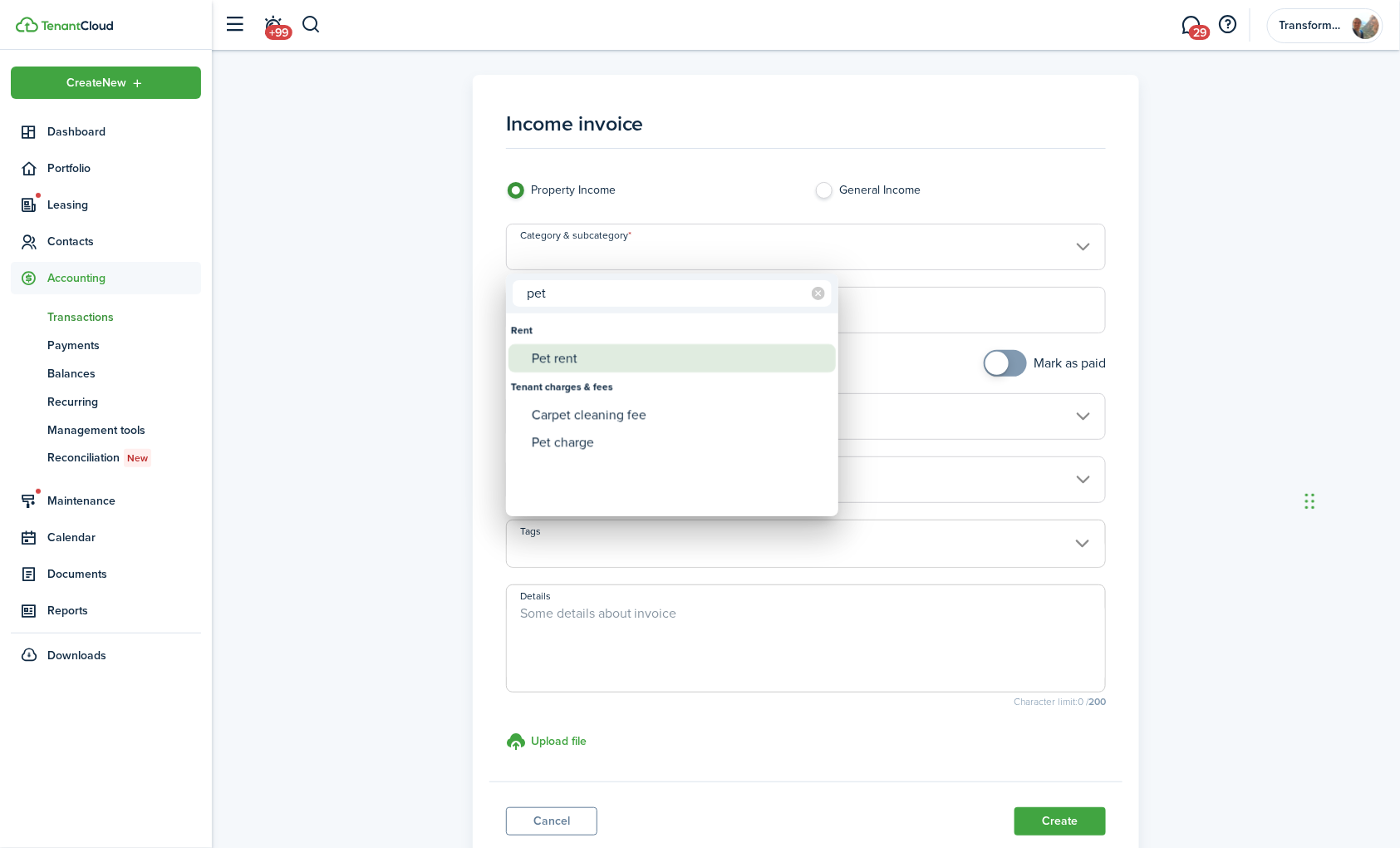
type input "pet"
click at [559, 351] on div "Pet rent" at bounding box center [679, 358] width 294 height 28
type input "Rent / Pet rent"
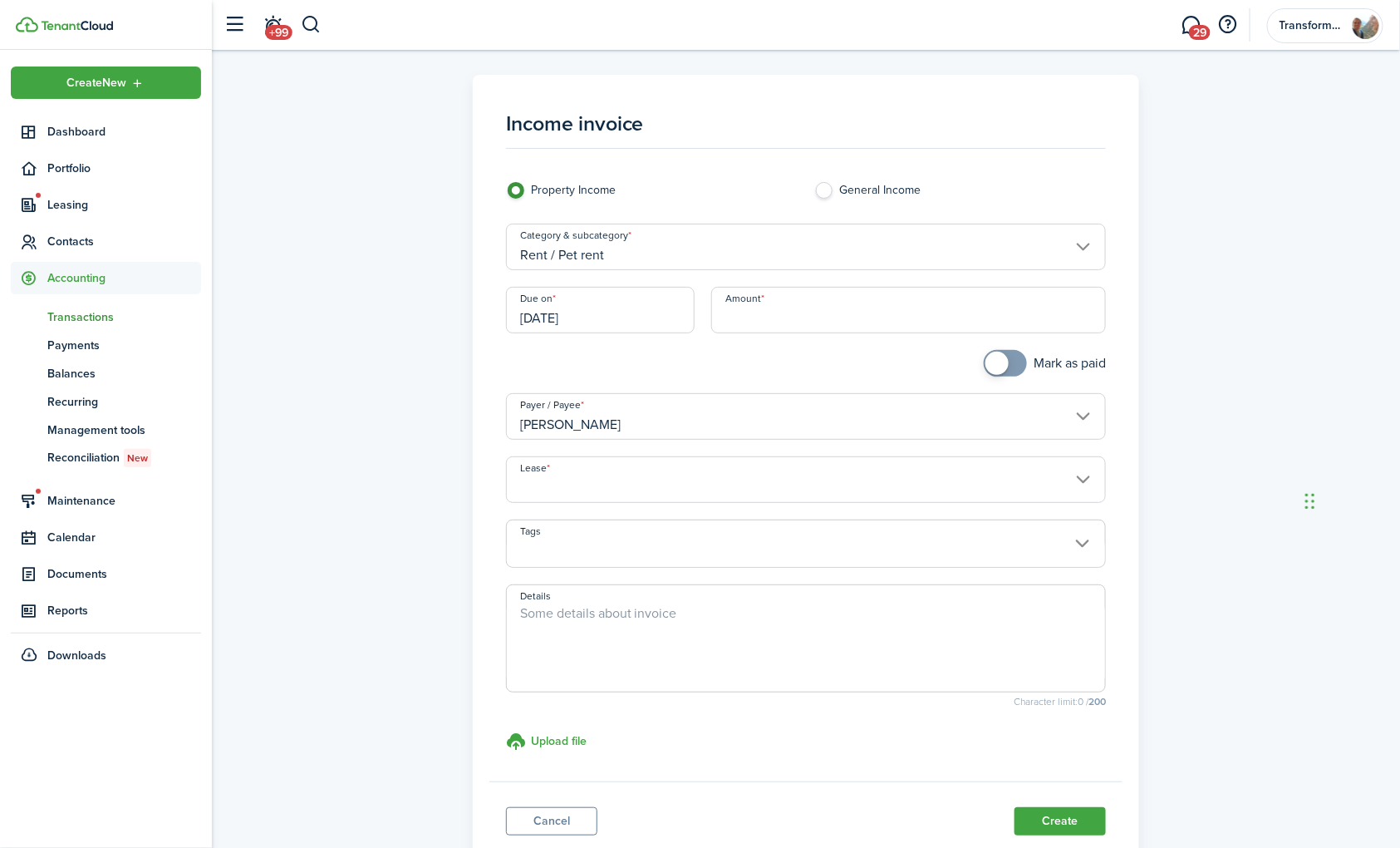
click at [764, 330] on input "Amount" at bounding box center [908, 309] width 394 height 47
click at [628, 312] on input "[DATE]" at bounding box center [601, 309] width 190 height 47
type input "$35.00"
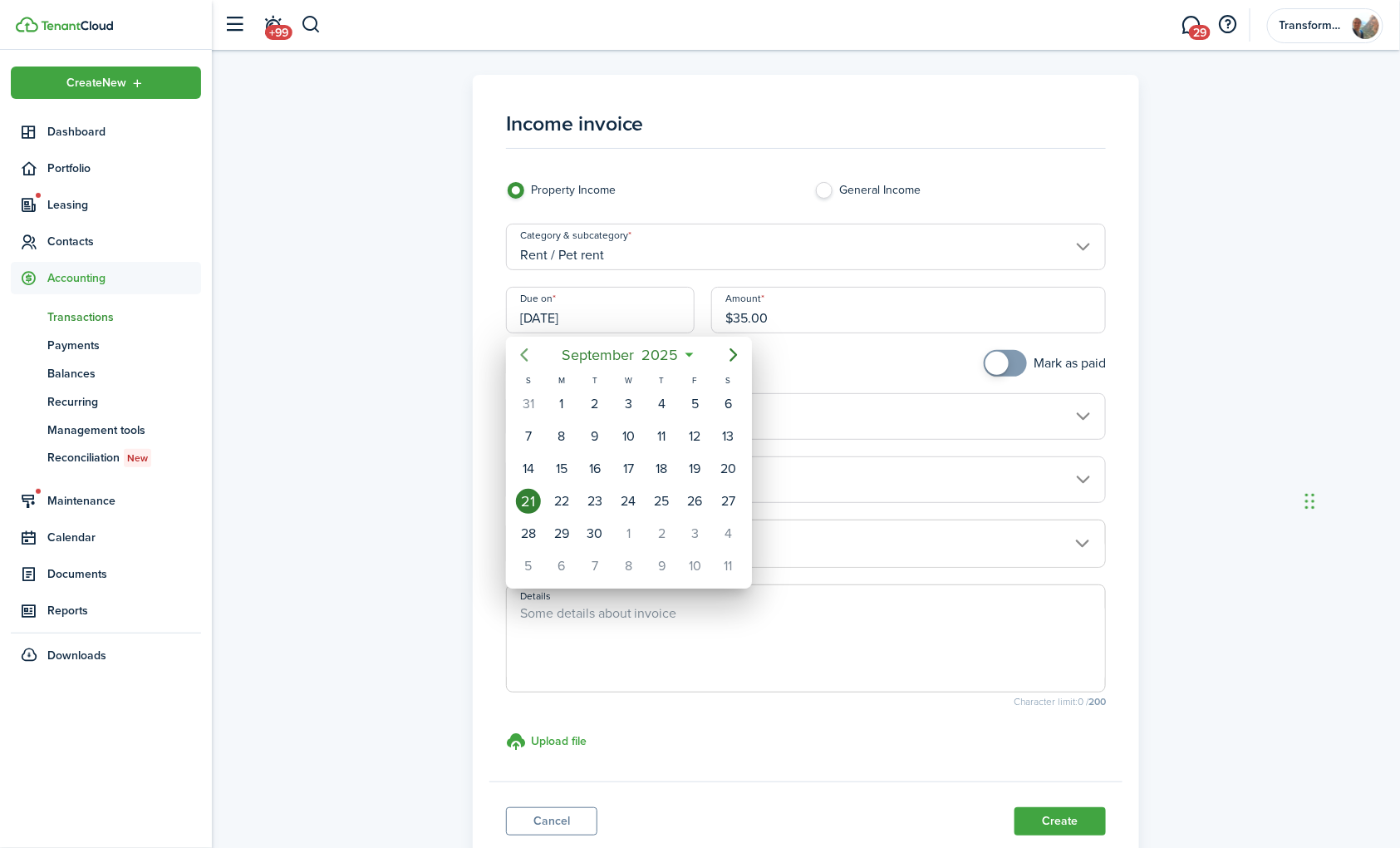
click at [526, 350] on icon "Previous page" at bounding box center [524, 355] width 7 height 13
click at [601, 410] on div "1" at bounding box center [594, 404] width 25 height 25
type input "[DATE]"
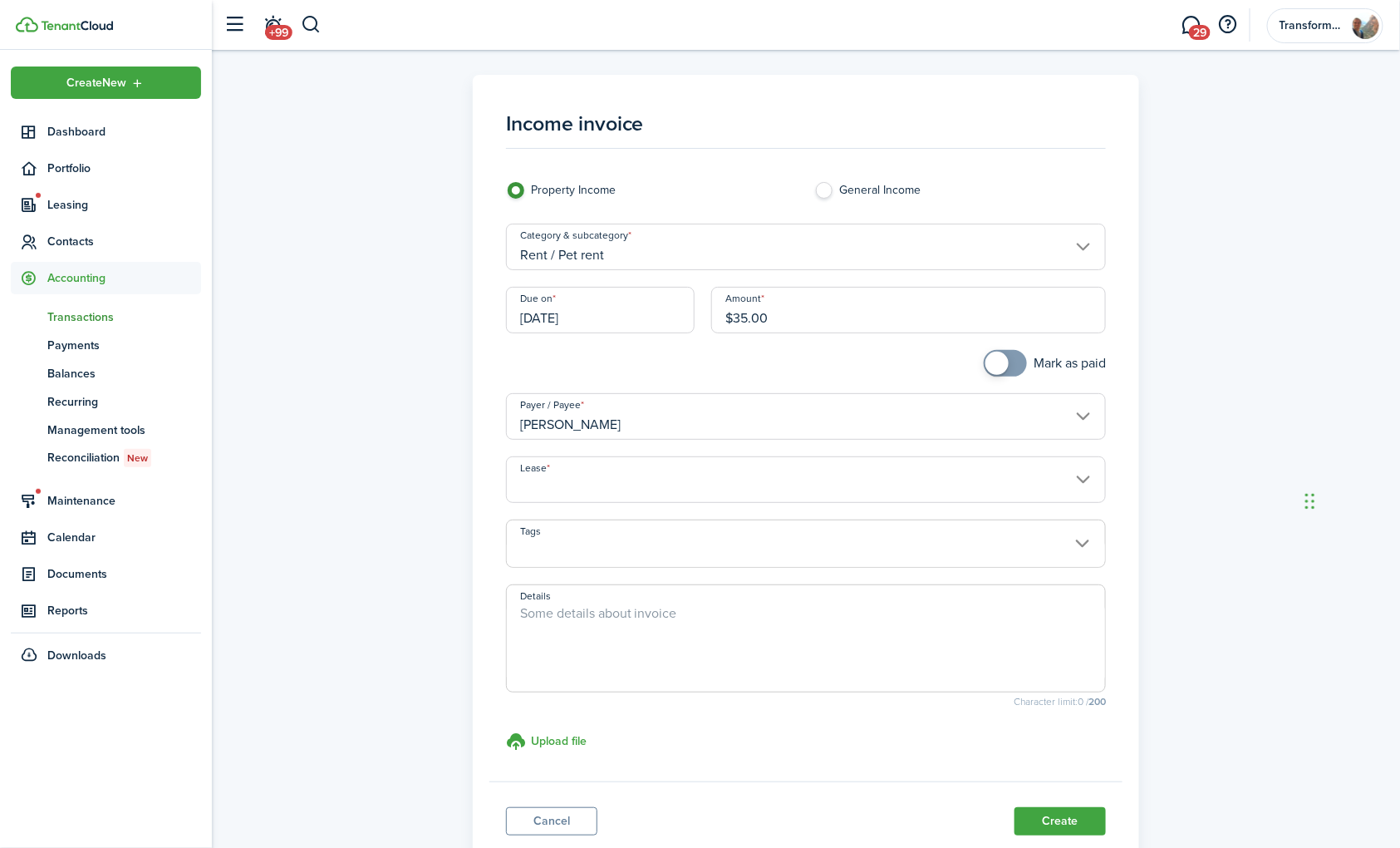
click at [723, 481] on input "Lease" at bounding box center [806, 479] width 601 height 47
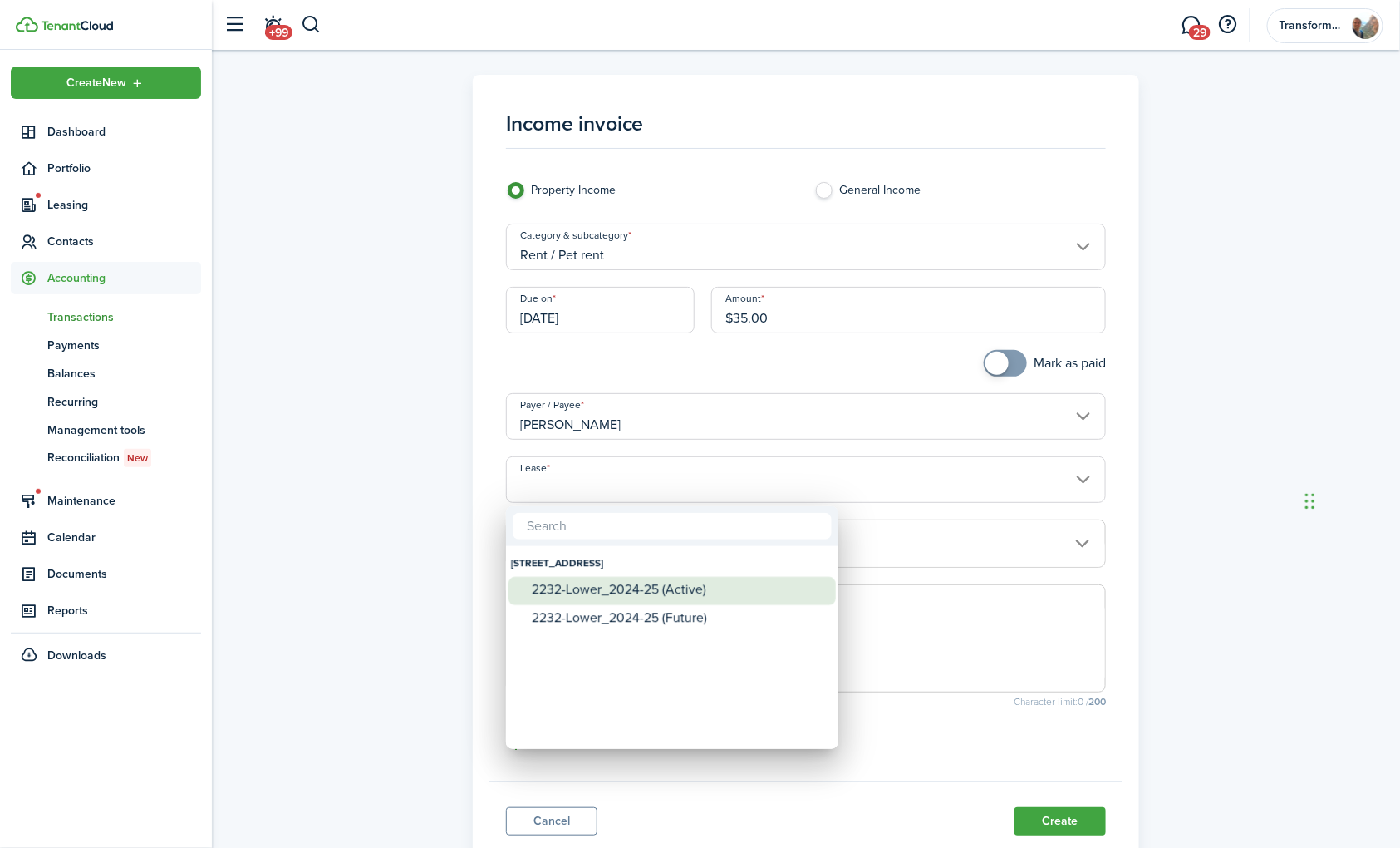
click at [696, 596] on div "2232-Lower_2024-25 (Active)" at bounding box center [679, 589] width 294 height 15
type input "[STREET_ADDRESS]. Lease #2232-Lower_2024-25 (Active)"
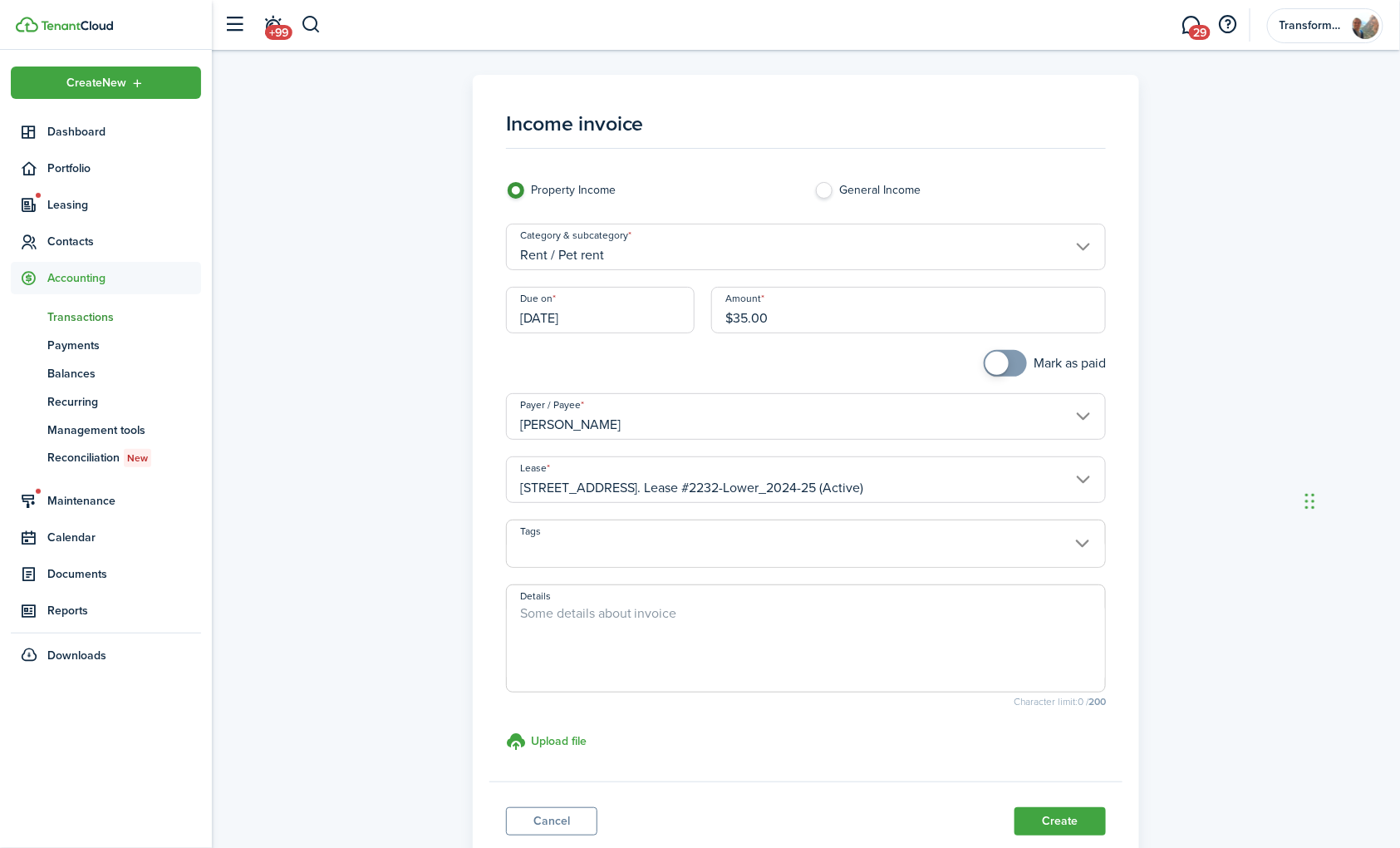
click at [737, 547] on span at bounding box center [806, 552] width 599 height 28
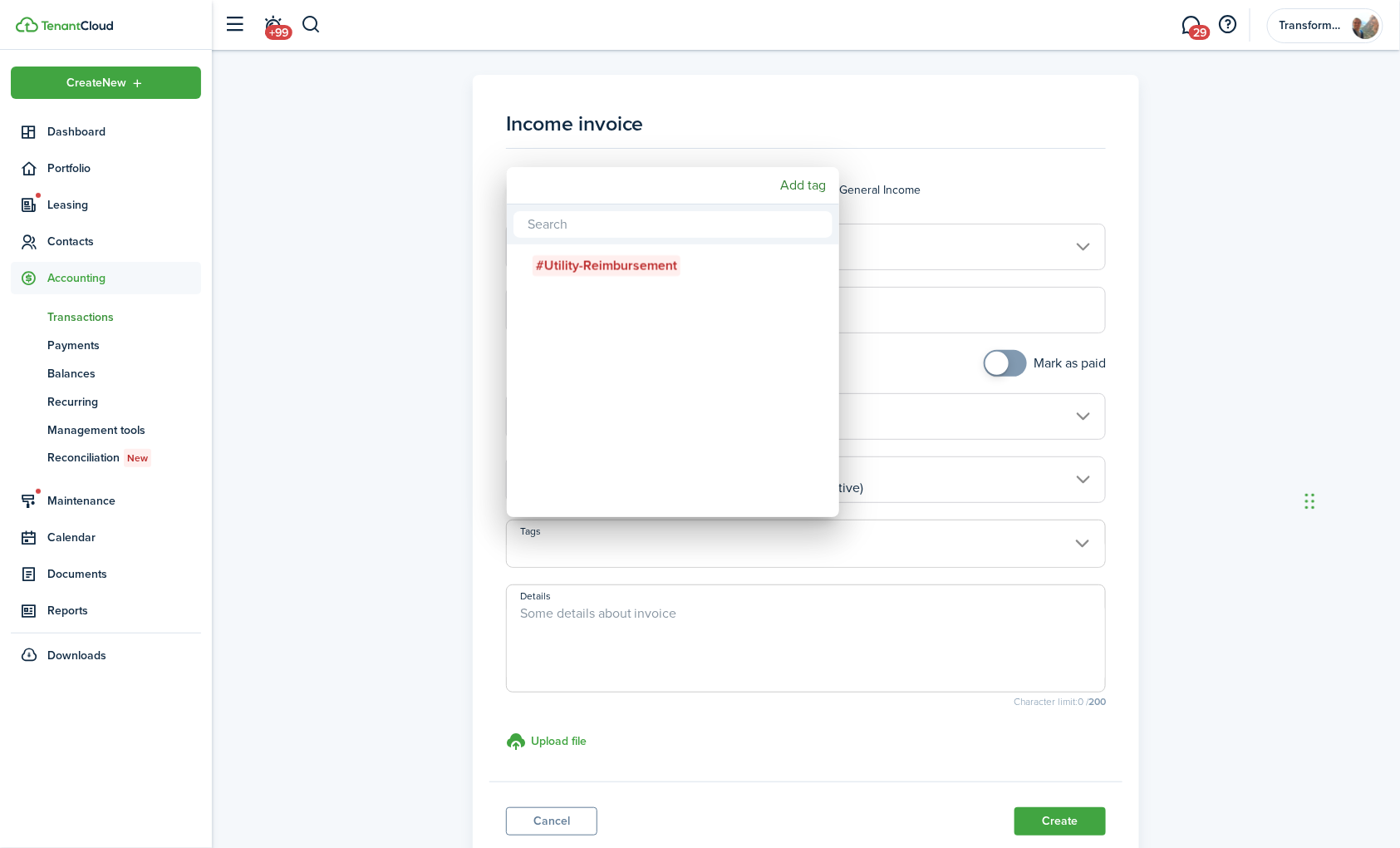
click at [737, 547] on div at bounding box center [700, 424] width 1666 height 1114
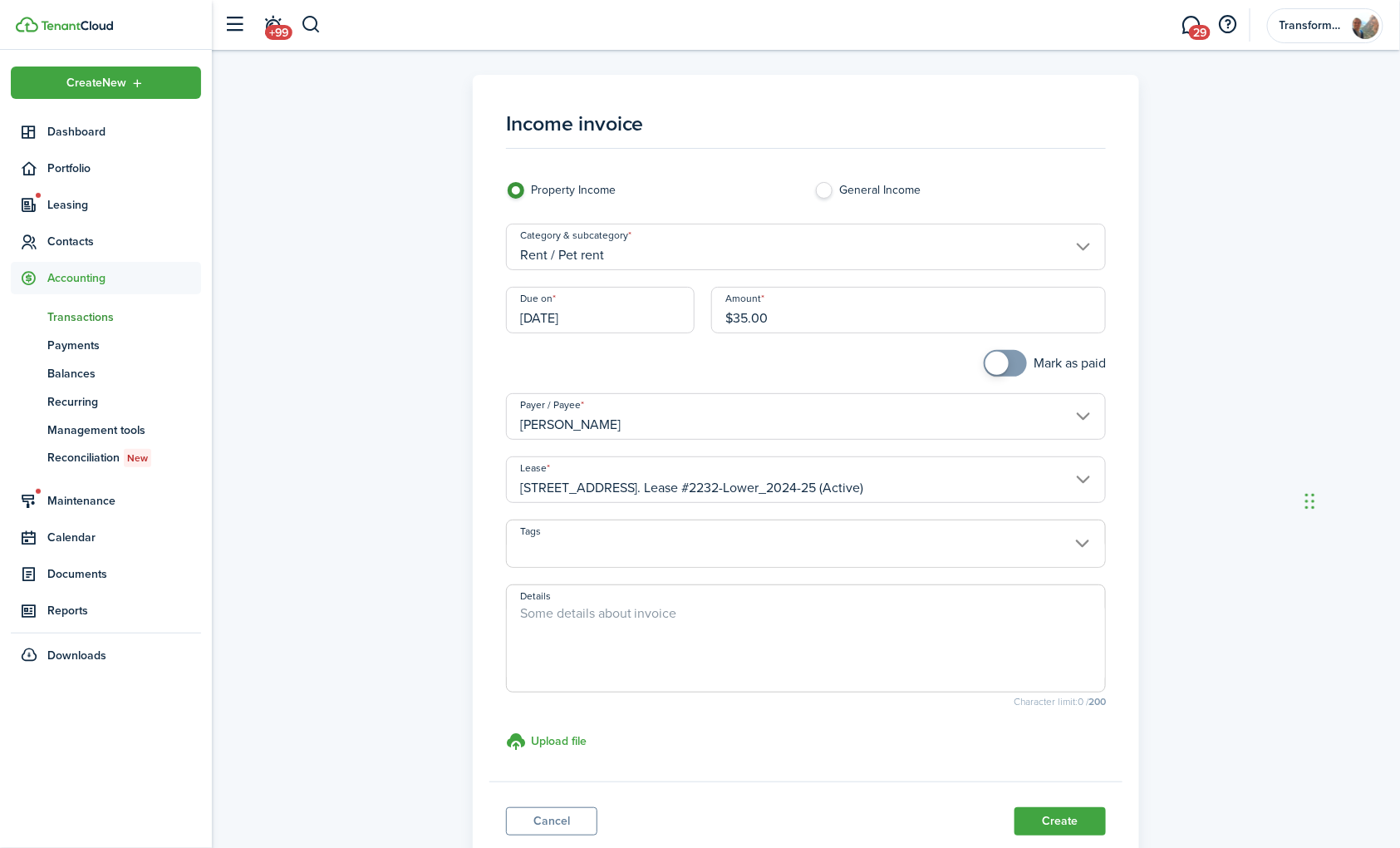
click at [708, 611] on textarea "Details" at bounding box center [806, 643] width 599 height 80
drag, startPoint x: 594, startPoint y: 610, endPoint x: 440, endPoint y: 624, distance: 154.6
click at [440, 624] on div "Income invoice Property Income General Income Category & subcategory Rent / Pet…" at bounding box center [806, 472] width 1172 height 794
type textarea "Pet Rent for July"
click at [1161, 737] on div "Income invoice Property Income General Income Category & subcategory Rent / Pet…" at bounding box center [806, 472] width 1172 height 794
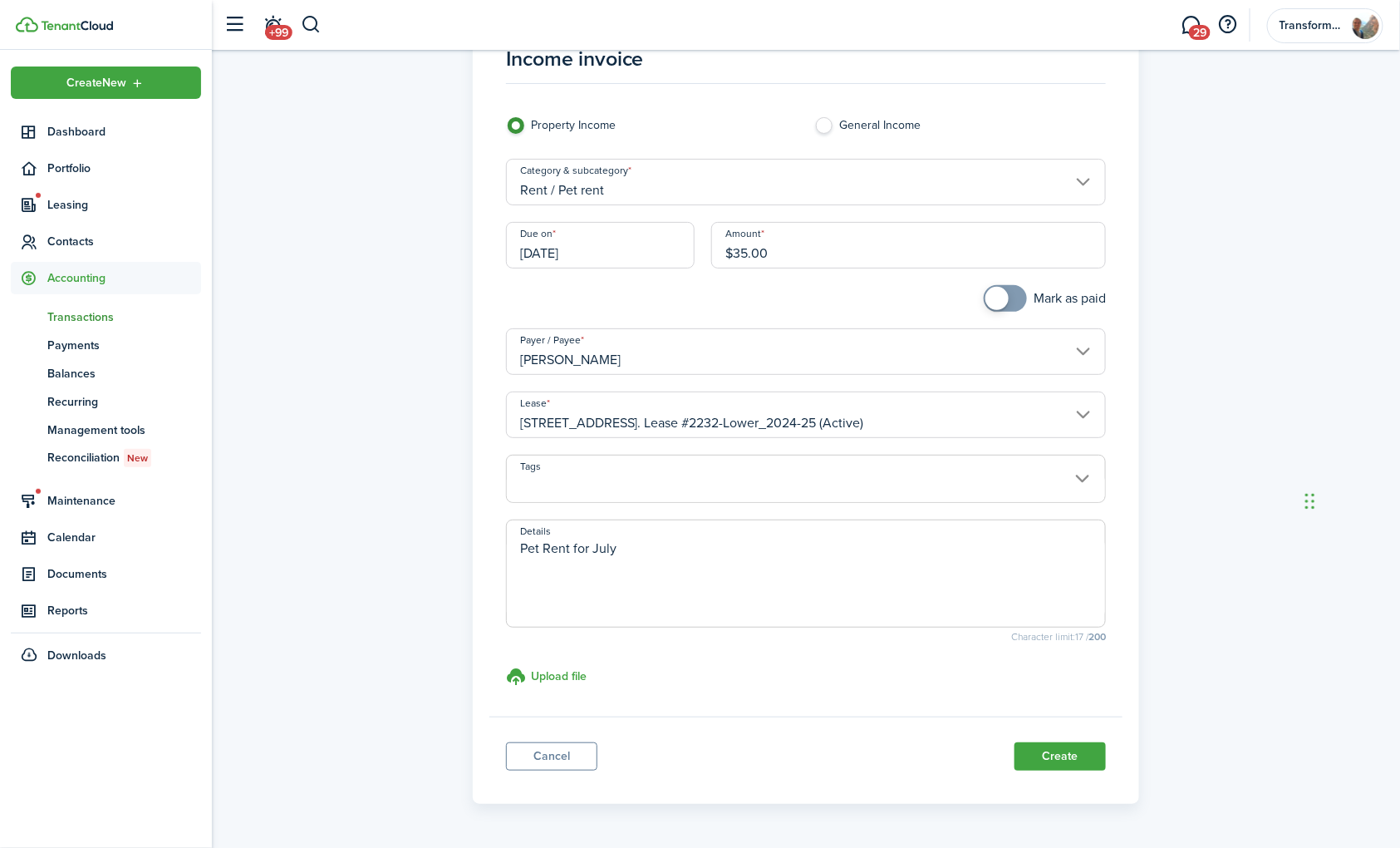
scroll to position [23, 0]
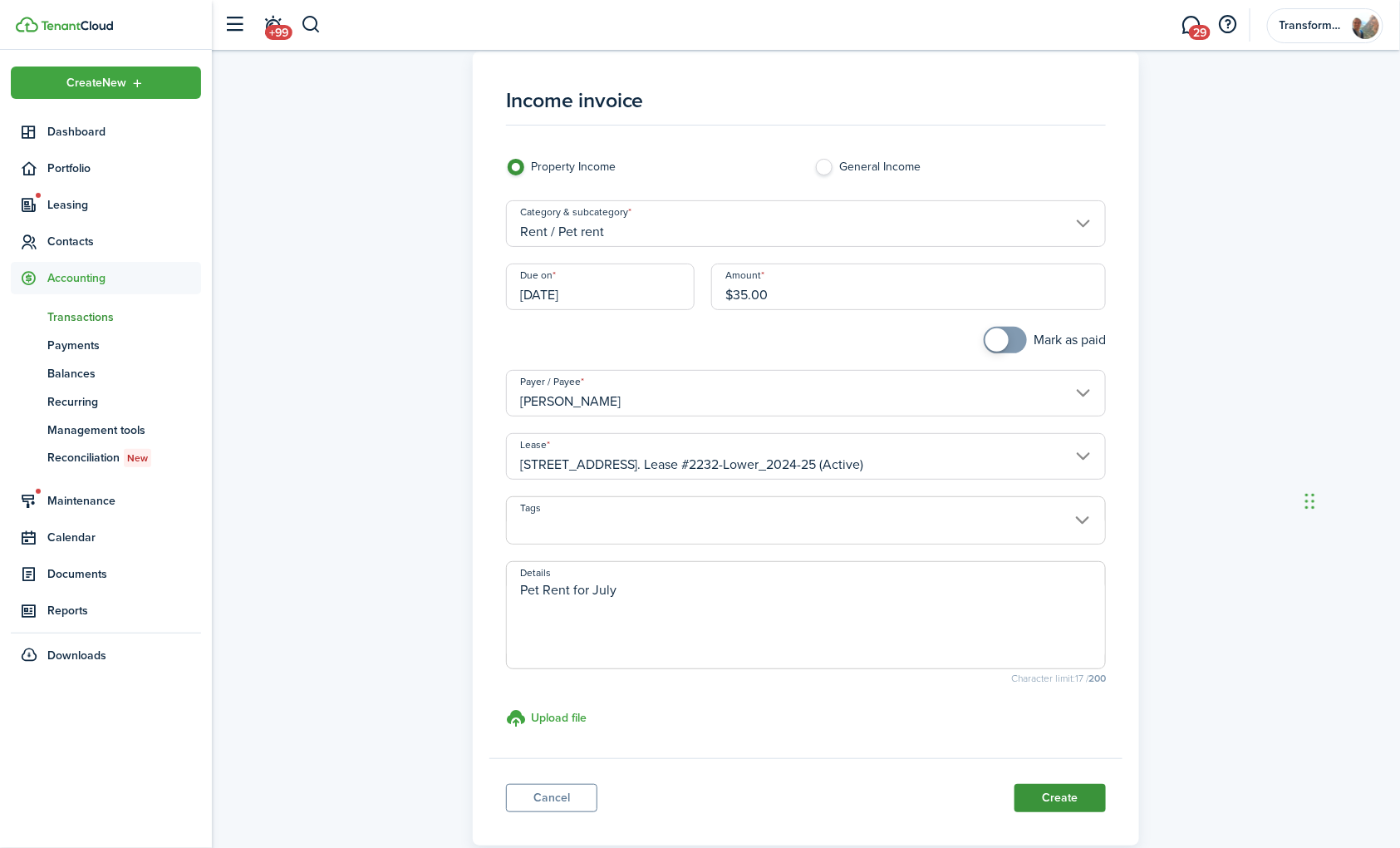
click at [1059, 793] on button "Create" at bounding box center [1061, 798] width 92 height 28
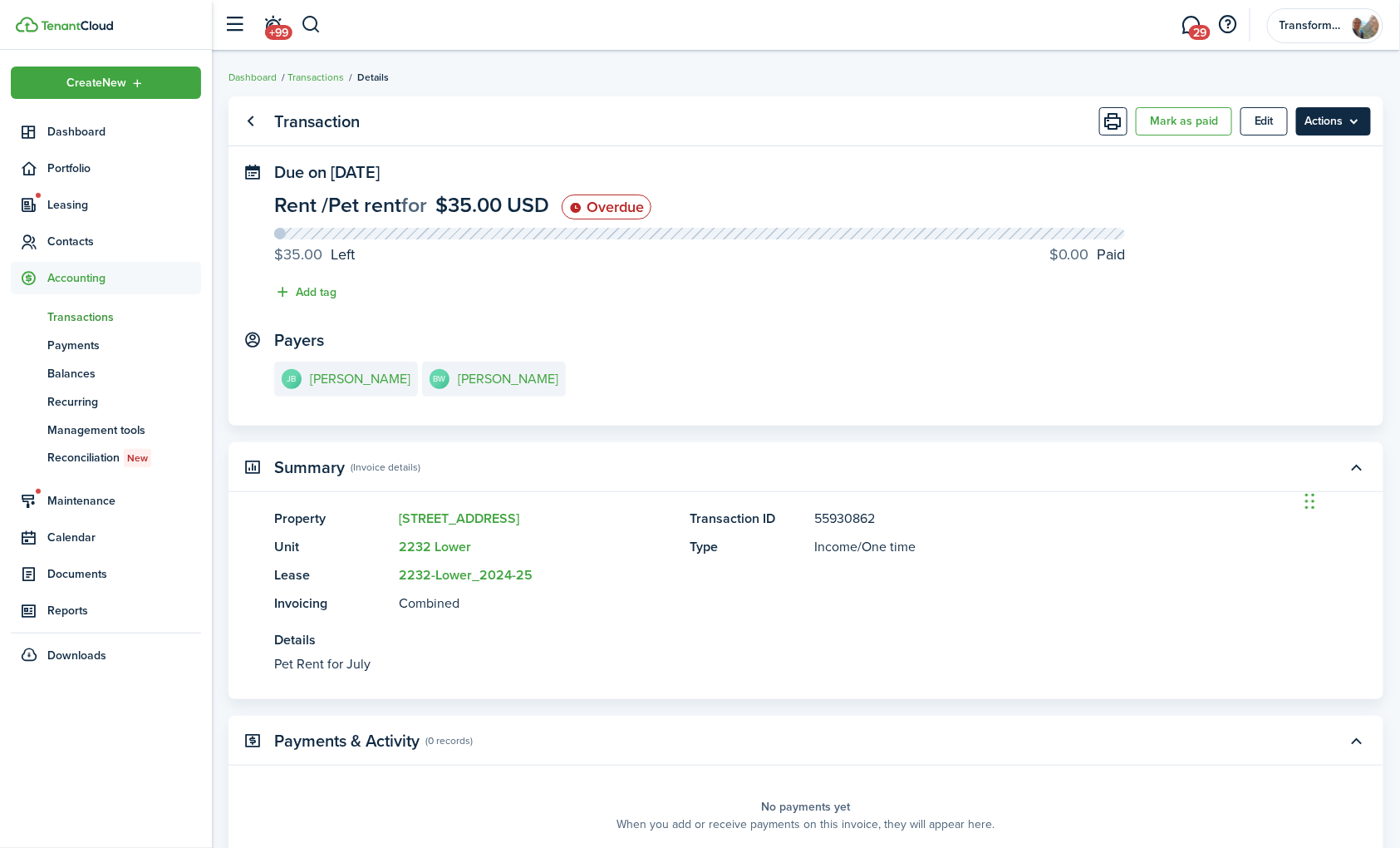
click at [1336, 128] on menu-btn "Actions" at bounding box center [1334, 121] width 75 height 28
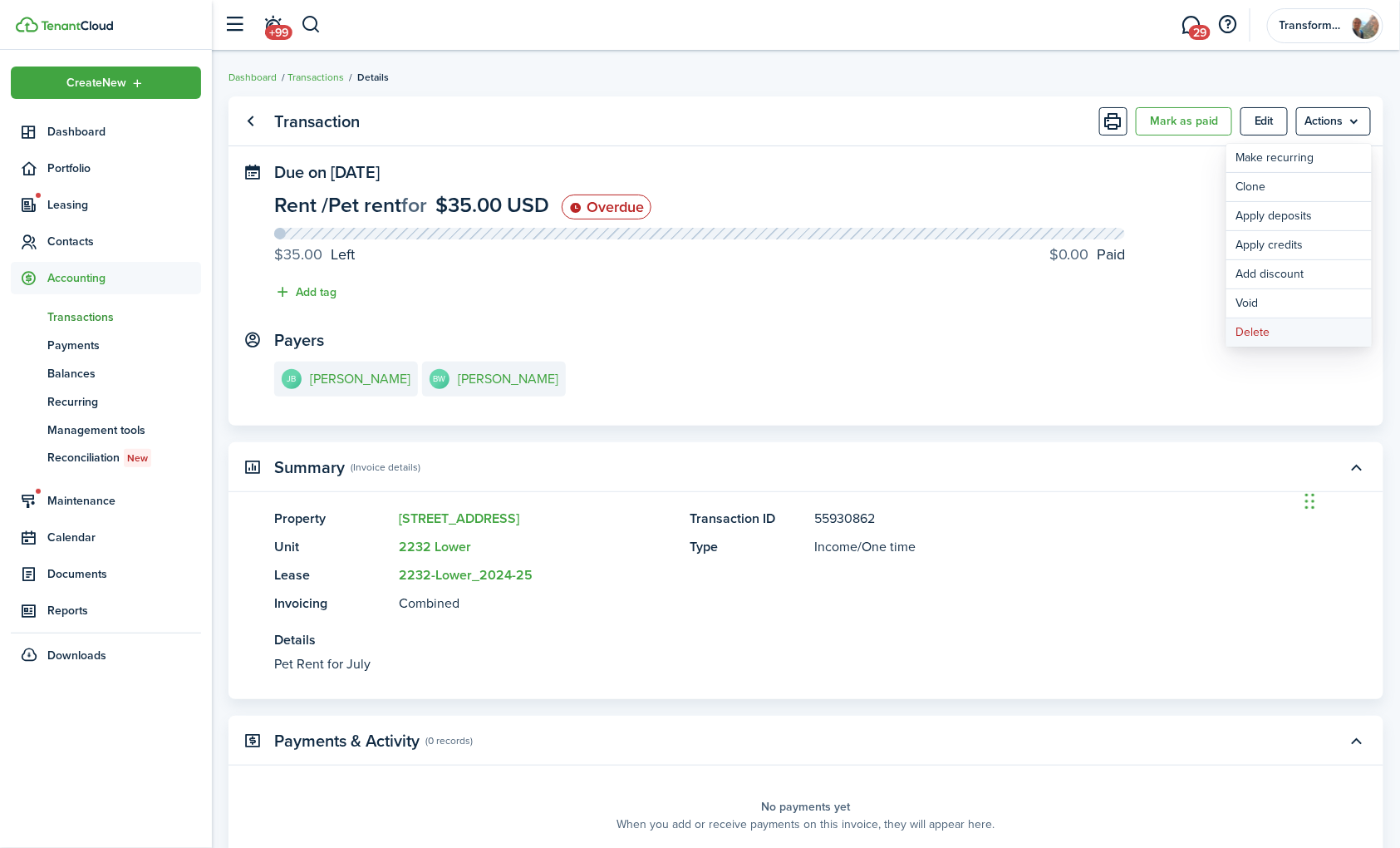
click at [1268, 330] on button "Delete" at bounding box center [1299, 332] width 146 height 28
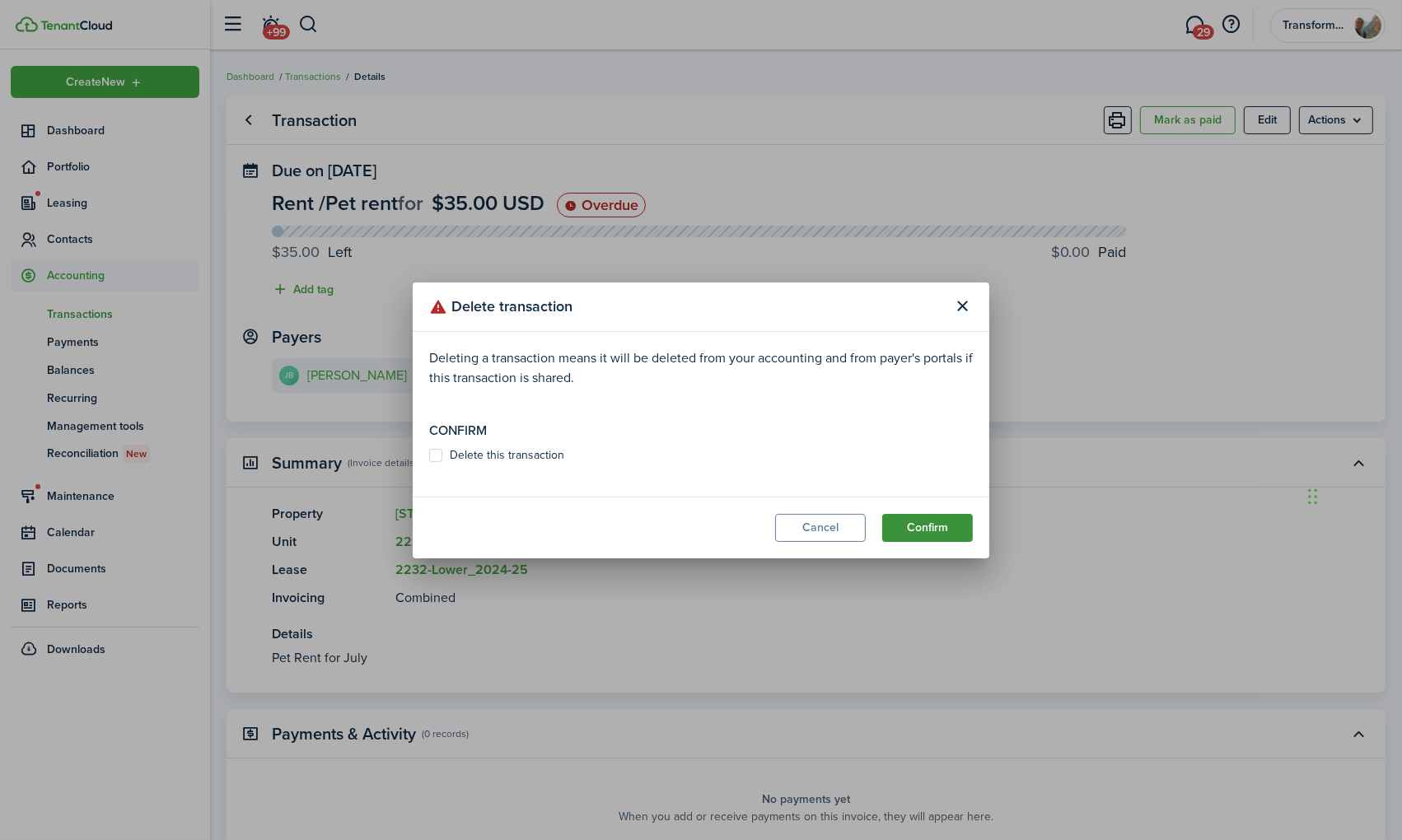
click at [935, 532] on button "Confirm" at bounding box center [927, 527] width 91 height 28
click at [495, 455] on label "Delete this transaction" at bounding box center [496, 455] width 135 height 13
click at [429, 463] on input "Delete this transaction" at bounding box center [428, 463] width 1 height 1
checkbox input "true"
click at [953, 534] on button "Confirm" at bounding box center [927, 527] width 91 height 28
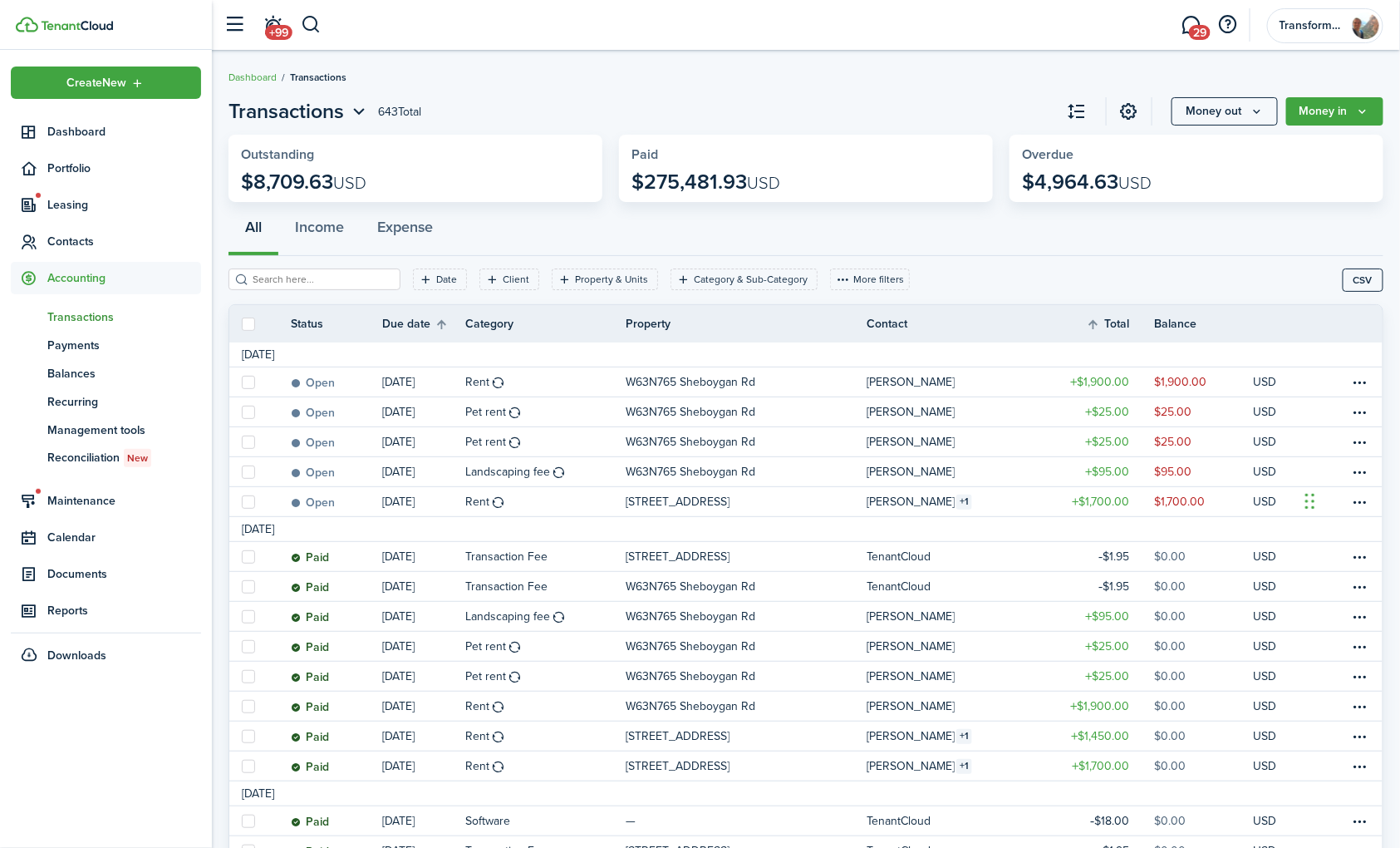
click at [968, 239] on div "All Income Expense" at bounding box center [806, 231] width 1155 height 50
click at [1267, 110] on button "Money out" at bounding box center [1225, 111] width 106 height 28
click at [1351, 117] on button "Money in" at bounding box center [1335, 111] width 97 height 28
click at [1275, 289] on link "Credits" at bounding box center [1311, 294] width 146 height 29
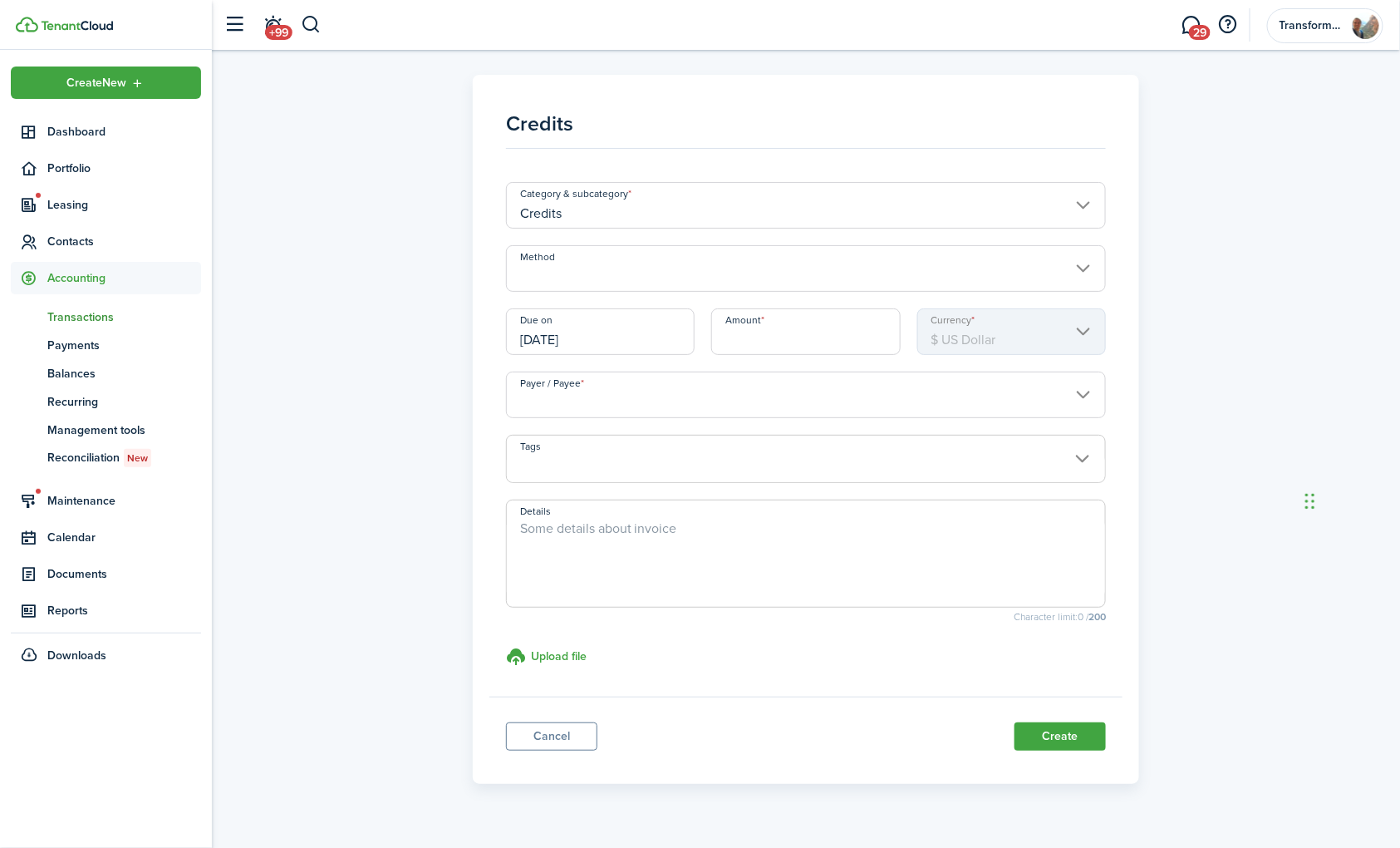
click at [693, 278] on input "Method" at bounding box center [806, 268] width 601 height 47
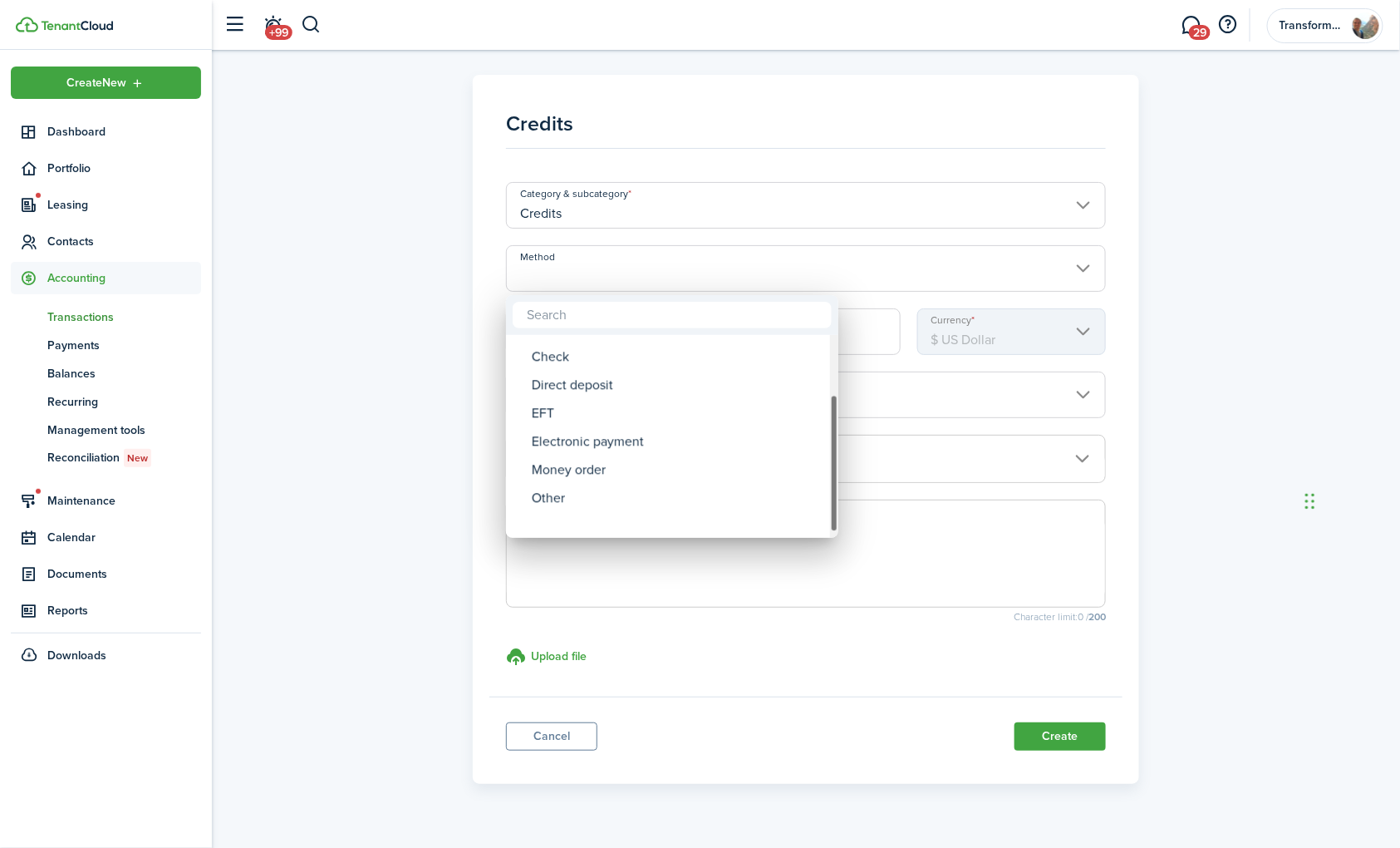
drag, startPoint x: 834, startPoint y: 403, endPoint x: 828, endPoint y: 463, distance: 60.3
click at [850, 461] on div "ACH Card Cash Cashier's check Check Direct deposit EFT Electronic payment Money…" at bounding box center [700, 424] width 1400 height 848
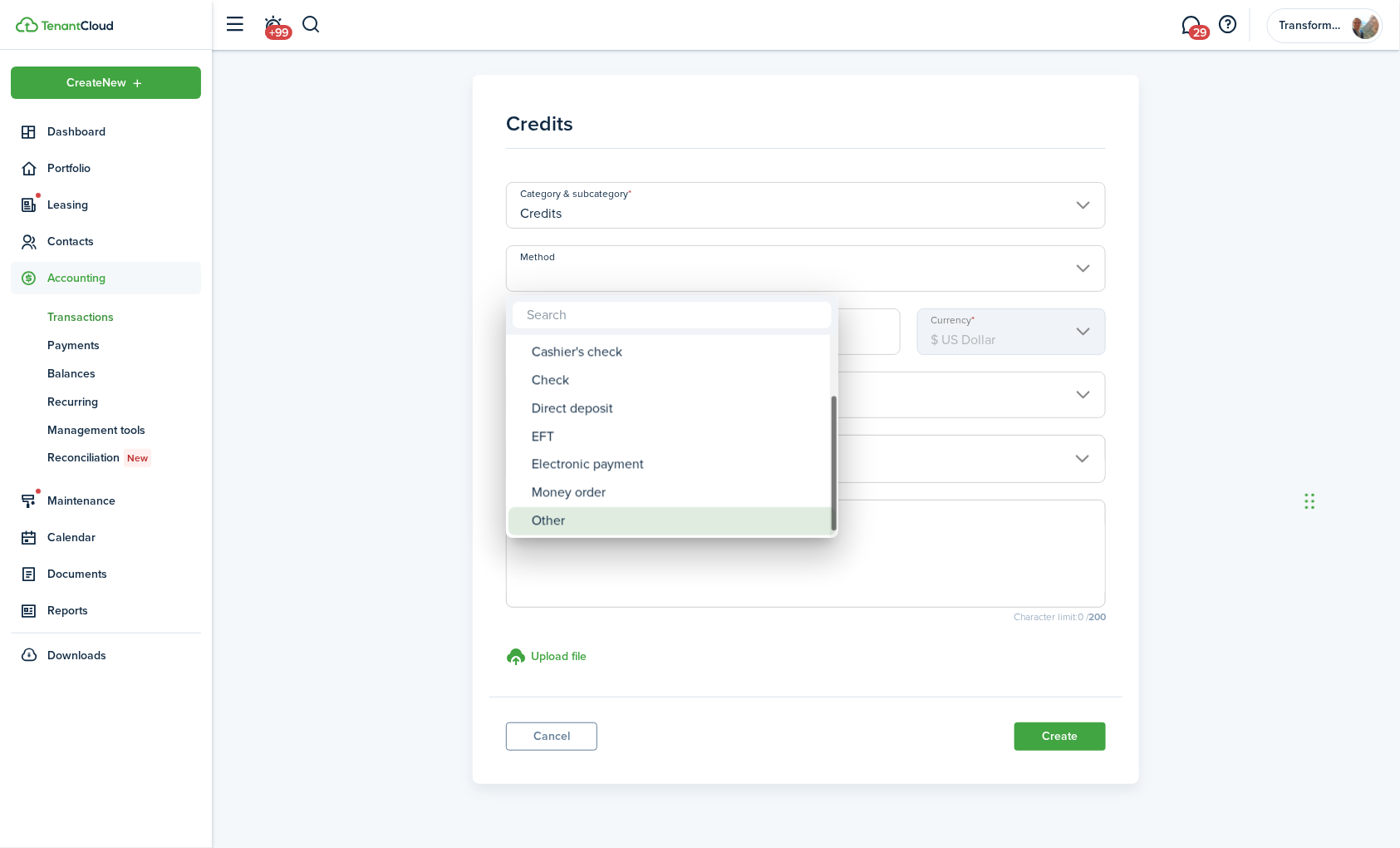
click at [594, 511] on div "Other" at bounding box center [679, 521] width 294 height 28
type input "Other"
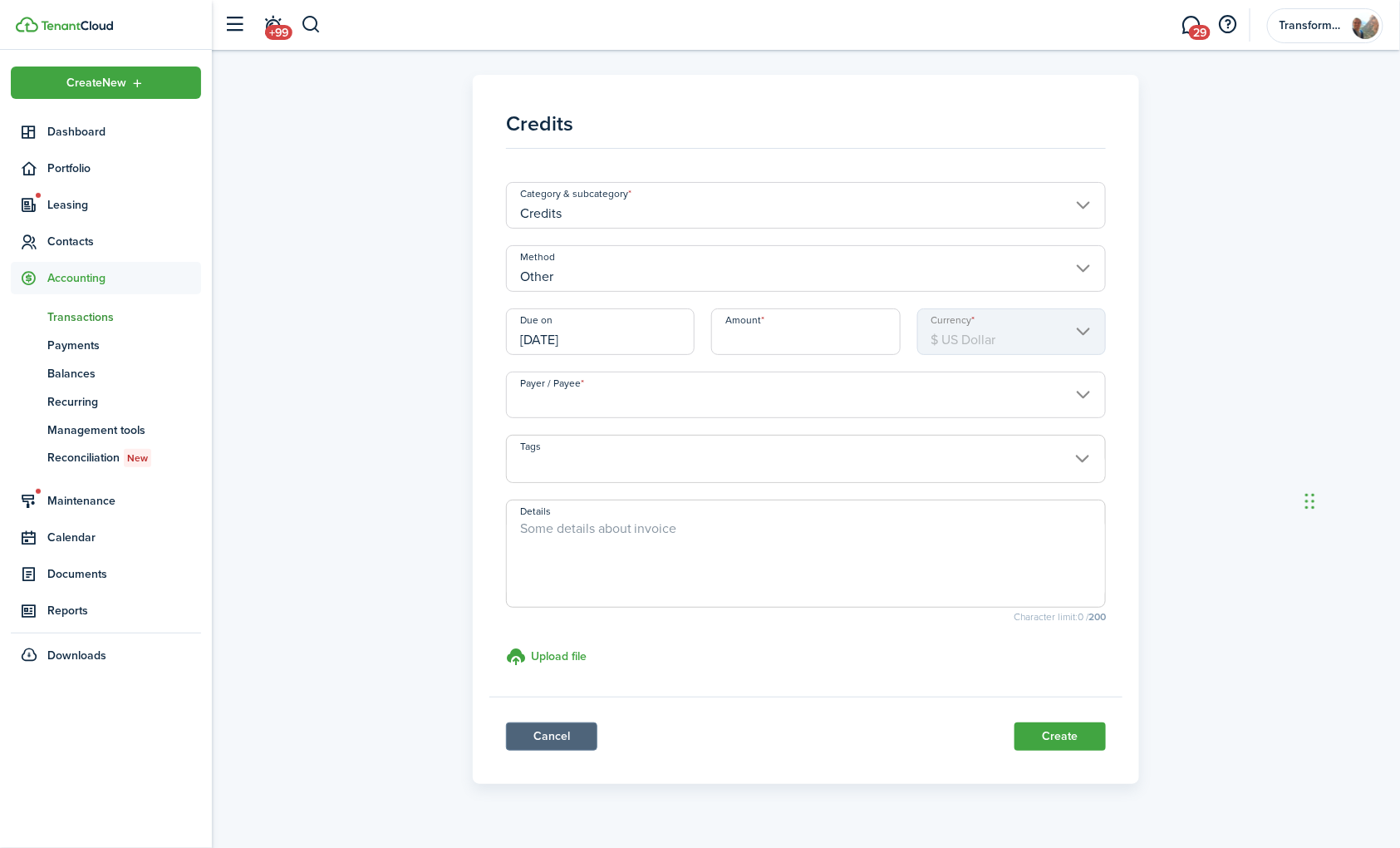
click at [553, 730] on link "Cancel" at bounding box center [552, 736] width 92 height 28
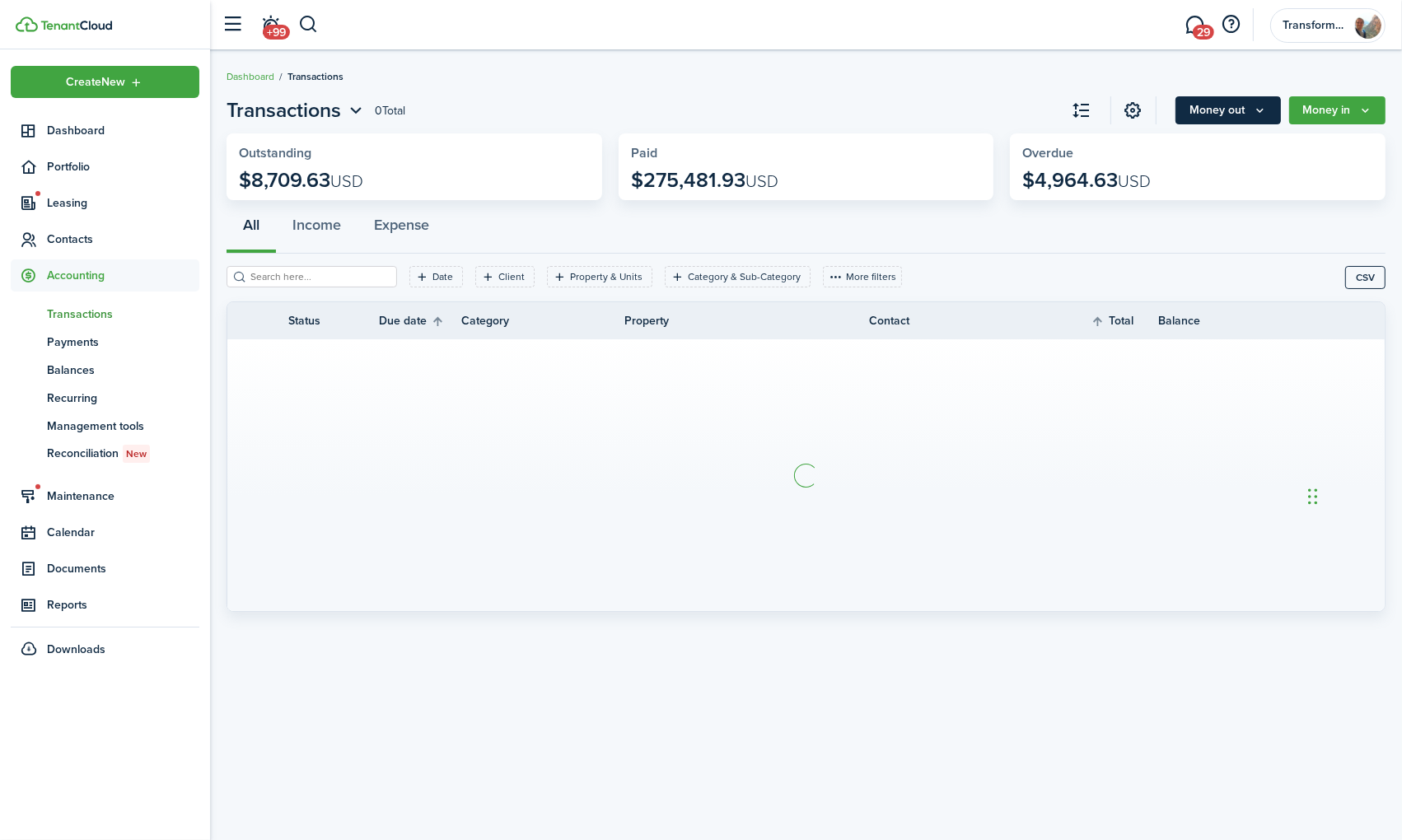
click at [1234, 121] on button "Money out" at bounding box center [1228, 110] width 105 height 28
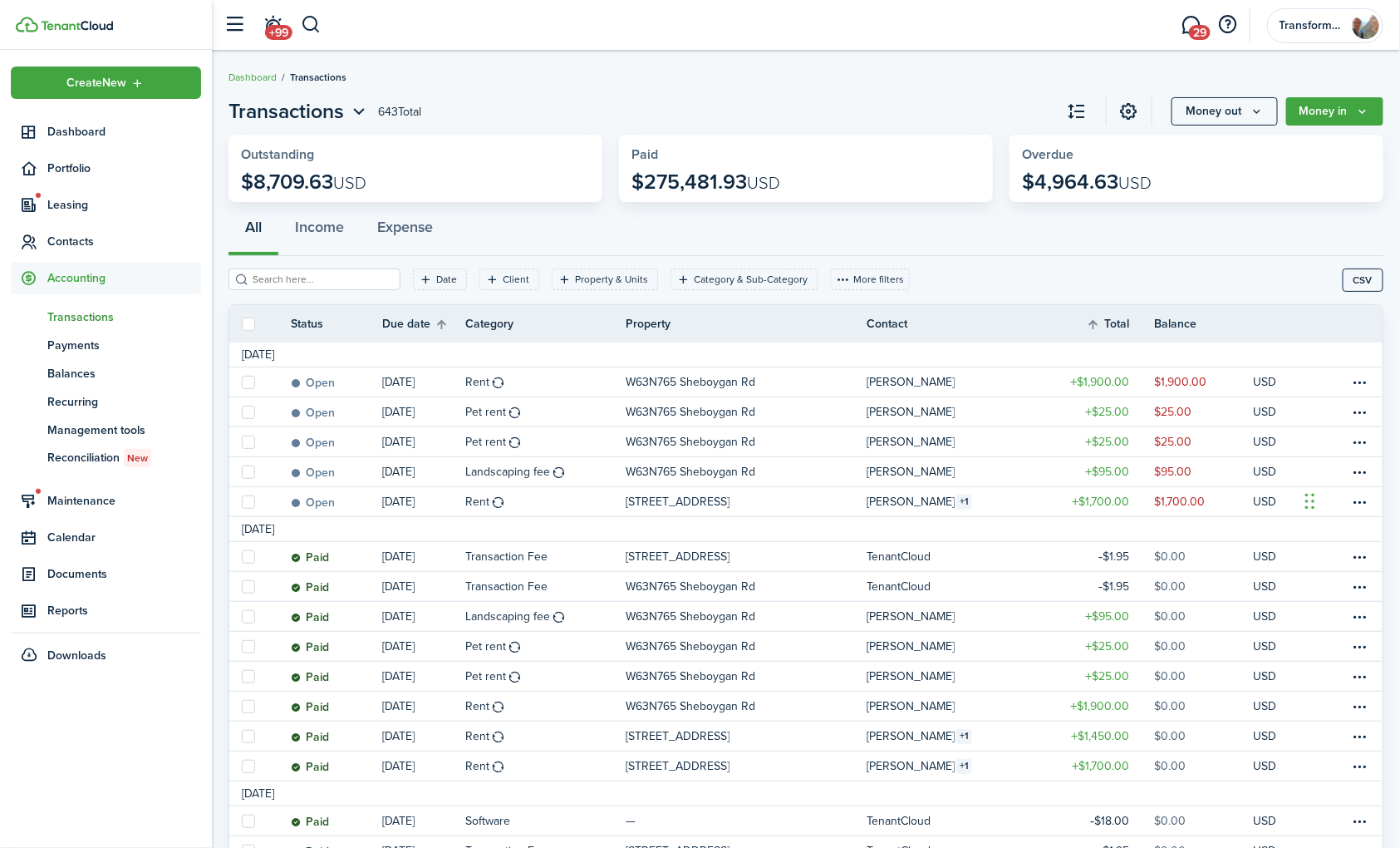
click at [1336, 225] on div "All Income Expense" at bounding box center [806, 231] width 1155 height 50
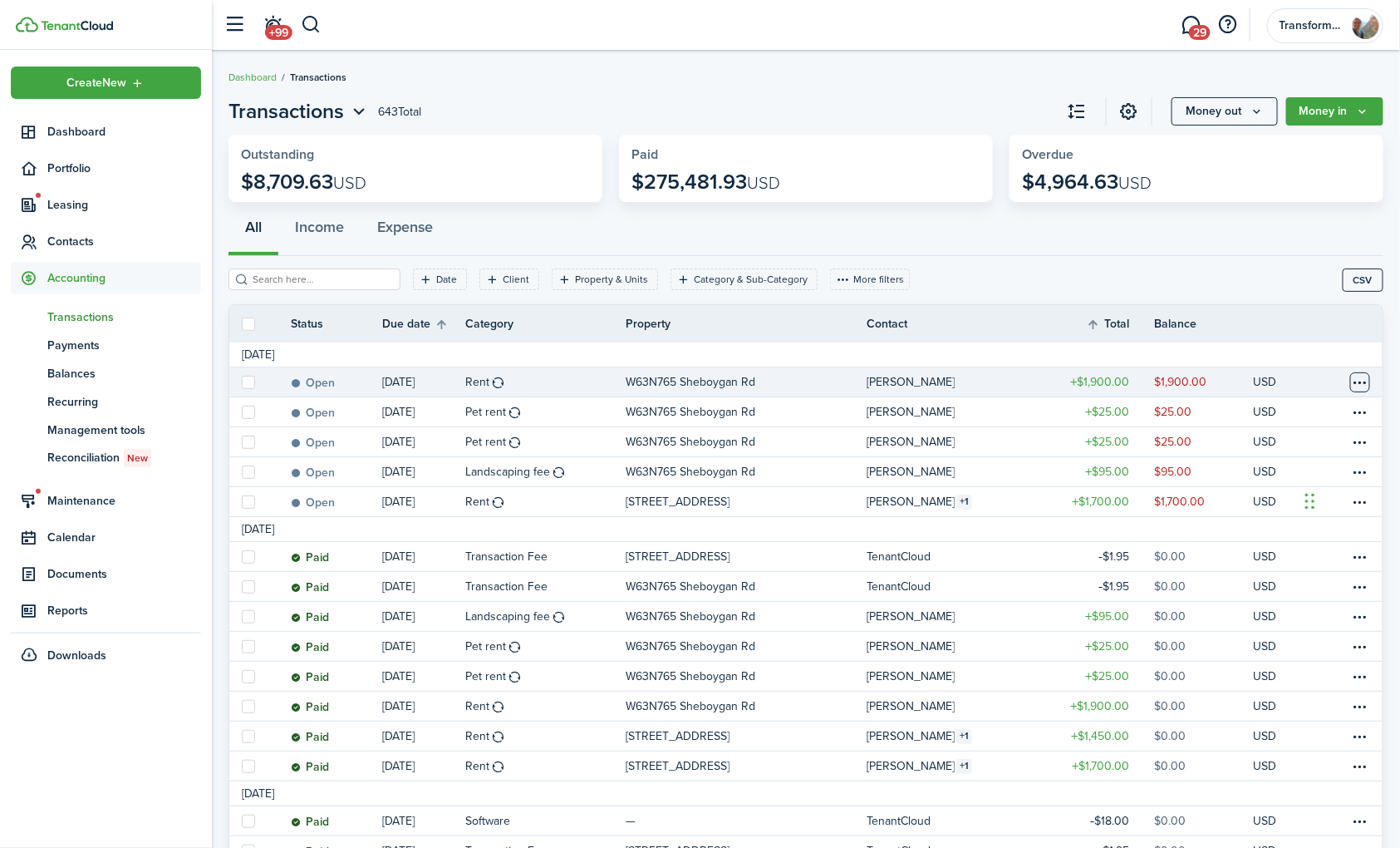
click at [1362, 379] on table-menu-btn-icon at bounding box center [1361, 383] width 20 height 20
click at [1286, 231] on div "All Income Expense" at bounding box center [806, 231] width 1155 height 50
click at [1347, 108] on button "Money in" at bounding box center [1335, 111] width 97 height 28
click at [1255, 106] on icon "Money out" at bounding box center [1256, 111] width 14 height 13
click at [1329, 230] on div "All Income Expense" at bounding box center [806, 231] width 1155 height 50
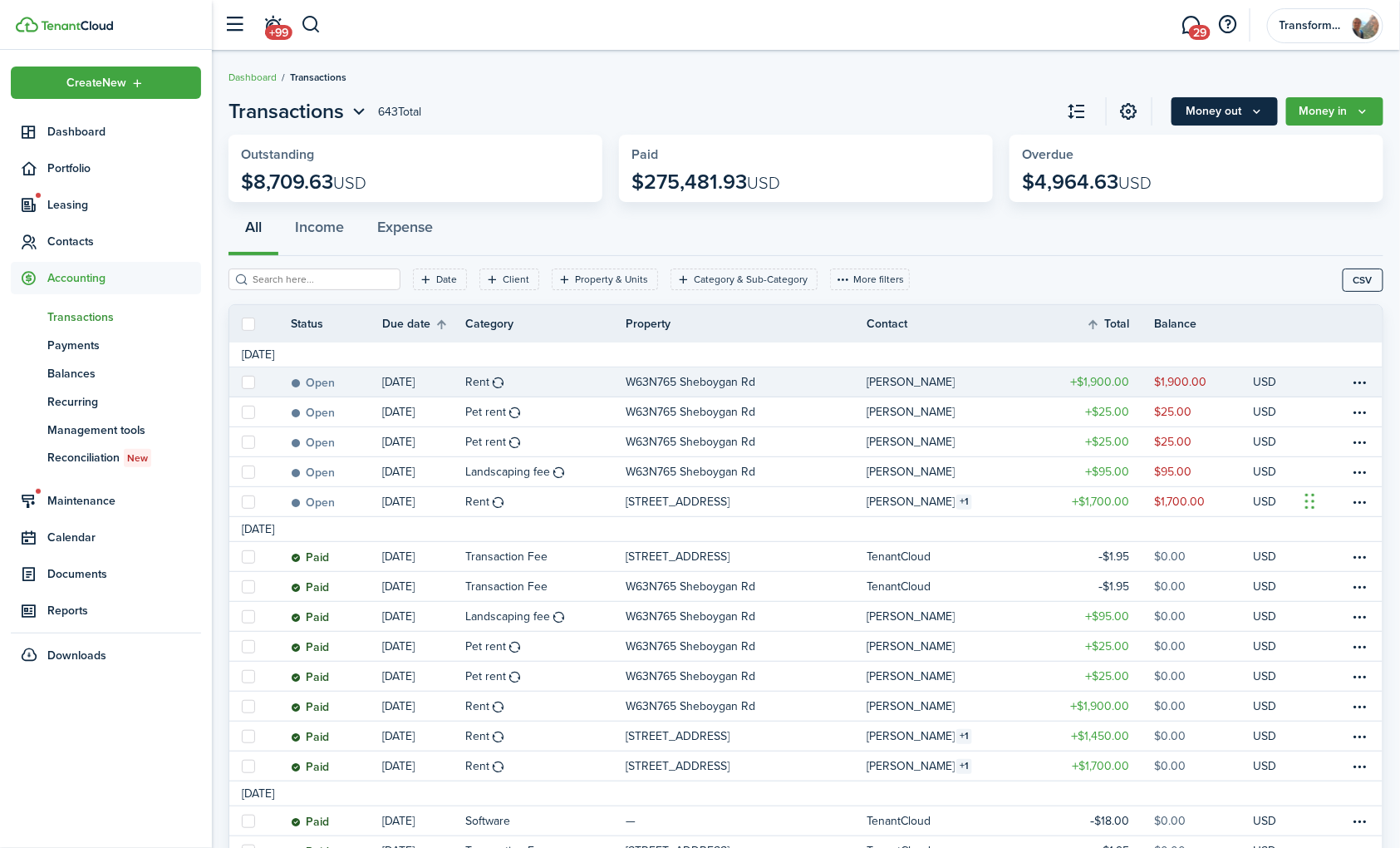
click at [1255, 106] on icon "Money out" at bounding box center [1256, 111] width 14 height 13
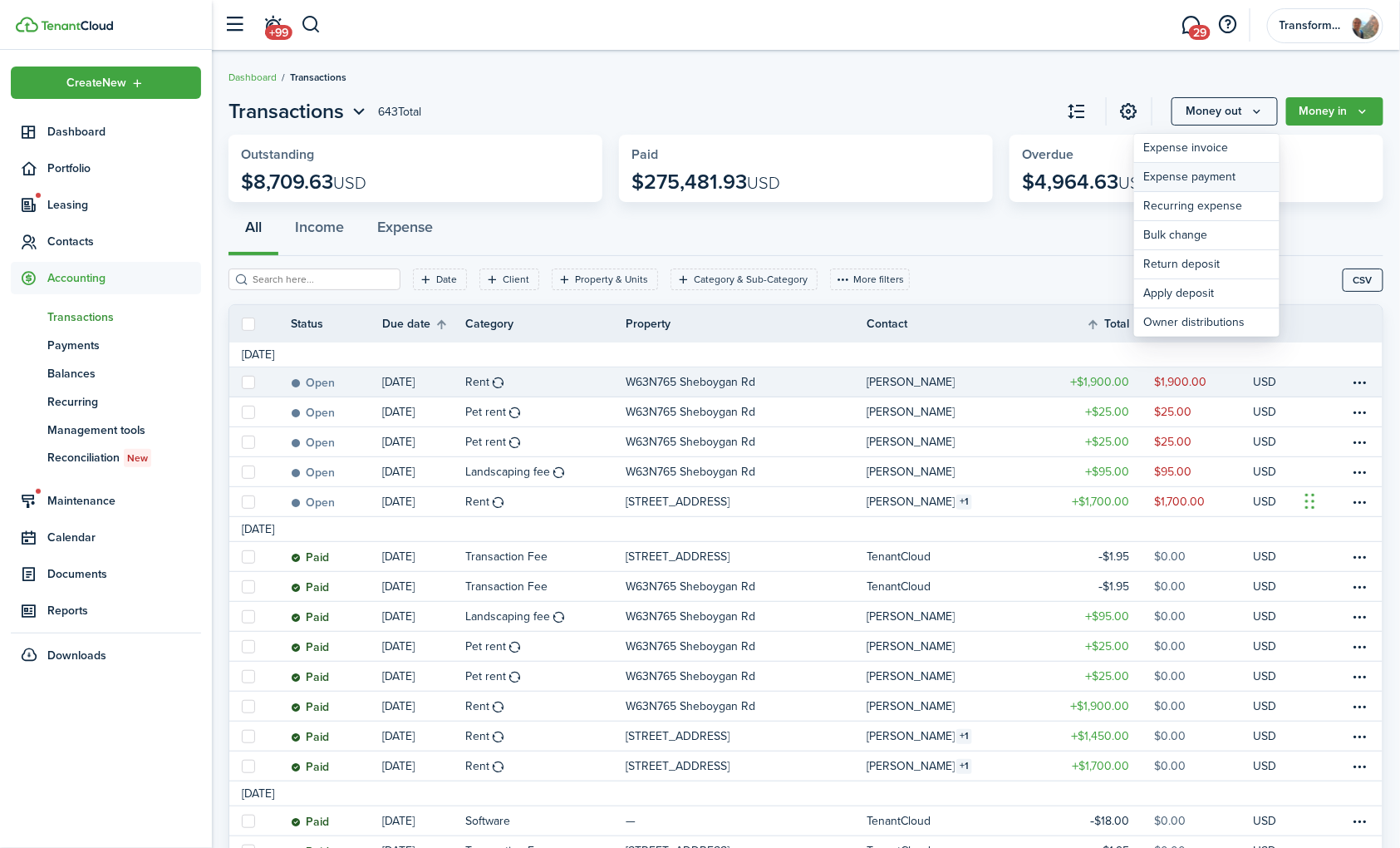
click at [1240, 173] on link "Expense payment" at bounding box center [1206, 178] width 146 height 29
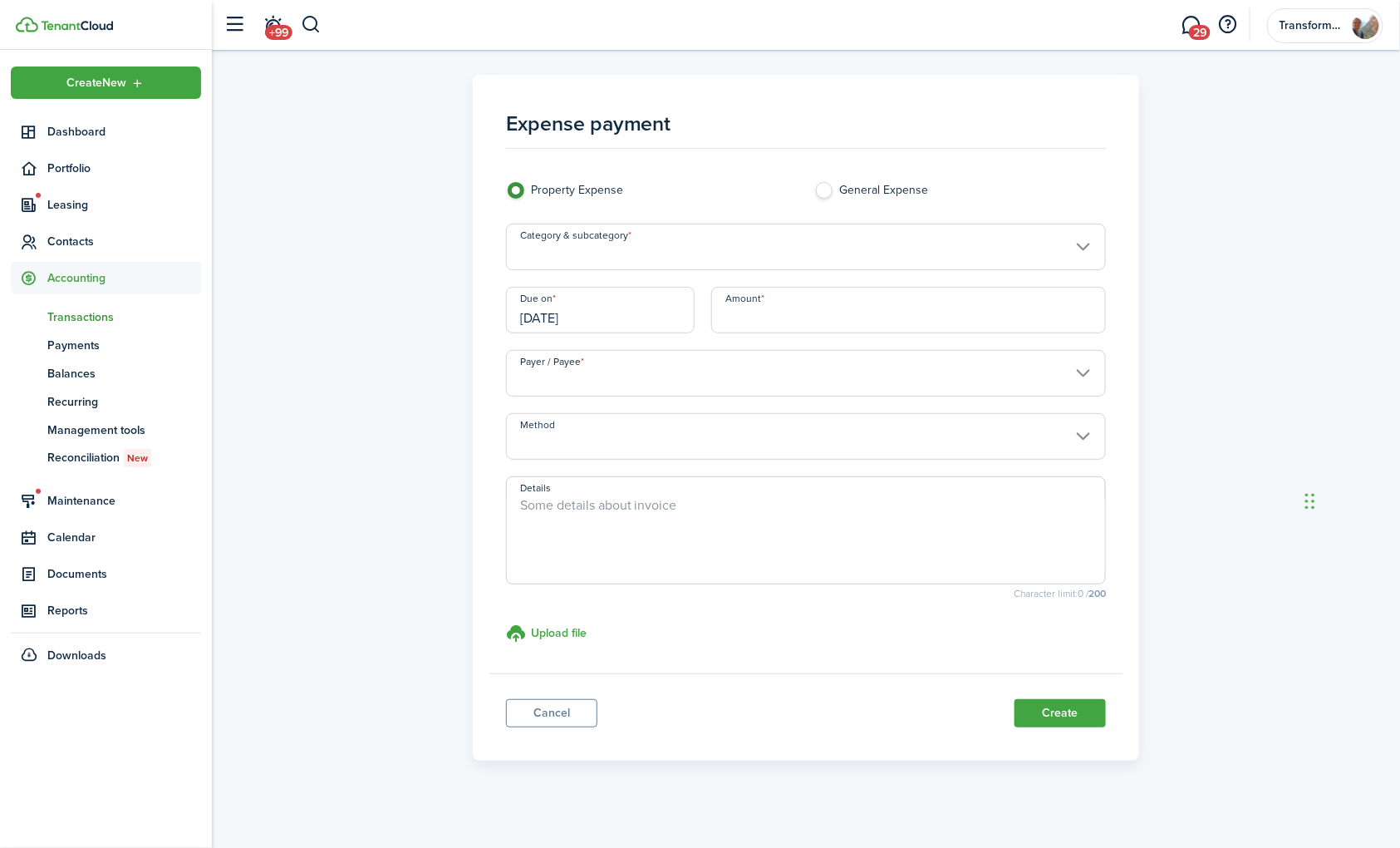
click at [583, 244] on input "Category & subcategory" at bounding box center [806, 247] width 601 height 47
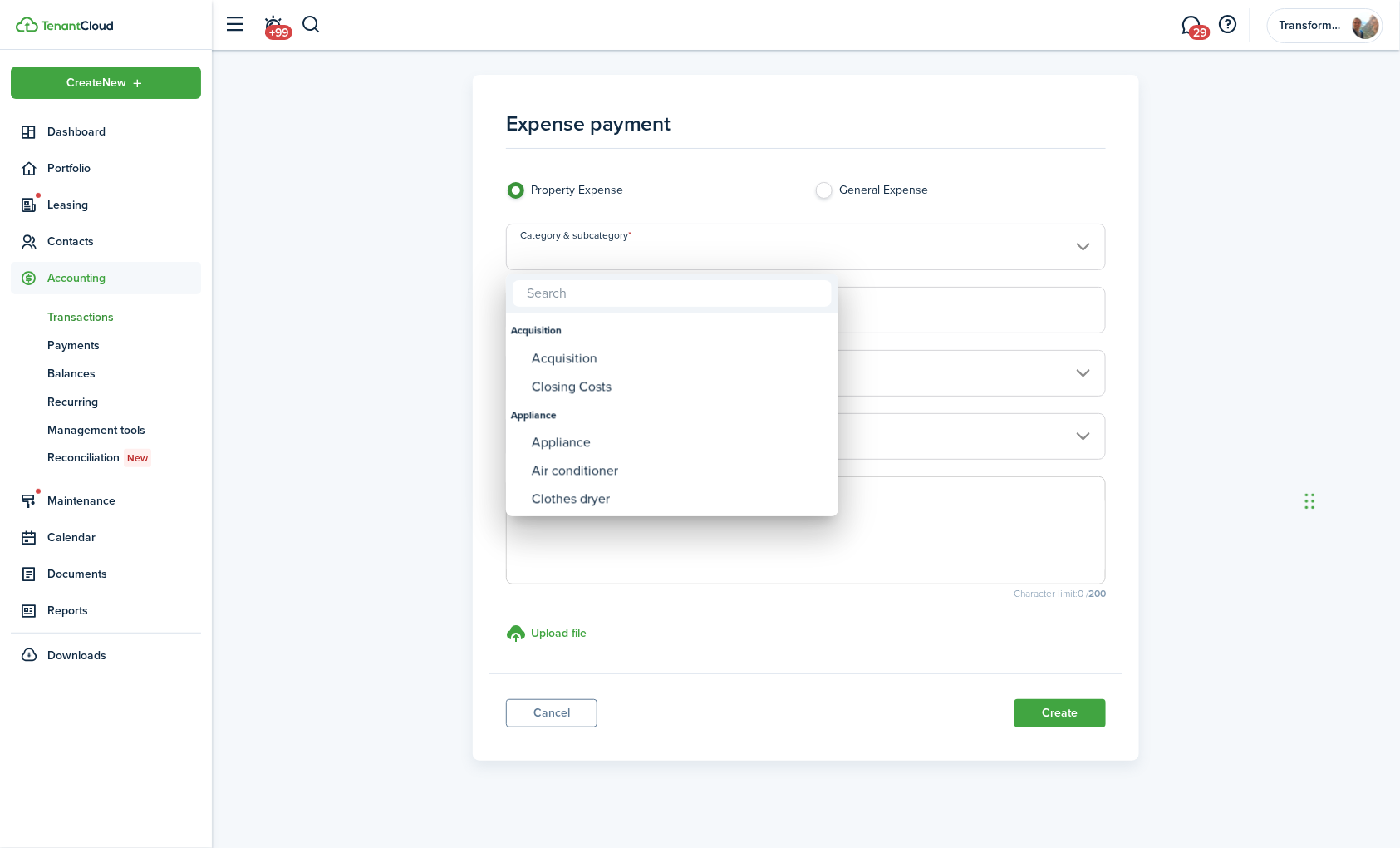
click at [418, 242] on div at bounding box center [700, 424] width 1666 height 1114
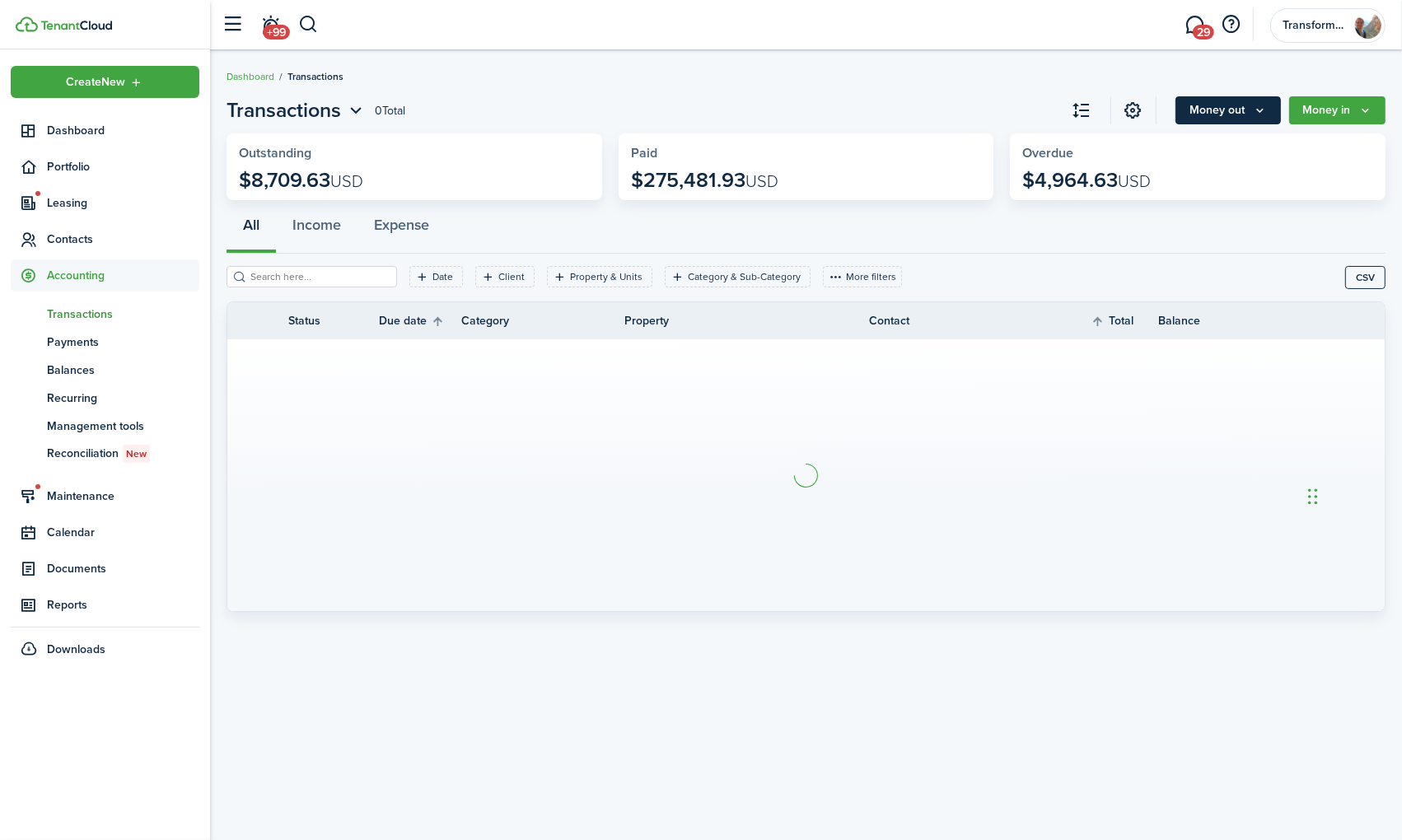
click at [1250, 111] on button "Money out" at bounding box center [1228, 110] width 105 height 28
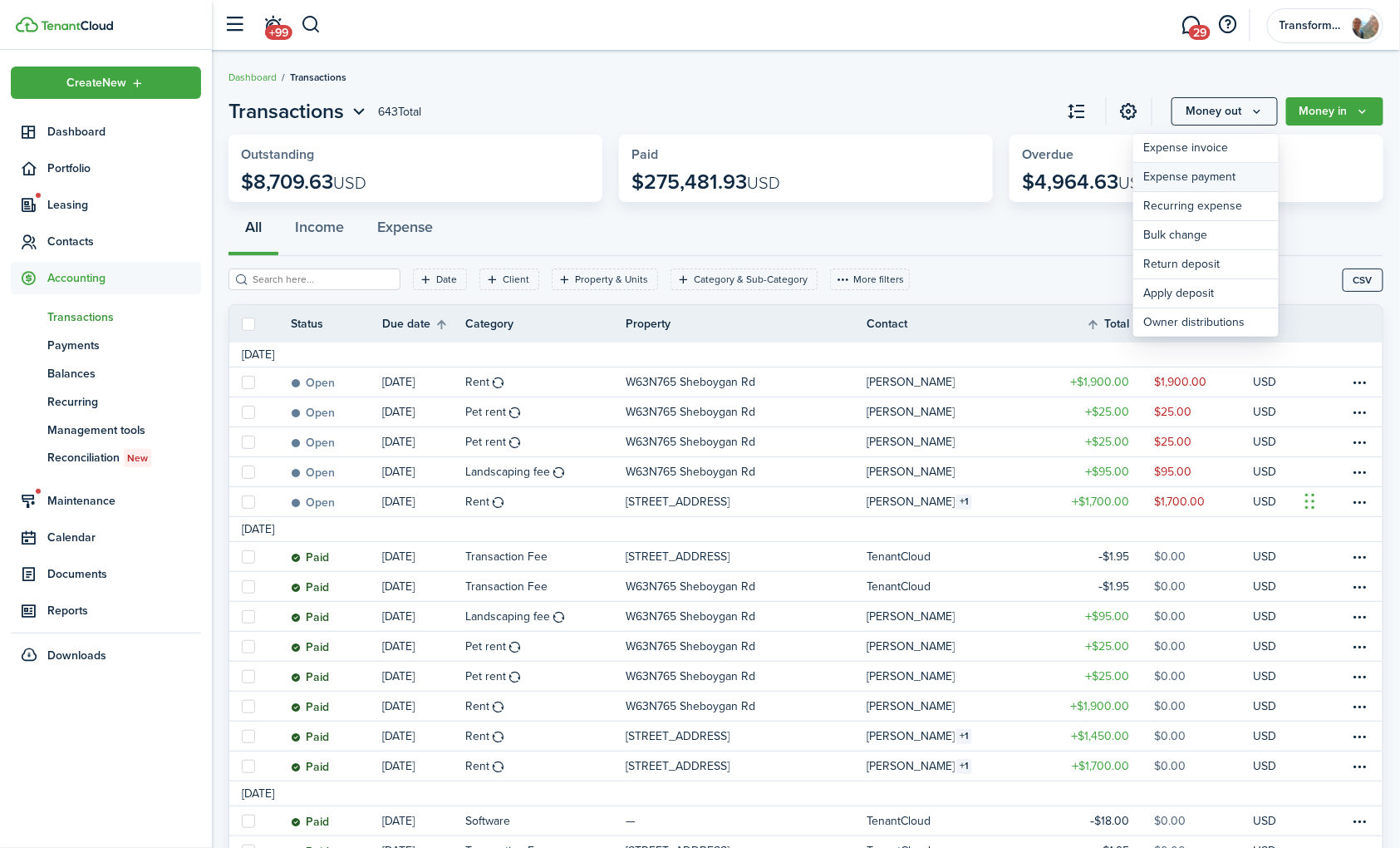
click at [1239, 180] on link "Expense payment" at bounding box center [1206, 178] width 146 height 29
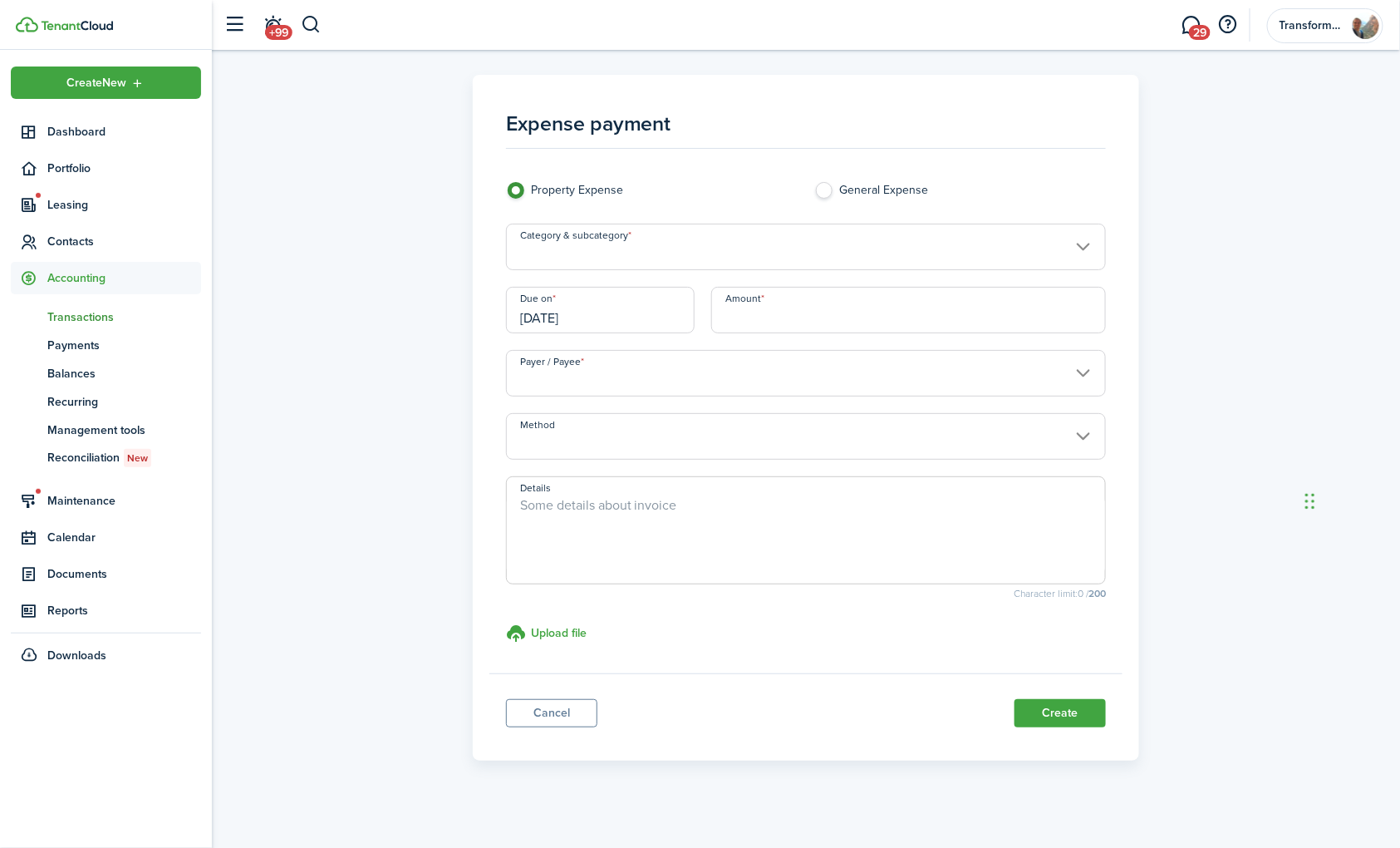
click at [875, 304] on input "Amount" at bounding box center [908, 309] width 394 height 47
click at [882, 246] on input "Category & subcategory" at bounding box center [806, 247] width 601 height 47
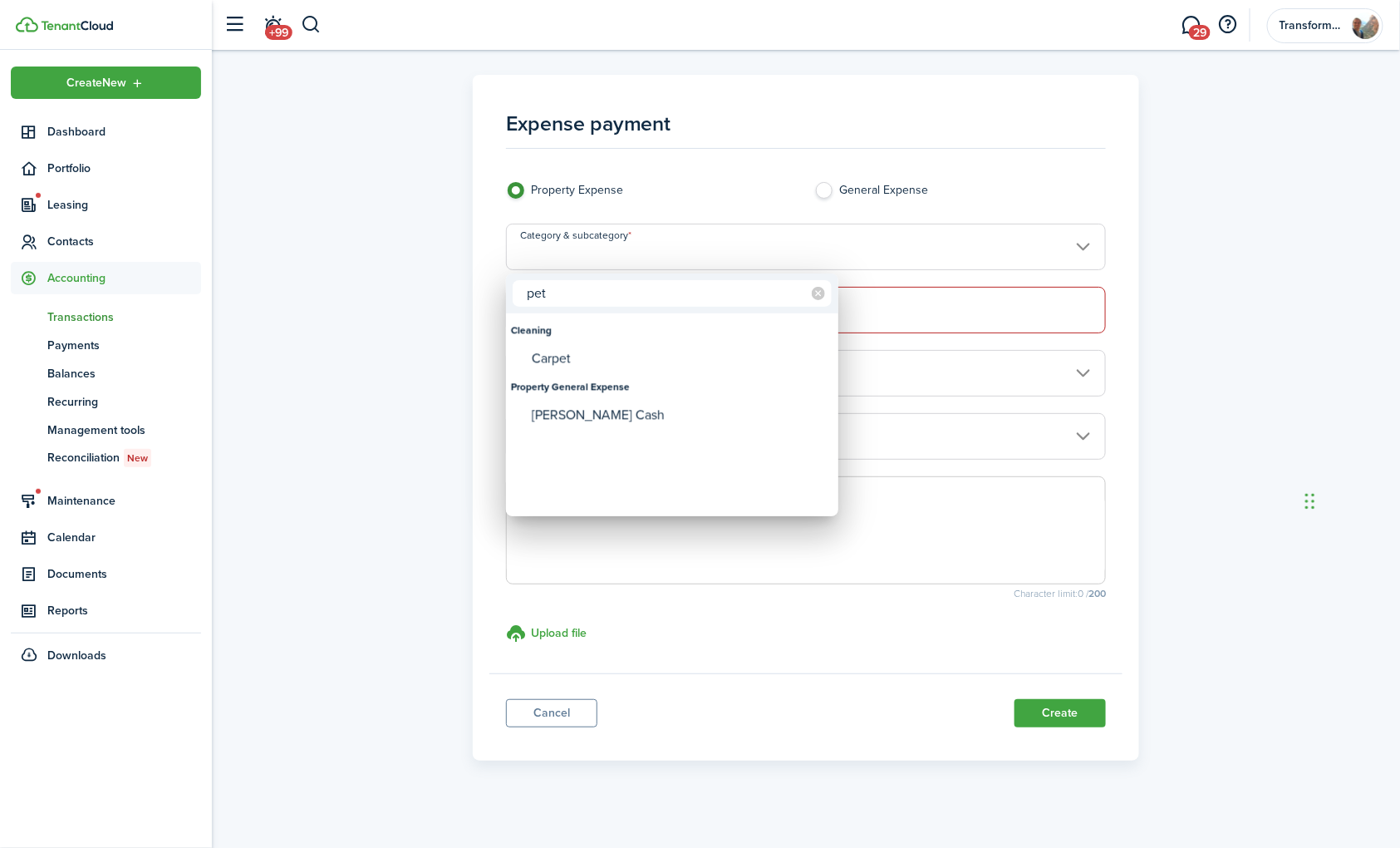
type input "pet"
click at [1045, 191] on div at bounding box center [700, 424] width 1666 height 1114
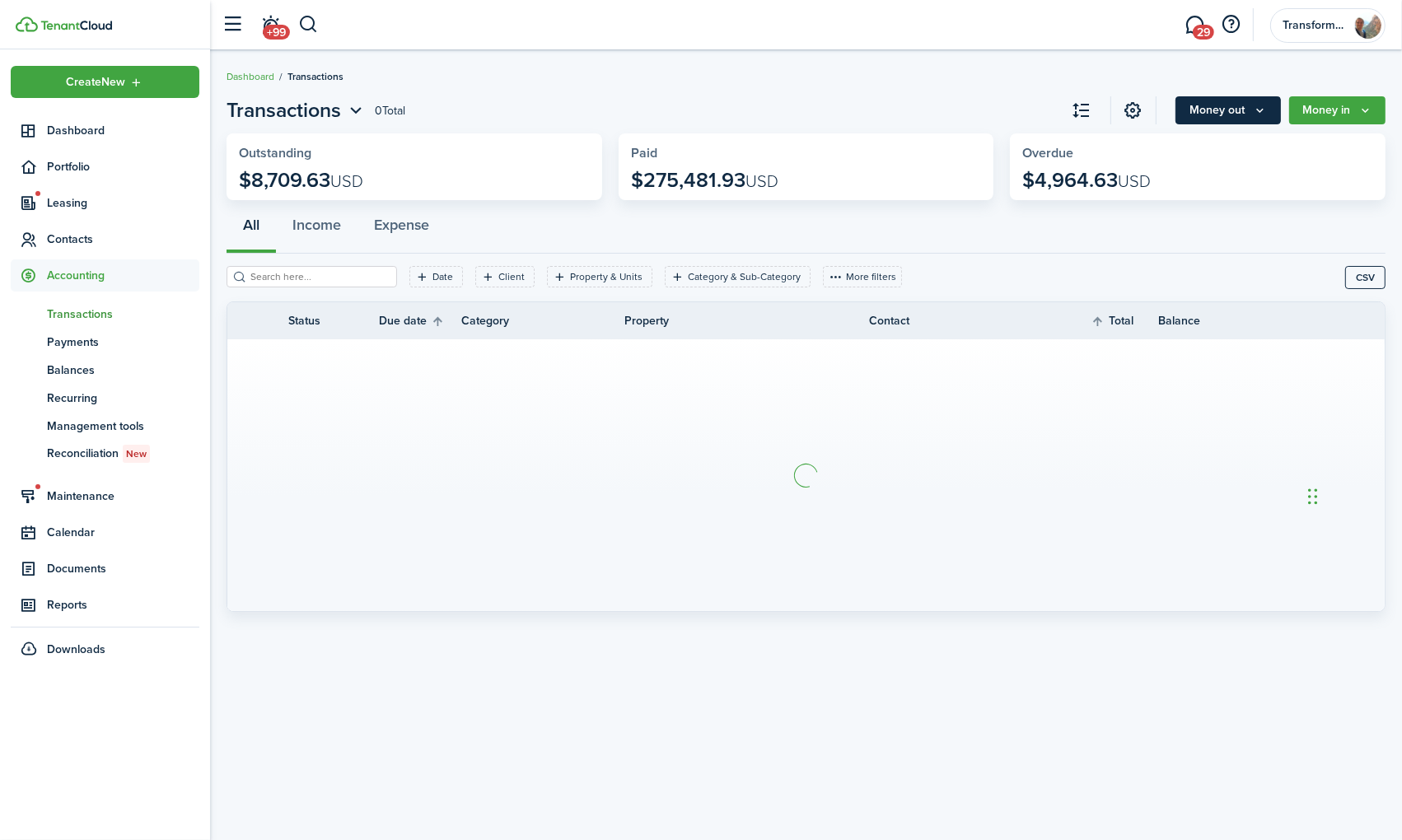
click at [1240, 113] on button "Money out" at bounding box center [1228, 110] width 105 height 28
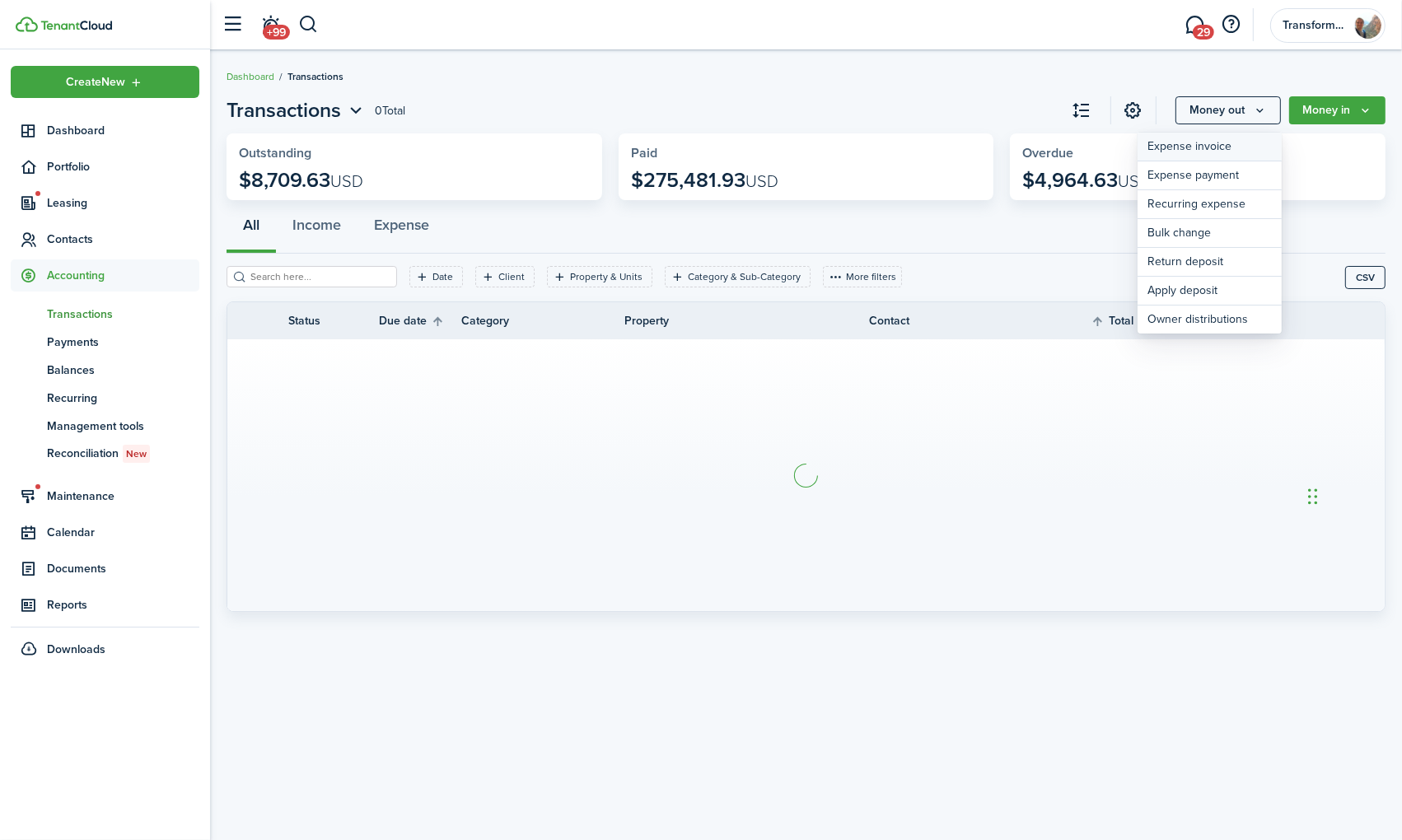
click at [1232, 144] on link "Expense invoice" at bounding box center [1209, 147] width 145 height 29
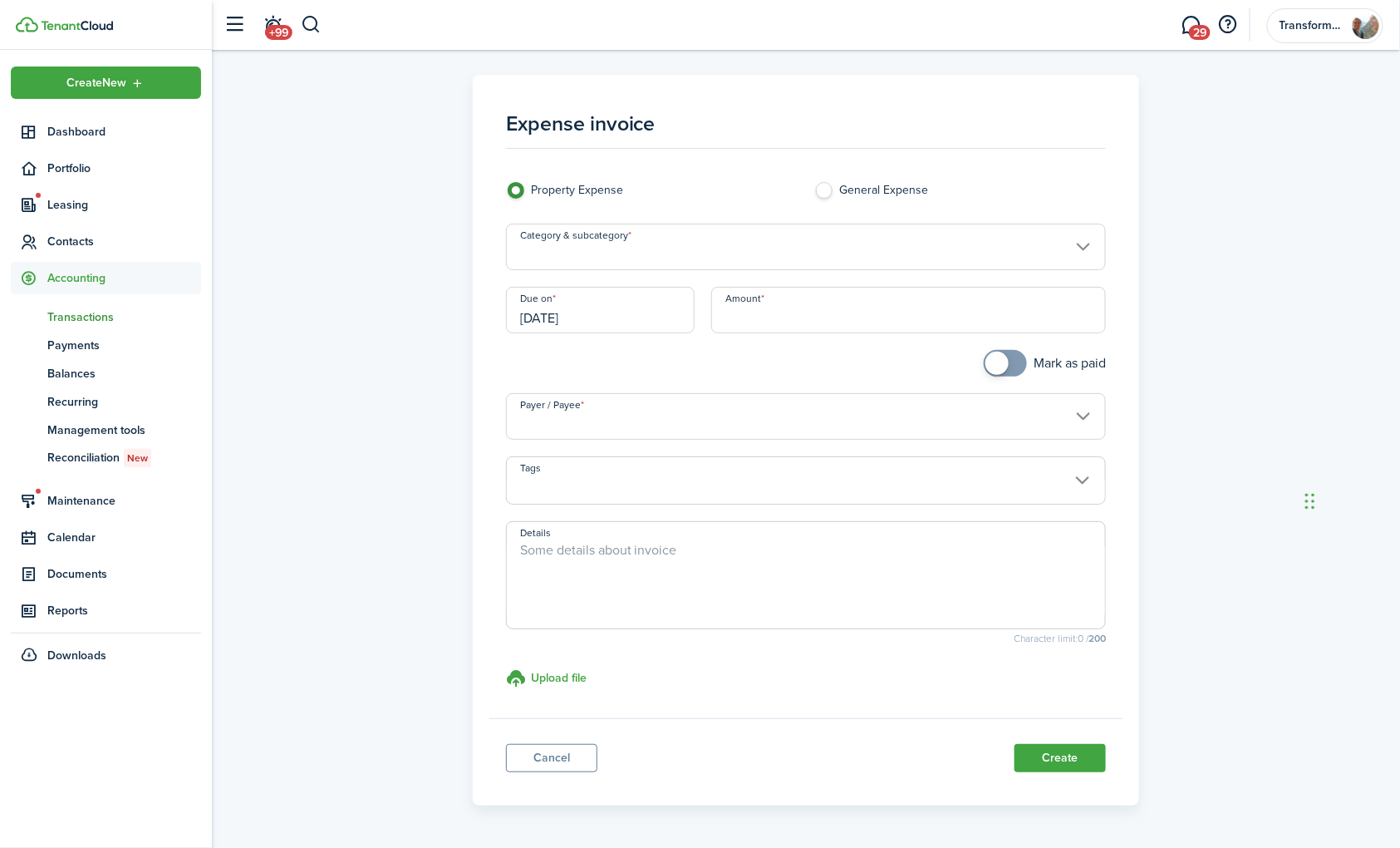
click at [692, 251] on input "Category & subcategory" at bounding box center [806, 247] width 601 height 47
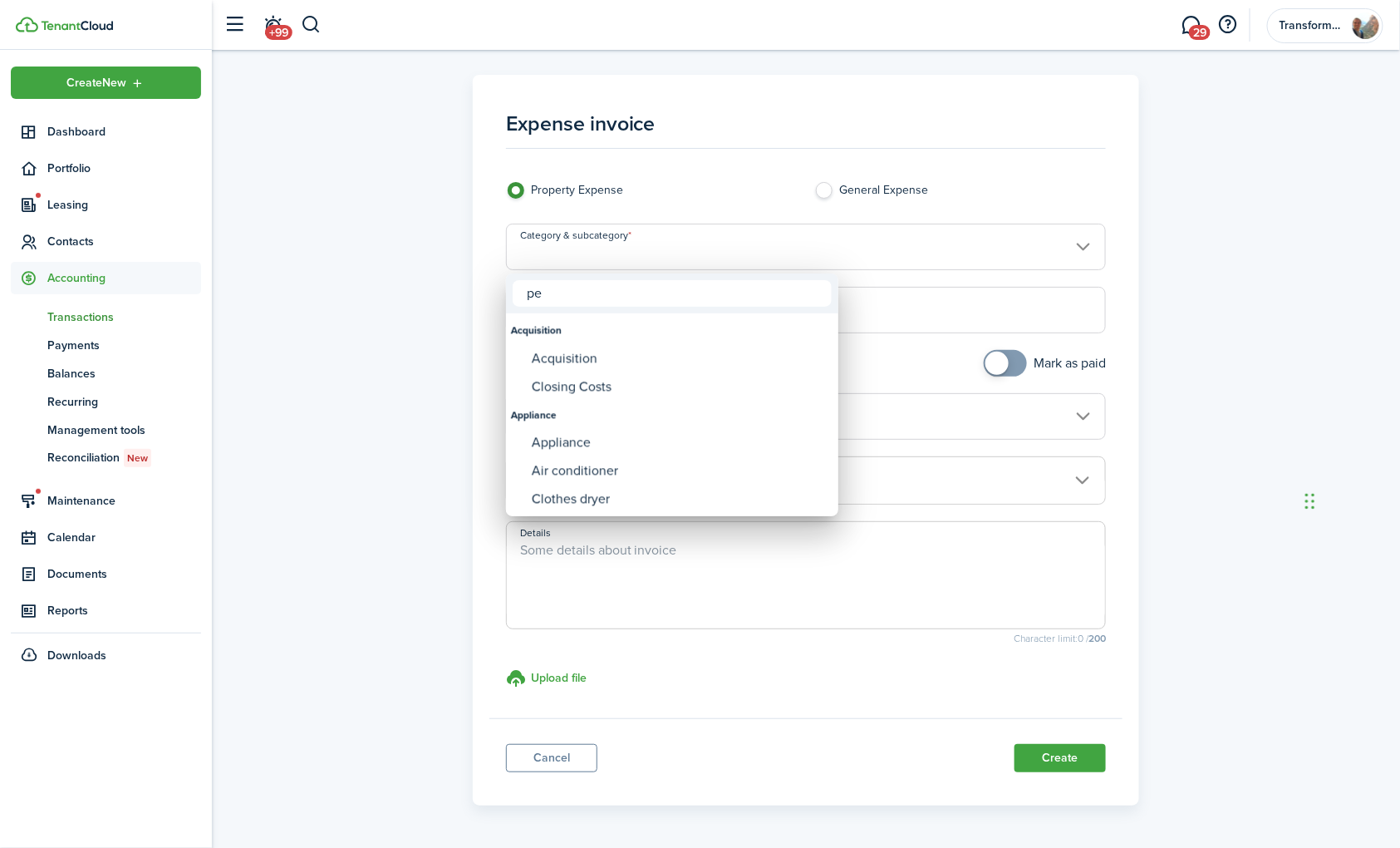
type input "pet"
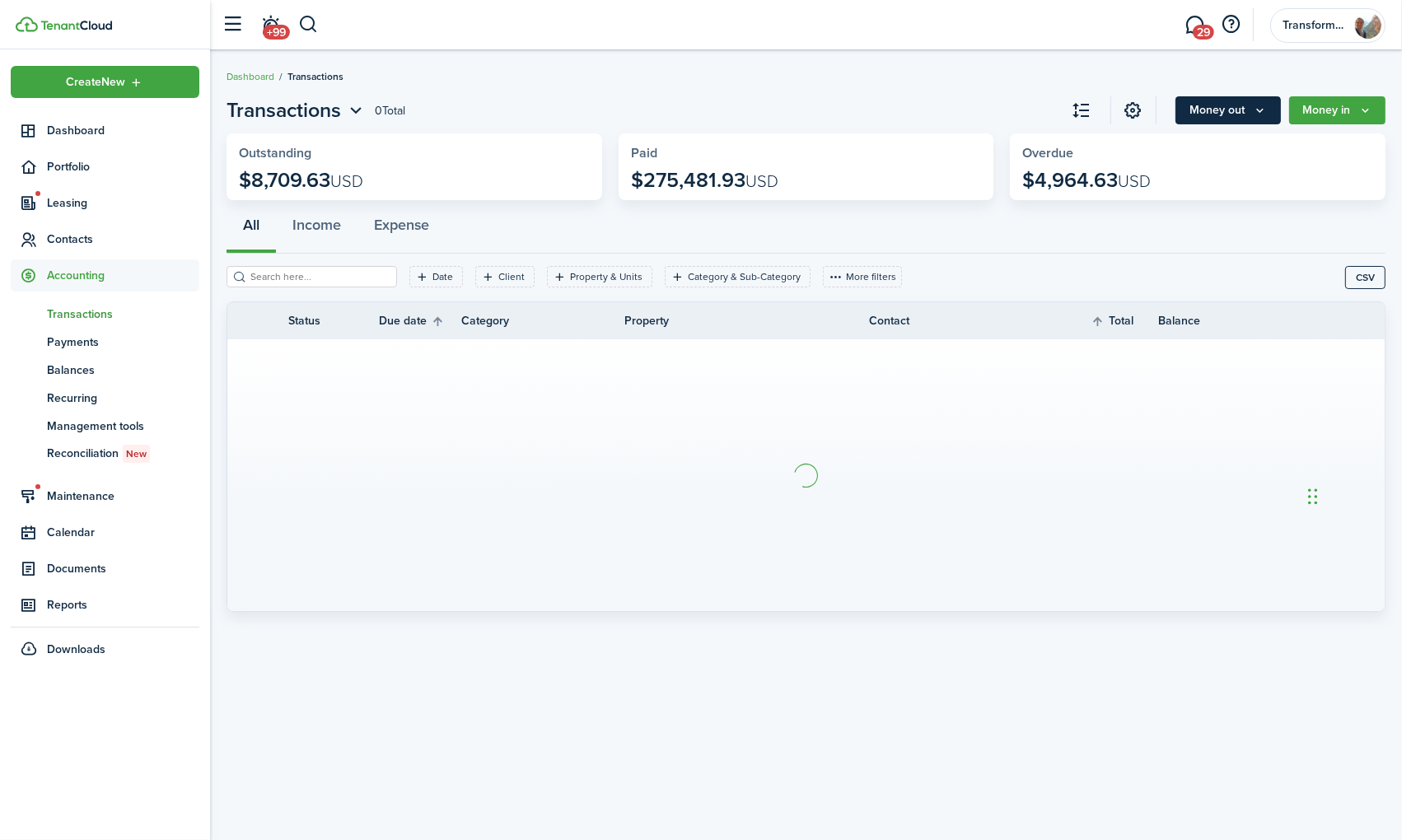
click at [1245, 105] on button "Money out" at bounding box center [1228, 110] width 105 height 28
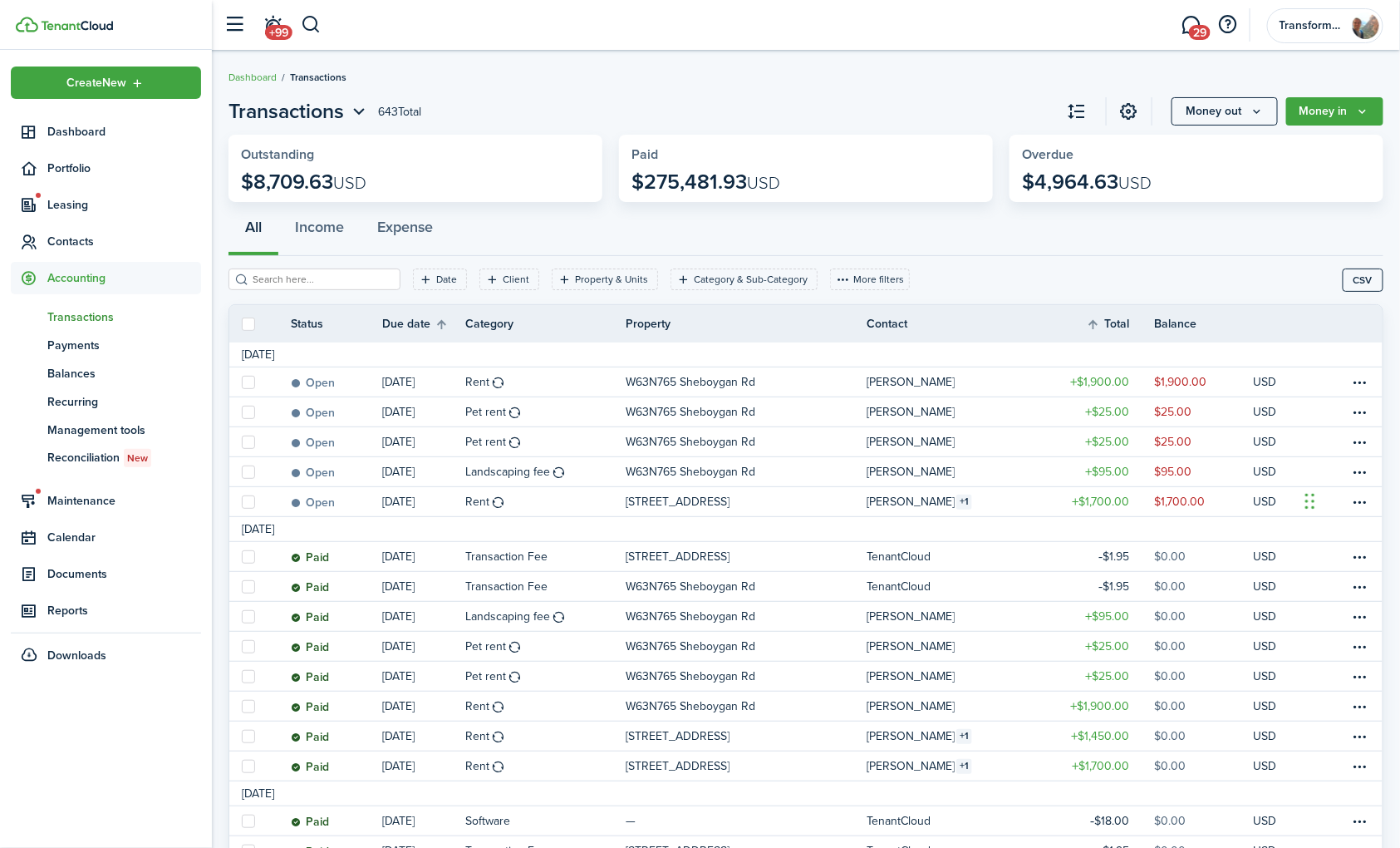
click at [1313, 229] on div "All Income Expense" at bounding box center [806, 231] width 1155 height 50
click at [1350, 102] on button "Money in" at bounding box center [1335, 111] width 97 height 28
click at [1155, 250] on div "All Income Expense" at bounding box center [806, 231] width 1155 height 50
click at [1223, 110] on button "Money out" at bounding box center [1225, 111] width 106 height 28
click at [1211, 172] on link "Expense payment" at bounding box center [1206, 178] width 146 height 29
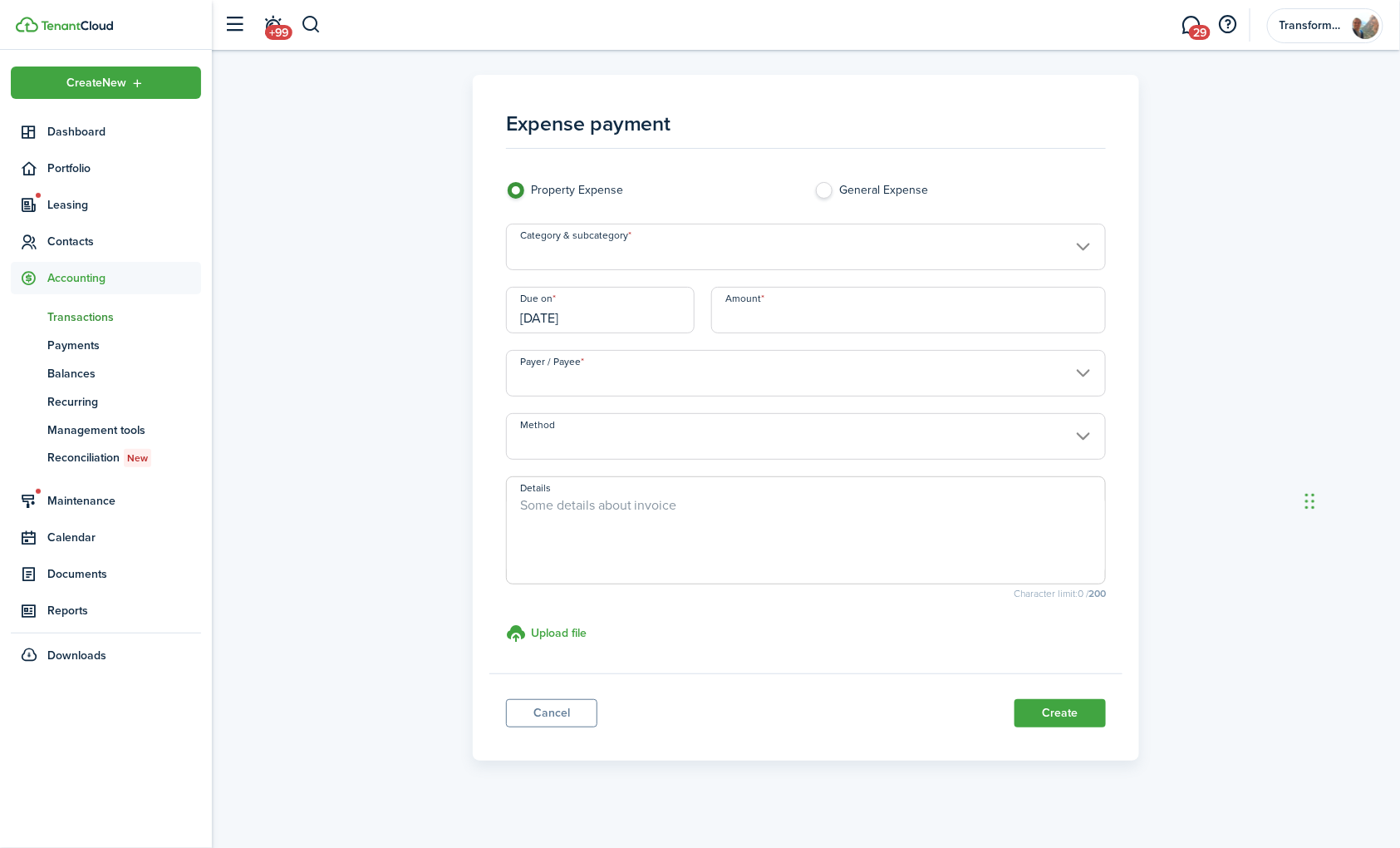
click at [831, 246] on input "Category & subcategory" at bounding box center [806, 247] width 601 height 47
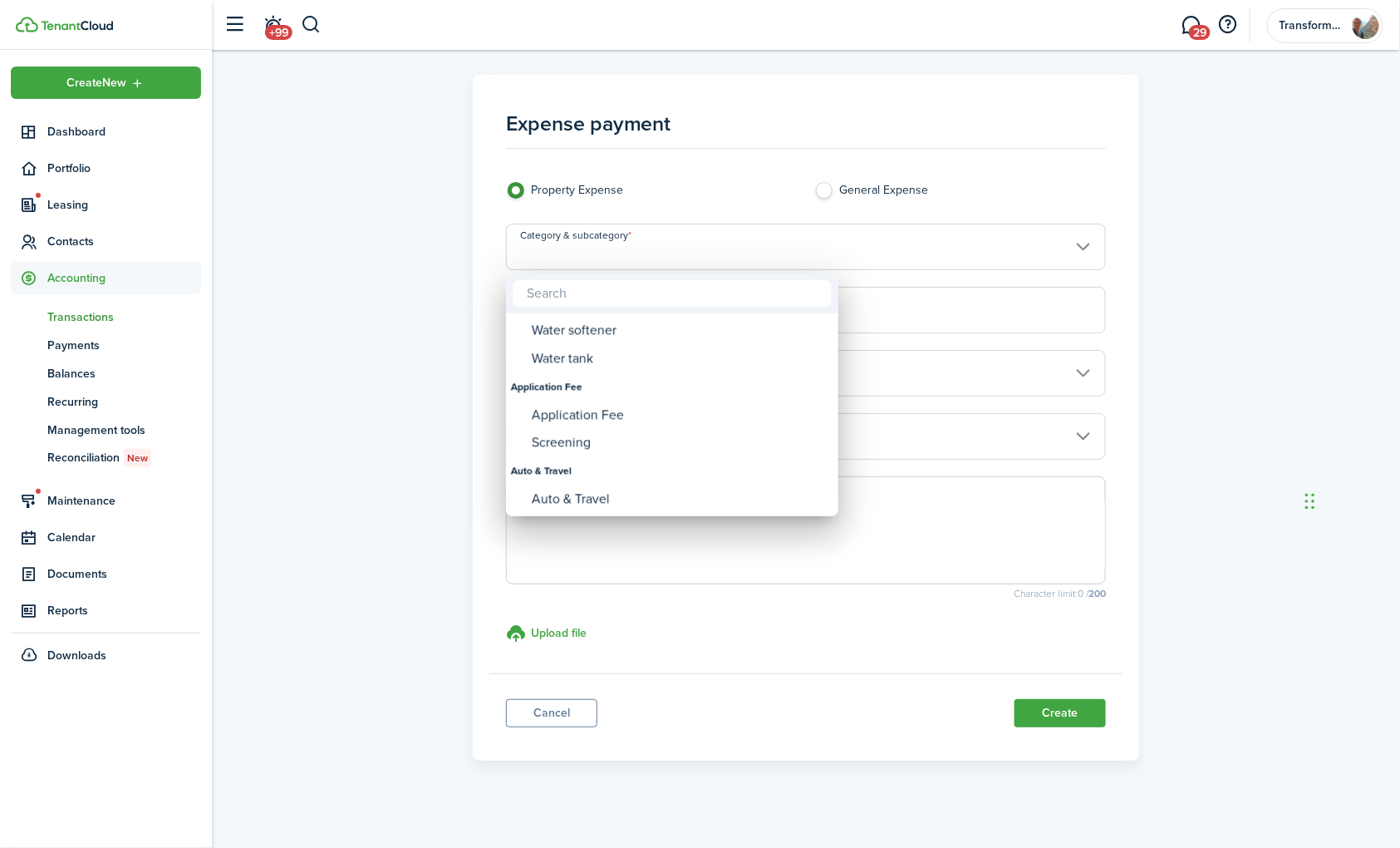
click at [1053, 281] on div at bounding box center [700, 424] width 1666 height 1114
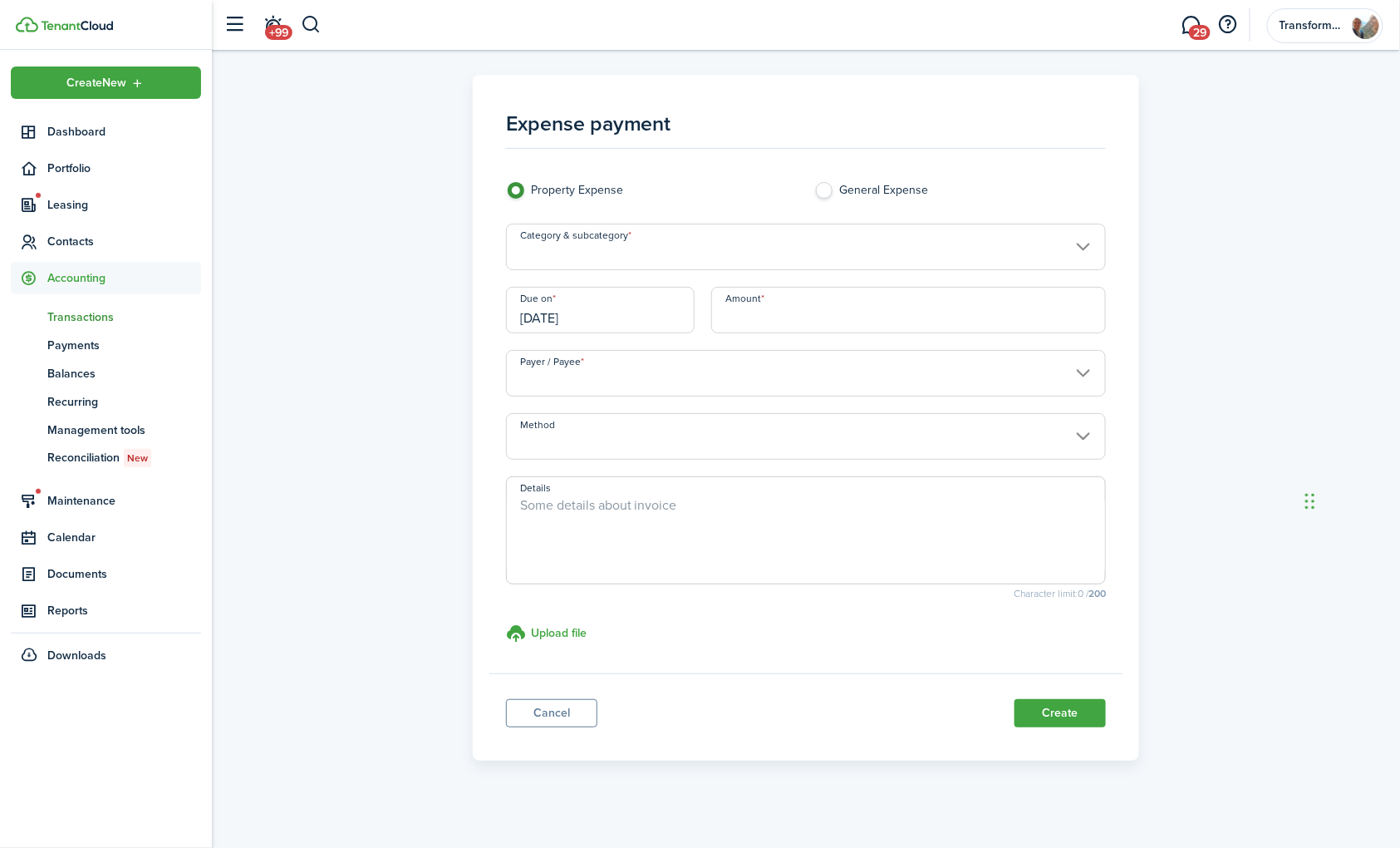
click at [765, 435] on input "Method" at bounding box center [806, 436] width 601 height 47
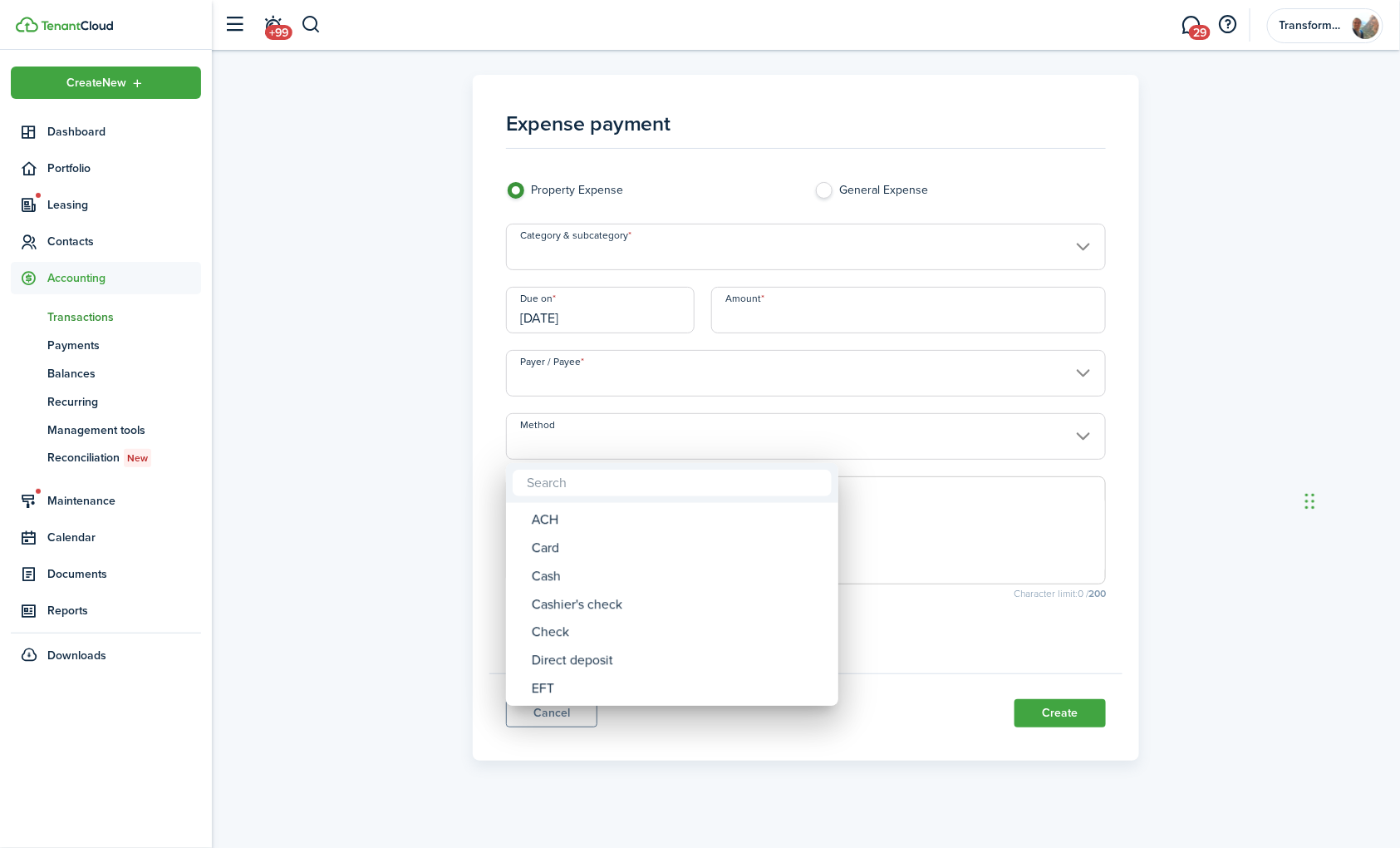
click at [825, 407] on div at bounding box center [700, 424] width 1666 height 1114
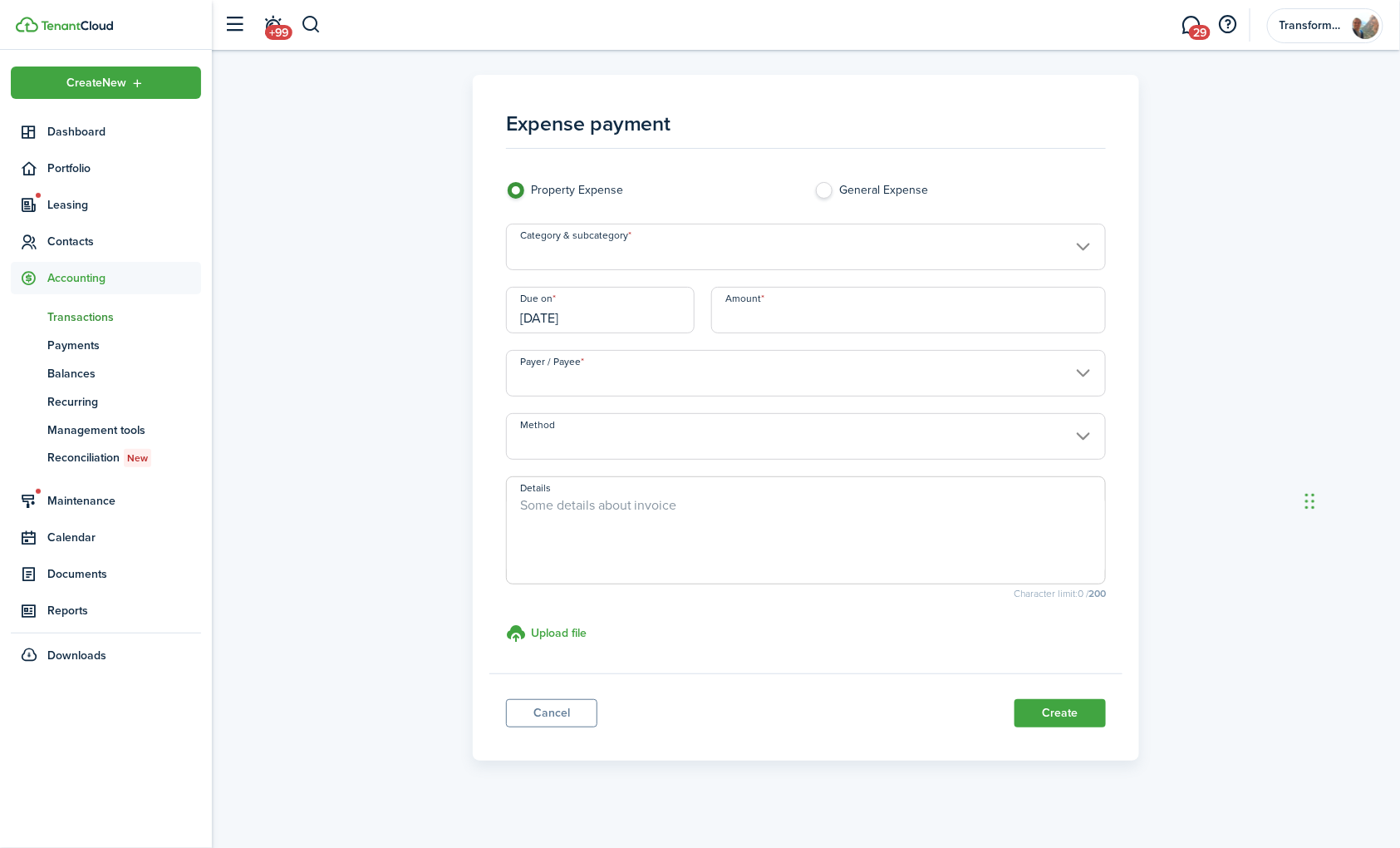
click at [782, 383] on input "Payer / Payee" at bounding box center [806, 373] width 601 height 47
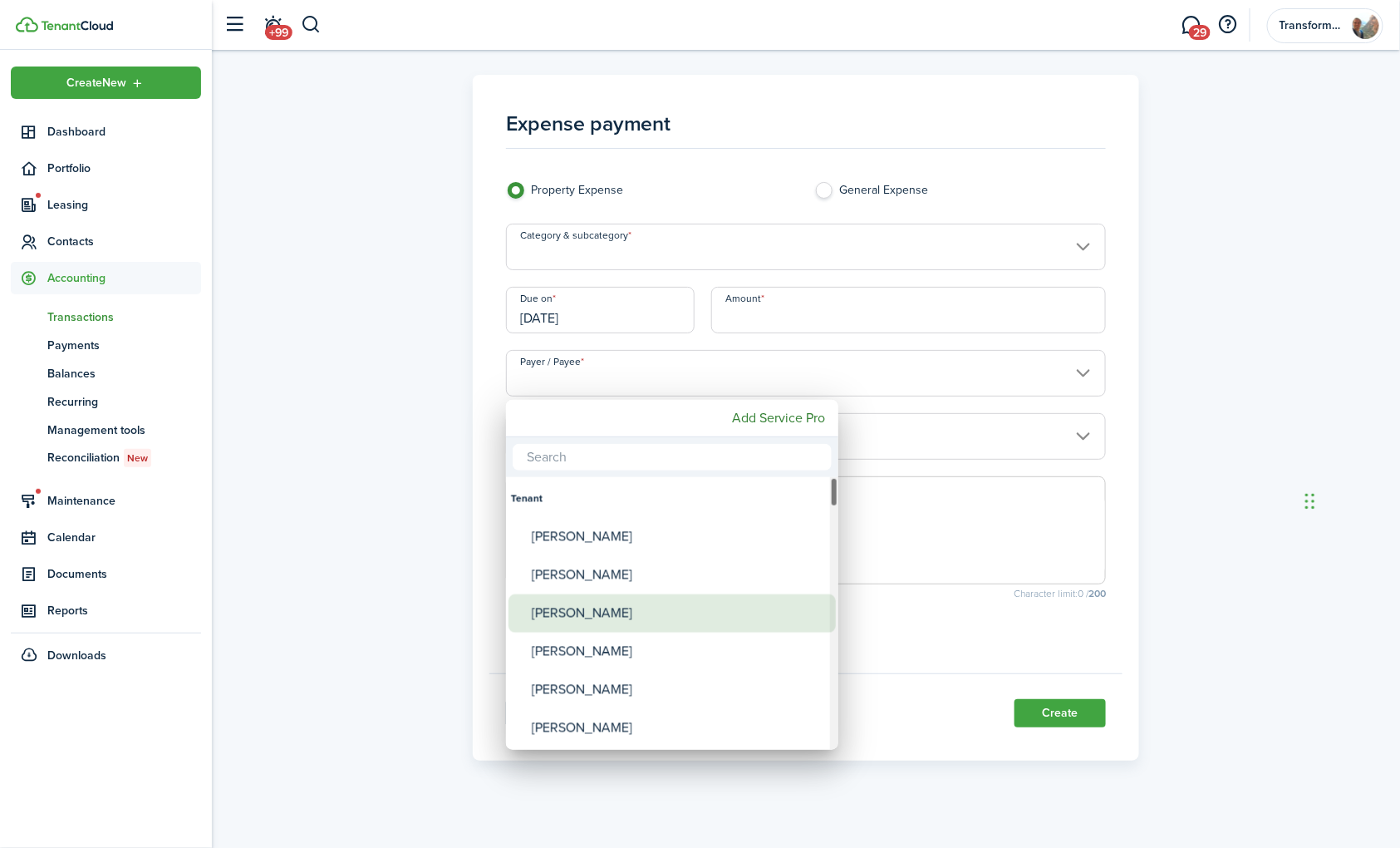
click at [599, 608] on div "[PERSON_NAME]" at bounding box center [679, 614] width 294 height 39
type input "[PERSON_NAME]"
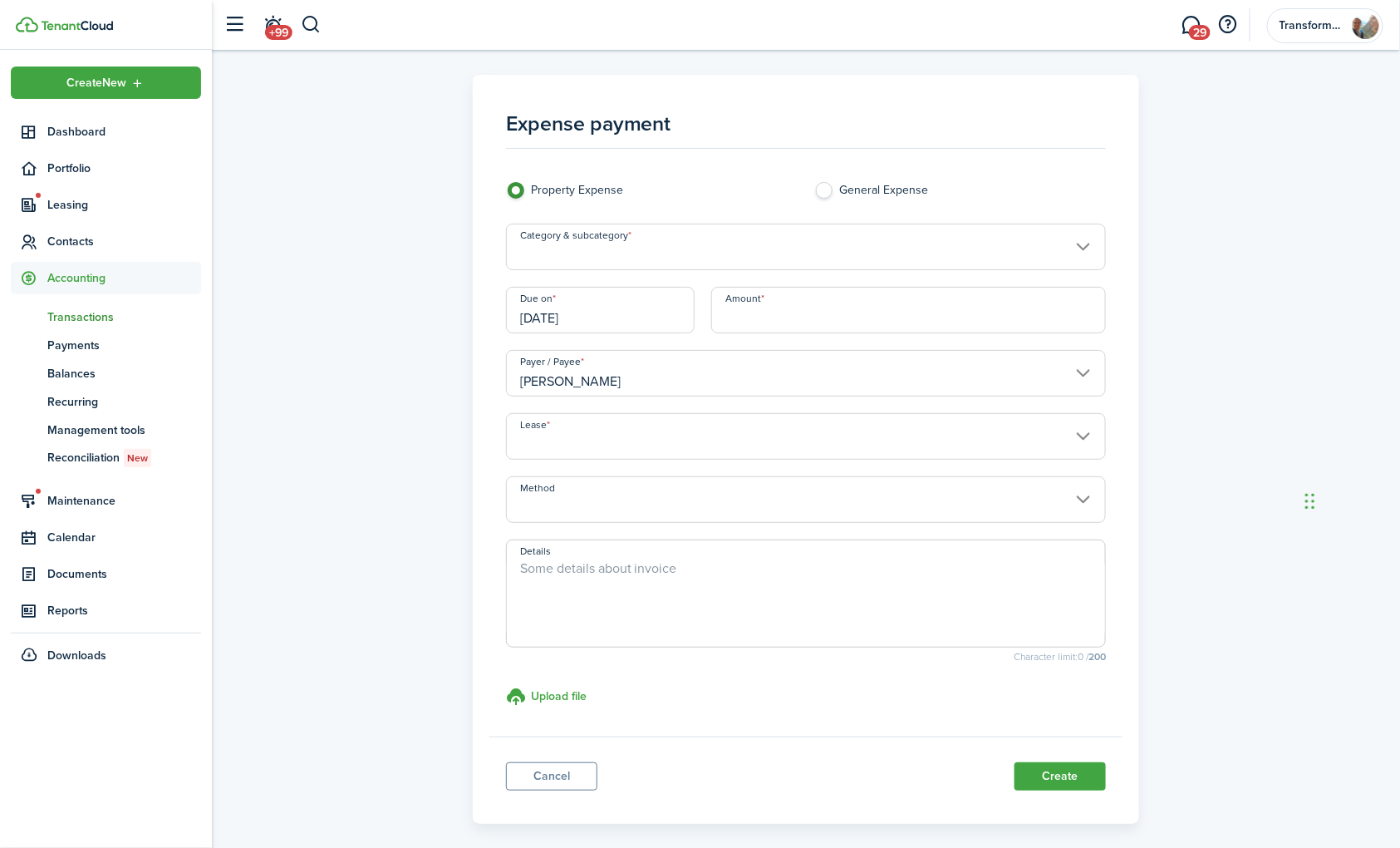
click at [657, 438] on input "Lease" at bounding box center [806, 436] width 601 height 47
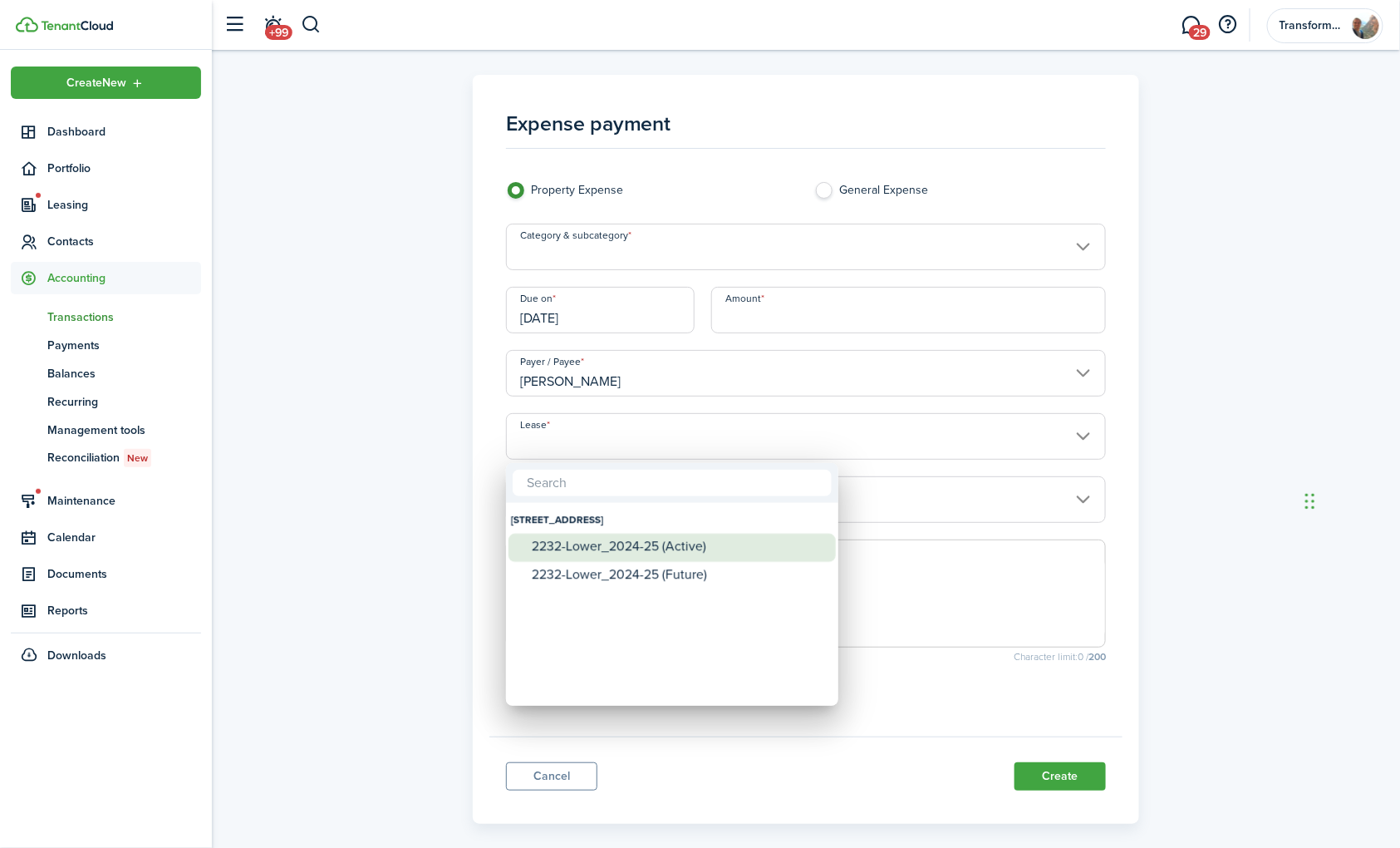
click at [710, 550] on div "2232-Lower_2024-25 (Active)" at bounding box center [679, 546] width 294 height 15
type input "[STREET_ADDRESS]. Lease #2232-Lower_2024-25 (Active)"
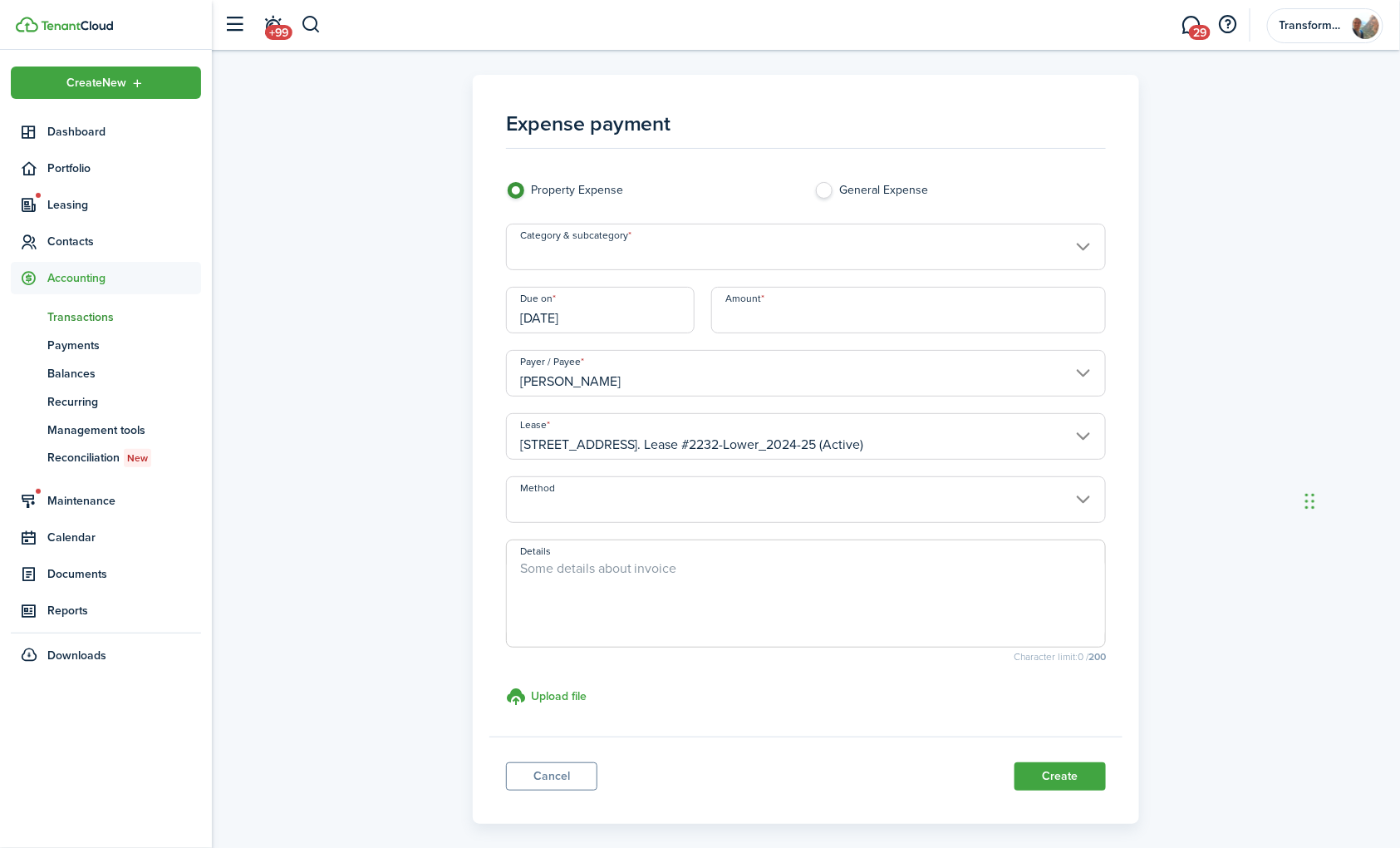
click at [966, 438] on input "[STREET_ADDRESS]. Lease #2232-Lower_2024-25 (Active)" at bounding box center [806, 436] width 601 height 47
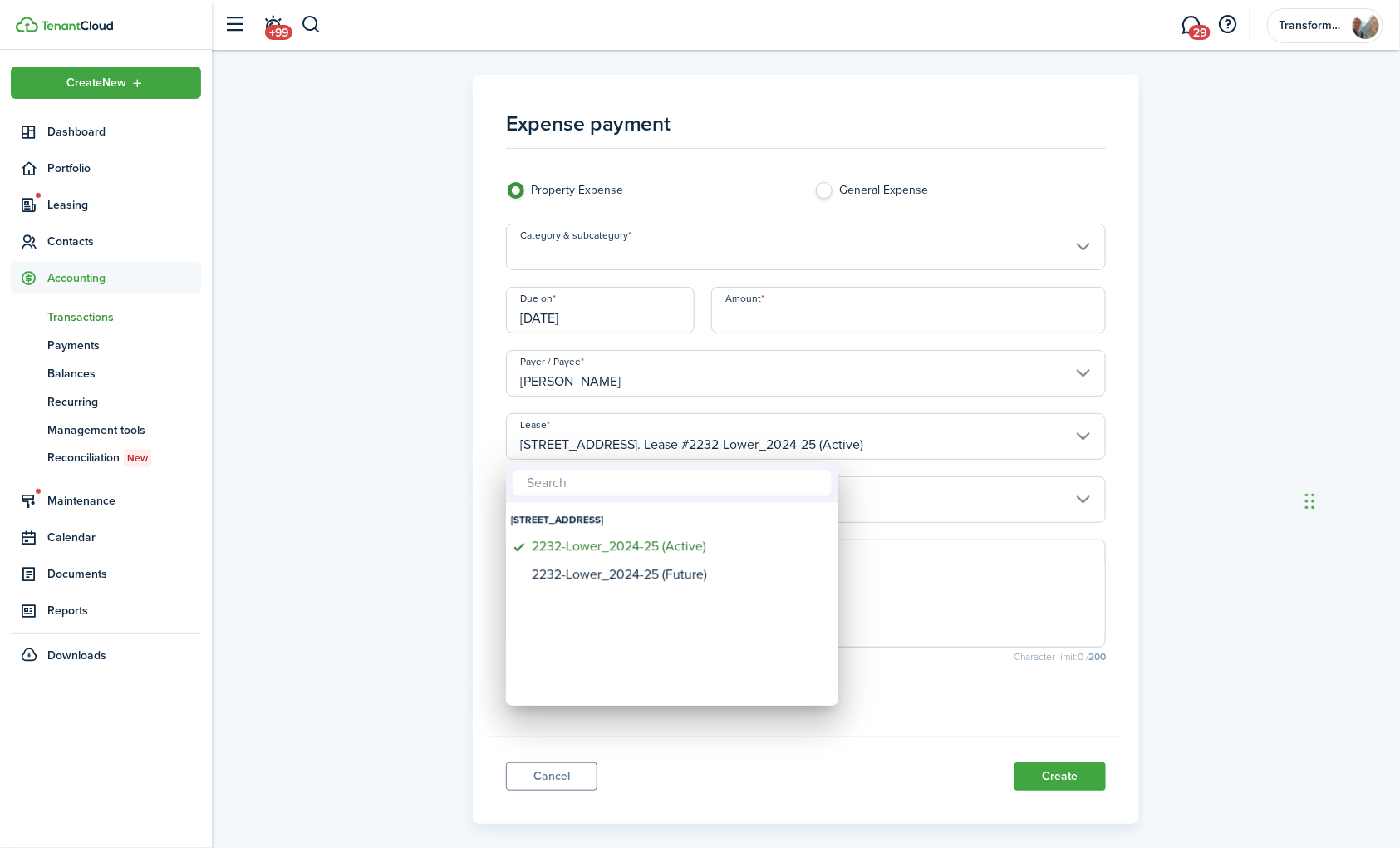
click at [816, 737] on div at bounding box center [700, 424] width 1666 height 1114
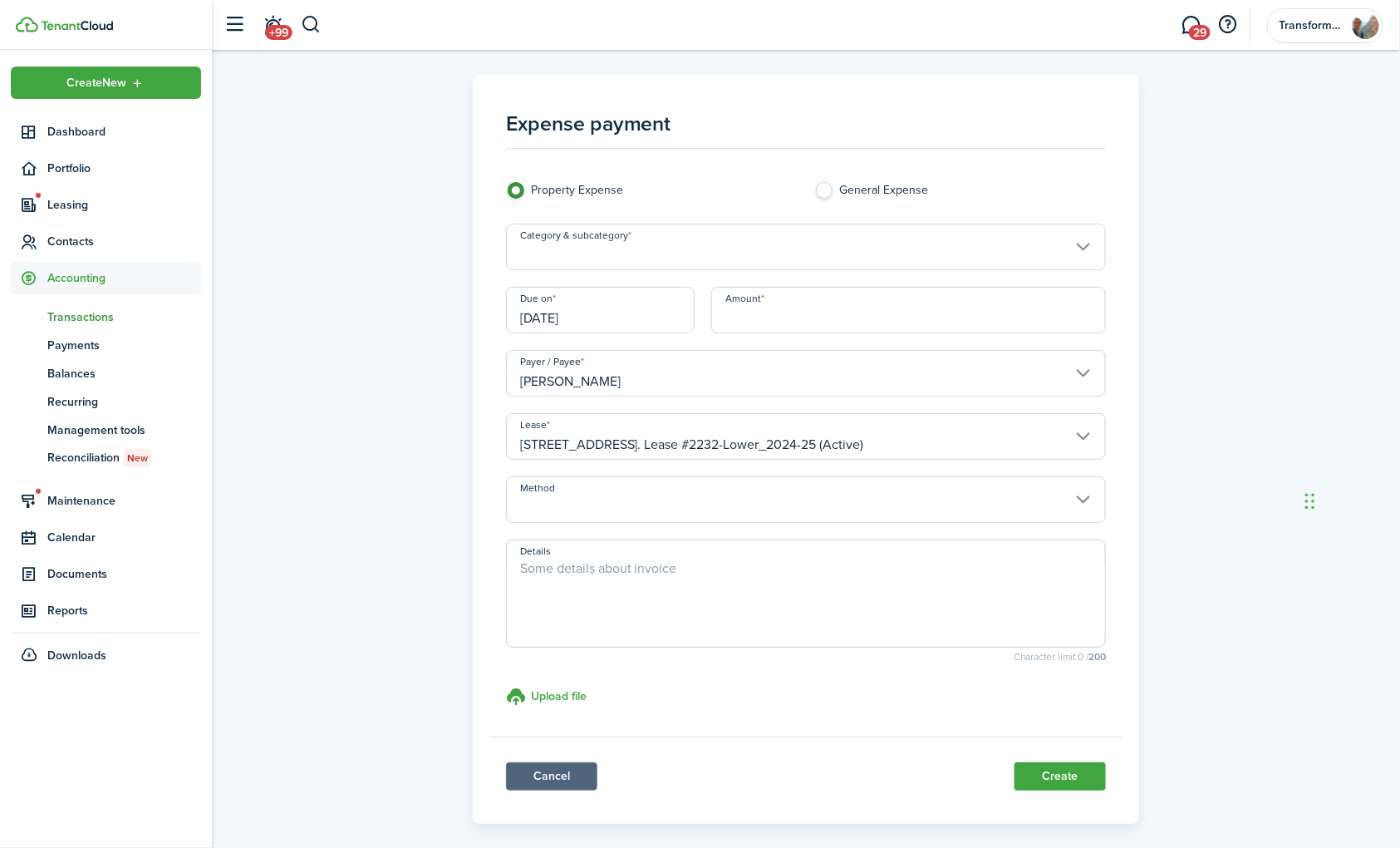
click at [578, 774] on link "Cancel" at bounding box center [552, 776] width 92 height 28
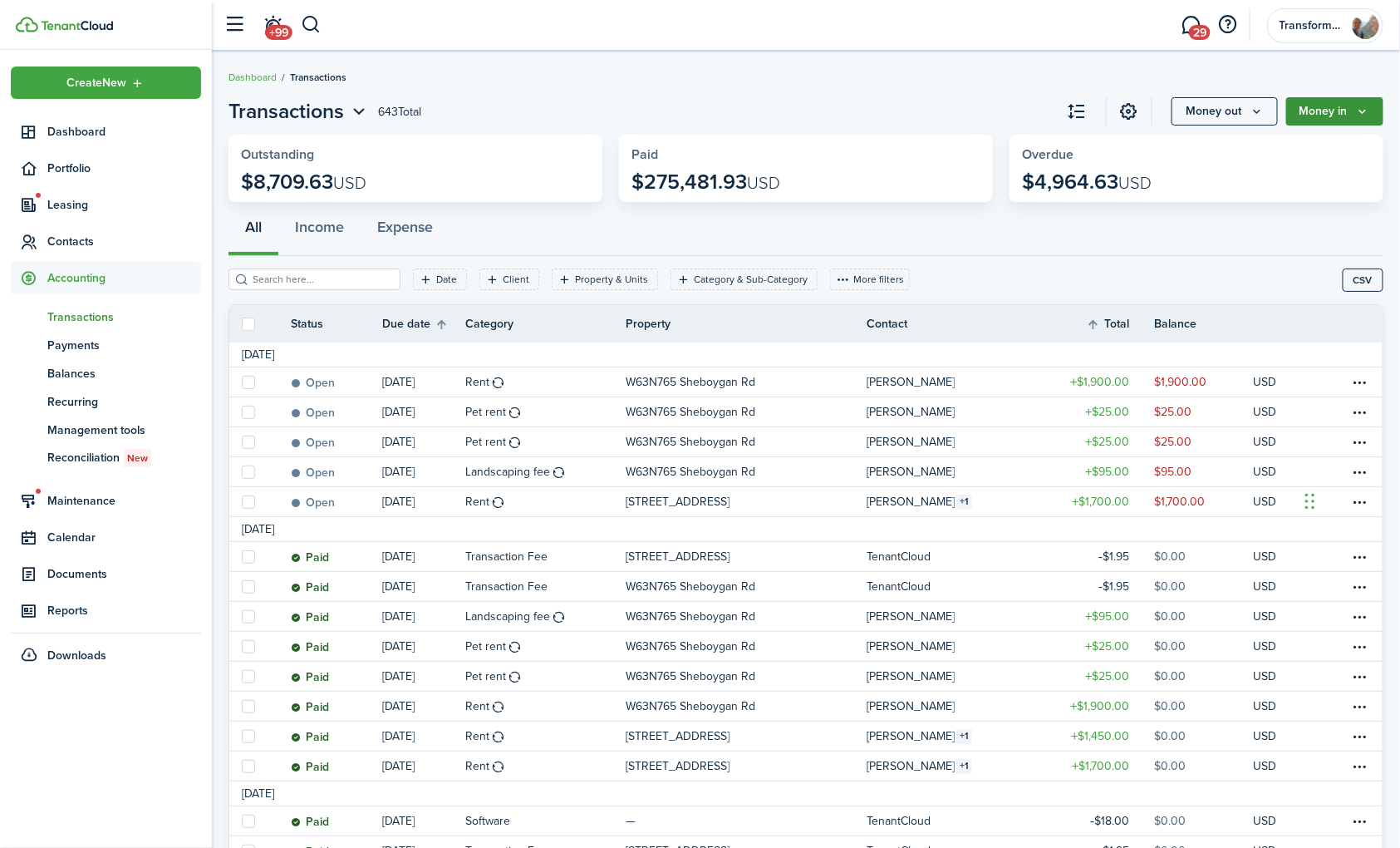
click at [1350, 112] on button "Money in" at bounding box center [1335, 111] width 97 height 28
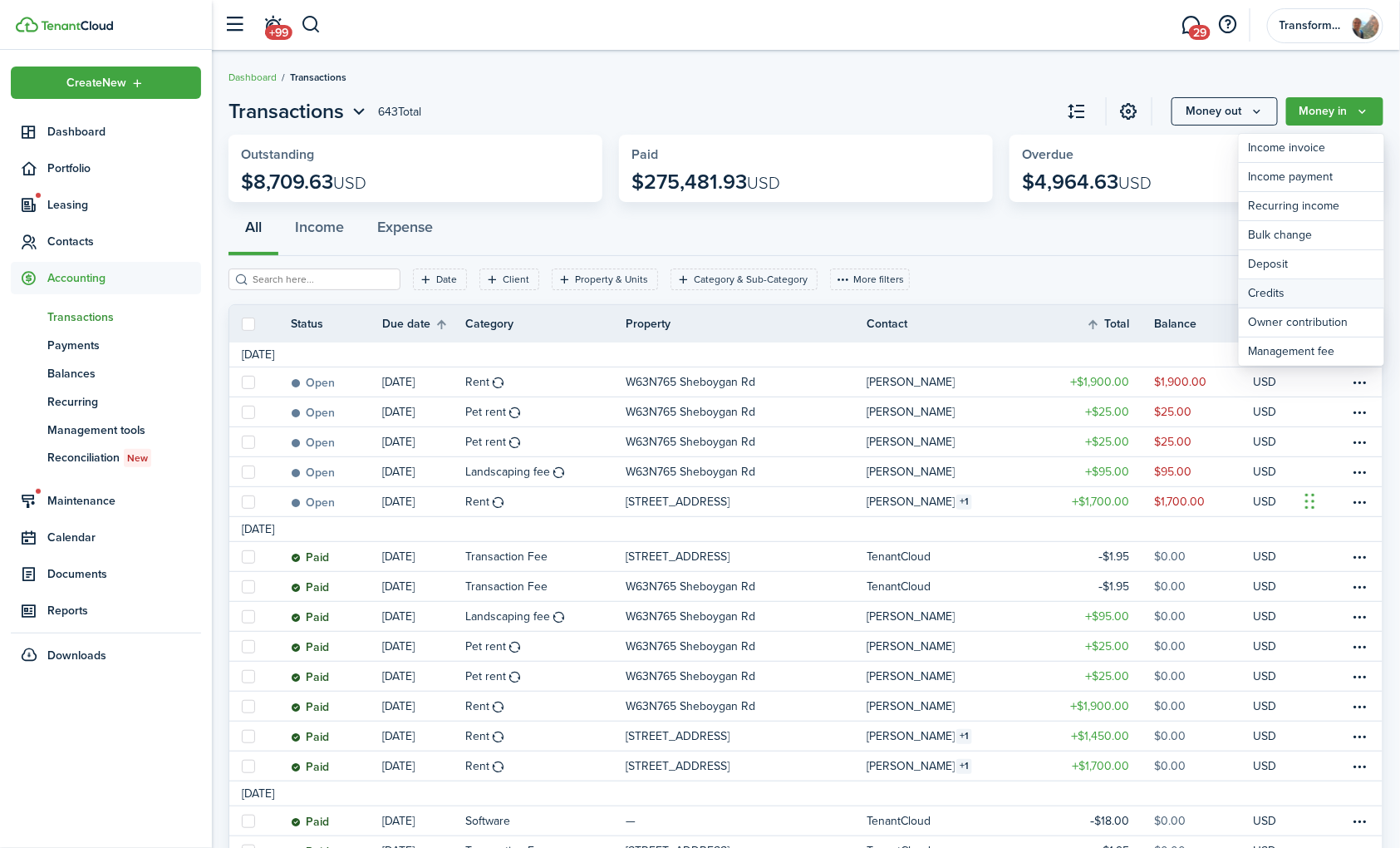
click at [1309, 296] on link "Credits" at bounding box center [1311, 294] width 146 height 29
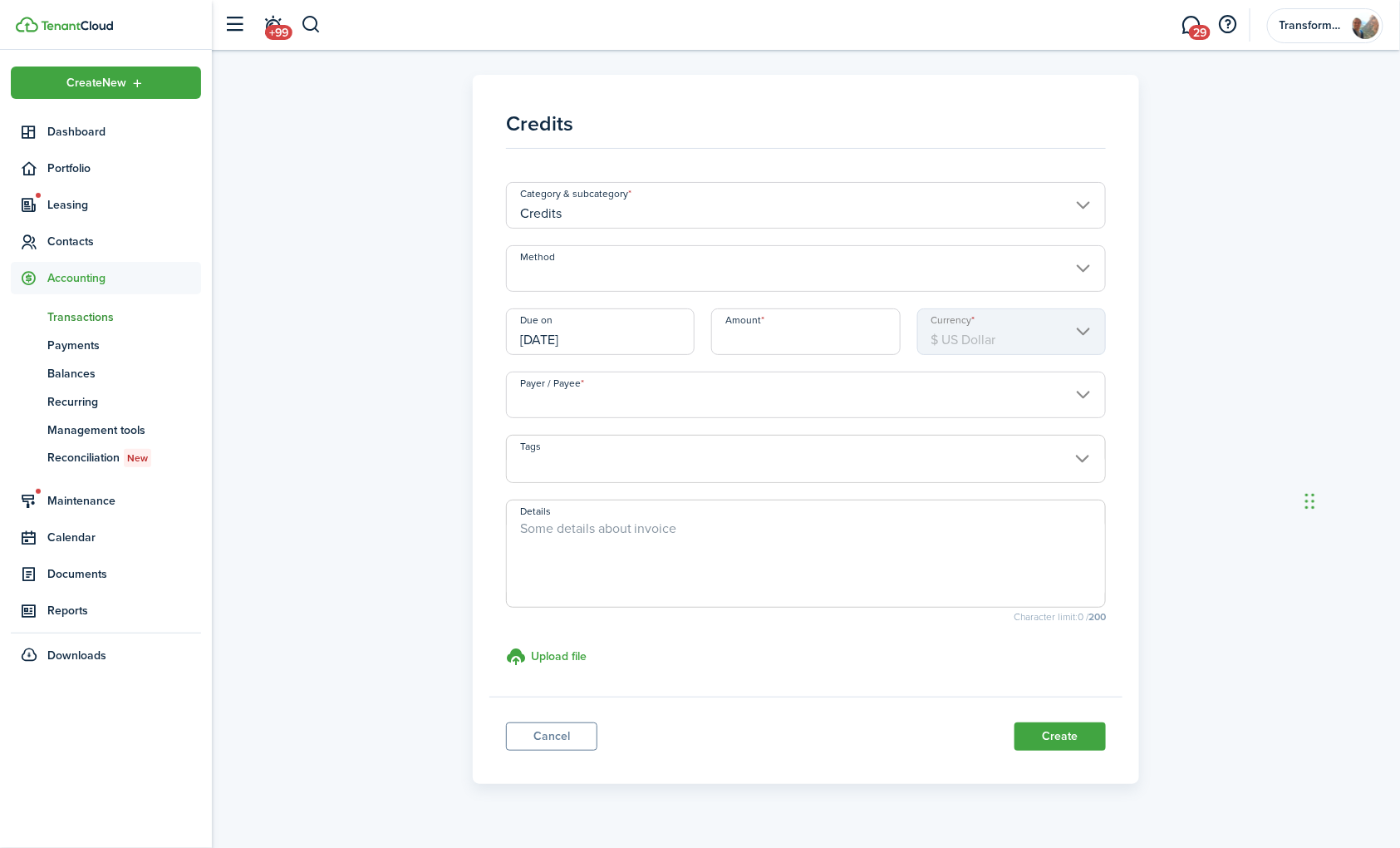
click at [647, 262] on input "Method" at bounding box center [806, 268] width 601 height 47
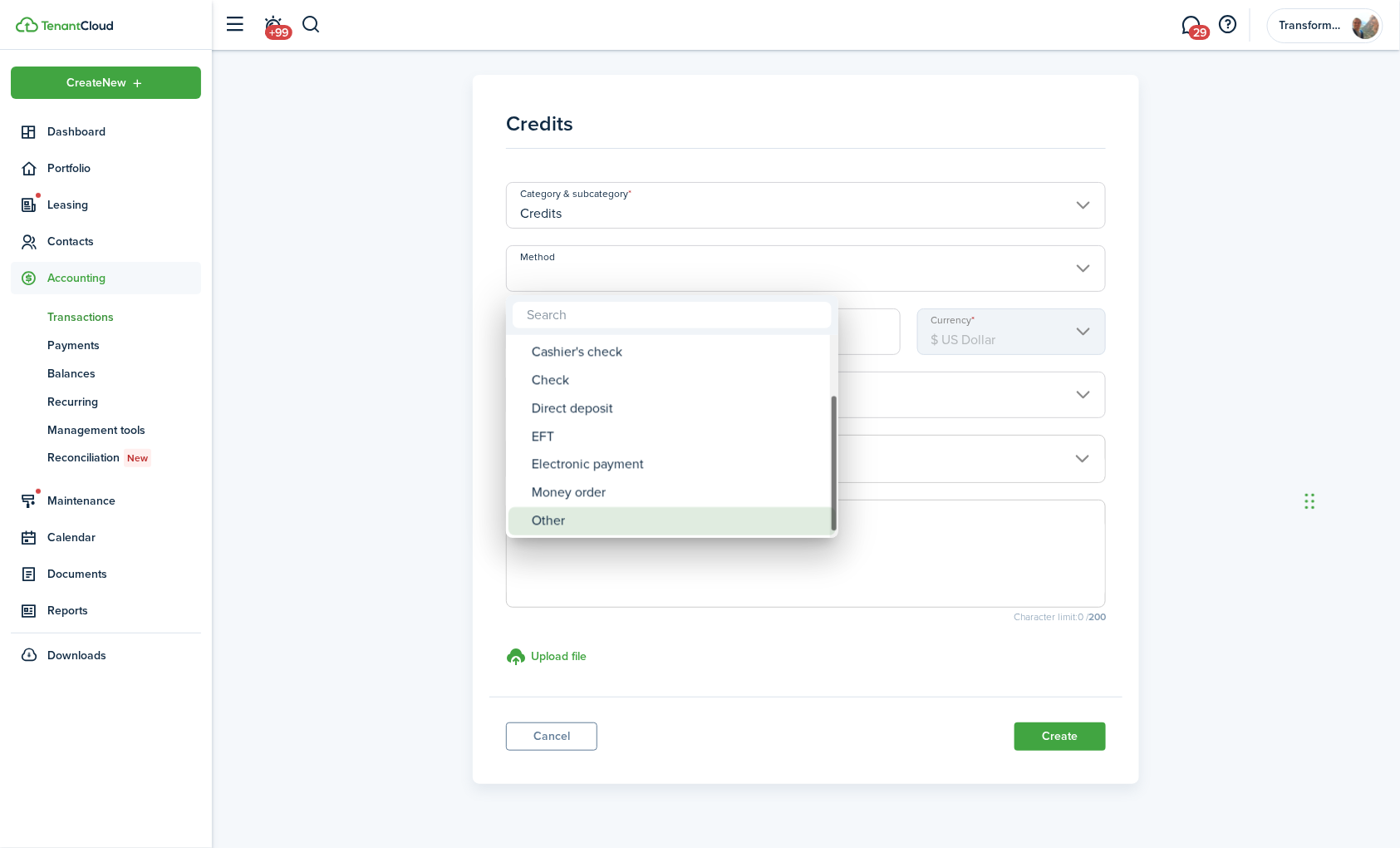
click at [600, 521] on div "Other" at bounding box center [679, 521] width 294 height 28
type input "Other"
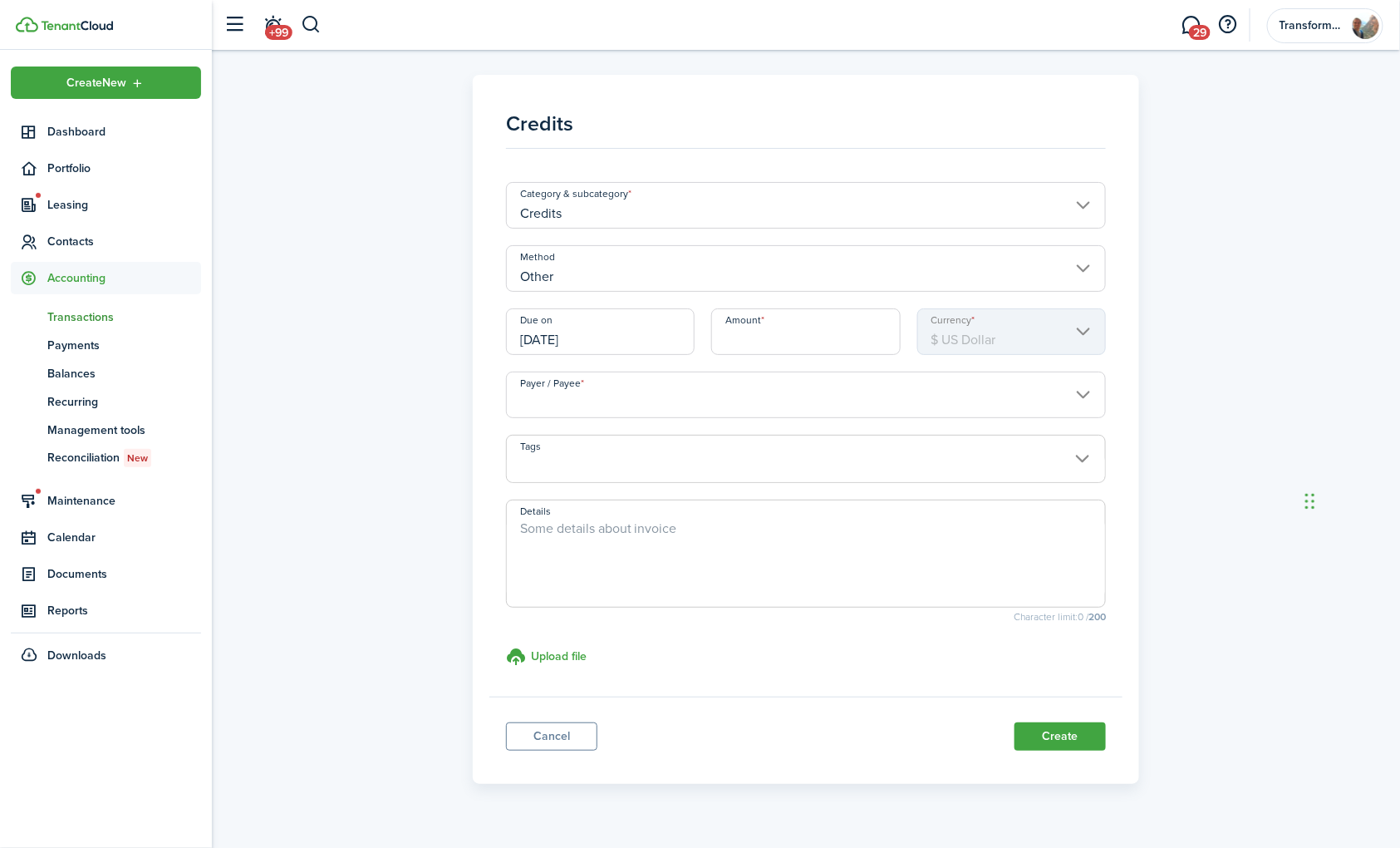
click at [655, 334] on input "[DATE]" at bounding box center [601, 331] width 190 height 47
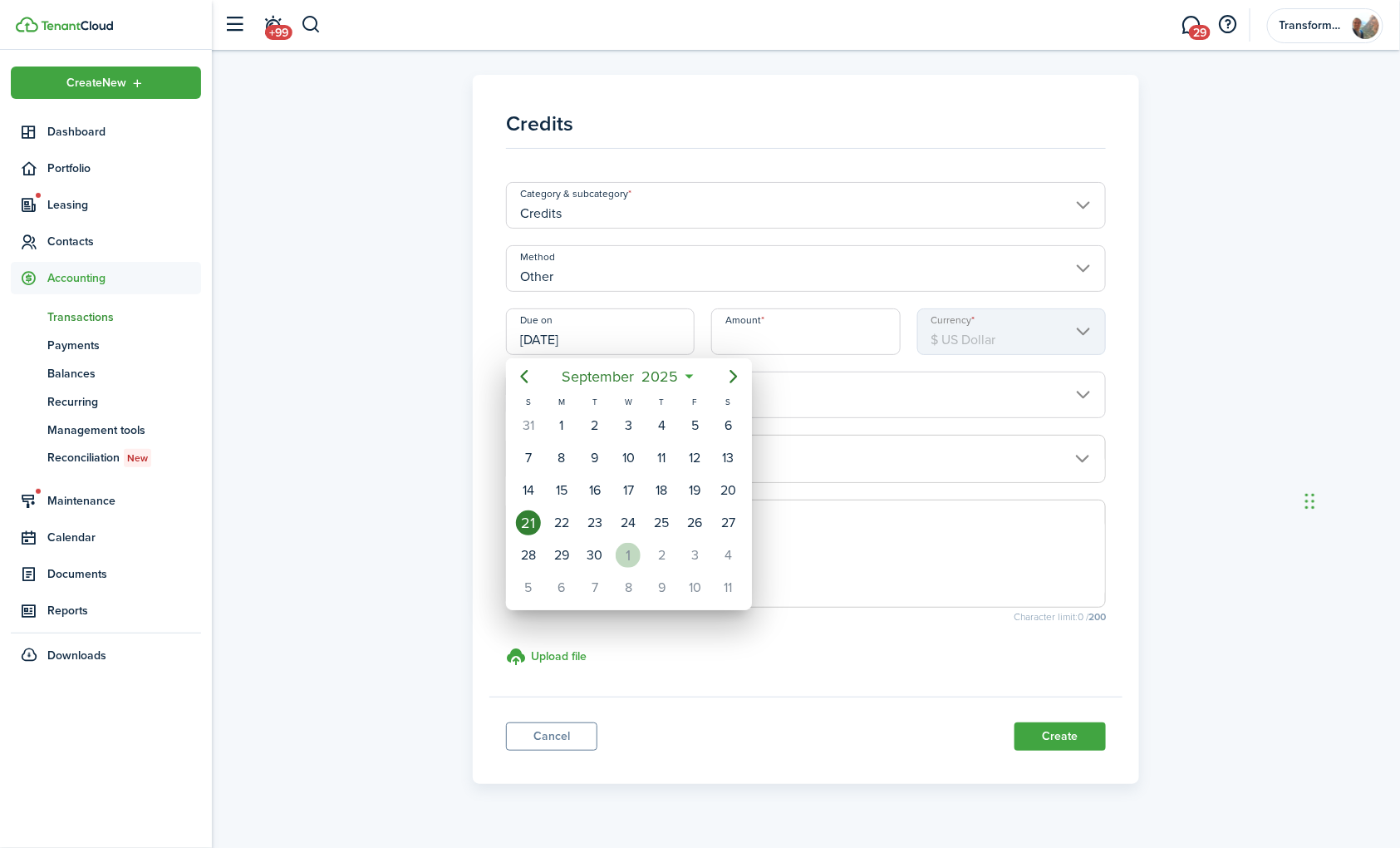
click at [633, 551] on div "1" at bounding box center [628, 554] width 25 height 25
type input "[DATE]"
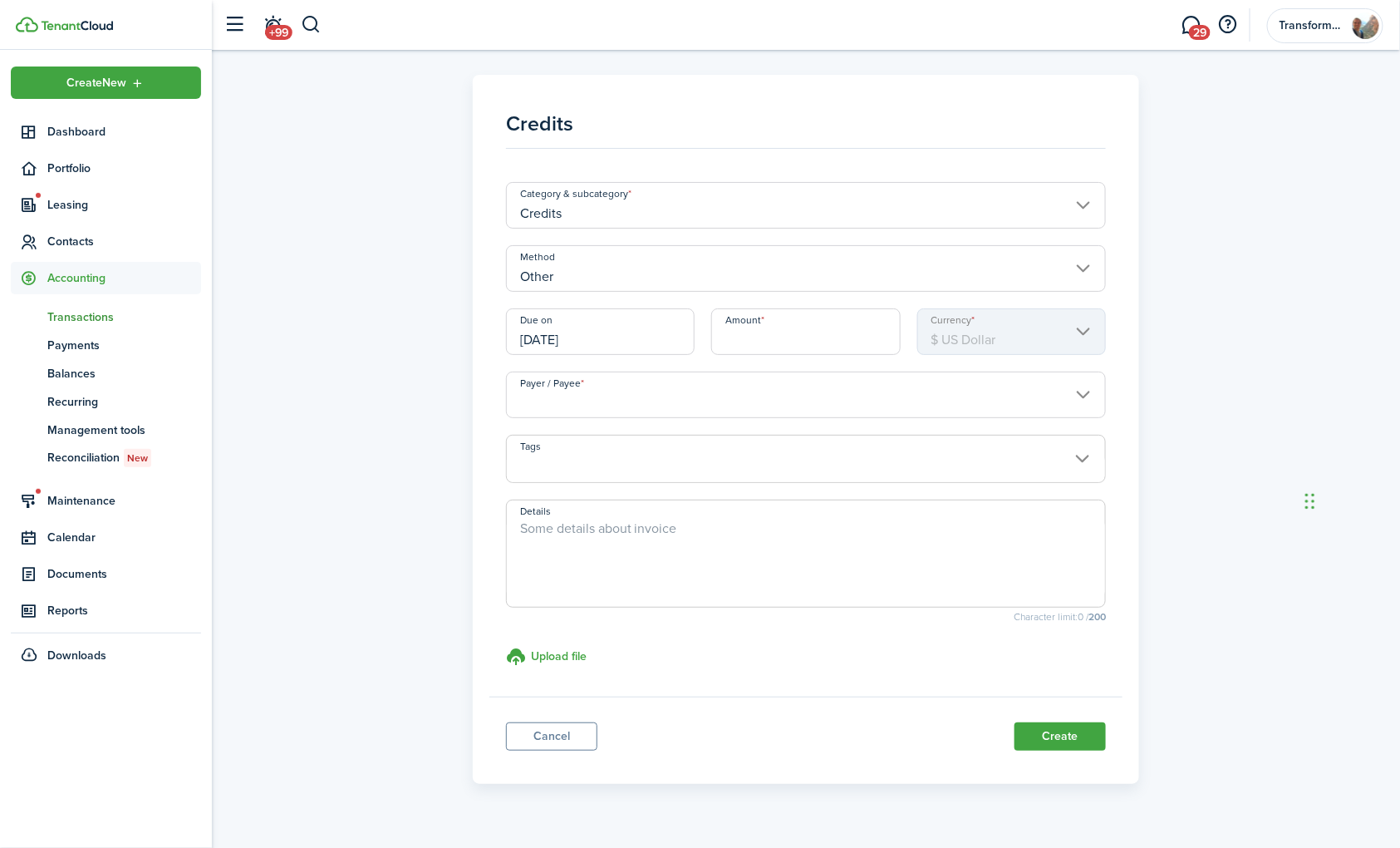
click at [766, 327] on input "Amount" at bounding box center [806, 331] width 190 height 47
click at [751, 396] on input "Payer / Payee" at bounding box center [806, 395] width 601 height 47
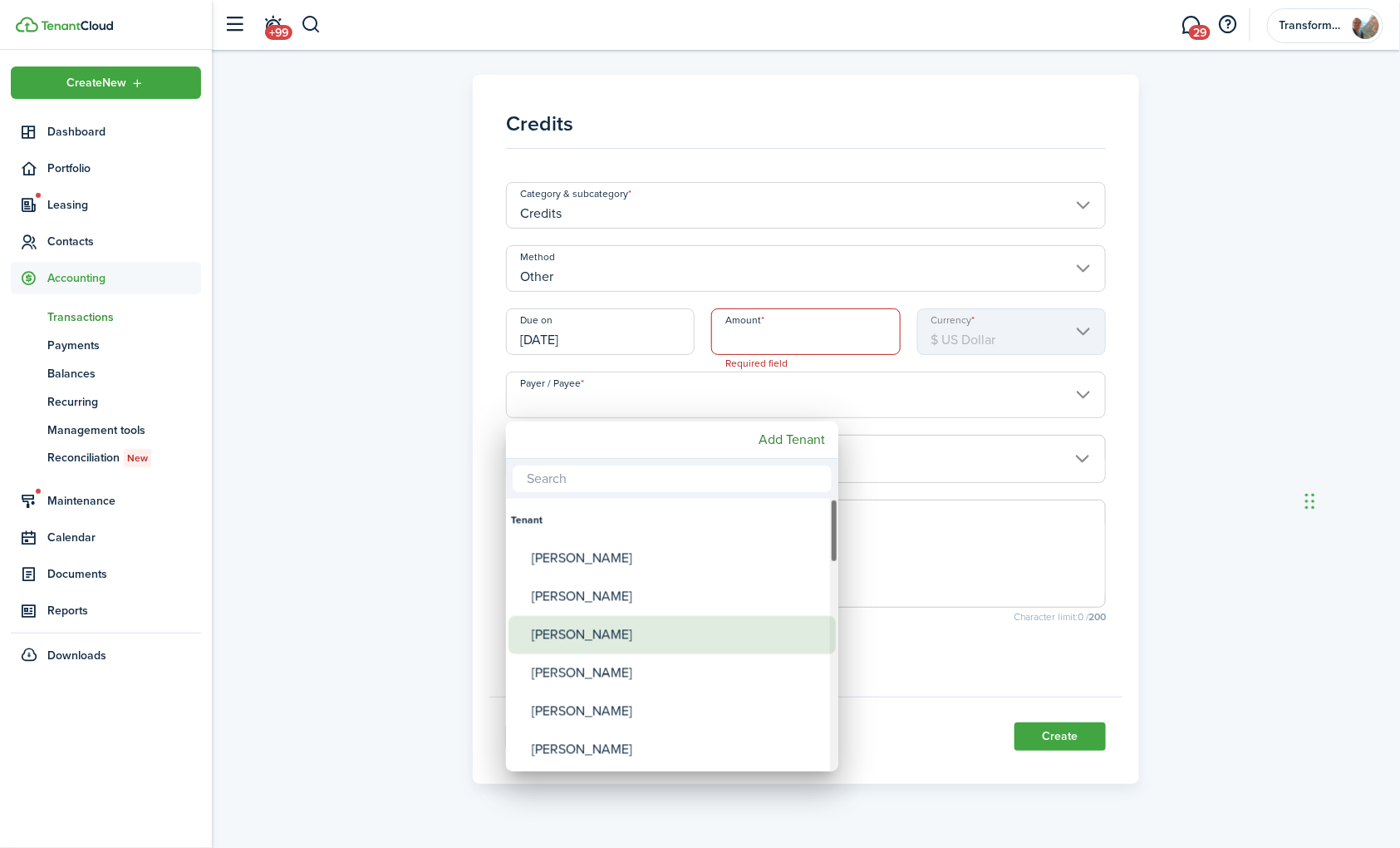
click at [585, 625] on div "[PERSON_NAME]" at bounding box center [679, 635] width 294 height 39
type input "[PERSON_NAME]"
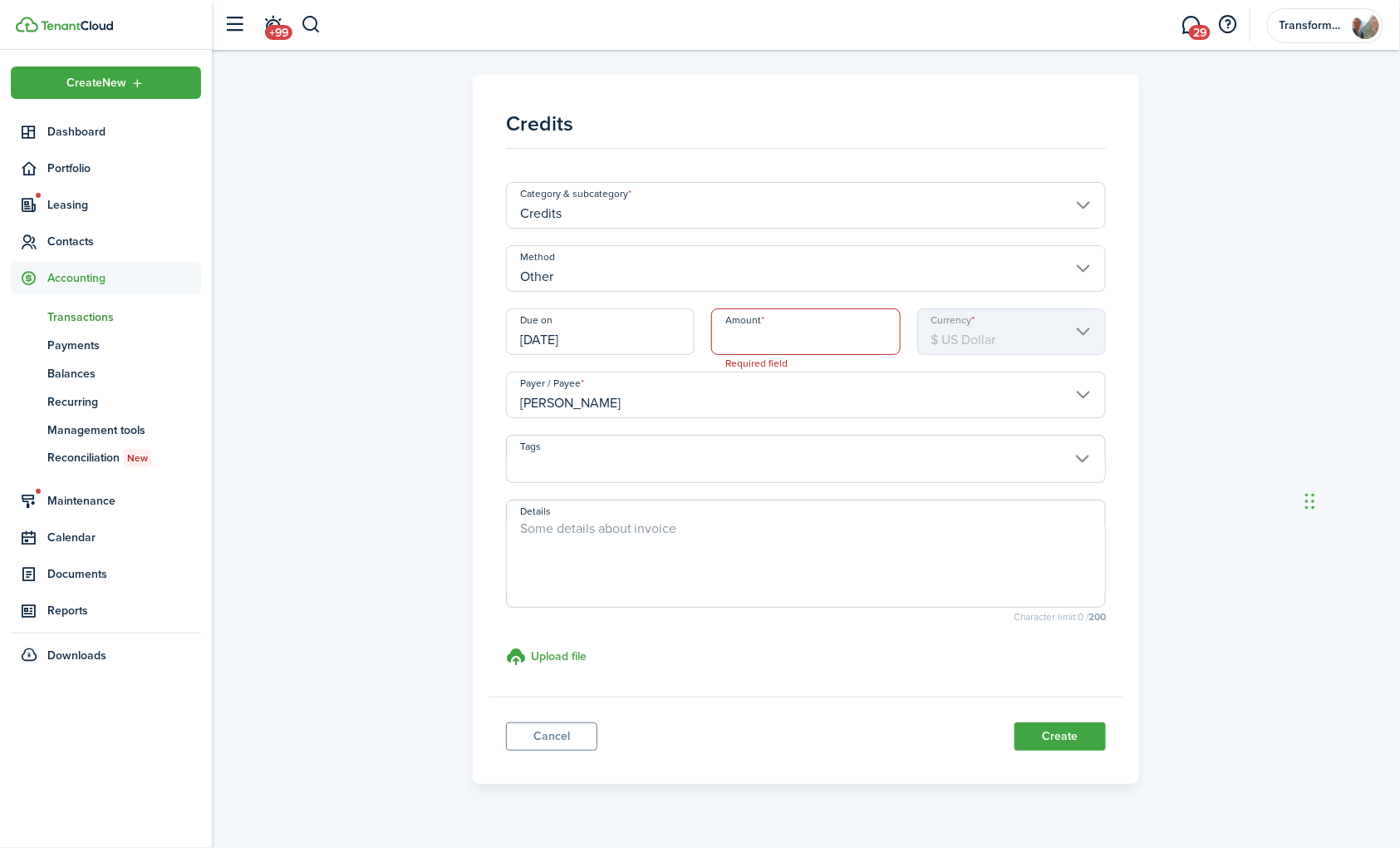
click at [675, 457] on span at bounding box center [806, 468] width 599 height 28
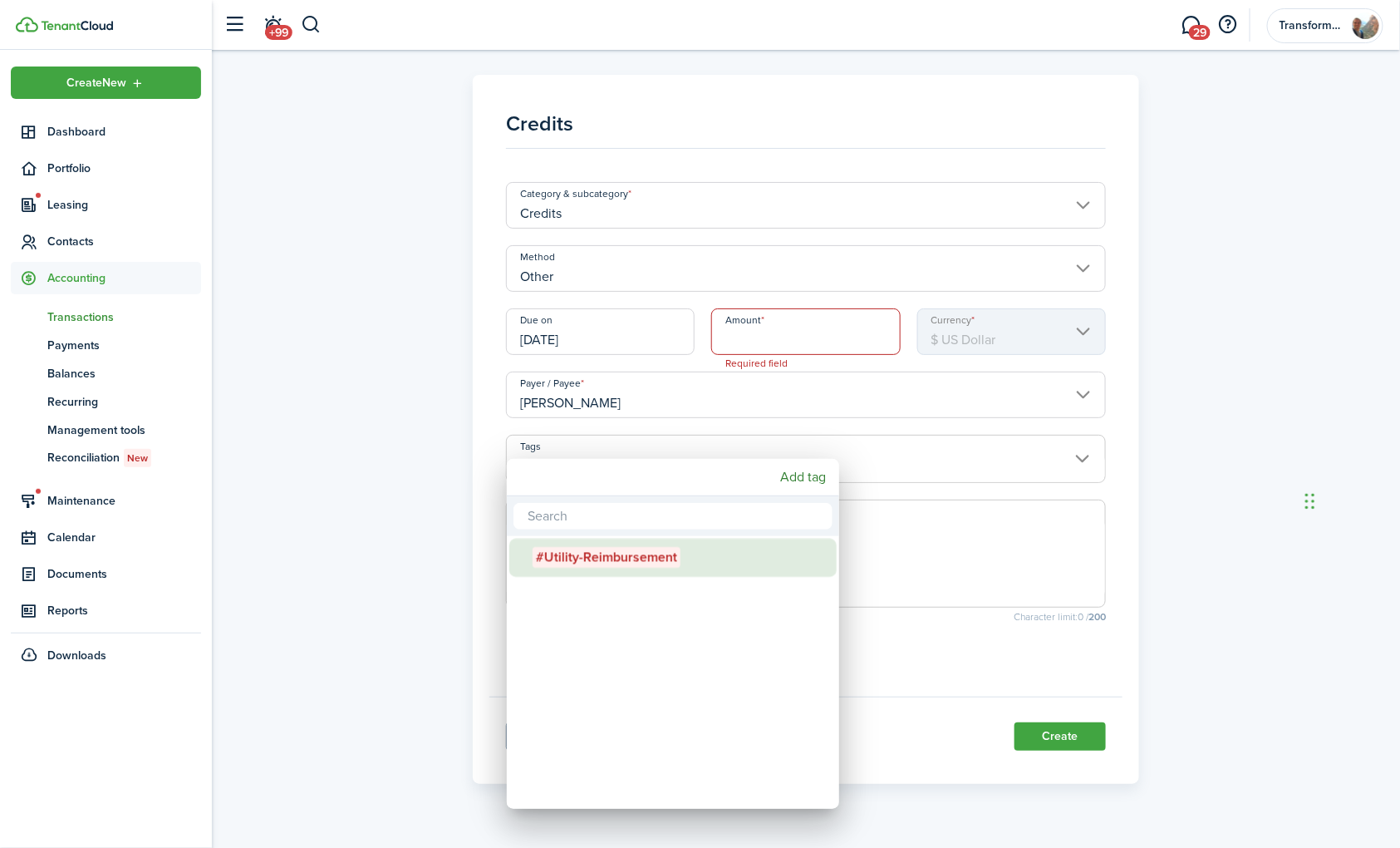
click at [640, 559] on span "#Utility-Reimbursement" at bounding box center [606, 557] width 148 height 21
type input "#Utility-Reimbursement"
click at [627, 553] on span "#Utility-Reimbursement" at bounding box center [606, 557] width 148 height 21
click at [629, 552] on span "#Utility-Reimbursement" at bounding box center [606, 557] width 148 height 21
type input "#Utility-Reimbursement"
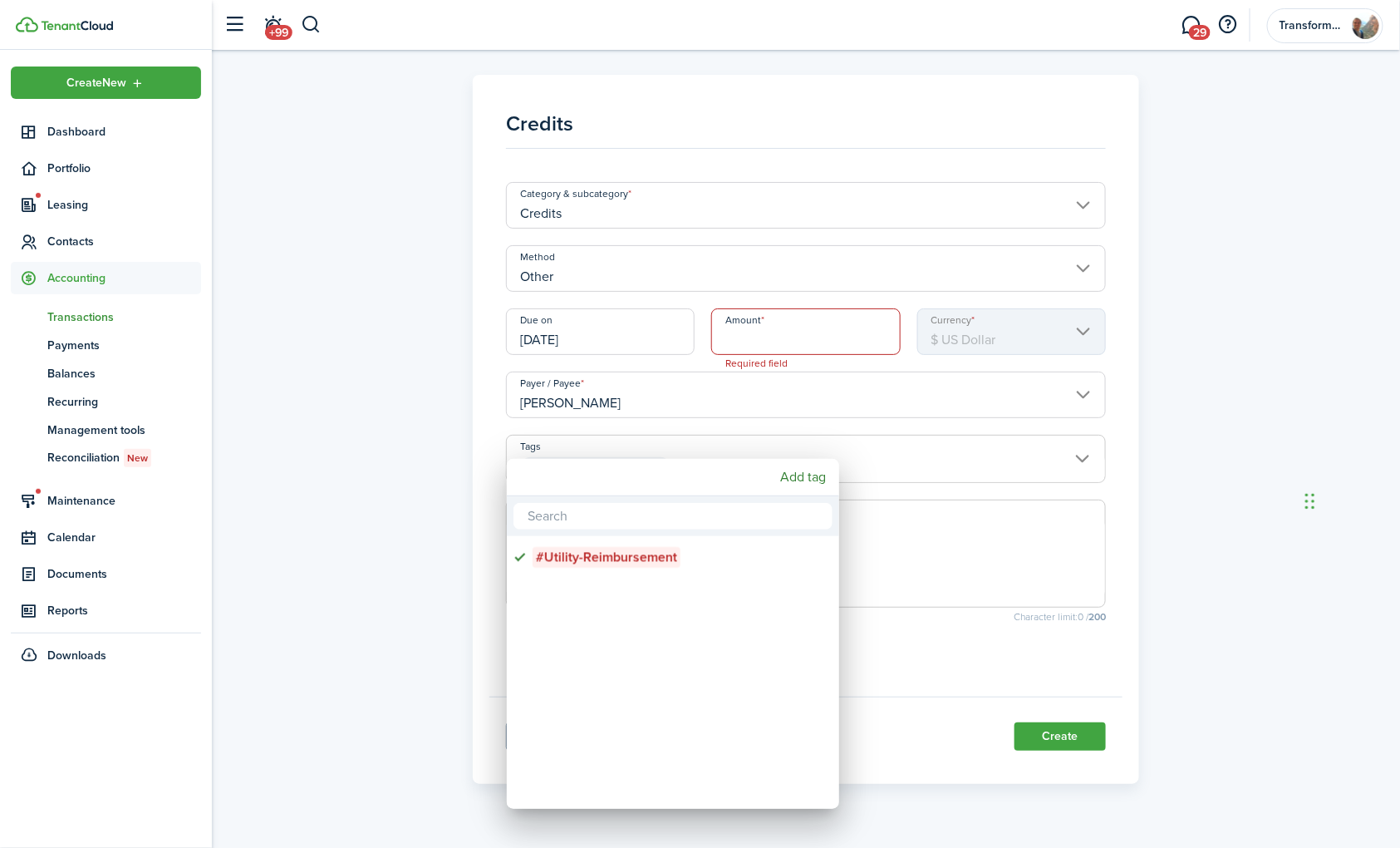
click at [1116, 496] on div at bounding box center [700, 424] width 1666 height 1114
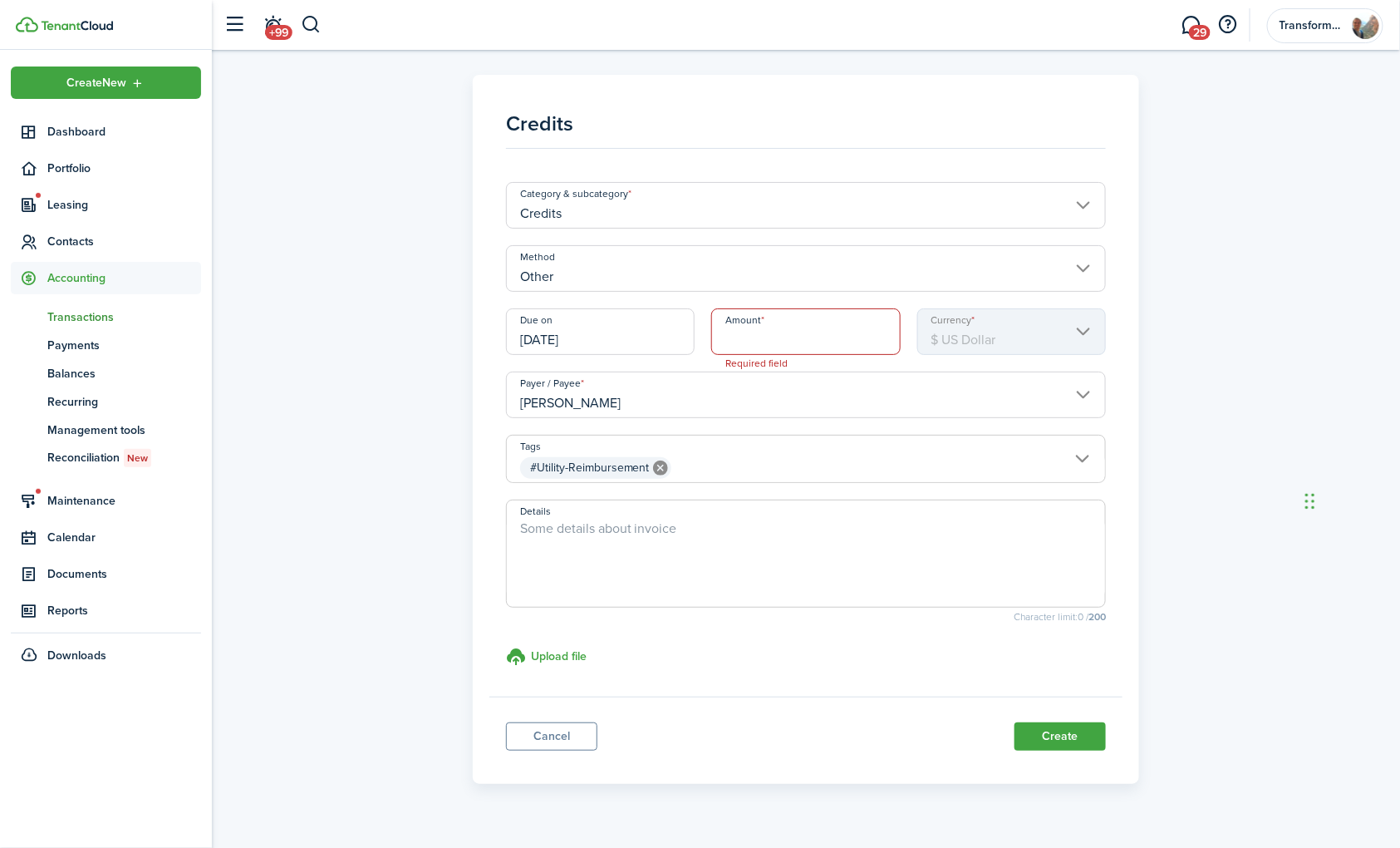
click at [611, 550] on textarea "Details" at bounding box center [806, 558] width 599 height 80
click at [731, 201] on input "Credits" at bounding box center [806, 205] width 601 height 47
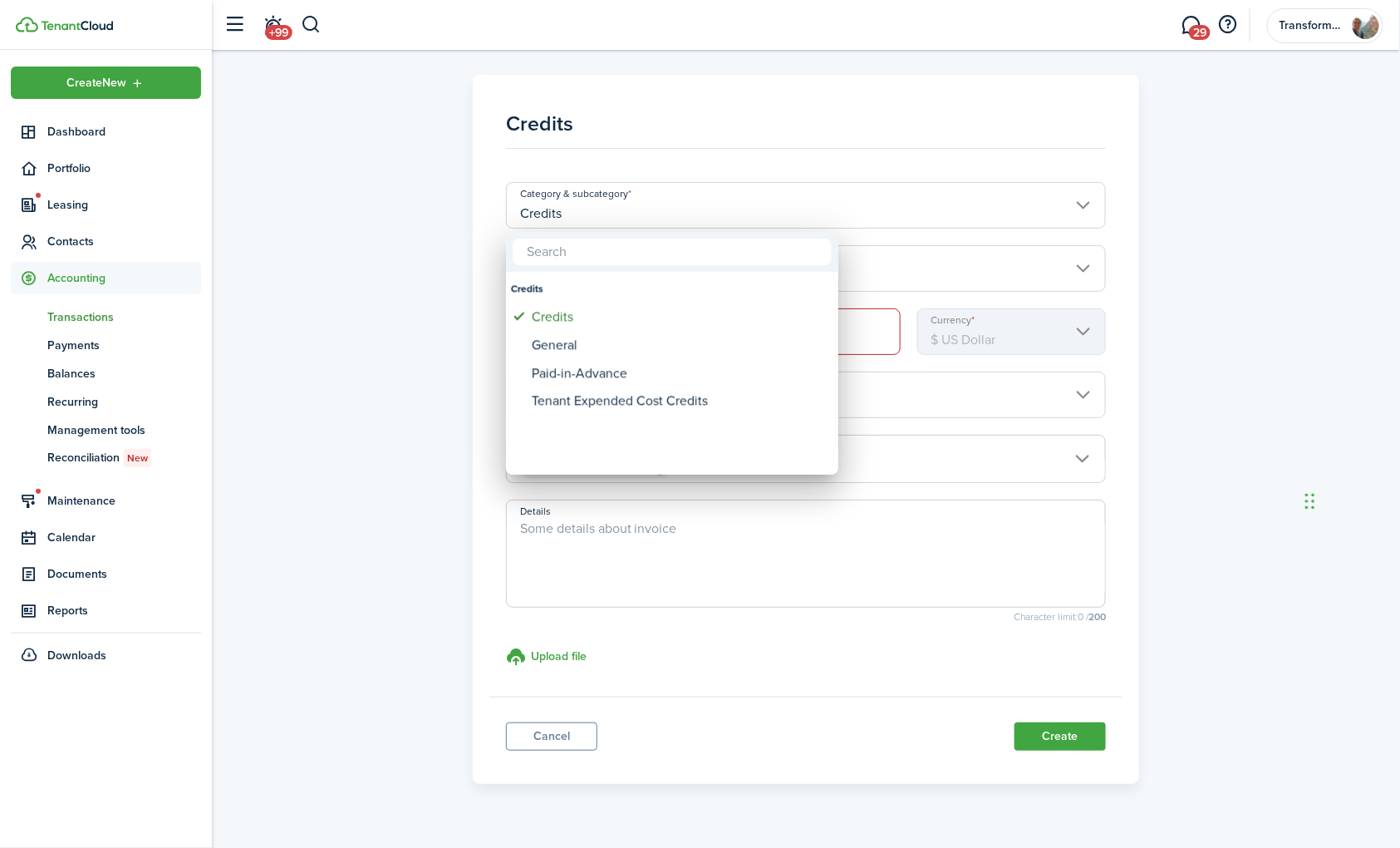
click at [1120, 358] on div at bounding box center [700, 424] width 1666 height 1114
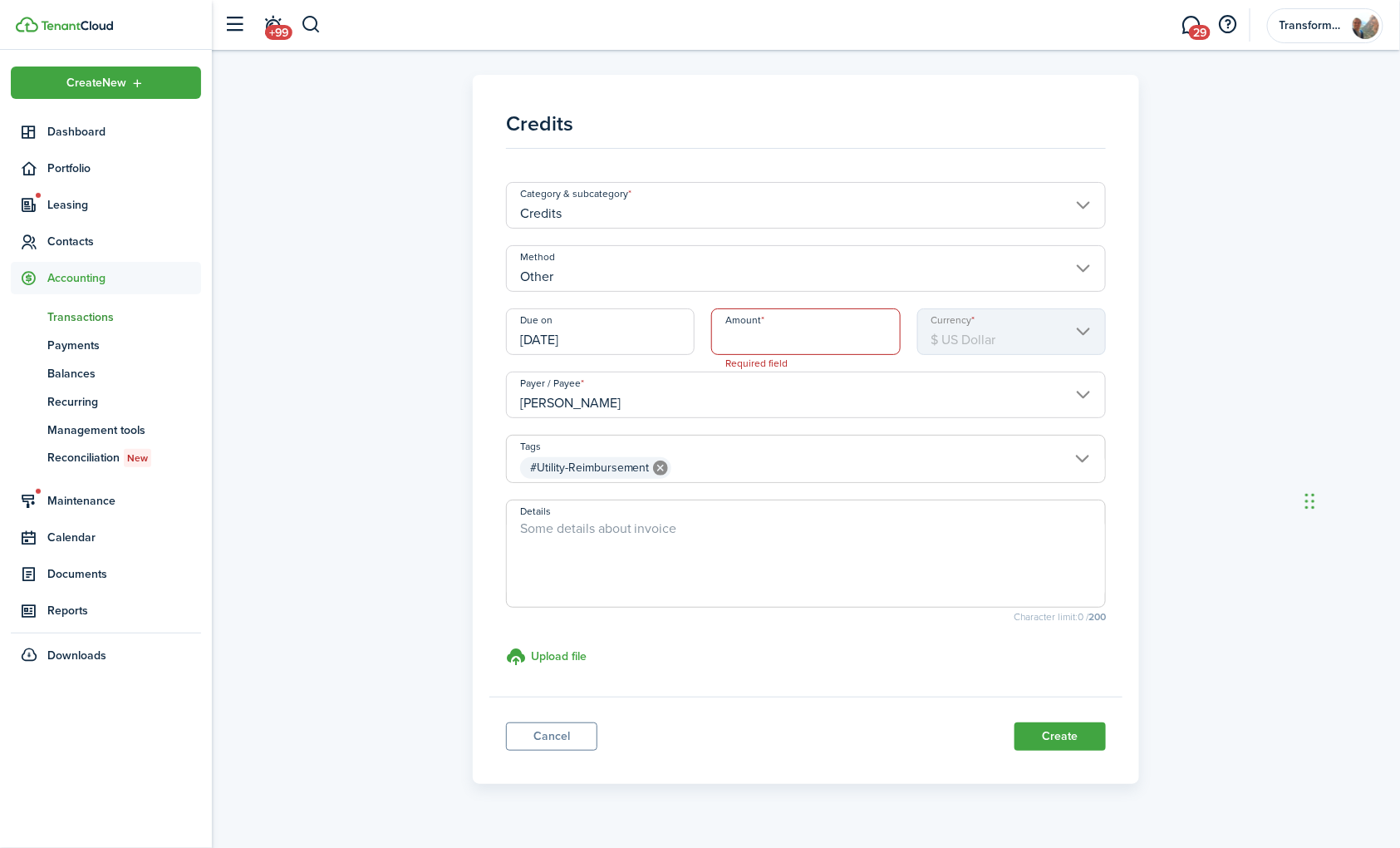
click at [825, 535] on textarea "Details" at bounding box center [806, 558] width 599 height 80
click at [808, 532] on textarea "Pet Rent for July, Aug, Sept @ $35/month =" at bounding box center [806, 558] width 599 height 80
click at [806, 552] on textarea "Pet Rent for July, Aug, Sept @ $35/month = $105" at bounding box center [806, 558] width 599 height 80
click at [823, 558] on textarea "Pet Rent for July, Aug, Sept @ $35/month = $105 Utility Reimbursed for May, Jun…" at bounding box center [806, 558] width 599 height 80
click at [861, 527] on textarea "Pet Rent for July, Aug, Sept @ $35/month = $105 Utility Reimbursed for May, Jun…" at bounding box center [806, 558] width 599 height 80
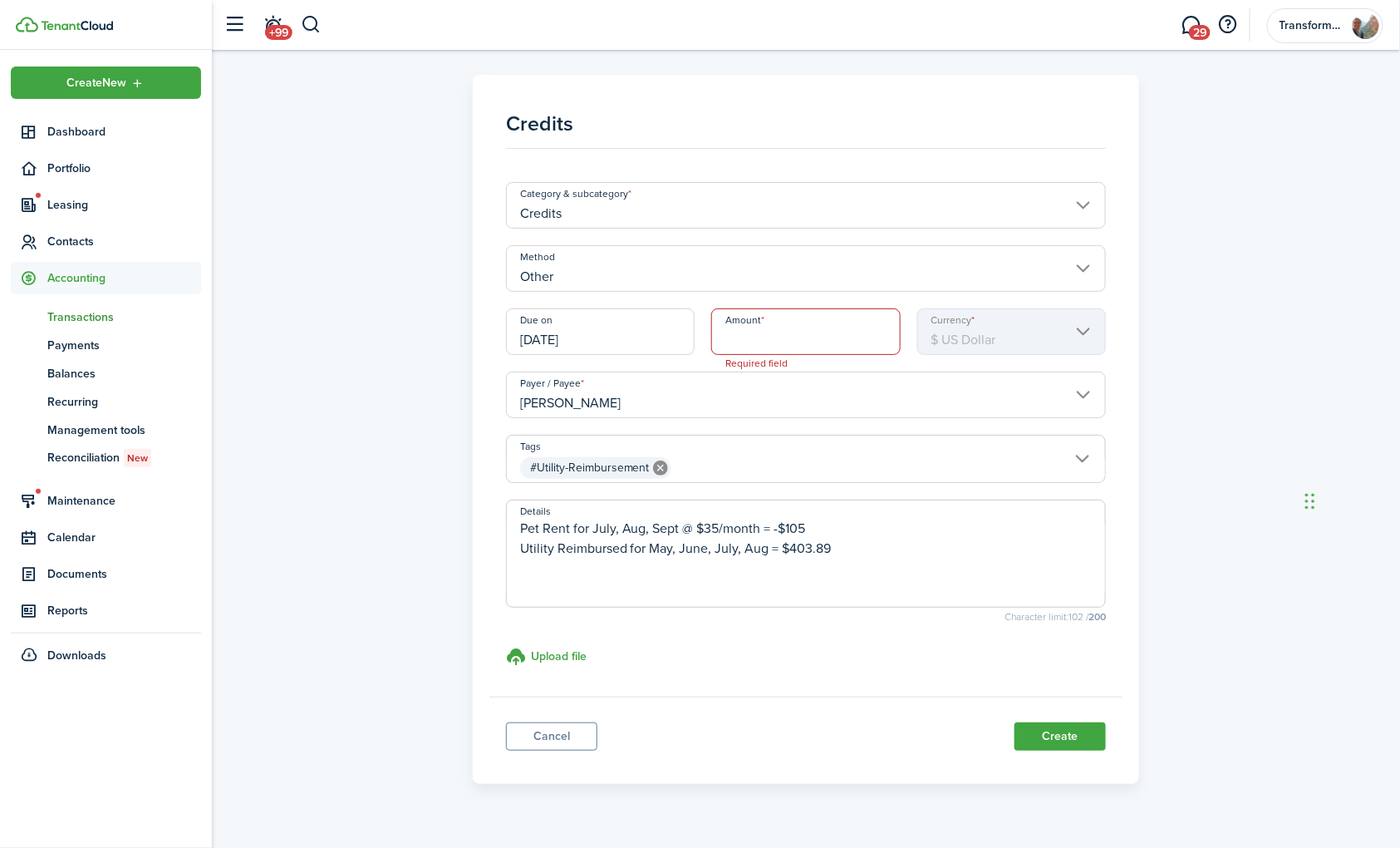
click at [844, 549] on textarea "Pet Rent for July, Aug, Sept @ $35/month = -$105 Utility Reimbursed for May, Ju…" at bounding box center [806, 558] width 599 height 80
click at [774, 572] on textarea "Pet Rent for July, Aug, Sept @ $35/month = -$105 Utility Reimbursed for May, Ju…" at bounding box center [806, 558] width 599 height 80
type textarea "Pet Rent for July, Aug, Sept @ $35/month = -$105 Utility Reimbursed for May, Ju…"
click at [748, 337] on input "Amount" at bounding box center [806, 331] width 190 height 47
type input "$298.89"
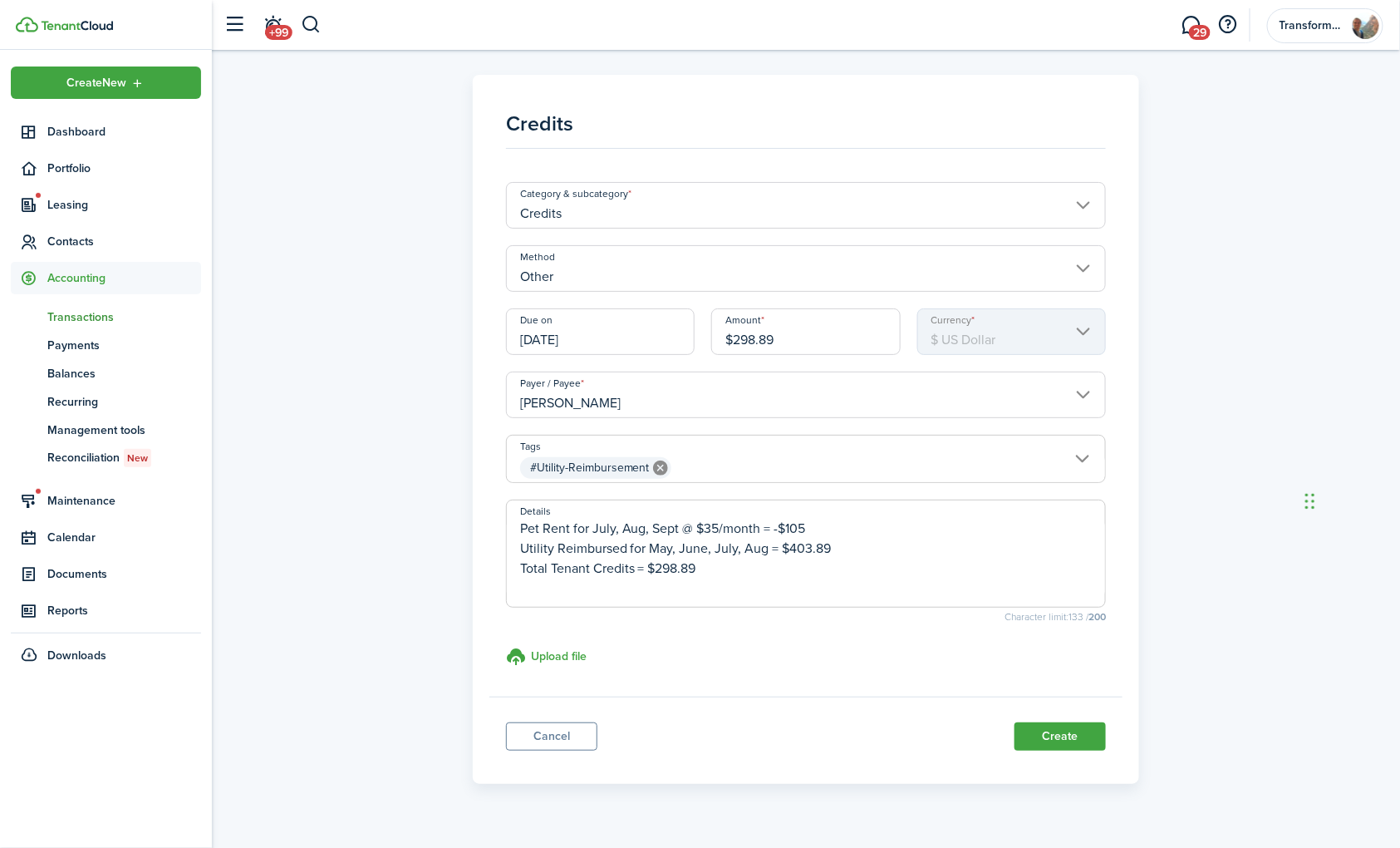
drag, startPoint x: 1213, startPoint y: 544, endPoint x: 1236, endPoint y: 552, distance: 24.4
click at [1211, 541] on div "Credits Category & subcategory Credits Method Other Due on [DATE] Amount $298.8…" at bounding box center [806, 430] width 1172 height 709
click at [562, 653] on h3 "Upload file" at bounding box center [559, 656] width 56 height 17
click at [506, 647] on input "Upload file store documents and templates Choose file" at bounding box center [506, 647] width 0 height 0
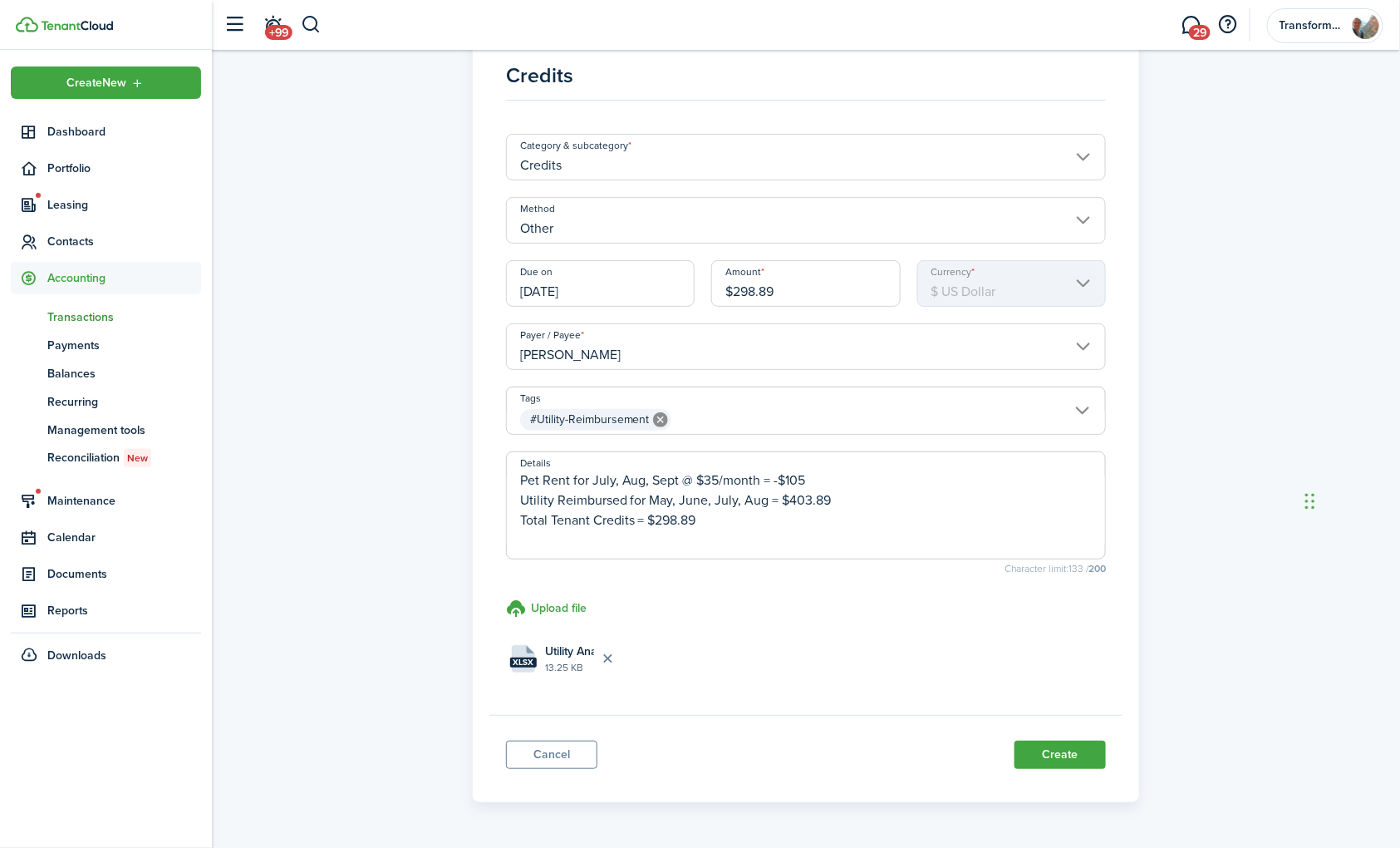
scroll to position [93, 0]
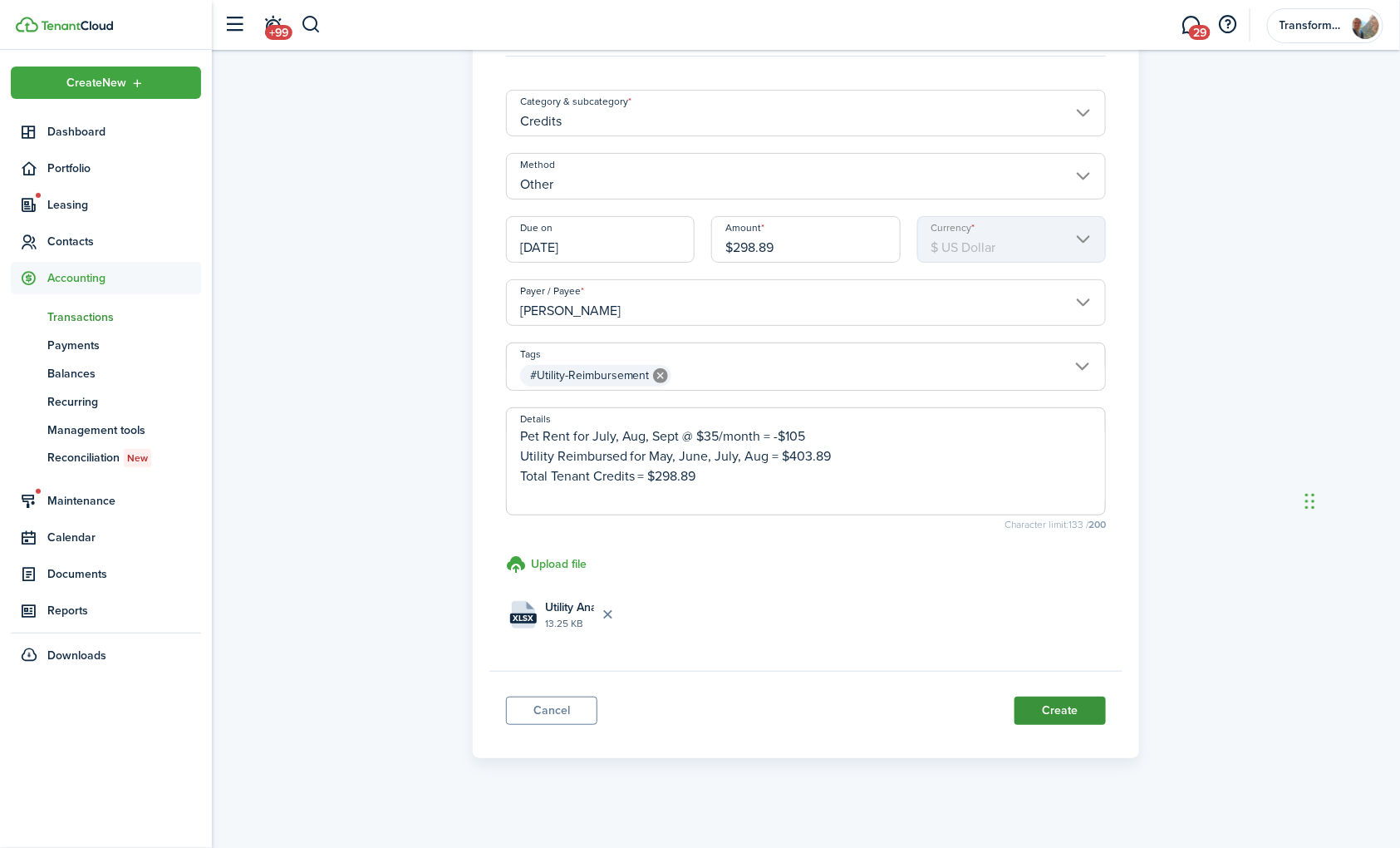
click at [1074, 720] on button "Create" at bounding box center [1061, 710] width 92 height 28
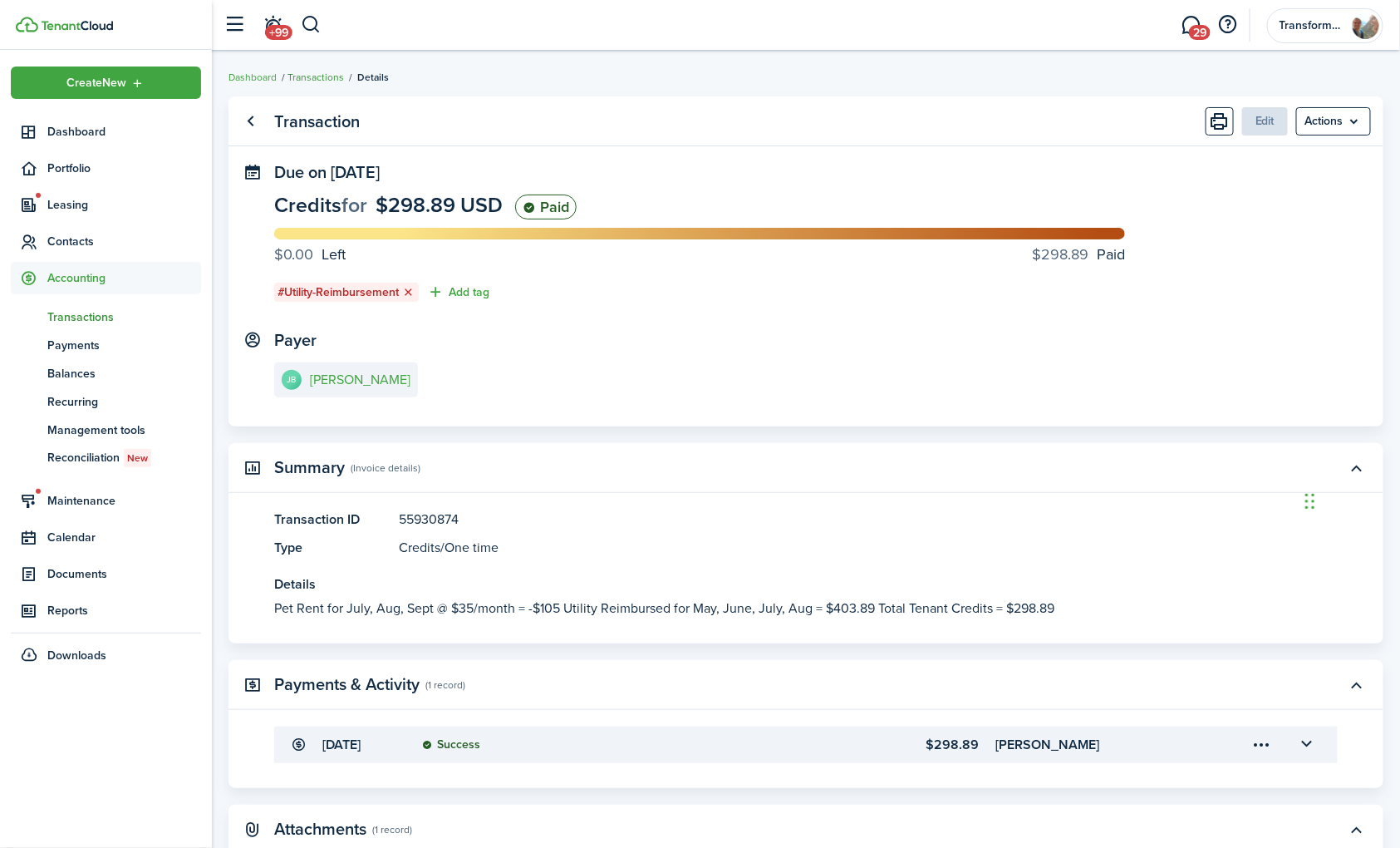
click at [326, 77] on link "Transactions" at bounding box center [316, 77] width 57 height 15
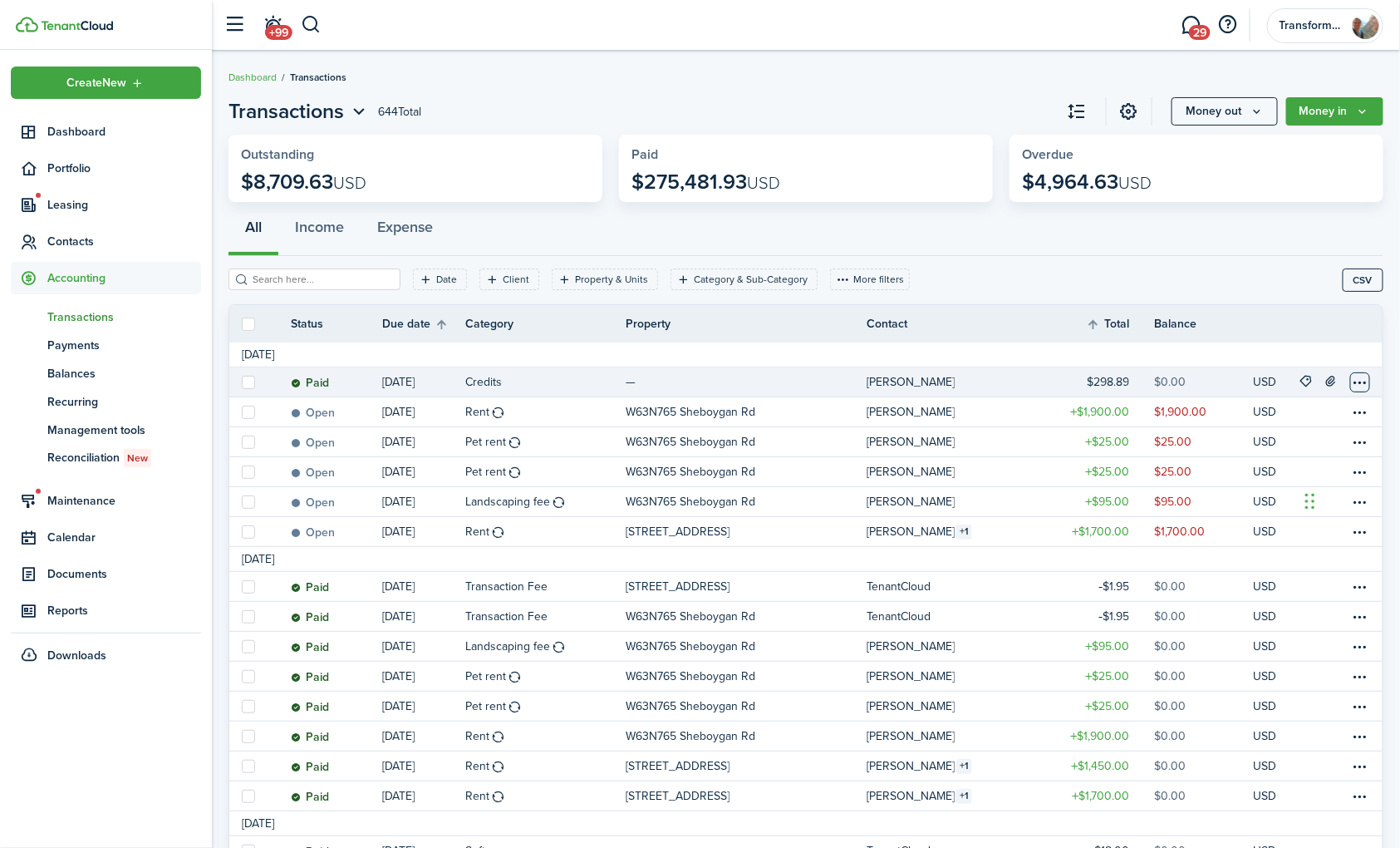
click at [1365, 381] on table-menu-btn-icon at bounding box center [1361, 383] width 20 height 20
click at [1372, 328] on tr "Status Due date Category Property Contact Total Balance Actions" at bounding box center [806, 324] width 1153 height 20
click at [348, 229] on button "Income" at bounding box center [319, 231] width 83 height 50
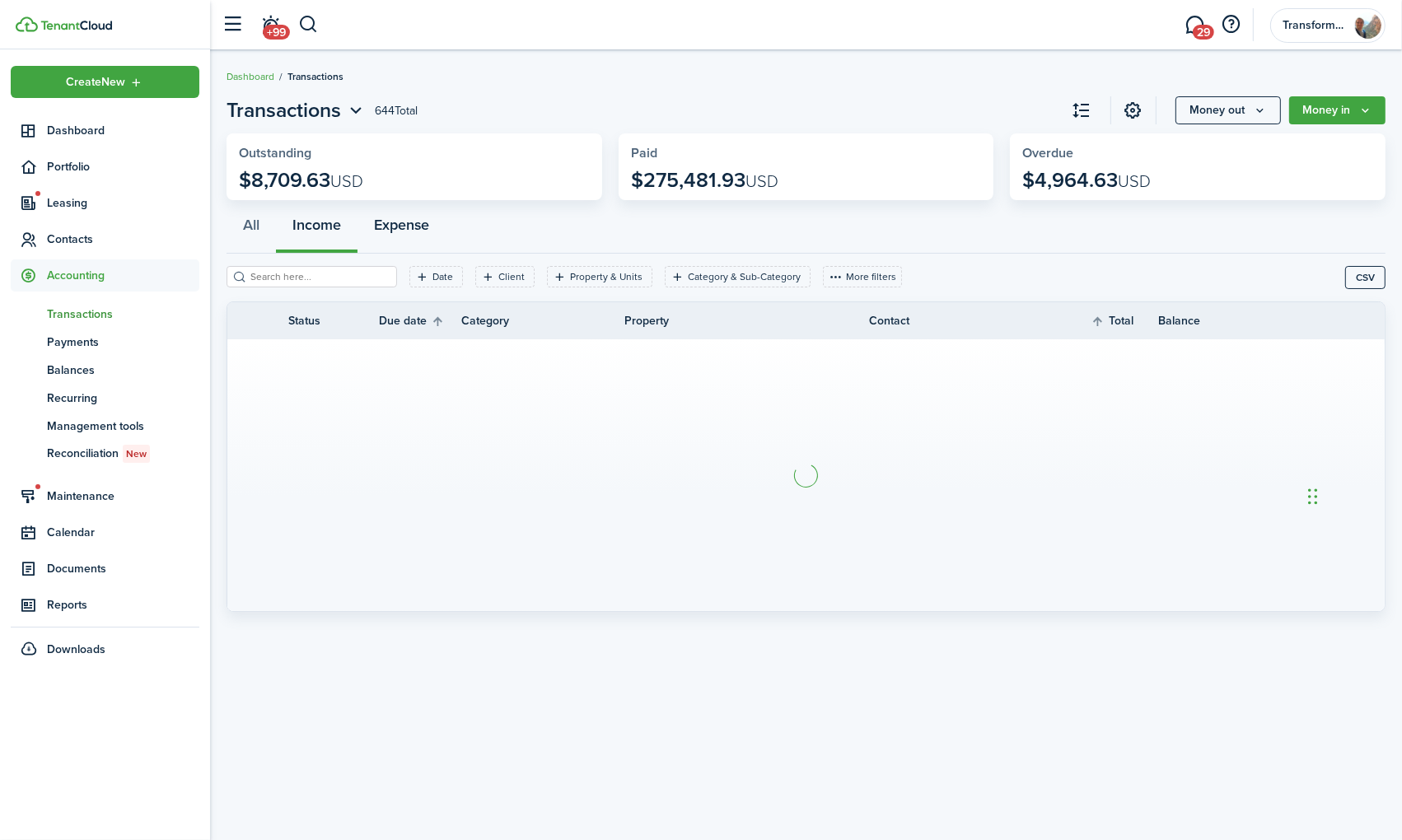
click at [392, 225] on button "Expense" at bounding box center [401, 229] width 88 height 49
click at [254, 229] on button "All" at bounding box center [251, 229] width 49 height 49
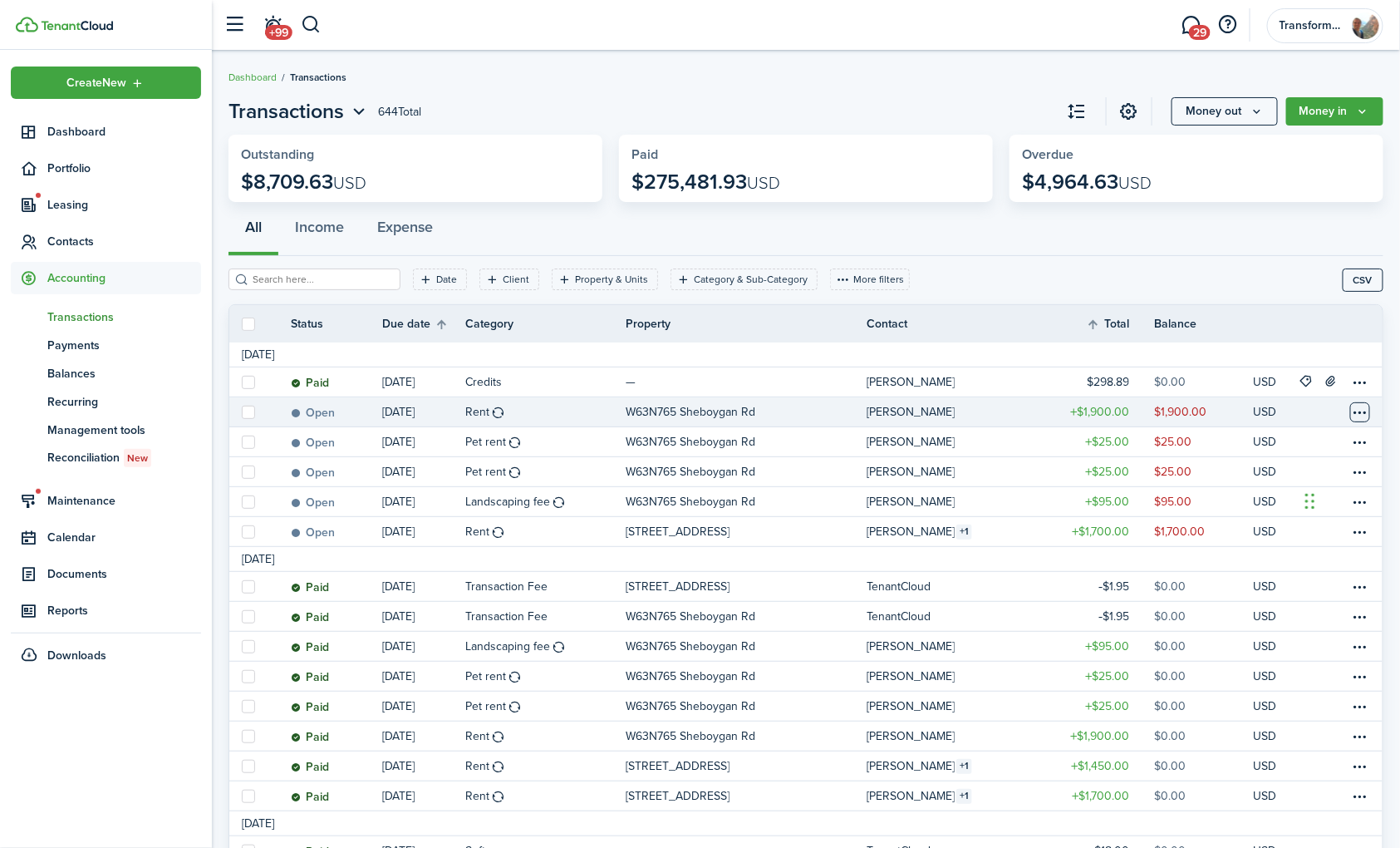
click at [1364, 412] on table-menu-btn-icon at bounding box center [1361, 412] width 20 height 20
click at [1290, 260] on filter-with-custom-content-wrapper "Date Client Property & Units Category & Sub-Category More filters Save filters …" at bounding box center [806, 280] width 1155 height 49
